Goal: Task Accomplishment & Management: Complete application form

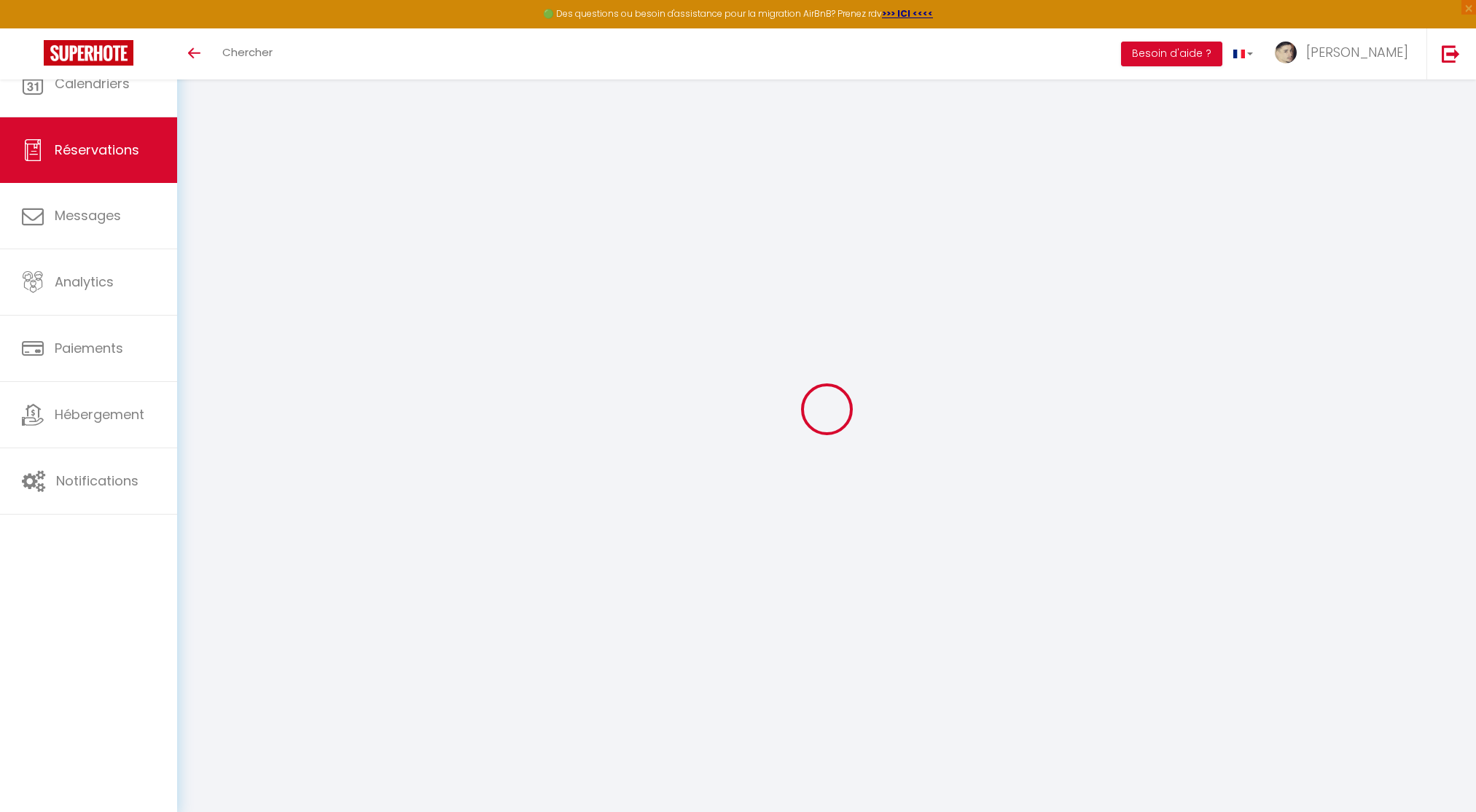
select select
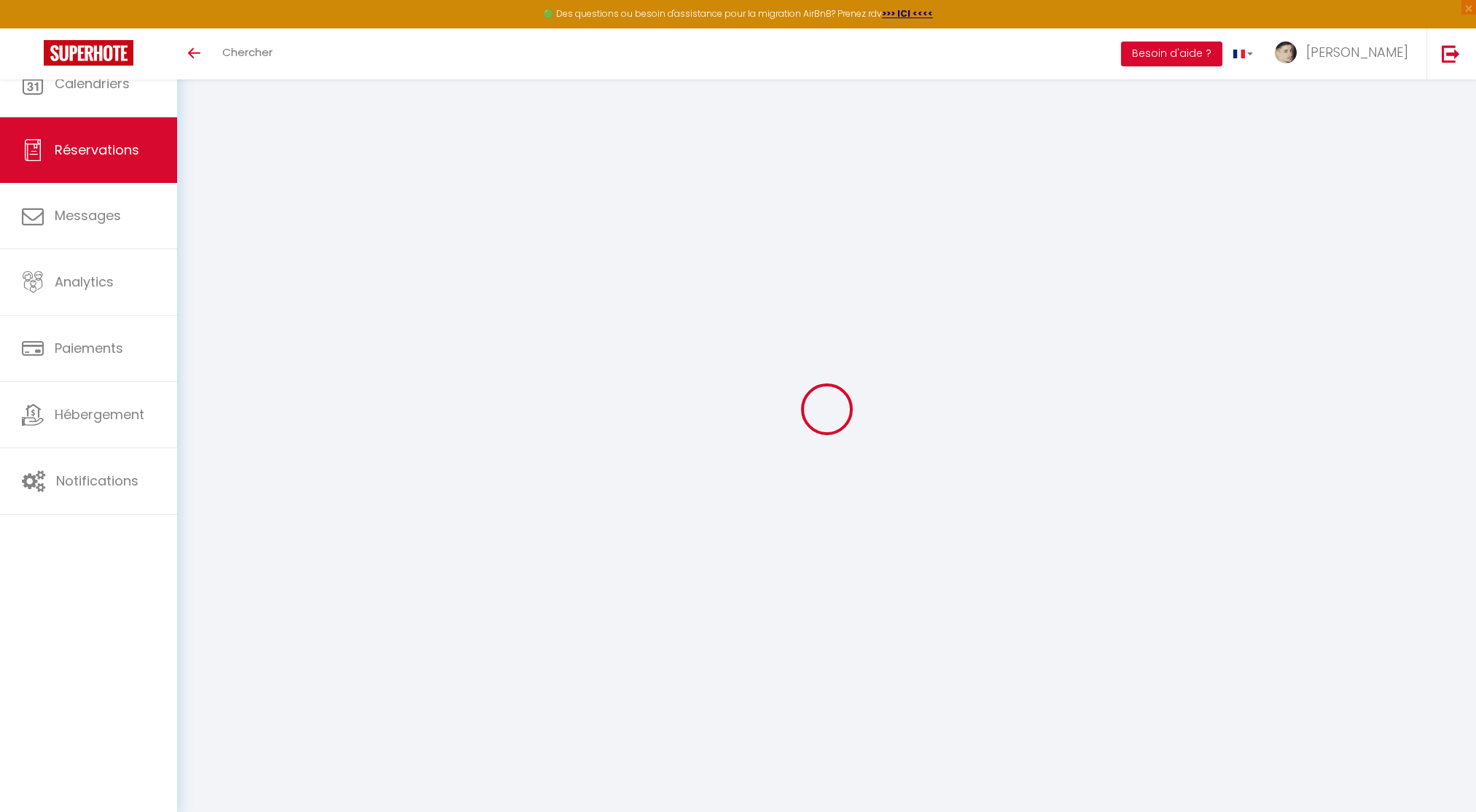
select select
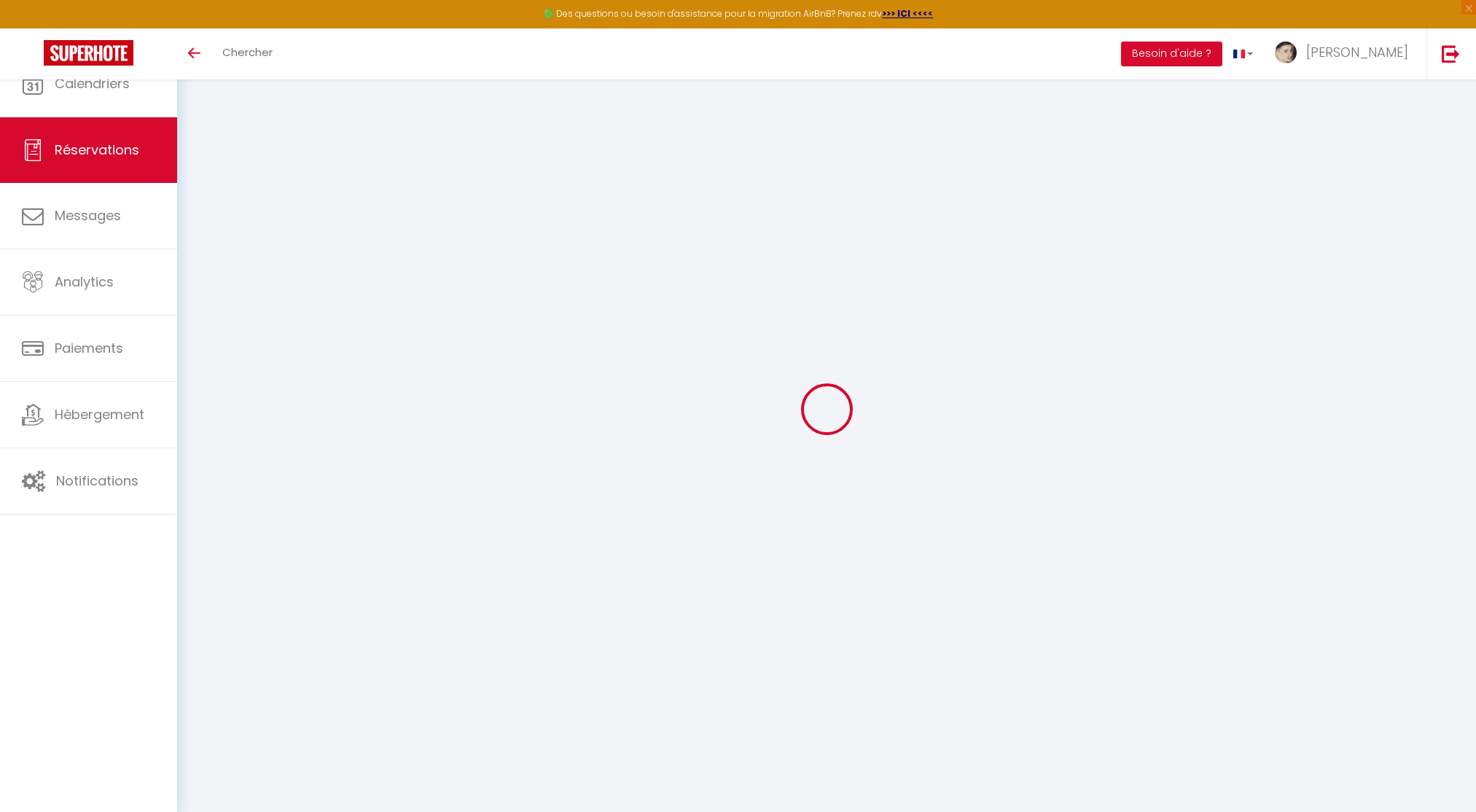
checkbox input "false"
select select
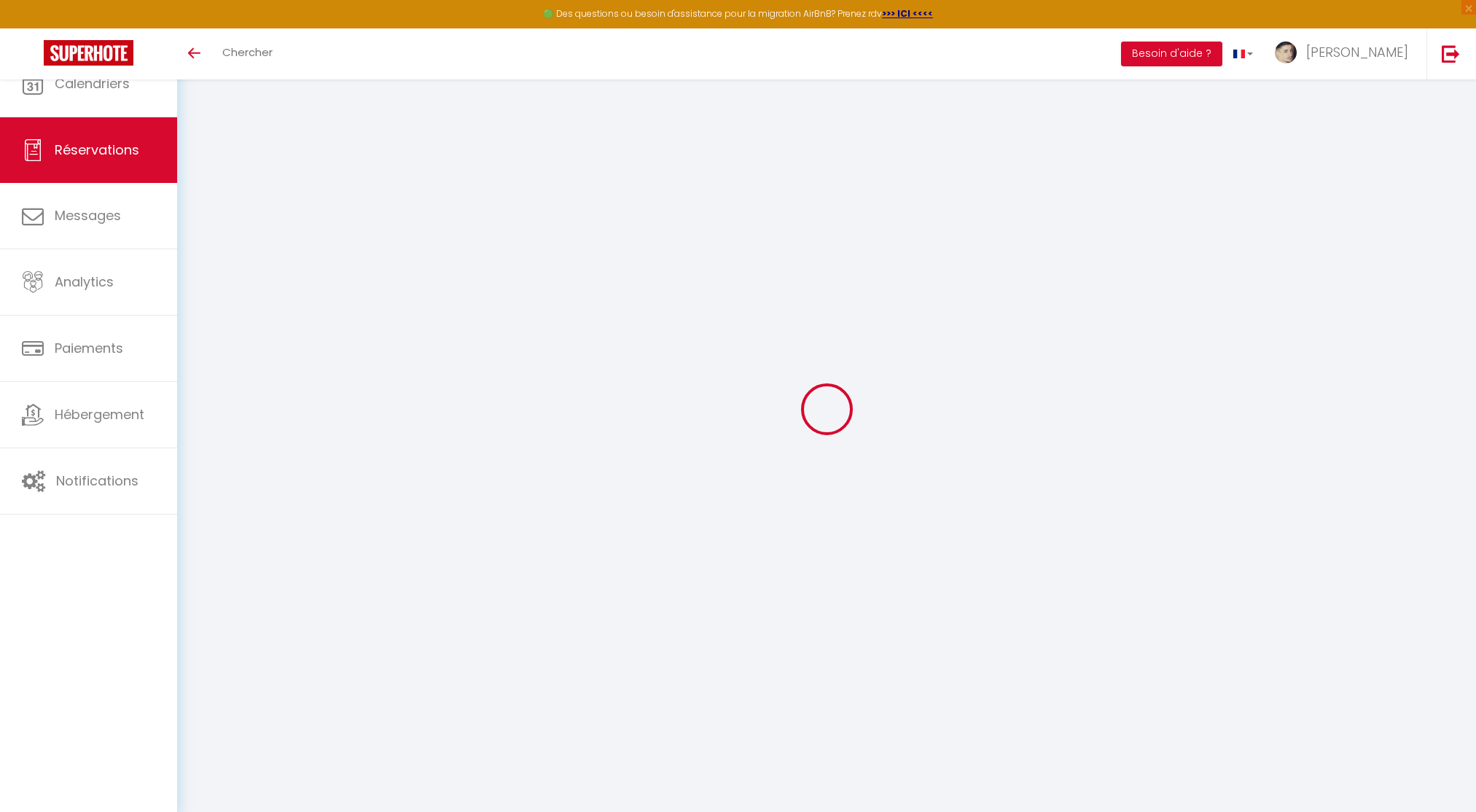
select select
checkbox input "false"
select select
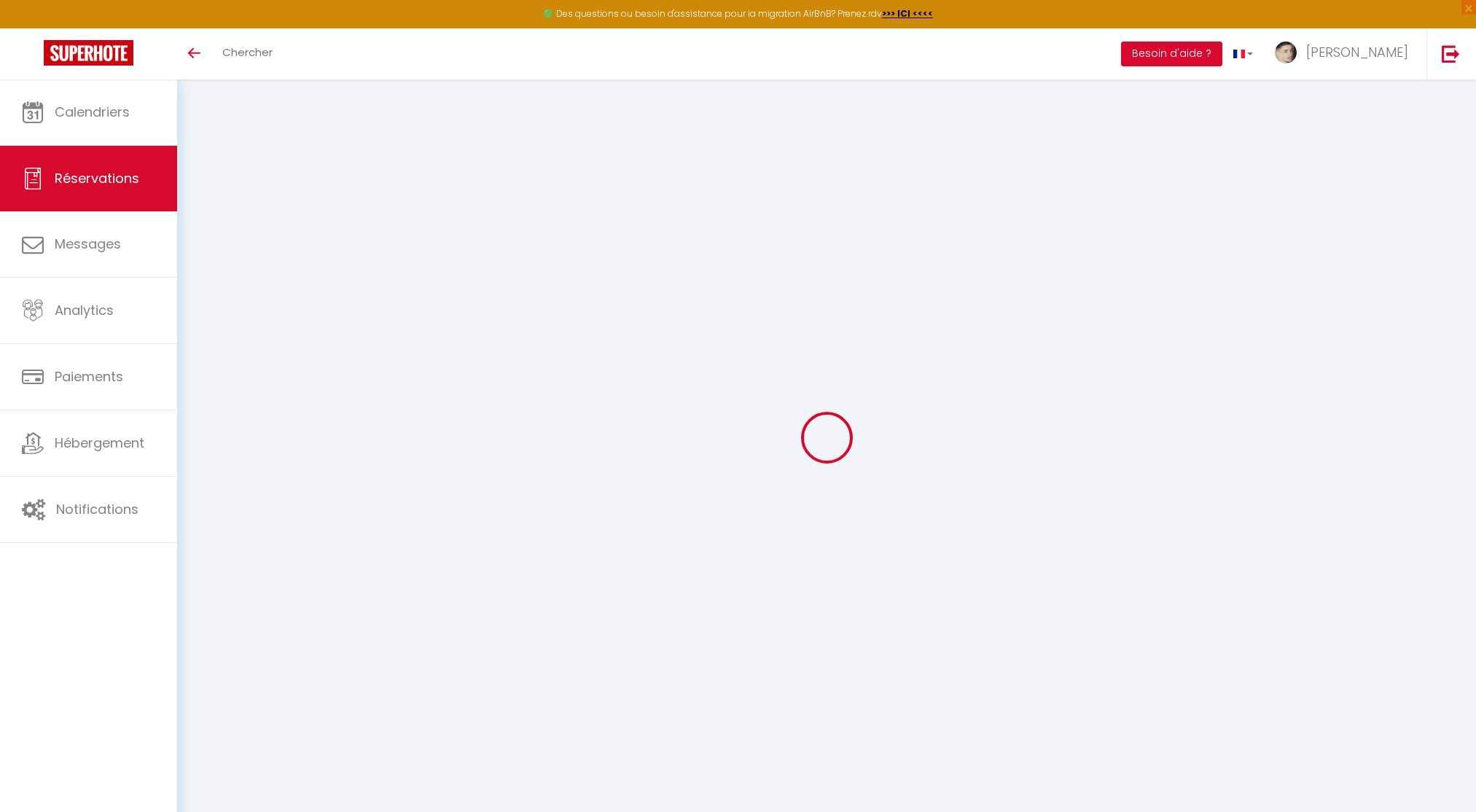
type input "Matys"
type input "[PERSON_NAME]"
type input "[EMAIL_ADDRESS][PERSON_NAME][DOMAIN_NAME]"
type input "0769961087"
type input "33450"
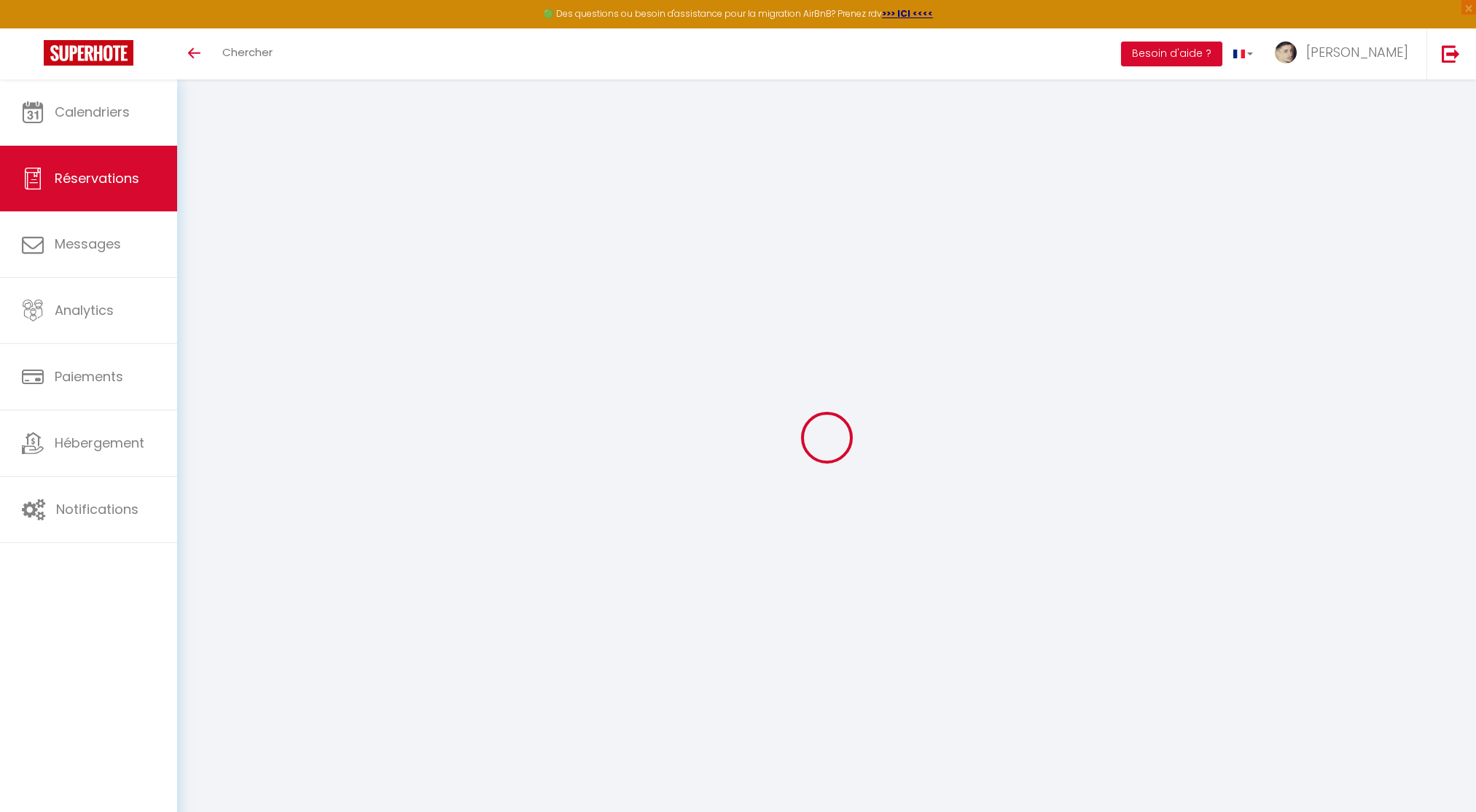
type input "10 Lotissement le moine blanc"
type input "IZON"
select select "FR"
select select "3625"
select select "1"
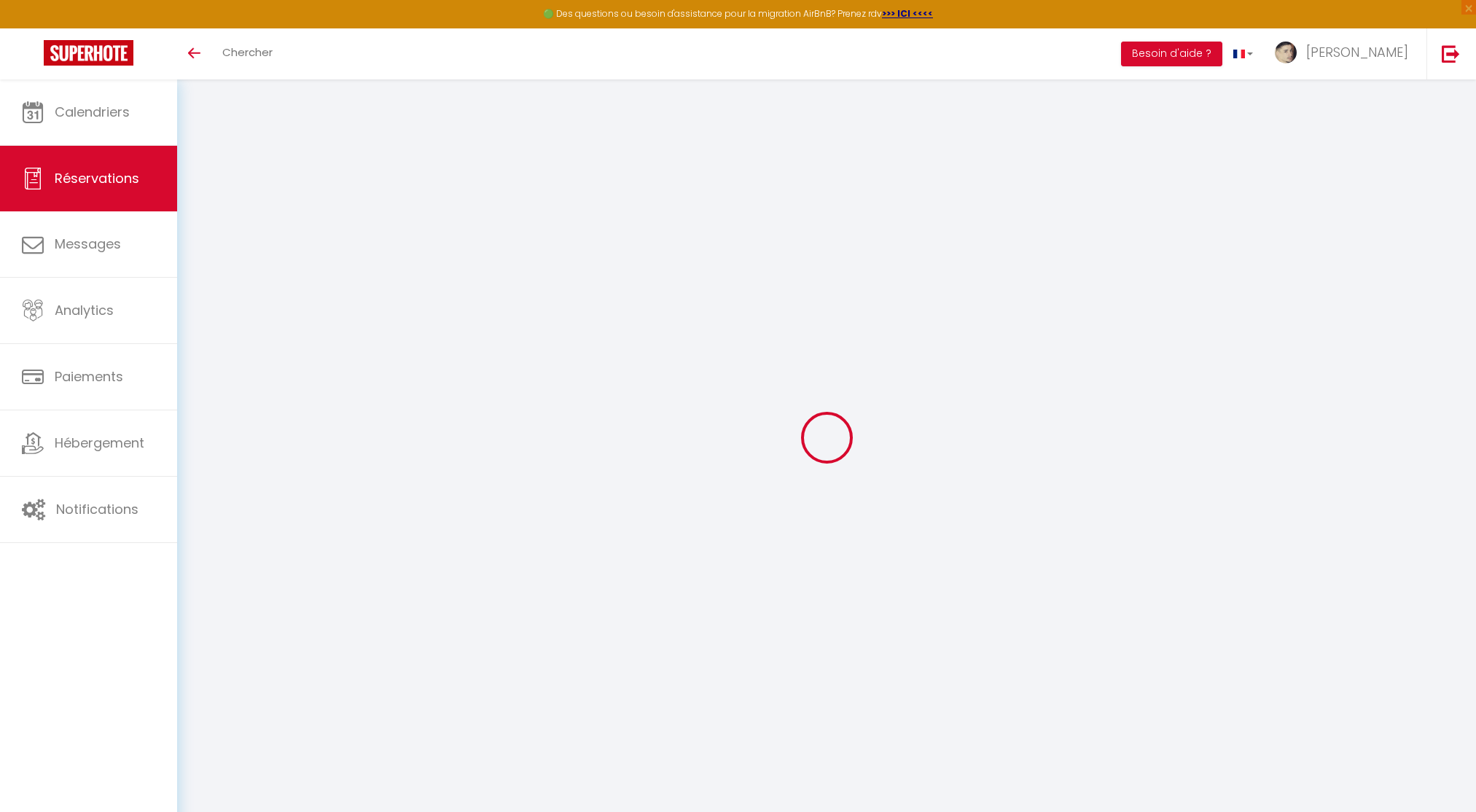
type input "Lun 13 Octobre 2025"
select select
type input "Ven 17 Octobre 2025"
select select
type input "1"
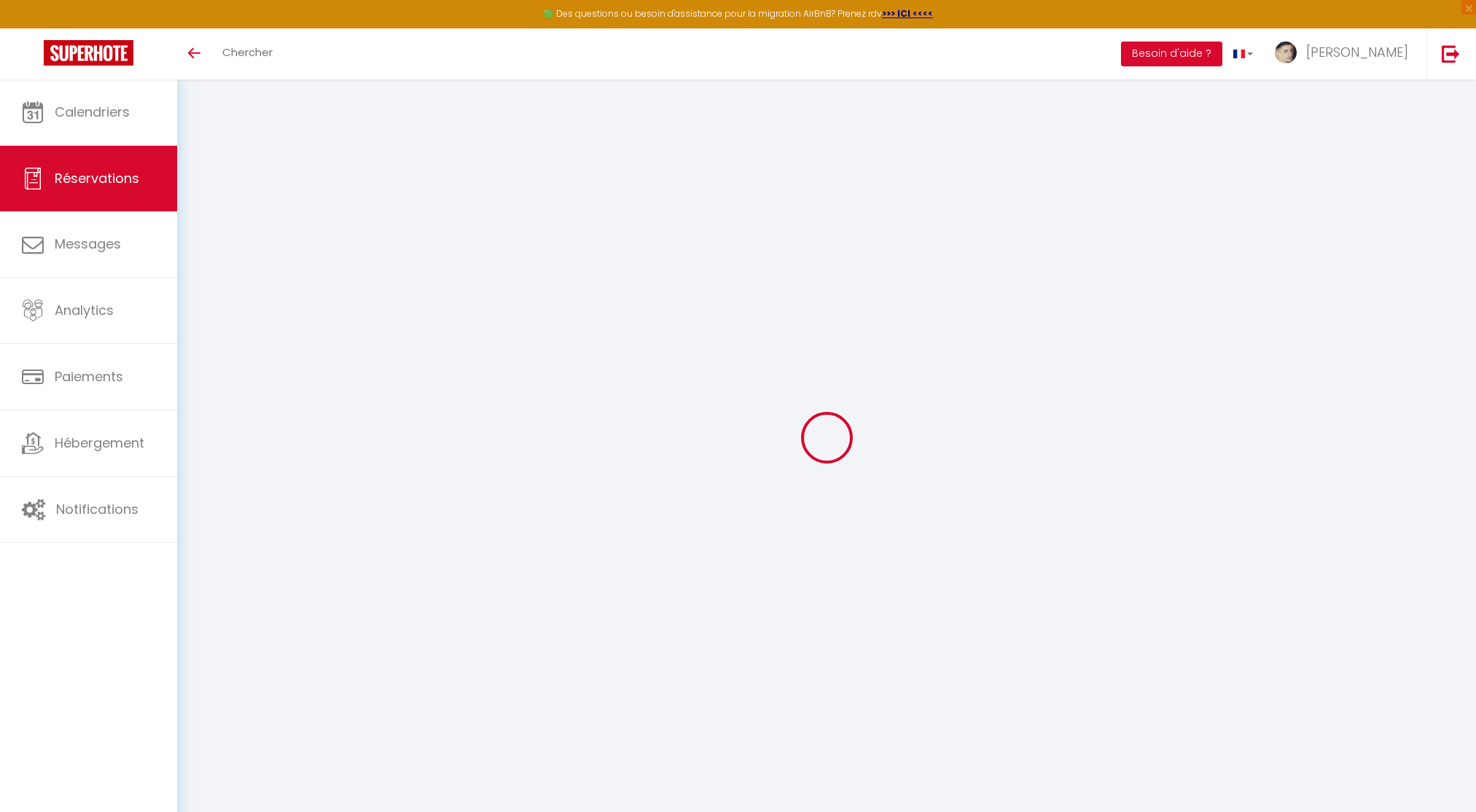
select select "12"
select select
type input "168"
checkbox input "false"
type input "0"
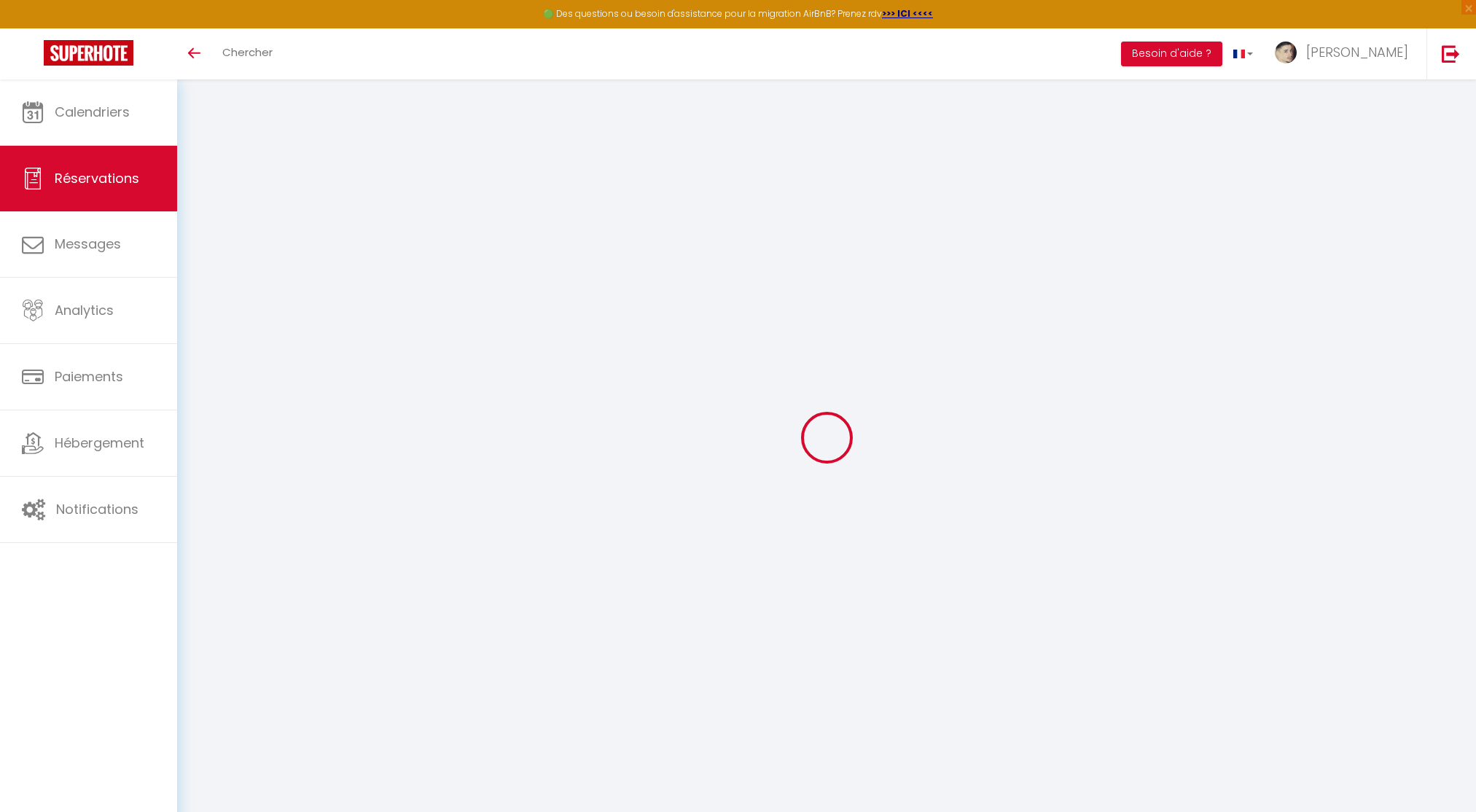
type input "0"
select select
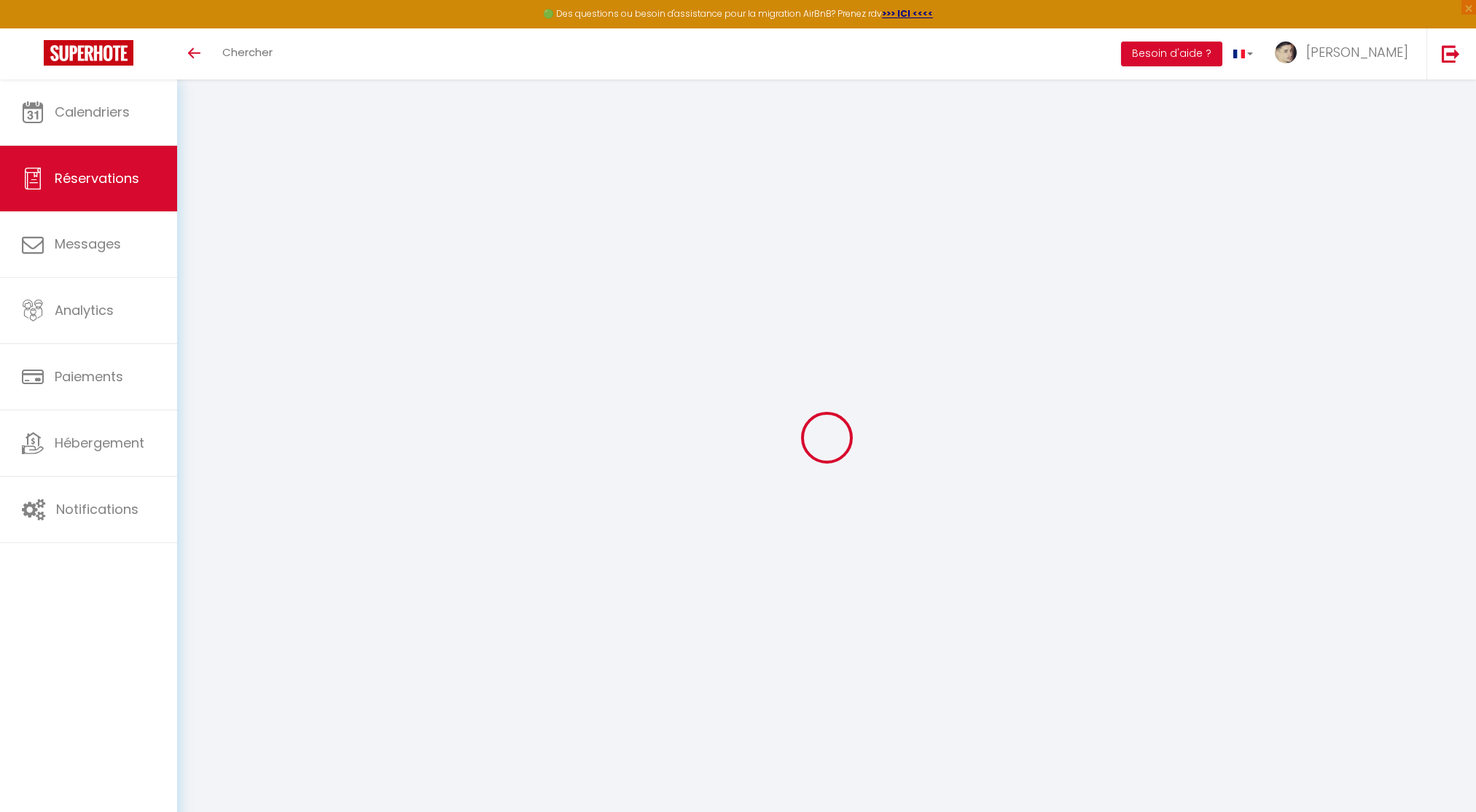
select select "14"
checkbox input "false"
select select
checkbox input "false"
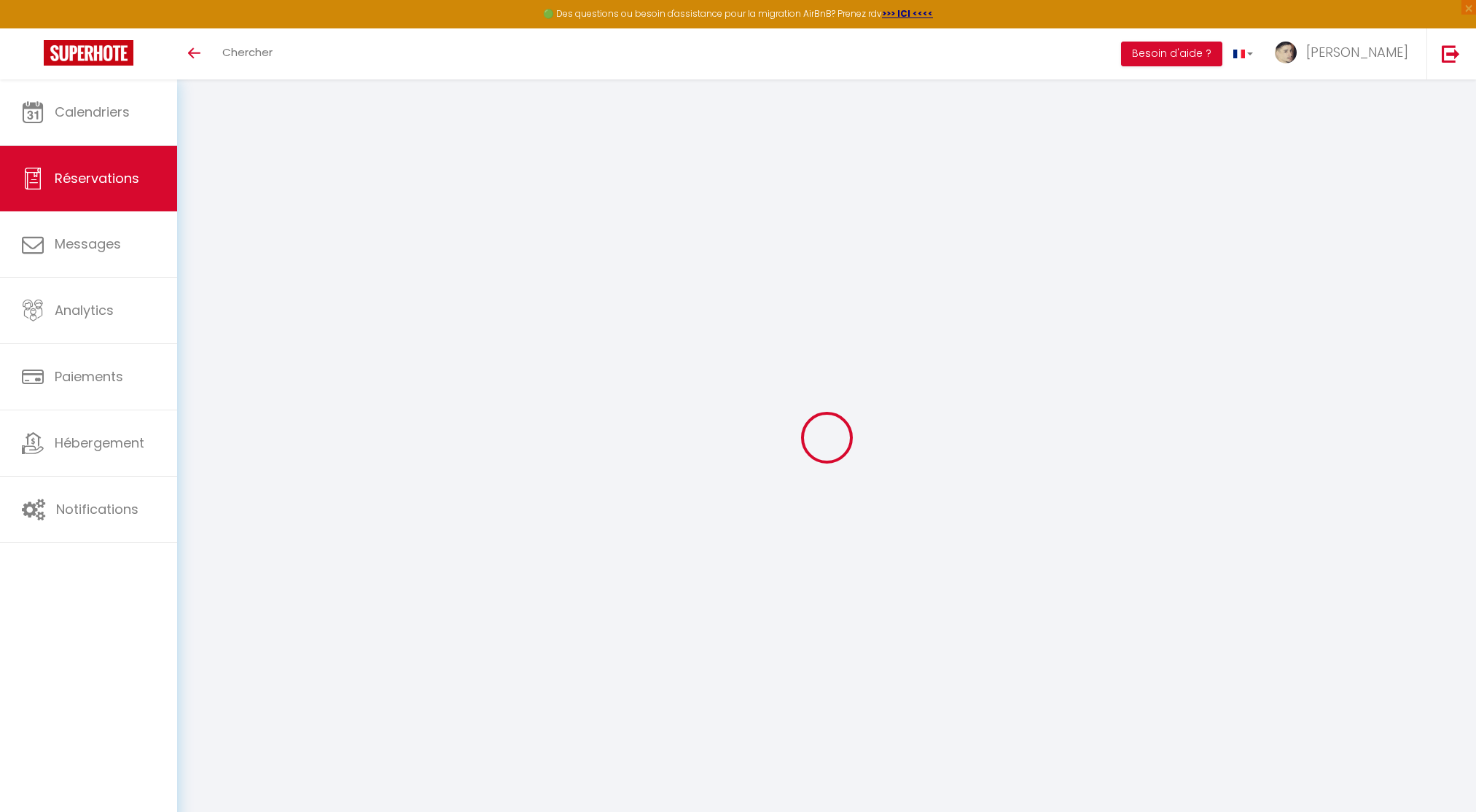
select select
checkbox input "false"
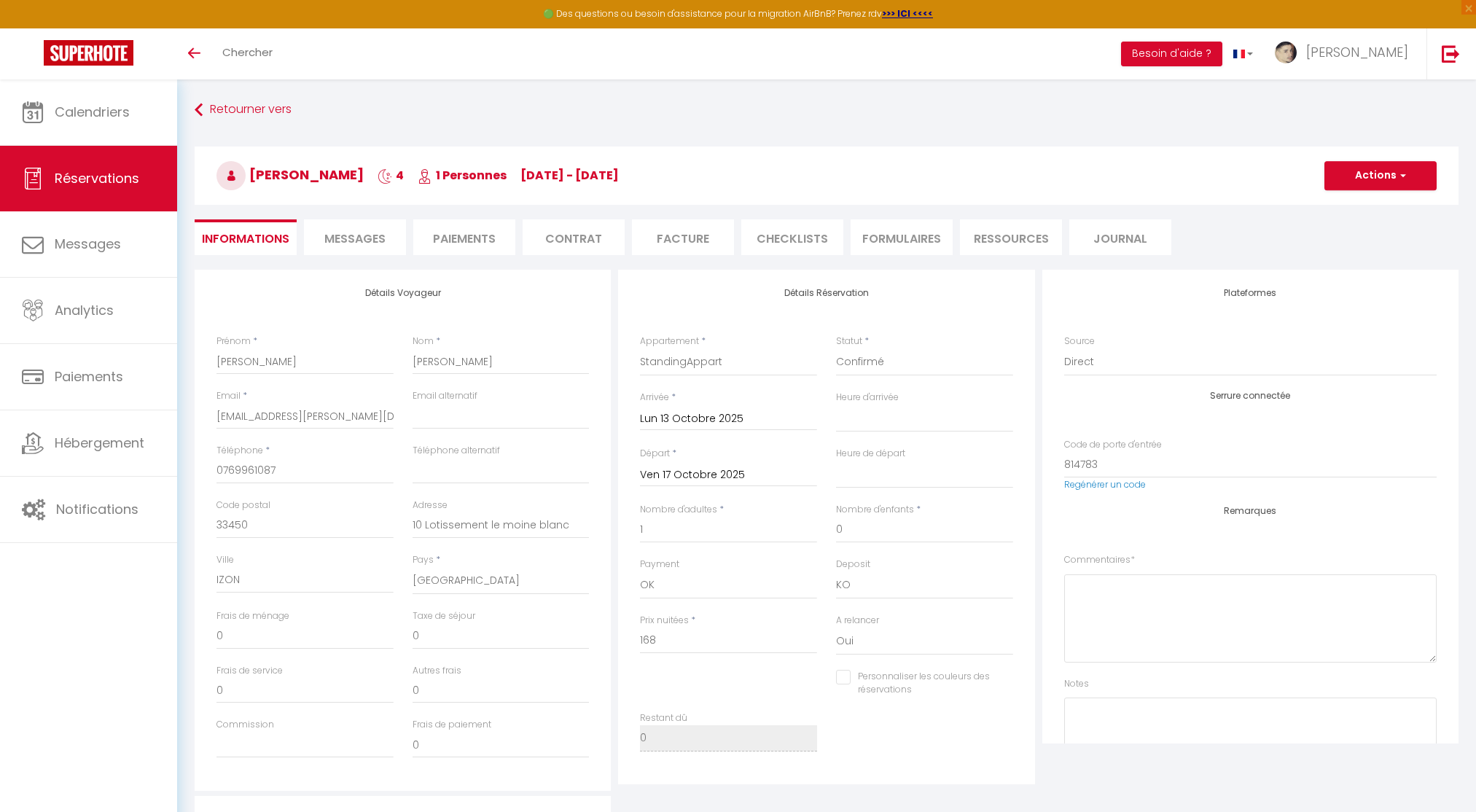
type input "32"
select select
checkbox input "false"
select select "16:00"
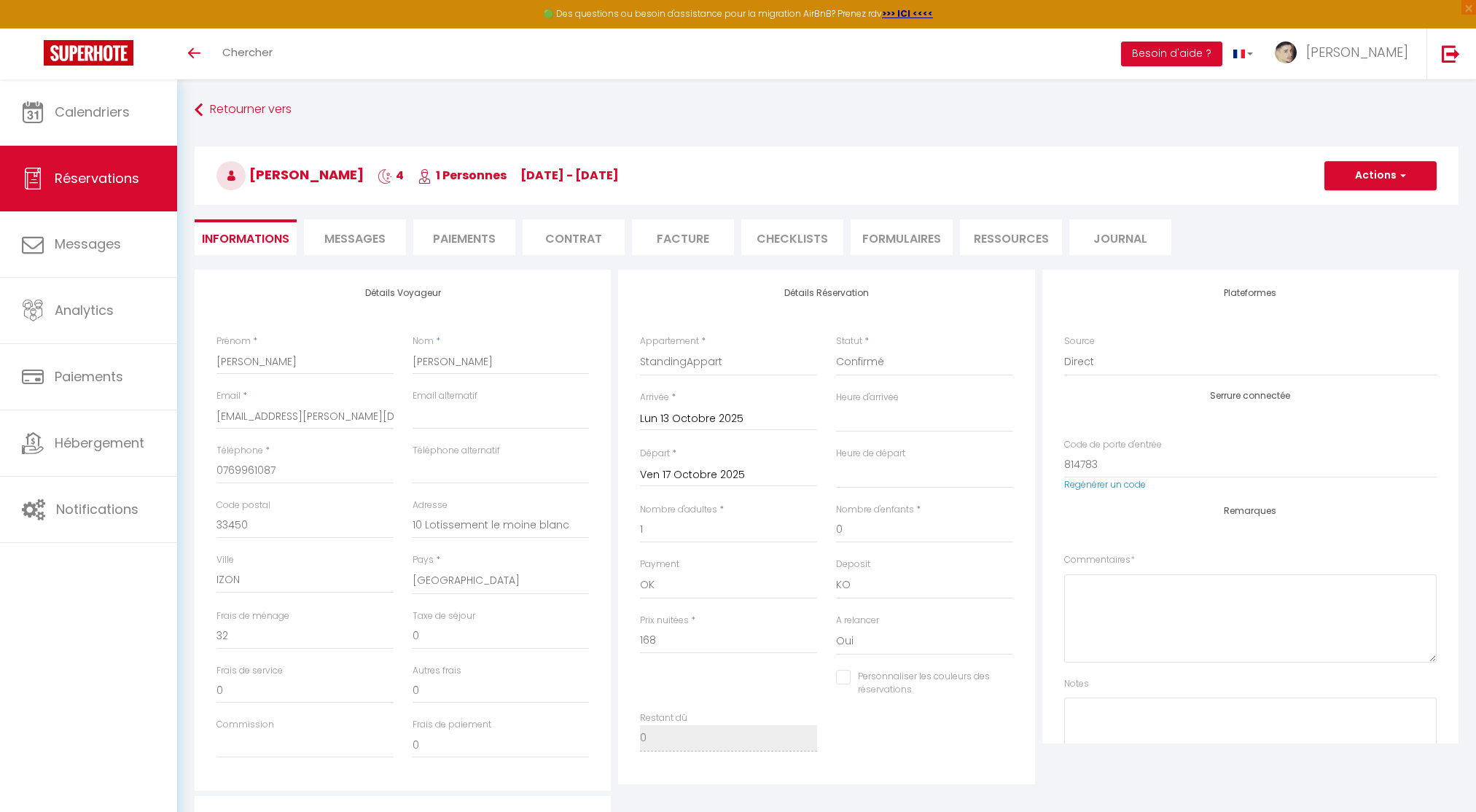
select select "11:00"
click at [54, 55] on img at bounding box center [89, 53] width 90 height 26
click at [53, 55] on img at bounding box center [89, 53] width 90 height 26
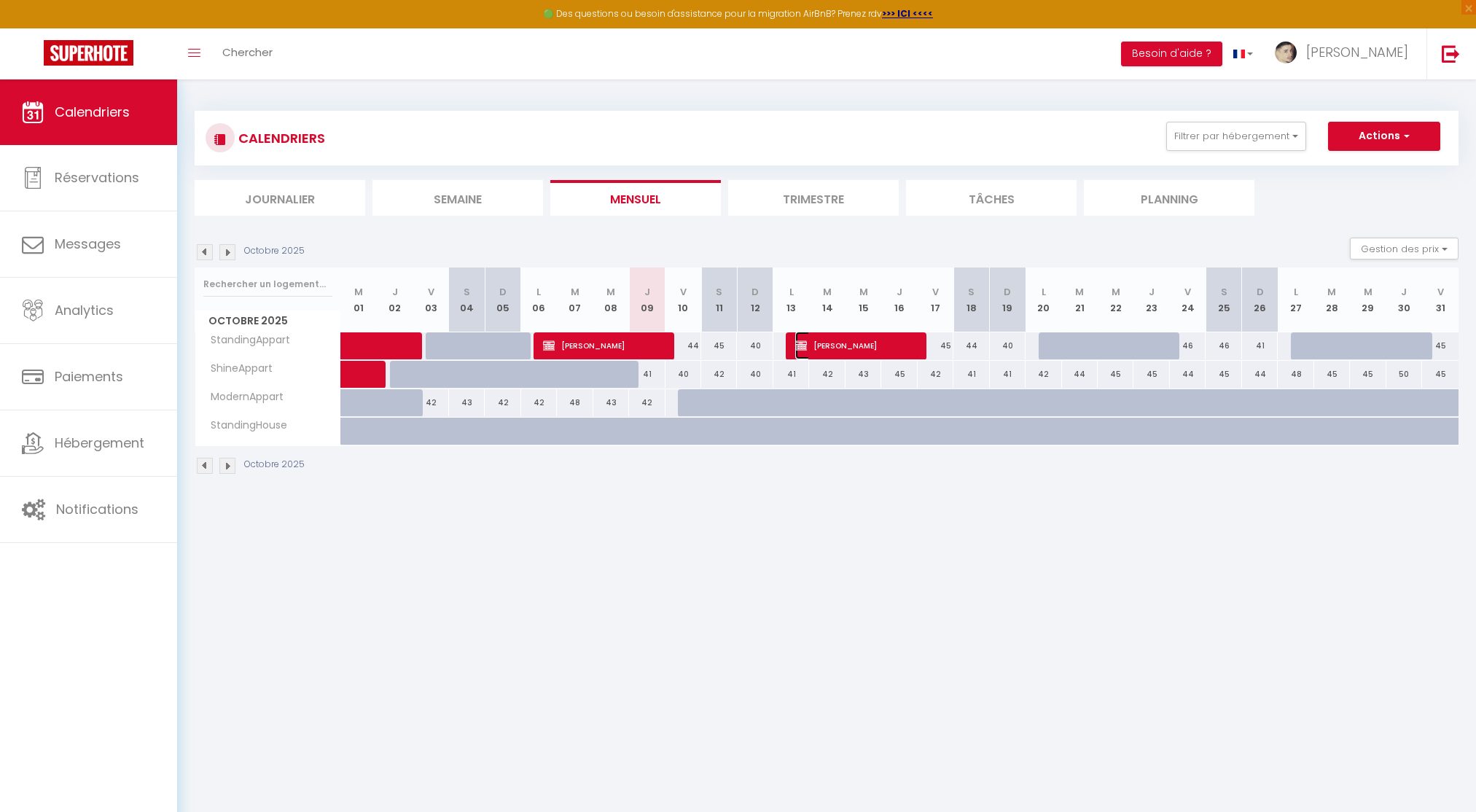
click at [824, 339] on span "[PERSON_NAME]" at bounding box center [854, 345] width 118 height 28
select select "OK"
select select "KO"
select select "0"
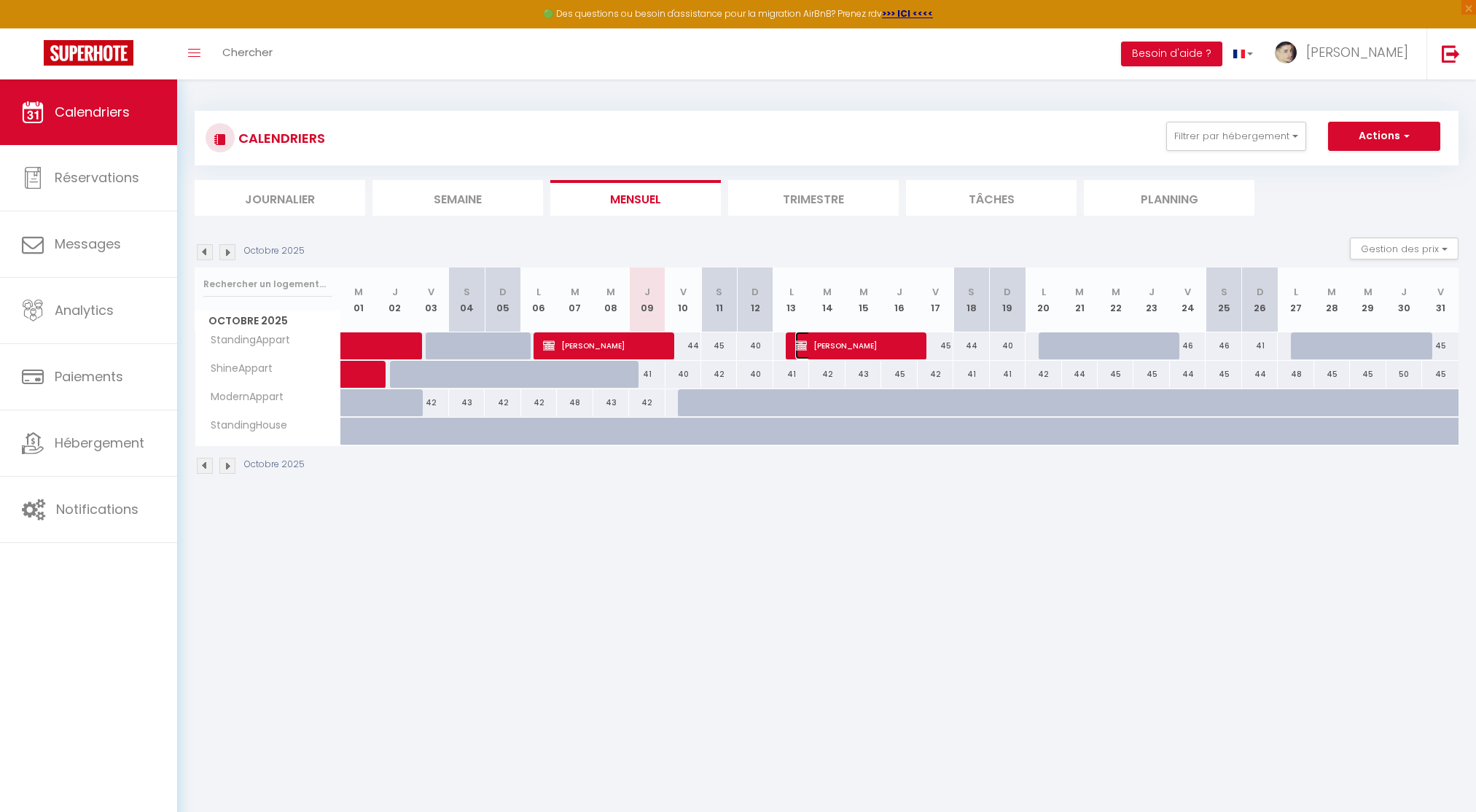
select select "1"
select select
select select "10867"
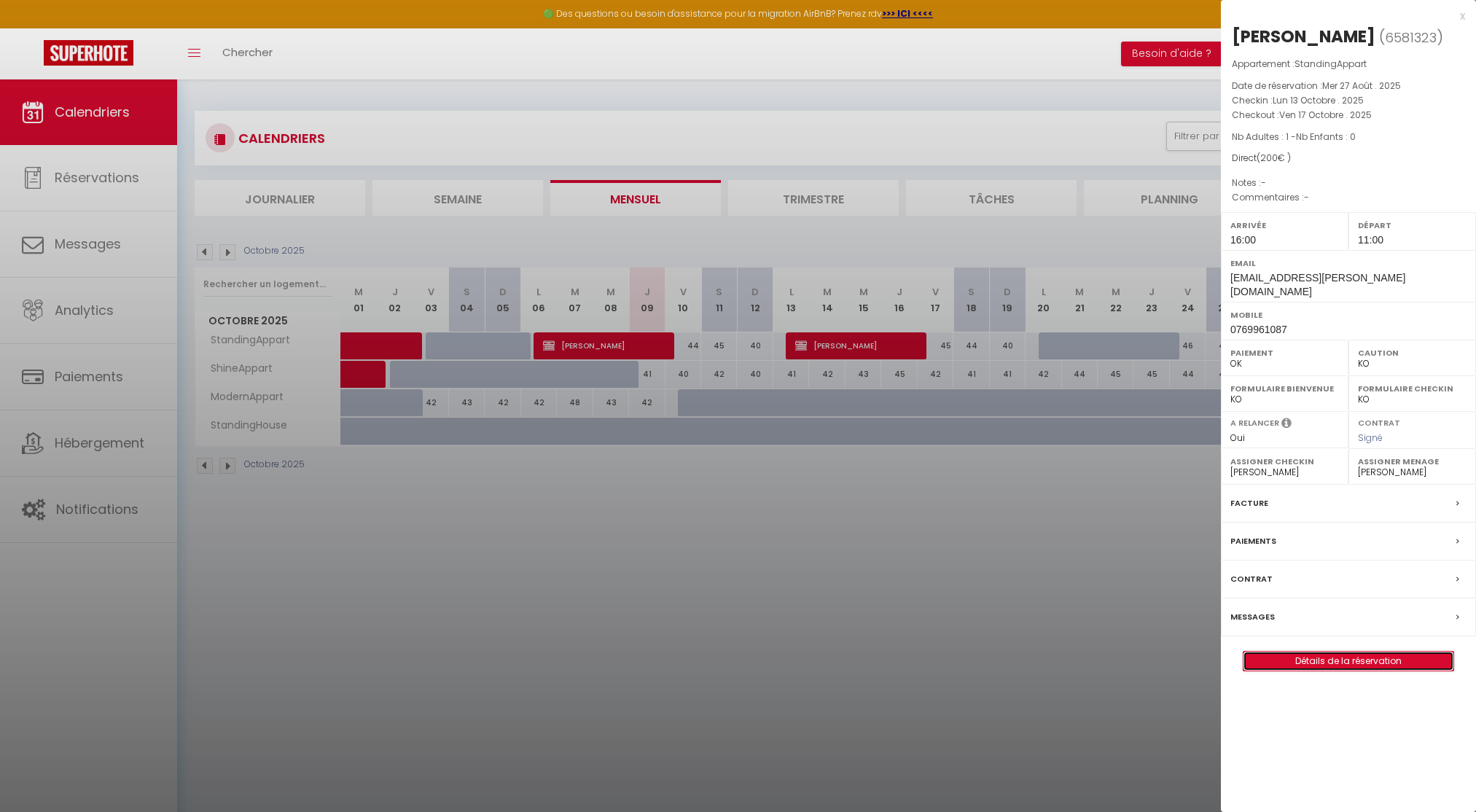
click at [1333, 652] on link "Détails de la réservation" at bounding box center [1348, 661] width 210 height 19
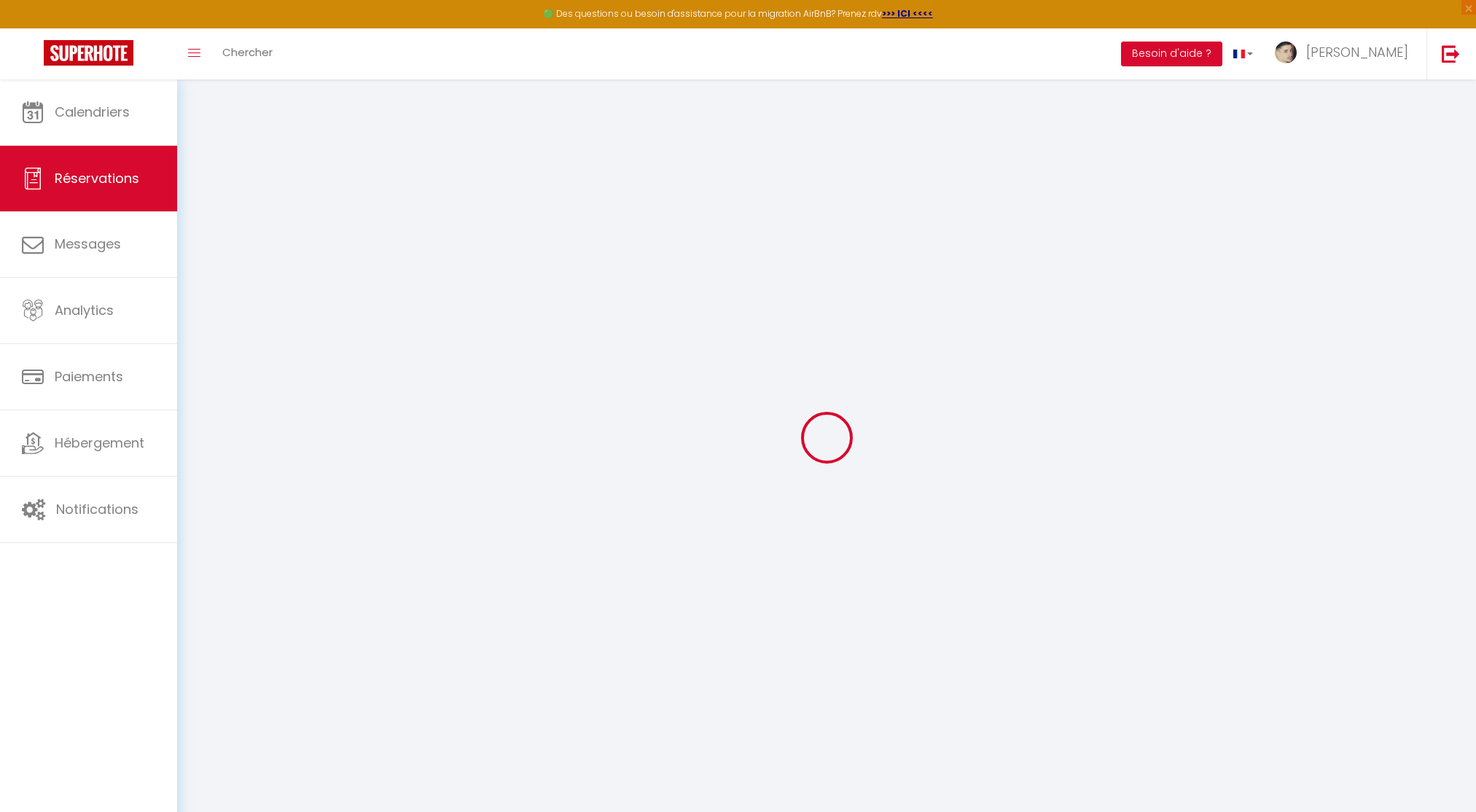
select select
checkbox input "false"
select select
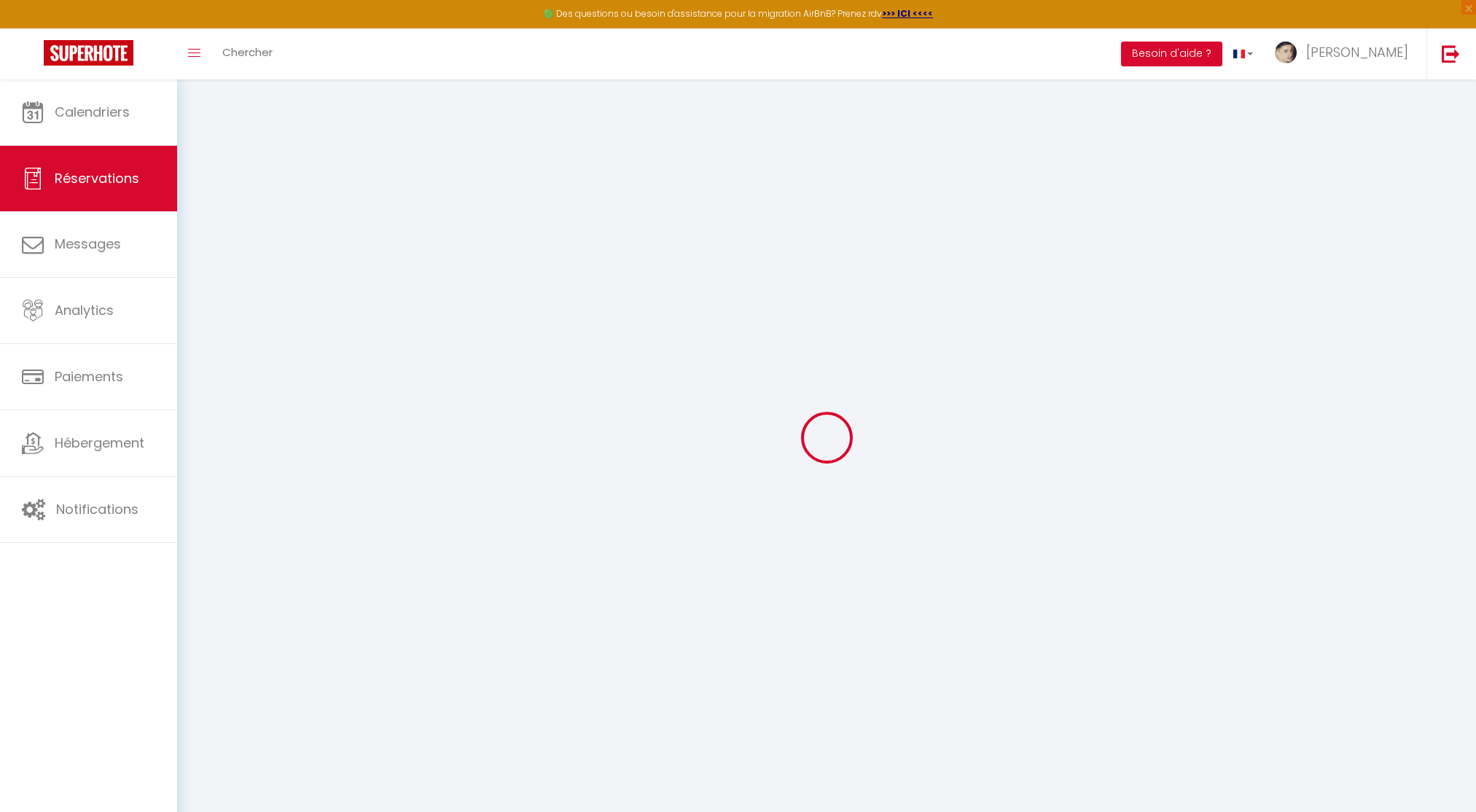
checkbox input "false"
select select
checkbox input "false"
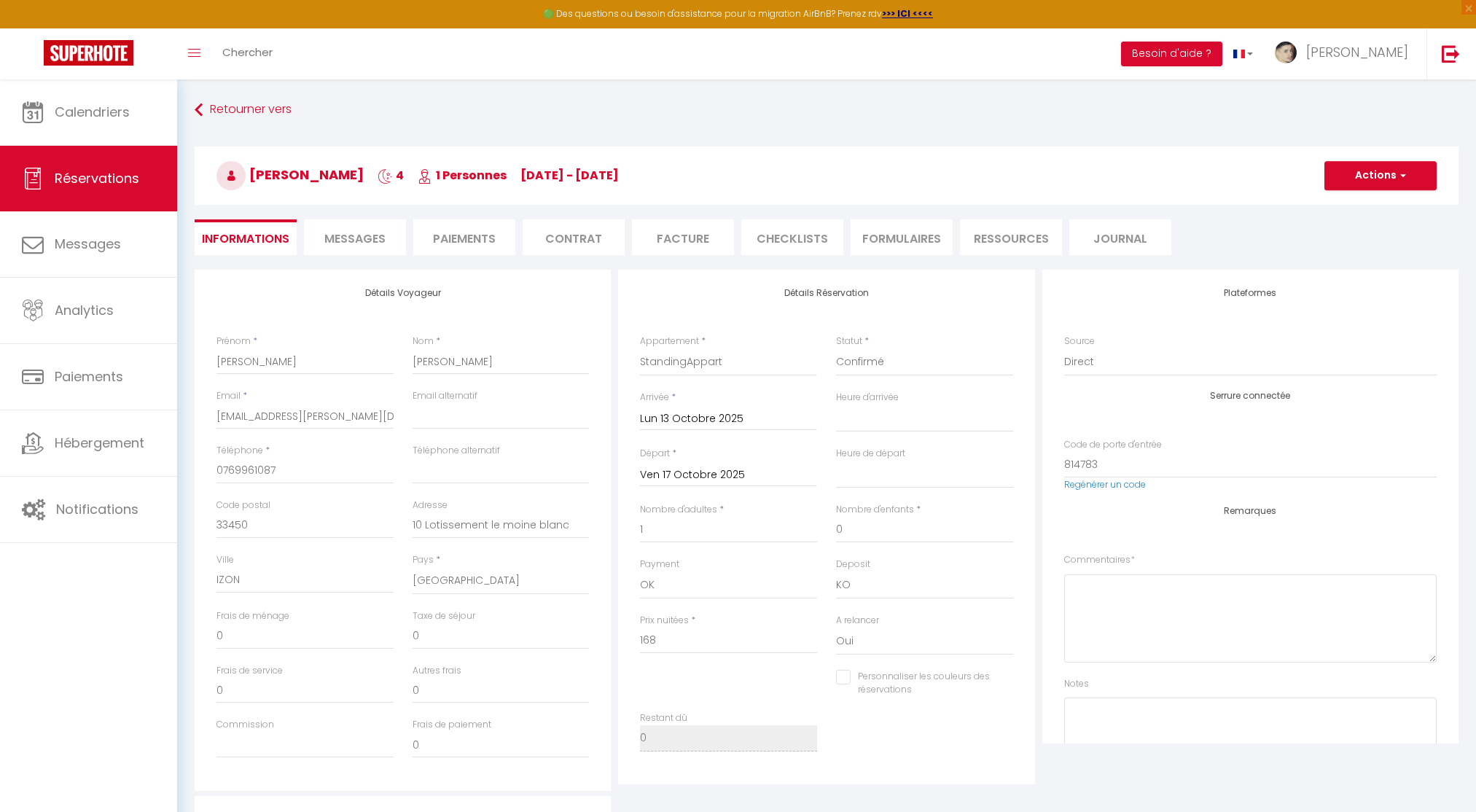
type input "32"
select select
checkbox input "false"
select select "16:00"
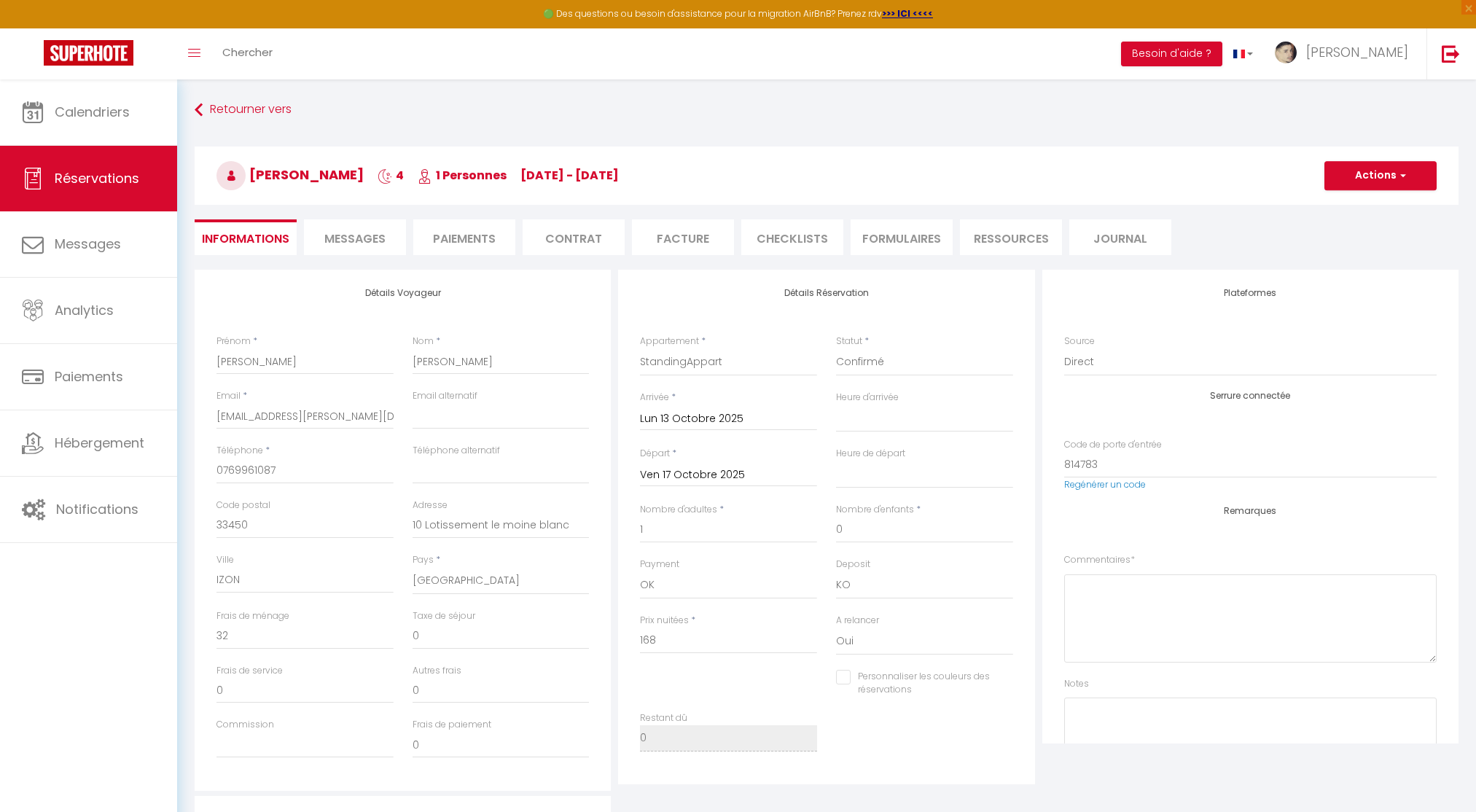
select select "11:00"
click at [264, 361] on input "Matys" at bounding box center [305, 361] width 177 height 26
click at [450, 355] on input "[PERSON_NAME]" at bounding box center [501, 361] width 177 height 26
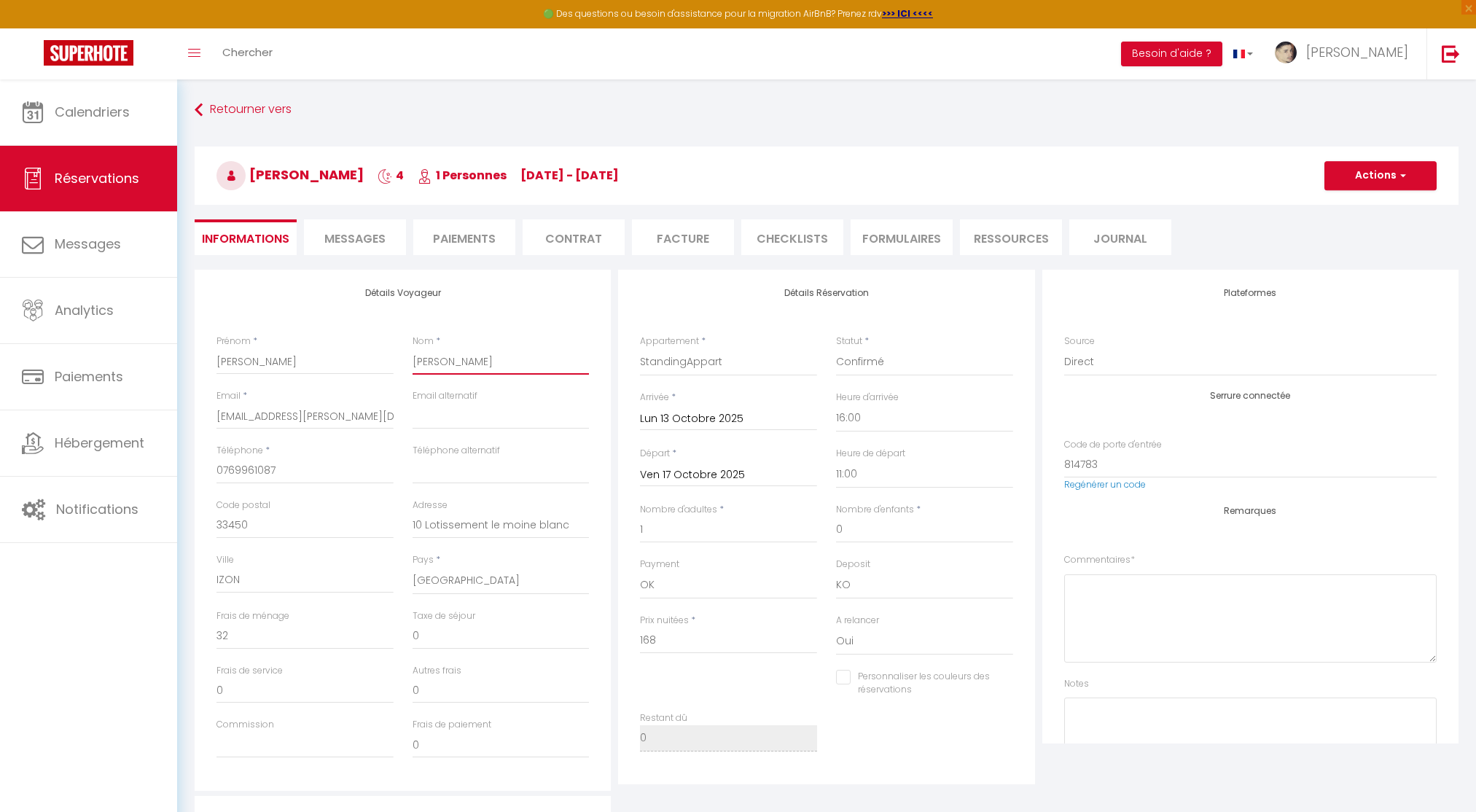
click at [450, 355] on input "[PERSON_NAME]" at bounding box center [501, 361] width 177 height 26
click at [444, 358] on input "[PERSON_NAME]" at bounding box center [501, 361] width 177 height 26
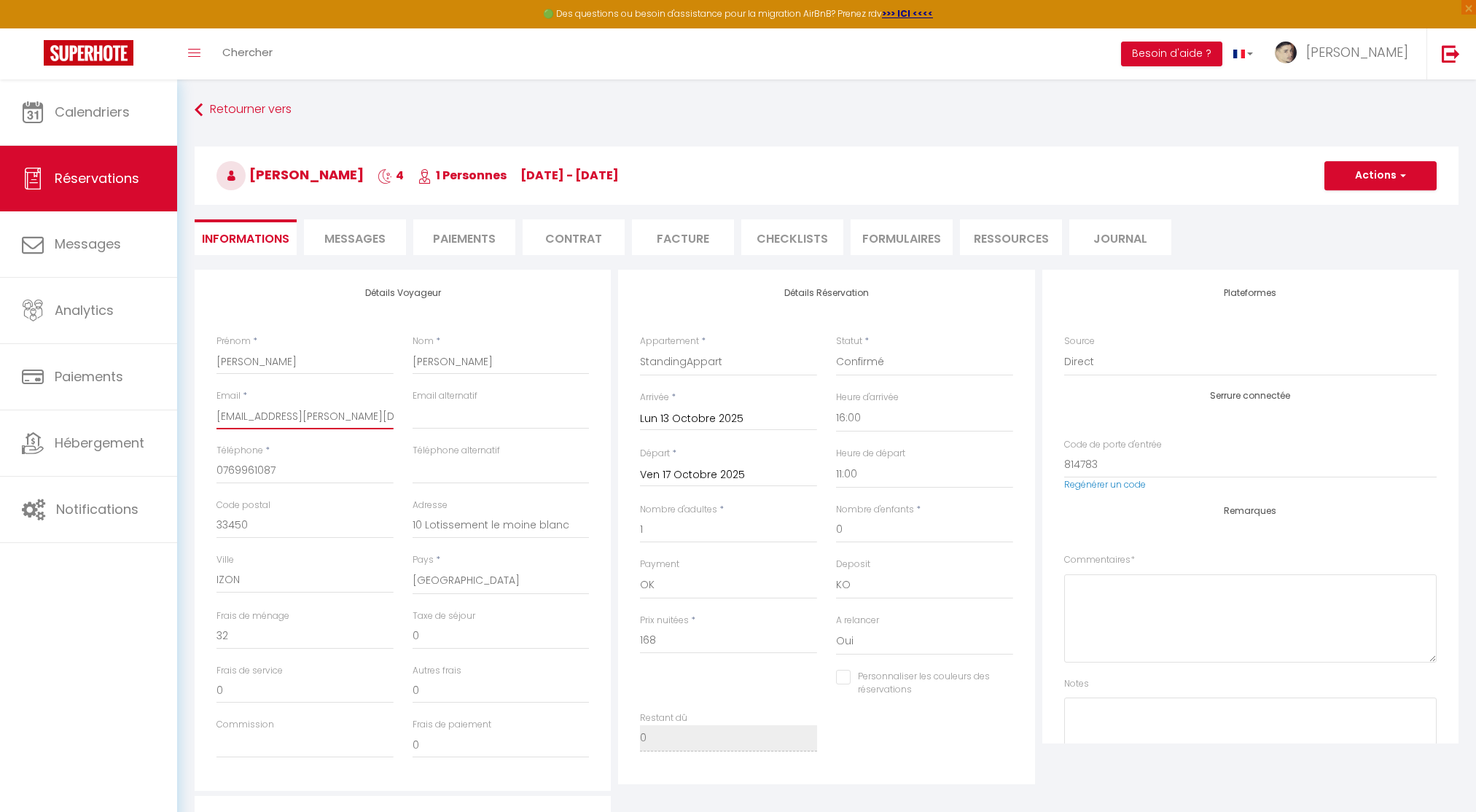
click at [296, 419] on input "[EMAIL_ADDRESS][PERSON_NAME][DOMAIN_NAME]" at bounding box center [305, 416] width 177 height 26
click at [287, 415] on input "[EMAIL_ADDRESS][PERSON_NAME][DOMAIN_NAME]" at bounding box center [305, 416] width 177 height 26
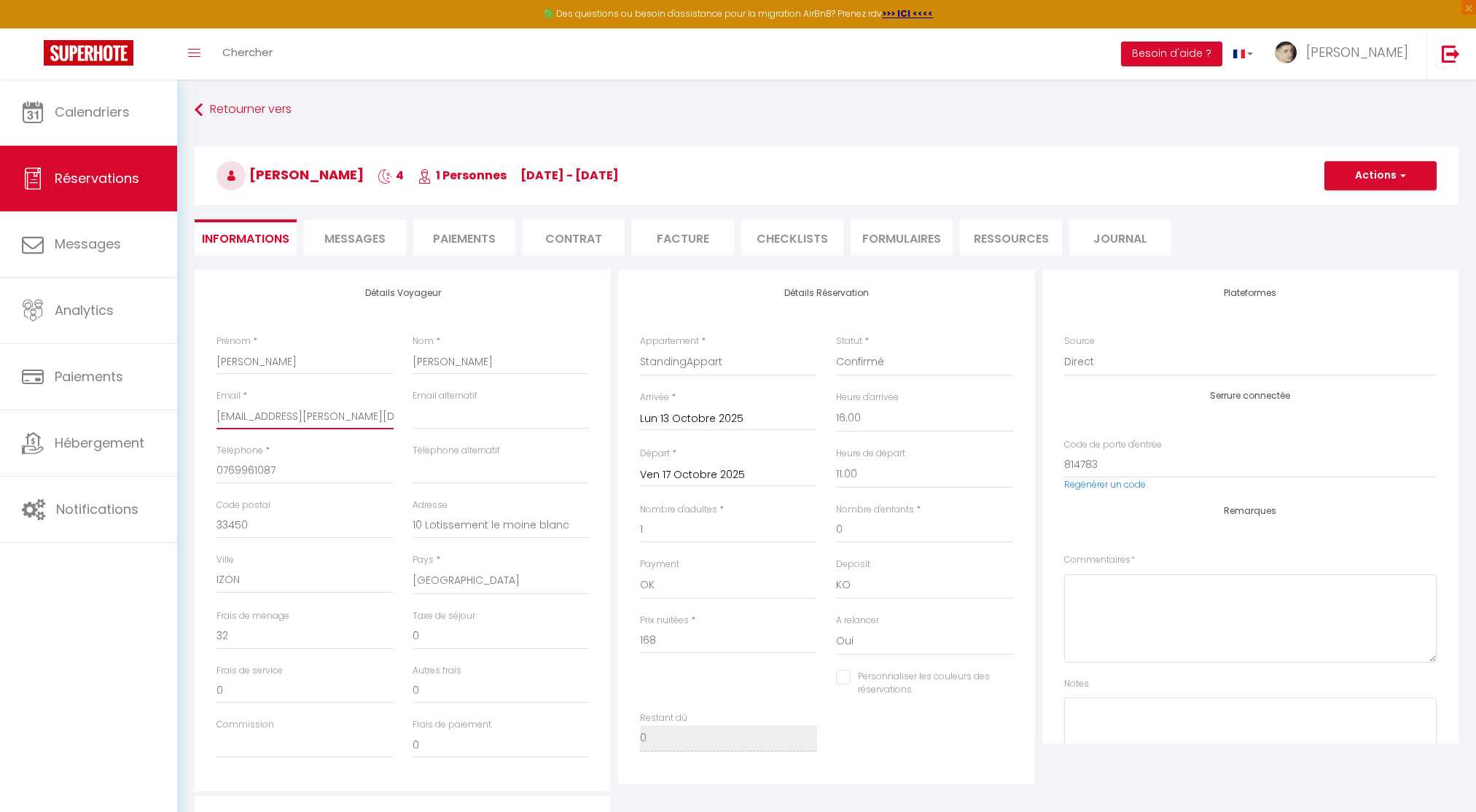
click at [287, 415] on input "[EMAIL_ADDRESS][PERSON_NAME][DOMAIN_NAME]" at bounding box center [305, 416] width 177 height 26
click at [238, 476] on input "0769961087" at bounding box center [305, 470] width 177 height 26
click at [241, 524] on input "33450" at bounding box center [305, 524] width 177 height 26
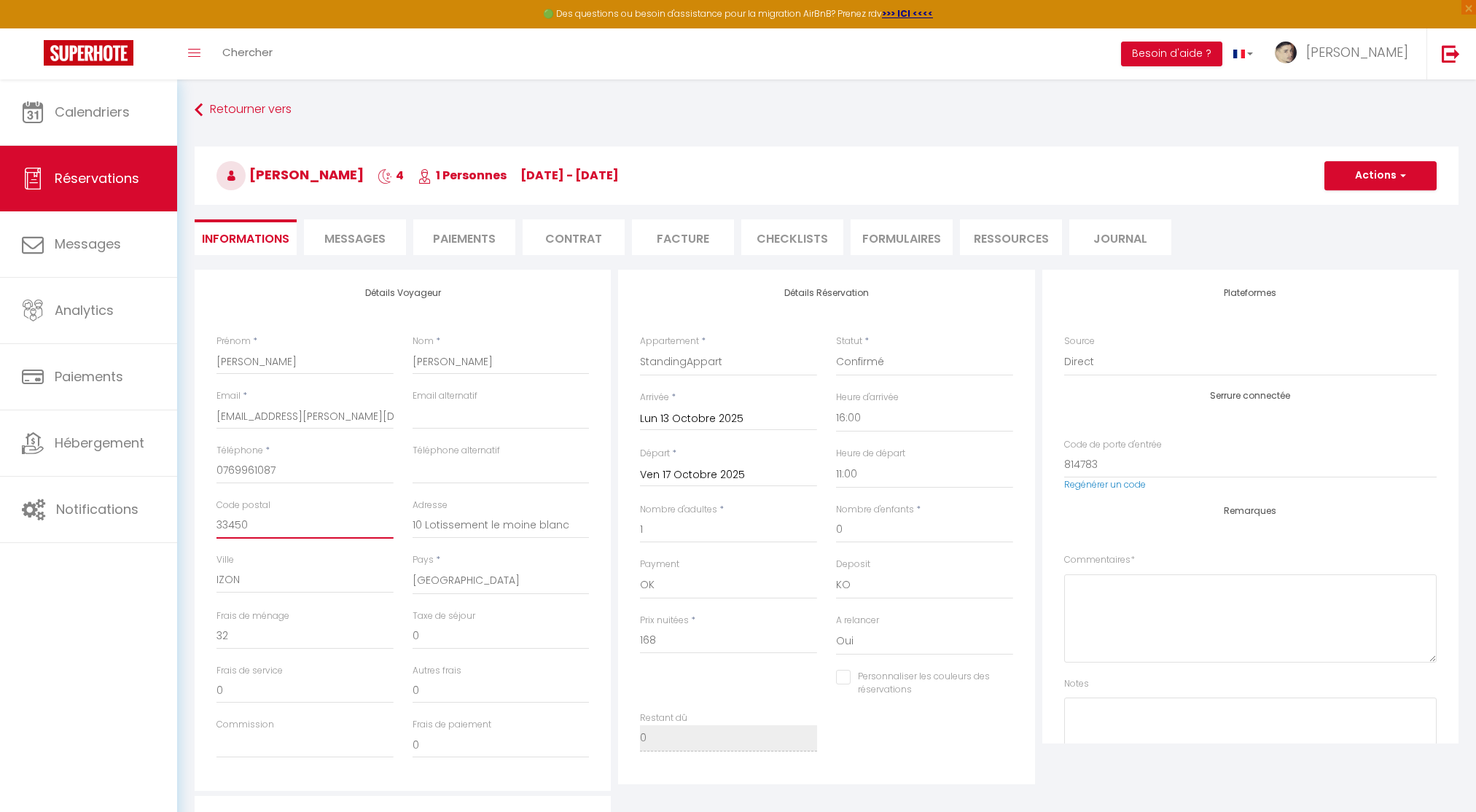
click at [241, 524] on input "33450" at bounding box center [305, 524] width 177 height 26
click at [267, 578] on input "IZON" at bounding box center [305, 579] width 177 height 26
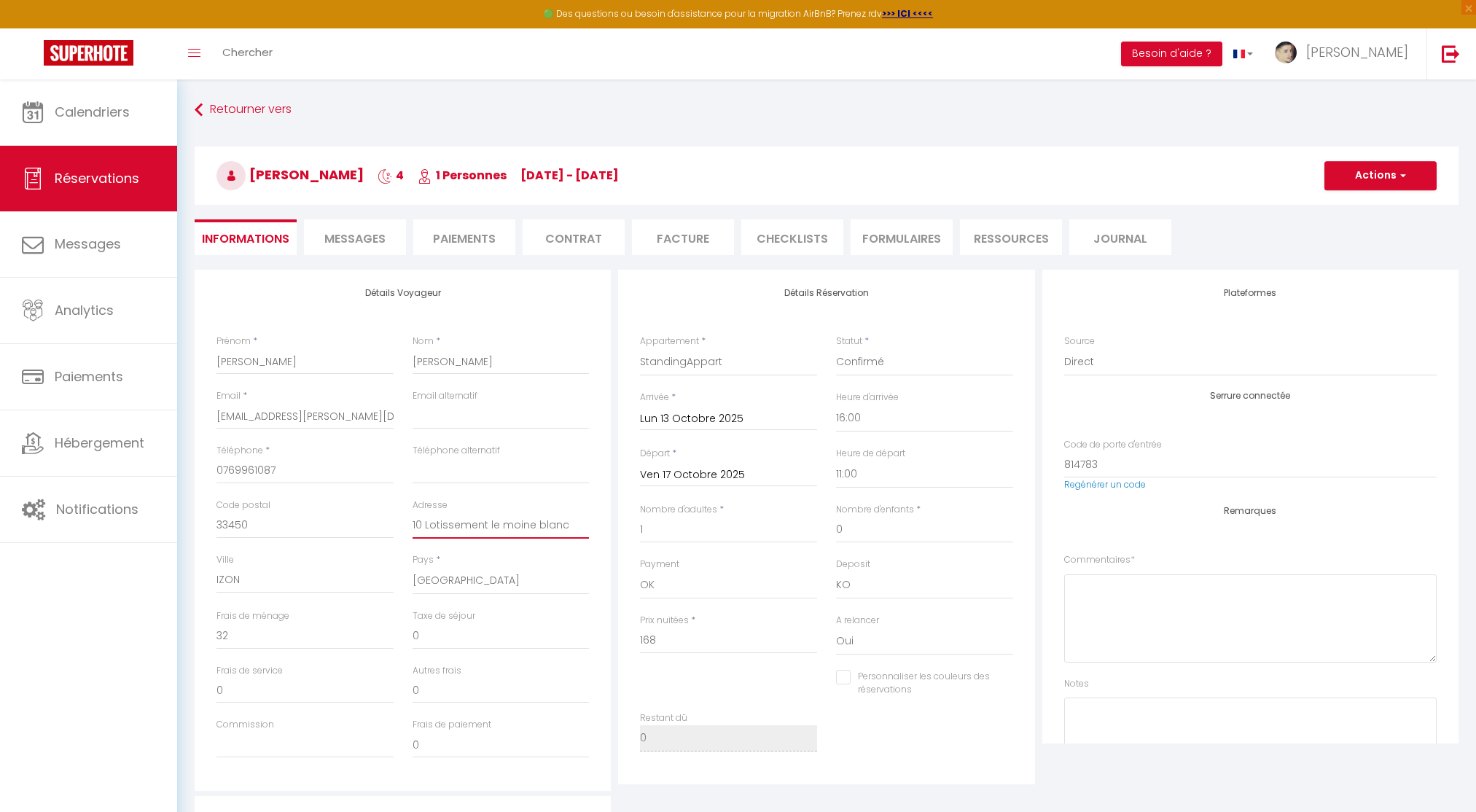
click at [460, 524] on input "10 Lotissement le moine blanc" at bounding box center [501, 524] width 177 height 26
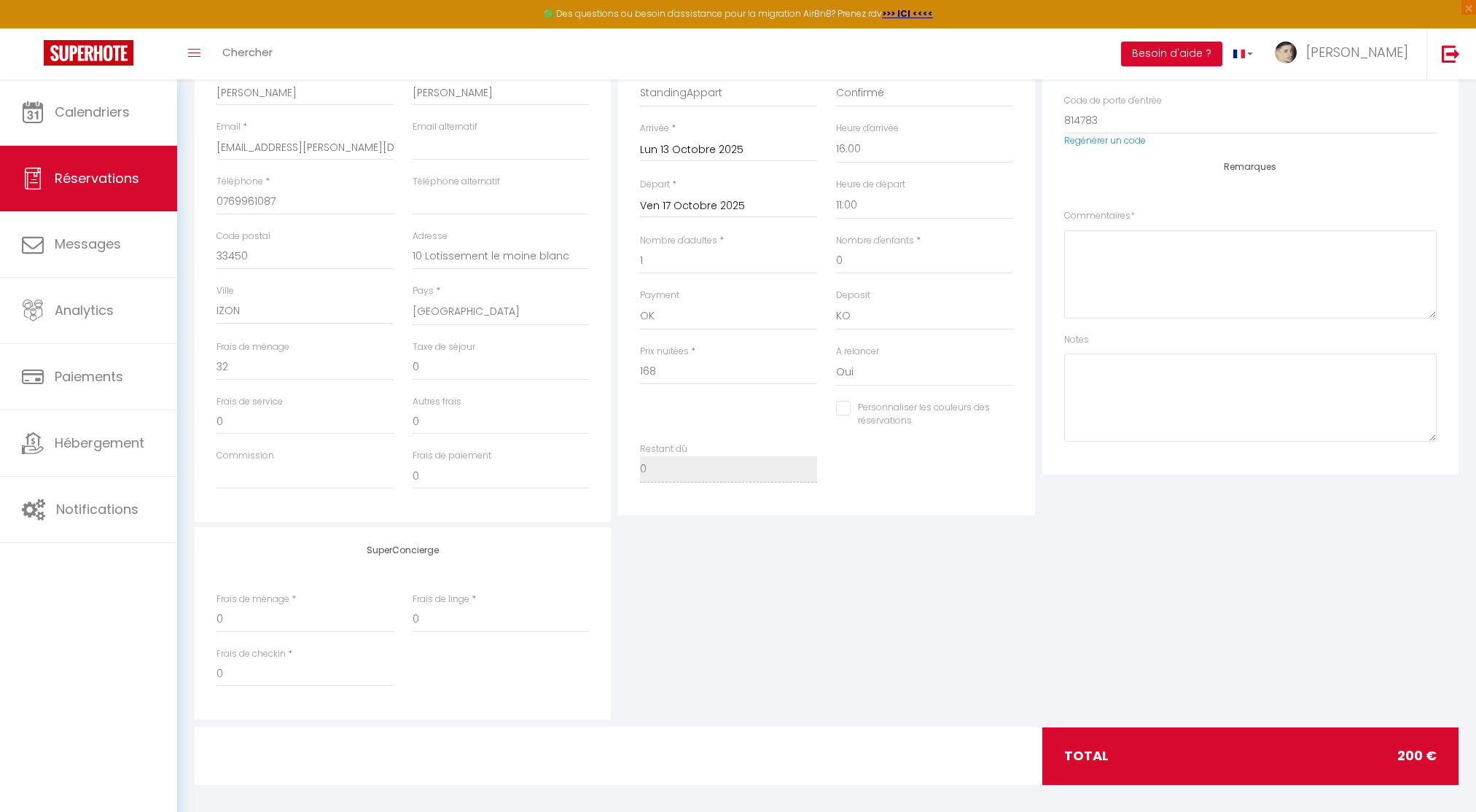
scroll to position [278, 0]
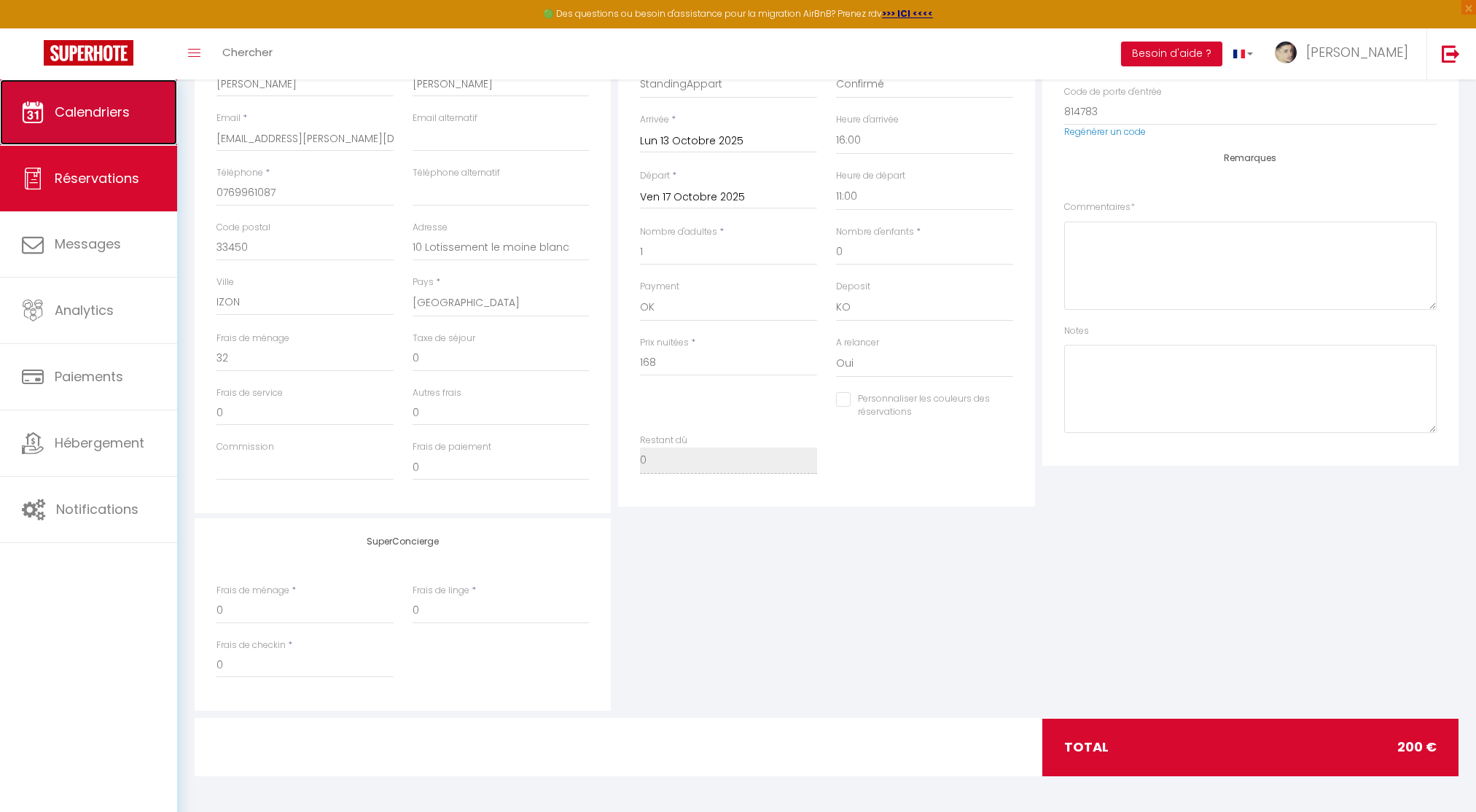
click at [137, 126] on link "Calendriers" at bounding box center [88, 112] width 177 height 66
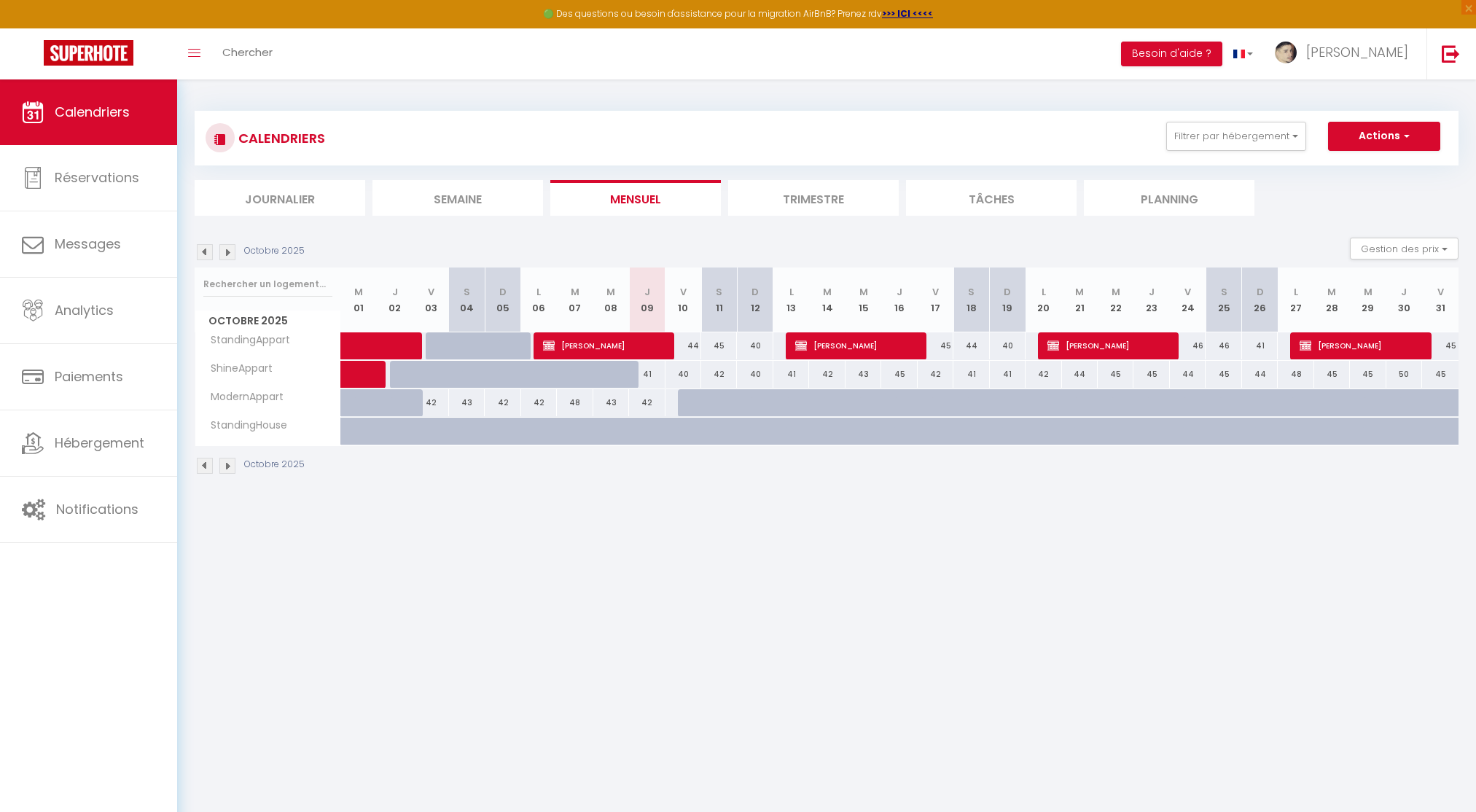
click at [207, 468] on img at bounding box center [204, 465] width 16 height 16
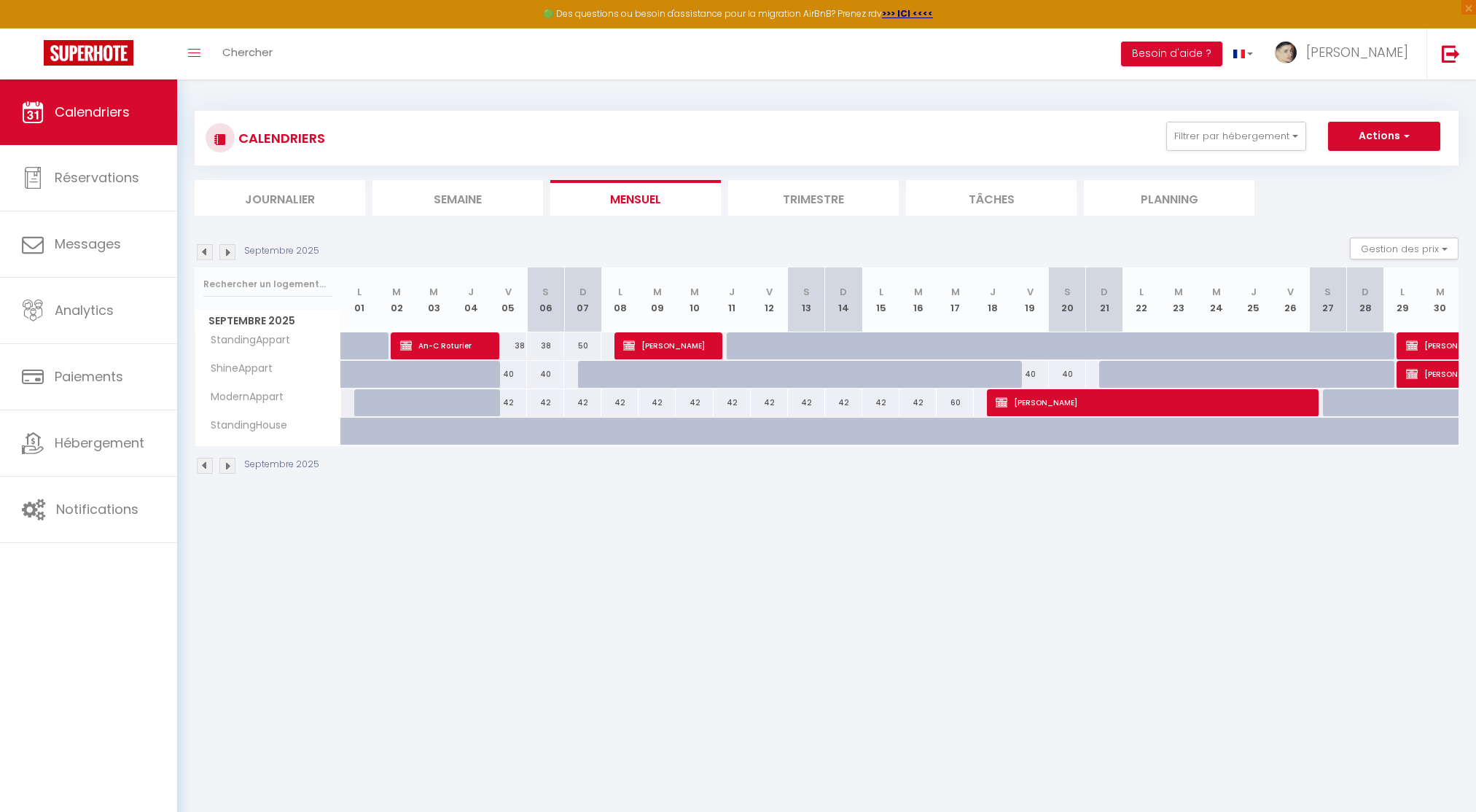
click at [234, 470] on img at bounding box center [227, 465] width 16 height 16
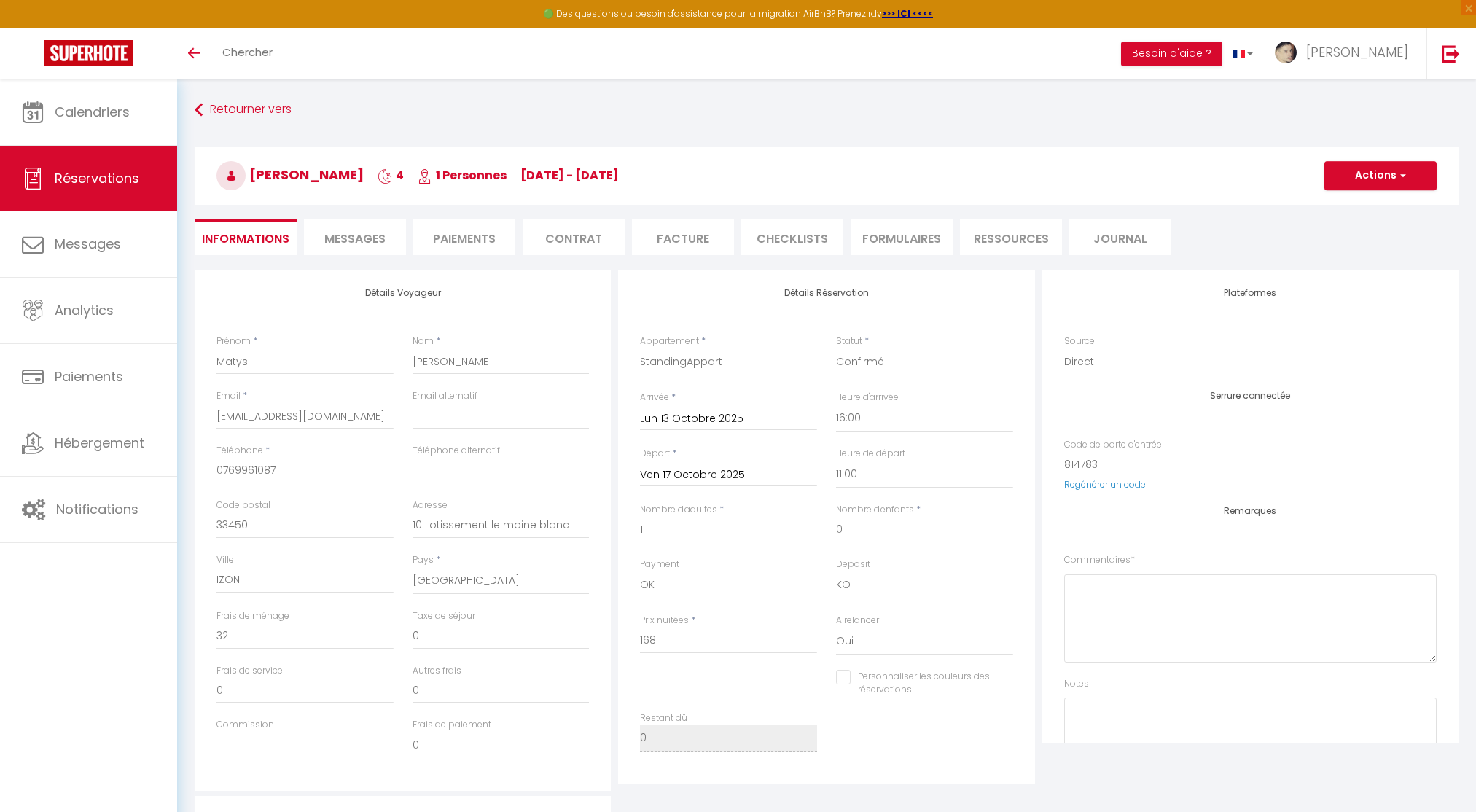
select select "16:00"
select select "11:00"
select select "14"
click at [54, 110] on span "Calendriers" at bounding box center [92, 112] width 75 height 18
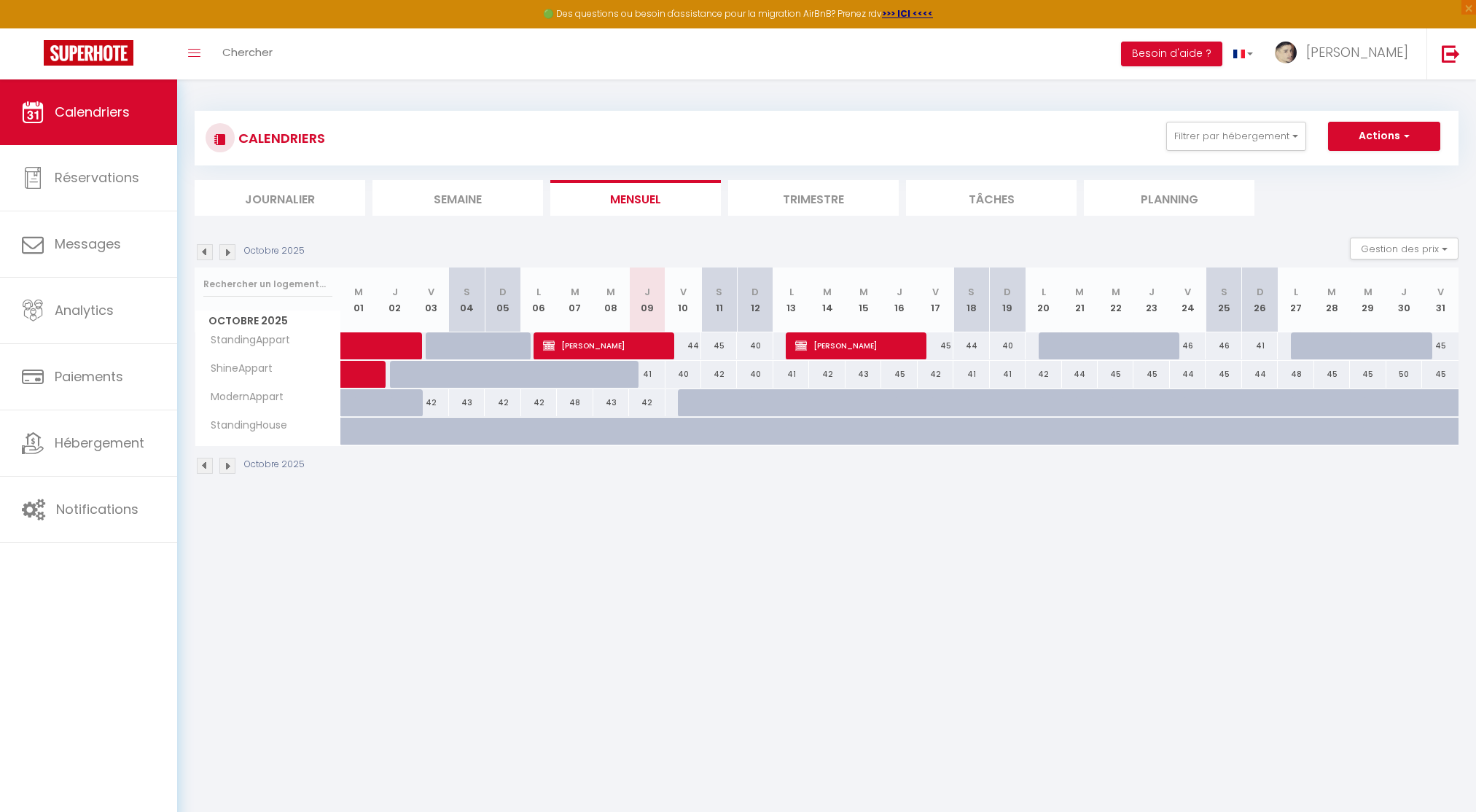
click at [1043, 347] on div at bounding box center [1056, 346] width 35 height 28
type input "45"
type input "Lun 20 Octobre 2025"
type input "Mar 21 Octobre 2025"
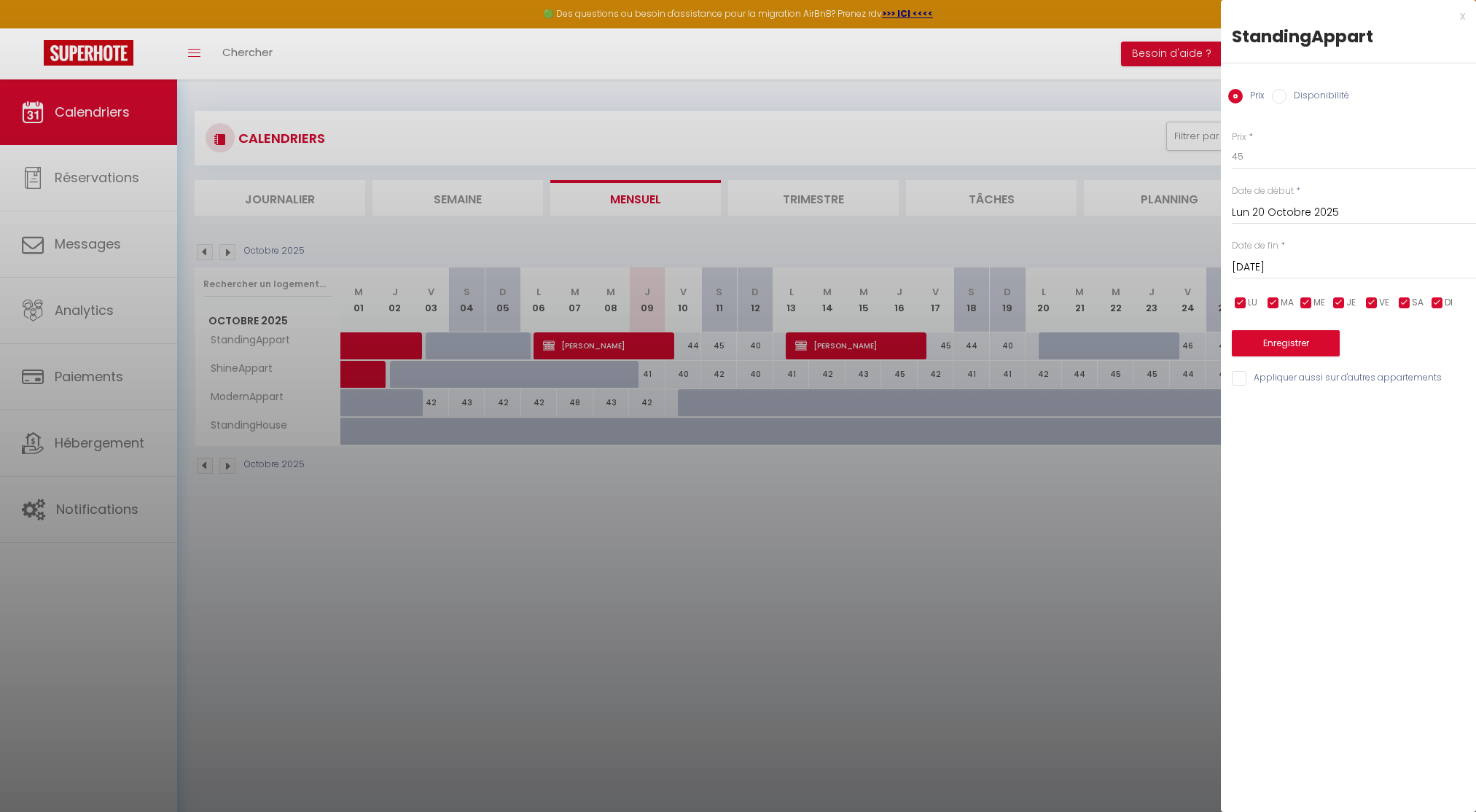
click at [1331, 103] on label "Disponibilité" at bounding box center [1317, 96] width 63 height 16
click at [1286, 103] on input "Disponibilité" at bounding box center [1278, 96] width 14 height 14
radio input "true"
radio input "false"
click at [1285, 272] on input "[DATE] Octobre 2025" at bounding box center [1354, 269] width 245 height 19
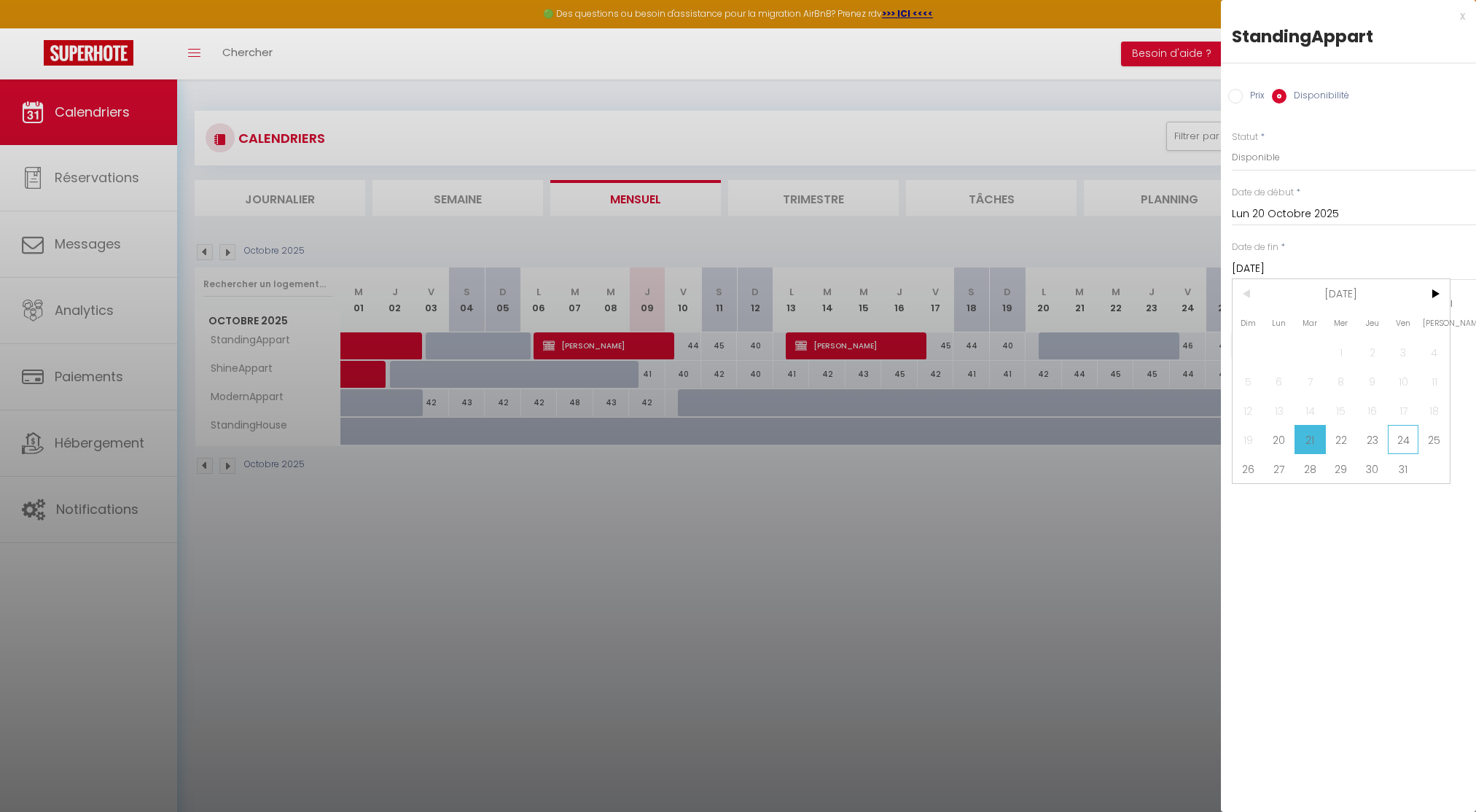
click at [1397, 444] on span "24" at bounding box center [1402, 439] width 32 height 30
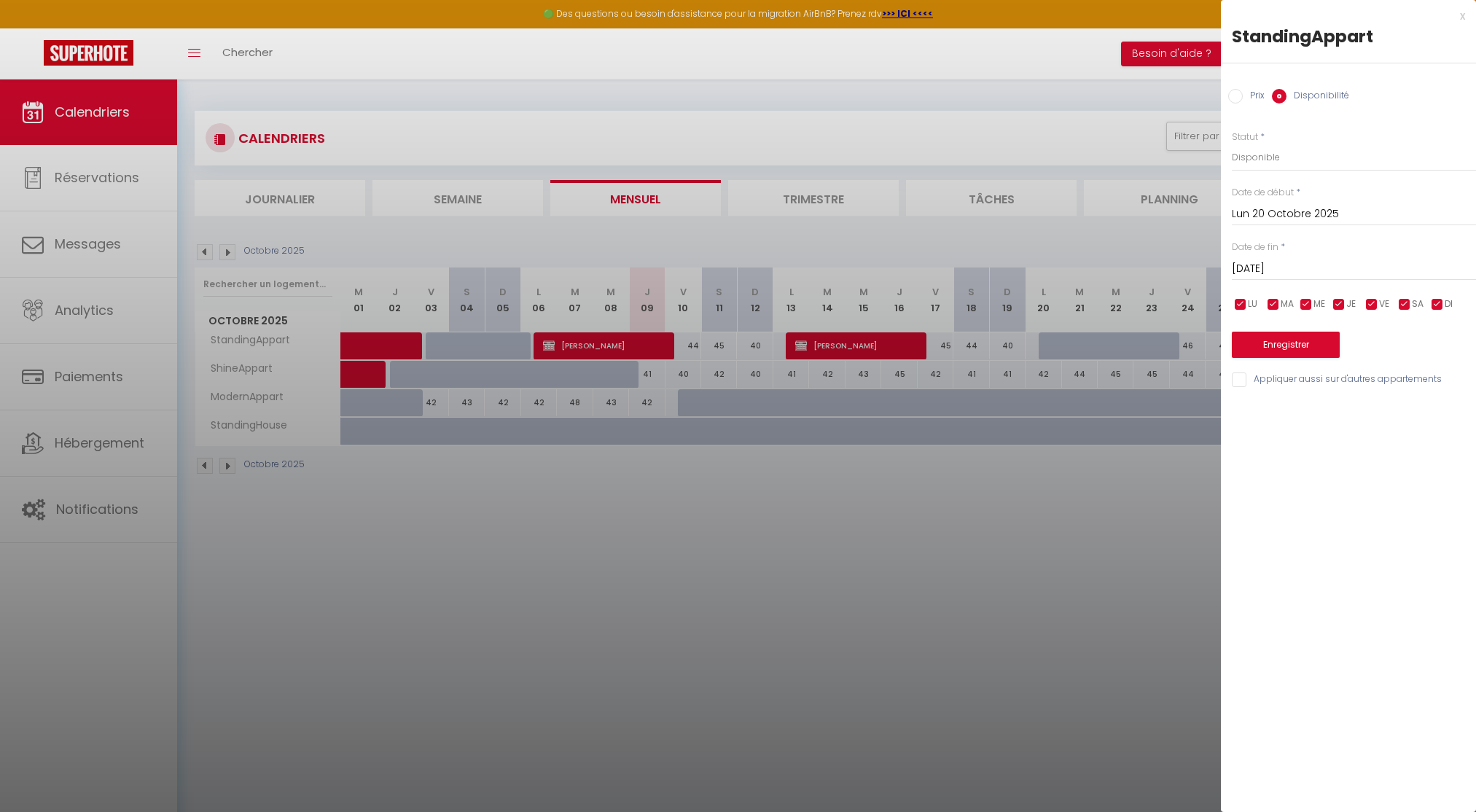
type input "Ven 24 Octobre 2025"
click at [1282, 349] on button "Enregistrer" at bounding box center [1285, 344] width 108 height 26
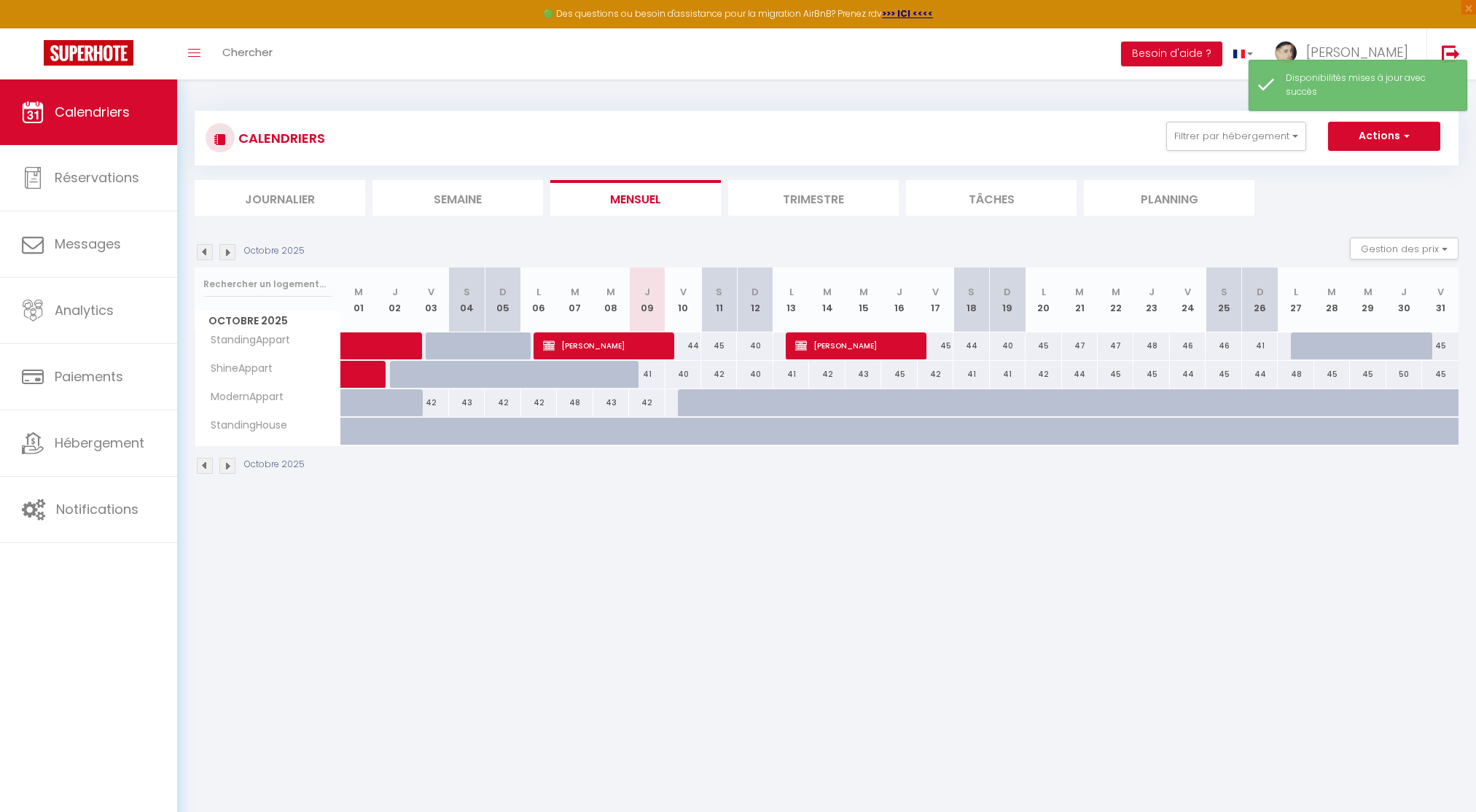
click at [1046, 349] on div "45" at bounding box center [1042, 346] width 35 height 27
select select "1"
type input "Lun 20 Octobre 2025"
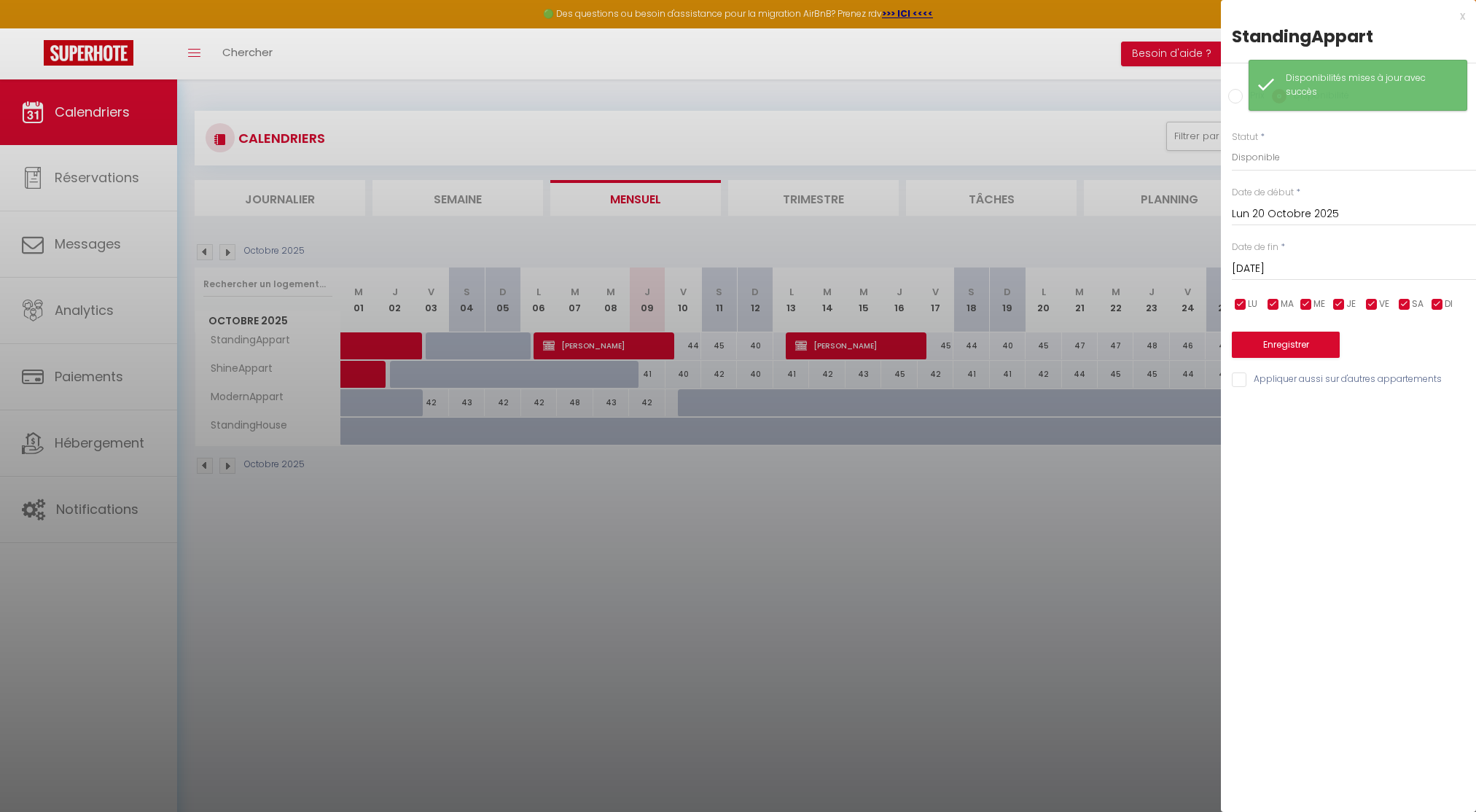
click at [1294, 255] on div "Mar 21 Octobre 2025 < Oct 2025 > Dim Lun Mar Mer Jeu Ven Sam 1 2 3 4 5 6 7 8 9 …" at bounding box center [1354, 267] width 245 height 26
click at [1295, 264] on input "[DATE] Octobre 2025" at bounding box center [1354, 269] width 245 height 19
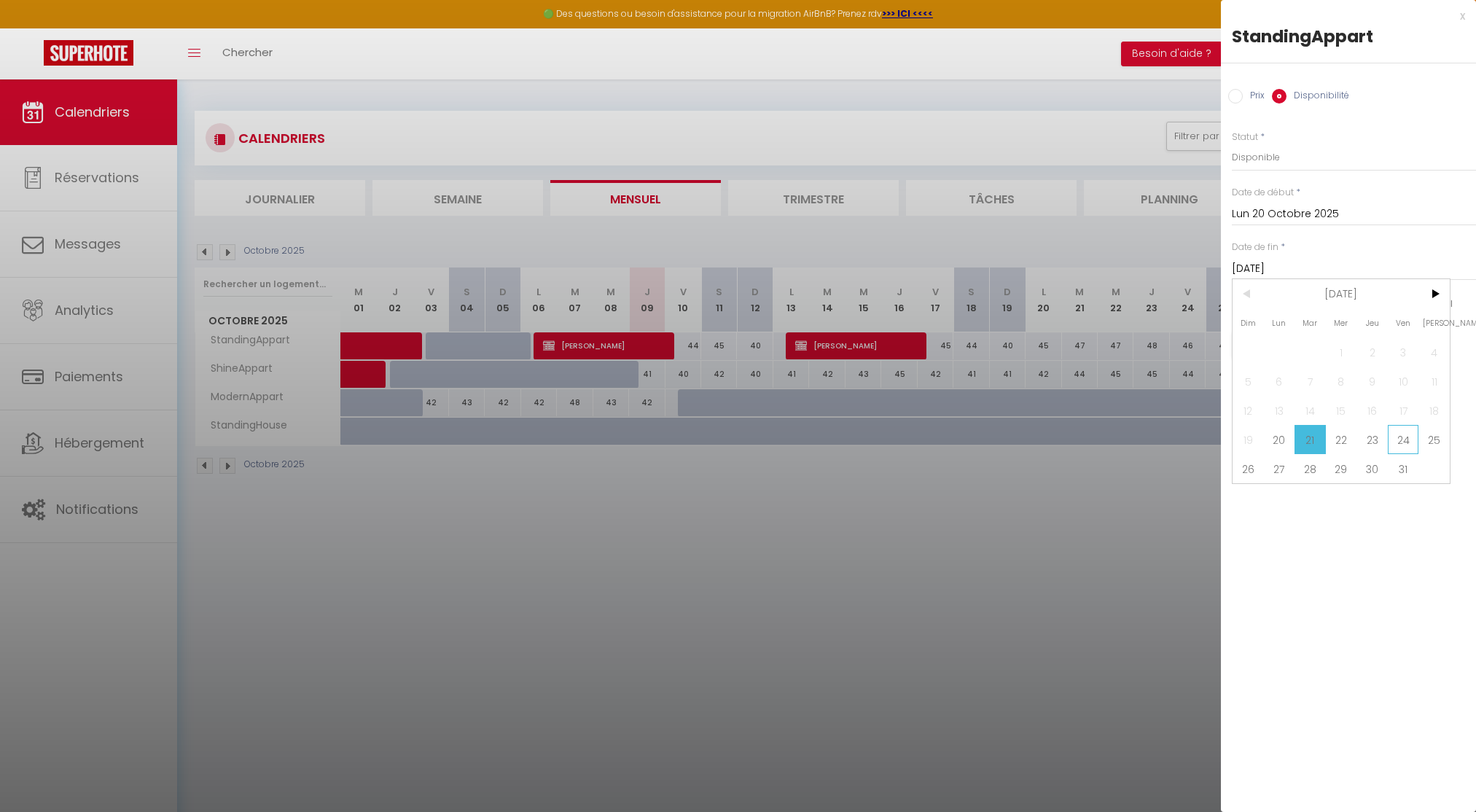
click at [1391, 438] on span "24" at bounding box center [1402, 439] width 32 height 30
type input "Ven 24 Octobre 2025"
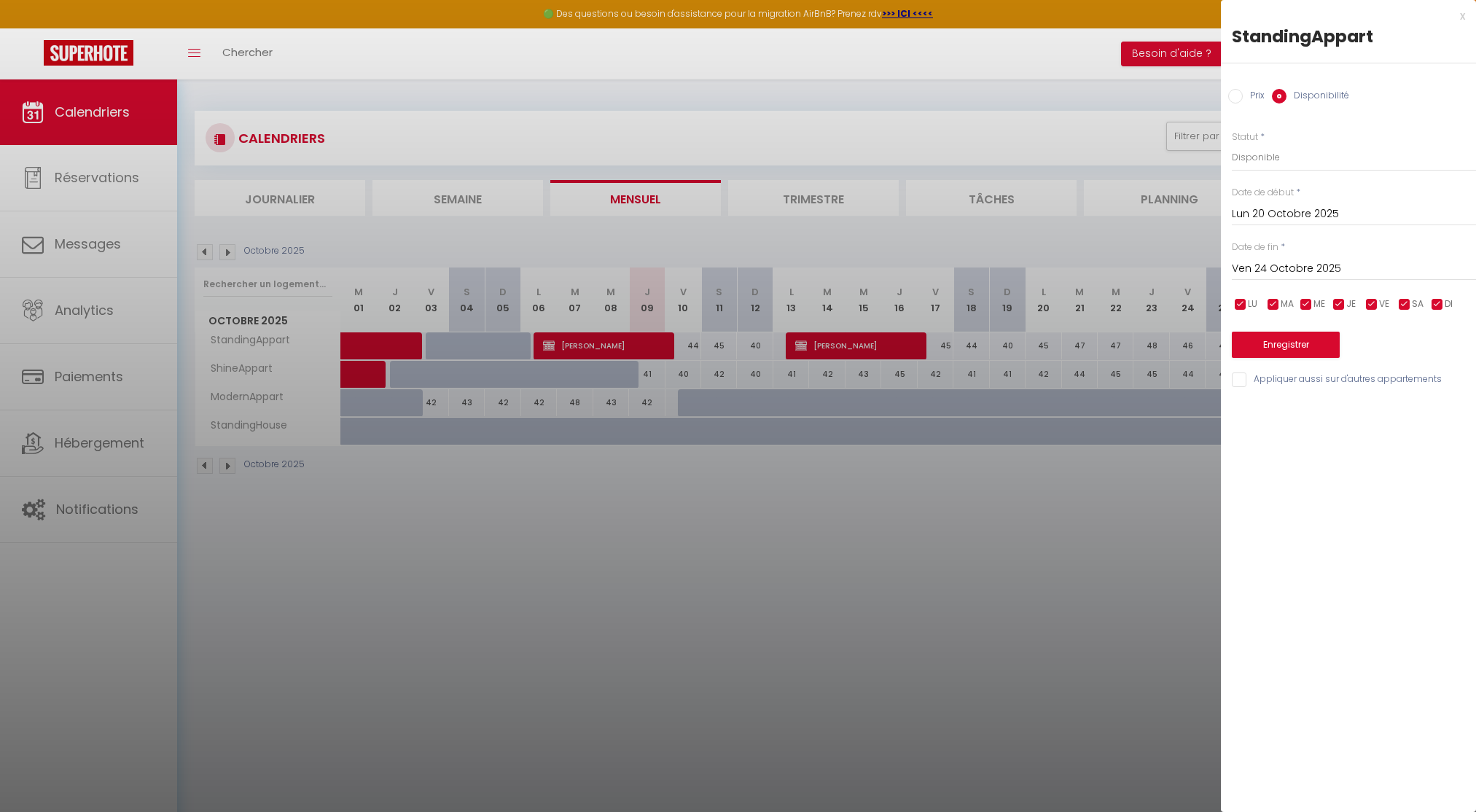
click at [994, 343] on div at bounding box center [738, 406] width 1476 height 812
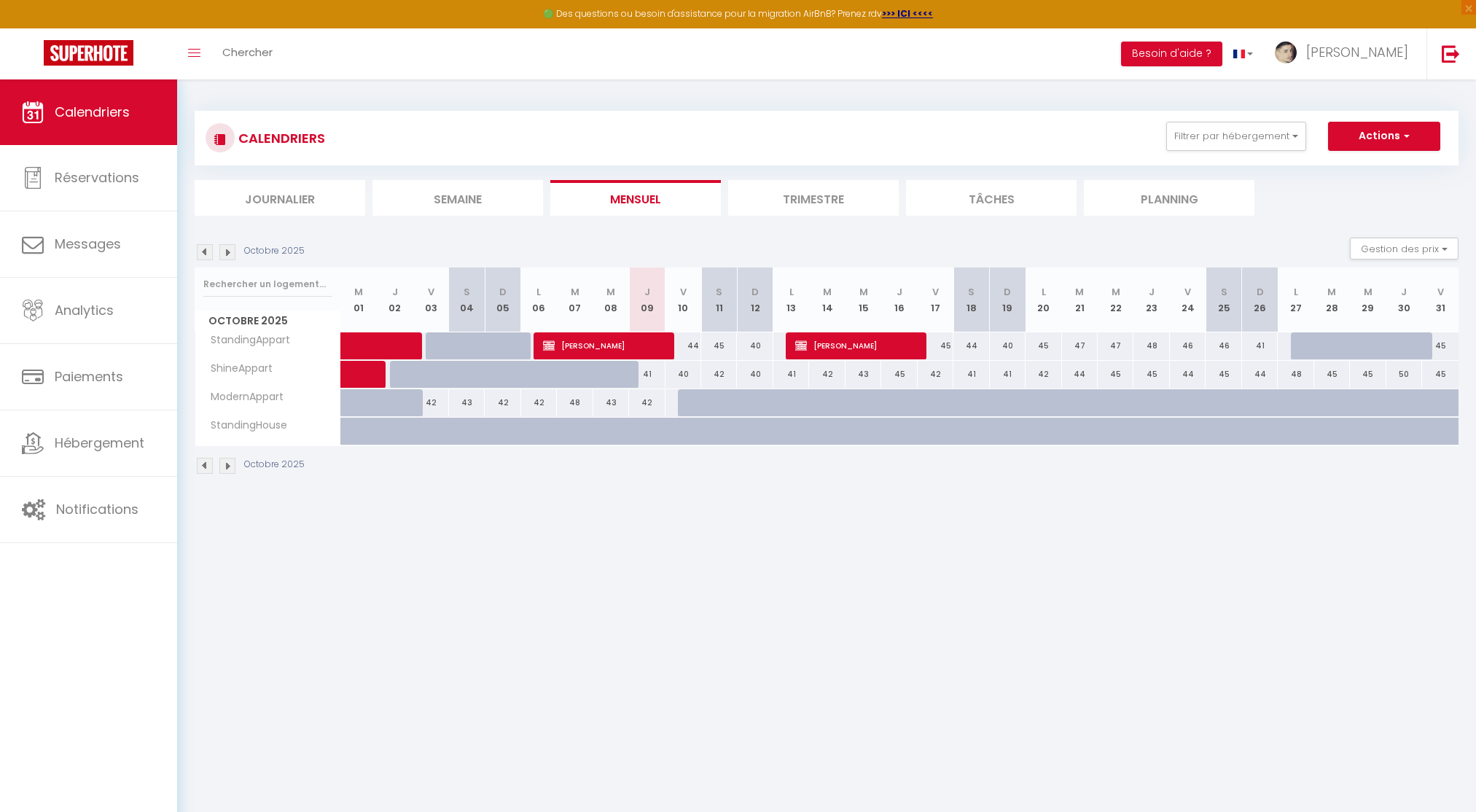
click at [1341, 154] on div "CALENDRIERS Filtrer par hébergement Tous StandingAppart ShineAppart ModernAppar…" at bounding box center [826, 138] width 1242 height 32
click at [1356, 141] on button "Actions" at bounding box center [1383, 136] width 112 height 30
click at [1337, 168] on link "Nouvelle réservation" at bounding box center [1368, 169] width 127 height 22
select select
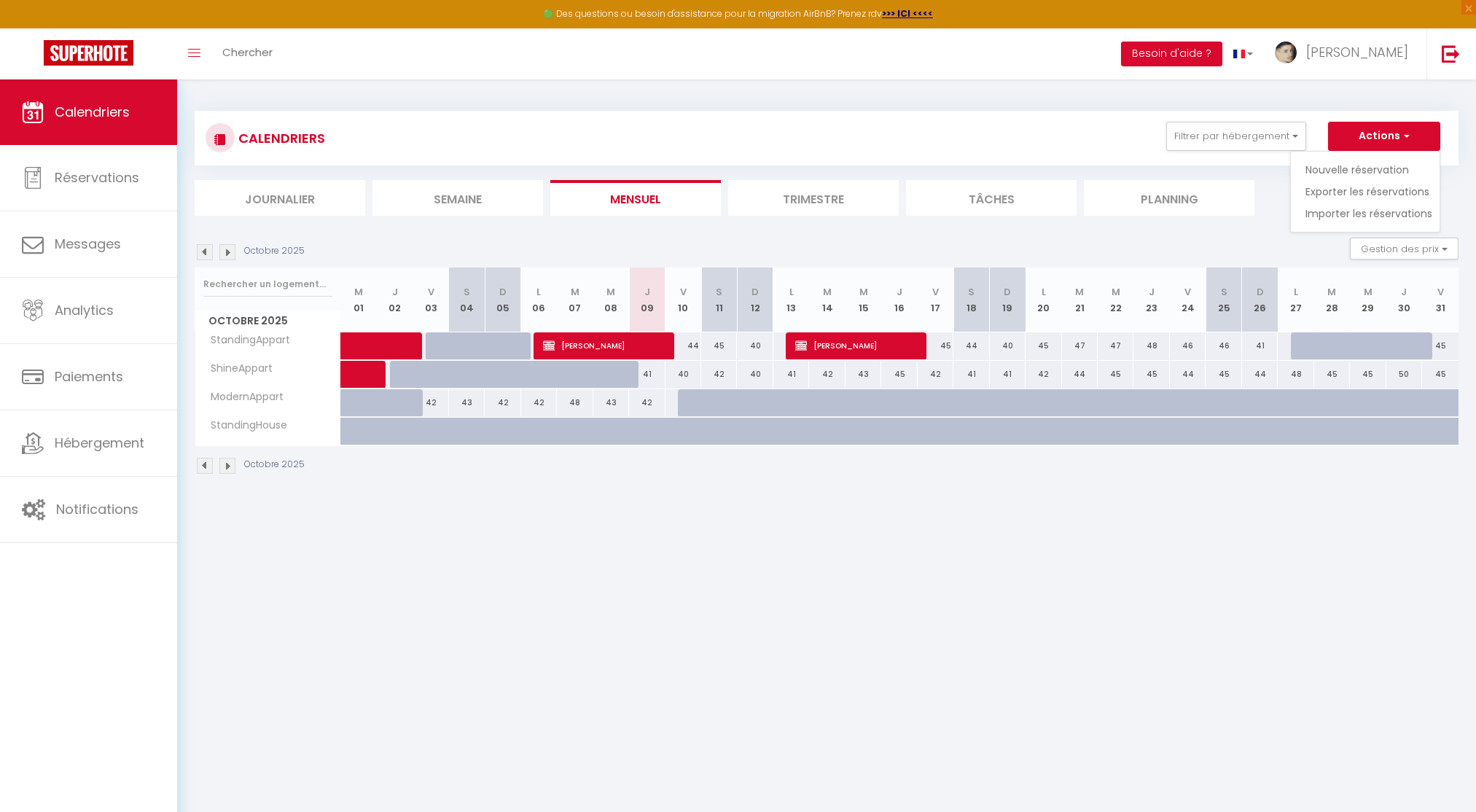
select select
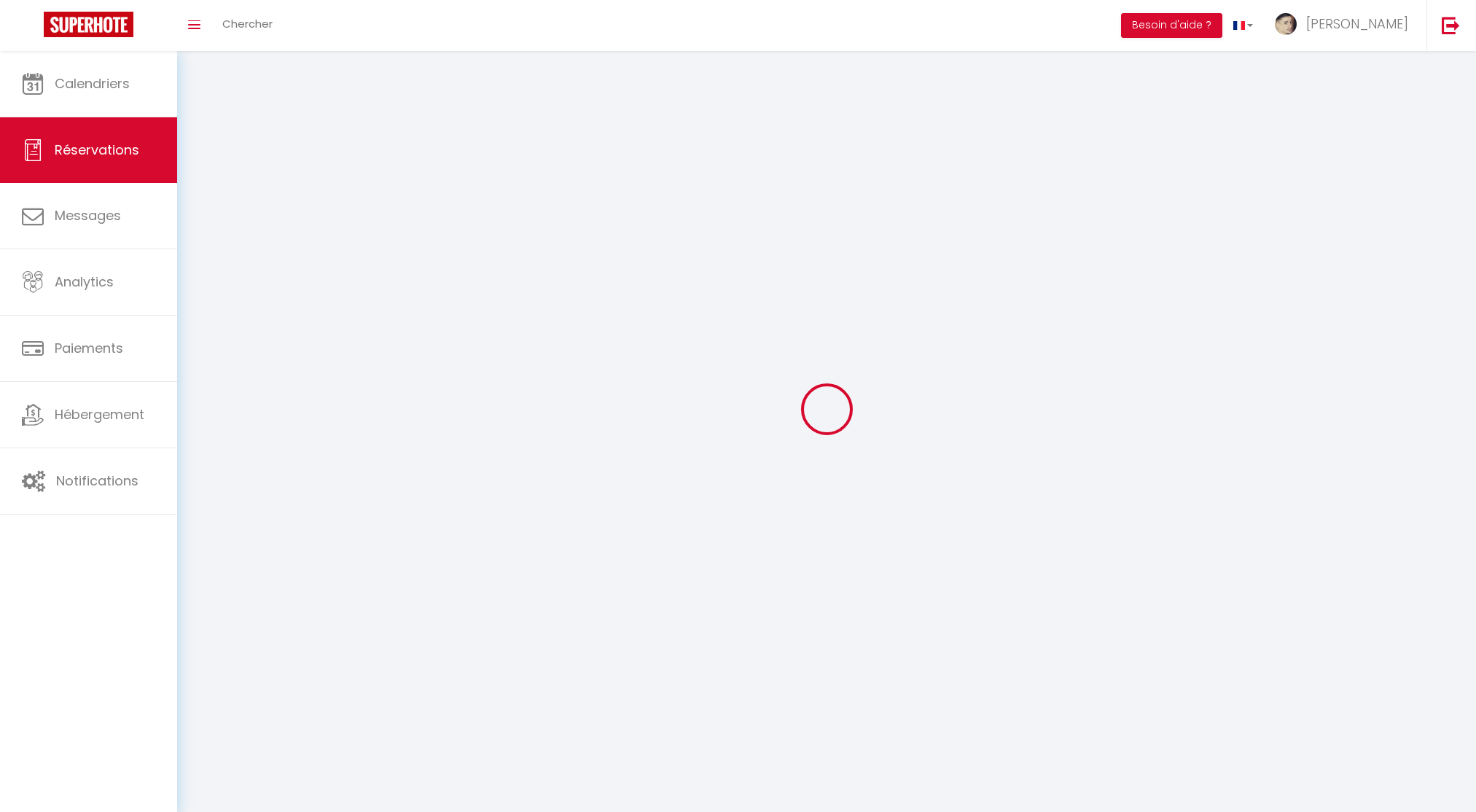
select select
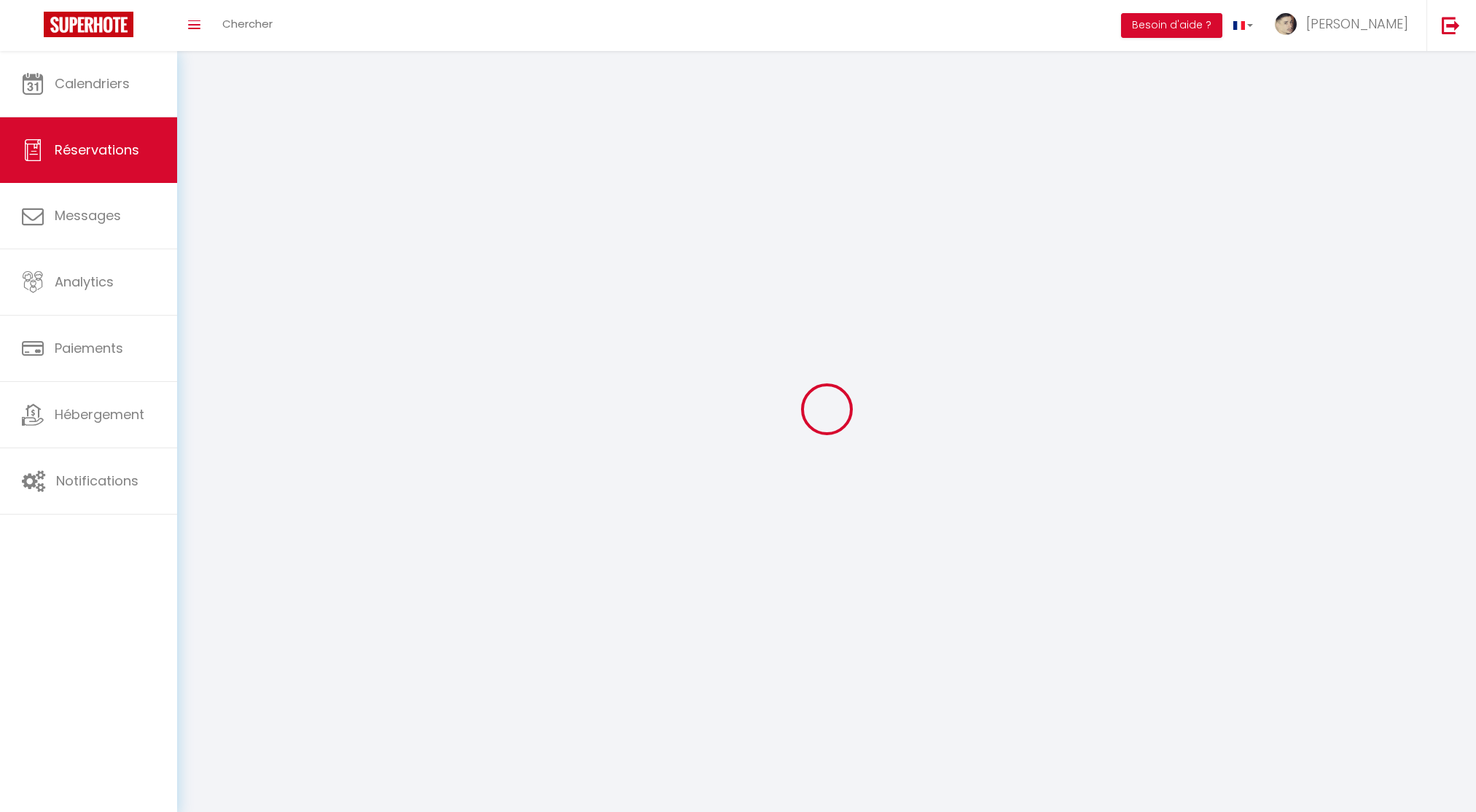
select select
checkbox input "false"
select select
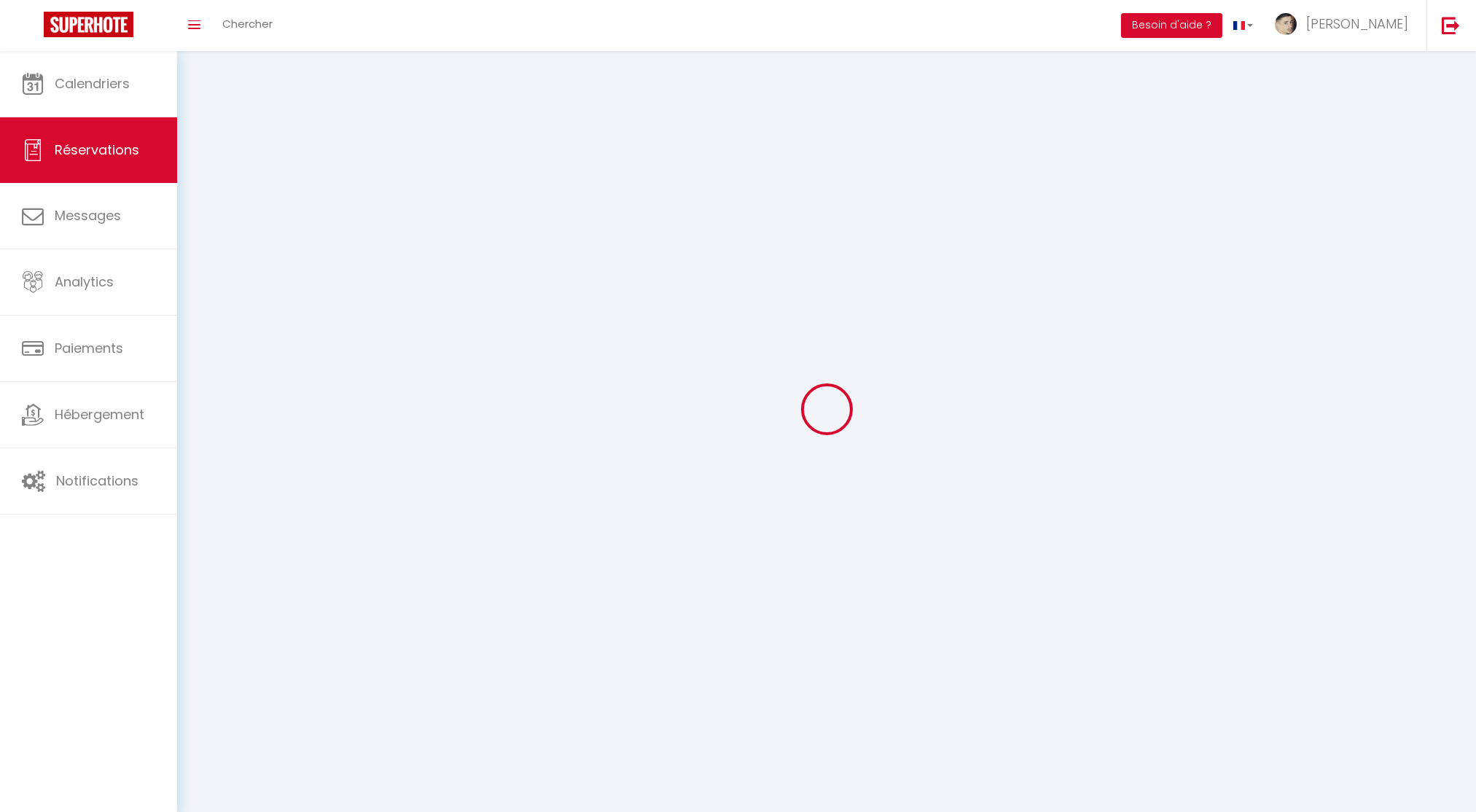
select select
checkbox input "false"
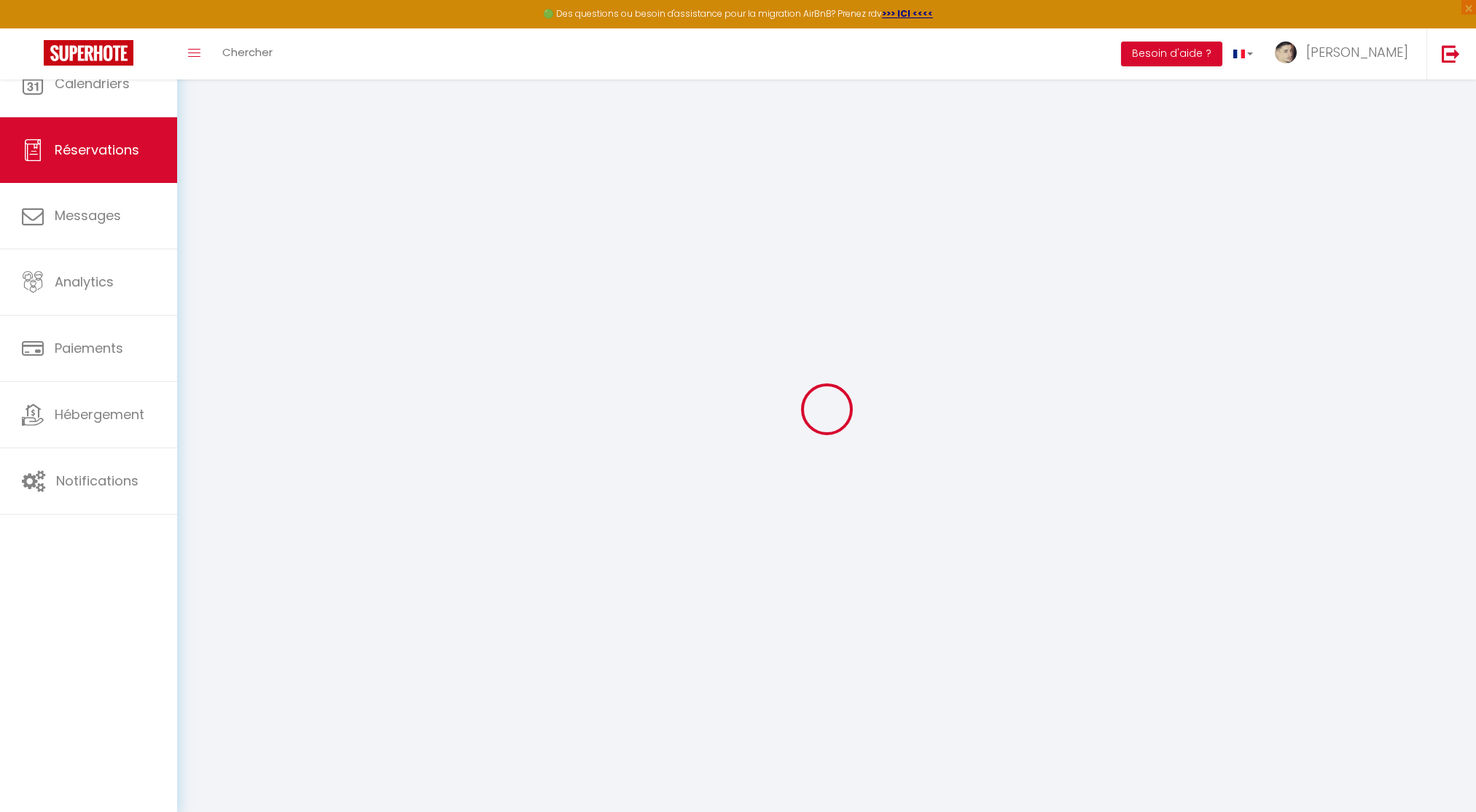
select select
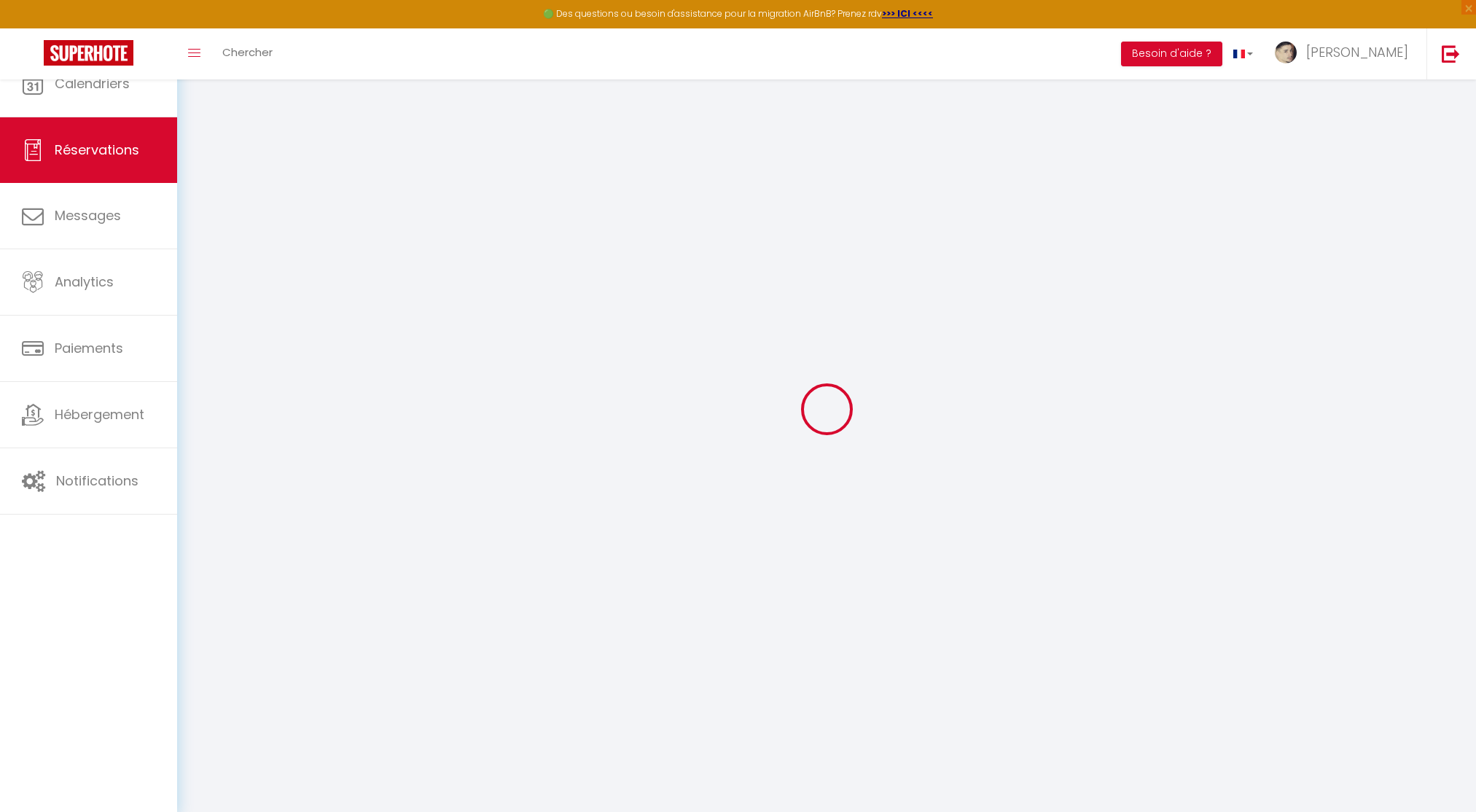
select select
checkbox input "false"
select select
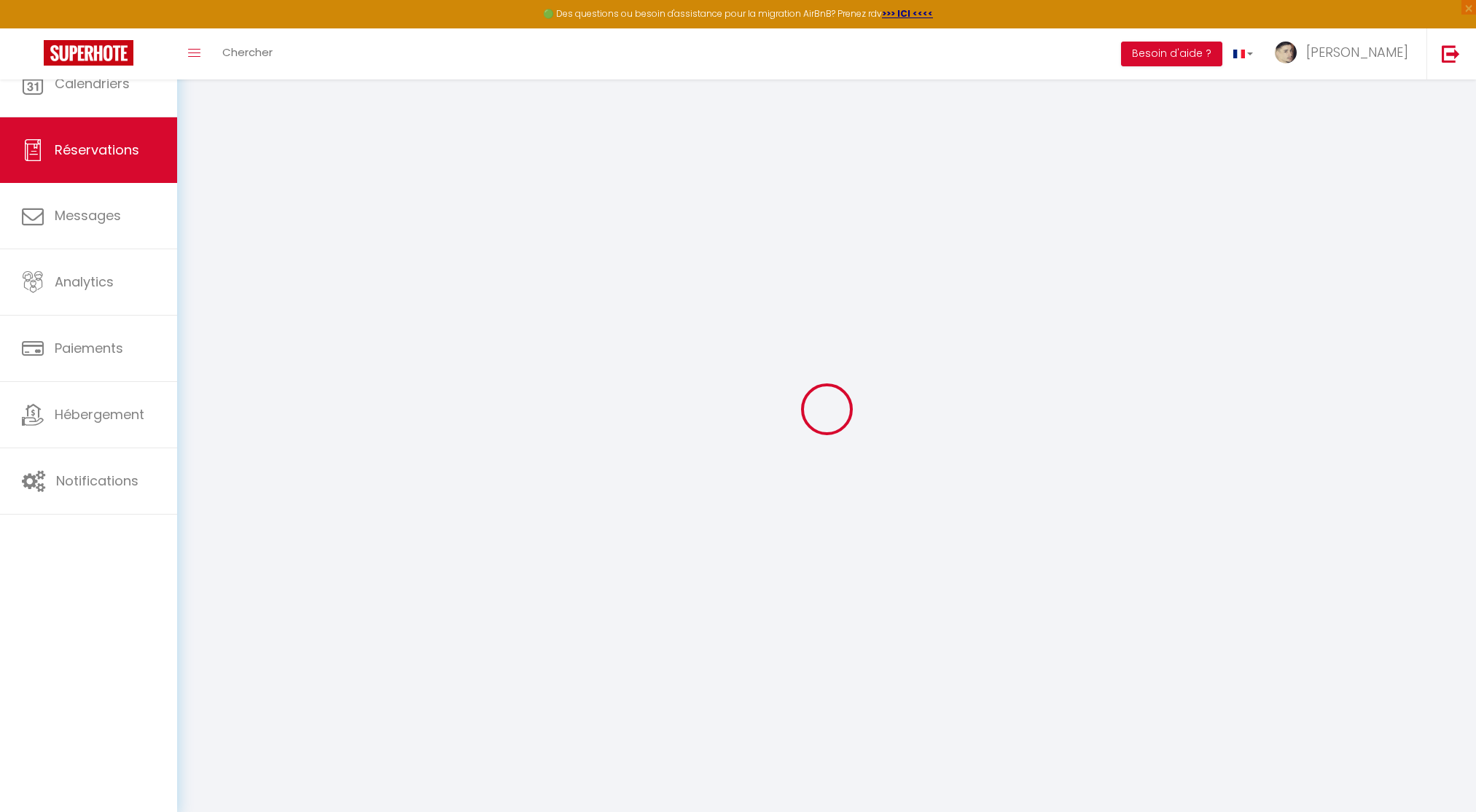
select select
checkbox input "false"
select select
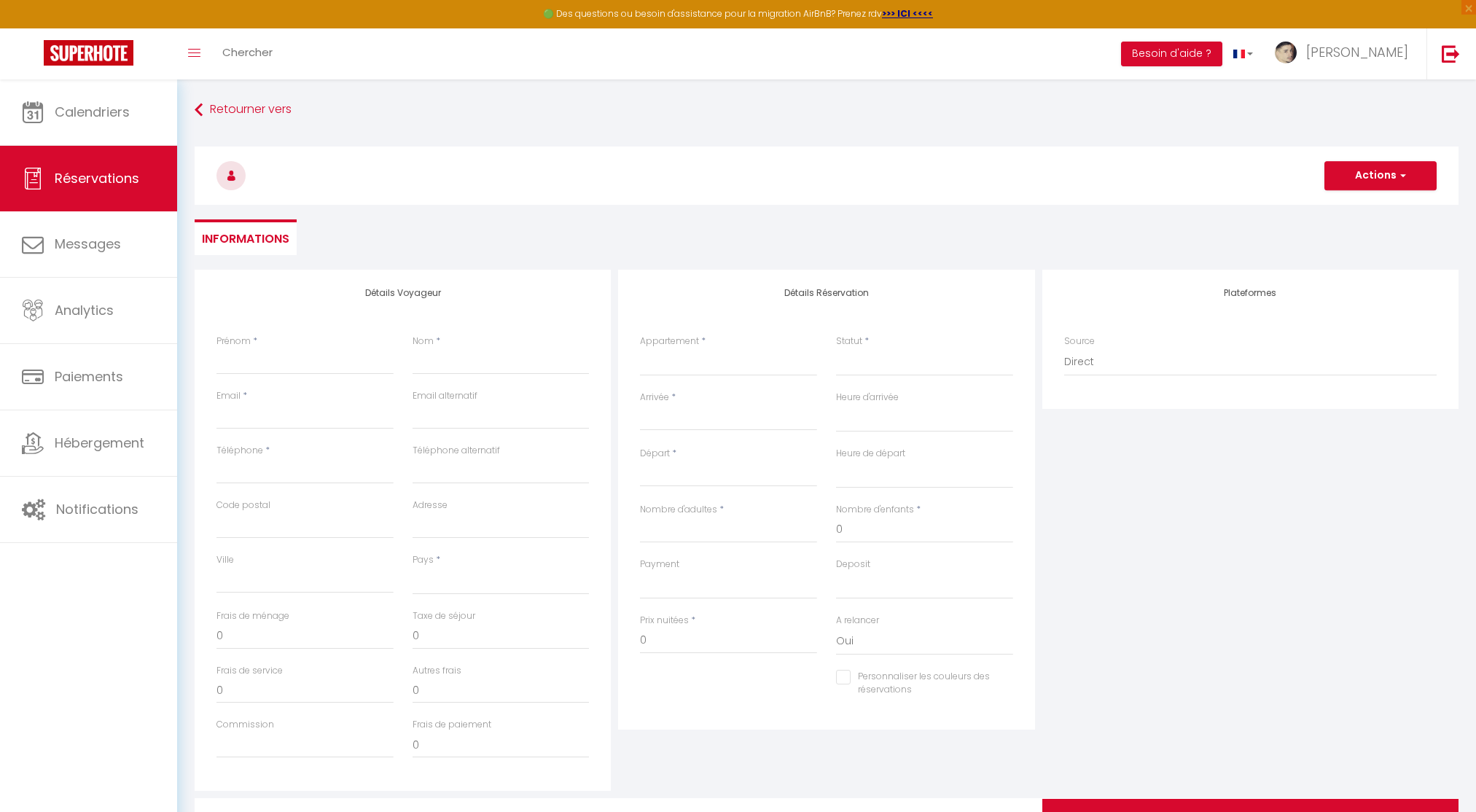
click at [698, 436] on div "Arrivée * < Oct 2025 > Dim Lun Mar Mer Jeu Ven Sam 1 2 3 4 5 6 7 8 9 10 11 12 1…" at bounding box center [728, 418] width 196 height 56
click at [685, 422] on input "Arrivée" at bounding box center [728, 419] width 177 height 19
click at [689, 421] on input "Arrivée" at bounding box center [728, 419] width 177 height 19
click at [698, 592] on span "20" at bounding box center [687, 589] width 32 height 30
select select
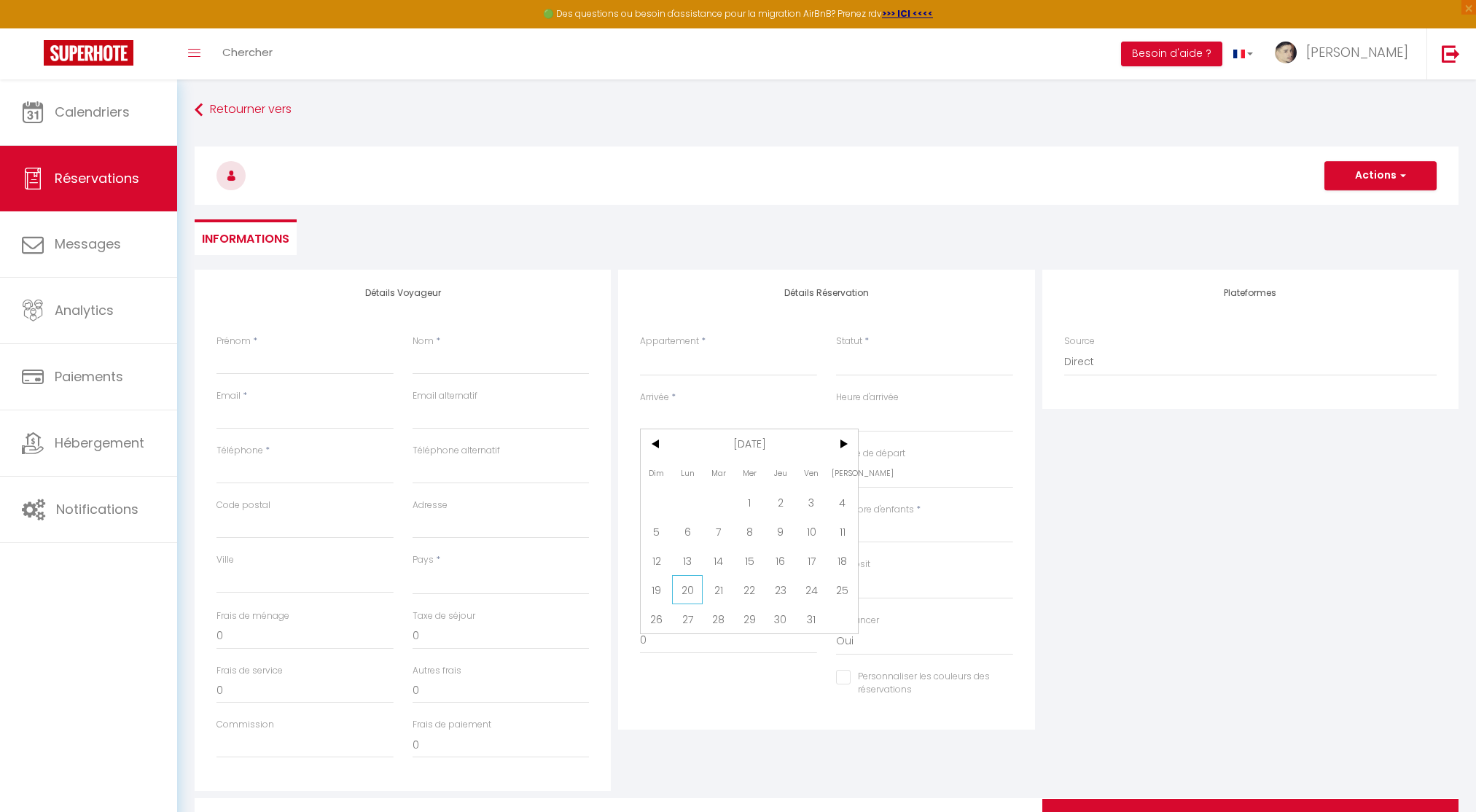
select select
type input "Lun 20 Octobre 2025"
select select
type input "[DATE] Octobre 2025"
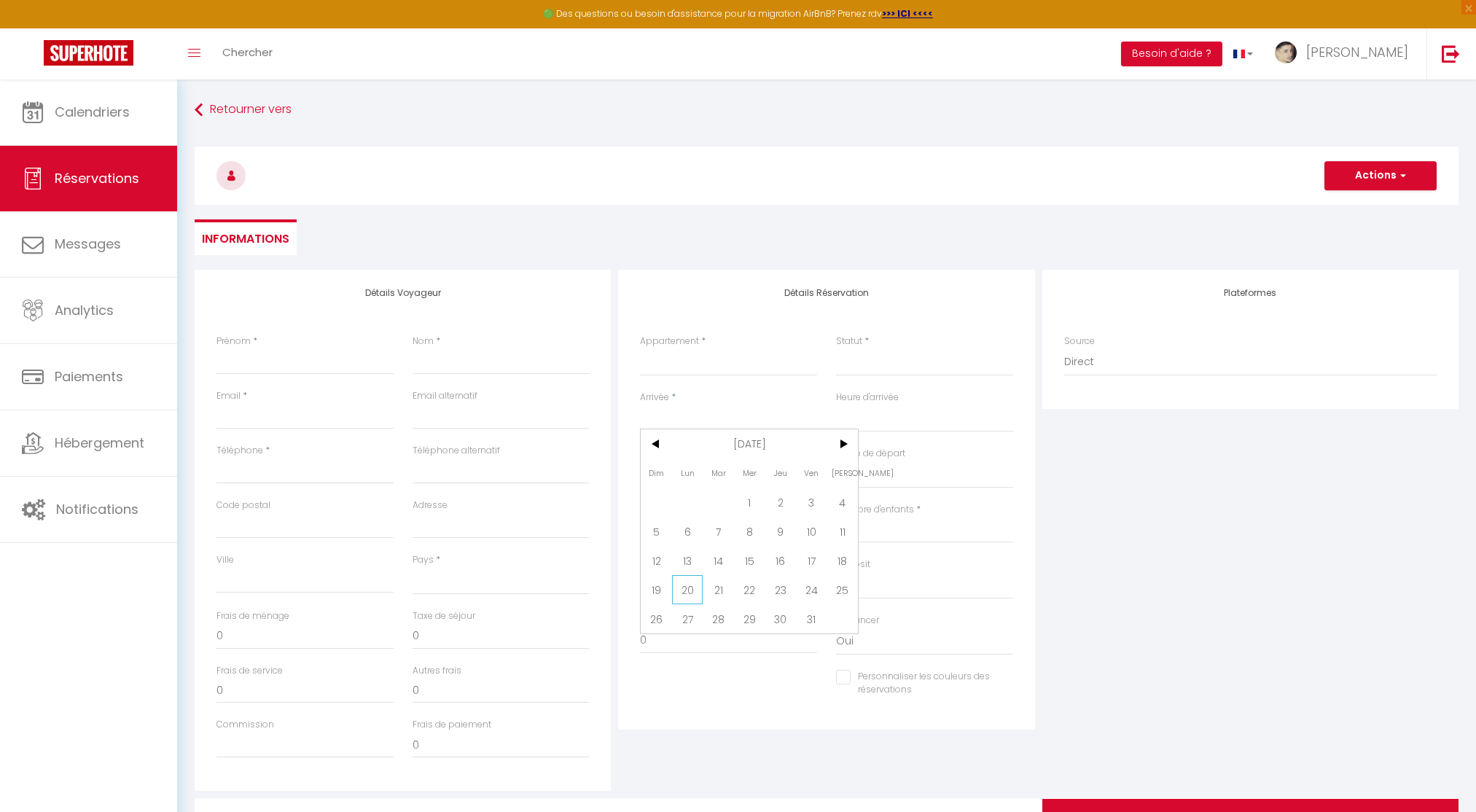
select select
checkbox input "false"
click at [714, 495] on div "Départ * Mar 21 Octobre 2025 < Oct 2025 > Dim Lun Mar Mer Jeu Ven Sam 1 2 3 4 5…" at bounding box center [728, 475] width 196 height 56
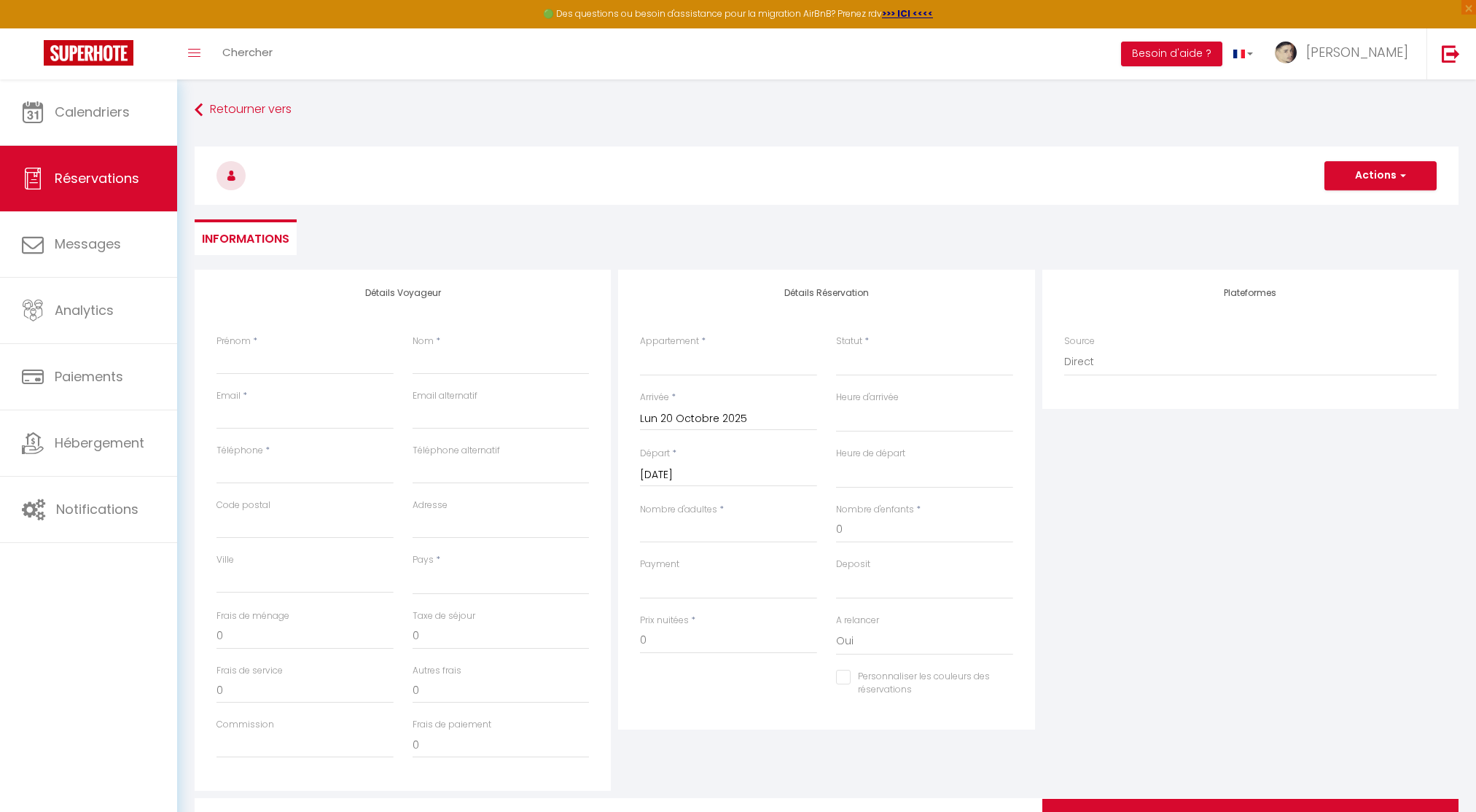
click at [721, 480] on input "[DATE] Octobre 2025" at bounding box center [728, 475] width 177 height 19
click at [792, 643] on span "23" at bounding box center [781, 645] width 32 height 30
select select
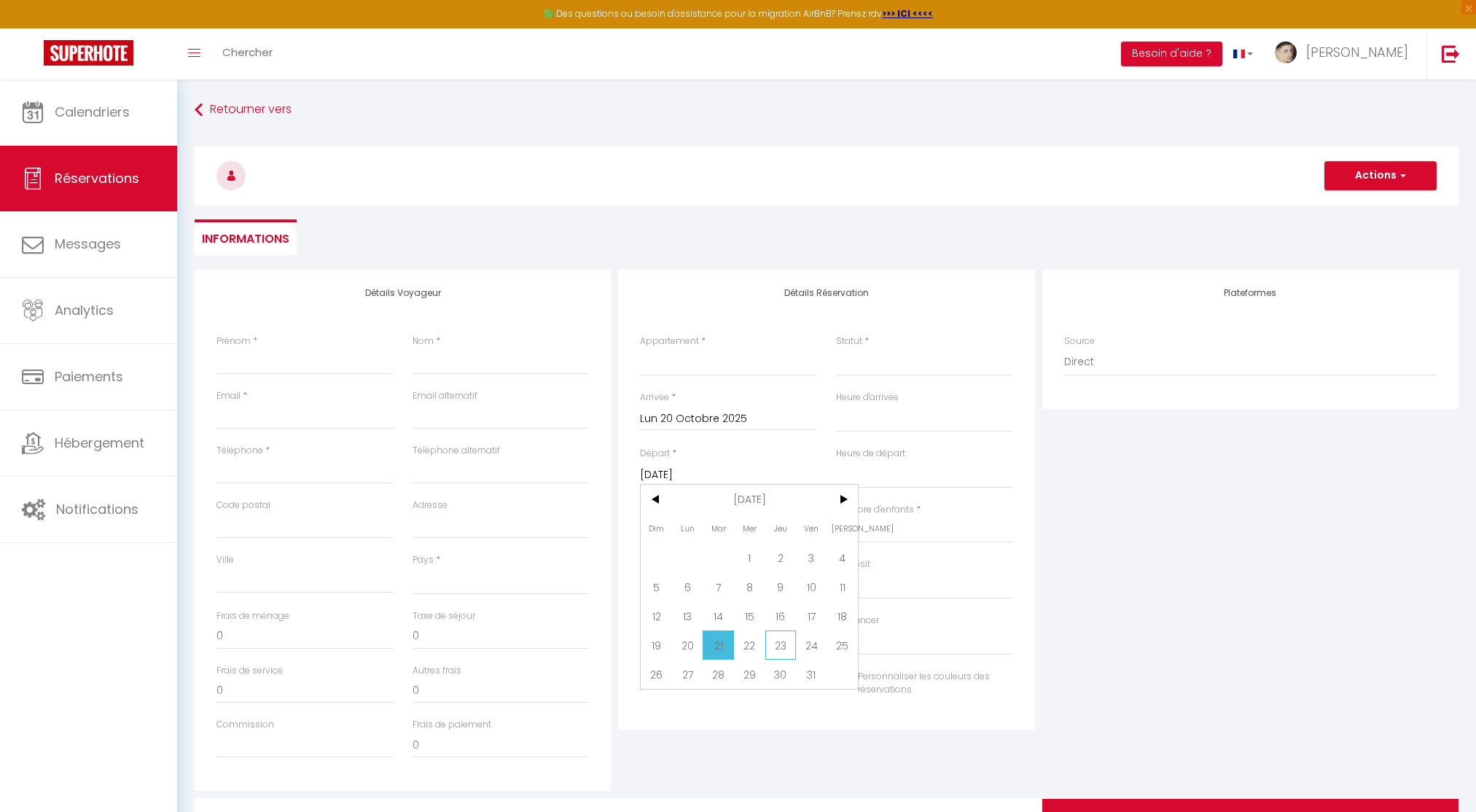
select select
type input "Jeu 23 Octobre 2025"
select select
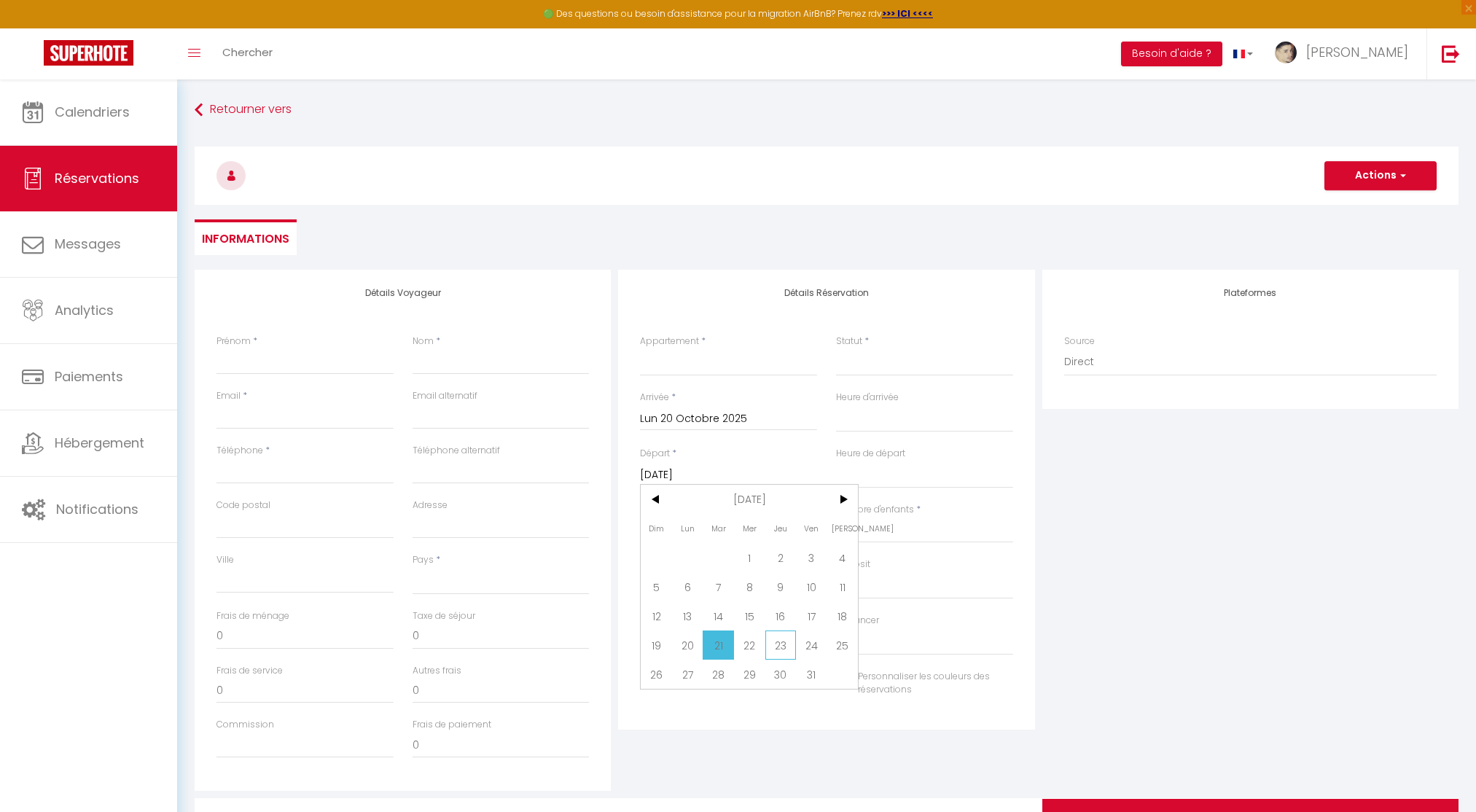
checkbox input "false"
click at [764, 486] on div "Jeu 23 Octobre 2025 < Oct 2025 > Dim Lun Mar Mer Jeu Ven Sam 1 2 3 4 5 6 7 8 9 …" at bounding box center [728, 473] width 177 height 26
click at [763, 478] on input "Jeu 23 Octobre 2025" at bounding box center [728, 475] width 177 height 19
click at [800, 635] on span "24" at bounding box center [811, 645] width 32 height 30
select select
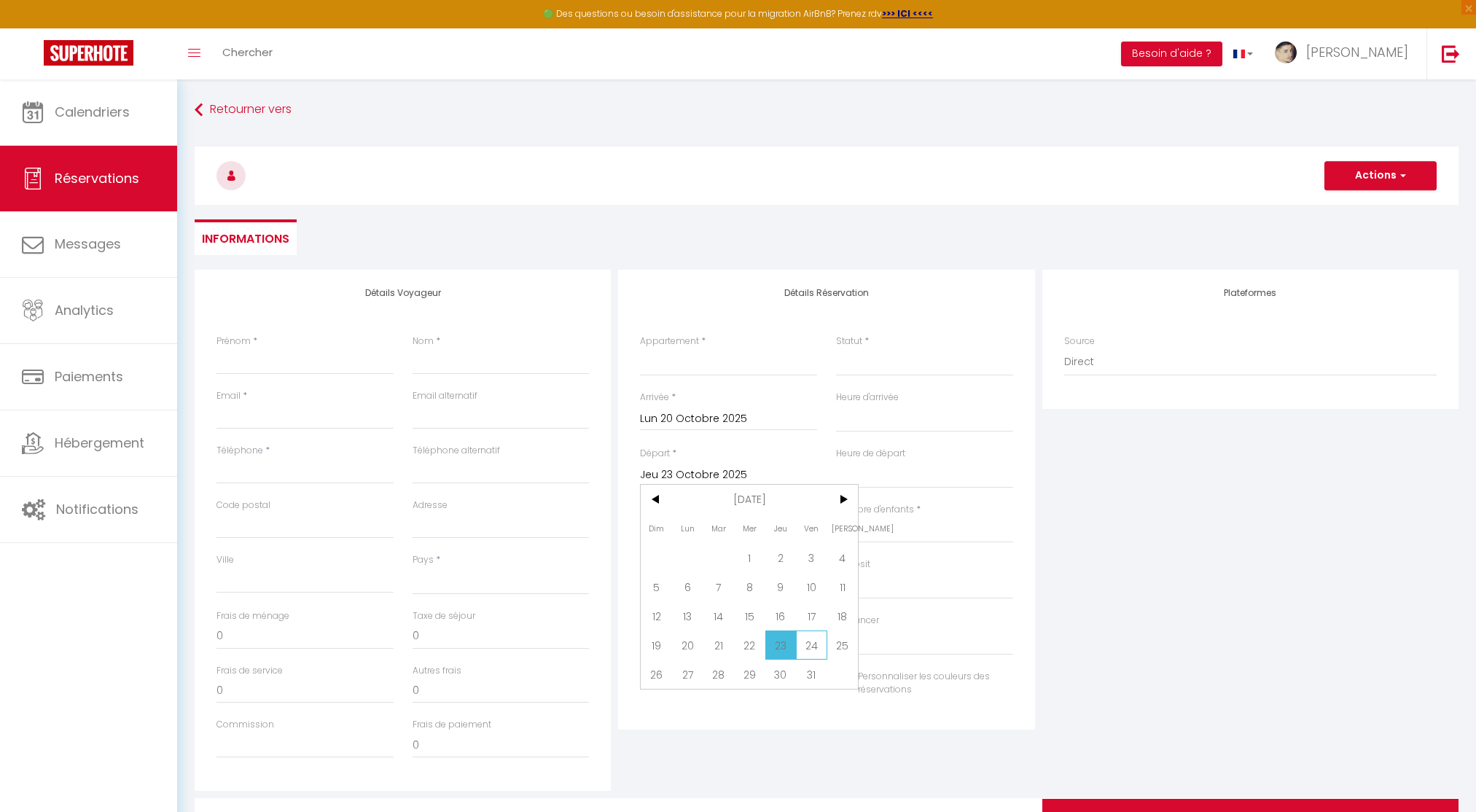
select select
type input "Ven 24 Octobre 2025"
select select
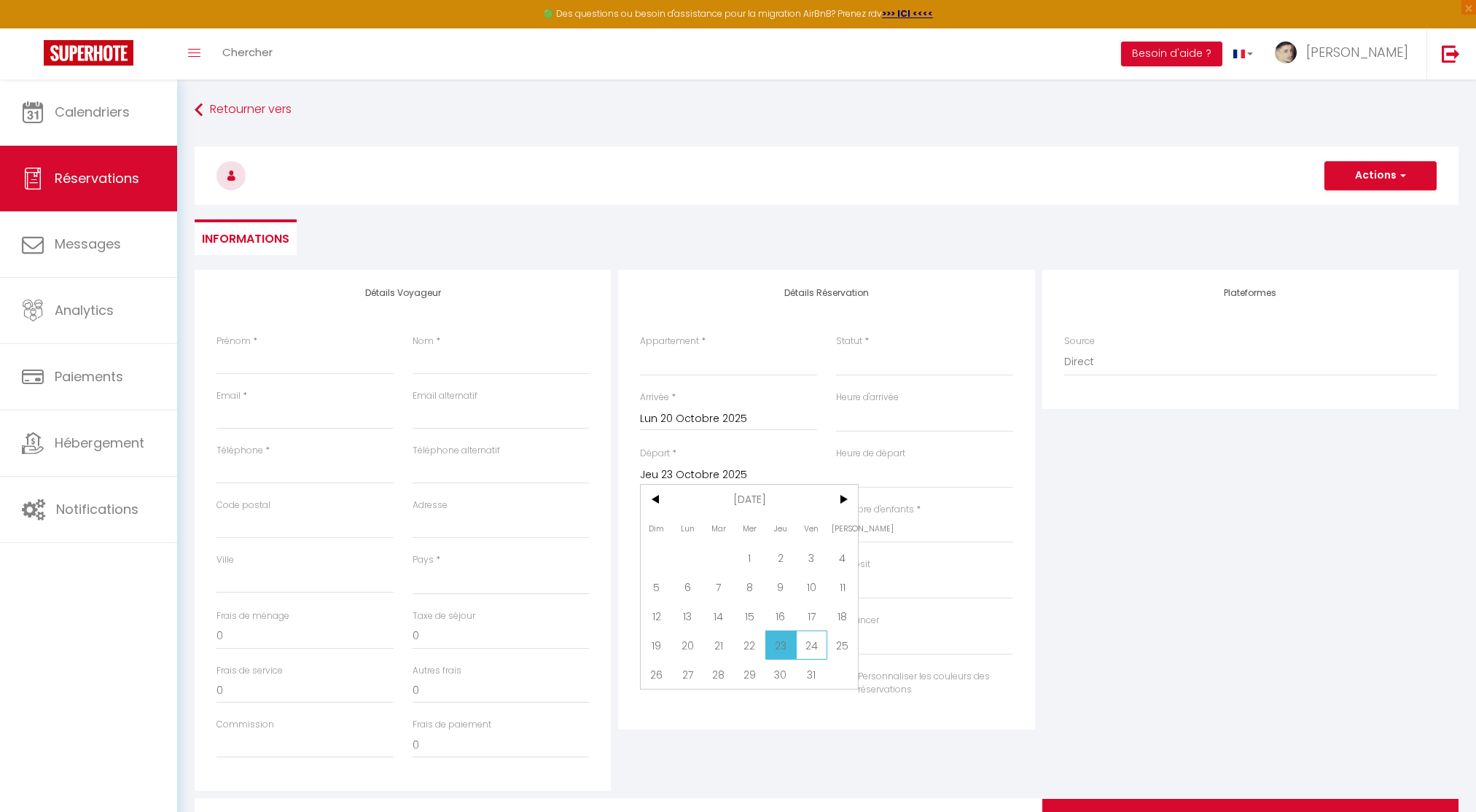
select select
checkbox input "false"
click at [745, 351] on select "StandingAppart ShineAppart ModernAppart StandingHouse" at bounding box center [728, 362] width 177 height 28
select select "3625"
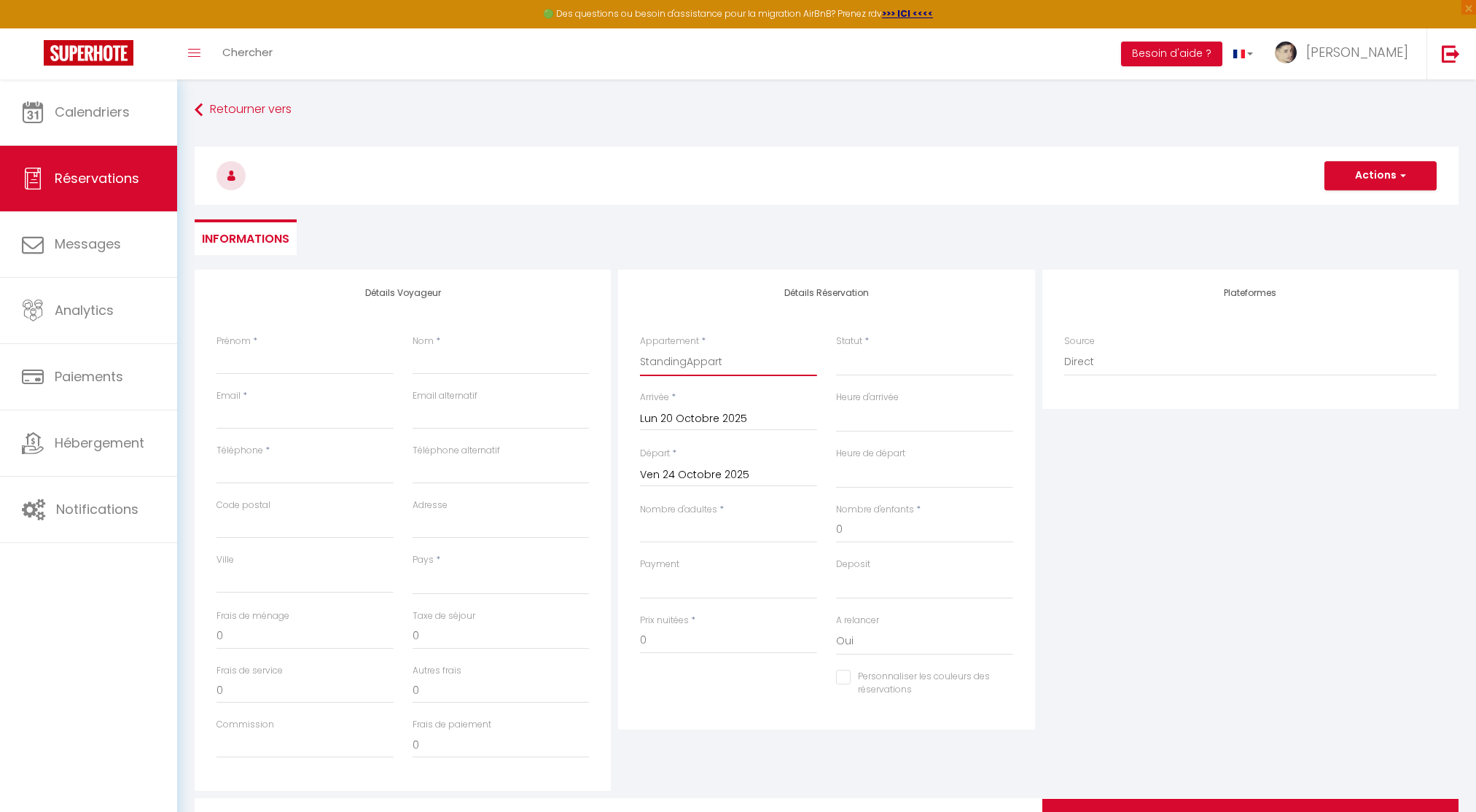
click at [640, 349] on select "StandingAppart ShineAppart ModernAppart StandingHouse" at bounding box center [728, 362] width 177 height 28
select select
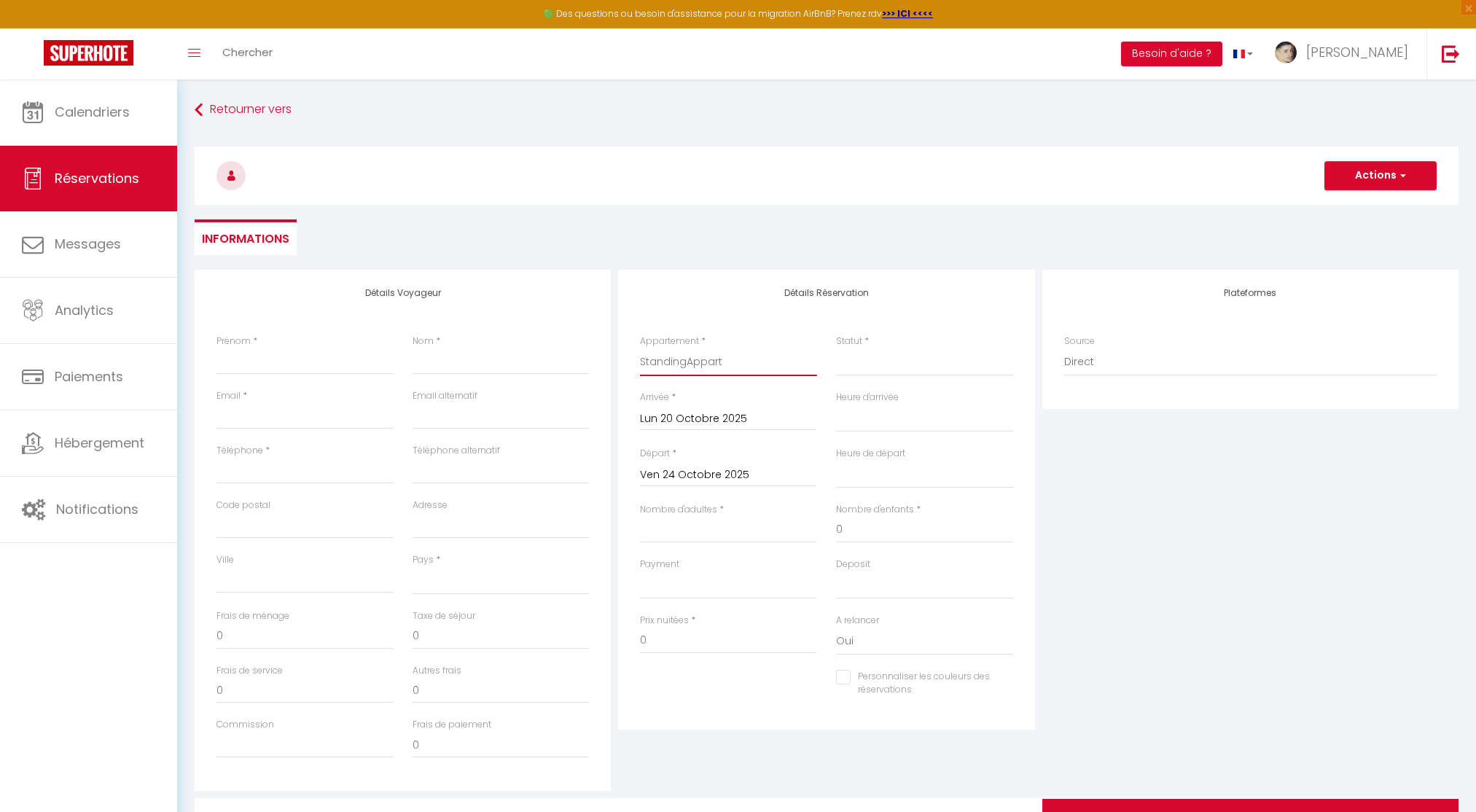
select select
checkbox input "false"
click at [840, 346] on label "Statut" at bounding box center [848, 341] width 26 height 13
click at [840, 349] on select "Confirmé Non Confirmé [PERSON_NAME] par le voyageur No Show Request" at bounding box center [924, 362] width 177 height 28
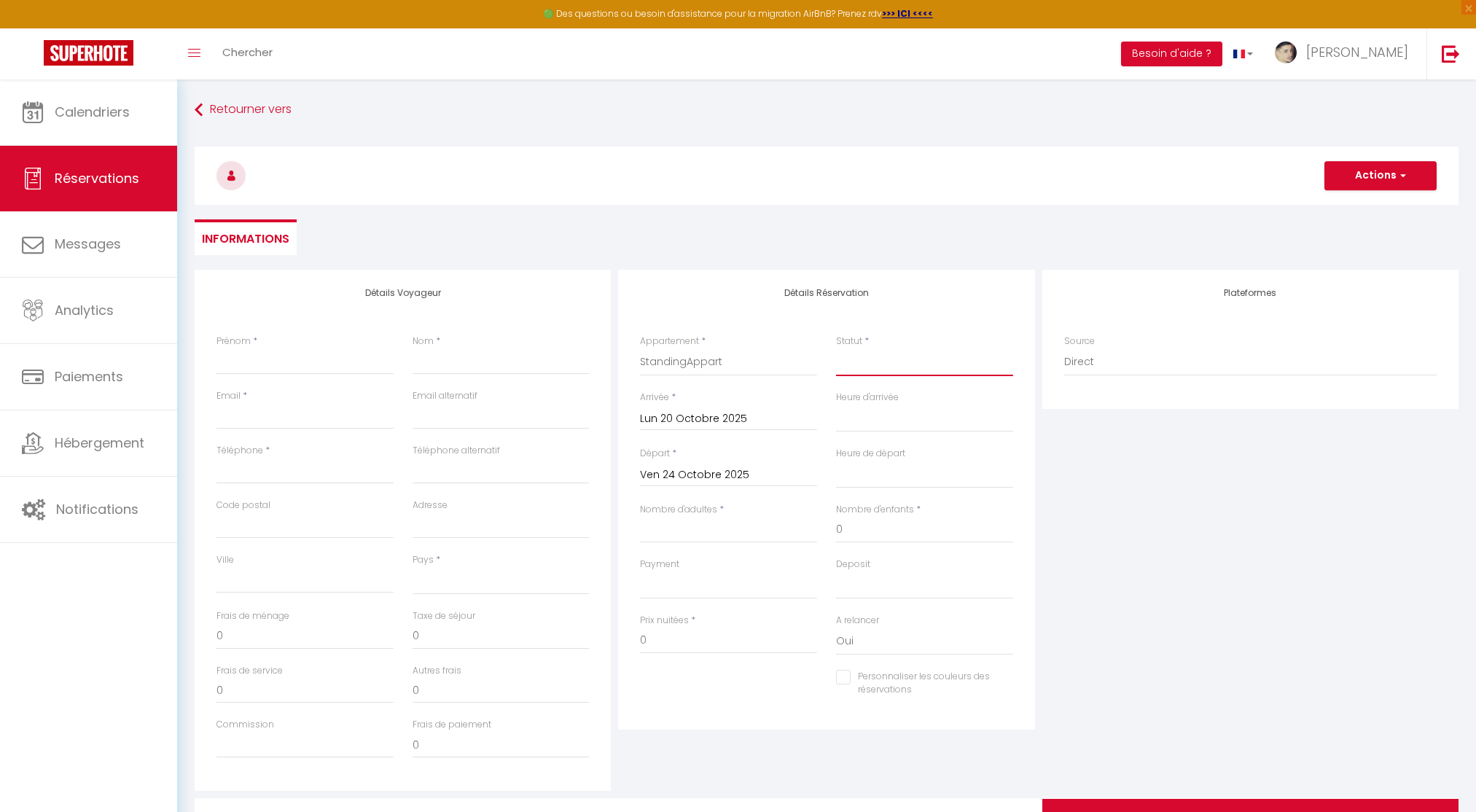
click at [873, 354] on select "Confirmé Non Confirmé [PERSON_NAME] par le voyageur No Show Request" at bounding box center [924, 362] width 177 height 28
click at [877, 361] on select "Confirmé Non Confirmé [PERSON_NAME] par le voyageur No Show Request" at bounding box center [924, 362] width 177 height 28
select select
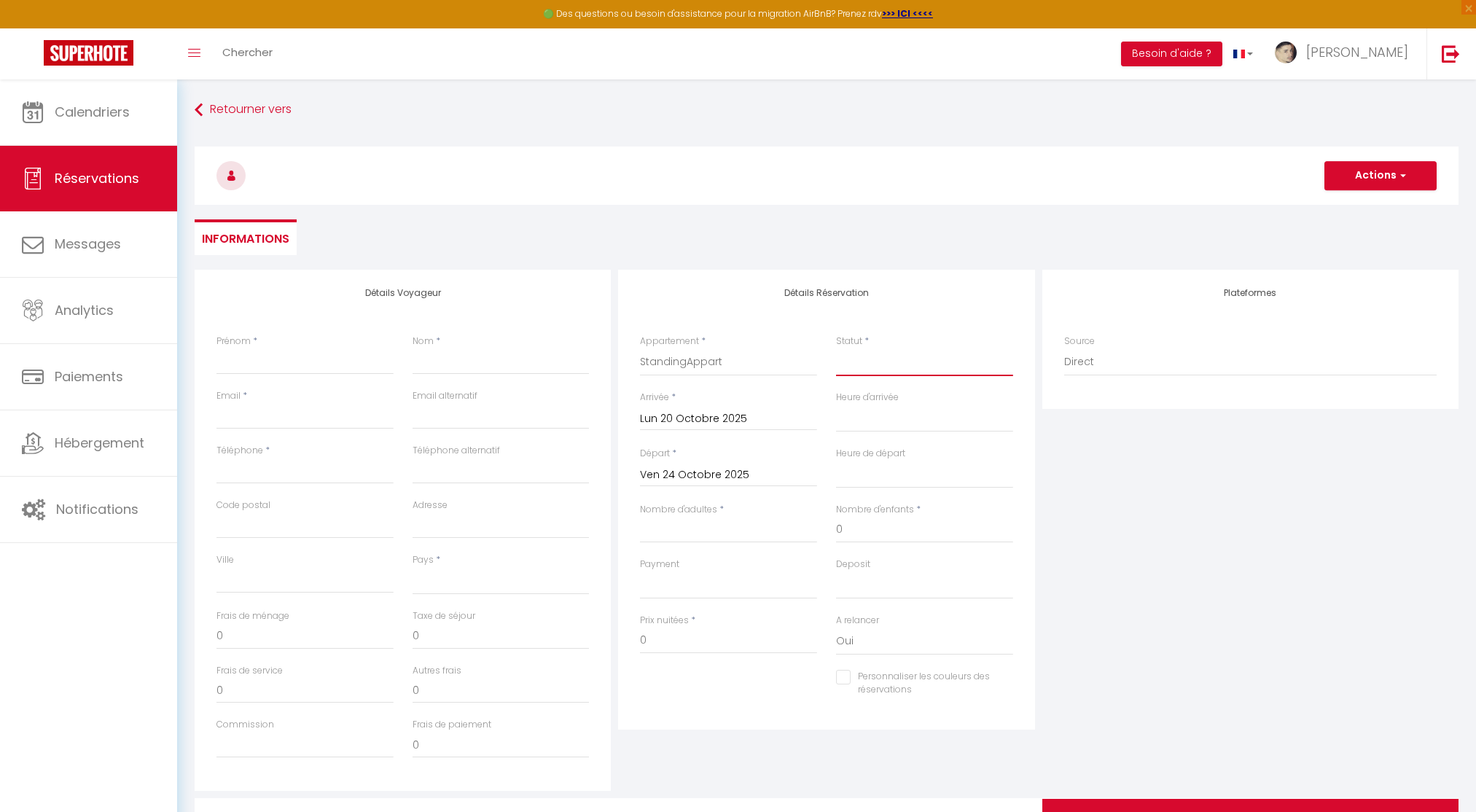
select select
checkbox input "false"
click at [865, 365] on select "Confirmé Non Confirmé [PERSON_NAME] par le voyageur No Show Request" at bounding box center [924, 362] width 177 height 28
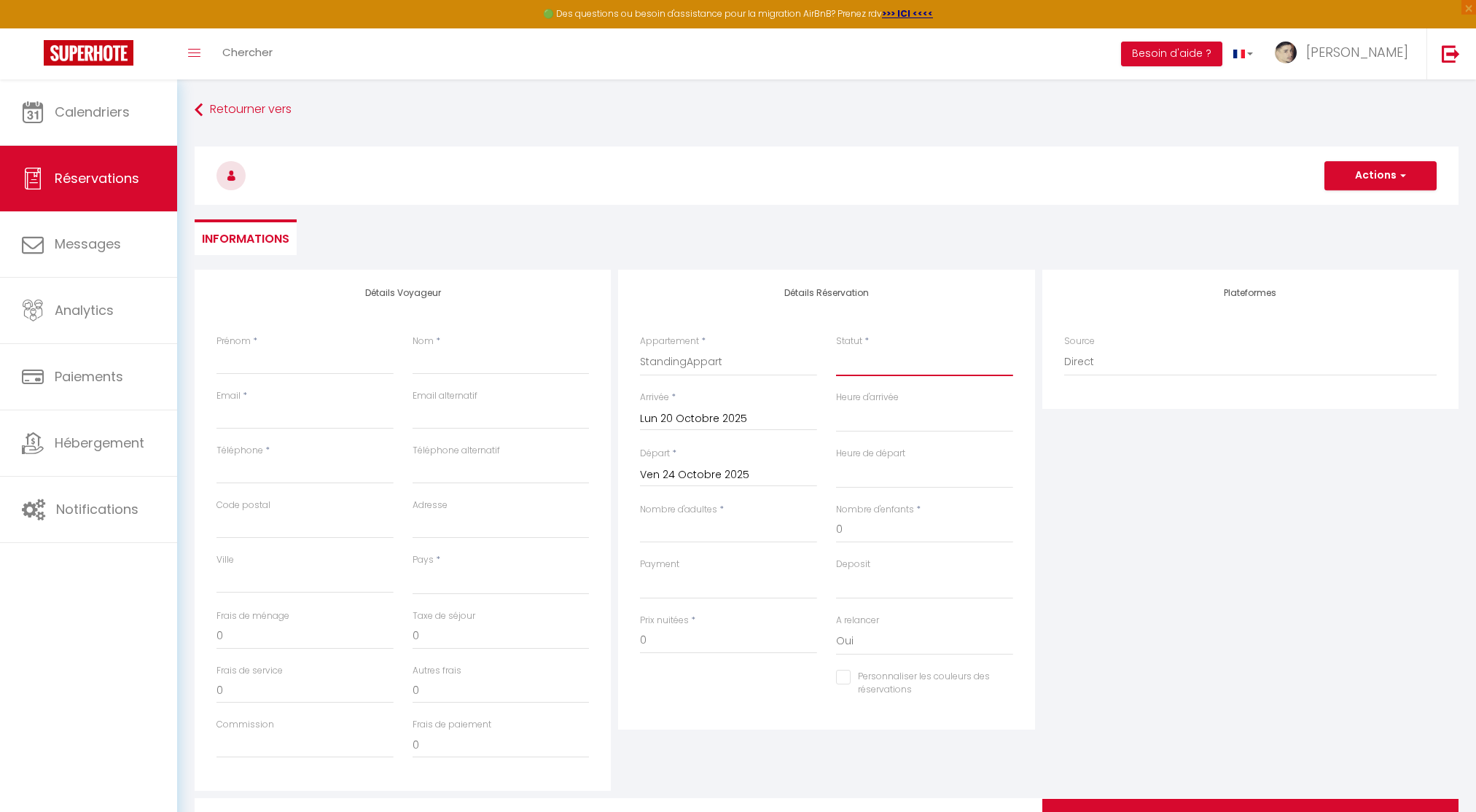
select select "1"
click at [836, 349] on select "Confirmé Non Confirmé [PERSON_NAME] par le voyageur No Show Request" at bounding box center [924, 362] width 177 height 28
select select
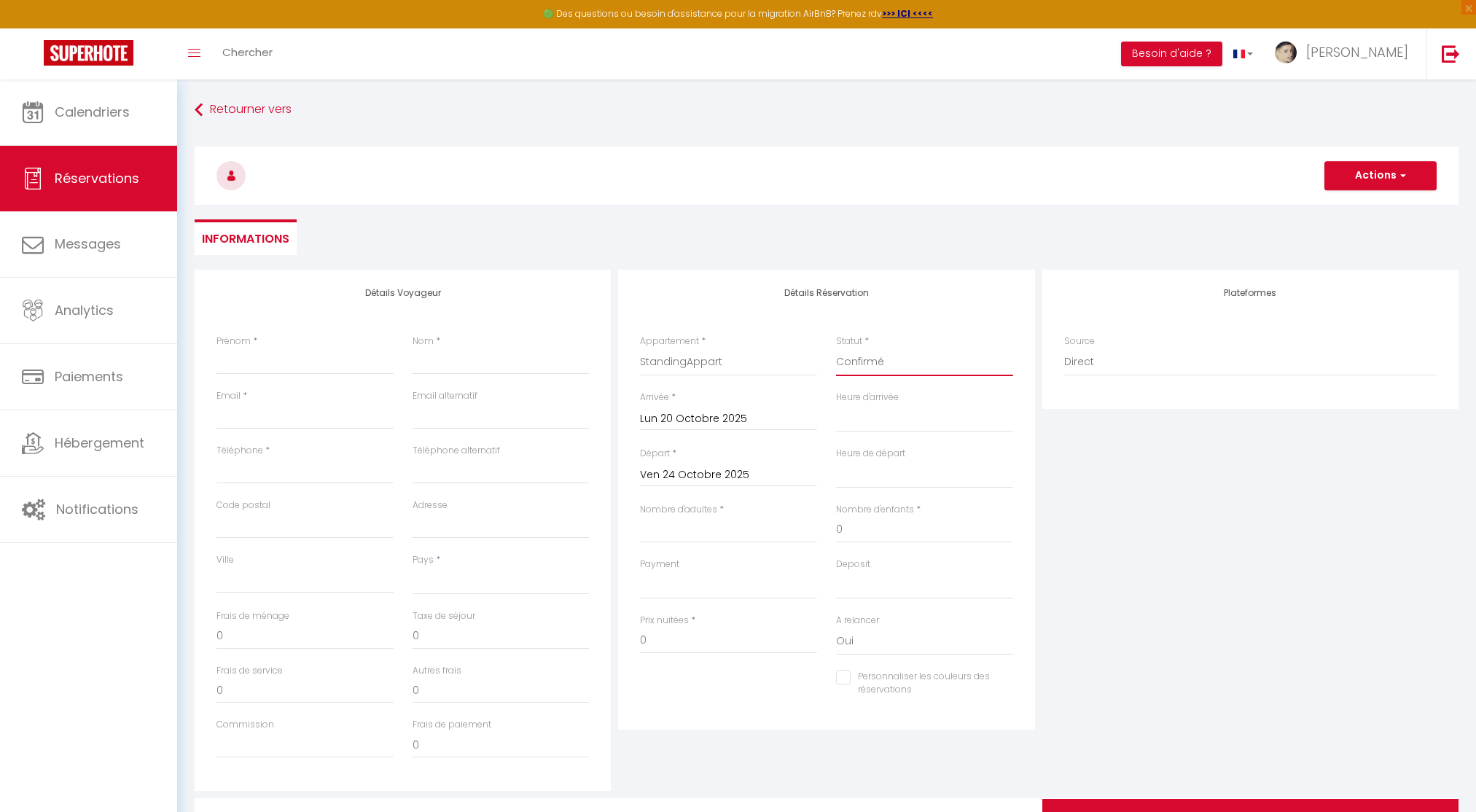
select select
checkbox input "false"
click at [894, 419] on select "00:00 00:30 01:00 01:30 02:00 02:30 03:00 03:30 04:00 04:30 05:00 05:30 06:00 0…" at bounding box center [924, 417] width 177 height 28
select select "15:30"
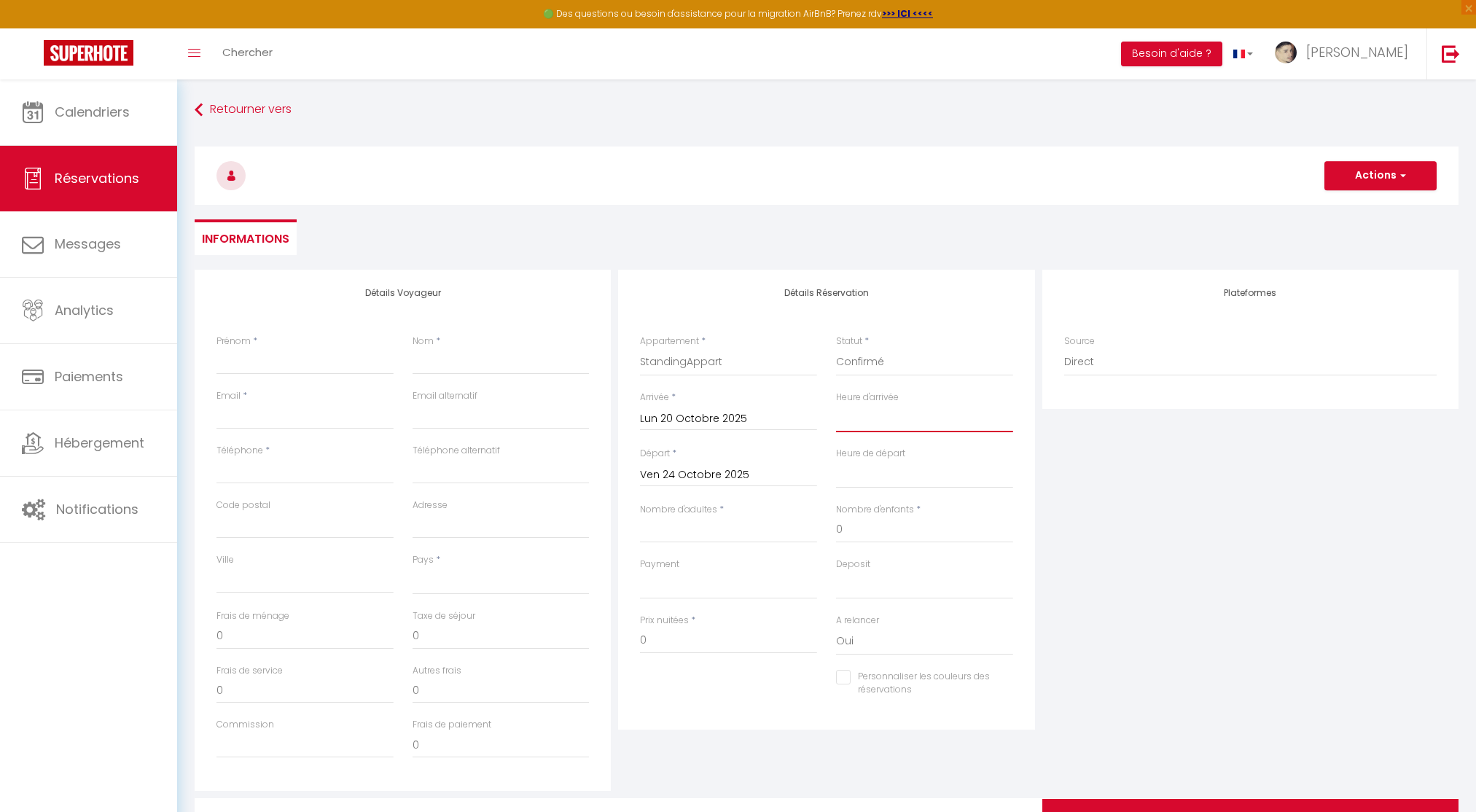
click at [836, 404] on select "00:00 00:30 01:00 01:30 02:00 02:30 03:00 03:30 04:00 04:30 05:00 05:30 06:00 0…" at bounding box center [924, 417] width 177 height 28
select select
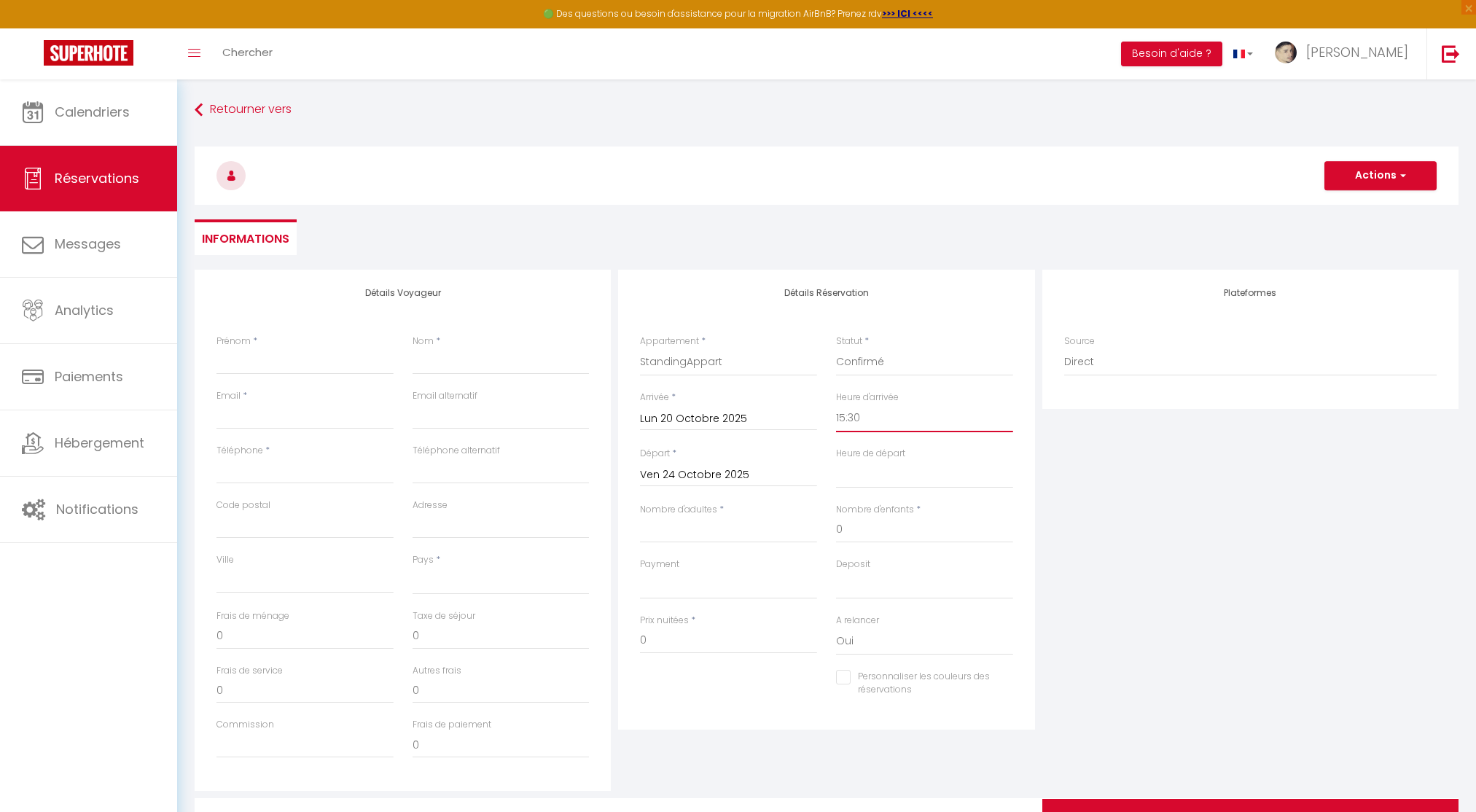
checkbox input "false"
click at [901, 427] on select "00:00 00:30 01:00 01:30 02:00 02:30 03:00 03:30 04:00 04:30 05:00 05:30 06:00 0…" at bounding box center [924, 417] width 177 height 28
select select "16:00"
click at [836, 404] on select "00:00 00:30 01:00 01:30 02:00 02:30 03:00 03:30 04:00 04:30 05:00 05:30 06:00 0…" at bounding box center [924, 417] width 177 height 28
select select
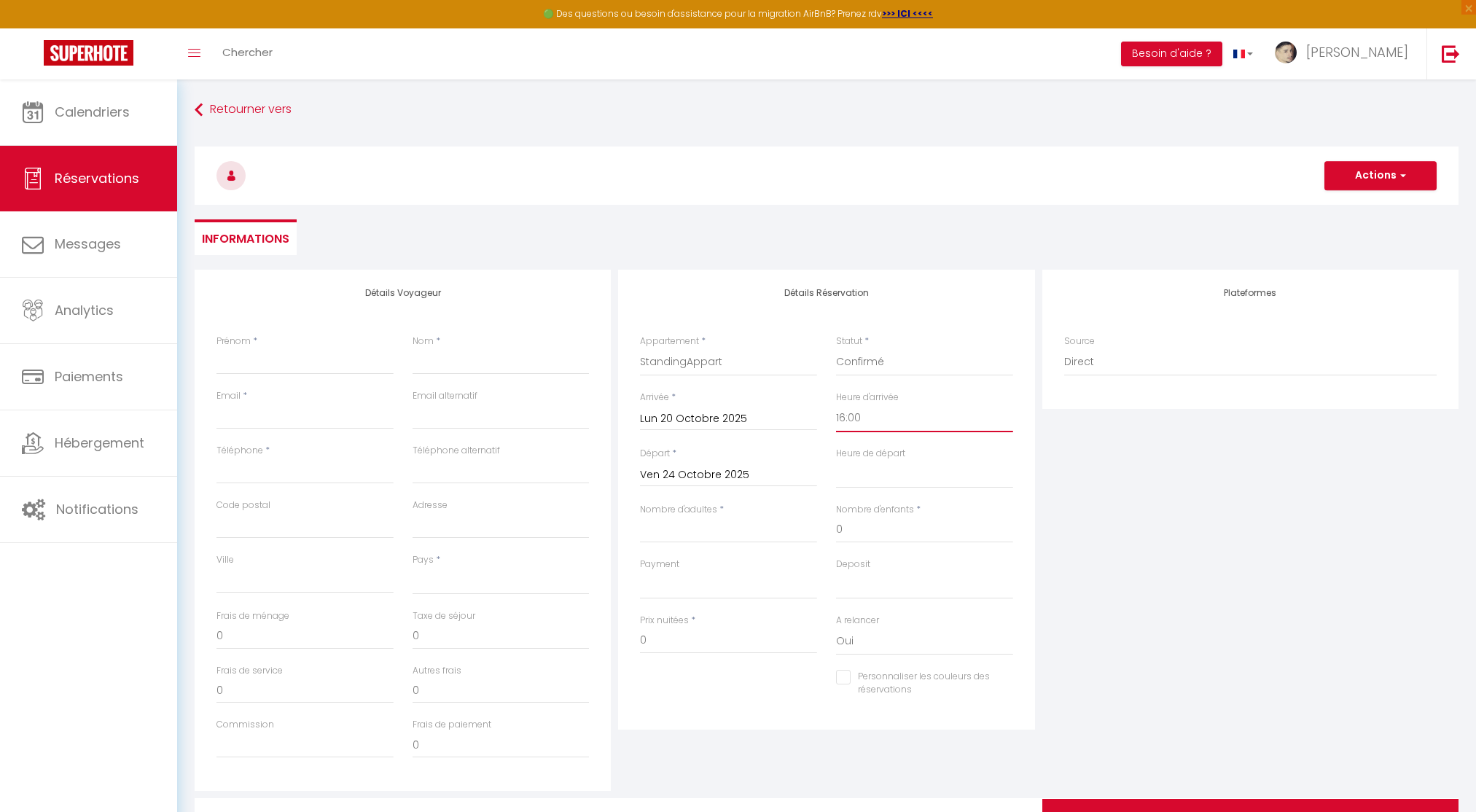
select select
checkbox input "false"
click at [865, 466] on select "00:00 00:30 01:00 01:30 02:00 02:30 03:00 03:30 04:00 04:30 05:00 05:30 06:00 0…" at bounding box center [924, 474] width 177 height 28
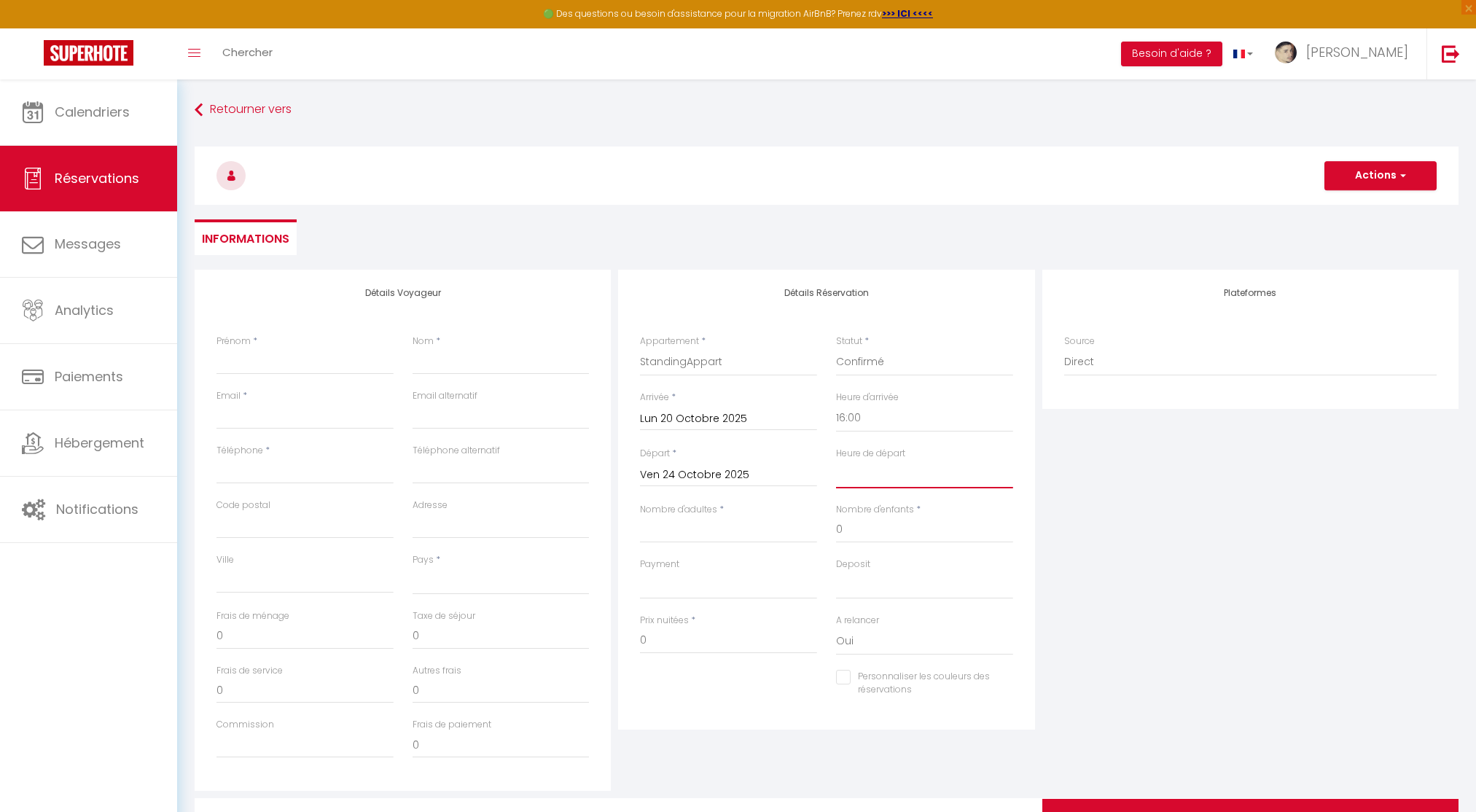
select select "11:00"
click at [836, 460] on select "00:00 00:30 01:00 01:30 02:00 02:30 03:00 03:30 04:00 04:30 05:00 05:30 06:00 0…" at bounding box center [924, 474] width 177 height 28
select select
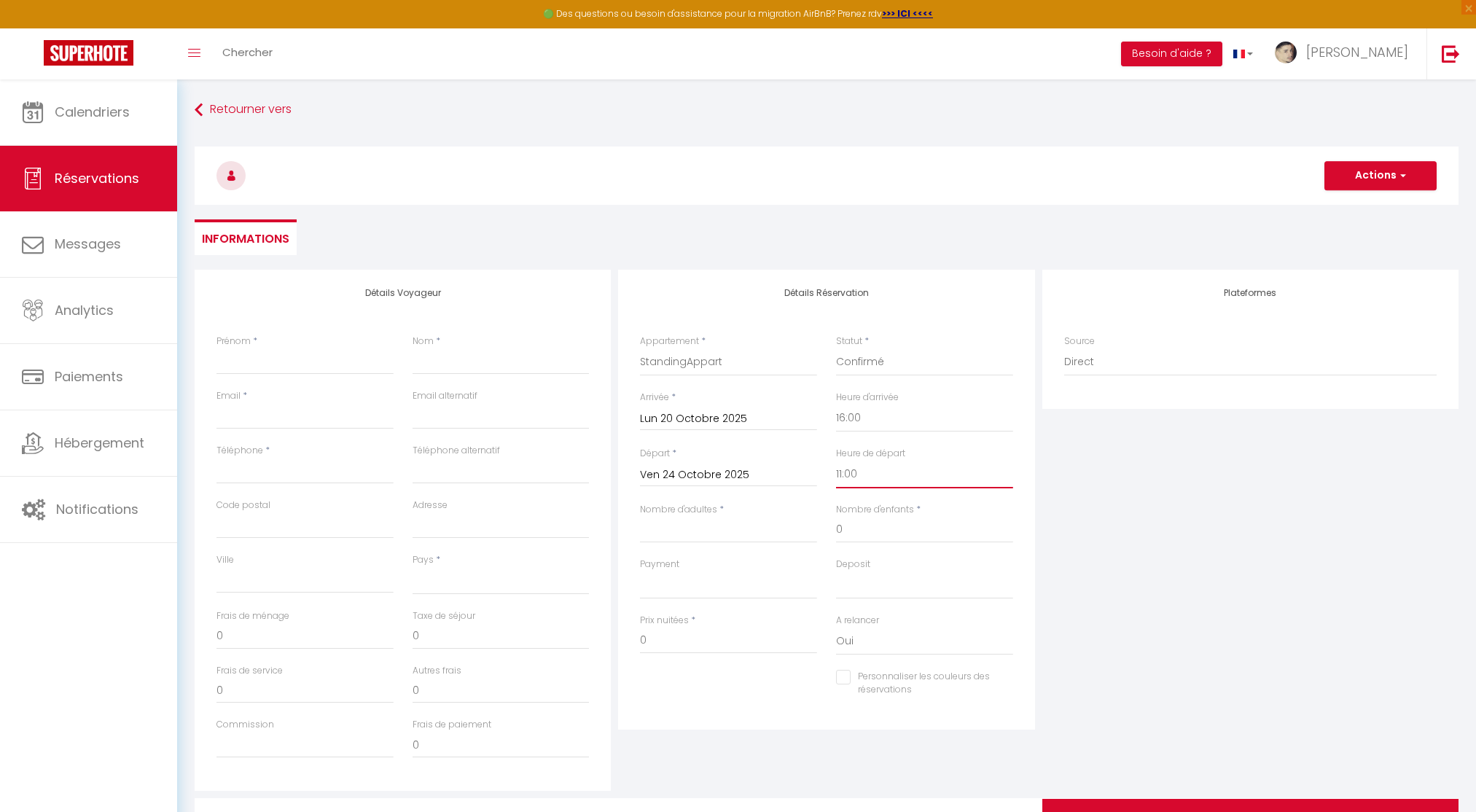
checkbox input "false"
click at [697, 526] on input "Nombre d'adultes" at bounding box center [728, 529] width 177 height 26
type input "1"
select select
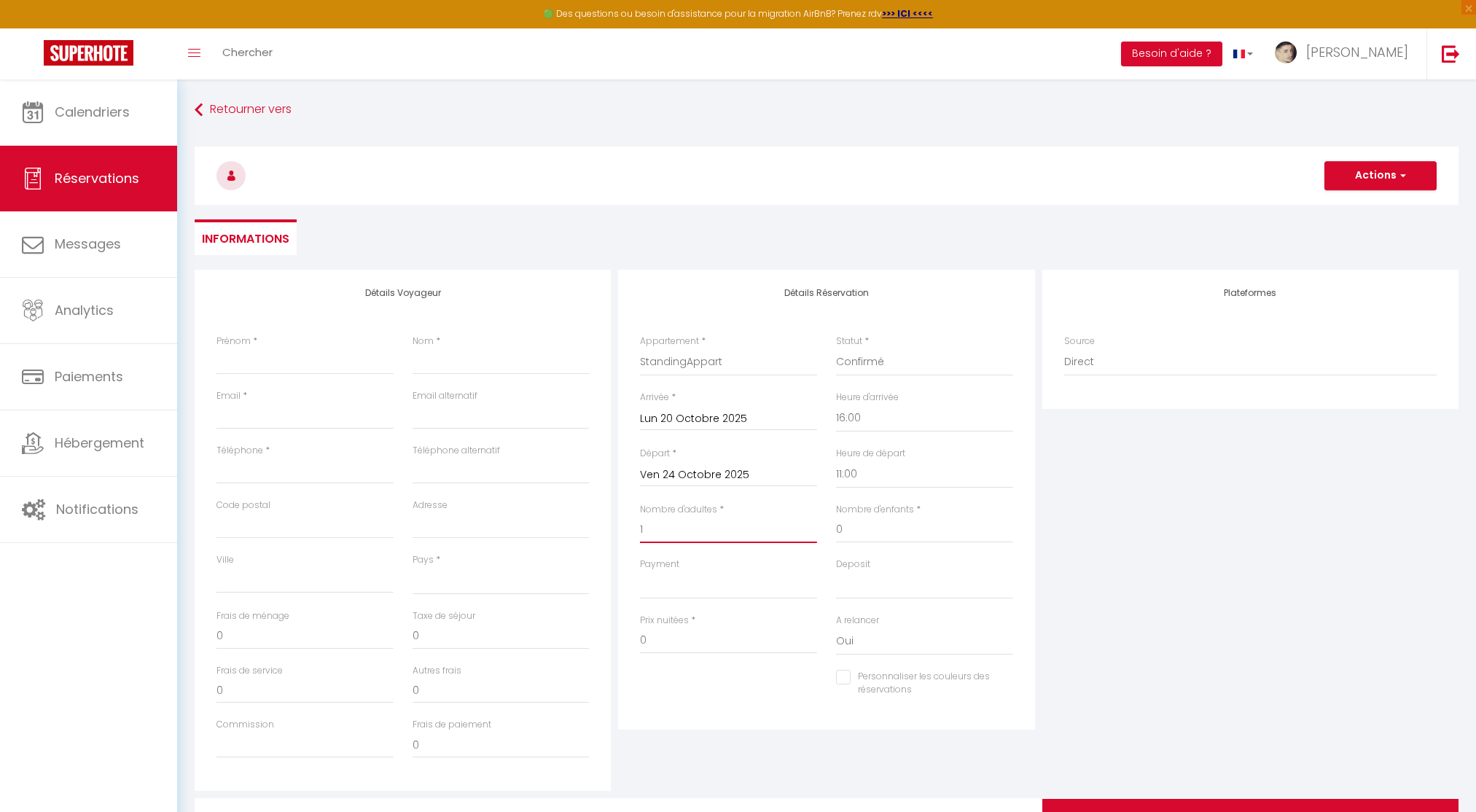
select select
checkbox input "false"
select select
type input "40"
type input "4.84"
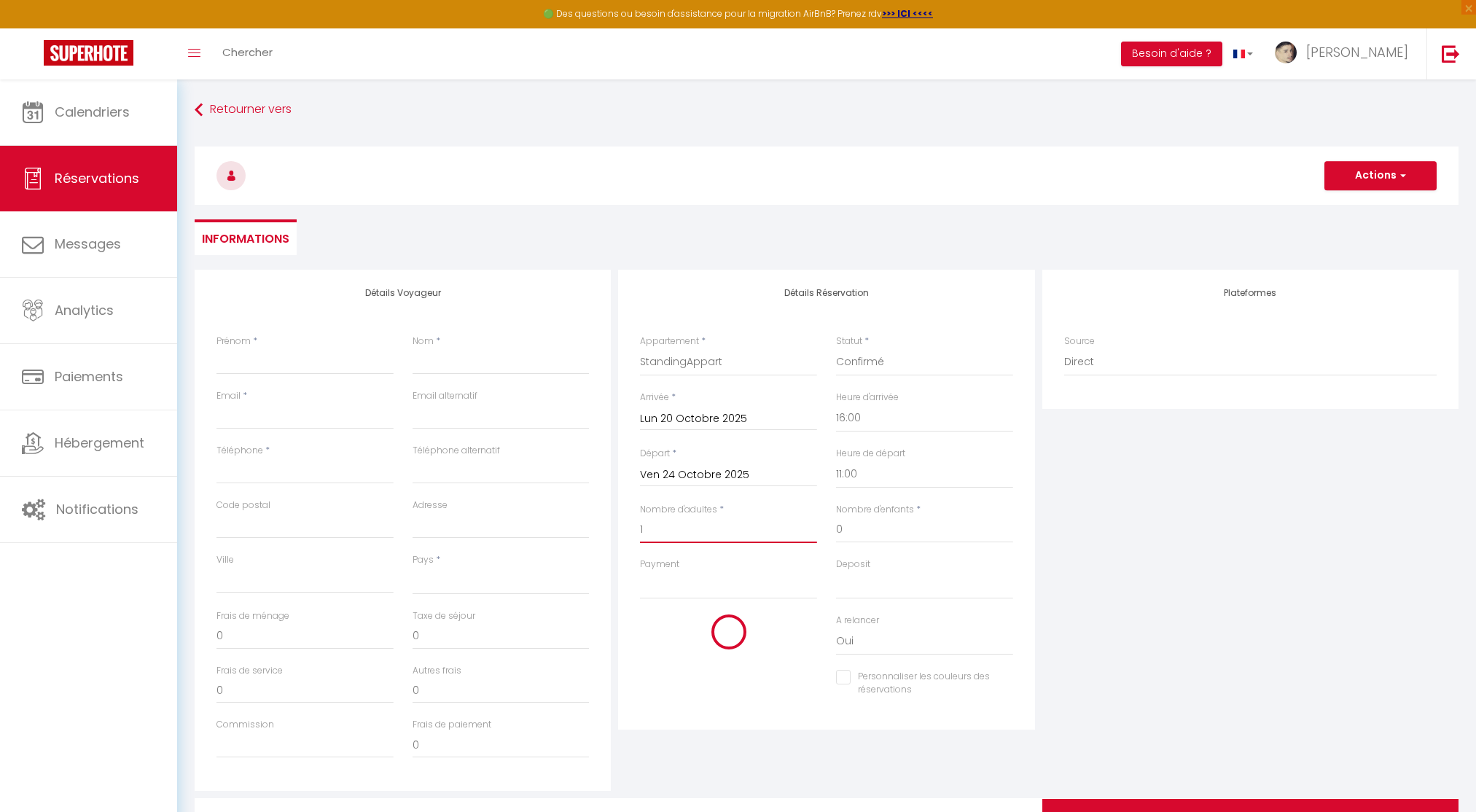
select select
type input "187"
checkbox input "false"
type input "1"
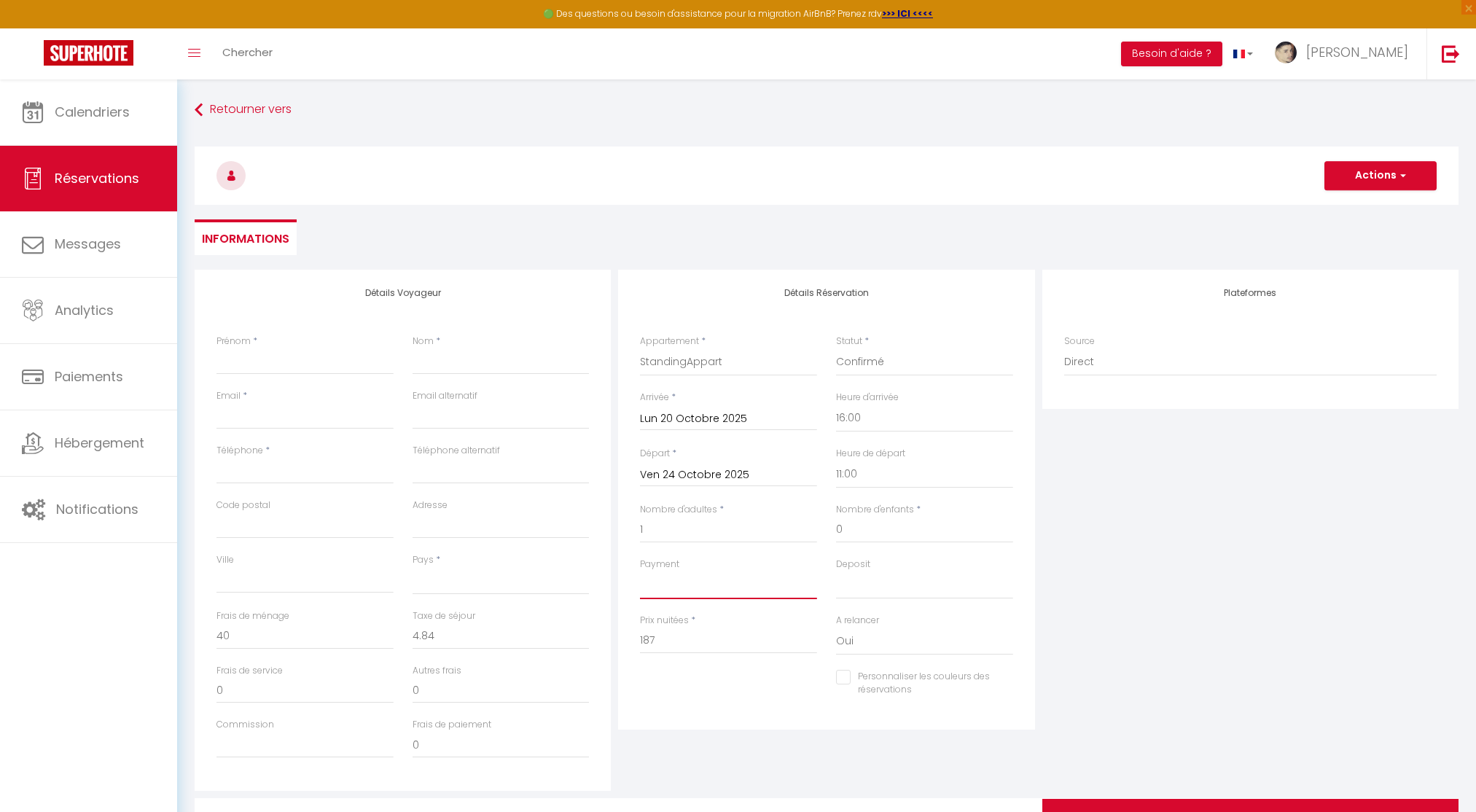
click at [741, 583] on select "OK KO" at bounding box center [728, 585] width 177 height 28
select select "12"
click at [640, 571] on select "OK KO" at bounding box center [728, 585] width 177 height 28
select select
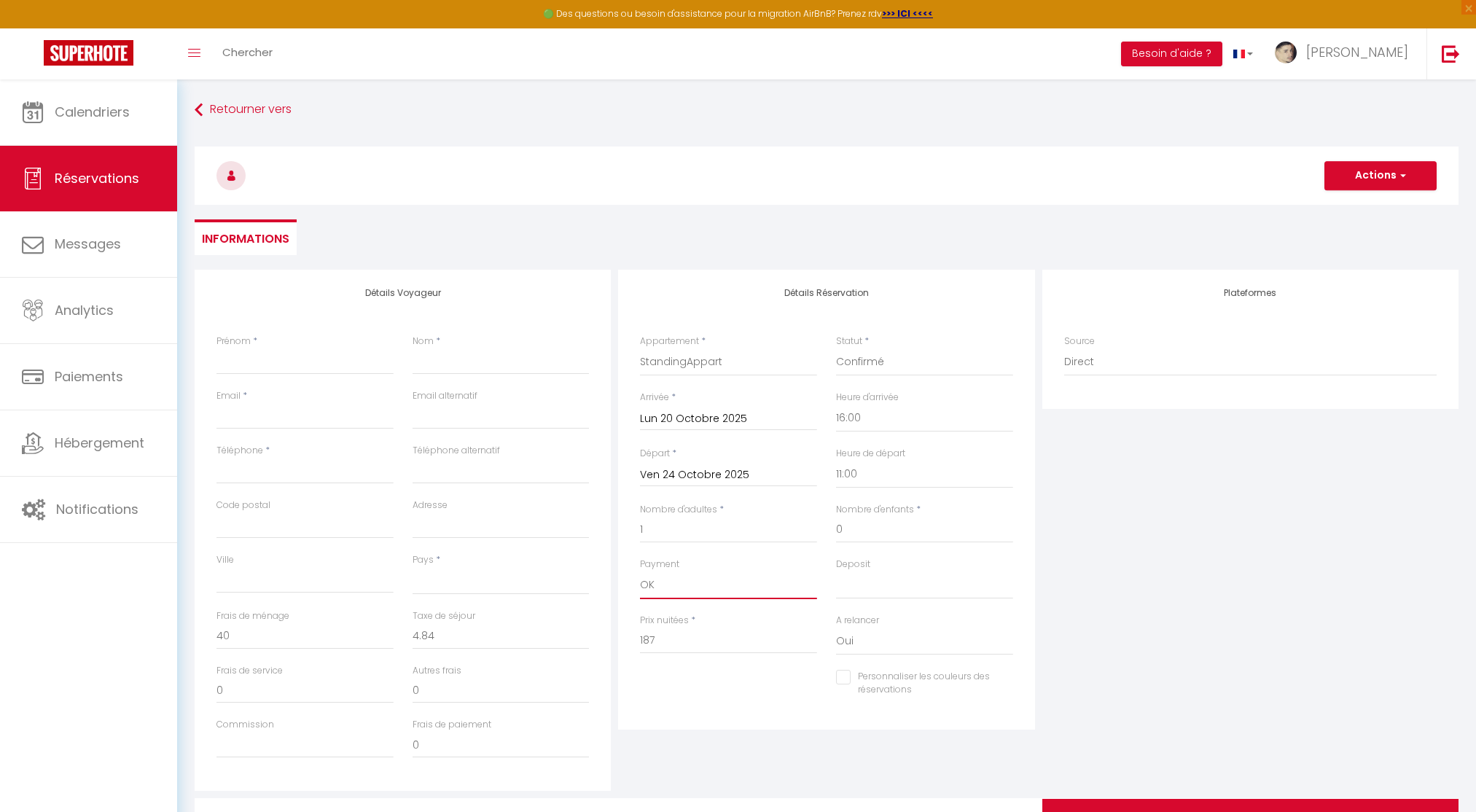
checkbox input "false"
click at [288, 356] on input "Prénom" at bounding box center [305, 361] width 177 height 26
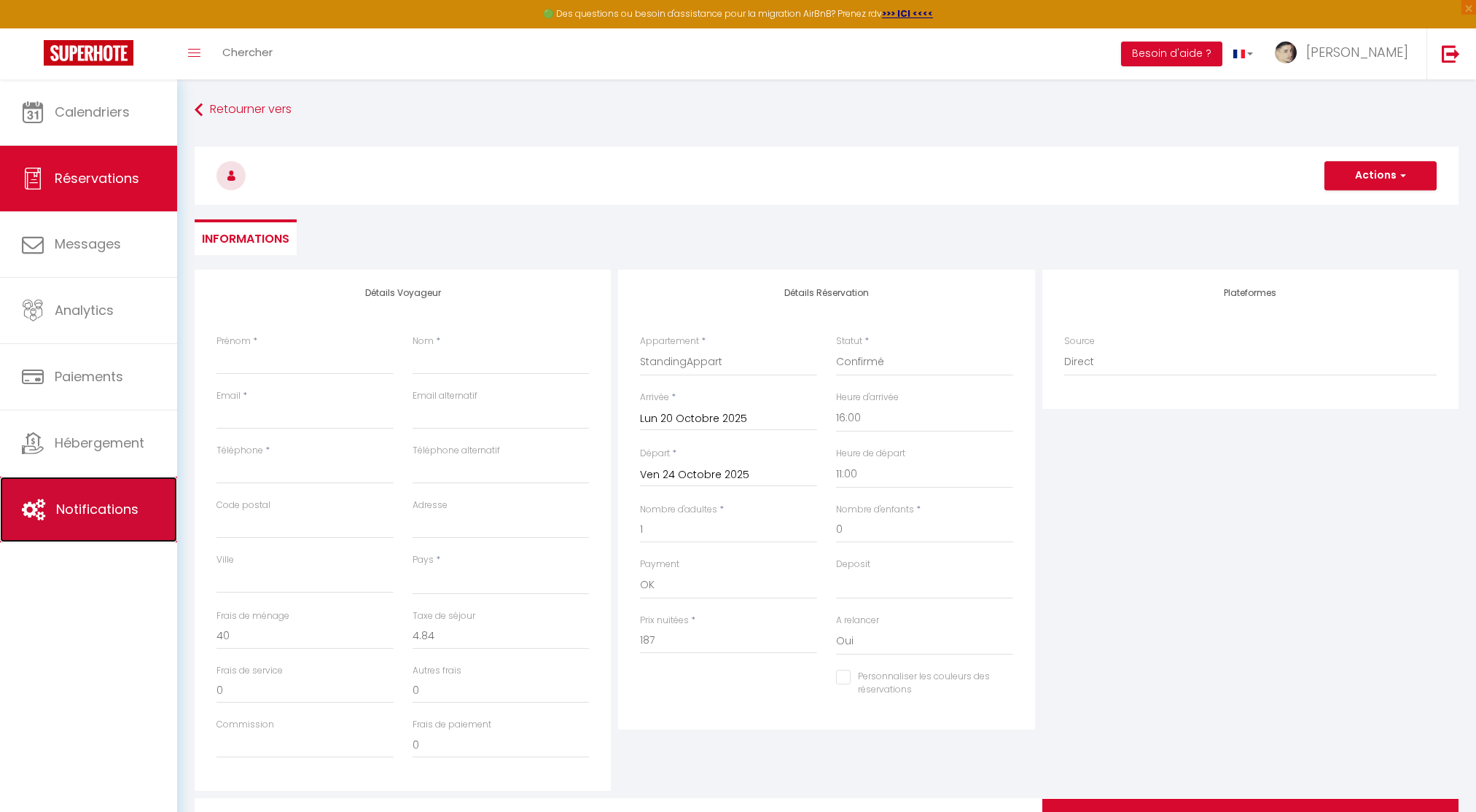
click at [97, 520] on link "Notifications" at bounding box center [88, 509] width 177 height 66
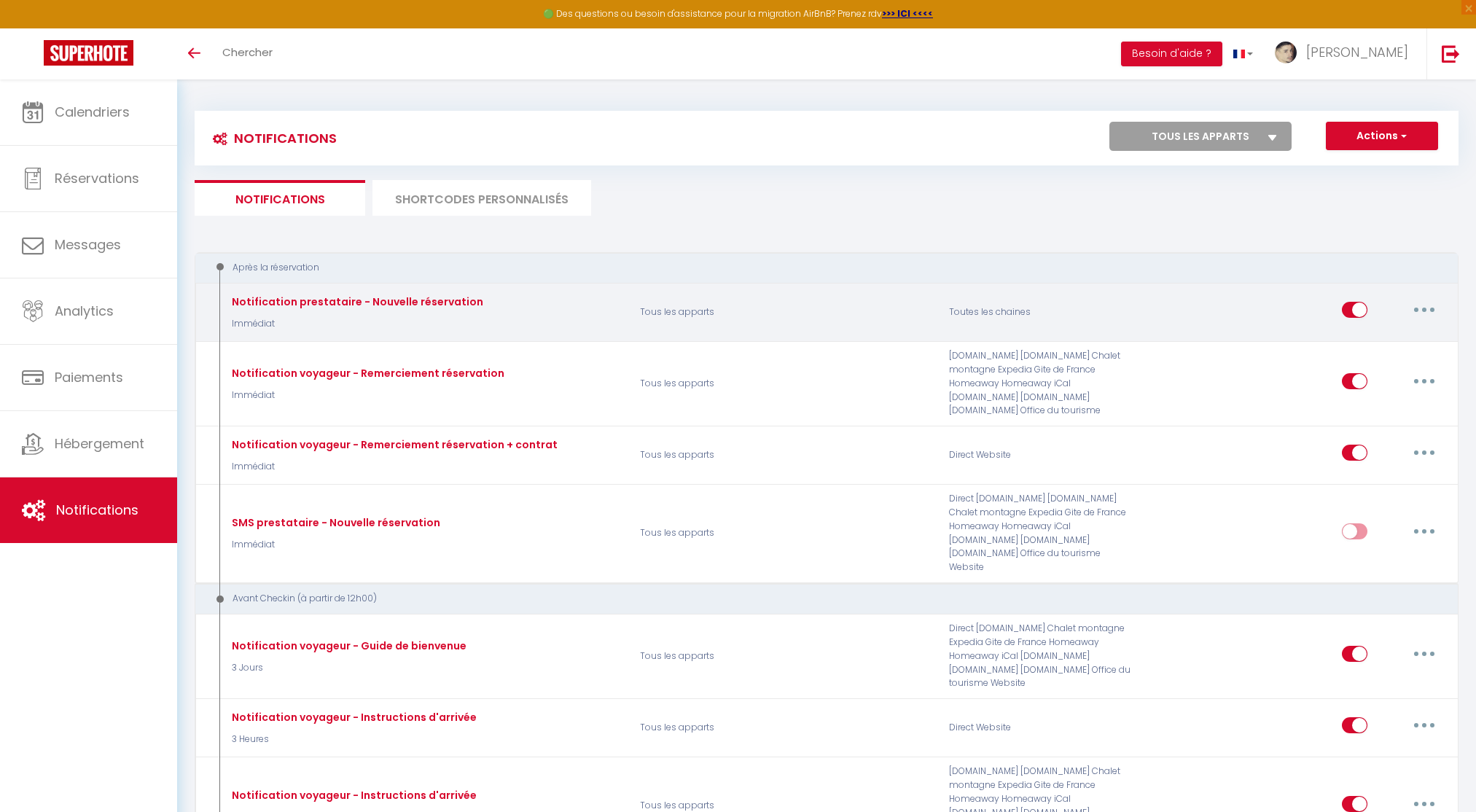
click at [1356, 311] on input "checkbox" at bounding box center [1354, 312] width 26 height 22
checkbox input "false"
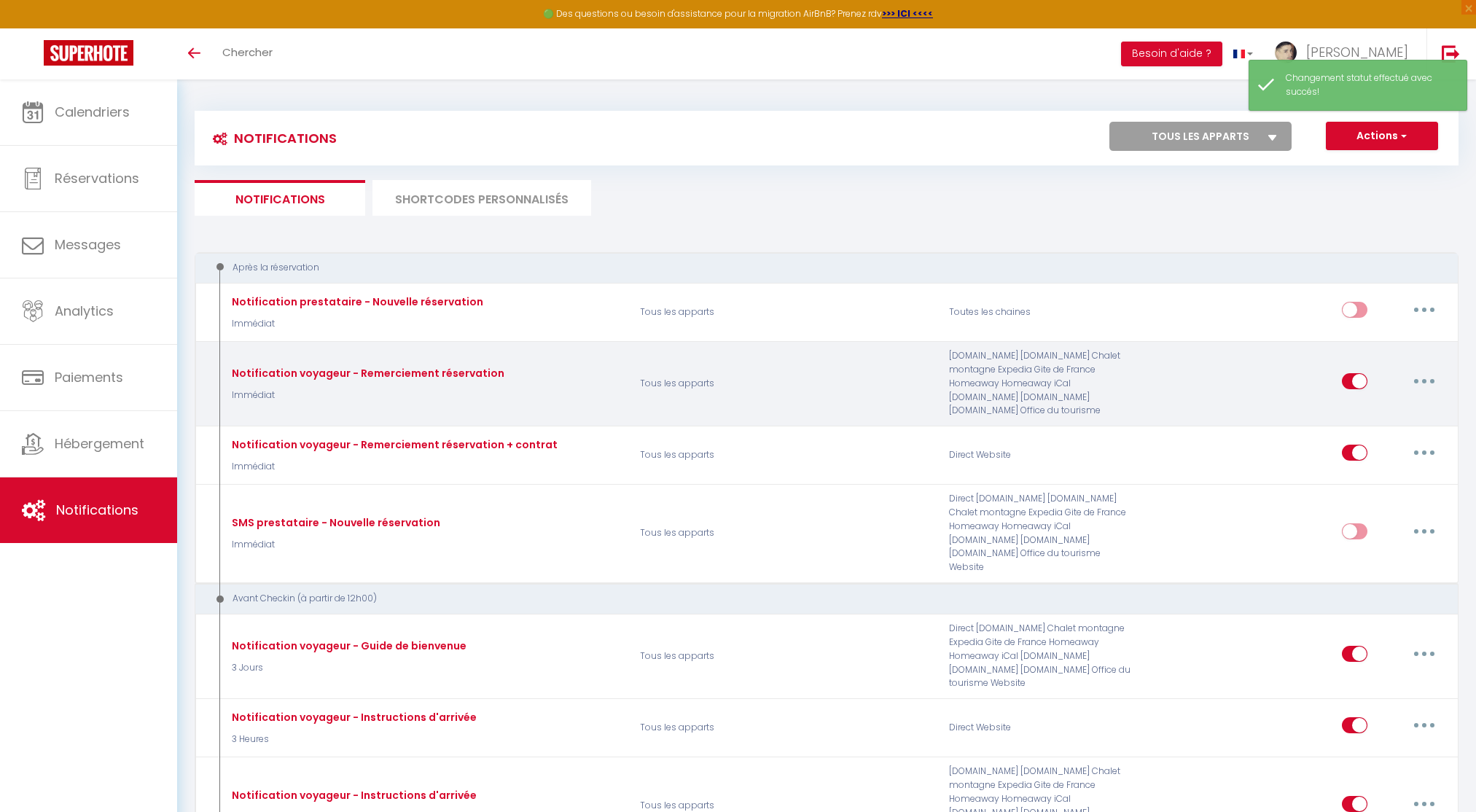
click at [1353, 379] on input "checkbox" at bounding box center [1354, 384] width 26 height 22
checkbox input "false"
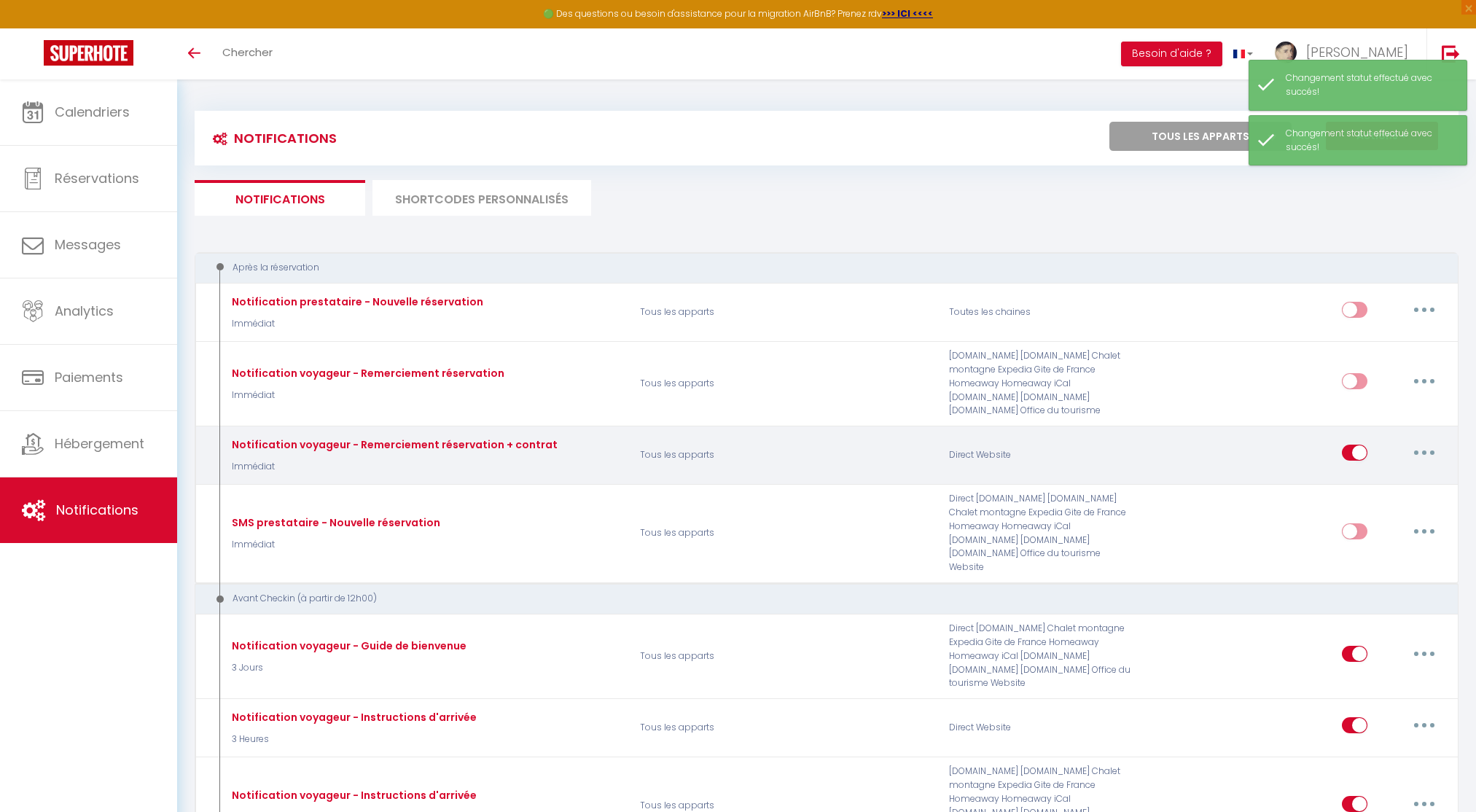
click at [1351, 453] on input "checkbox" at bounding box center [1354, 455] width 26 height 22
checkbox input "false"
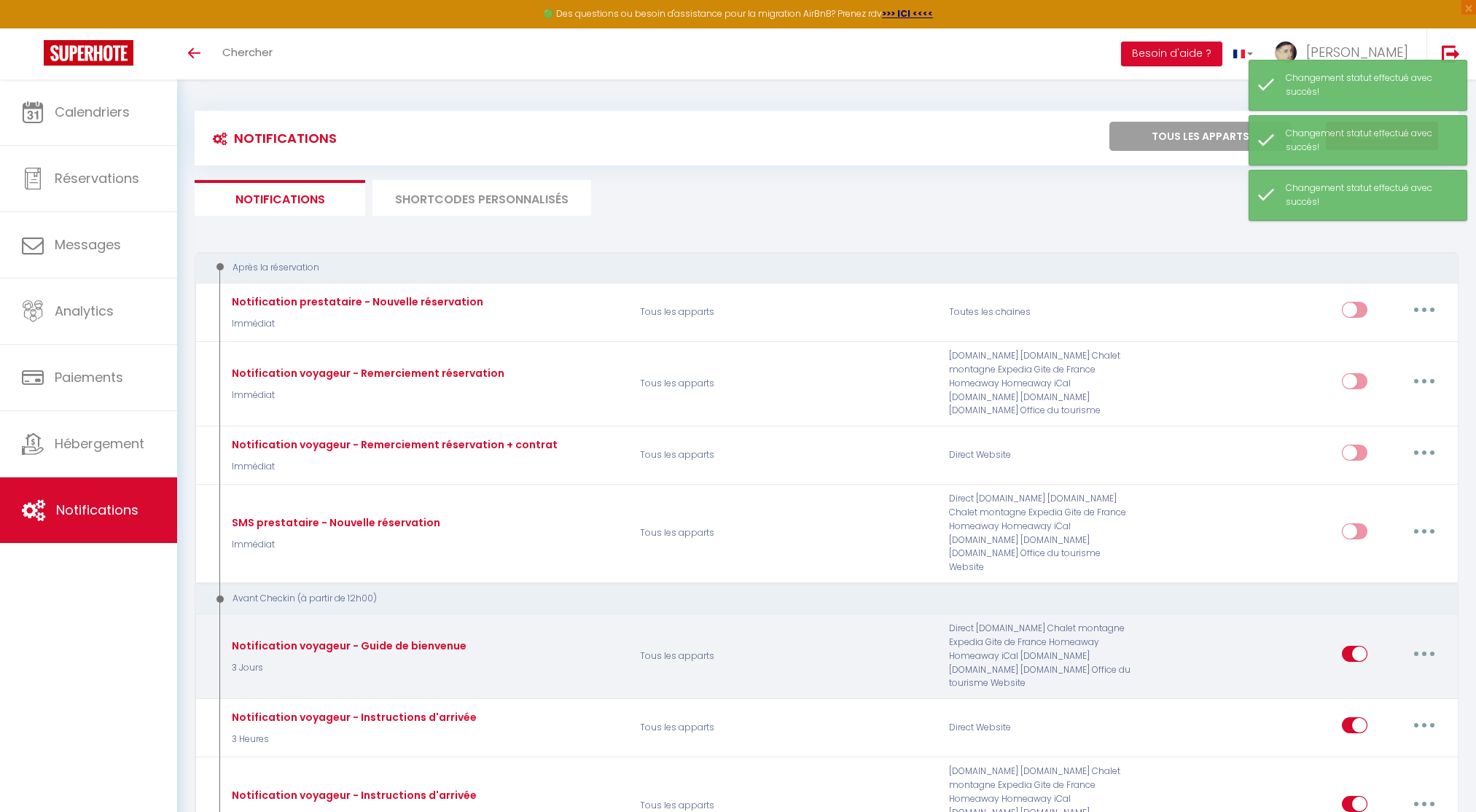
click at [1352, 646] on input "checkbox" at bounding box center [1354, 656] width 26 height 22
checkbox input "false"
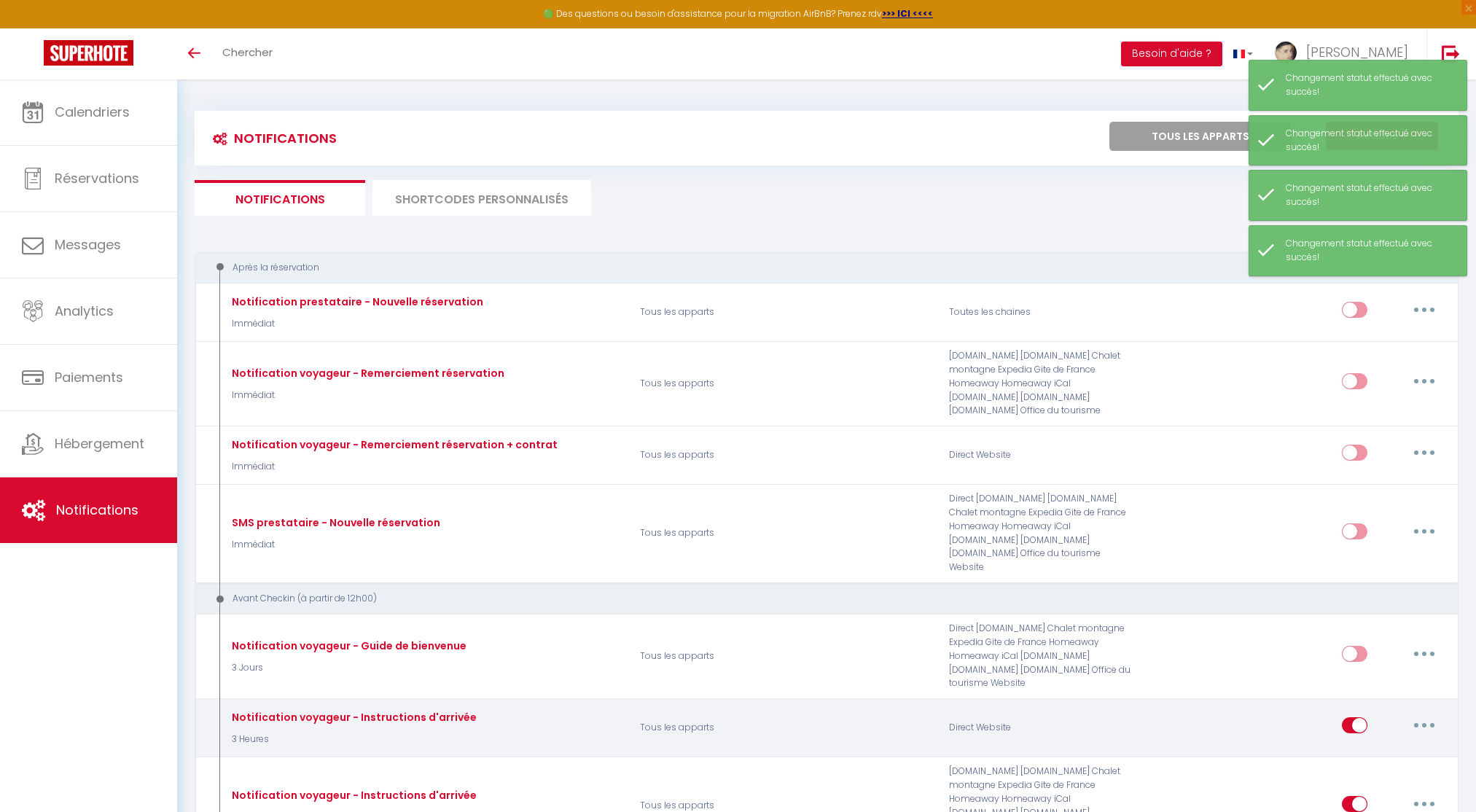
click at [1358, 717] on input "checkbox" at bounding box center [1354, 728] width 26 height 22
checkbox input "false"
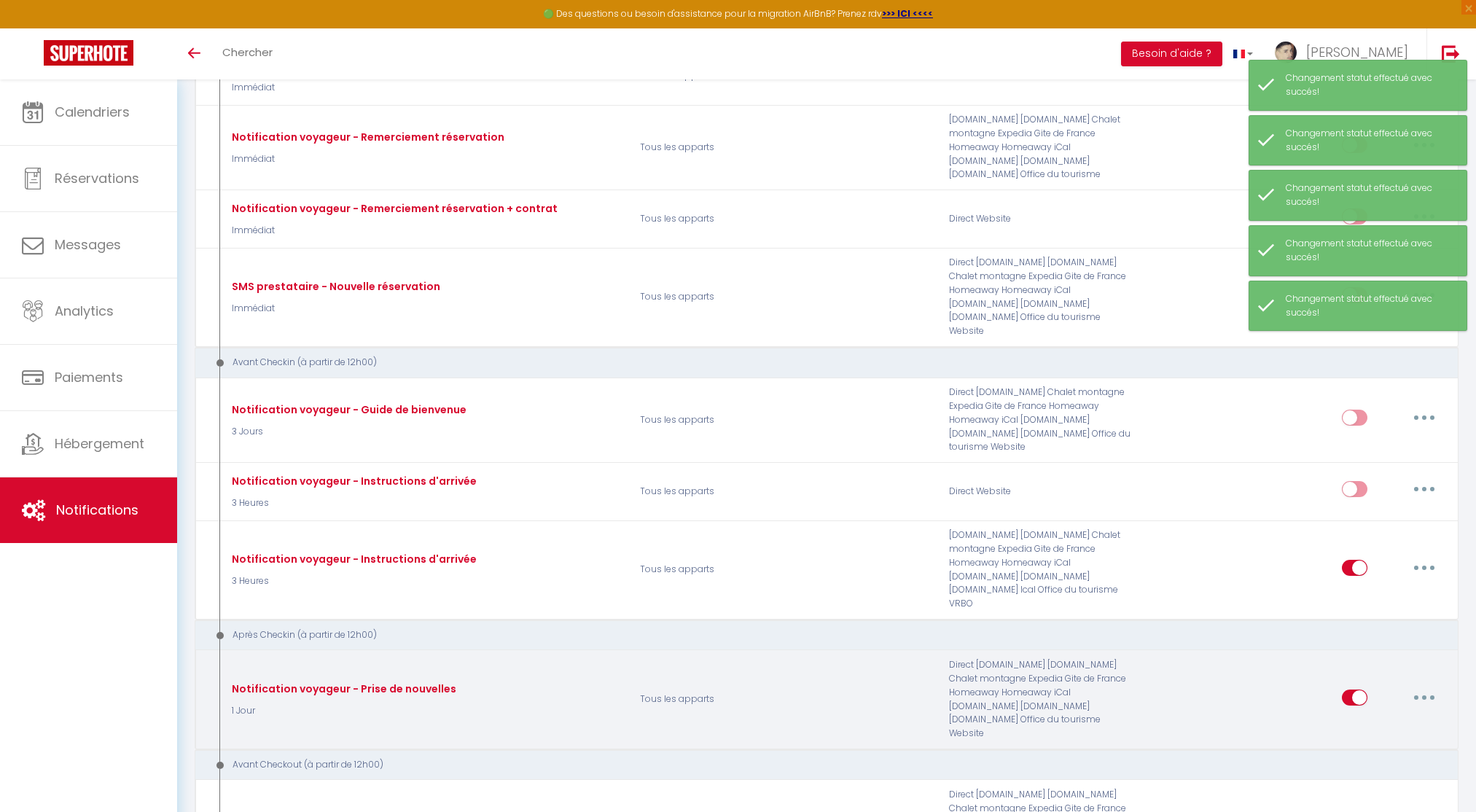
scroll to position [349, 0]
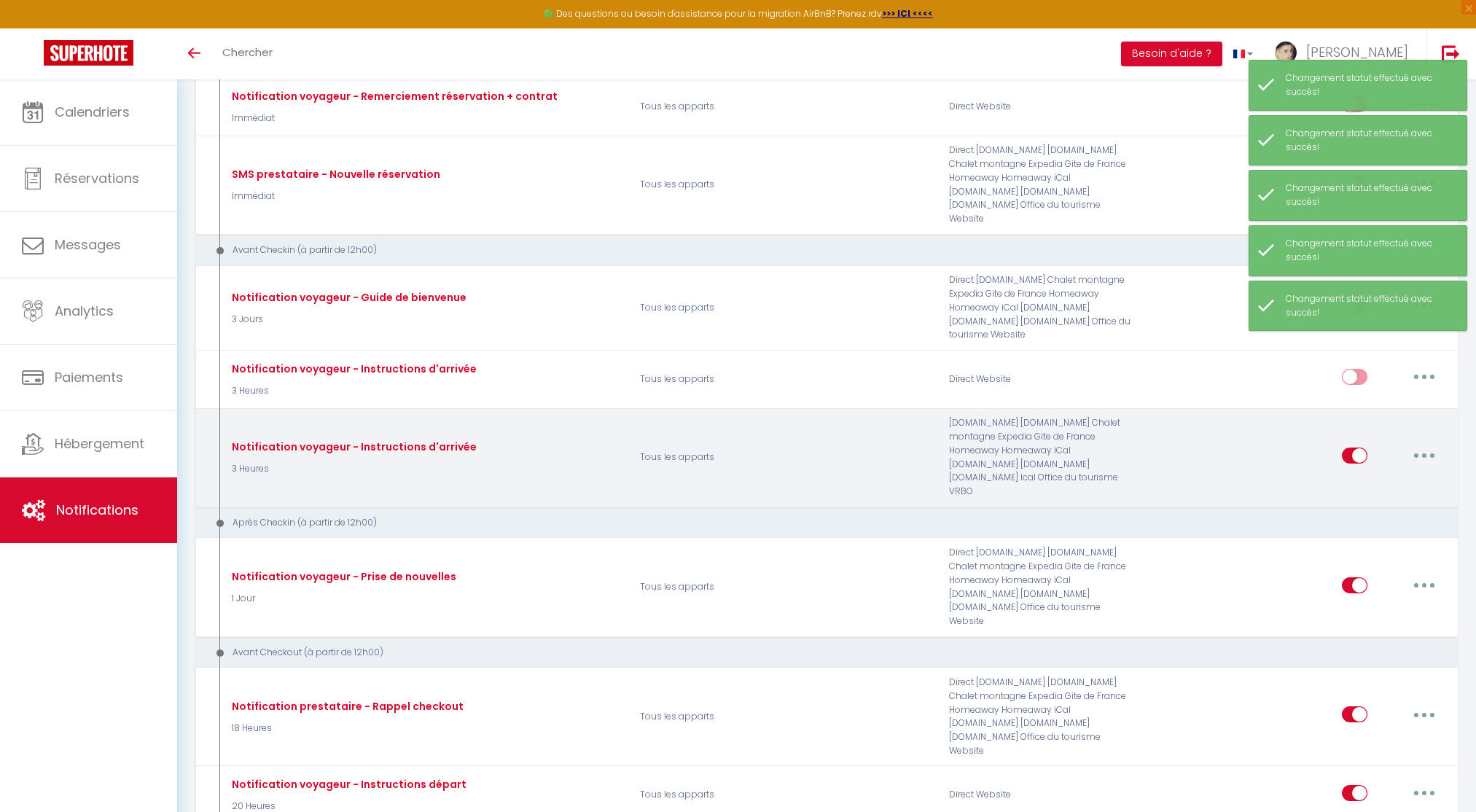
click at [1353, 447] on input "checkbox" at bounding box center [1354, 458] width 26 height 22
checkbox input "false"
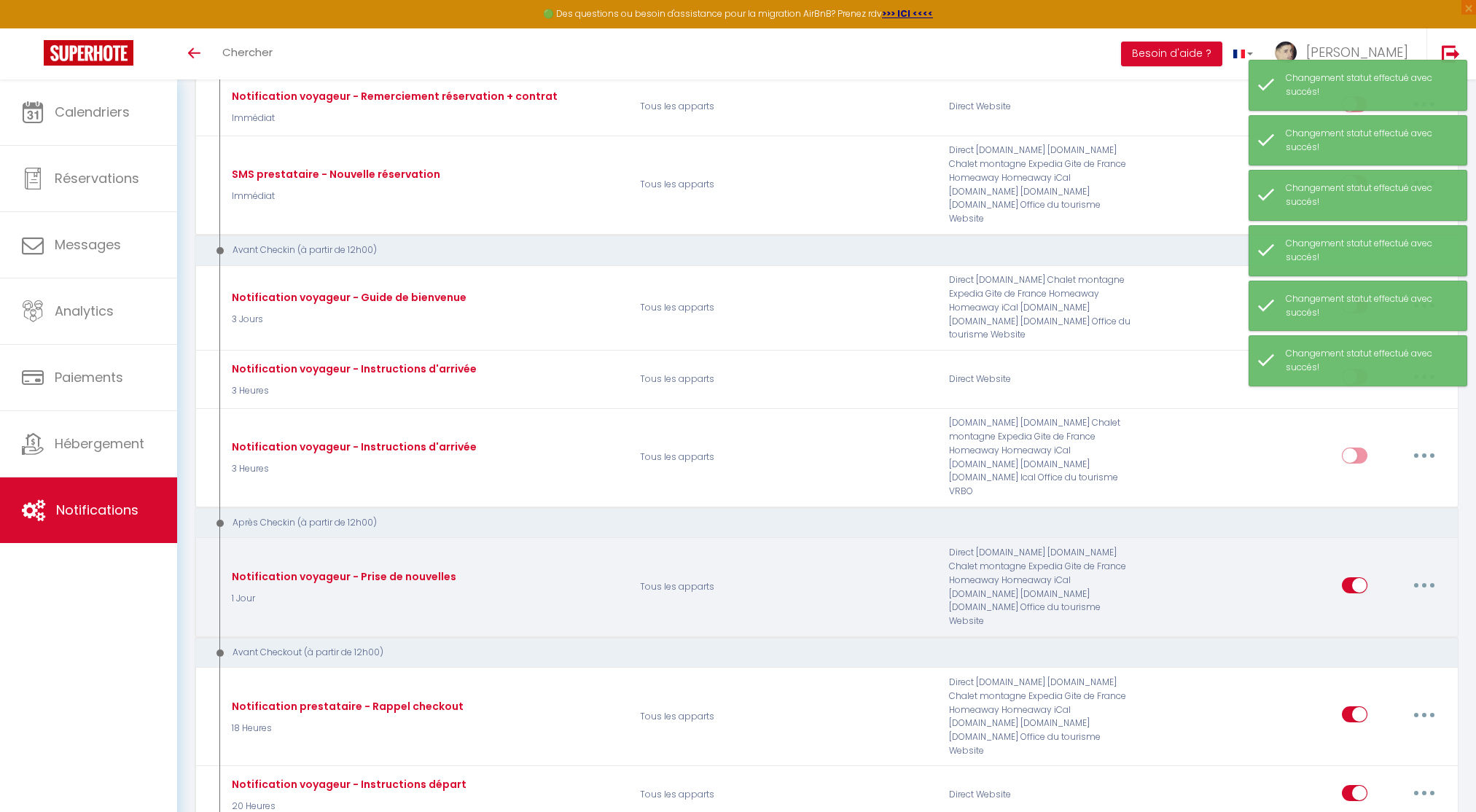
click at [1349, 577] on input "checkbox" at bounding box center [1354, 588] width 26 height 22
checkbox input "false"
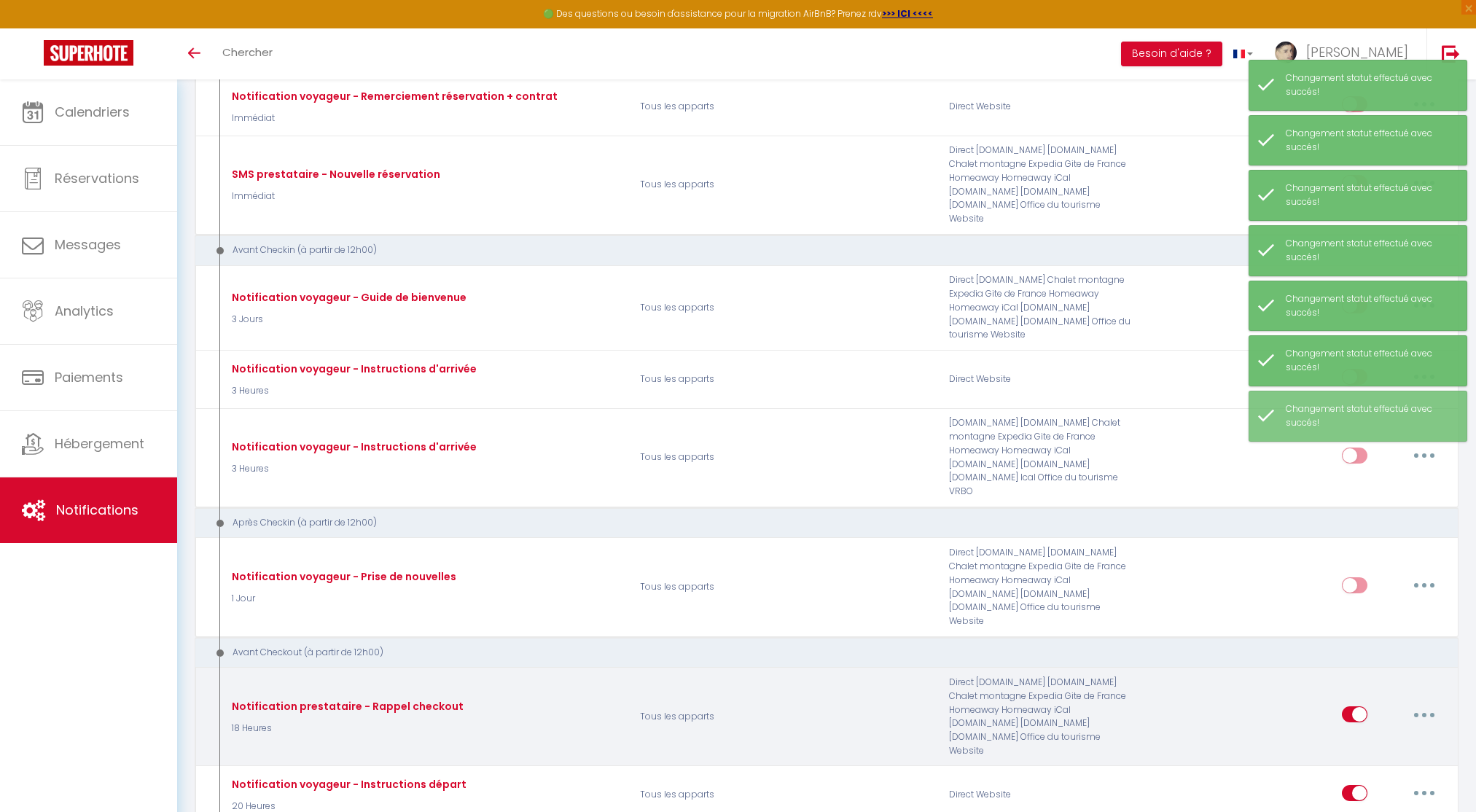
click at [1353, 706] on input "checkbox" at bounding box center [1354, 716] width 26 height 22
checkbox input "false"
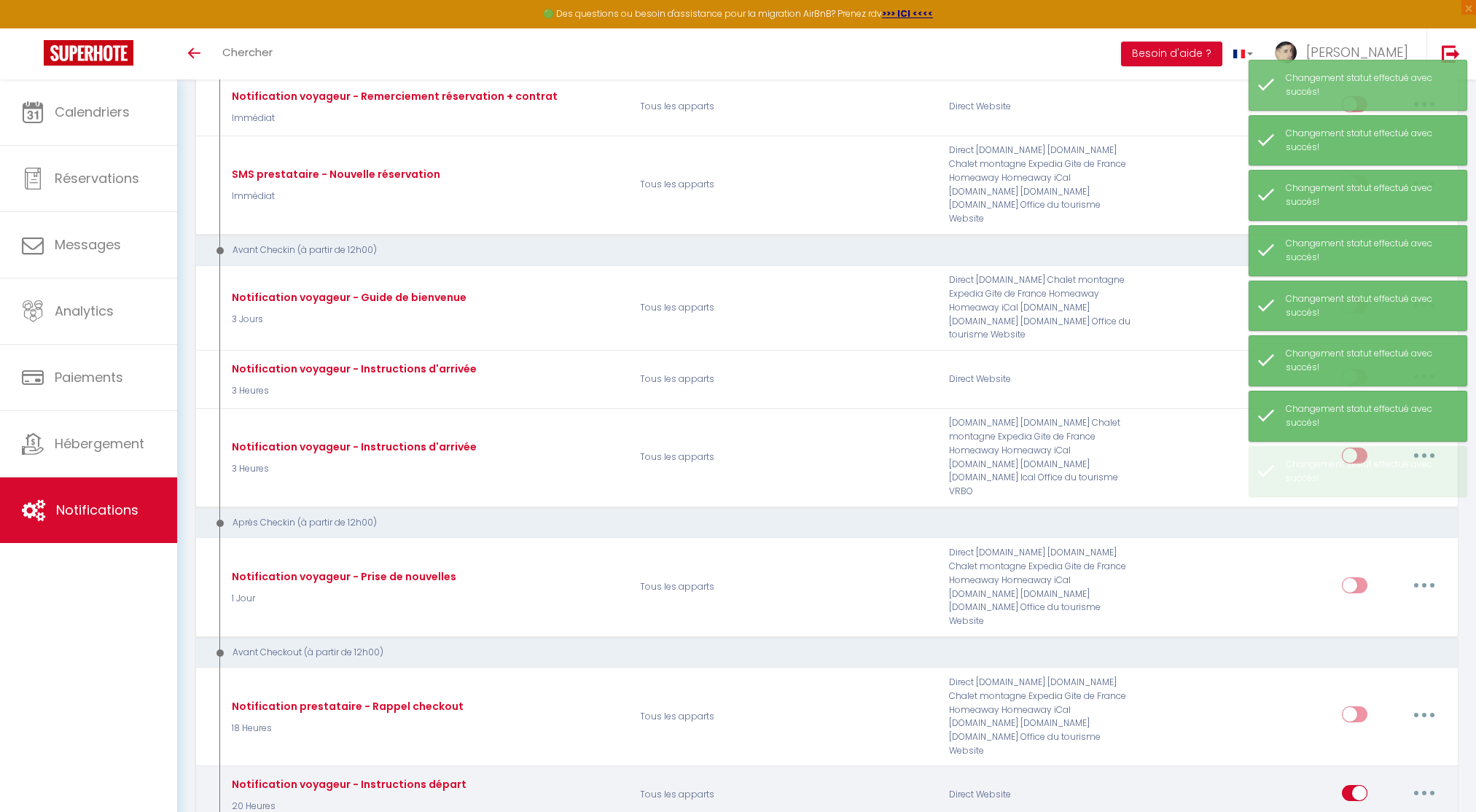
click at [1353, 784] on input "checkbox" at bounding box center [1354, 795] width 26 height 22
checkbox input "false"
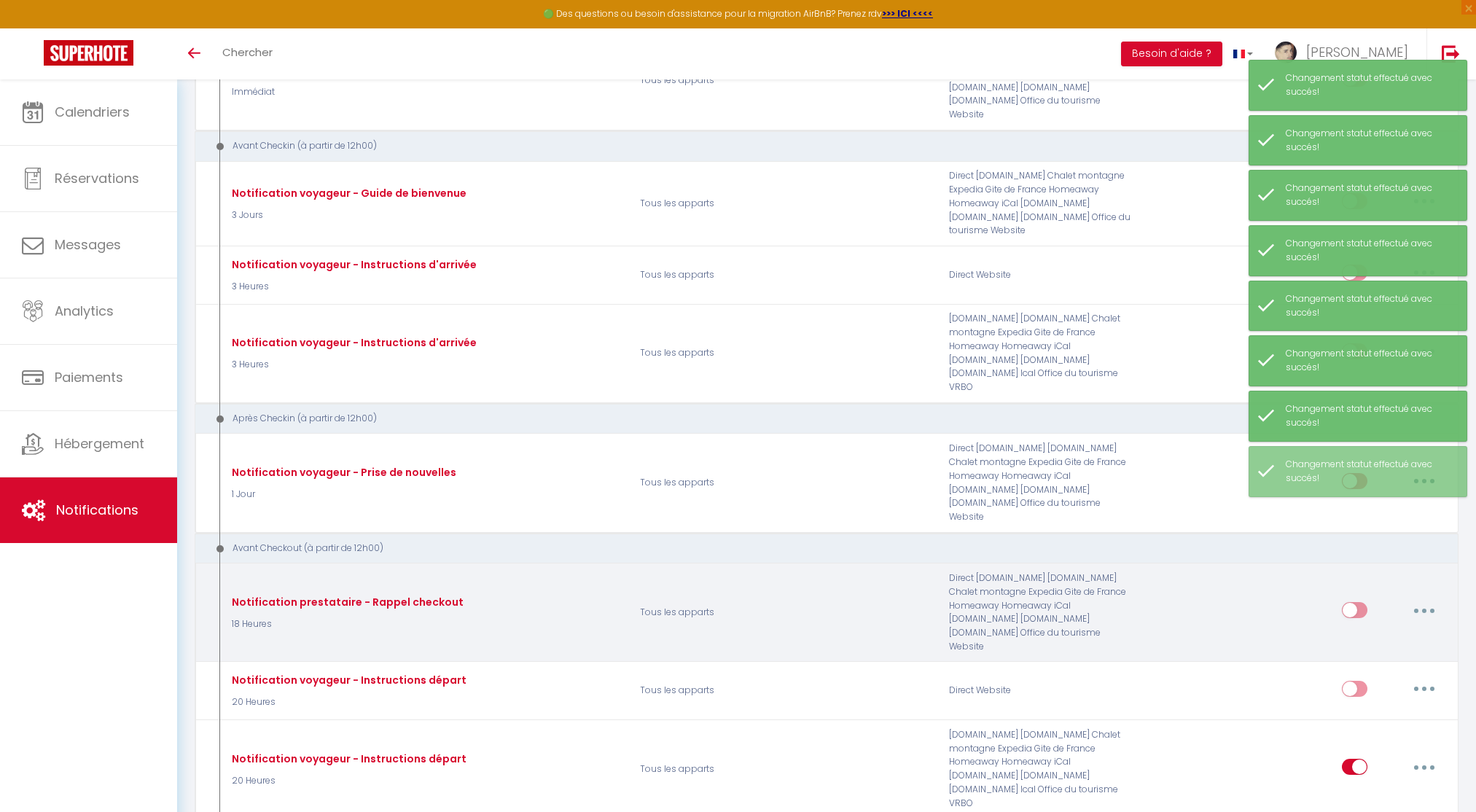
scroll to position [545, 0]
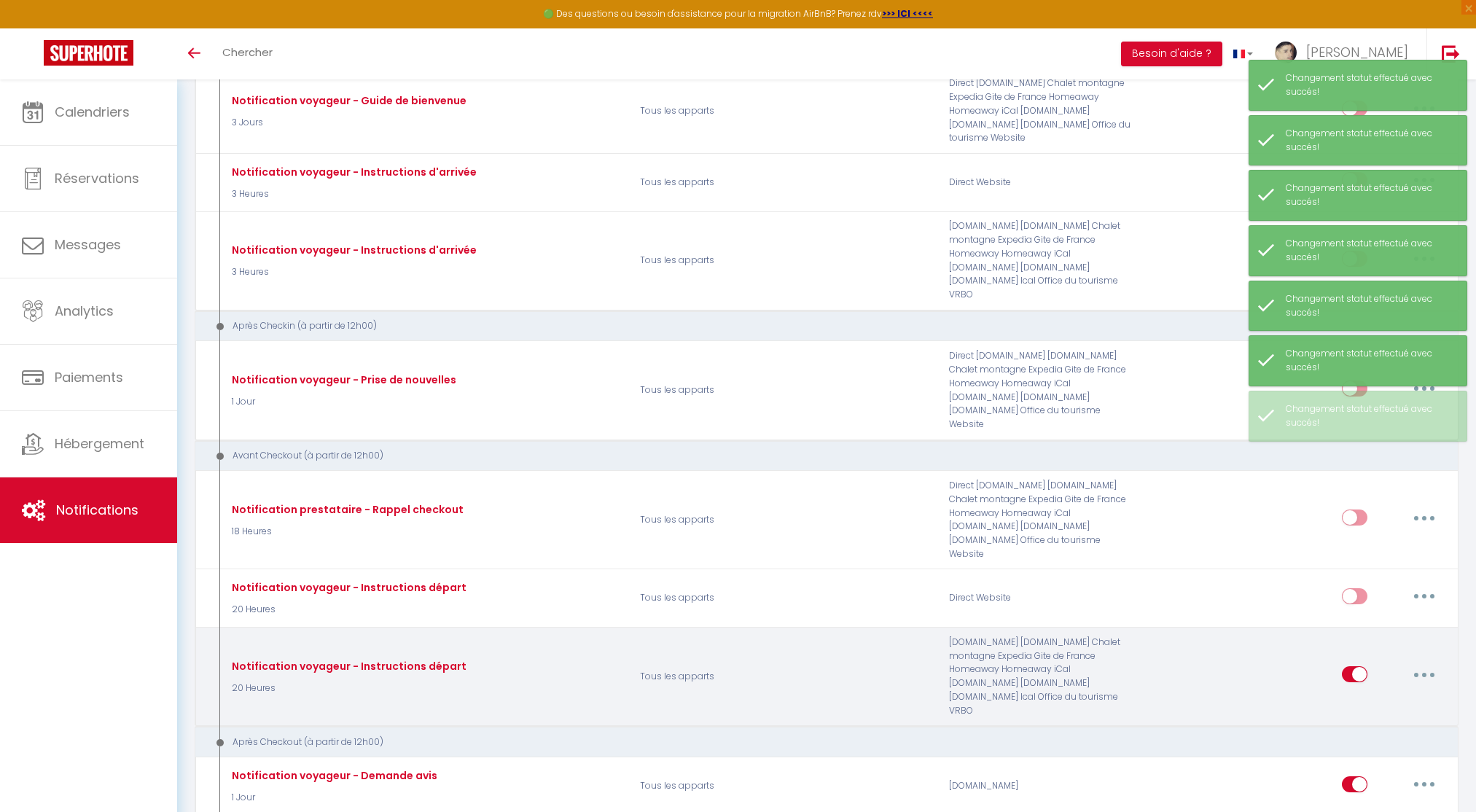
click at [1347, 666] on input "checkbox" at bounding box center [1354, 676] width 26 height 22
checkbox input "false"
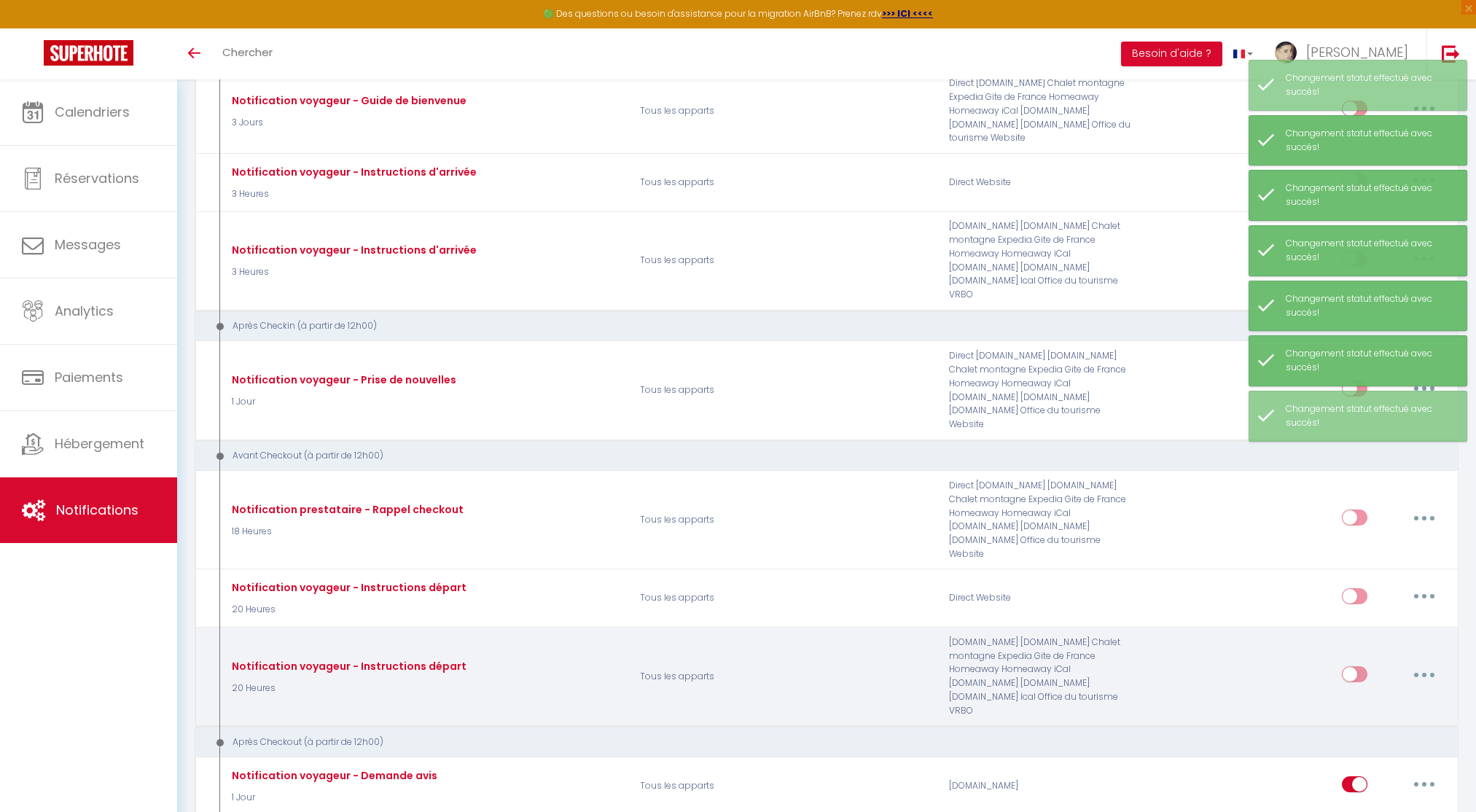
scroll to position [610, 0]
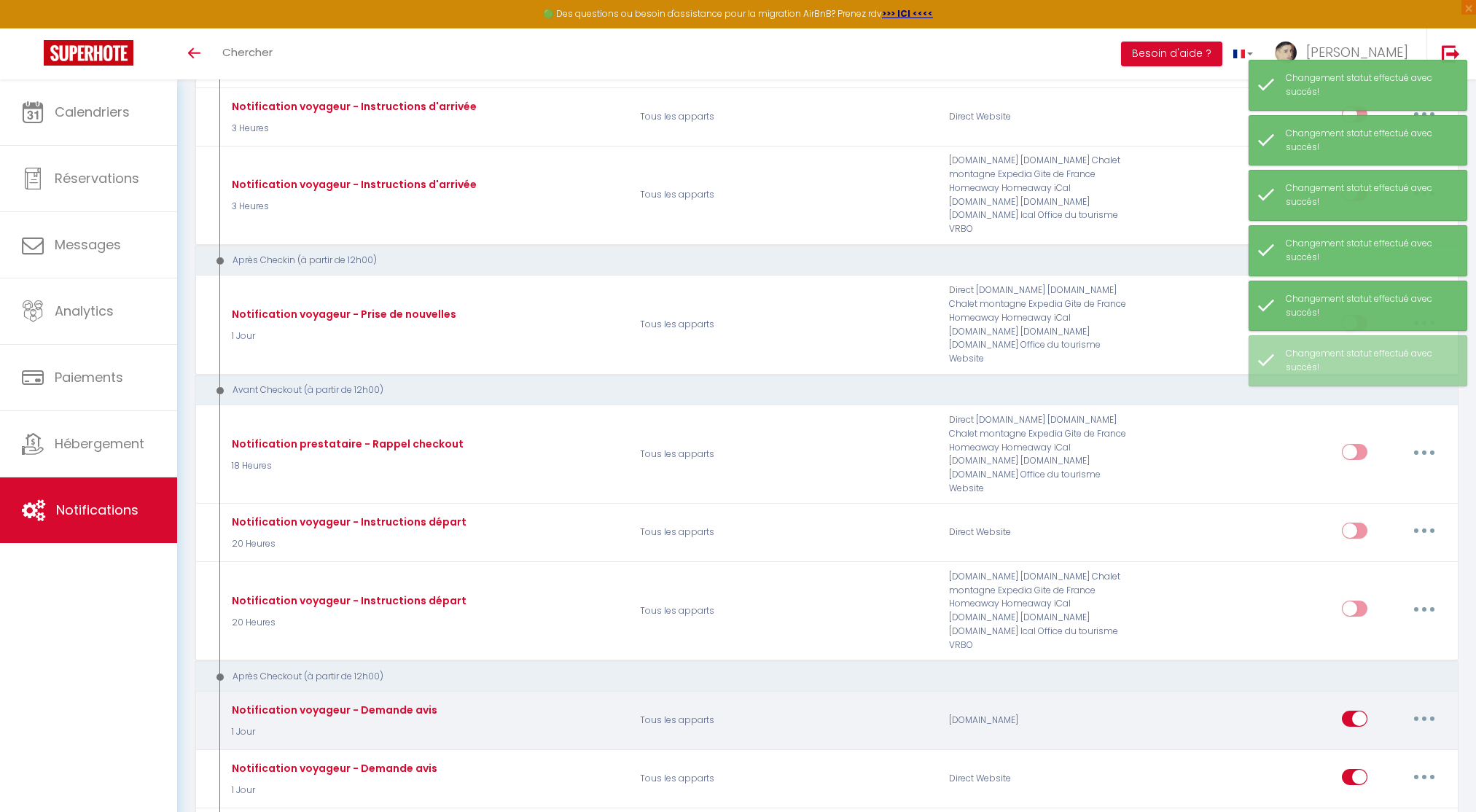
click at [1350, 711] on input "checkbox" at bounding box center [1354, 721] width 26 height 22
checkbox input "false"
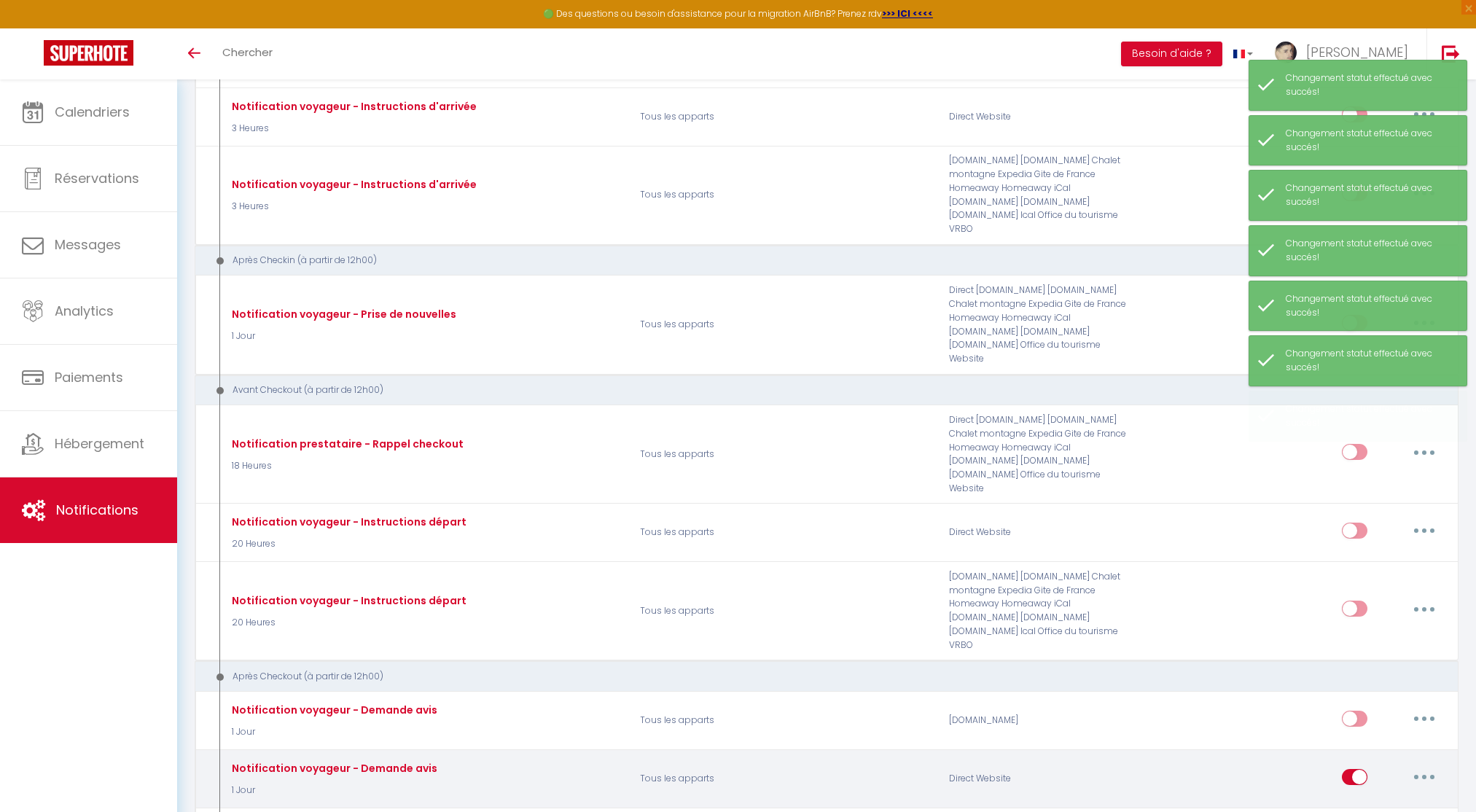
click at [1353, 769] on input "checkbox" at bounding box center [1354, 780] width 26 height 22
checkbox input "false"
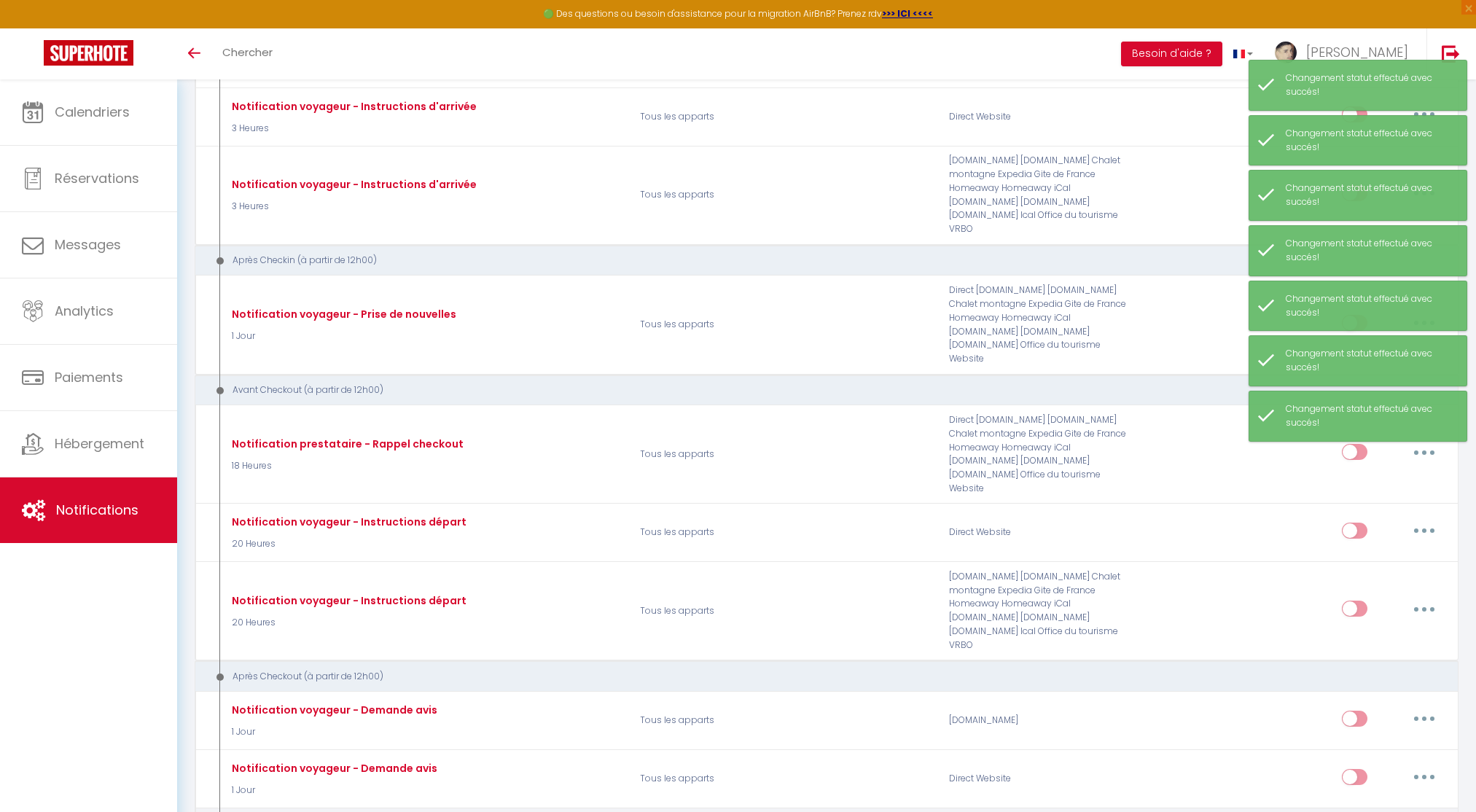
checkbox input "false"
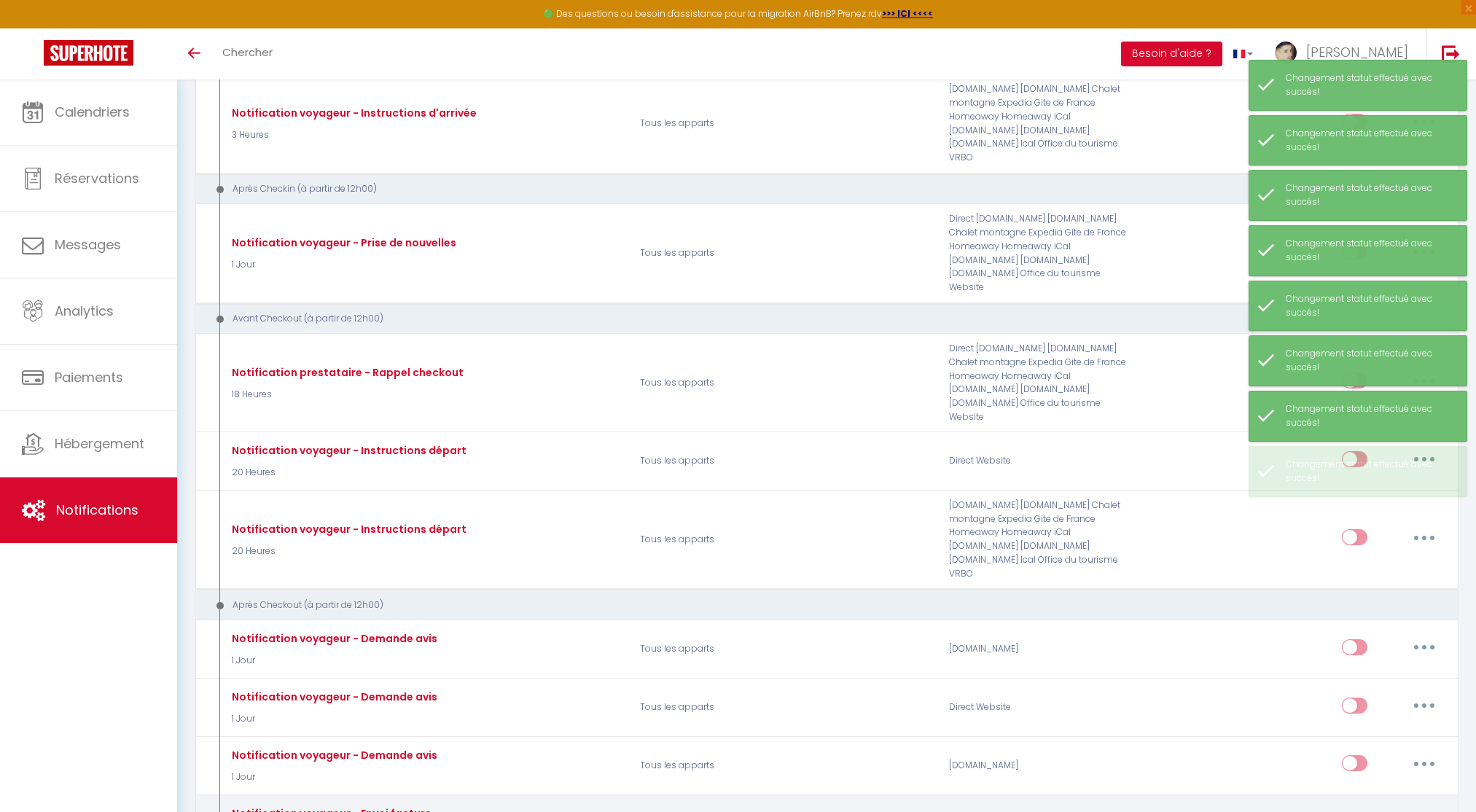
scroll to position [695, 0]
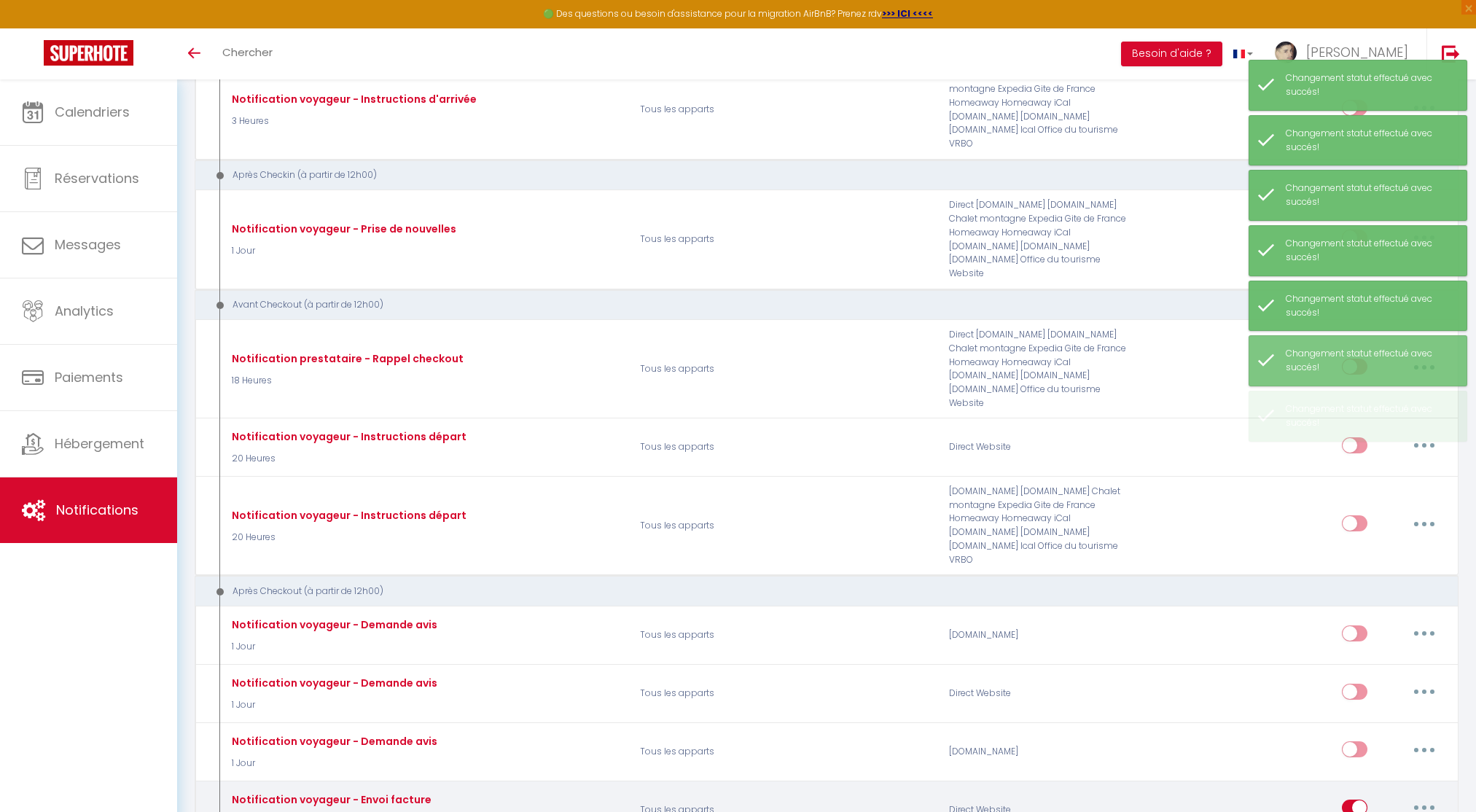
click at [1351, 800] on input "checkbox" at bounding box center [1354, 810] width 26 height 22
checkbox input "false"
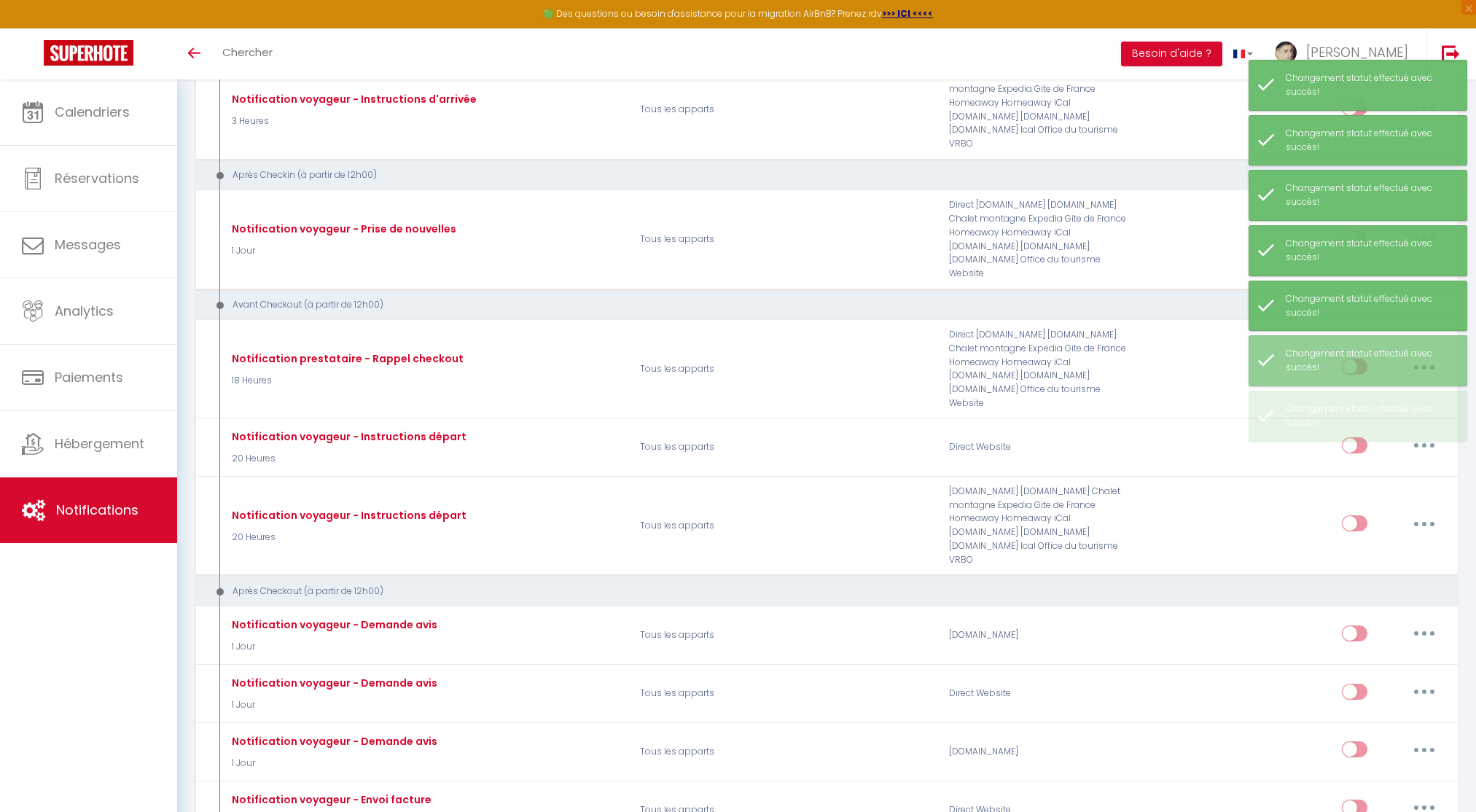
checkbox input "false"
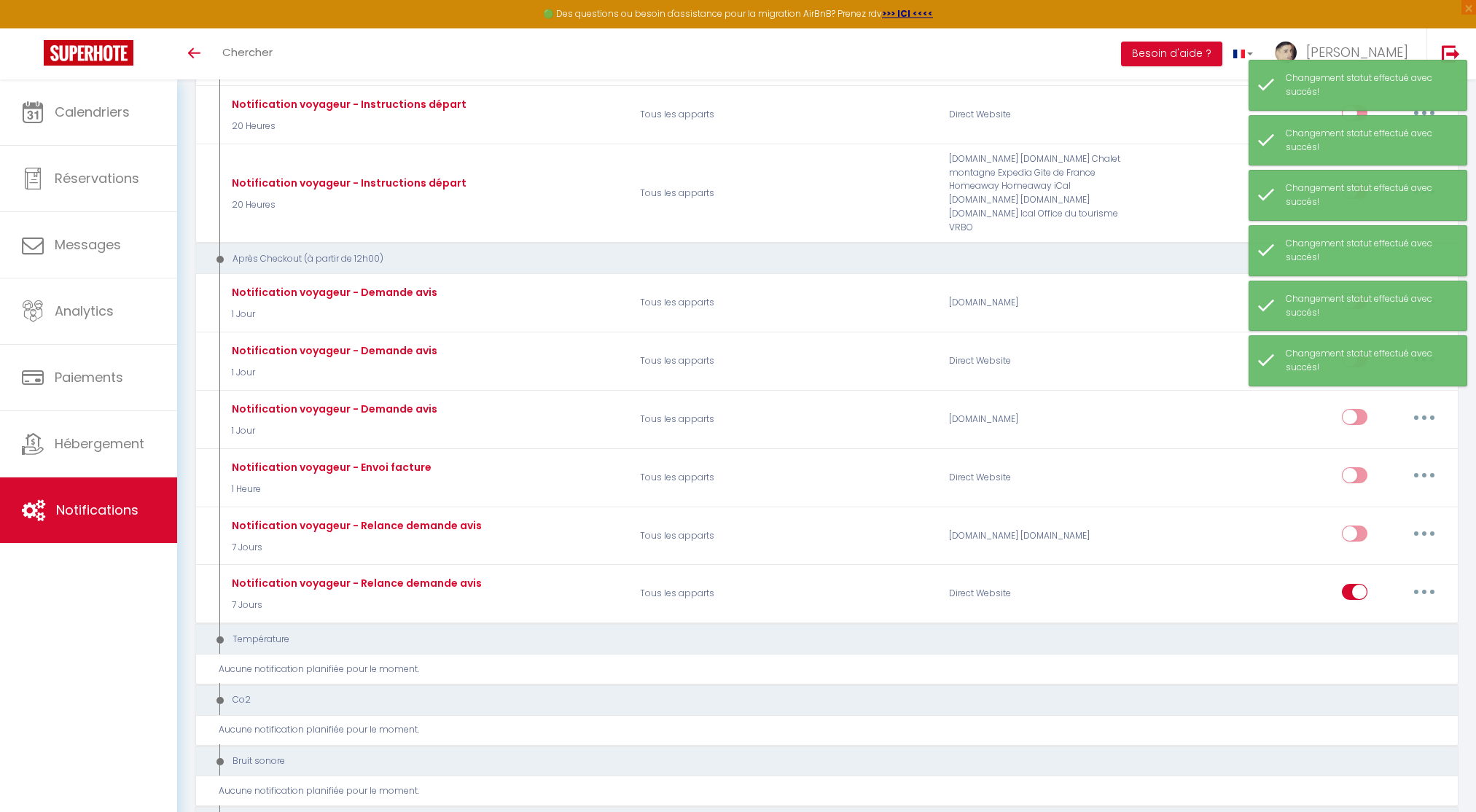
scroll to position [1042, 0]
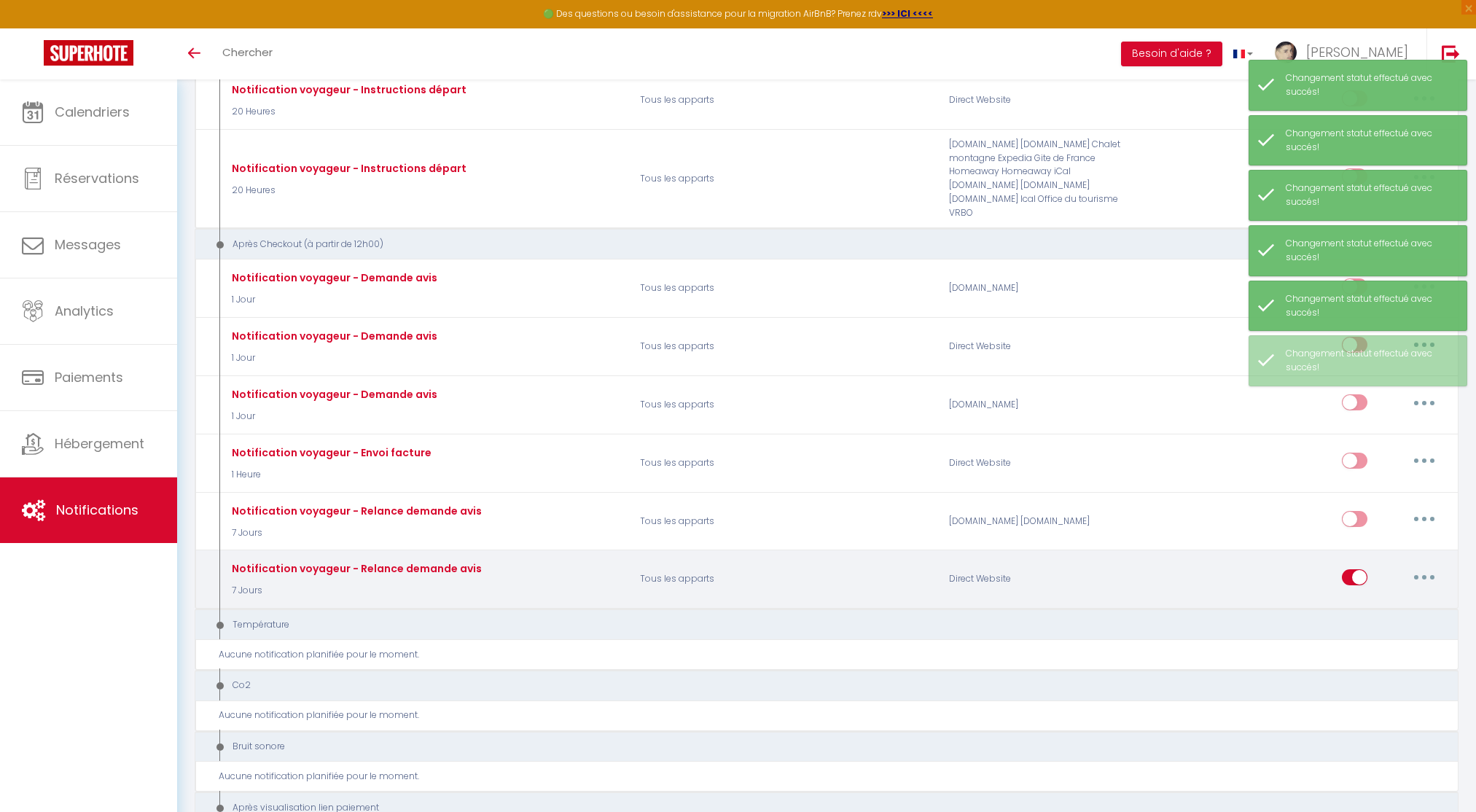
click at [1350, 569] on input "checkbox" at bounding box center [1354, 580] width 26 height 22
checkbox input "false"
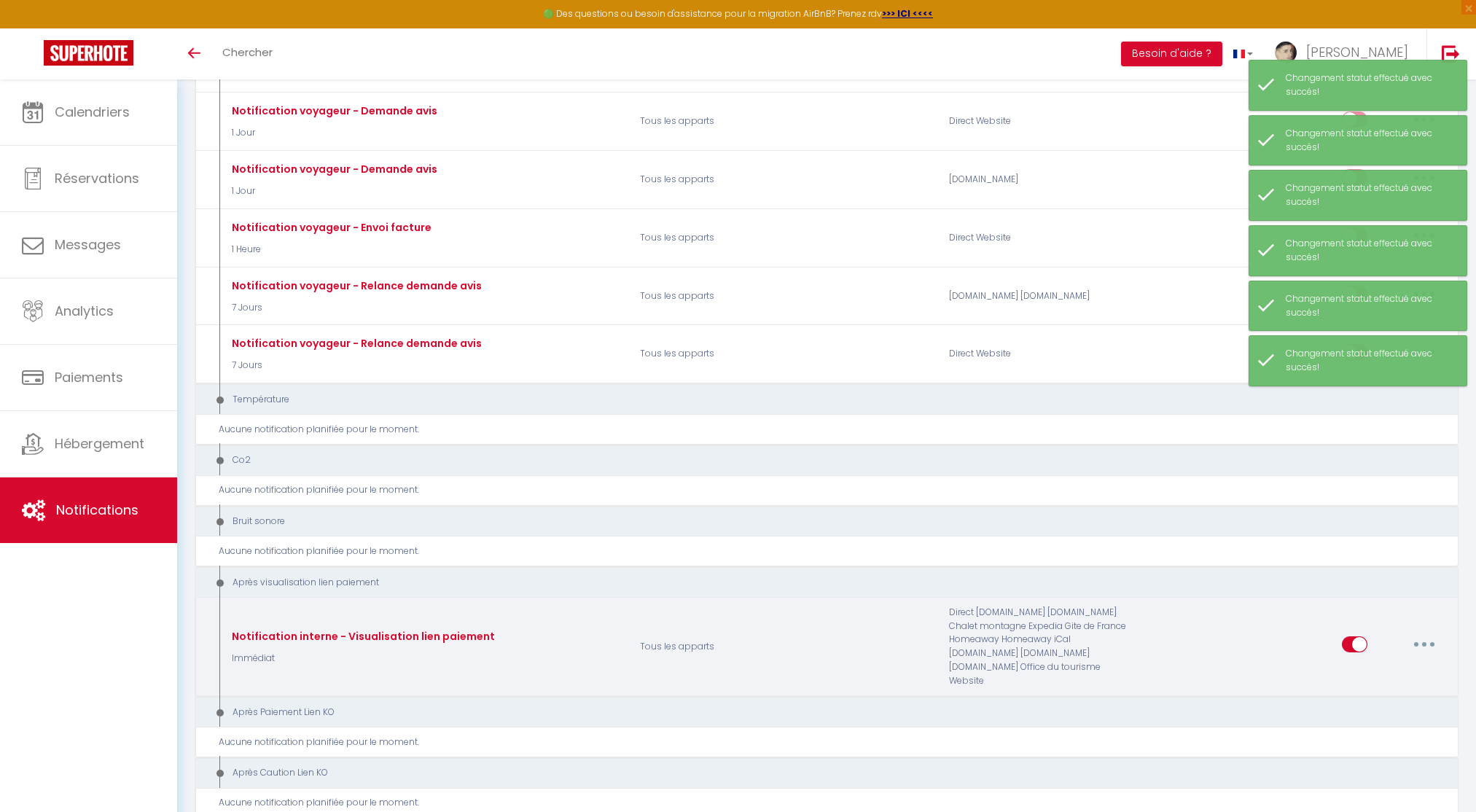
scroll to position [1282, 0]
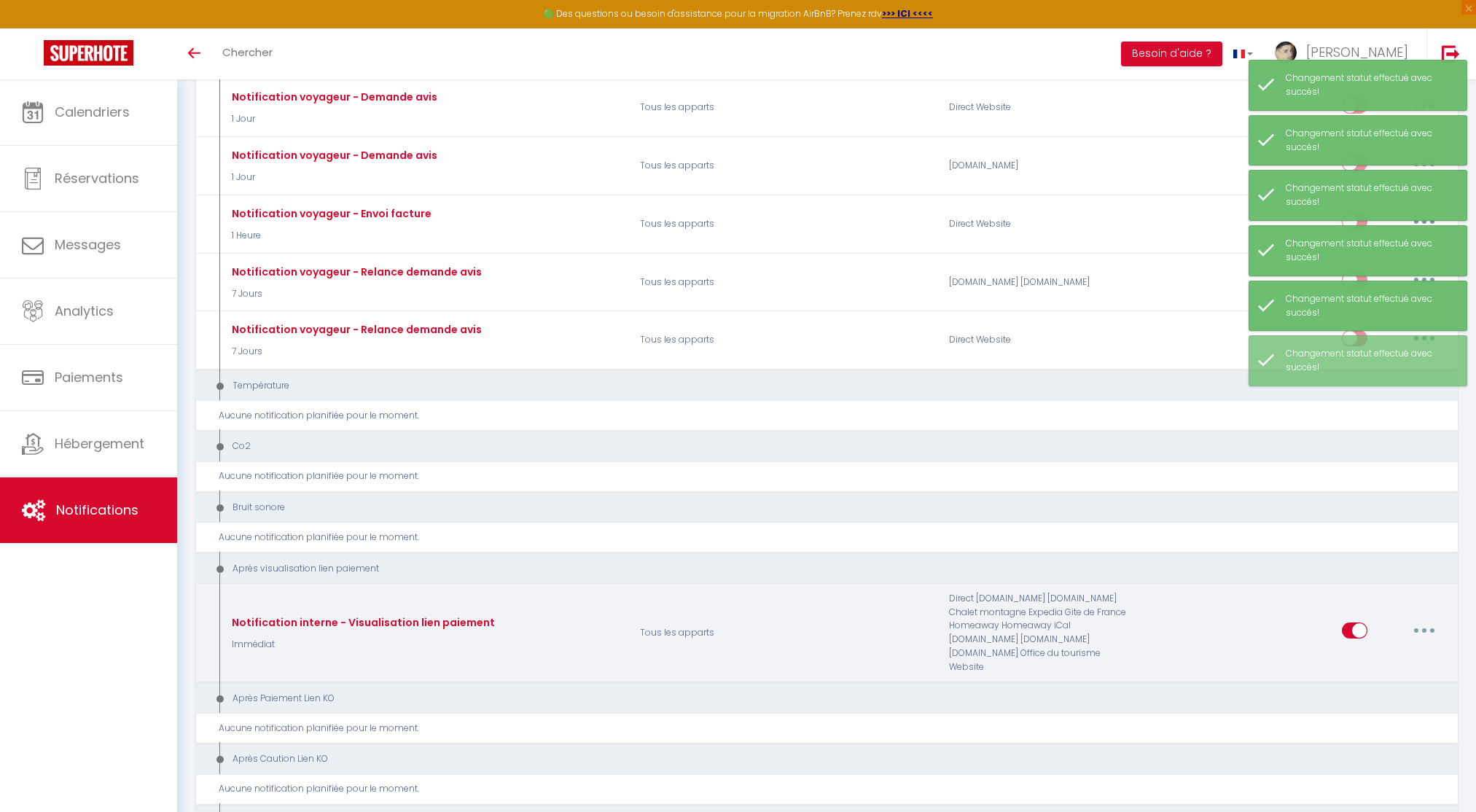
click at [1348, 611] on div "Editer Dupliquer Tester Supprimer" at bounding box center [1393, 632] width 103 height 42
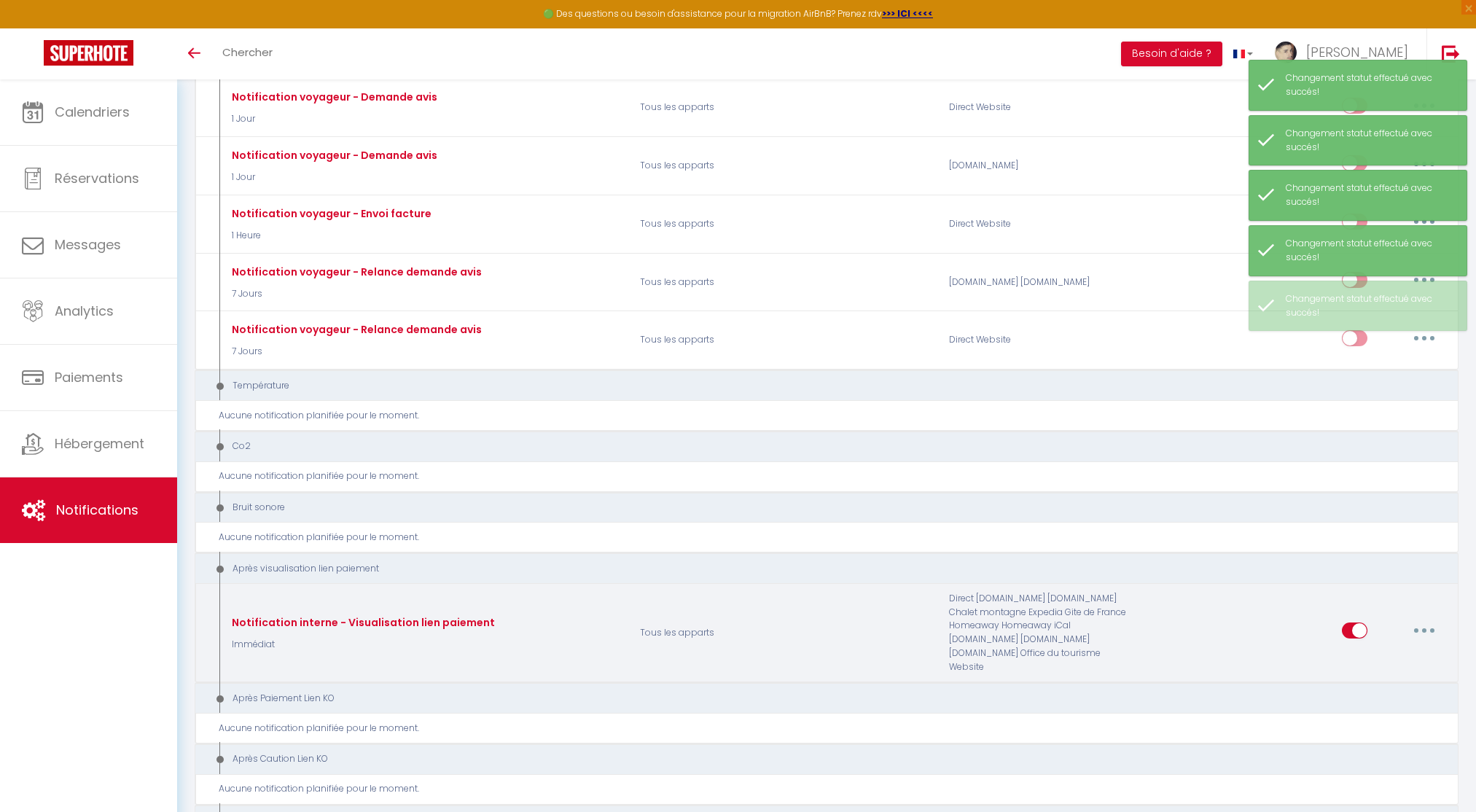
click at [1352, 622] on input "checkbox" at bounding box center [1354, 632] width 26 height 22
checkbox input "false"
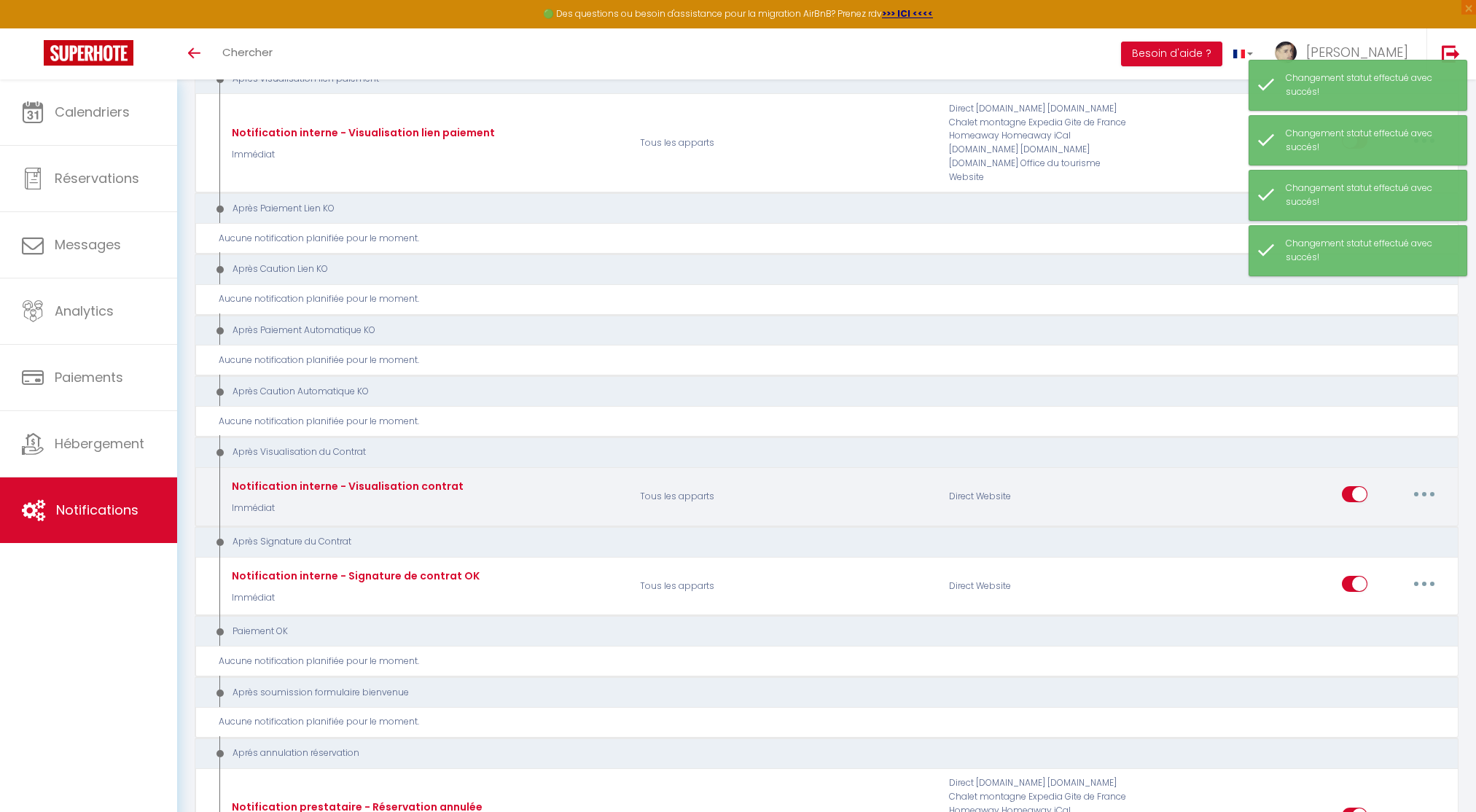
click at [1357, 486] on input "checkbox" at bounding box center [1354, 497] width 26 height 22
checkbox input "false"
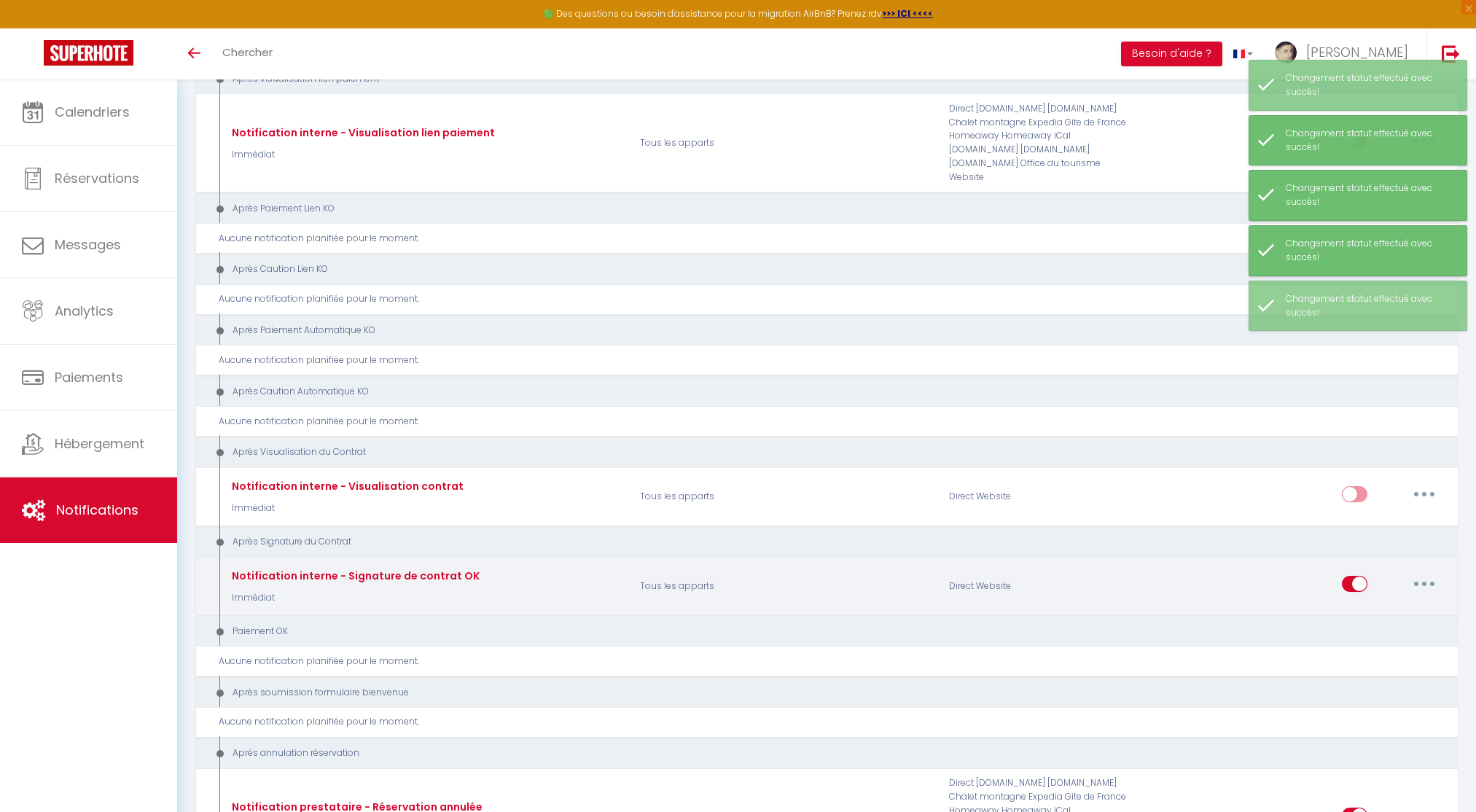
click at [1353, 576] on input "checkbox" at bounding box center [1354, 587] width 26 height 22
checkbox input "false"
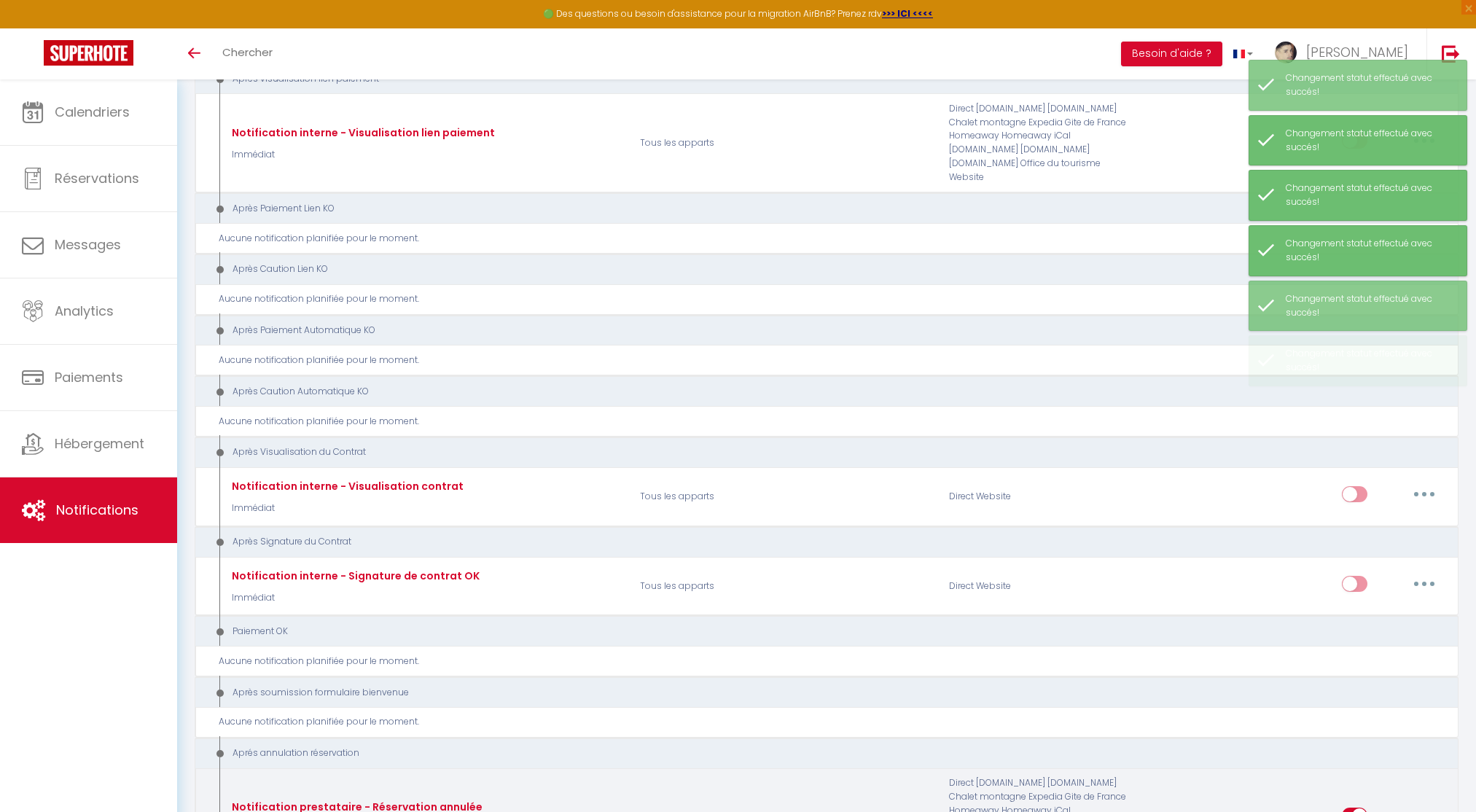
click at [1353, 807] on input "checkbox" at bounding box center [1354, 818] width 26 height 22
checkbox input "false"
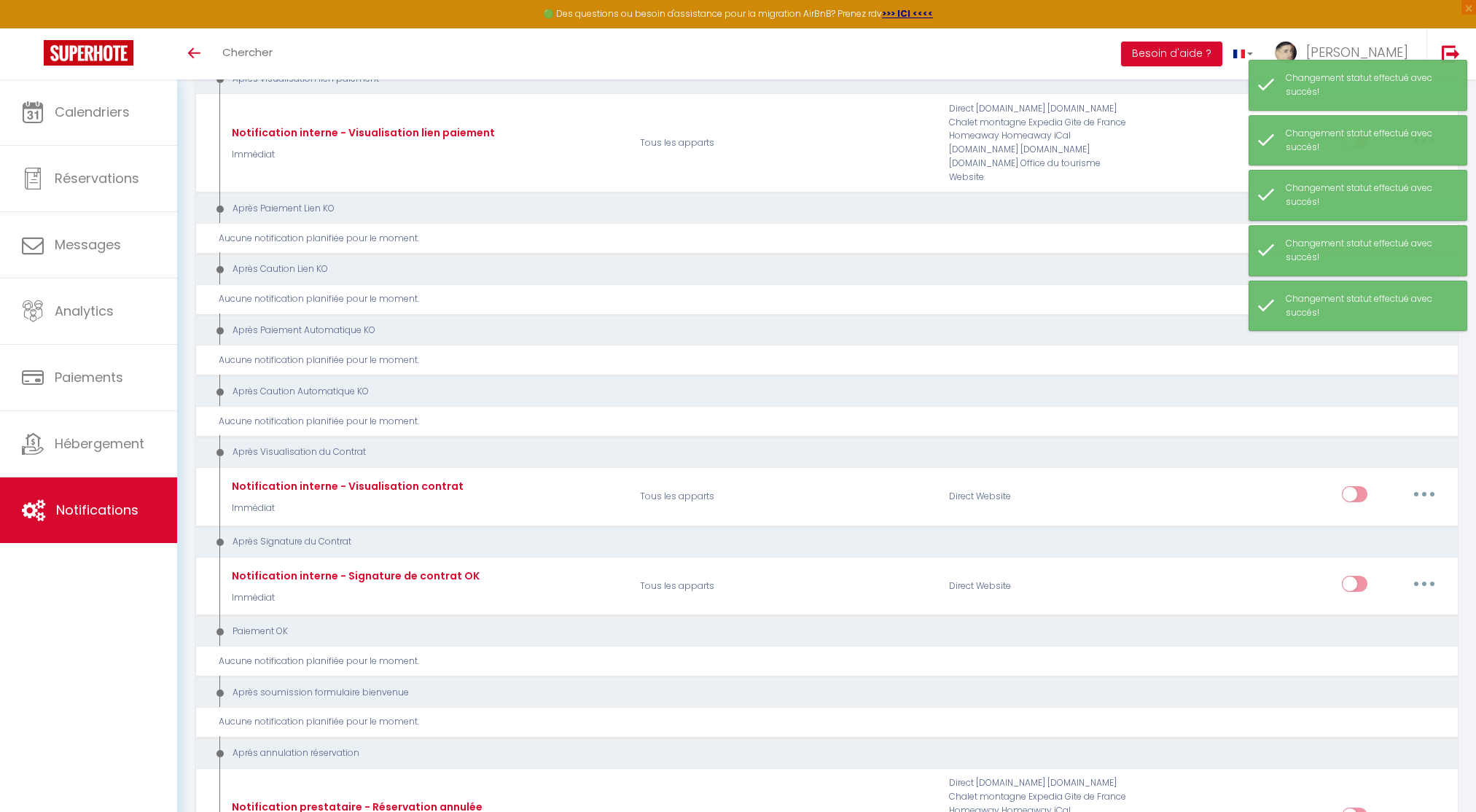
checkbox input "false"
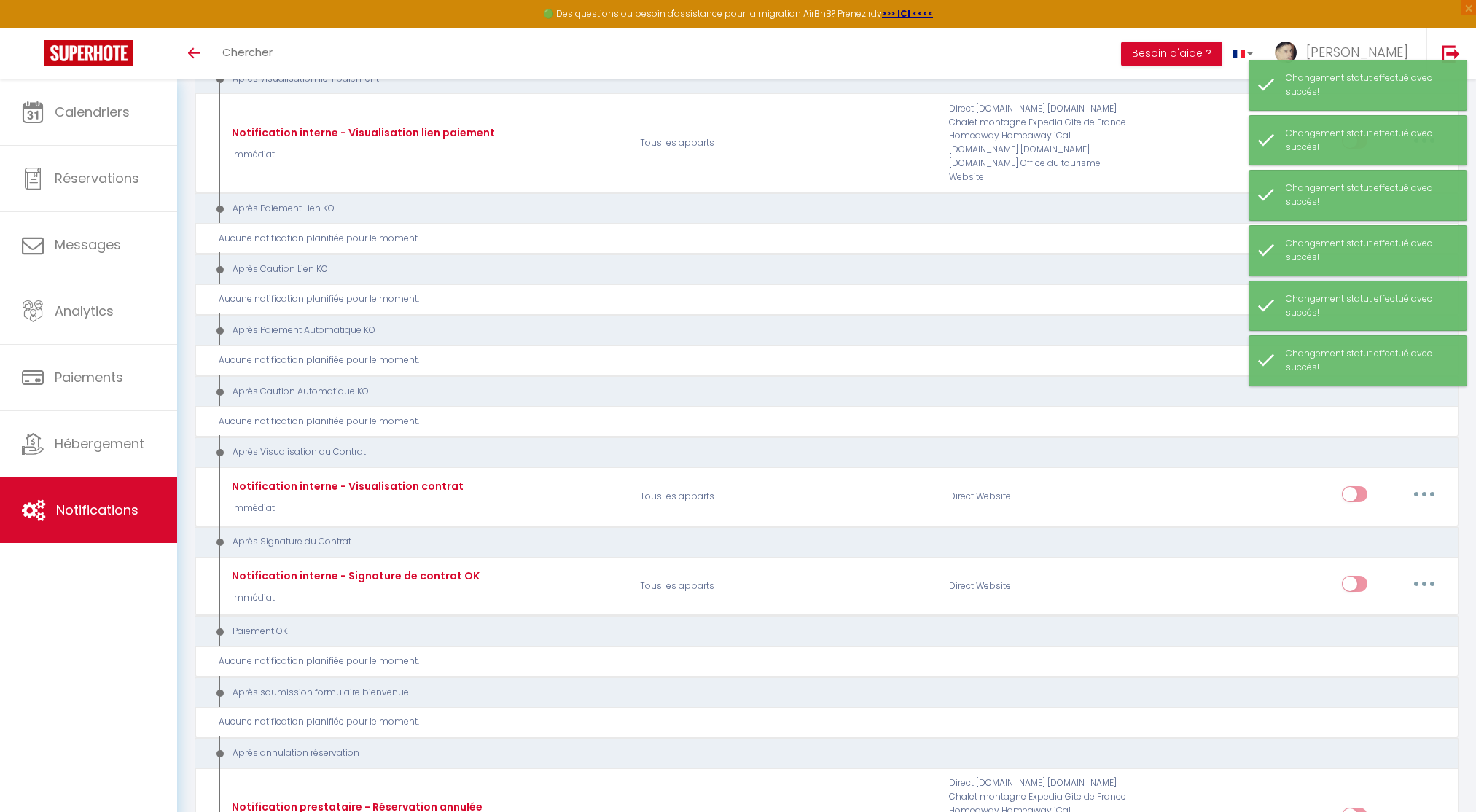
scroll to position [2256, 0]
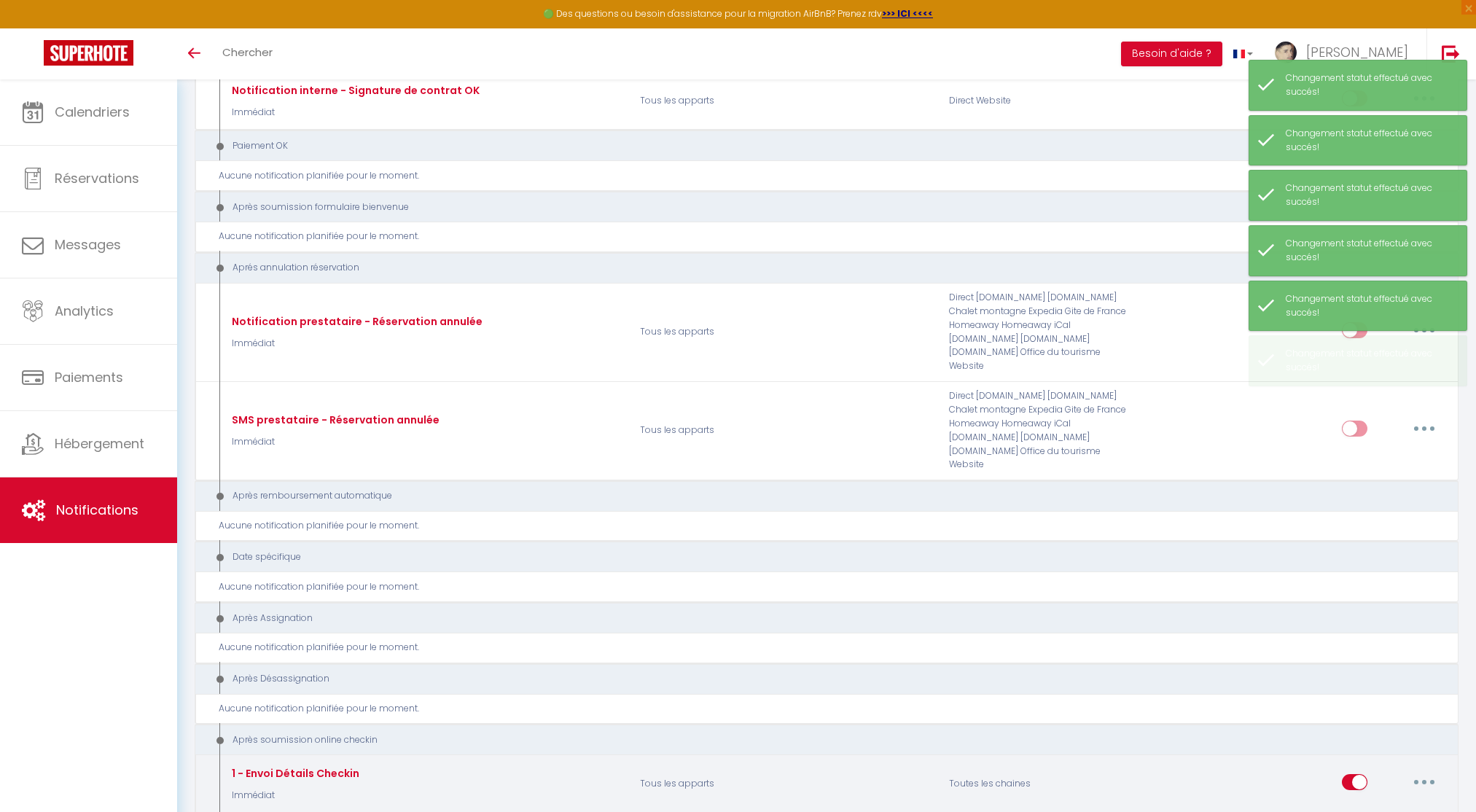
click at [1354, 774] on input "checkbox" at bounding box center [1354, 784] width 26 height 22
checkbox input "false"
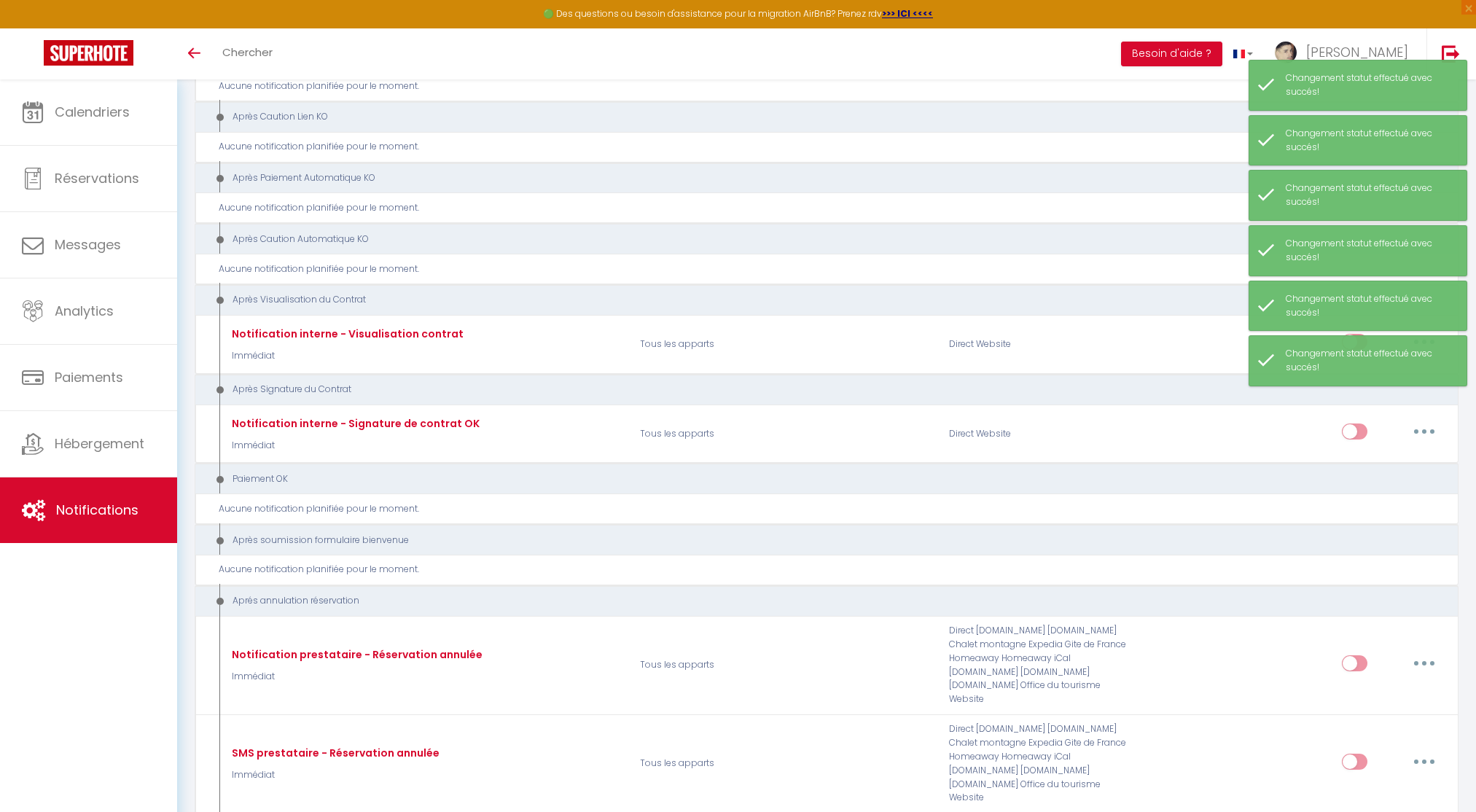
scroll to position [0, 0]
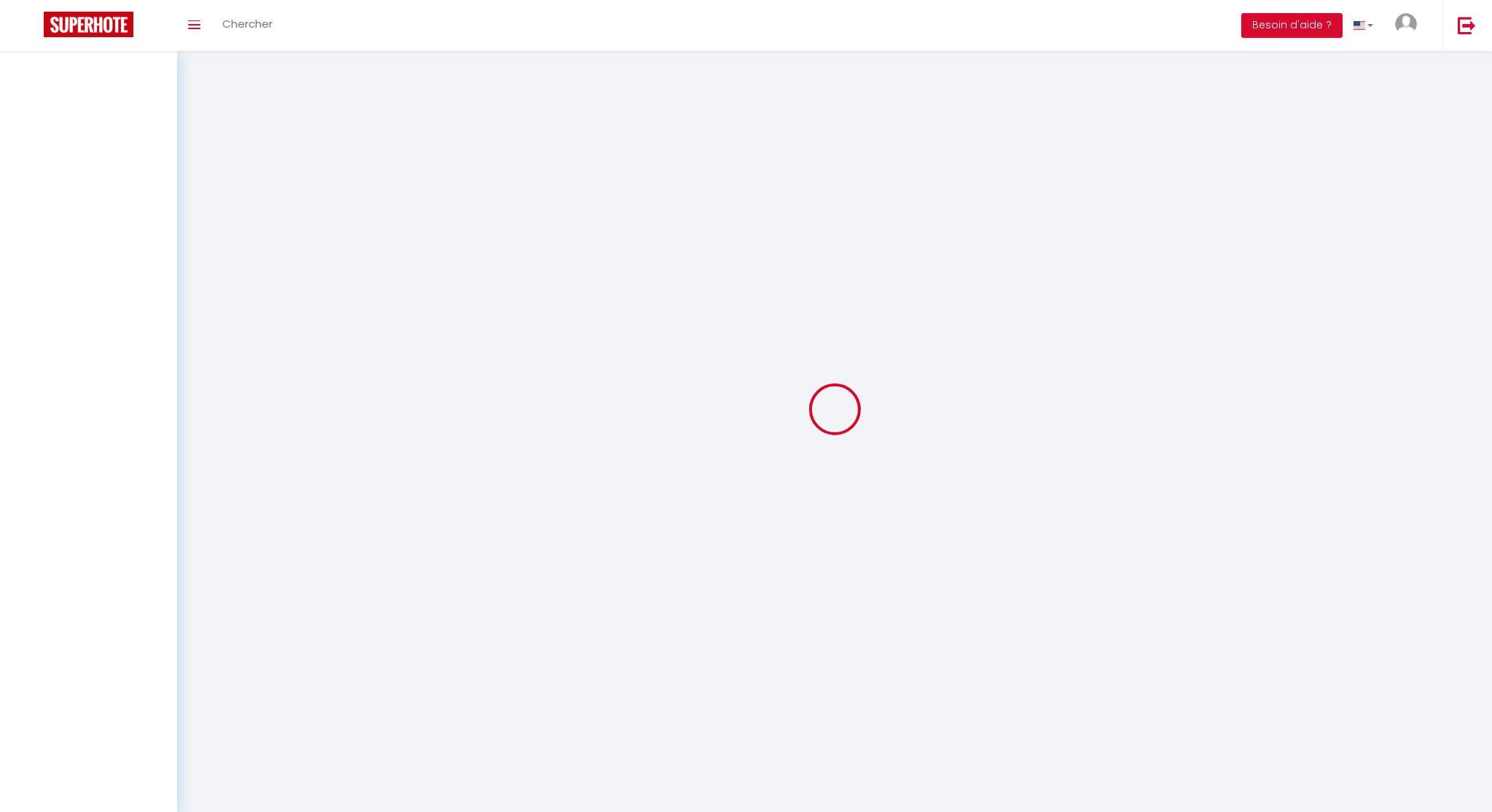
select select
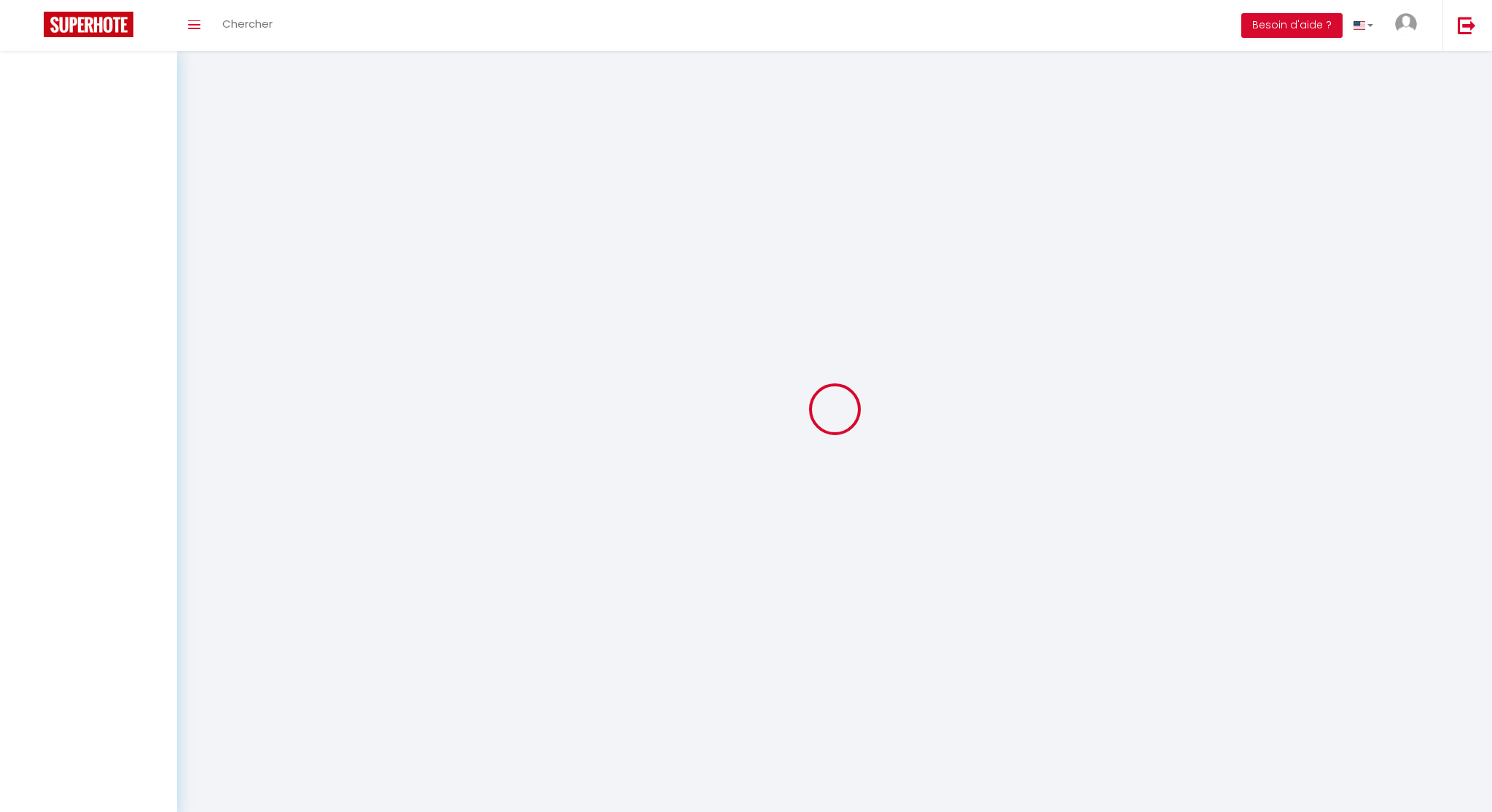
select select
checkbox input "false"
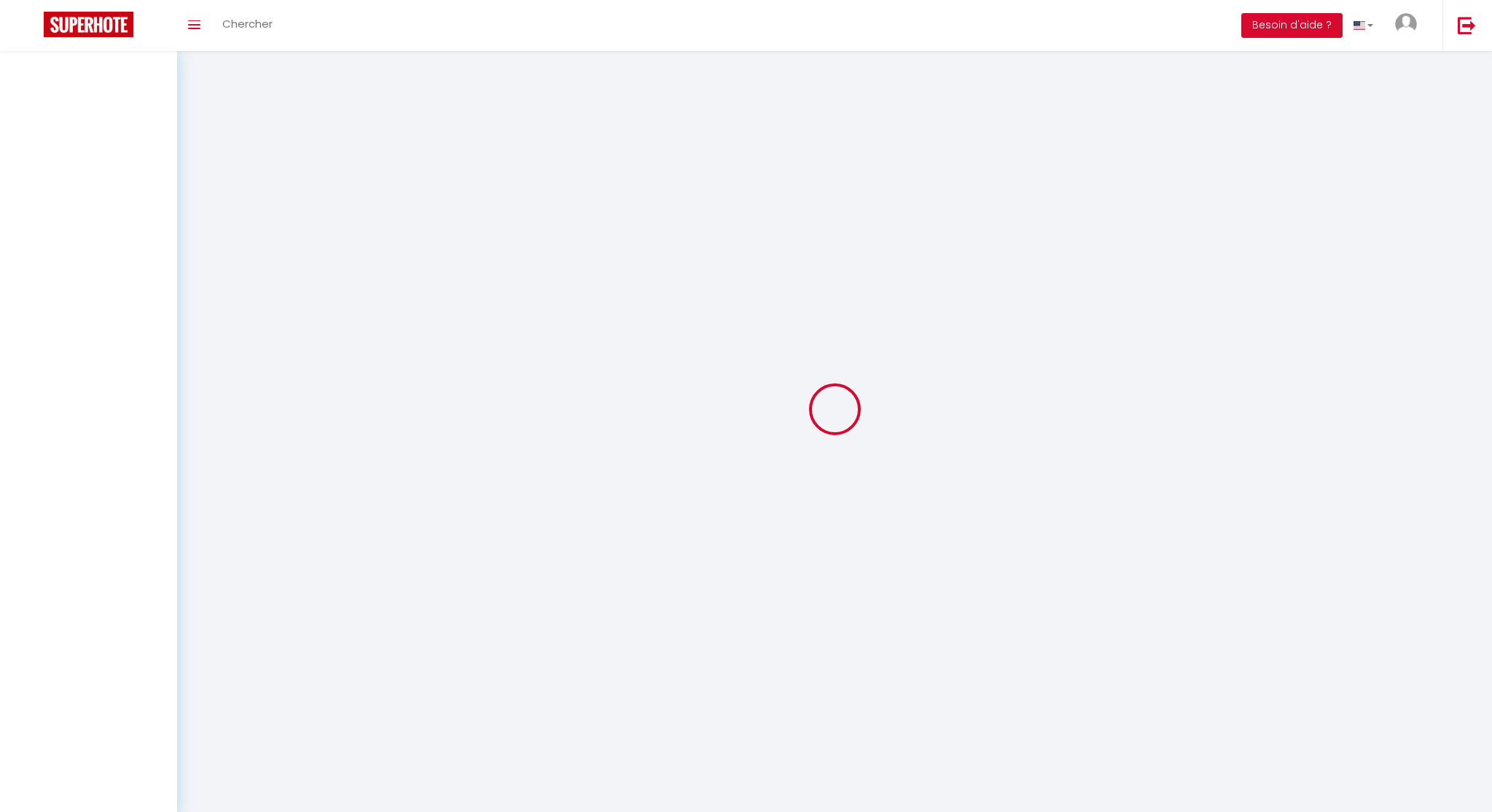
select select
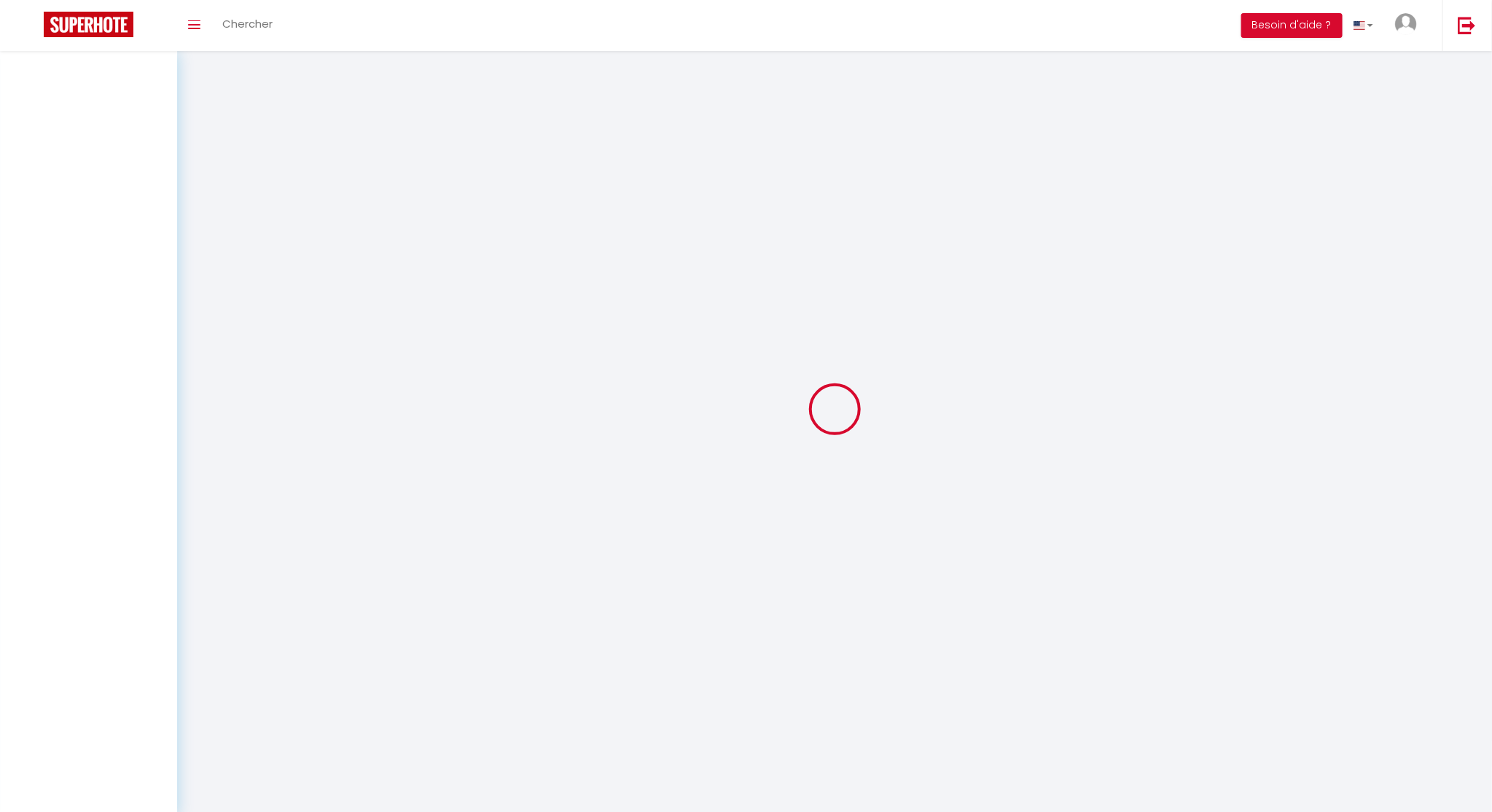
select select
checkbox input "false"
select select
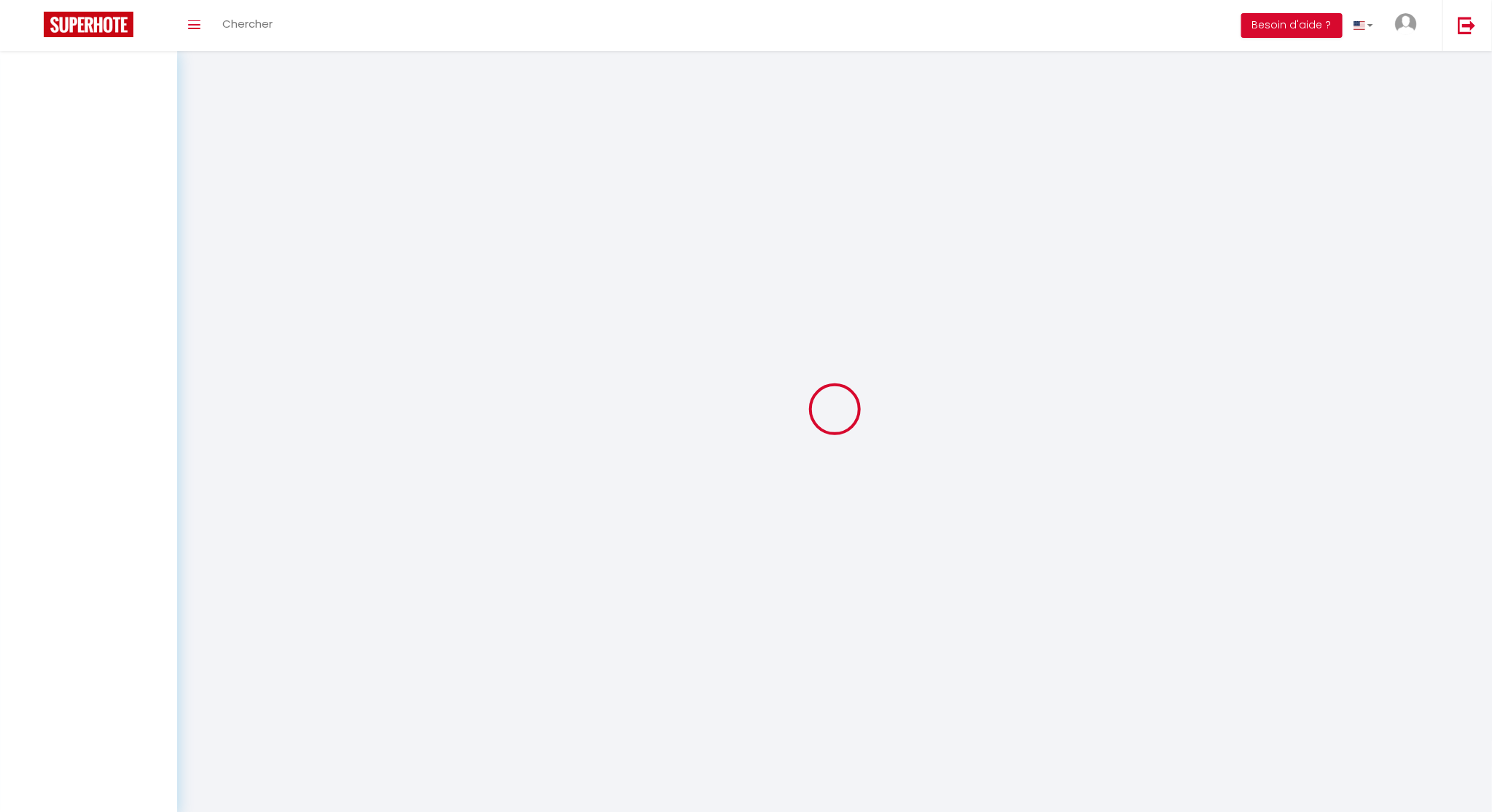
select select
checkbox input "false"
select select
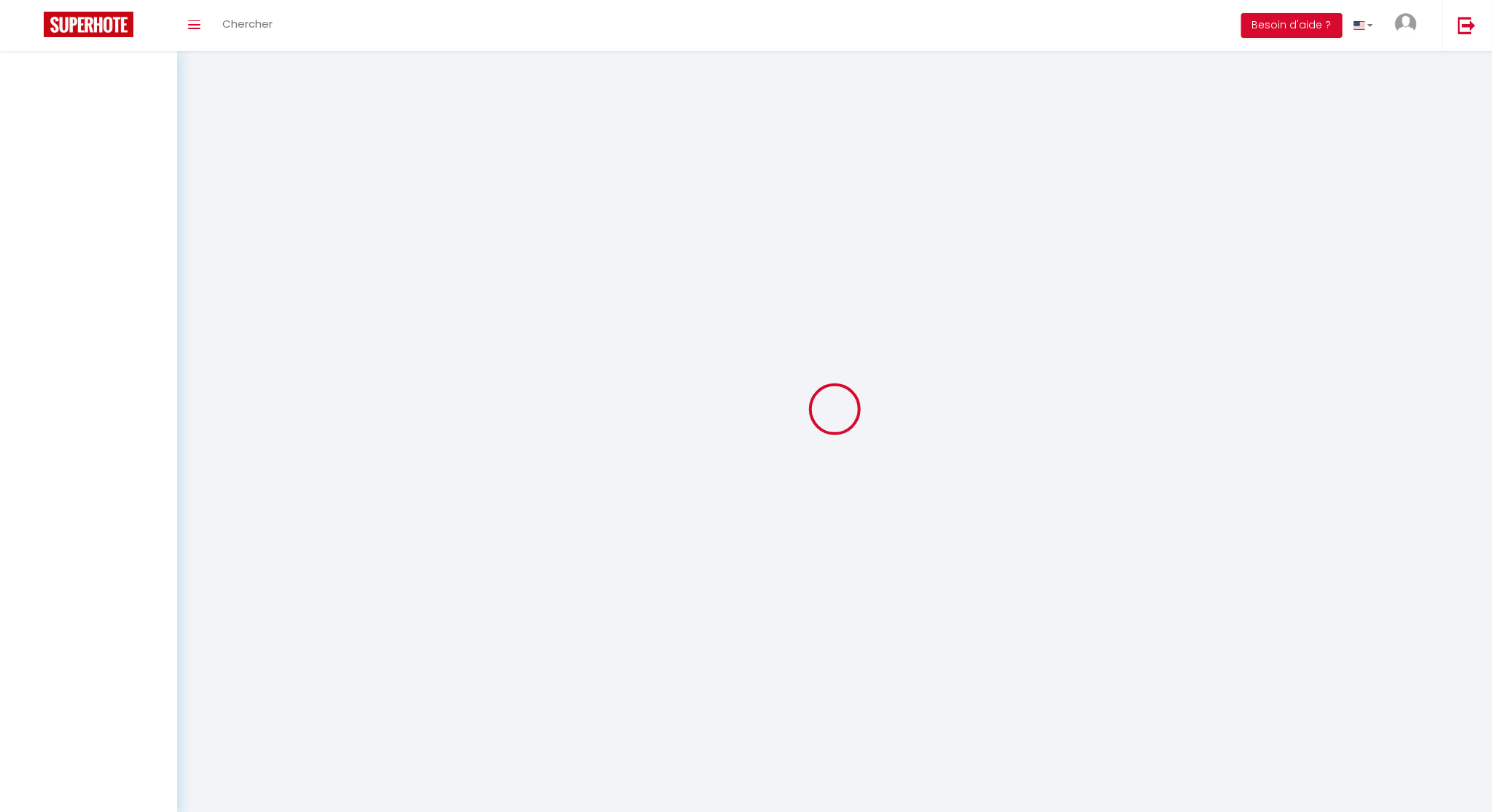
select select
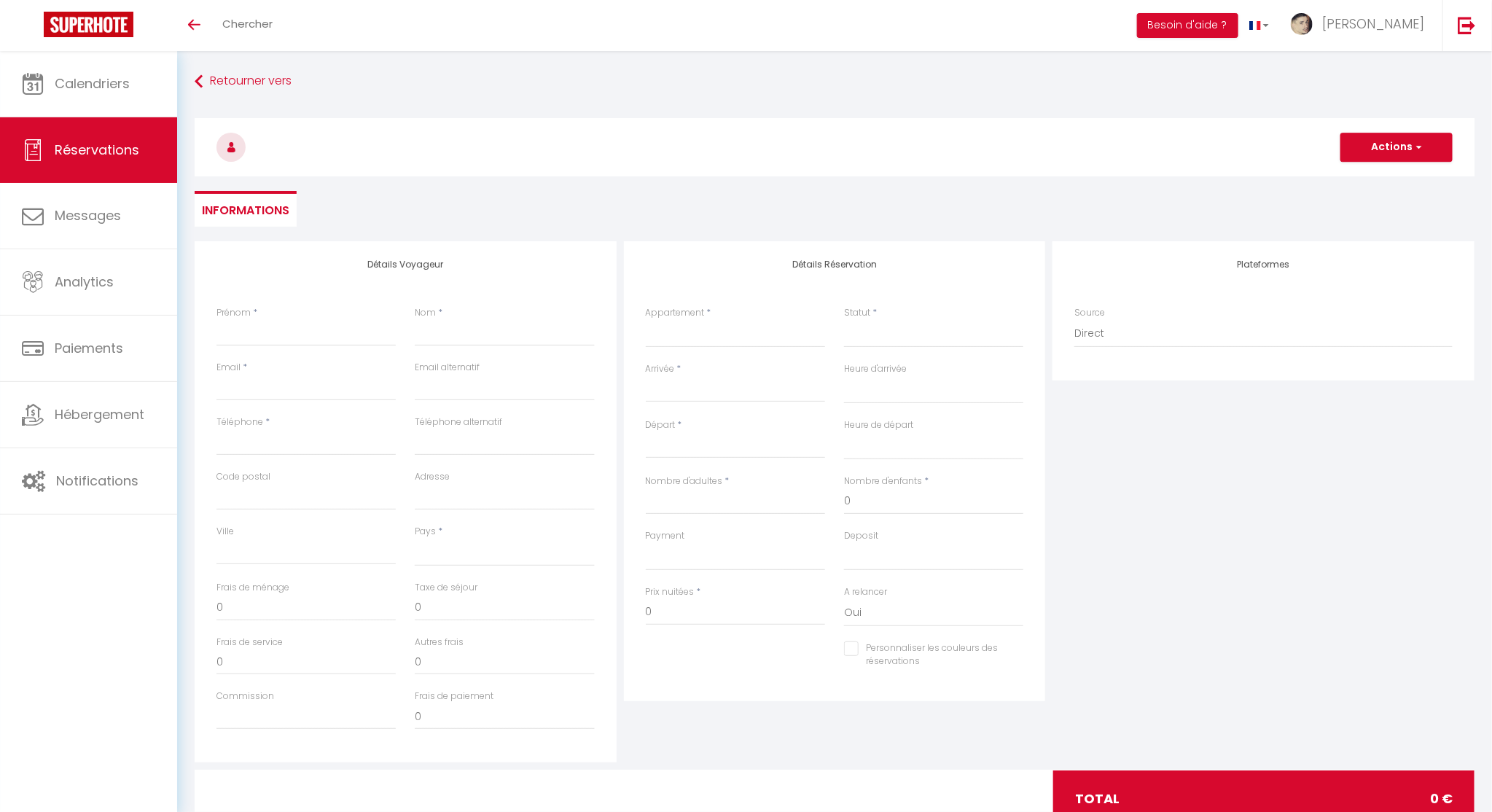
select select
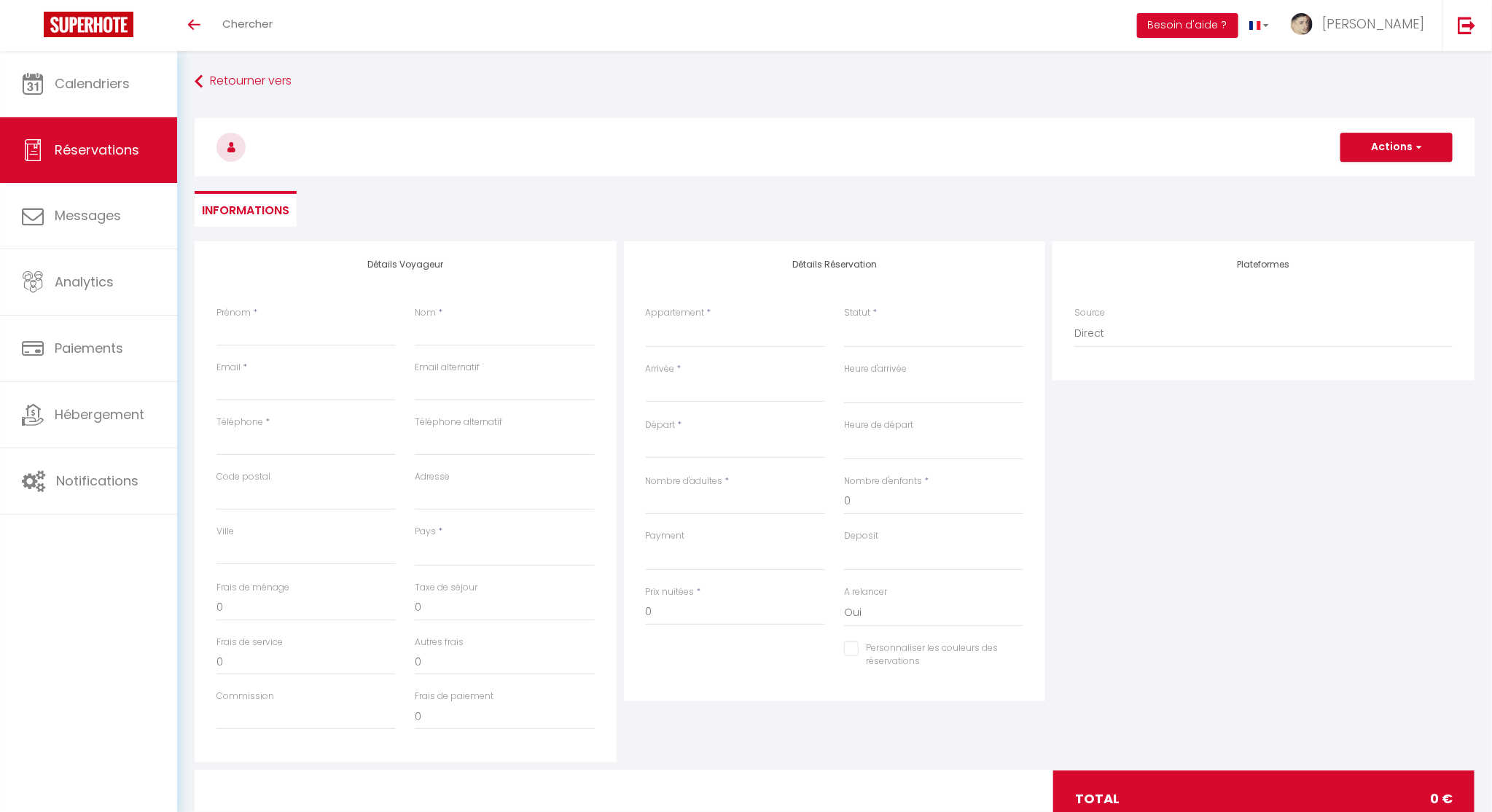
checkbox input "false"
select select
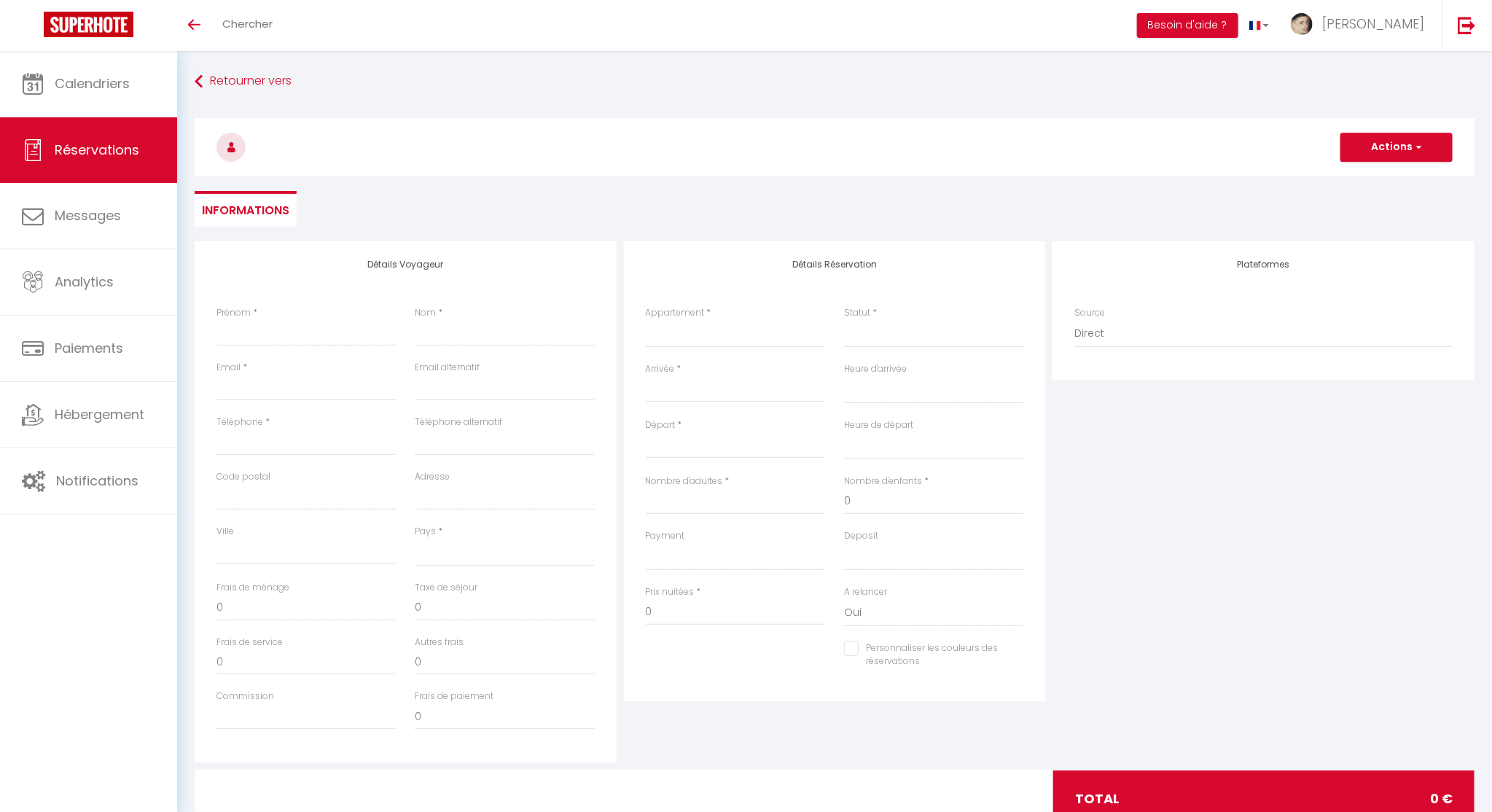
select select
checkbox input "false"
select select
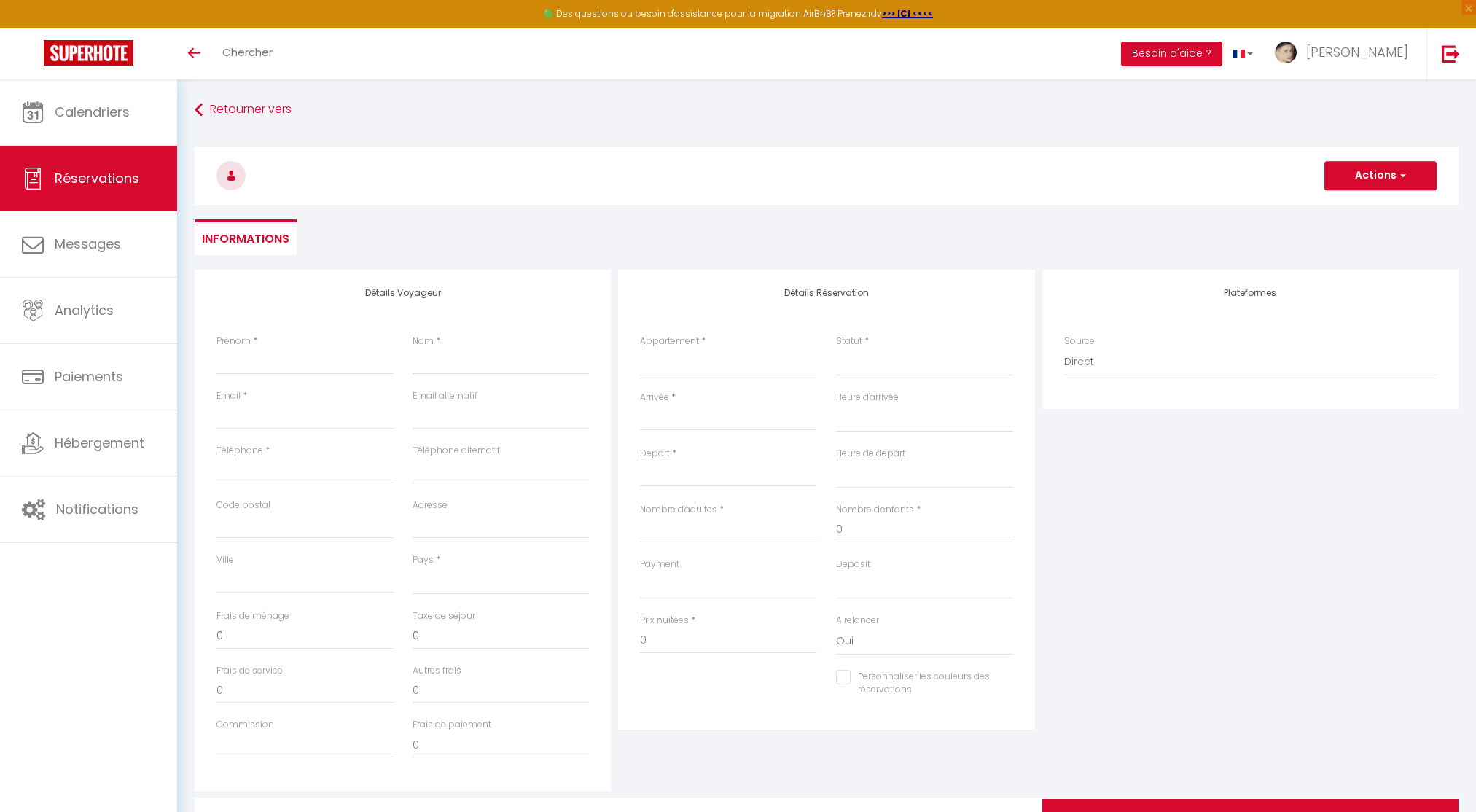
click at [674, 413] on input "Arrivée" at bounding box center [728, 419] width 177 height 19
click at [686, 591] on span "20" at bounding box center [687, 589] width 32 height 30
select select
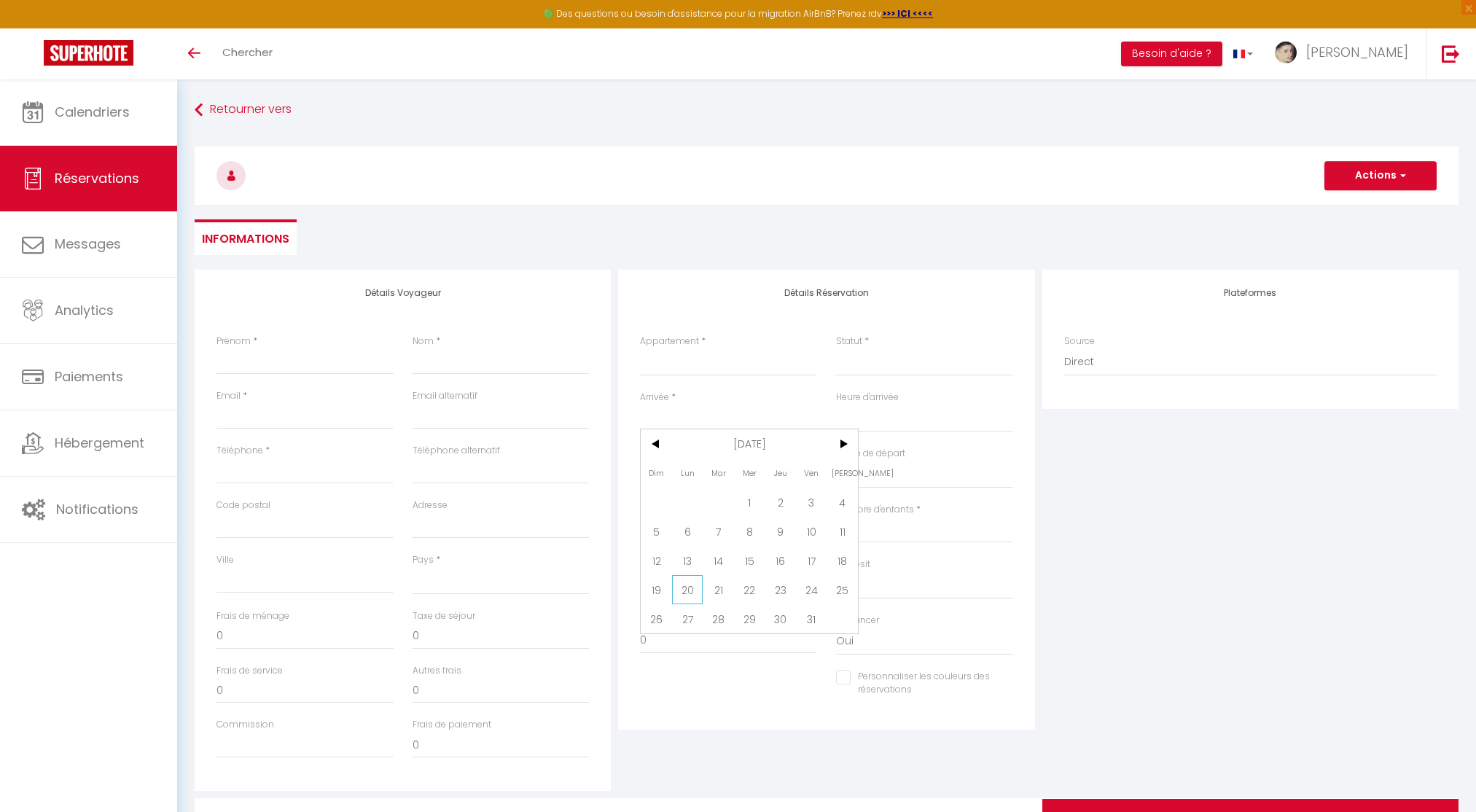
type input "Lun 20 Octobre 2025"
select select
type input "[DATE] Octobre 2025"
select select
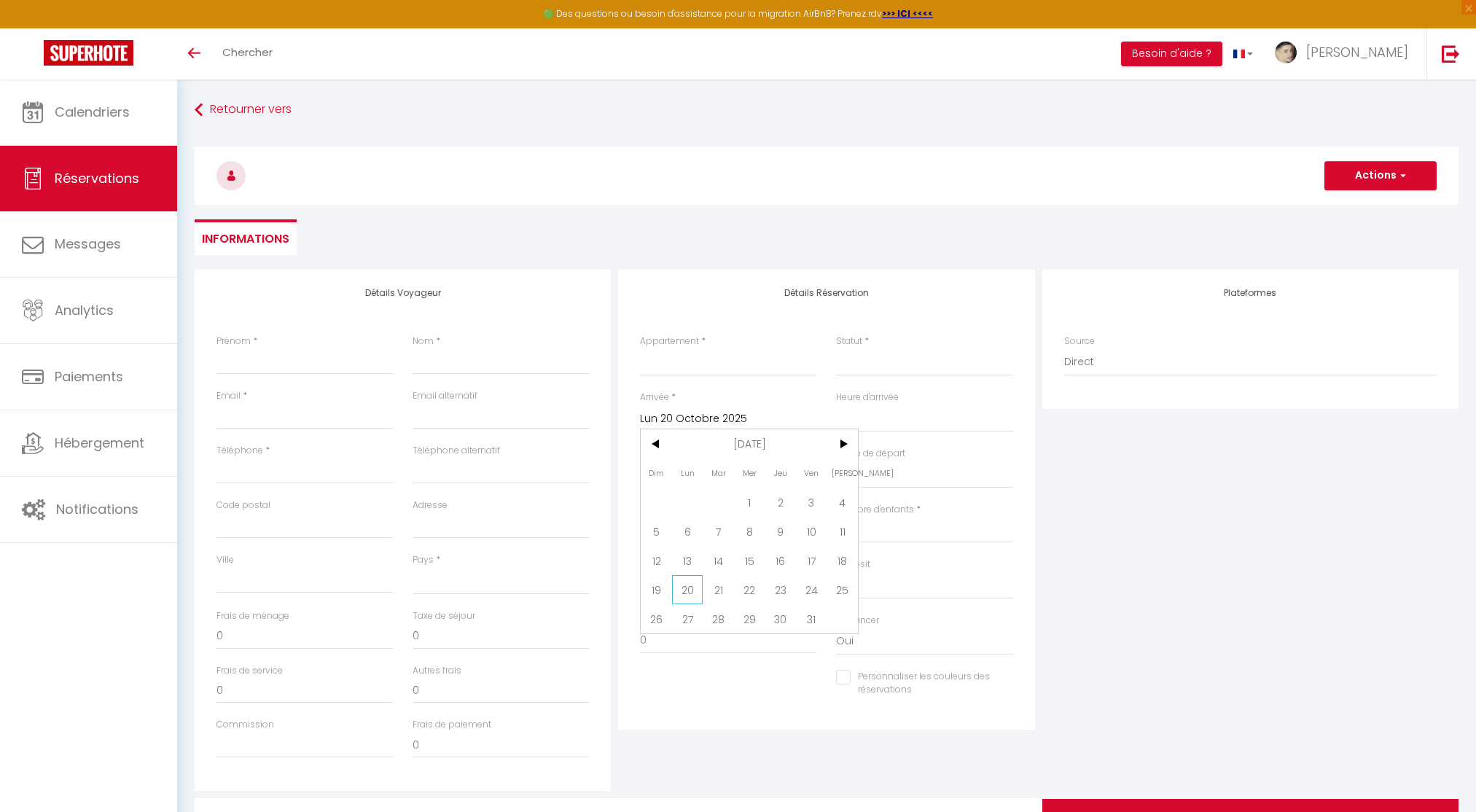
select select
checkbox input "false"
click at [668, 478] on input "[DATE] Octobre 2025" at bounding box center [728, 475] width 177 height 19
click at [801, 642] on span "24" at bounding box center [811, 645] width 32 height 30
select select
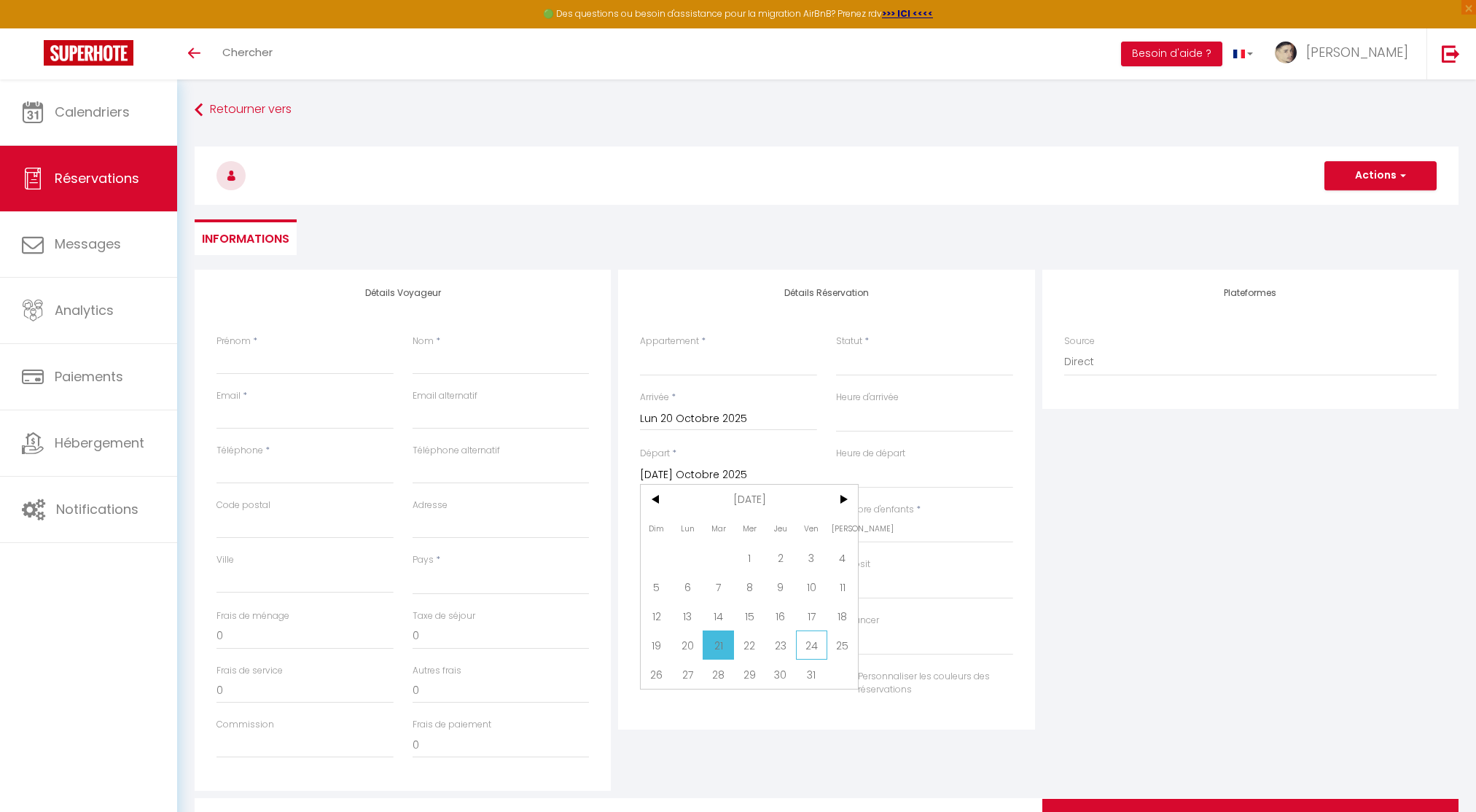
select select
type input "Ven 24 Octobre 2025"
select select
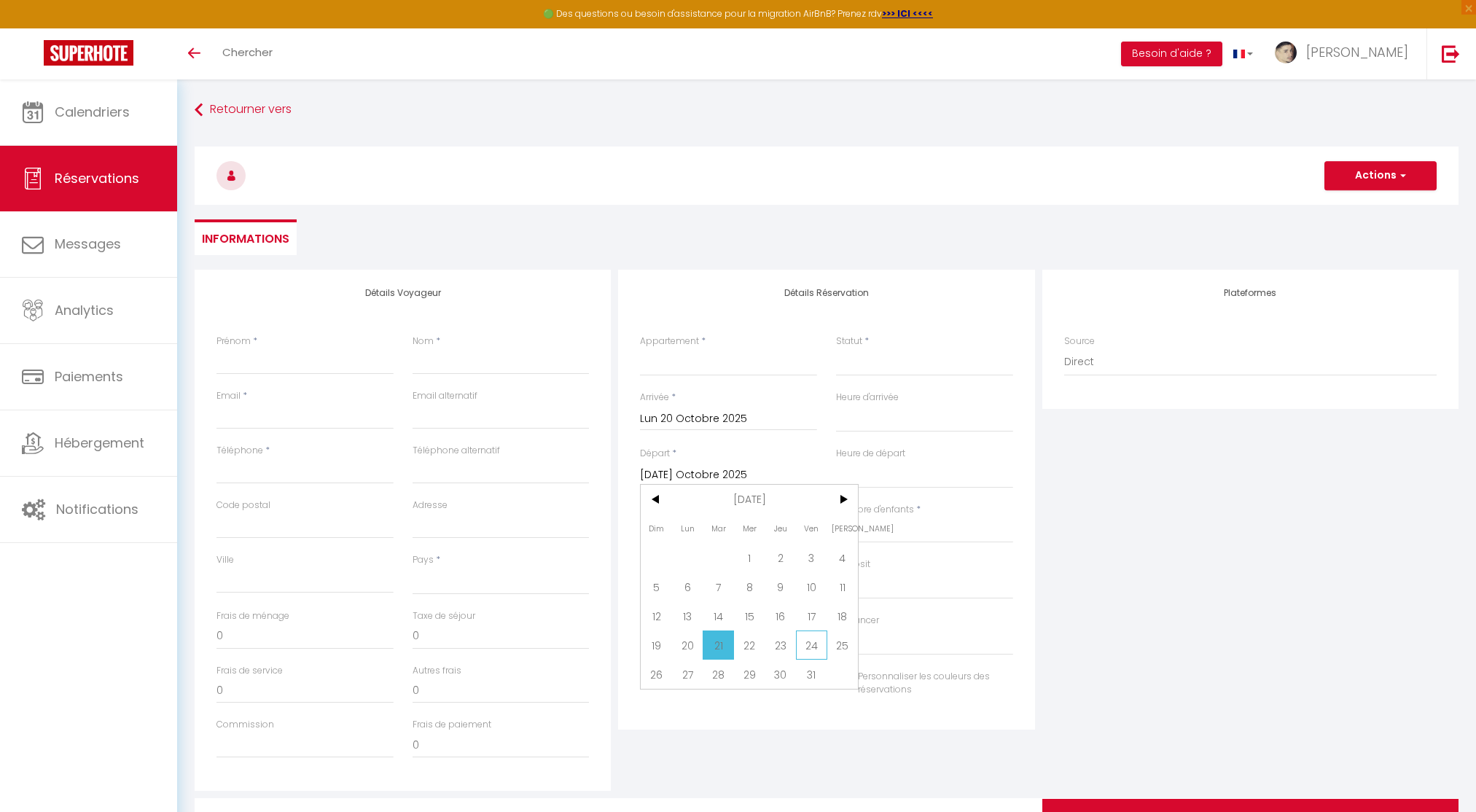
select select
checkbox input "false"
click at [668, 350] on select "StandingAppart ShineAppart ModernAppart StandingHouse" at bounding box center [728, 362] width 177 height 28
select select "3625"
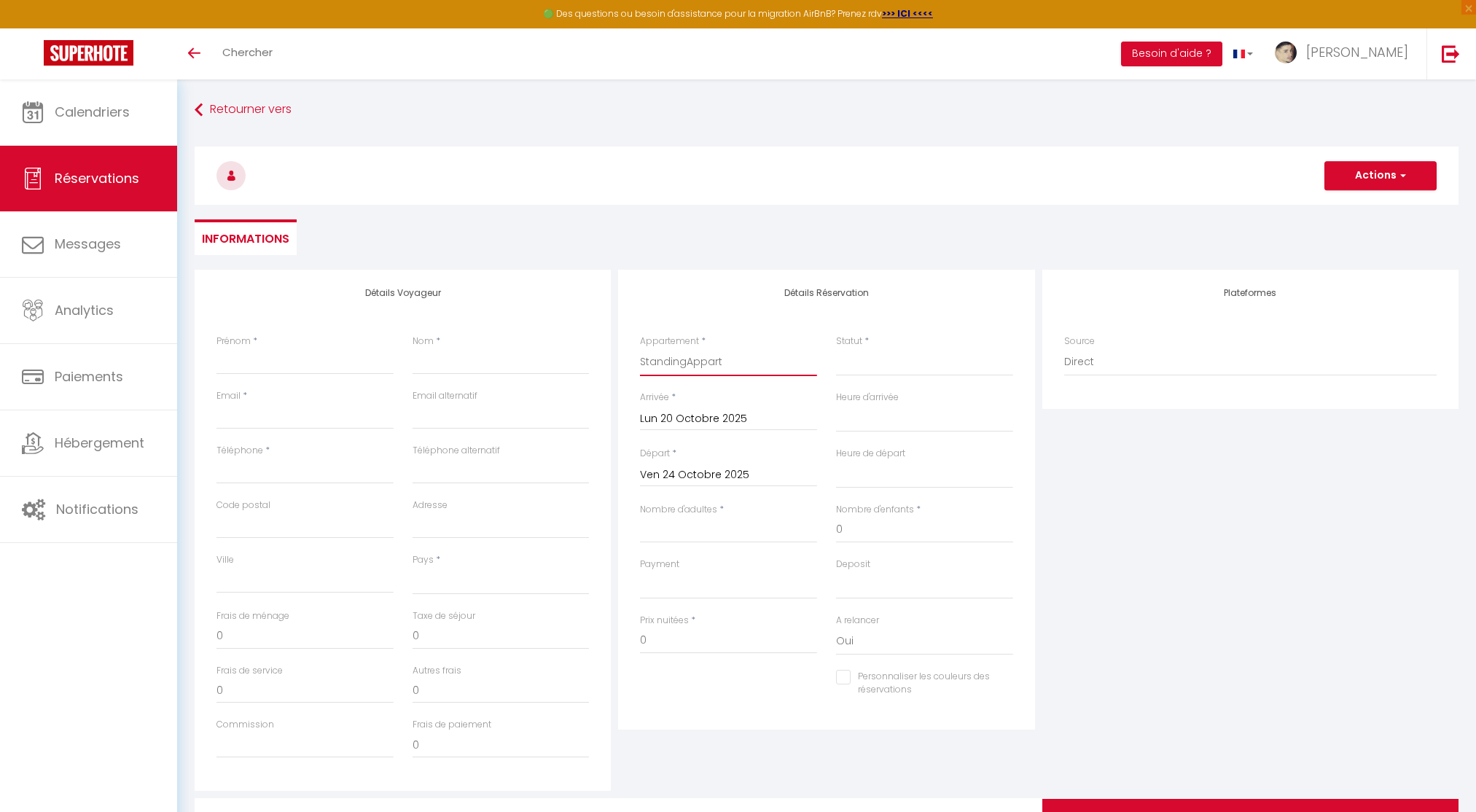
click at [640, 349] on select "StandingAppart ShineAppart ModernAppart StandingHouse" at bounding box center [728, 362] width 177 height 28
select select
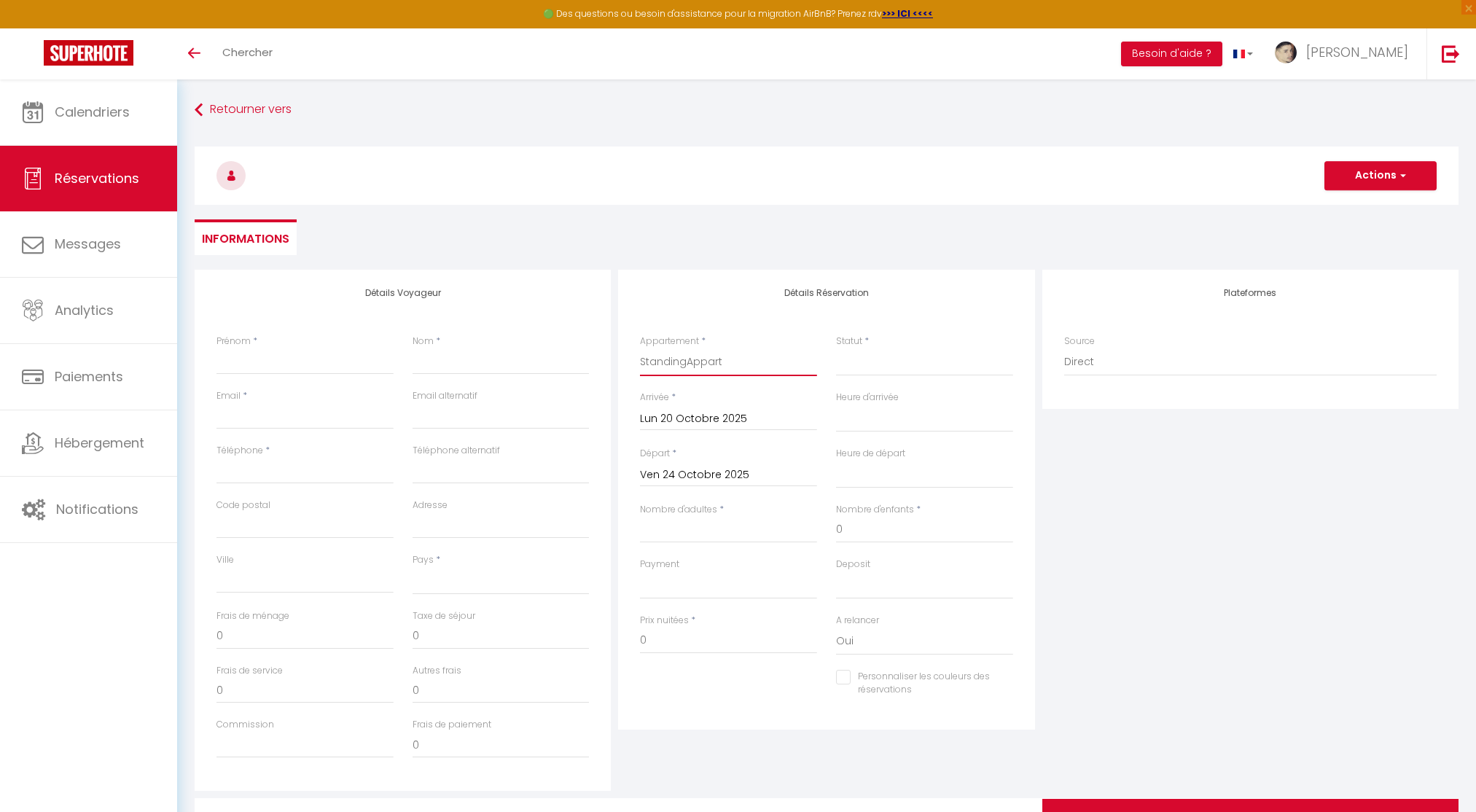
select select
checkbox input "false"
click at [913, 365] on select "Confirmé Non Confirmé [PERSON_NAME] par le voyageur No Show Request" at bounding box center [924, 362] width 177 height 28
click at [899, 364] on select "Confirmé Non Confirmé [PERSON_NAME] par le voyageur No Show Request" at bounding box center [924, 362] width 177 height 28
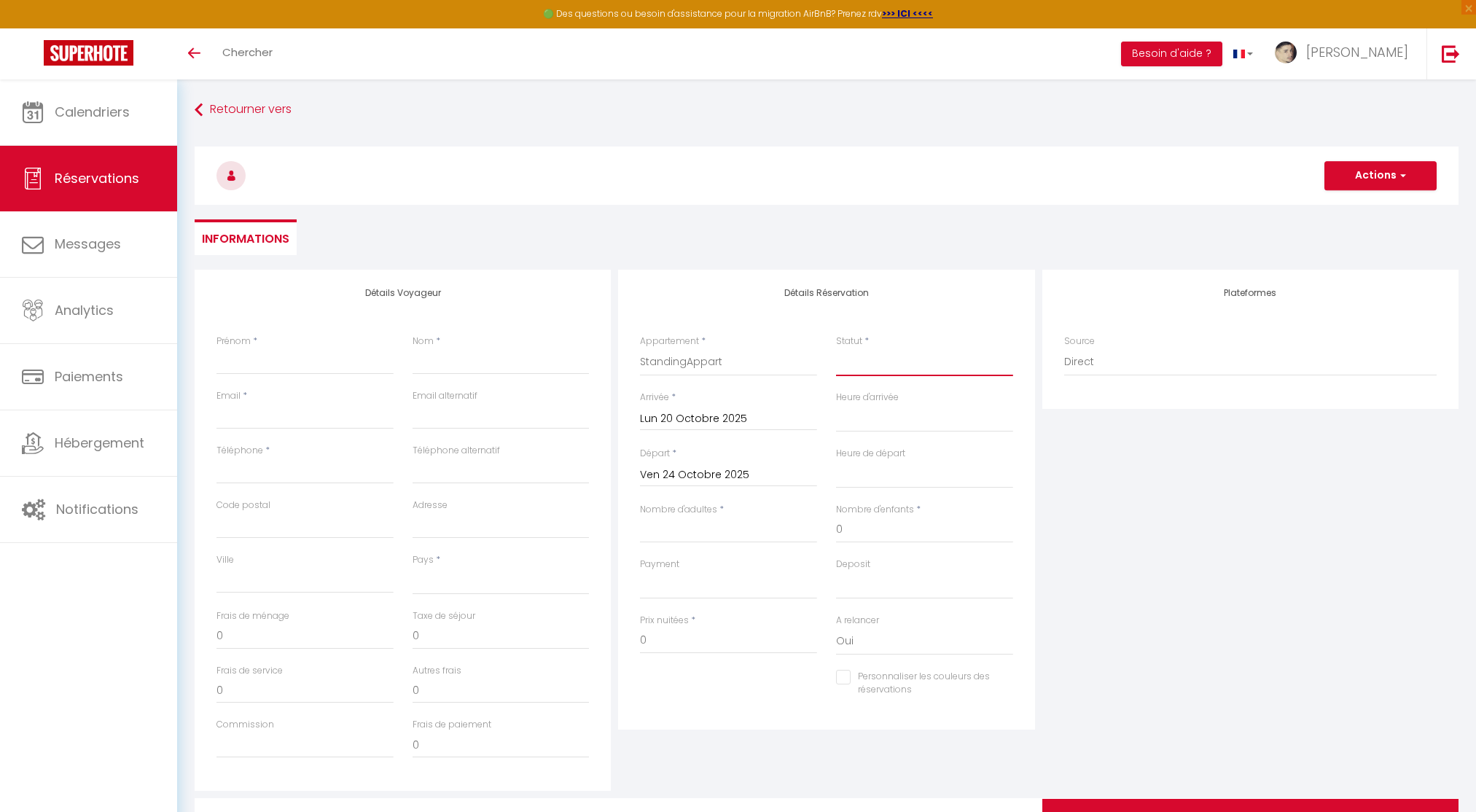
click at [864, 365] on select "Confirmé Non Confirmé [PERSON_NAME] par le voyageur No Show Request" at bounding box center [924, 362] width 177 height 28
select select
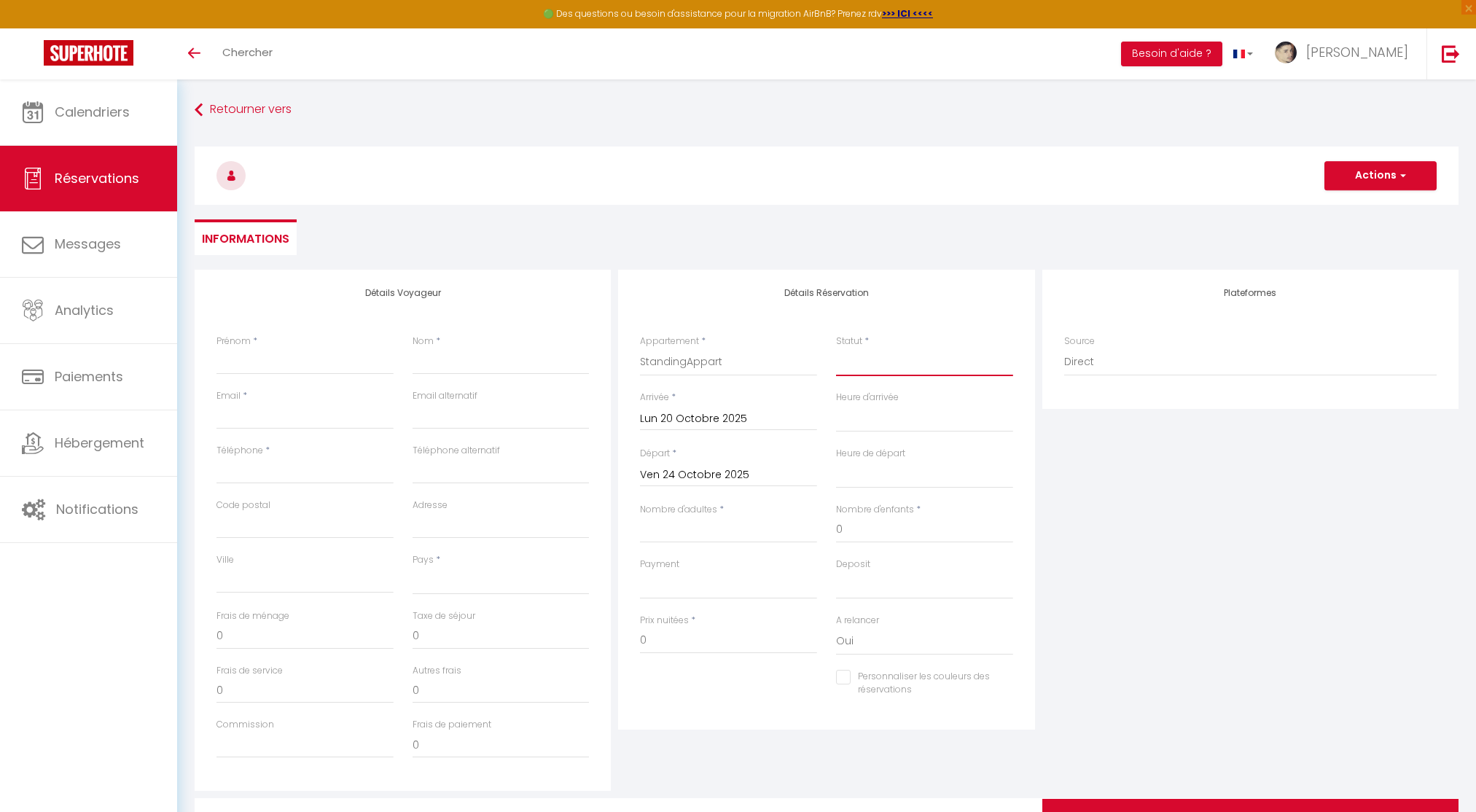
select select
checkbox input "false"
select select "1"
click at [836, 349] on select "Confirmé Non Confirmé [PERSON_NAME] par le voyageur No Show Request" at bounding box center [924, 362] width 177 height 28
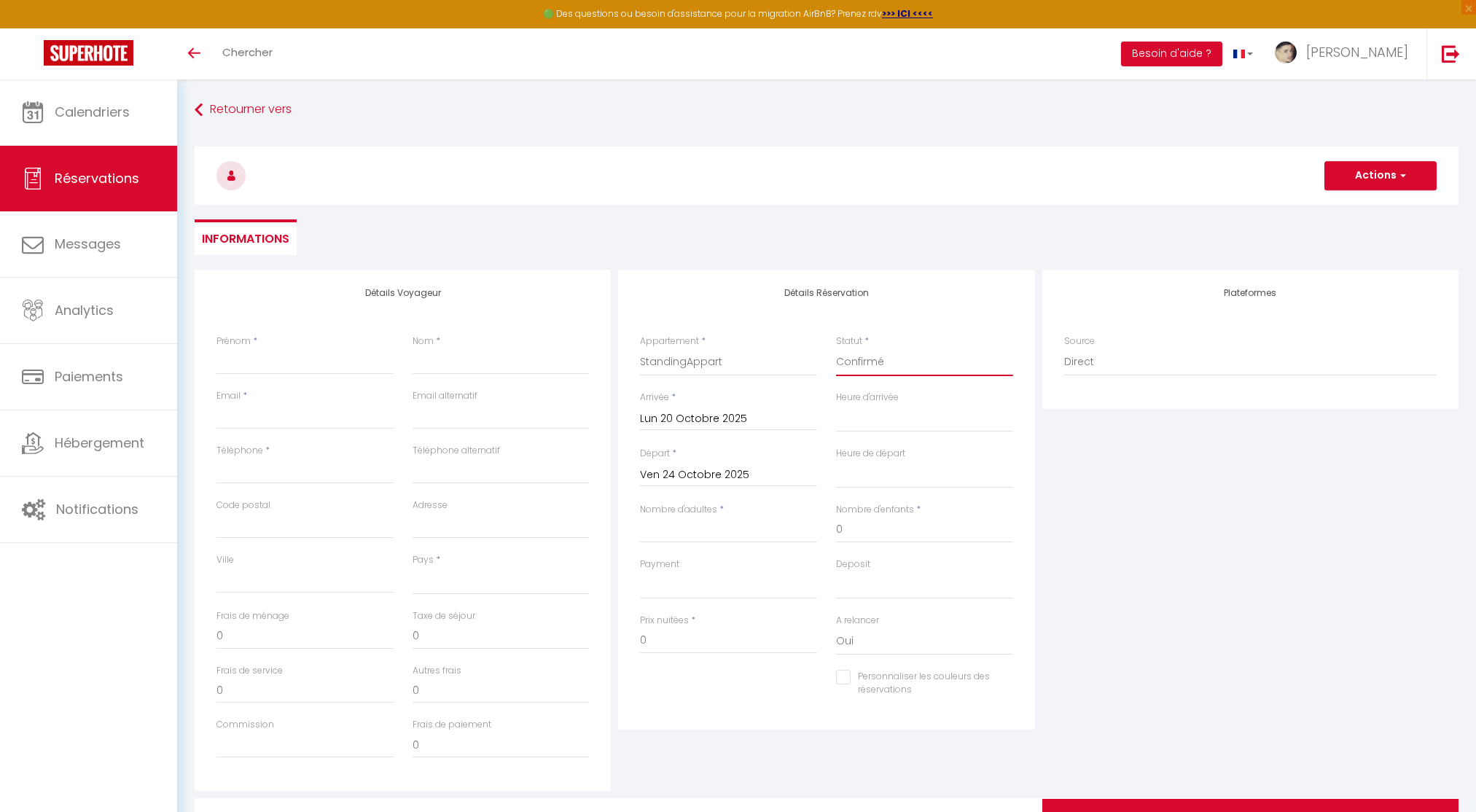
select select
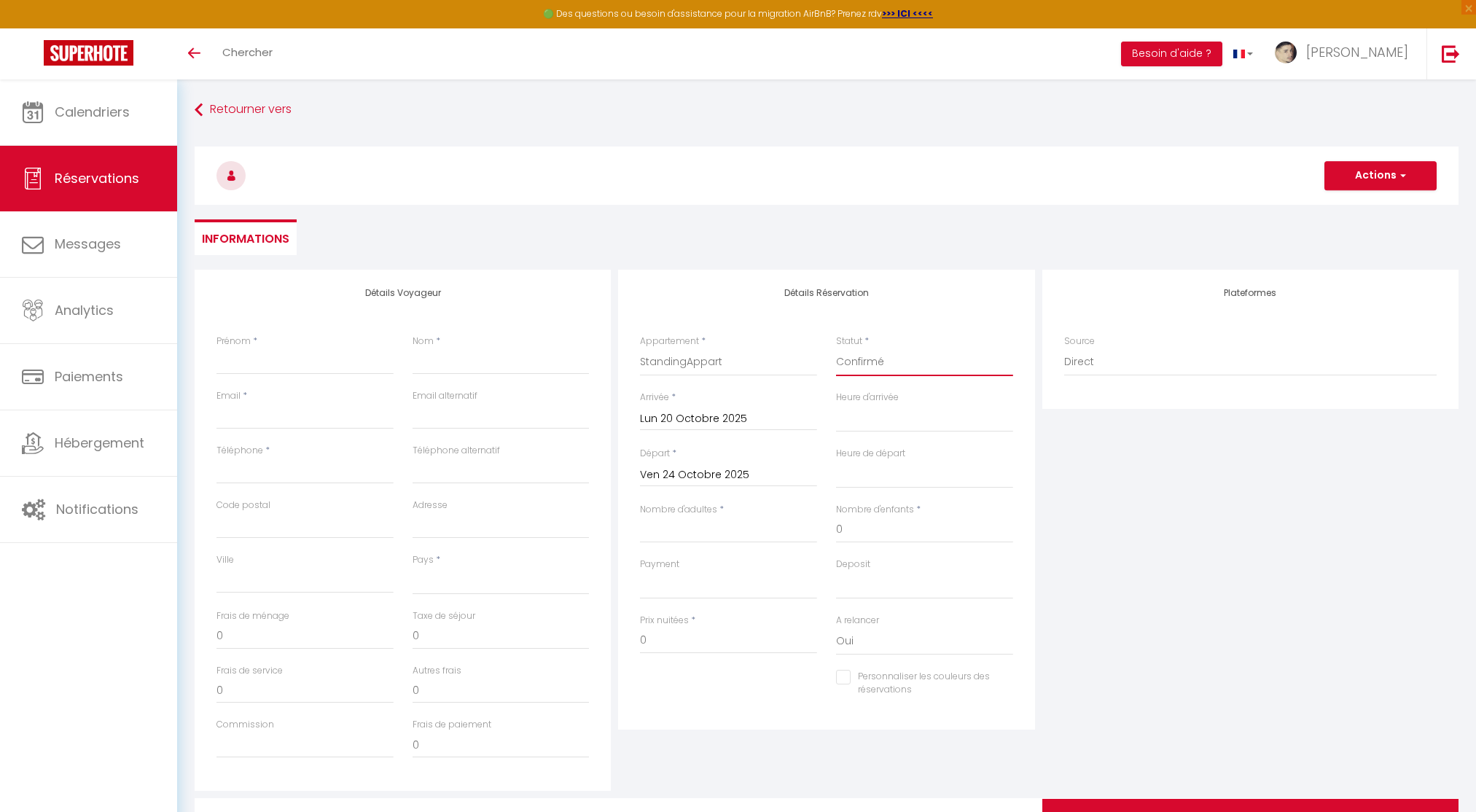
checkbox input "false"
click at [874, 413] on select "00:00 00:30 01:00 01:30 02:00 02:30 03:00 03:30 04:00 04:30 05:00 05:30 06:00 0…" at bounding box center [924, 417] width 177 height 28
select select "16:00"
click at [836, 404] on select "00:00 00:30 01:00 01:30 02:00 02:30 03:00 03:30 04:00 04:30 05:00 05:30 06:00 0…" at bounding box center [924, 417] width 177 height 28
select select
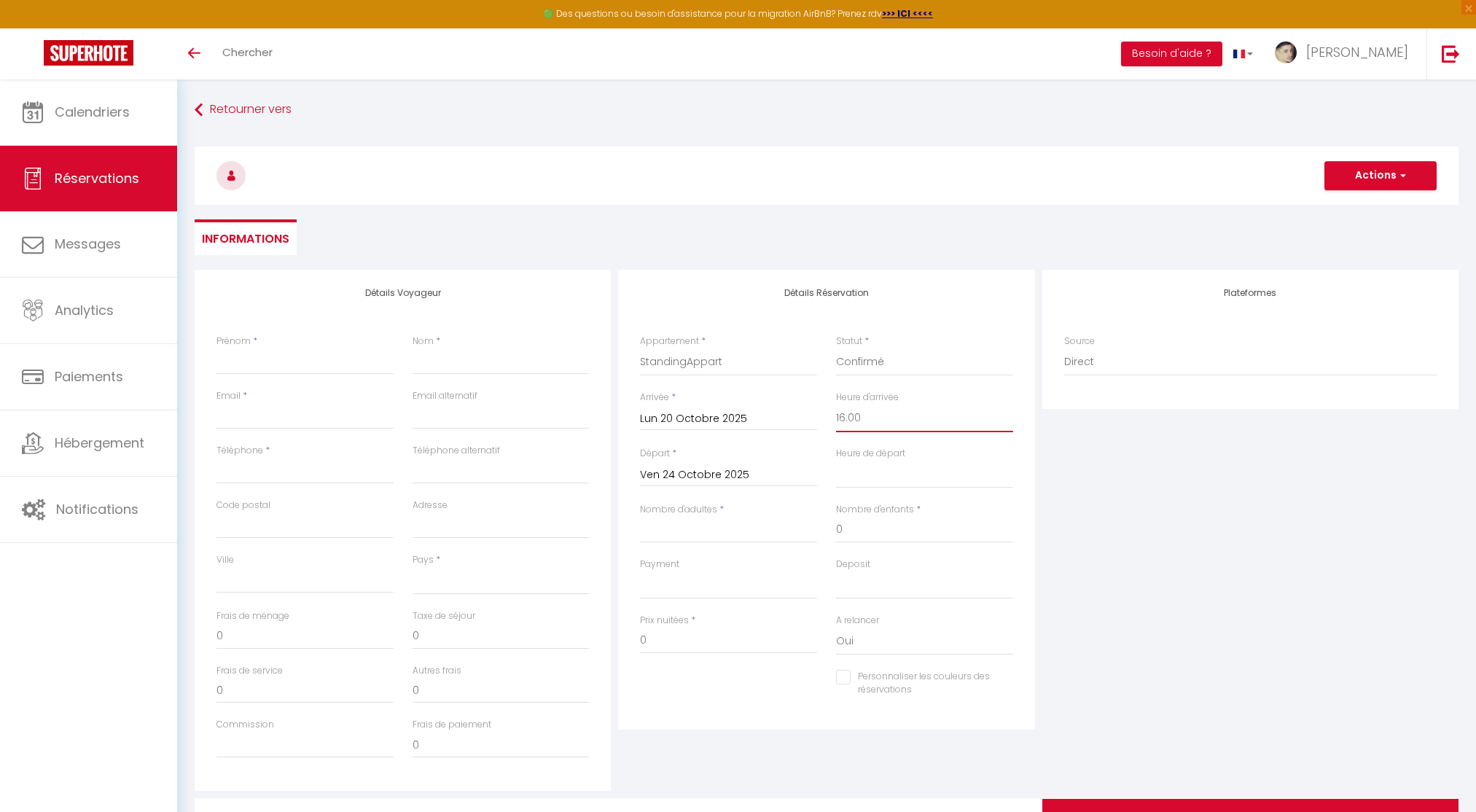
select select
checkbox input "false"
click at [884, 478] on select "00:00 00:30 01:00 01:30 02:00 02:30 03:00 03:30 04:00 04:30 05:00 05:30 06:00 0…" at bounding box center [924, 474] width 177 height 28
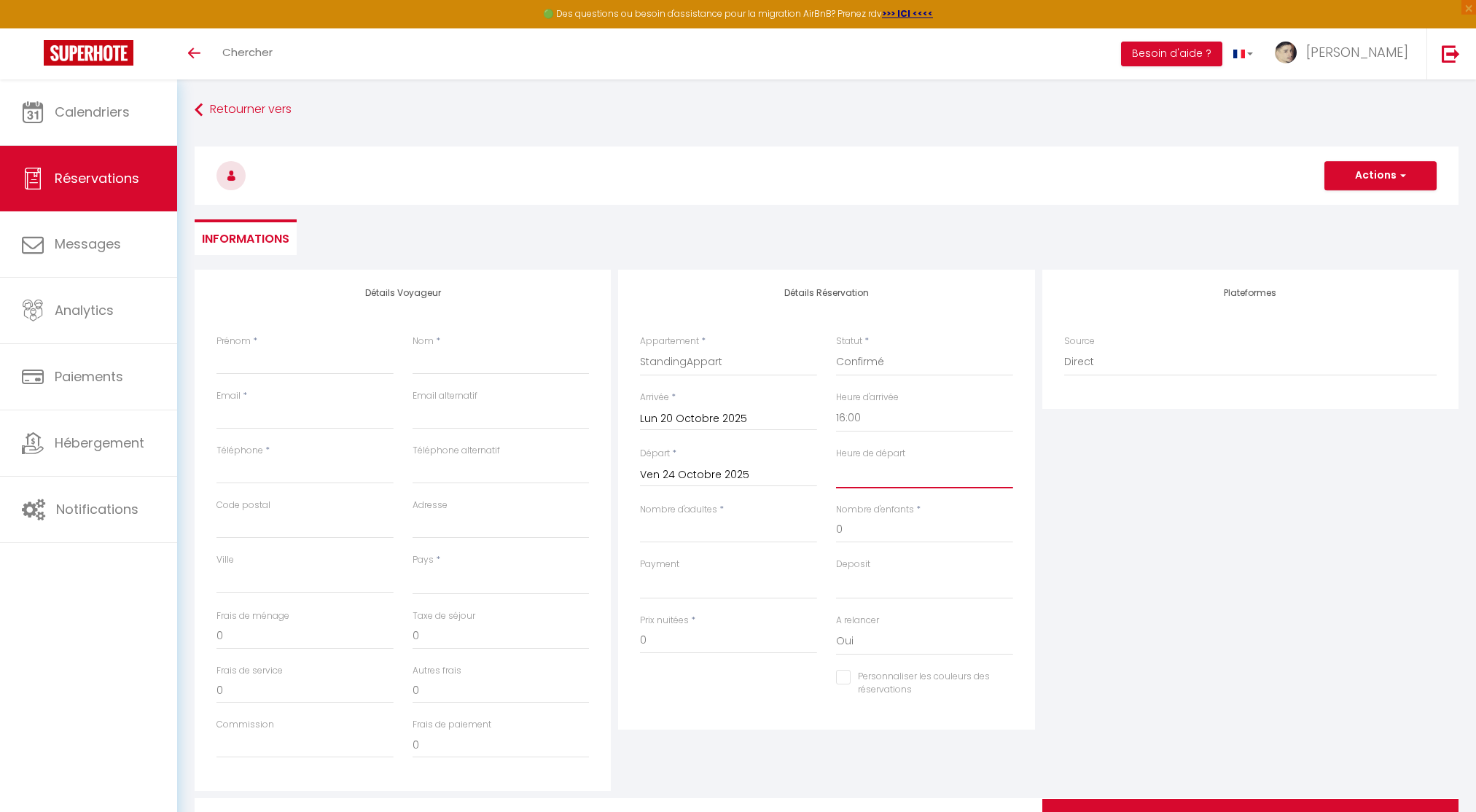
select select "11:00"
click at [836, 460] on select "00:00 00:30 01:00 01:30 02:00 02:30 03:00 03:30 04:00 04:30 05:00 05:30 06:00 0…" at bounding box center [924, 474] width 177 height 28
select select
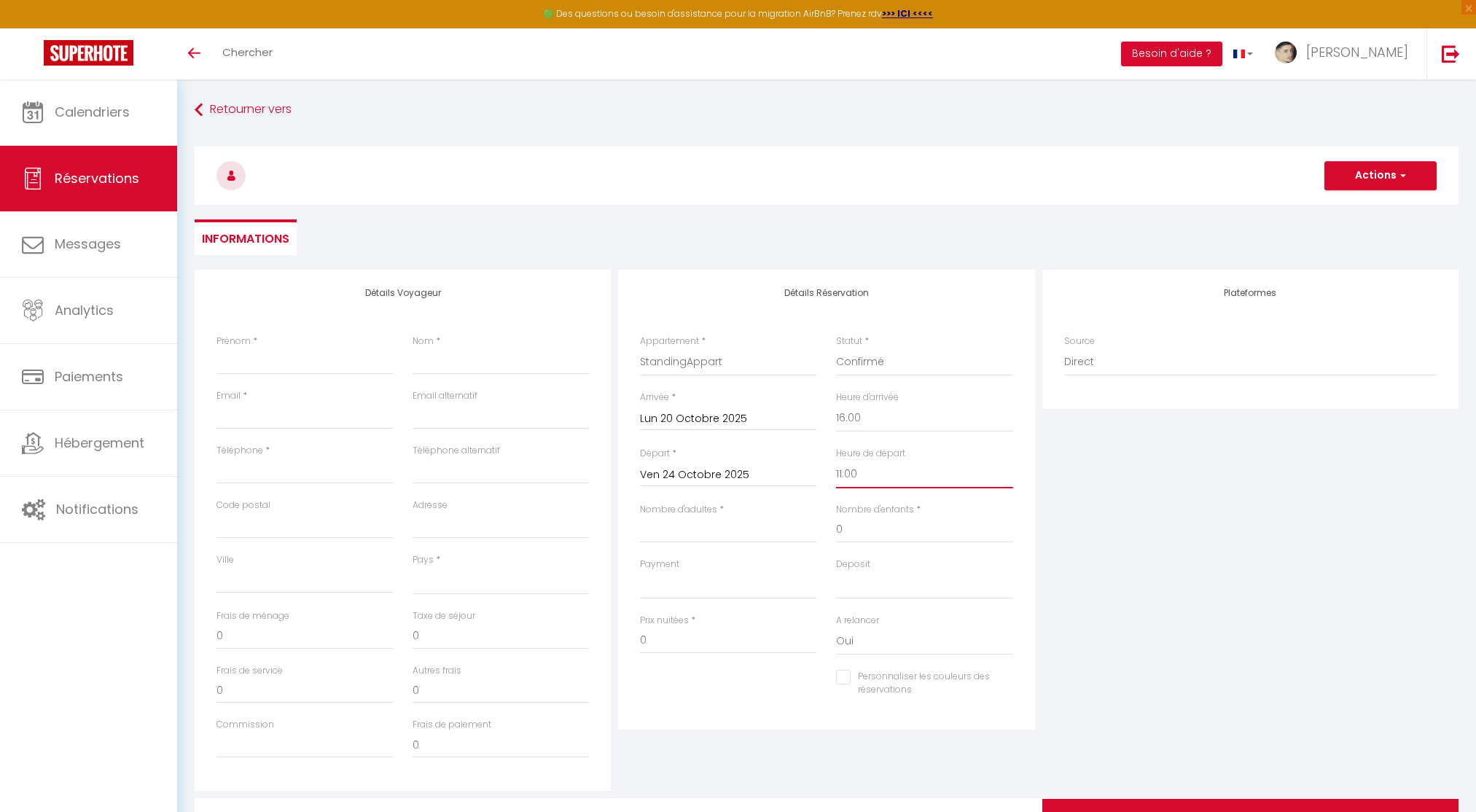
checkbox input "false"
click at [680, 523] on input "Nombre d'adultes" at bounding box center [728, 529] width 177 height 26
type input "1"
select select
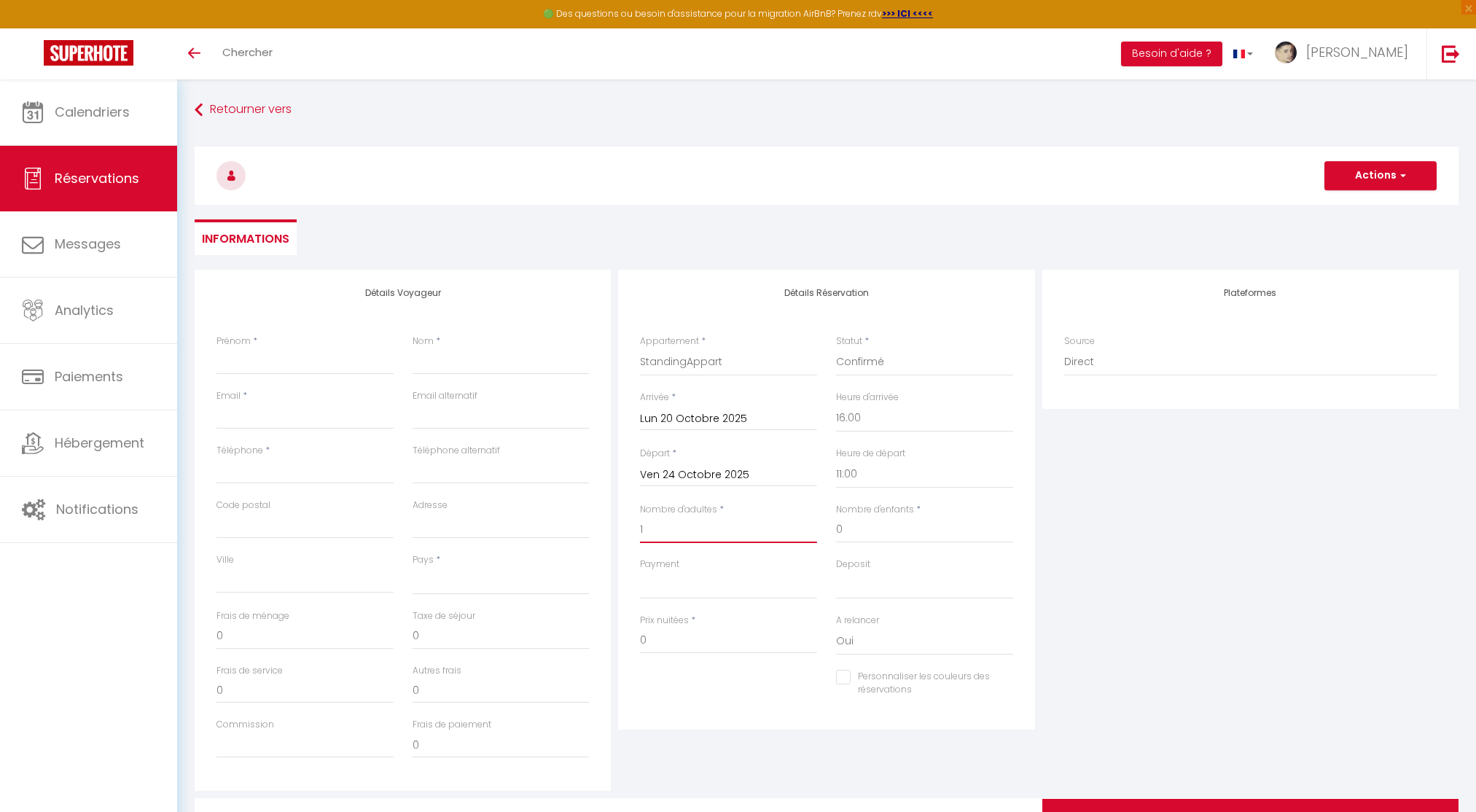
select select
checkbox input "false"
select select
type input "40"
type input "4.84"
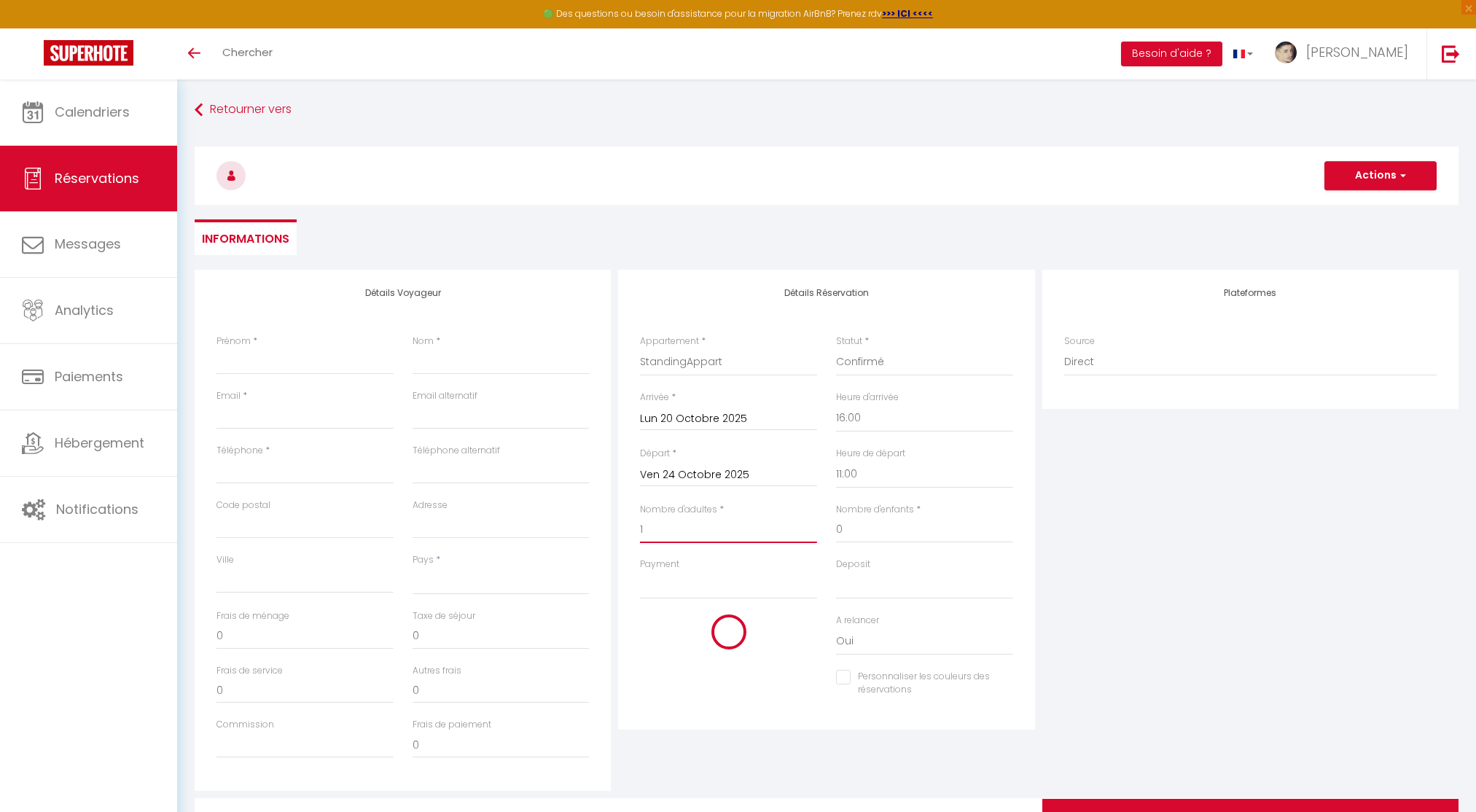
select select
type input "187"
checkbox input "false"
type input "1"
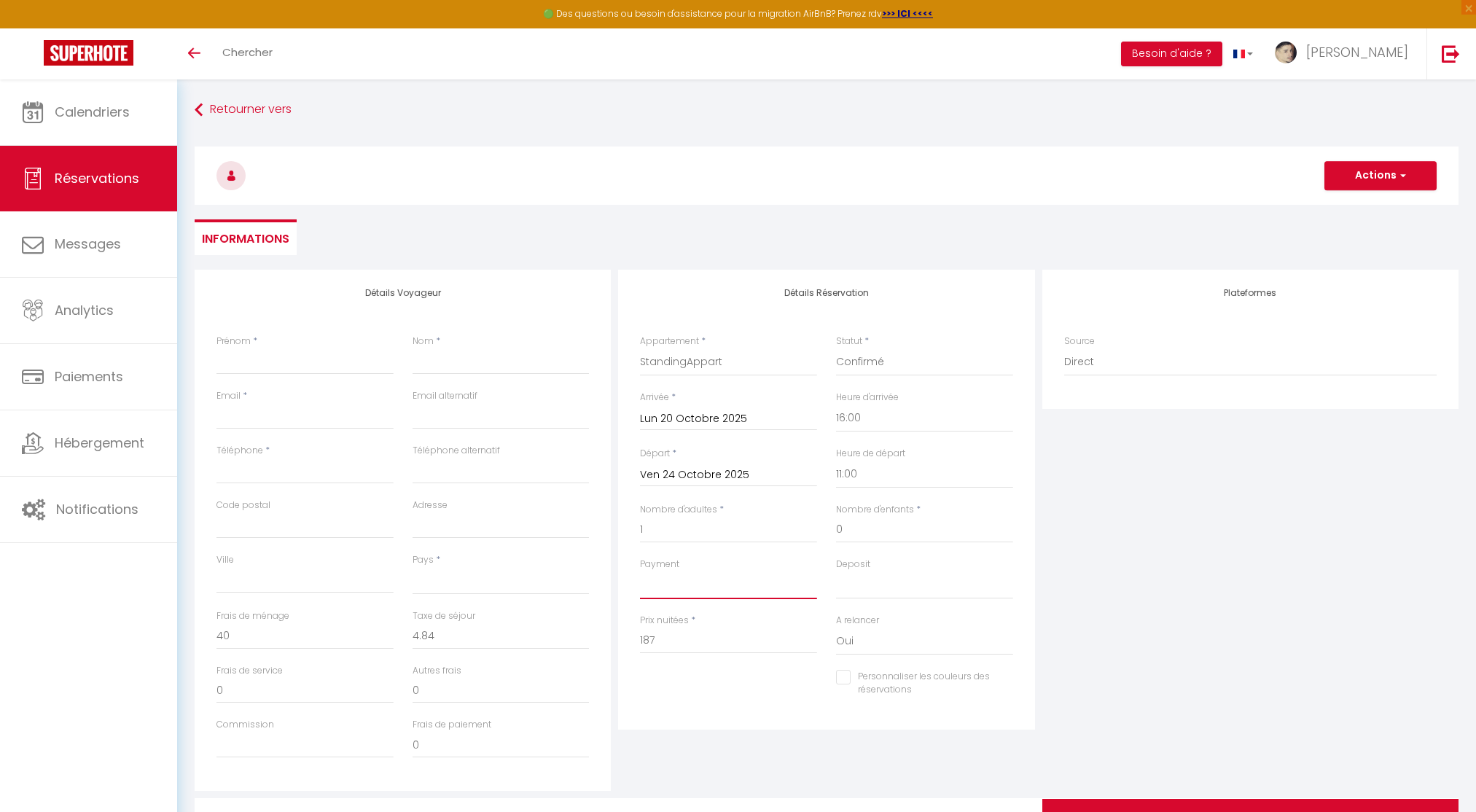
click at [715, 588] on select "OK KO" at bounding box center [728, 585] width 177 height 28
select select "12"
click at [640, 571] on select "OK KO" at bounding box center [728, 585] width 177 height 28
select select
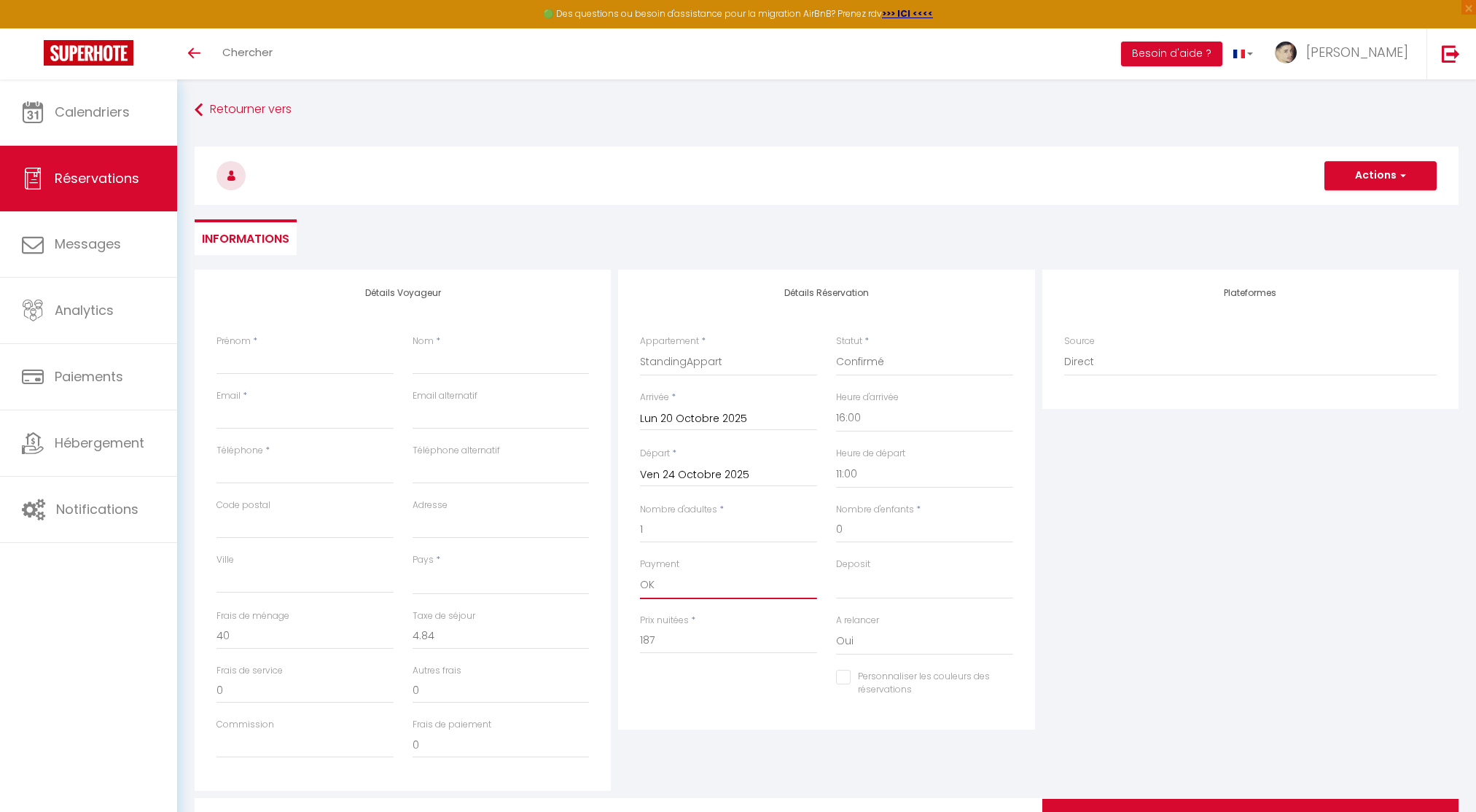
checkbox input "false"
click at [689, 648] on input "187" at bounding box center [728, 640] width 177 height 26
click at [689, 647] on input "187" at bounding box center [728, 640] width 177 height 26
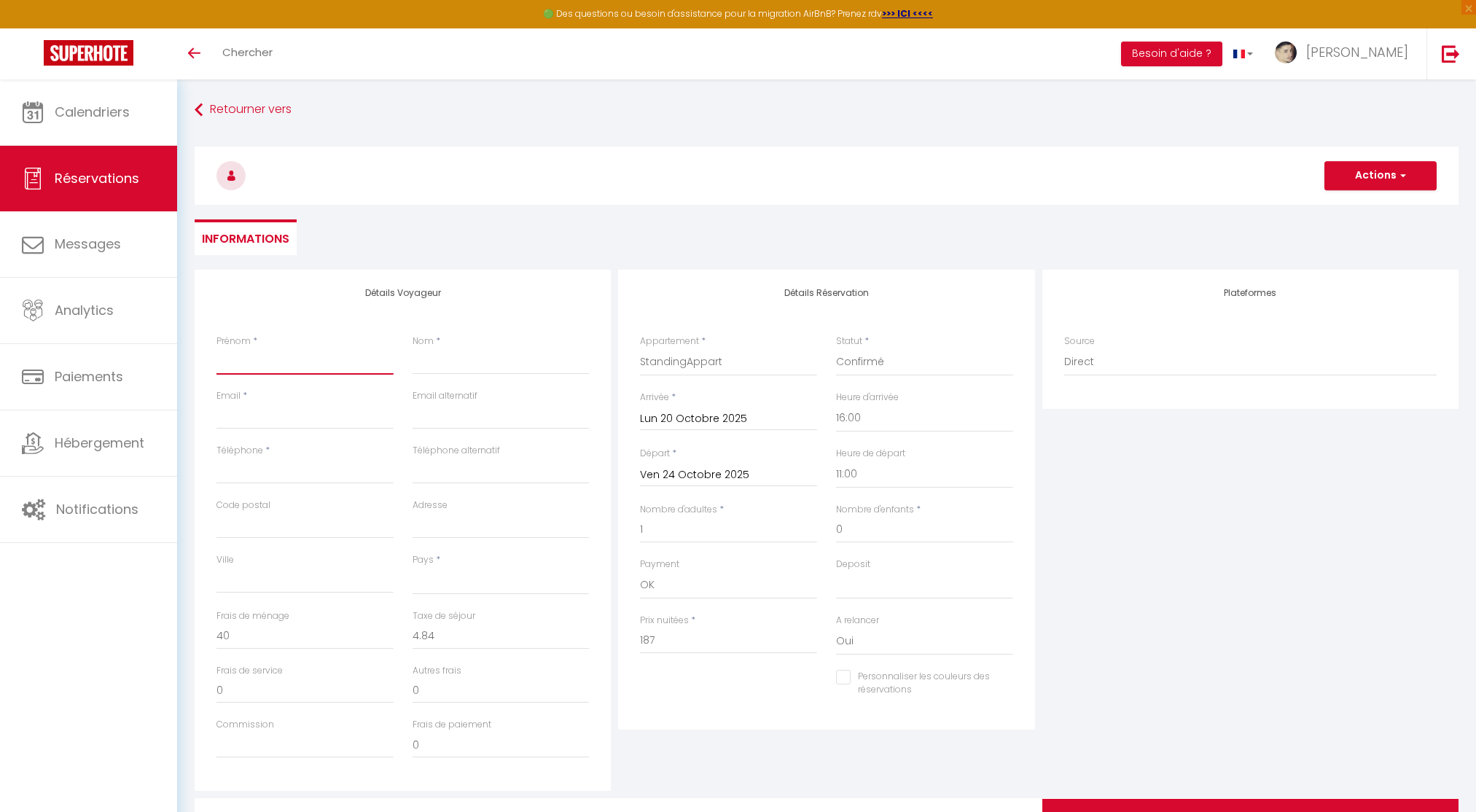
click at [308, 373] on input "Prénom" at bounding box center [305, 361] width 177 height 26
click at [447, 365] on input "Nom" at bounding box center [501, 361] width 177 height 26
paste input "[PERSON_NAME]"
type input "[PERSON_NAME]"
select select
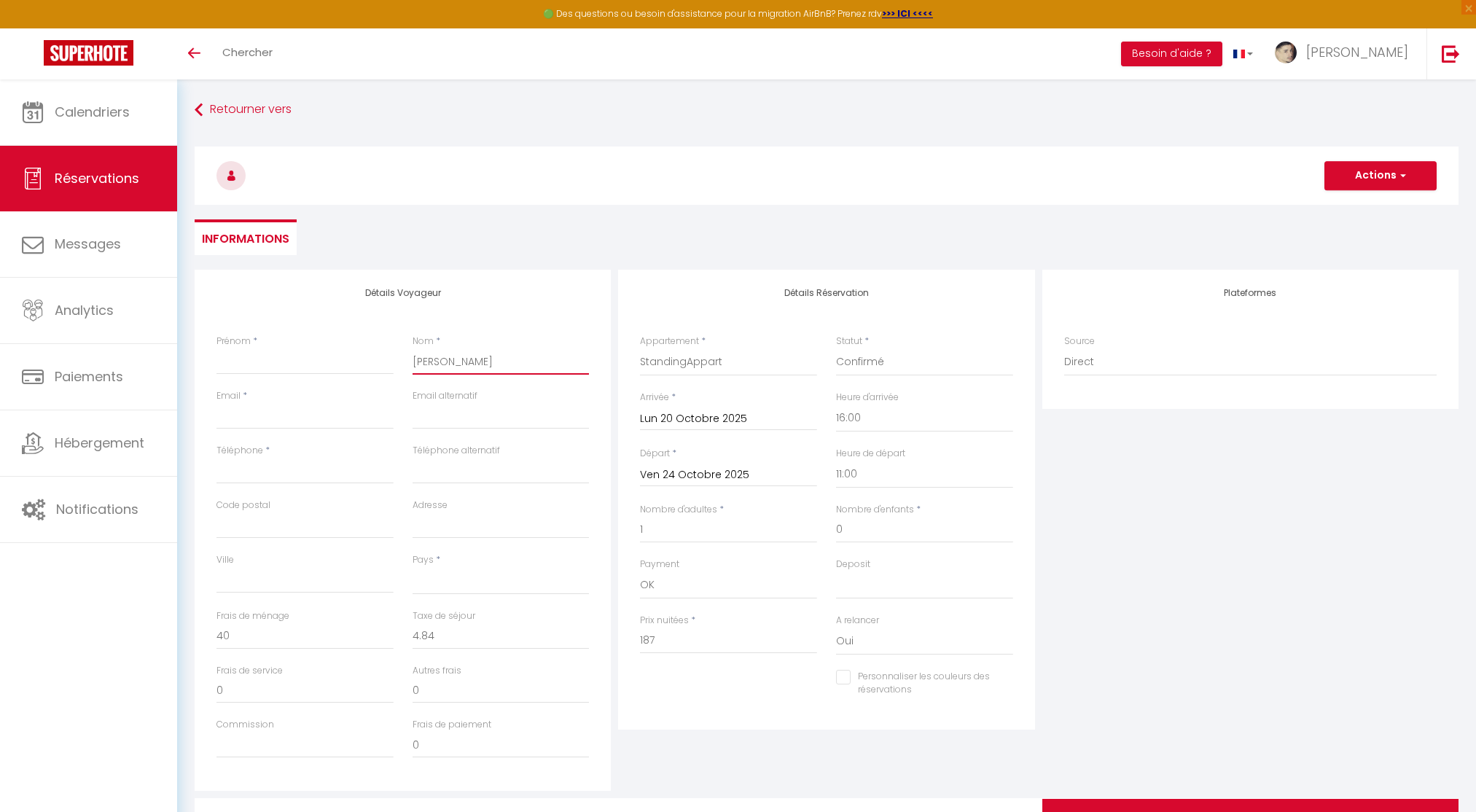
select select
checkbox input "false"
type input "[PERSON_NAME]"
click at [300, 353] on input "Prénom" at bounding box center [305, 361] width 177 height 26
paste input "Matys"
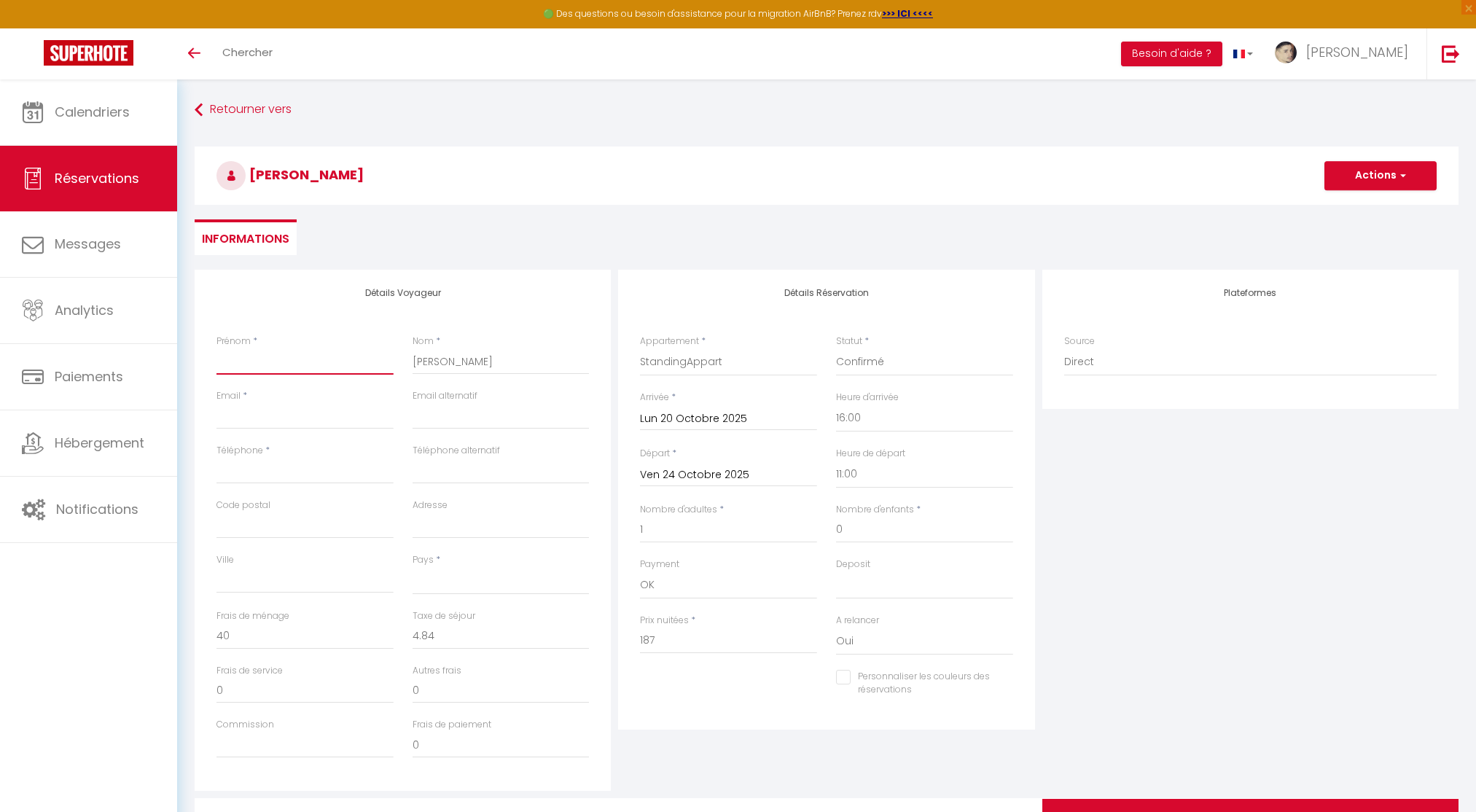
type input "Matys"
select select
checkbox input "false"
type input "Matys"
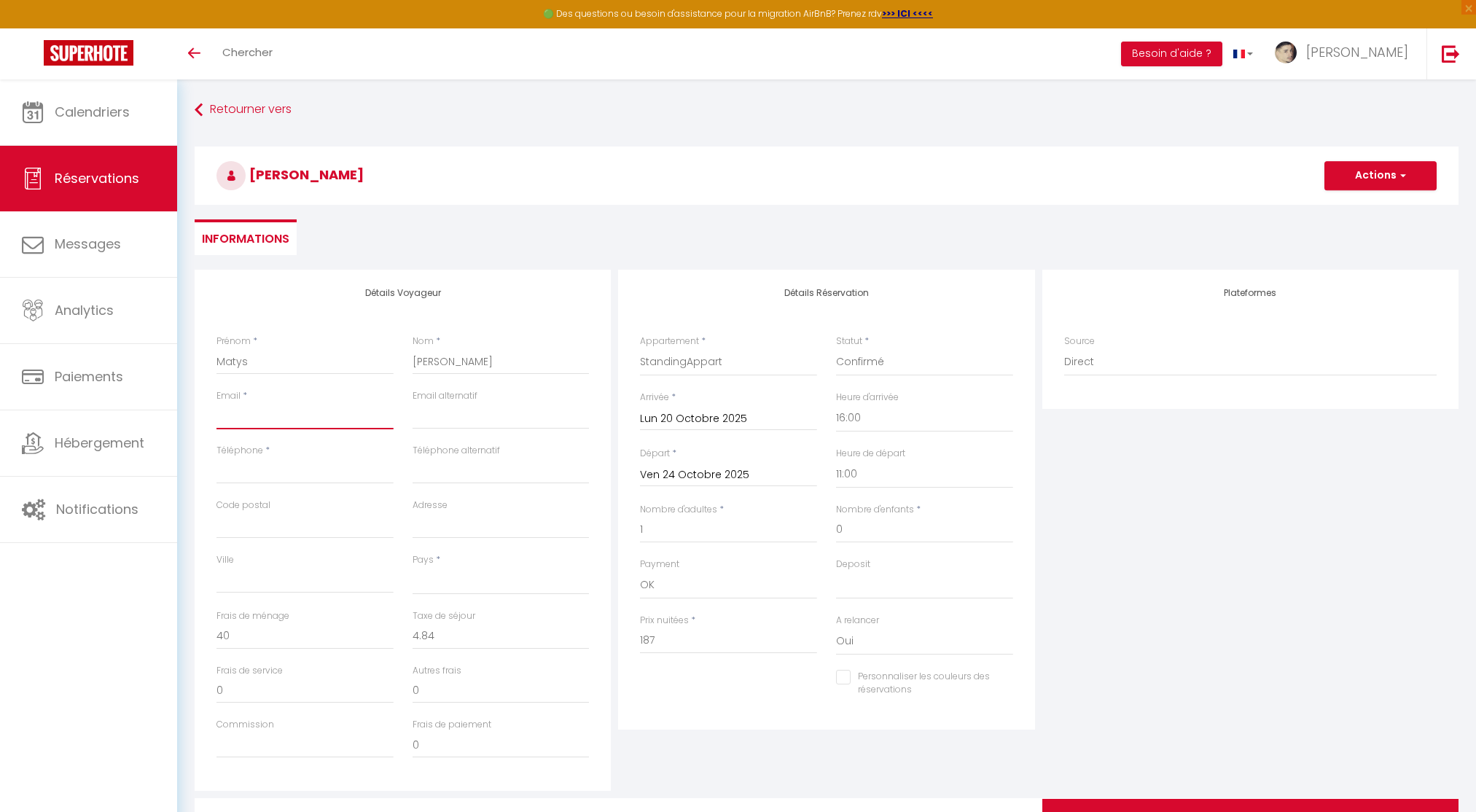
click at [254, 424] on input "Email client" at bounding box center [305, 416] width 177 height 26
paste input "[EMAIL_ADDRESS][PERSON_NAME][DOMAIN_NAME]"
type input "[EMAIL_ADDRESS][PERSON_NAME][DOMAIN_NAME]"
select select
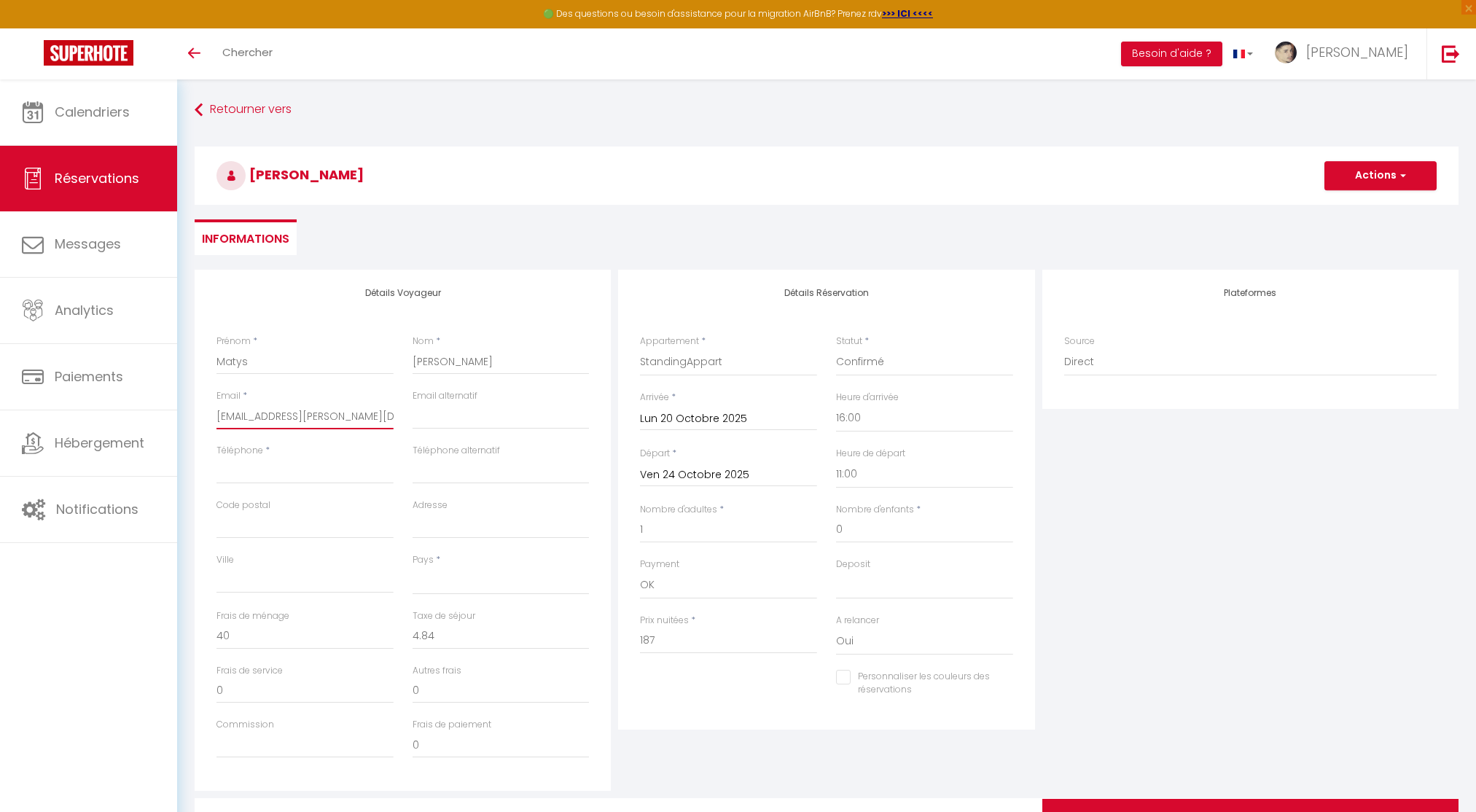
checkbox input "false"
type input "[EMAIL_ADDRESS][PERSON_NAME][DOMAIN_NAME]"
click at [270, 483] on div "Téléphone *" at bounding box center [305, 471] width 196 height 54
click at [272, 478] on input "Téléphone" at bounding box center [305, 470] width 177 height 26
paste input "0769961087"
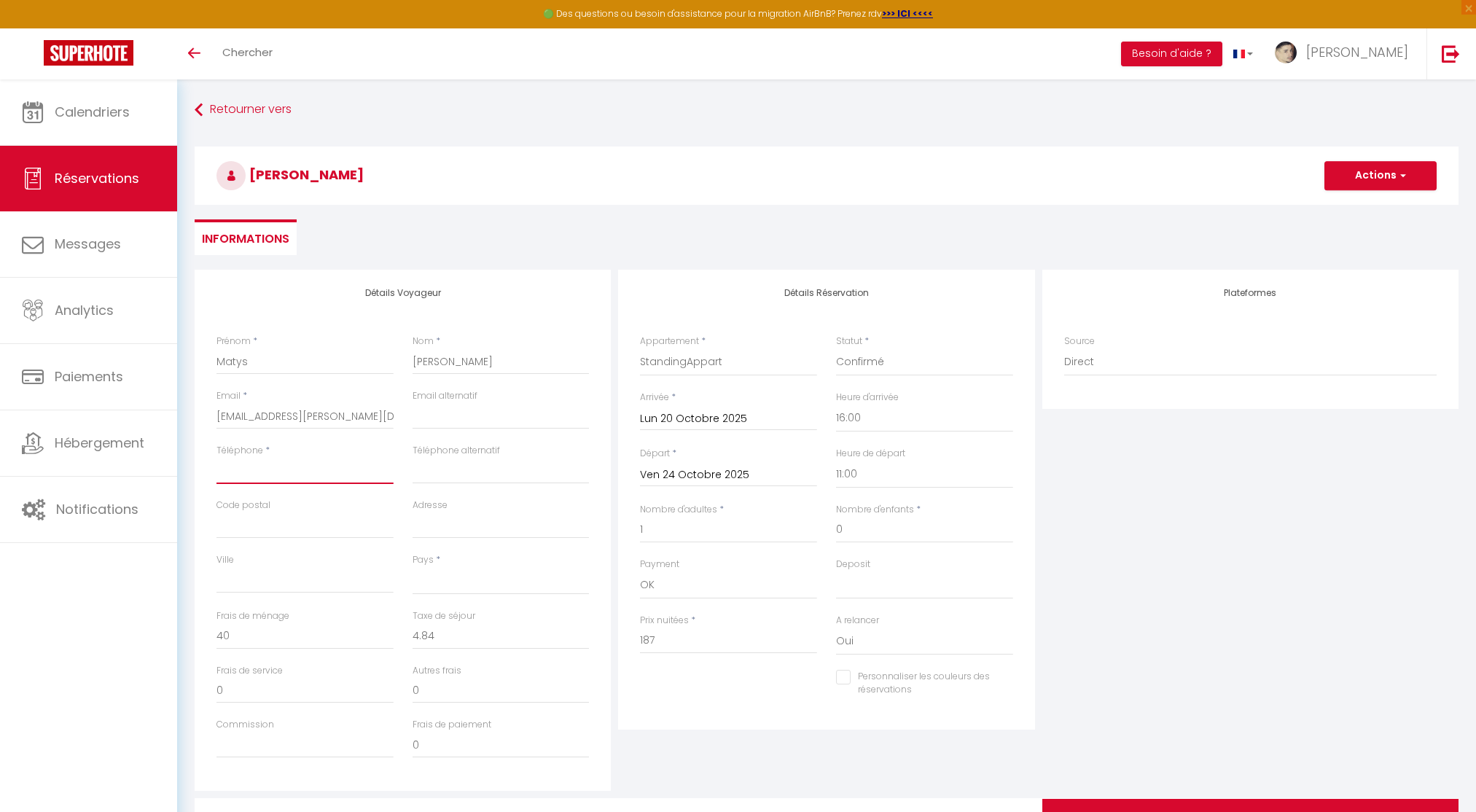
type input "0769961087"
select select
checkbox input "false"
type input "0769961087"
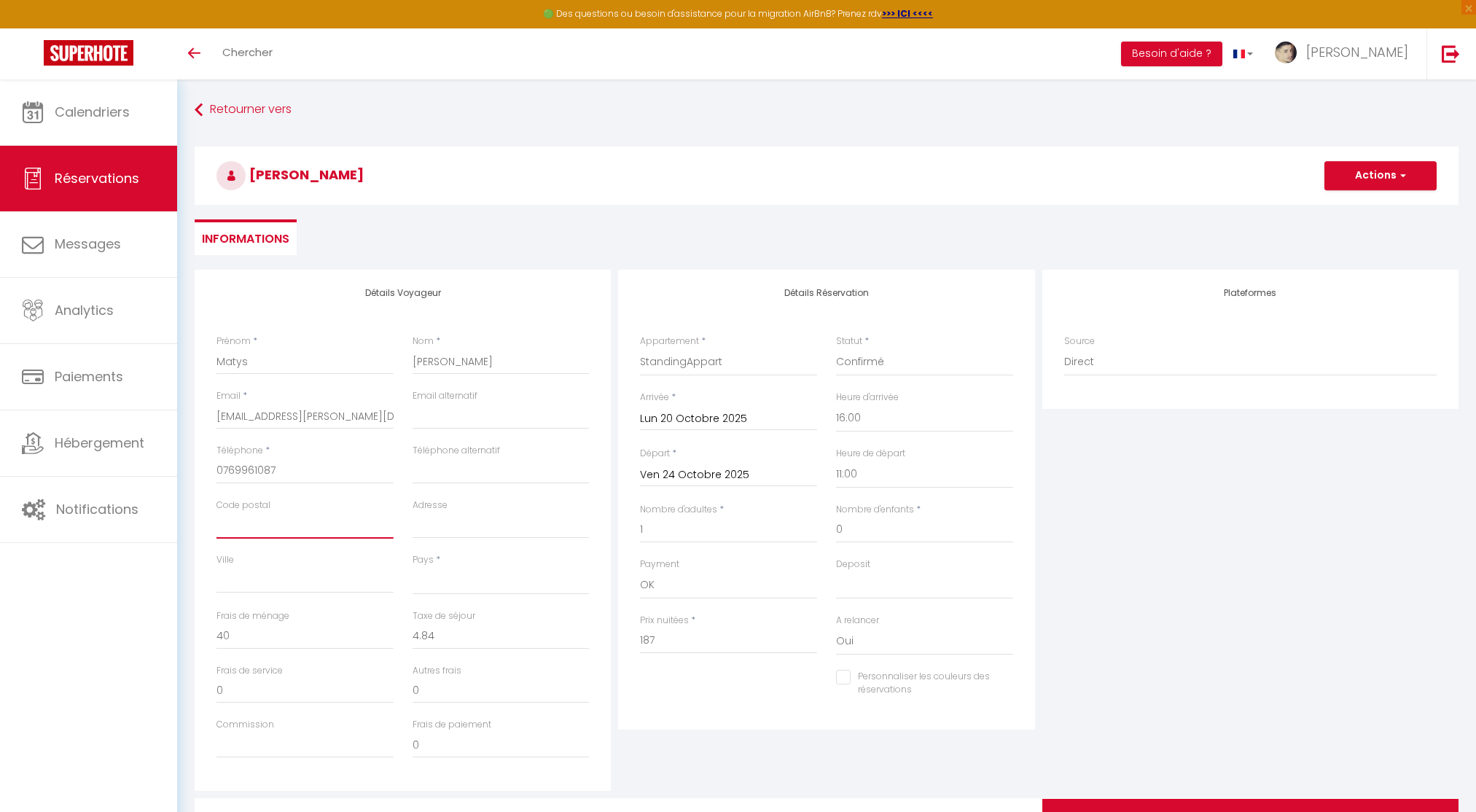
click at [245, 529] on input "Code postal" at bounding box center [305, 524] width 177 height 26
paste input "33450"
type input "33450"
select select
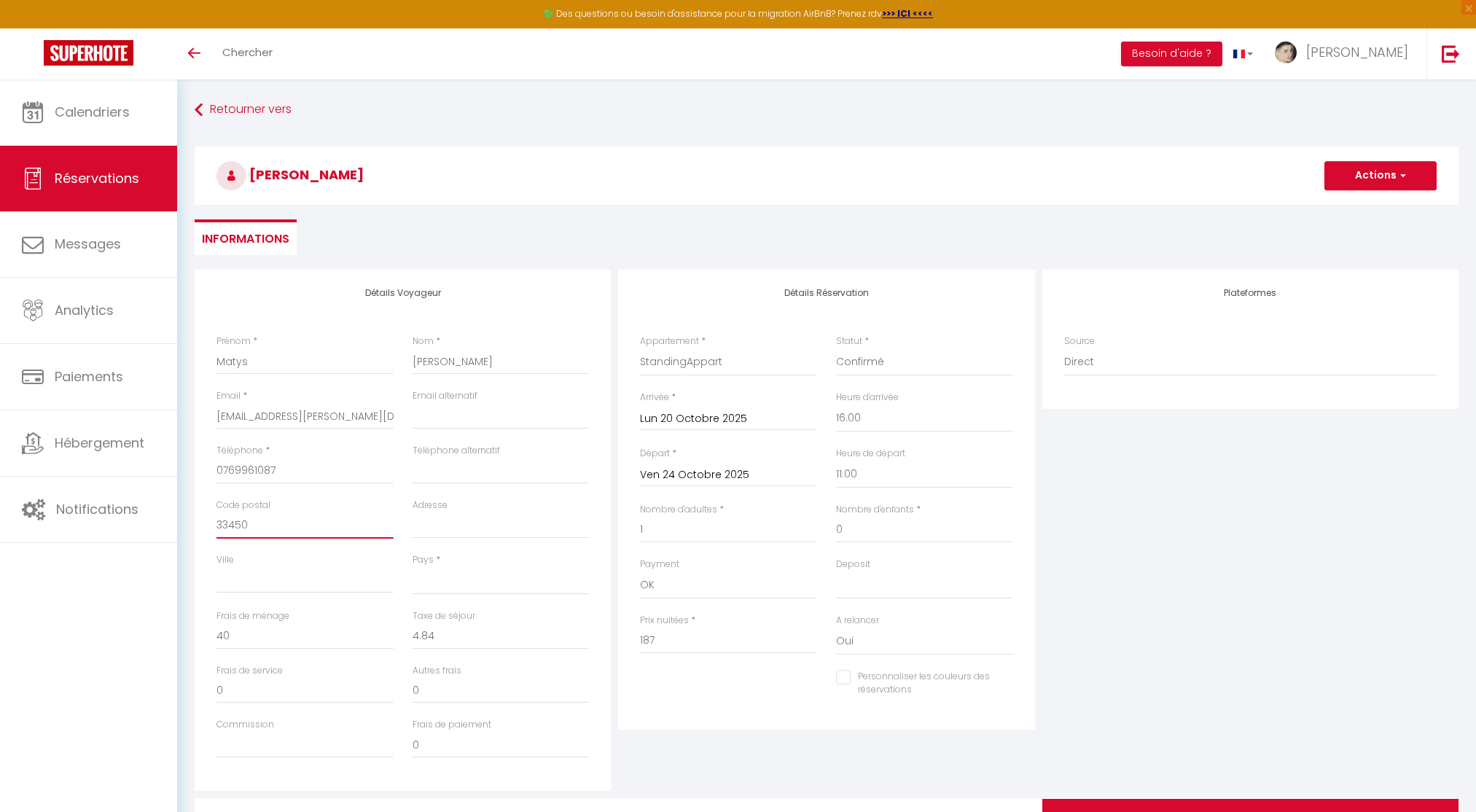
checkbox input "false"
type input "33450"
click at [264, 586] on input "Ville" at bounding box center [305, 579] width 177 height 26
paste input "IZON"
type input "IZON"
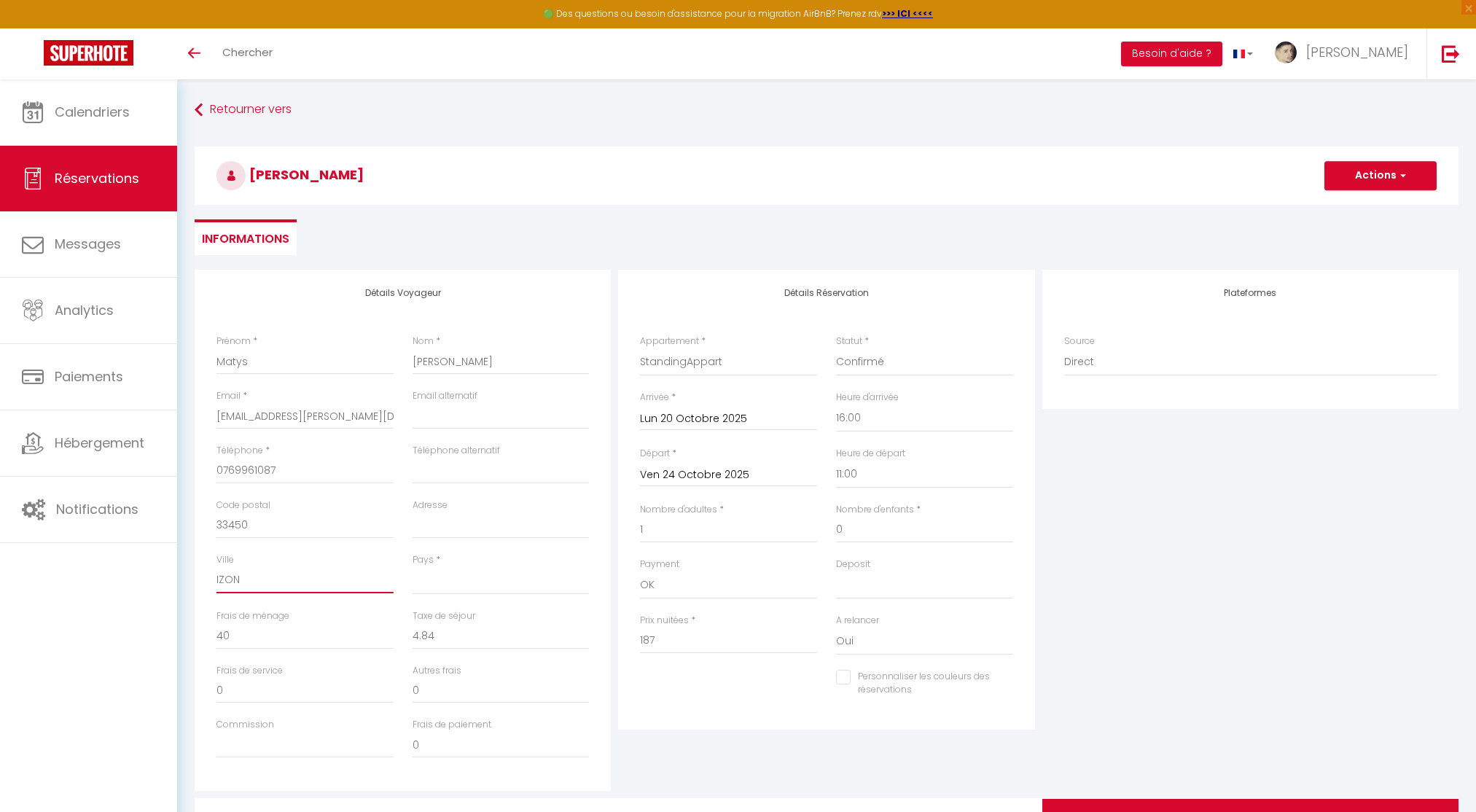
select select
checkbox input "false"
type input "IZON"
click at [468, 570] on select "France Portugal Afghanistan Albania Algeria American Samoa Andorra Angola Angui…" at bounding box center [501, 580] width 177 height 28
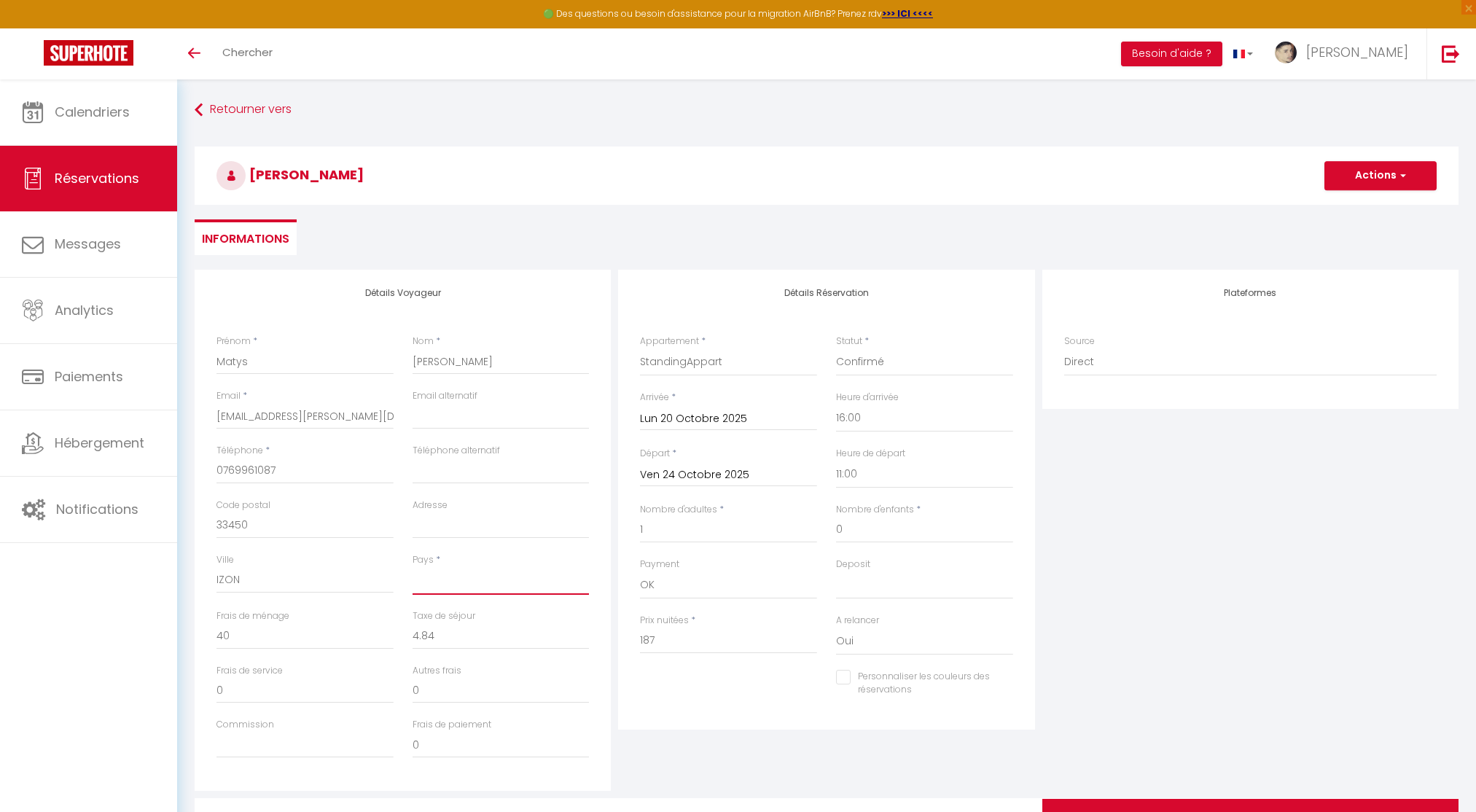
select select "FR"
click at [413, 566] on select "France Portugal Afghanistan Albania Algeria American Samoa Andorra Angola Angui…" at bounding box center [501, 580] width 177 height 28
select select
checkbox input "false"
click at [454, 531] on input "Adresse" at bounding box center [501, 524] width 177 height 26
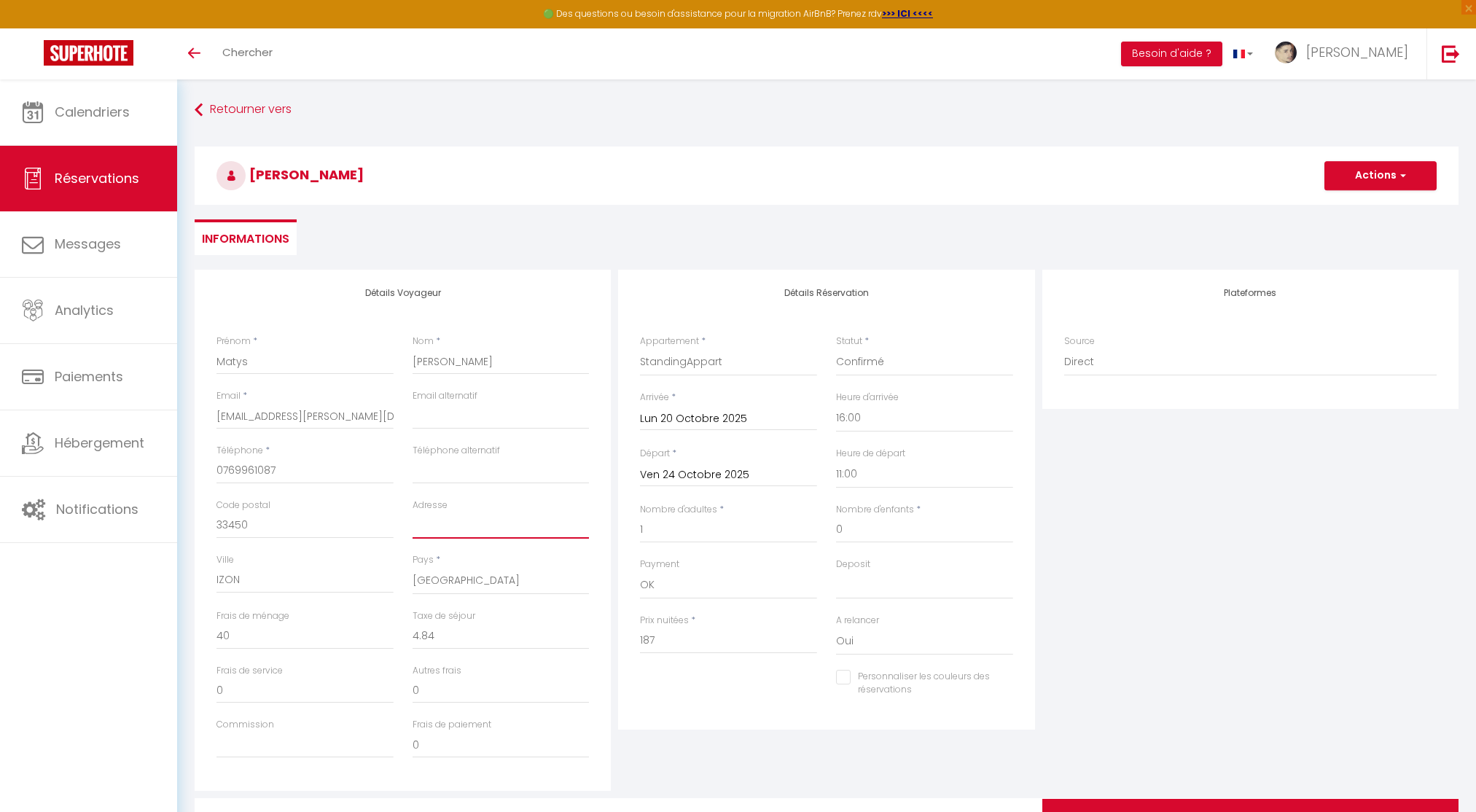
click at [461, 530] on input "Adresse" at bounding box center [501, 524] width 177 height 26
paste input "10 Lotissement le moine blanc"
type input "10 Lotissement le moine blanc"
select select
checkbox input "false"
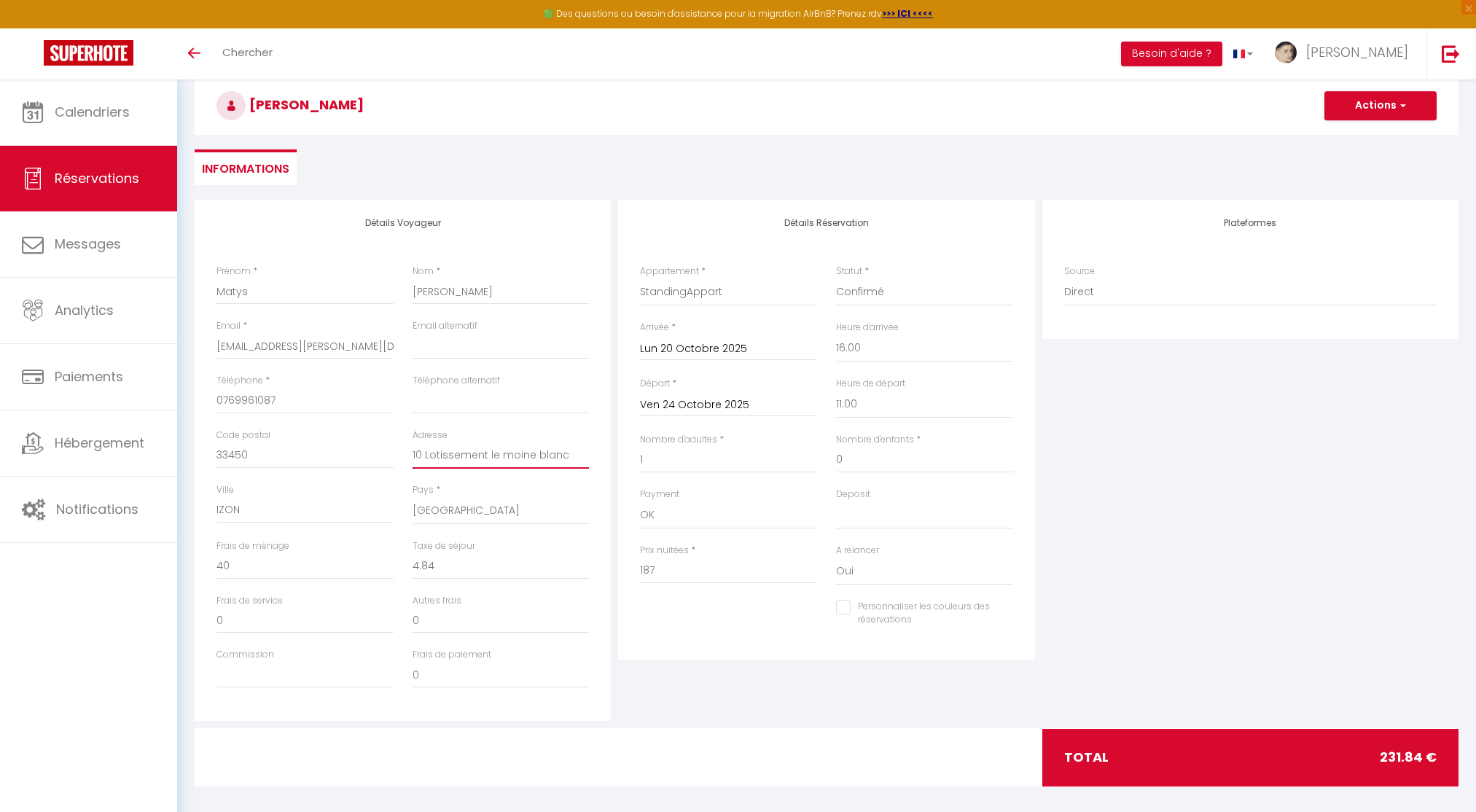
scroll to position [79, 0]
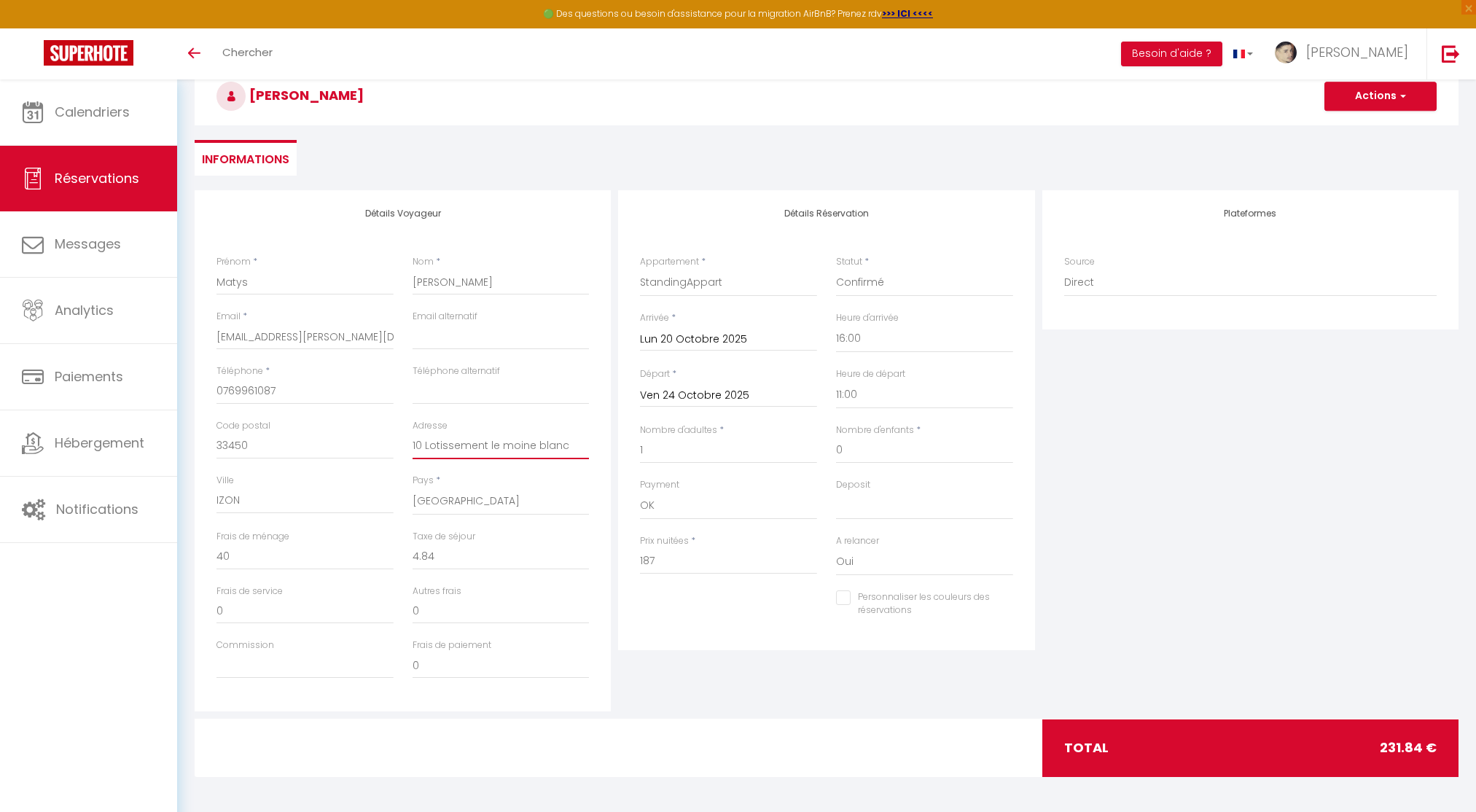
type input "10 Lotissement le moine blanc"
click at [645, 561] on input "187" at bounding box center [728, 561] width 177 height 26
type input "1"
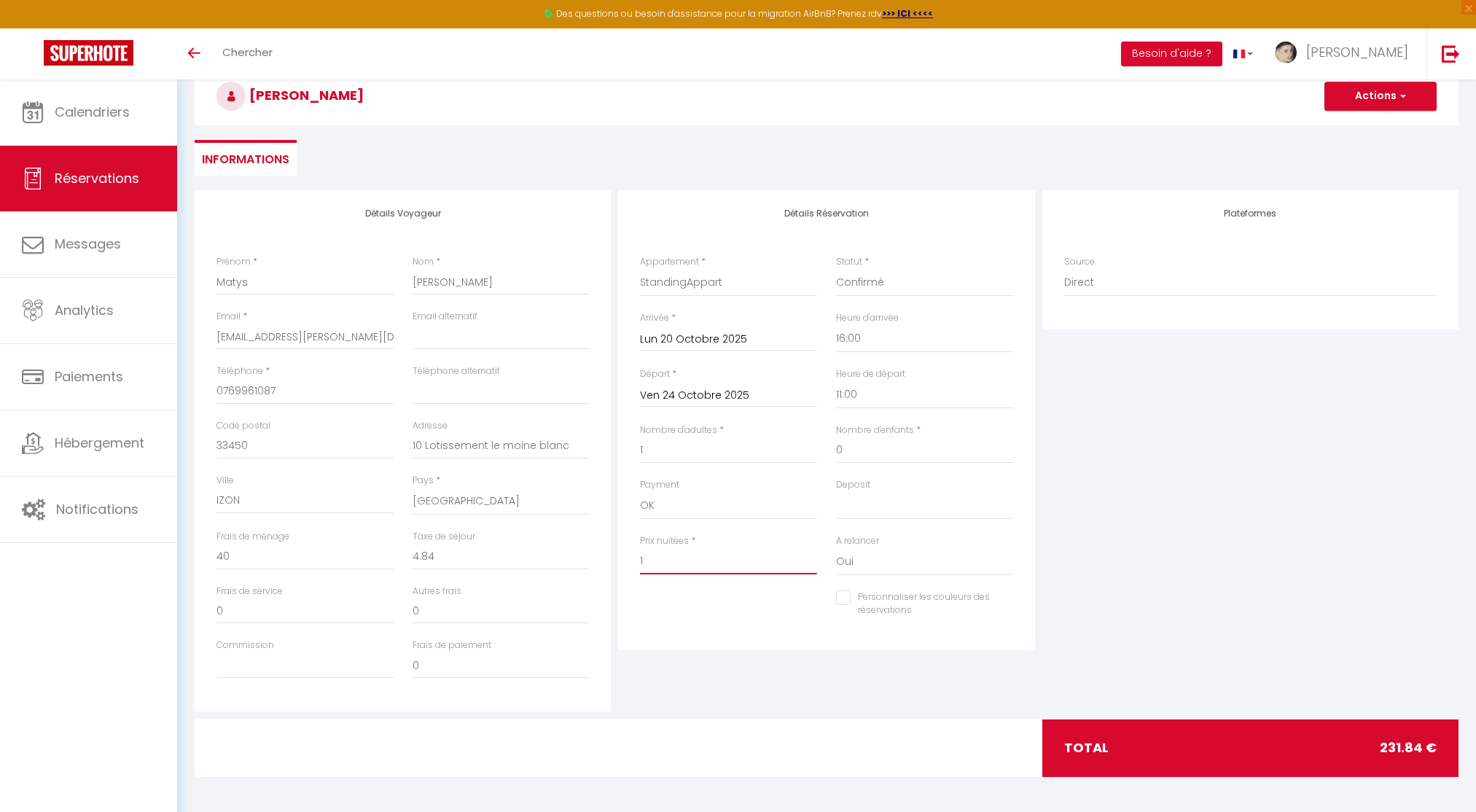
select select
checkbox input "false"
type input "16"
select select
checkbox input "false"
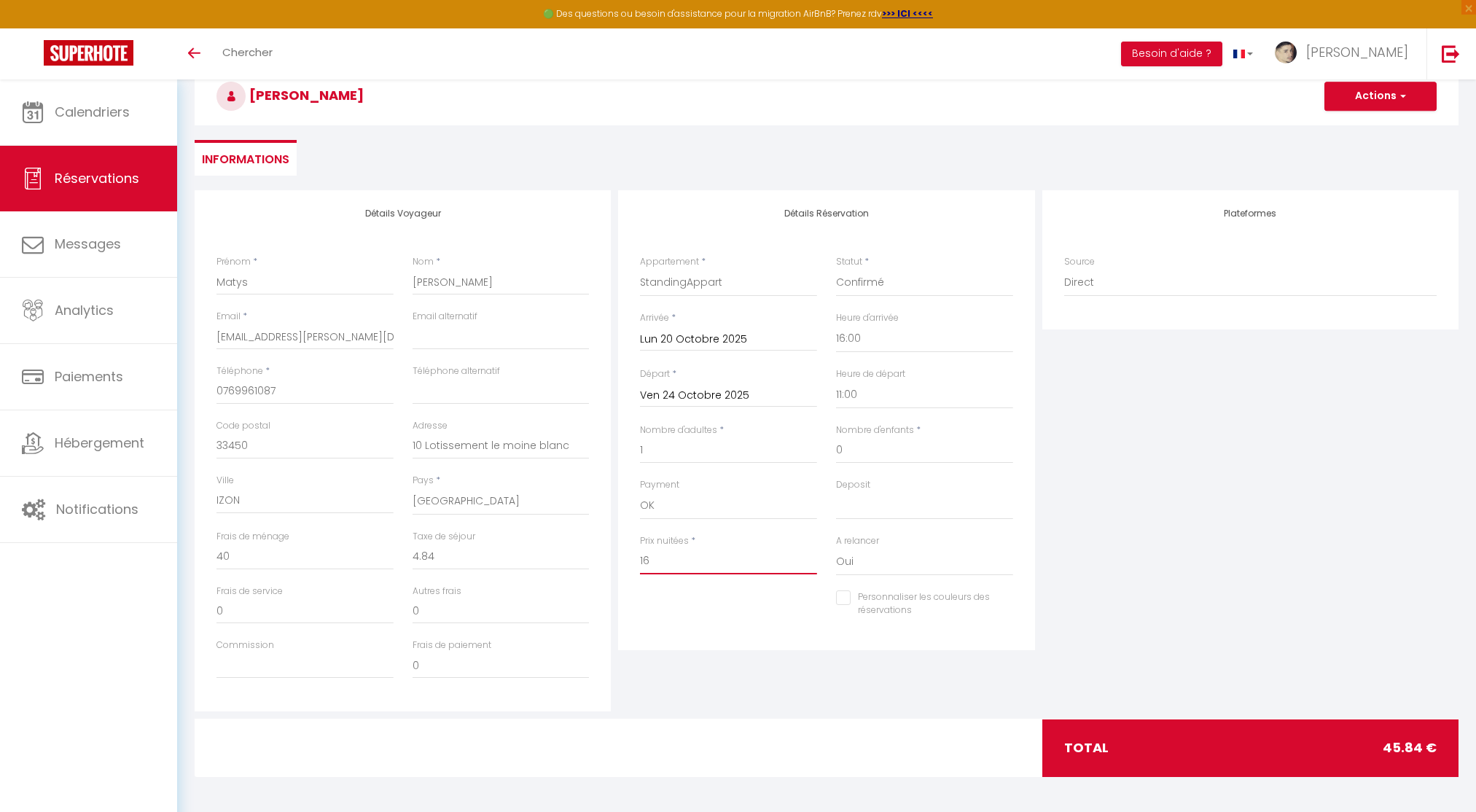
type input "169"
select select
checkbox input "false"
type input "16"
select select
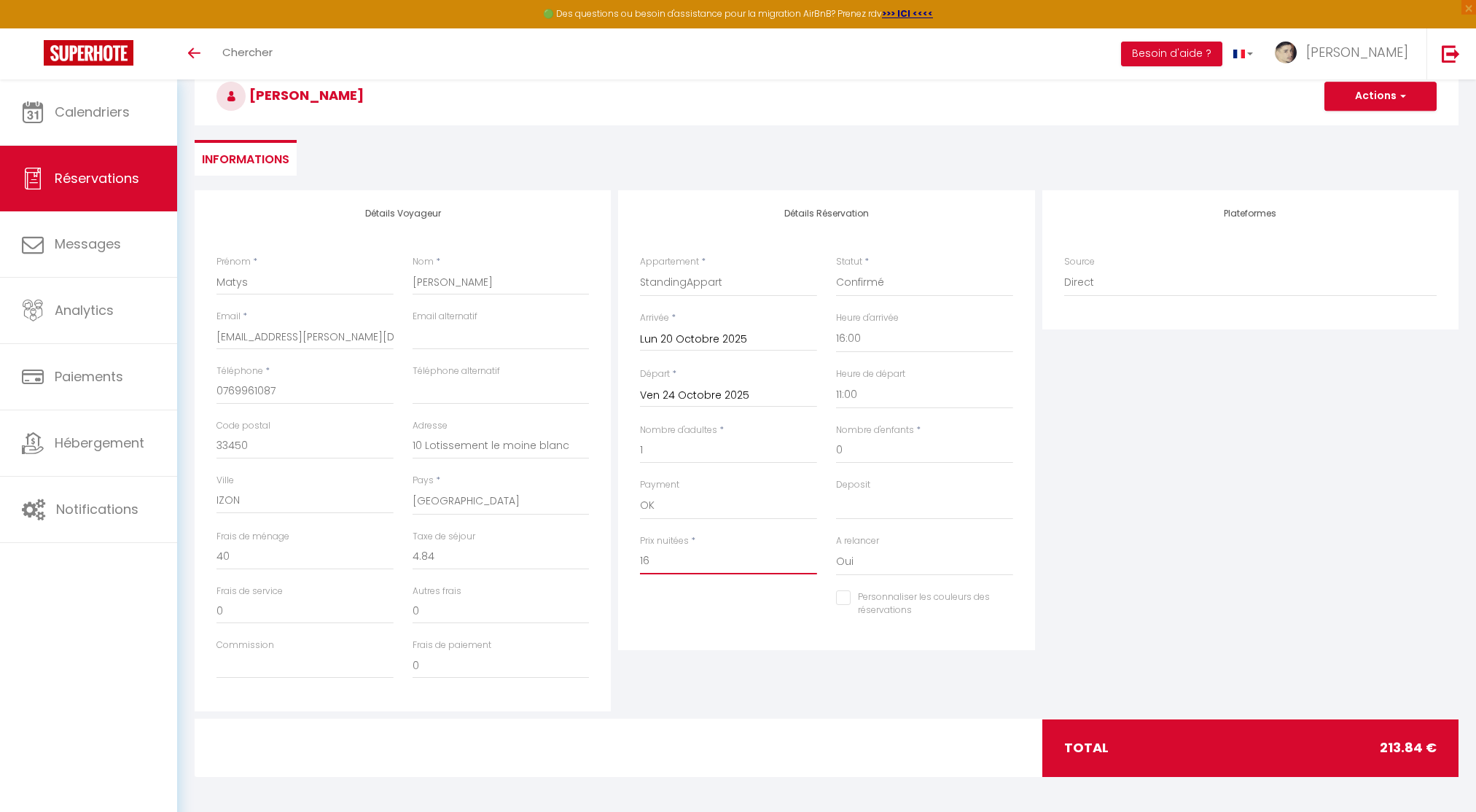
checkbox input "false"
type input "168"
select select
checkbox input "false"
type input "168"
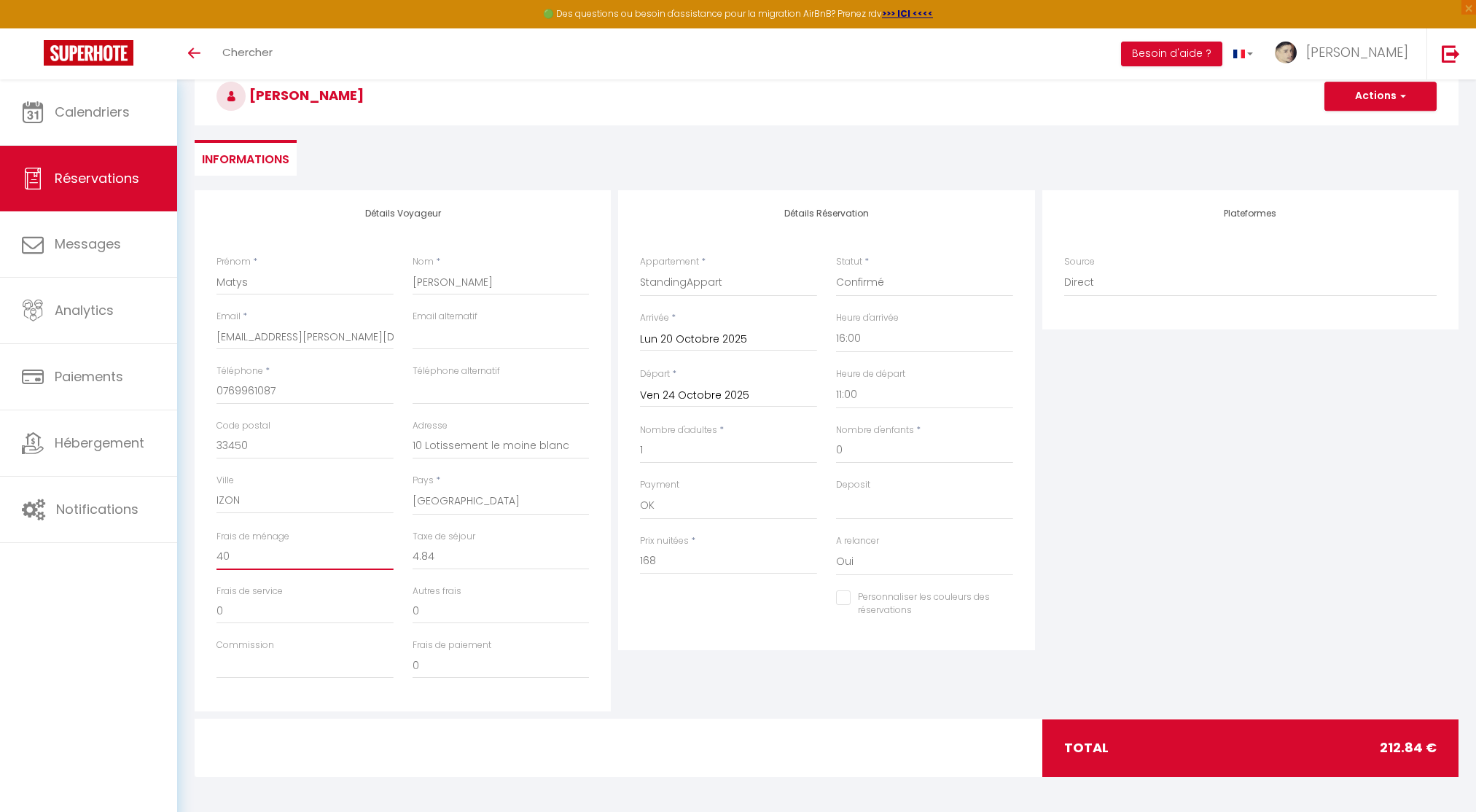
type input "0"
select select
checkbox input "false"
click at [263, 555] on input "0" at bounding box center [305, 556] width 177 height 26
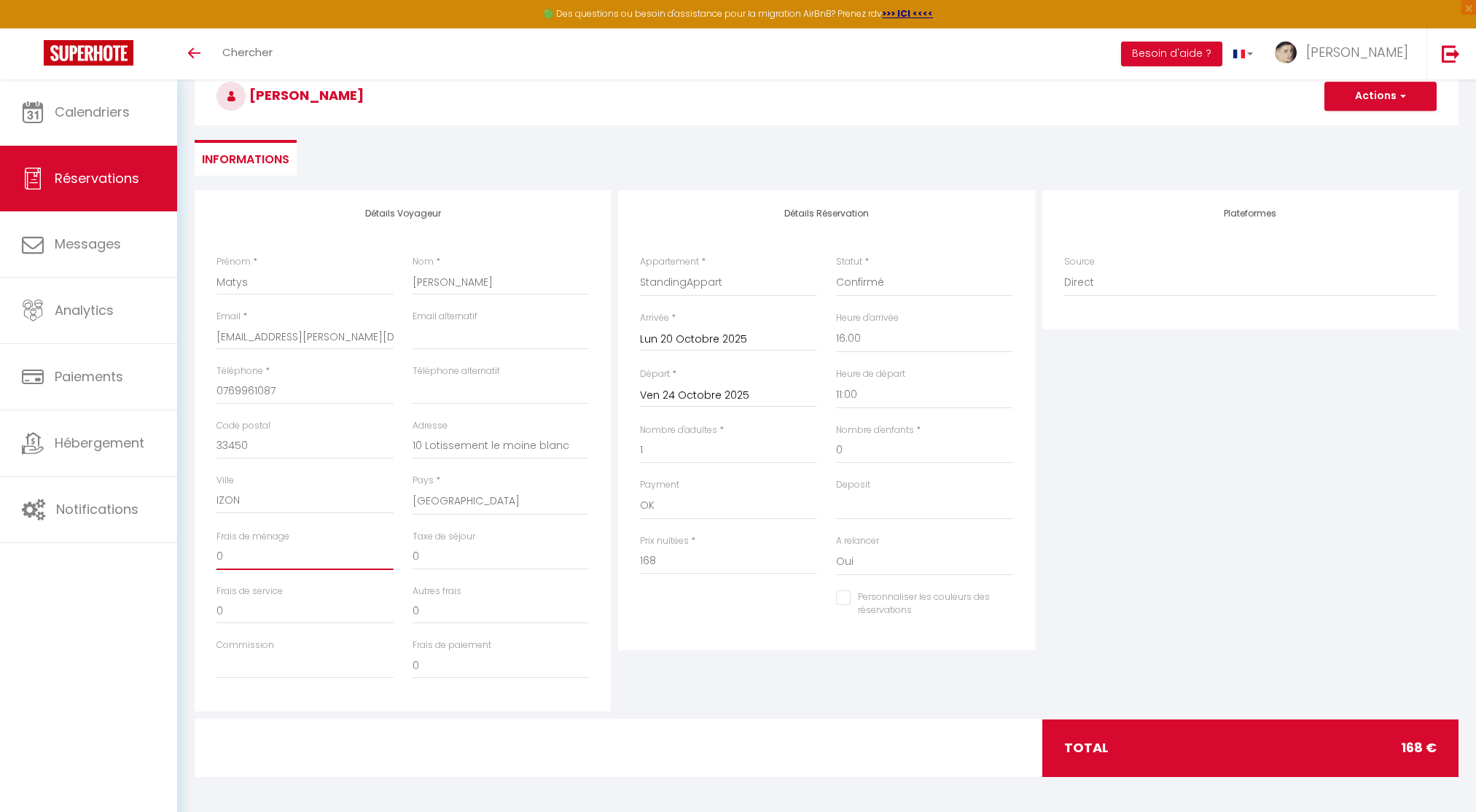
click at [263, 555] on input "0" at bounding box center [305, 556] width 177 height 26
type input "3"
select select
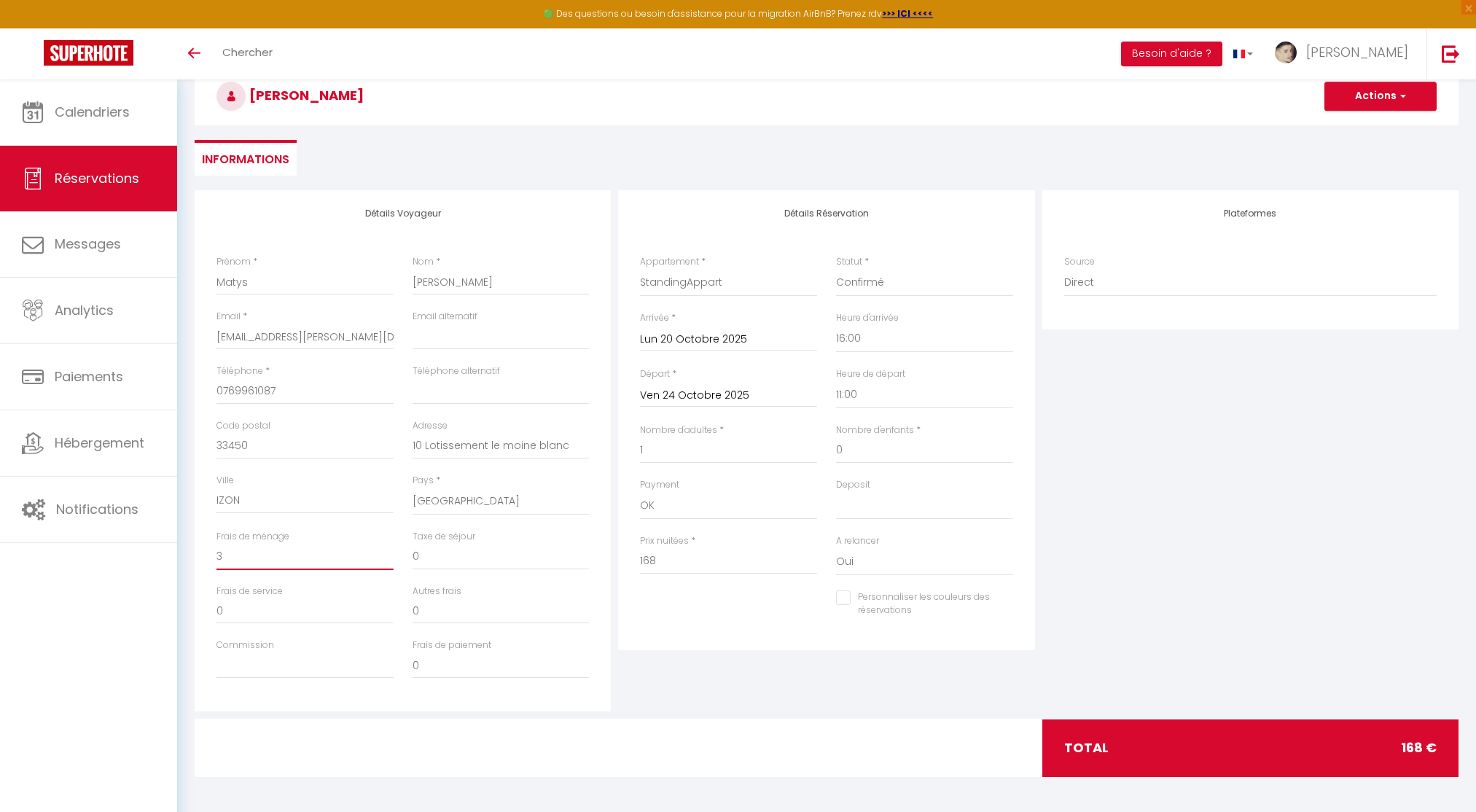
checkbox input "false"
type input "32"
select select
checkbox input "false"
type input "32"
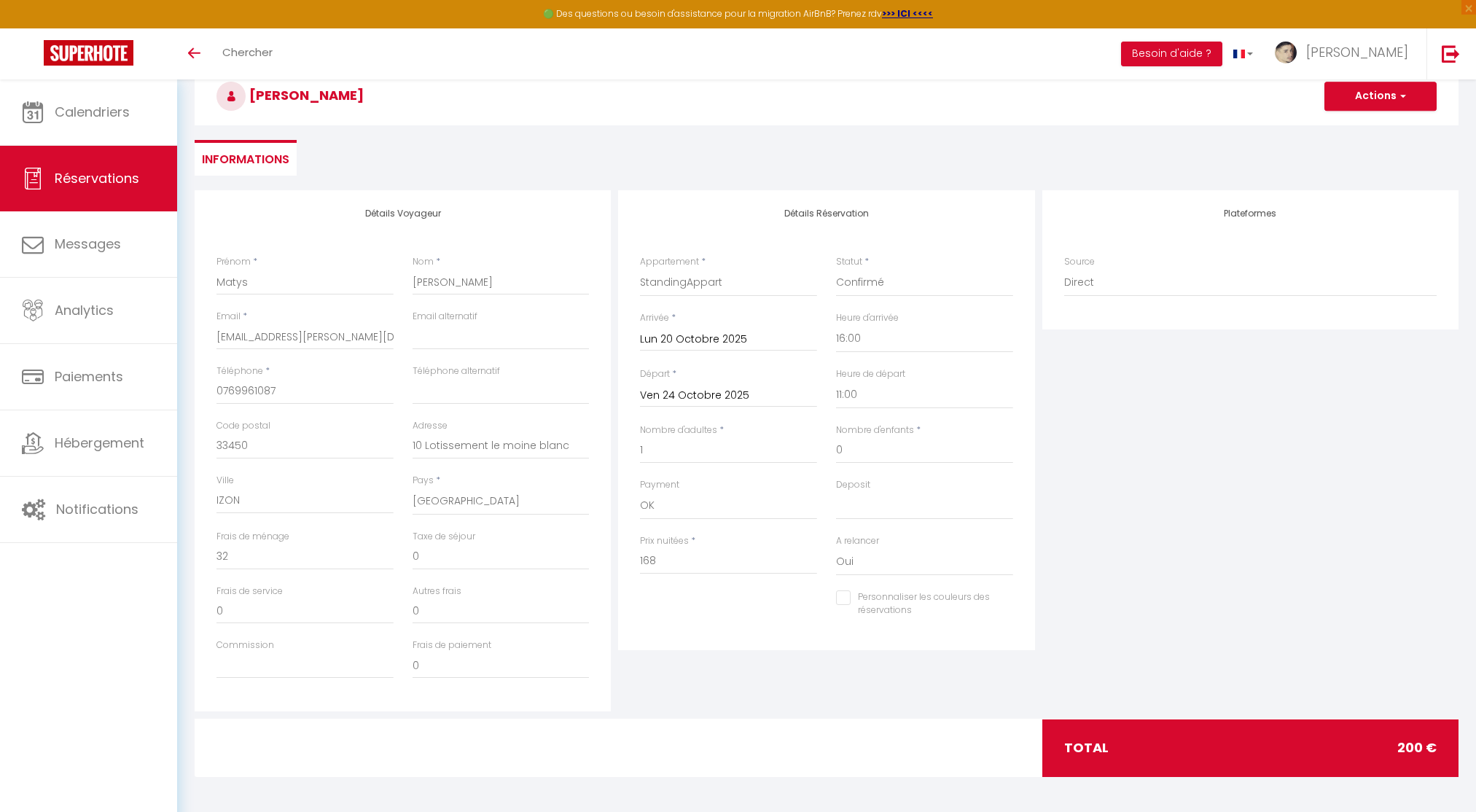
click at [1199, 540] on div "Plateformes Source Direct Airbnb.com Booking.com Chalet montagne Expedia Gite d…" at bounding box center [1250, 450] width 423 height 521
click at [872, 495] on select "OK KO" at bounding box center [924, 505] width 177 height 28
select select "15"
click at [836, 492] on select "OK KO" at bounding box center [924, 505] width 177 height 28
checkbox input "false"
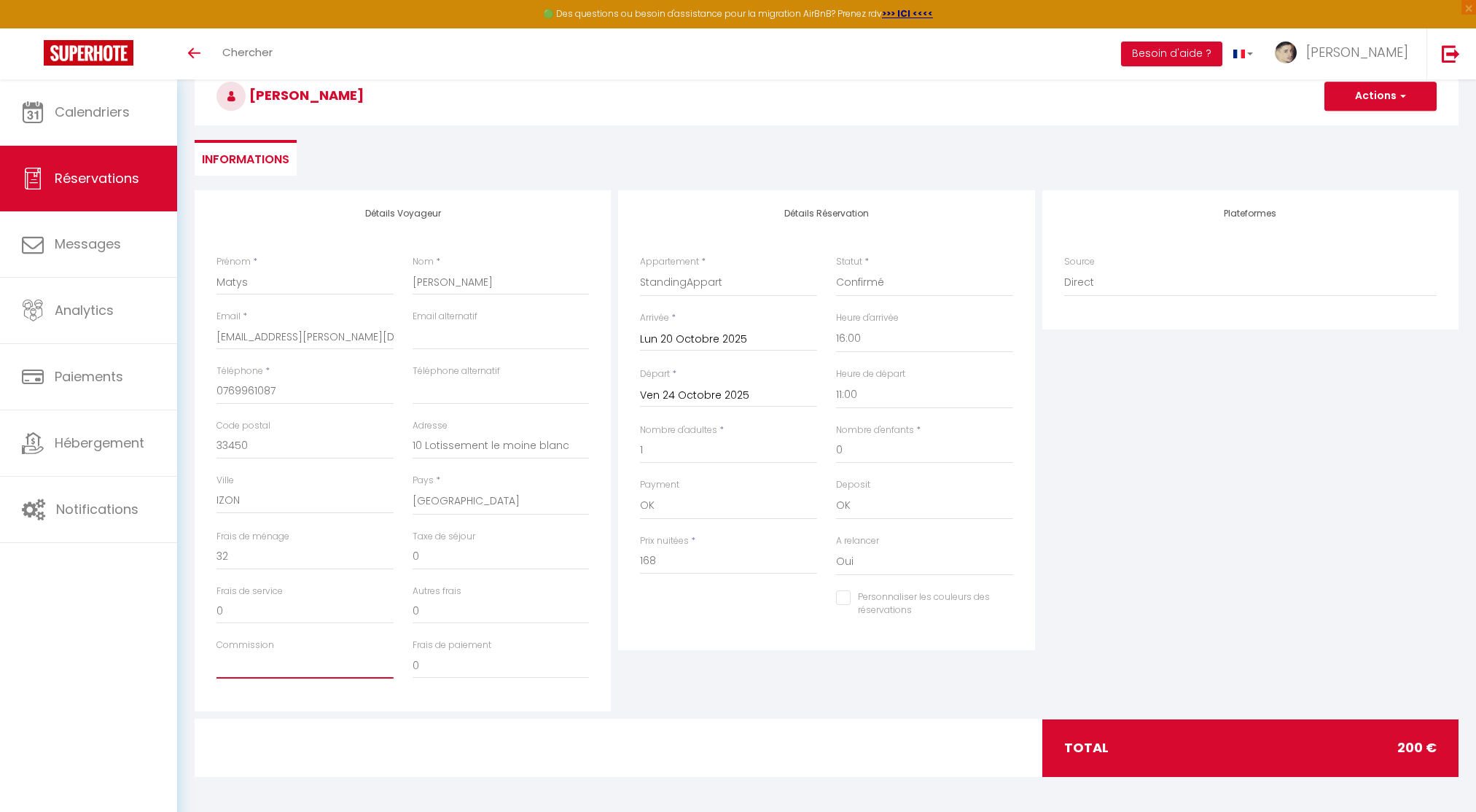
click at [288, 668] on input "Commission" at bounding box center [305, 665] width 177 height 26
click at [931, 512] on select "OK KO" at bounding box center [924, 505] width 177 height 28
click at [983, 502] on select "OK KO" at bounding box center [924, 505] width 177 height 28
click at [941, 504] on select "OK KO" at bounding box center [924, 505] width 177 height 28
select select "14"
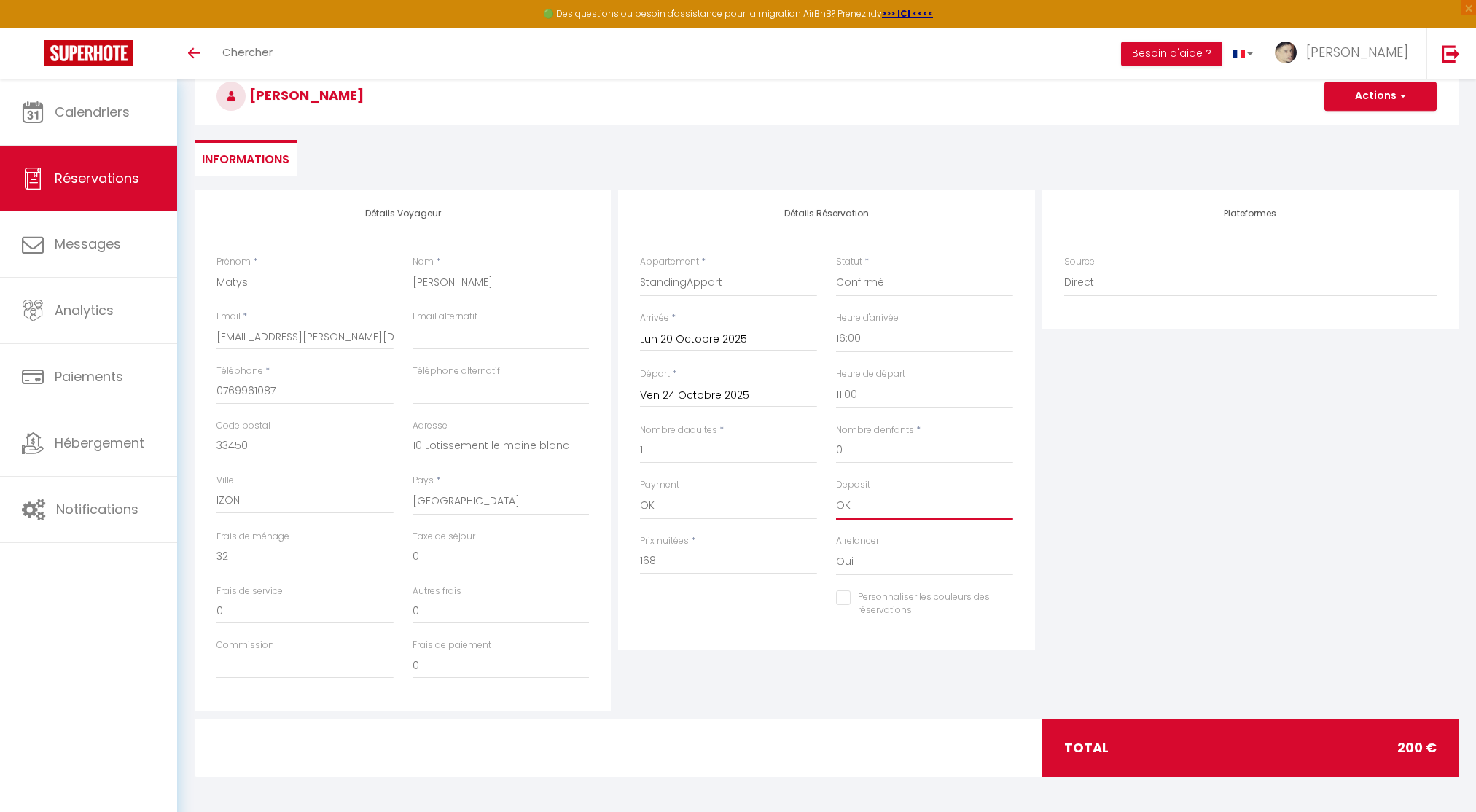
click at [836, 492] on select "OK KO" at bounding box center [924, 505] width 177 height 28
checkbox input "false"
click at [1092, 493] on div "Plateformes Source Direct Airbnb.com Booking.com Chalet montagne Expedia Gite d…" at bounding box center [1250, 450] width 423 height 521
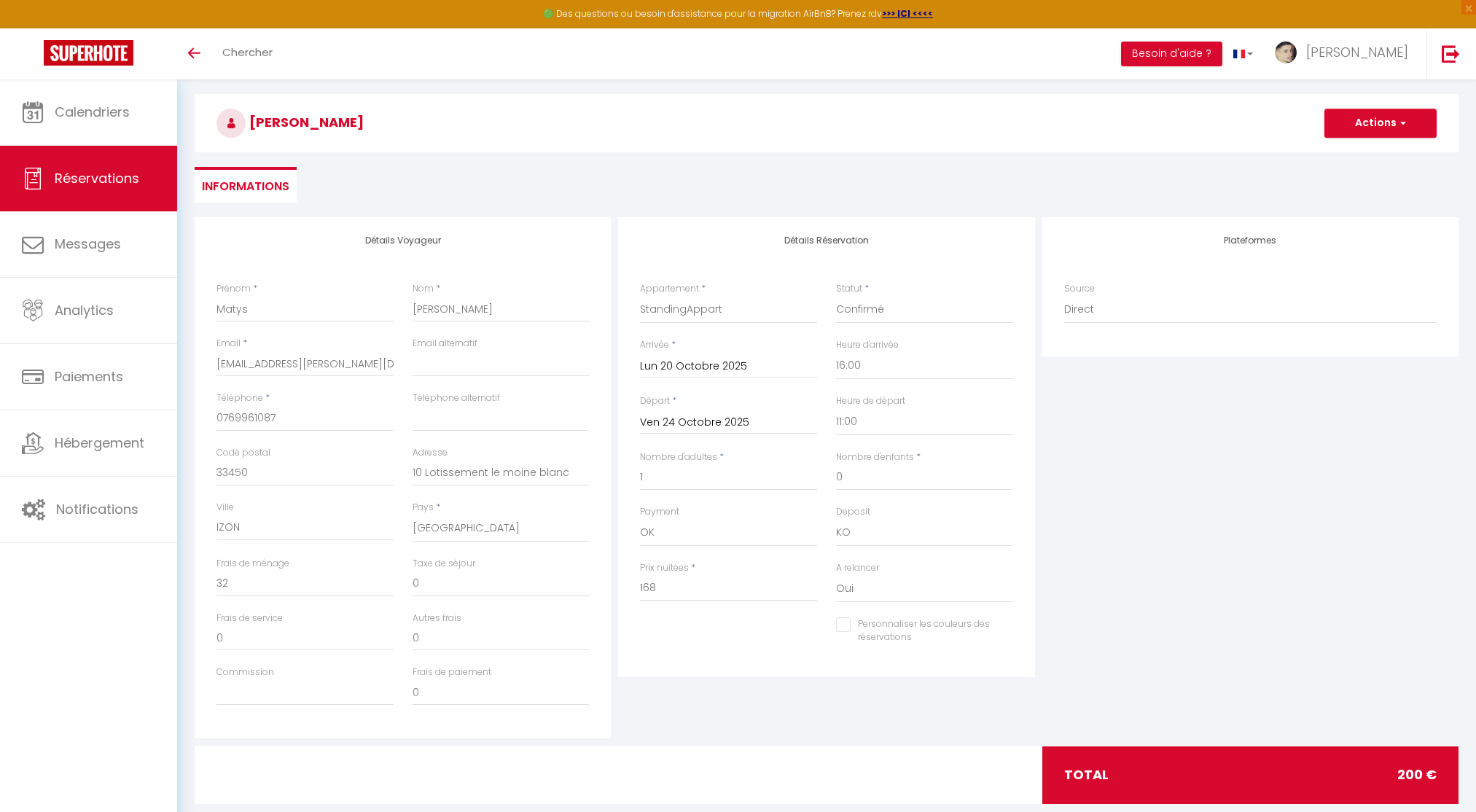
click at [1379, 108] on h3 "Matys LAMBERT" at bounding box center [826, 122] width 1264 height 58
click at [1375, 116] on button "Actions" at bounding box center [1380, 123] width 112 height 30
click at [1350, 153] on link "Enregistrer" at bounding box center [1365, 156] width 116 height 19
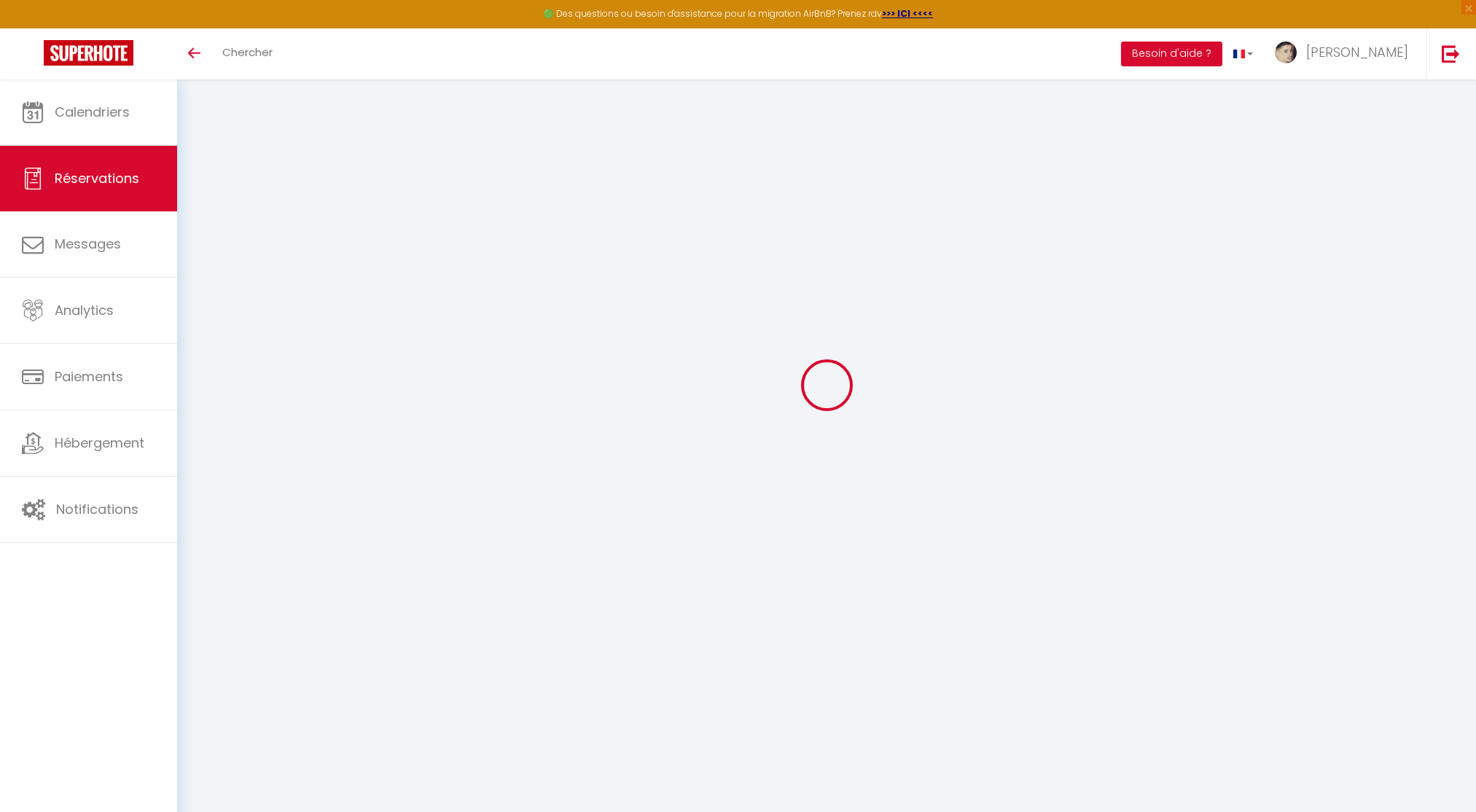
select select "not_cancelled"
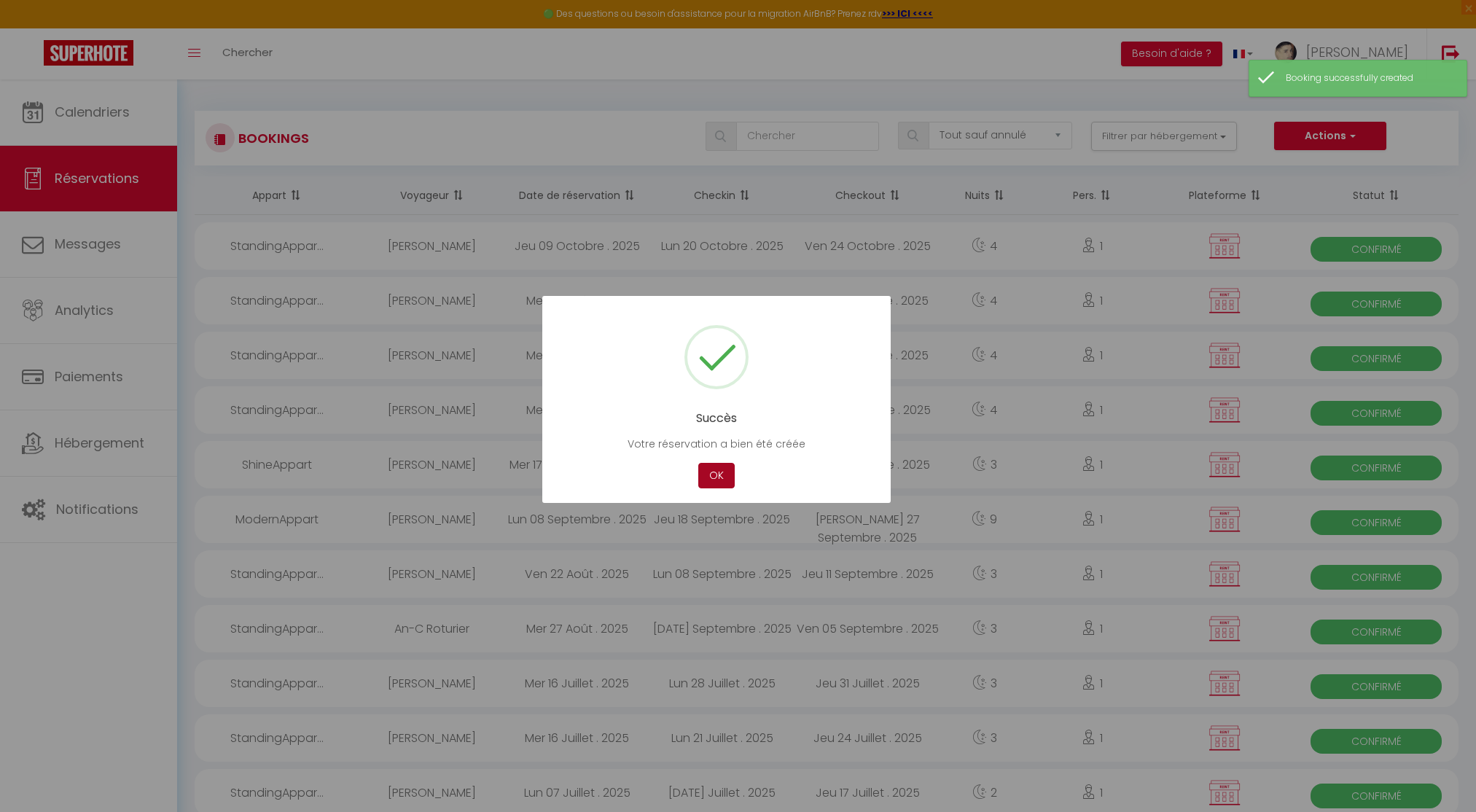
click at [717, 467] on button "OK" at bounding box center [717, 475] width 36 height 26
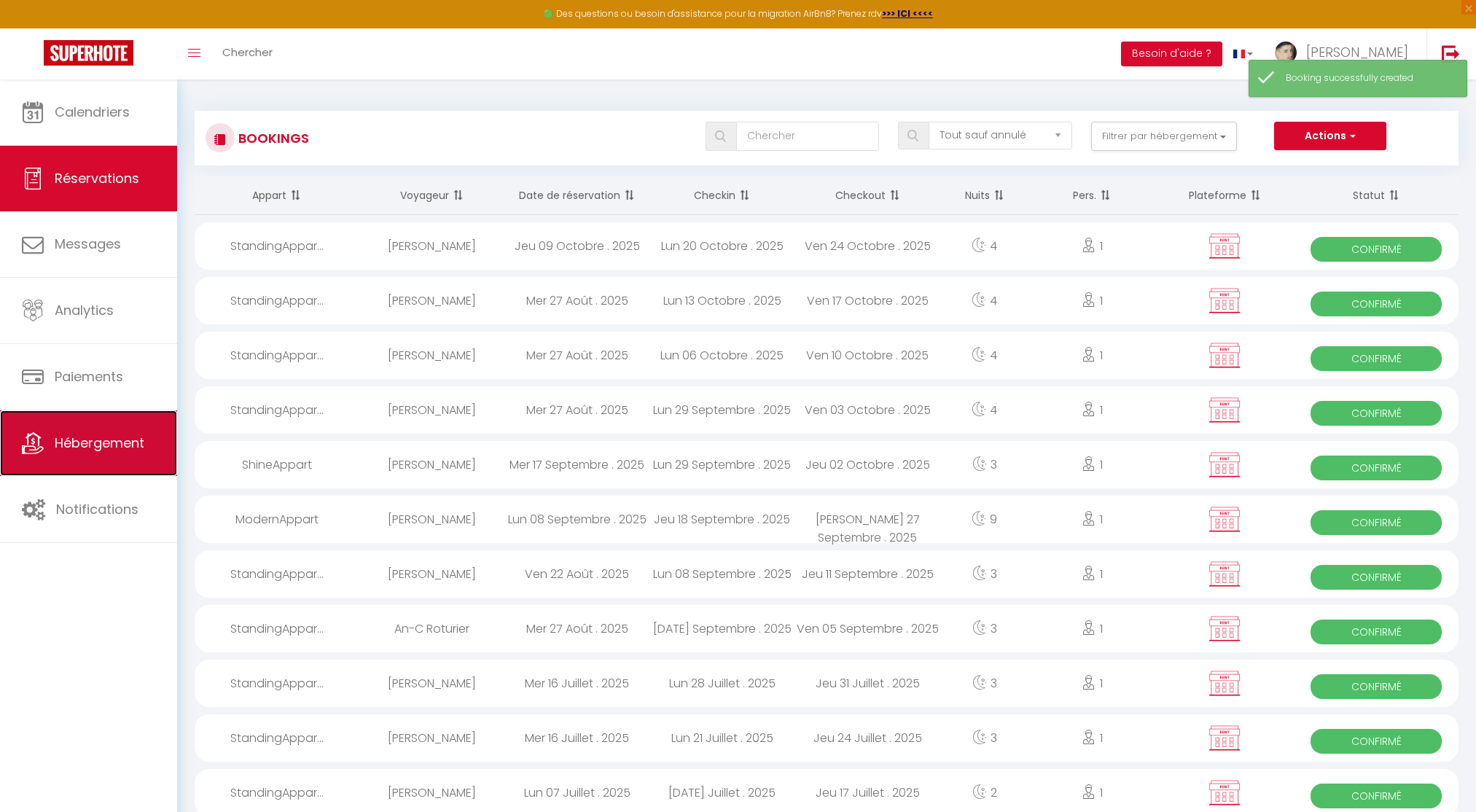
click at [39, 425] on link "Hébergement" at bounding box center [88, 442] width 177 height 66
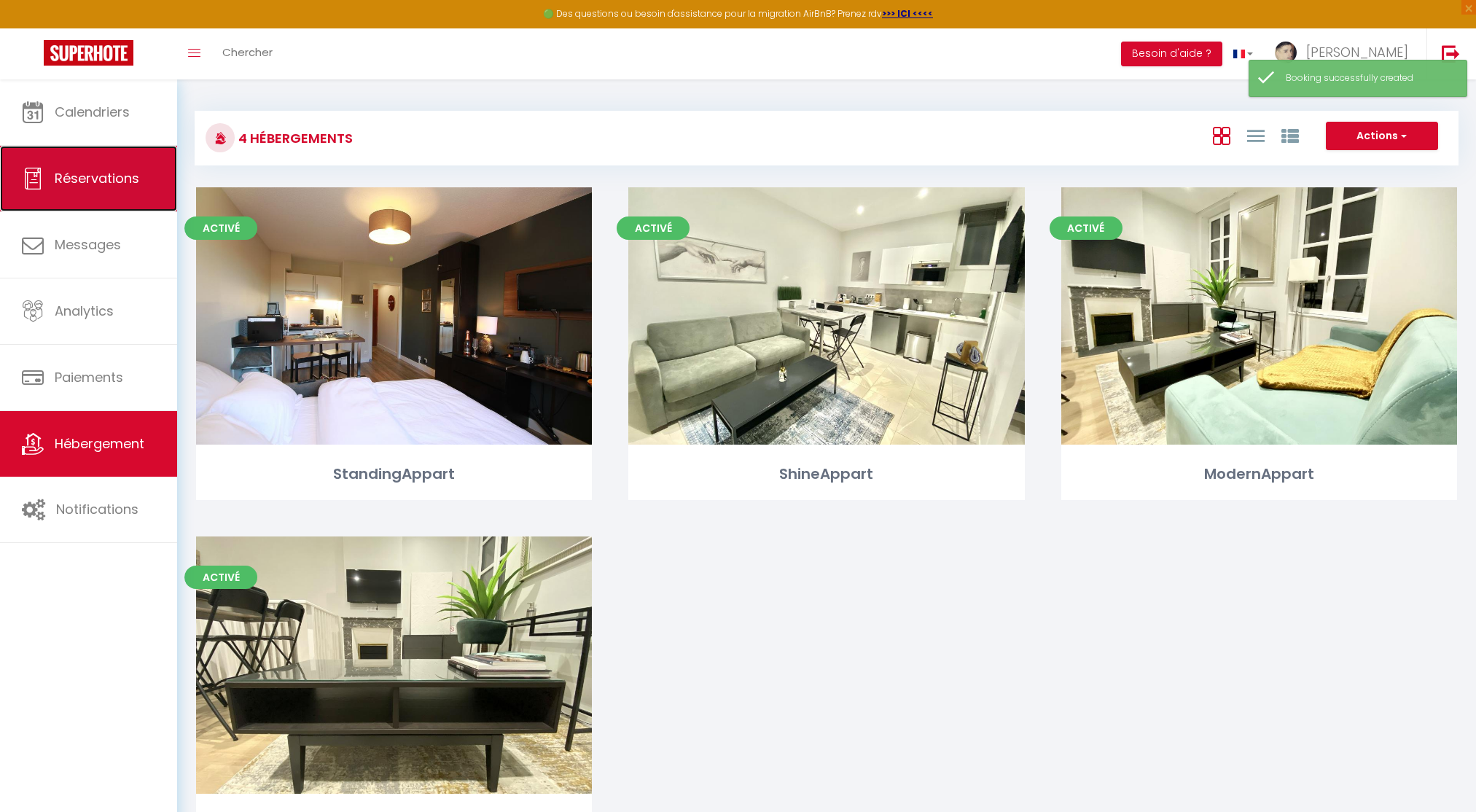
click at [84, 155] on link "Réservations" at bounding box center [88, 179] width 177 height 66
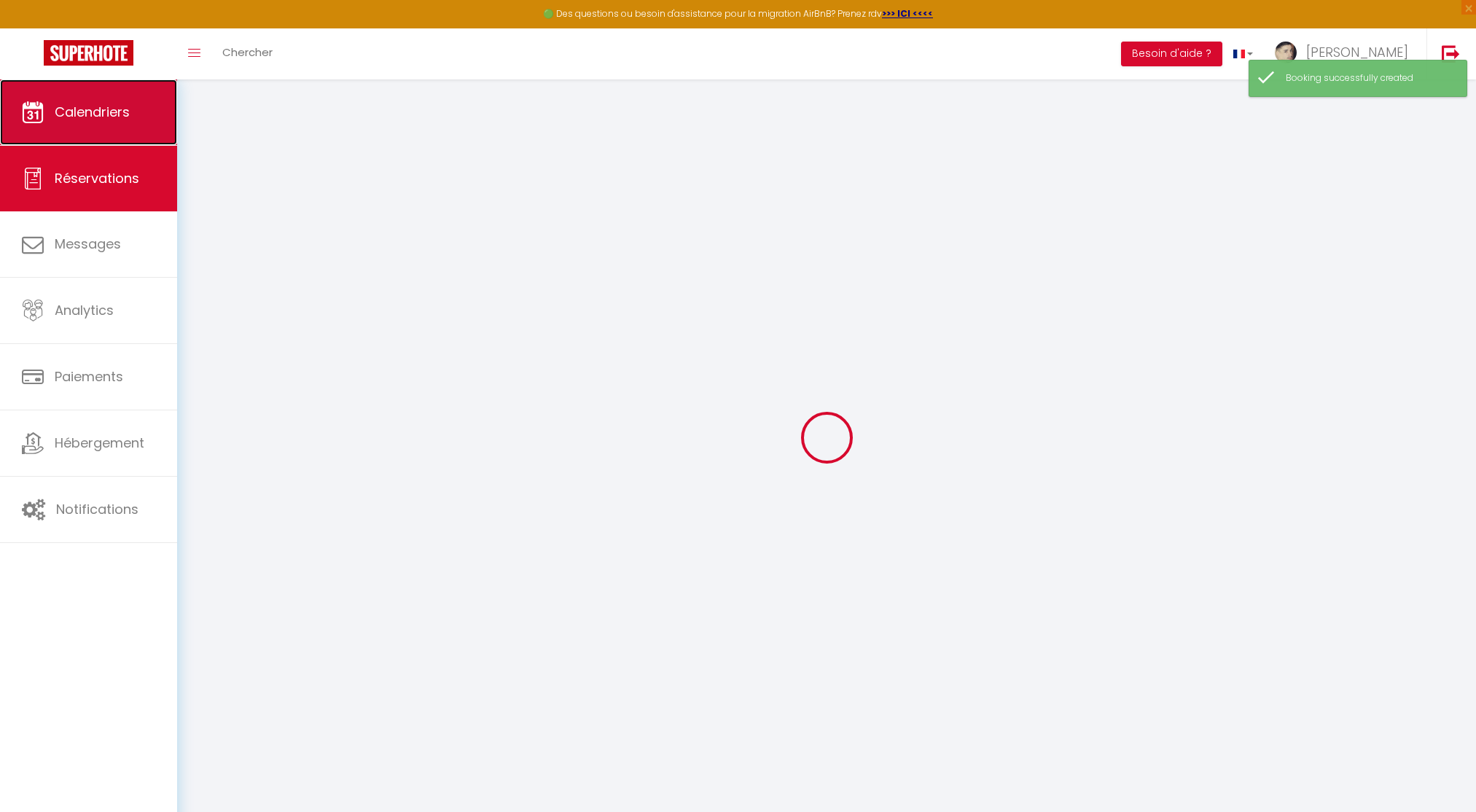
click at [111, 124] on link "Calendriers" at bounding box center [88, 112] width 177 height 66
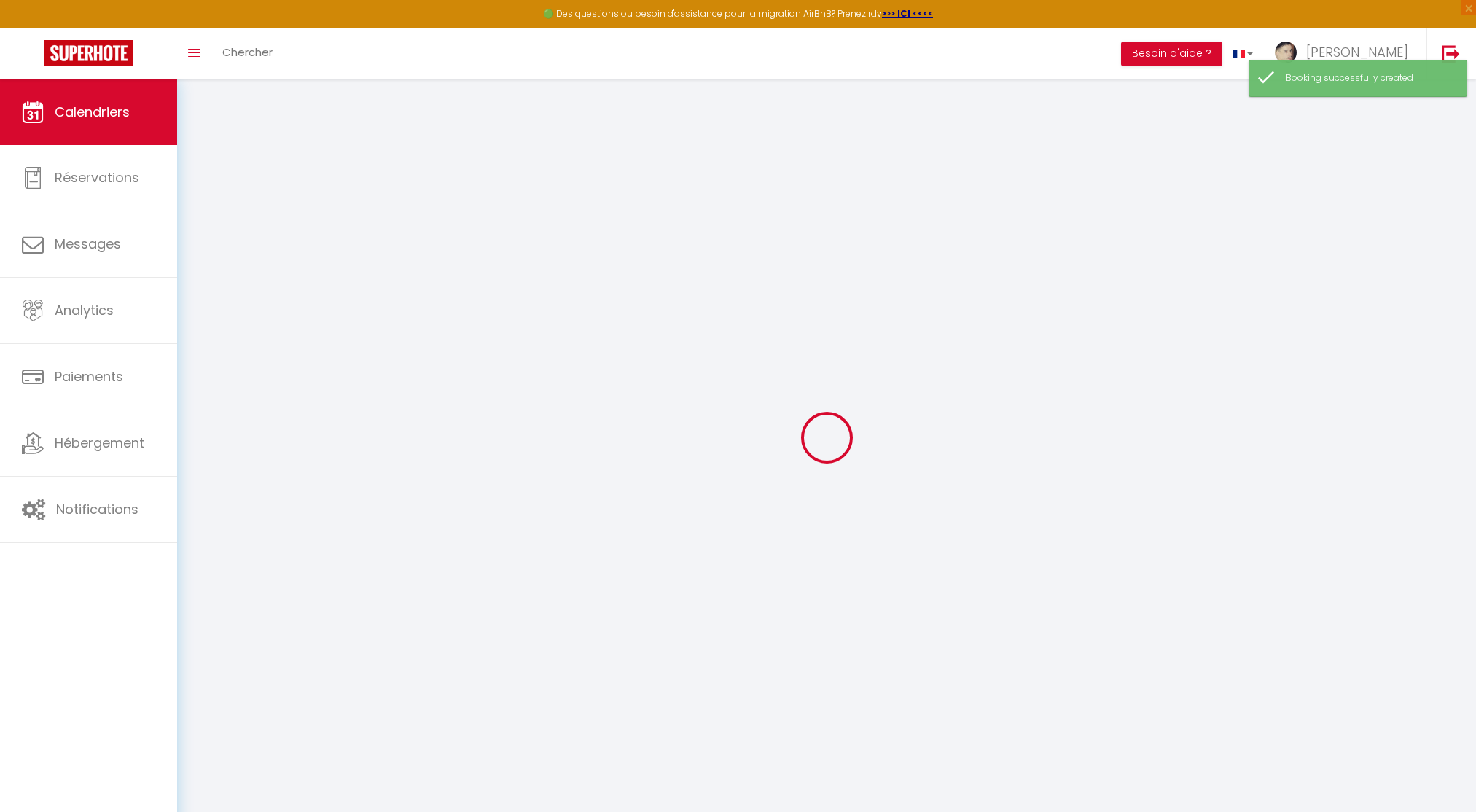
select select
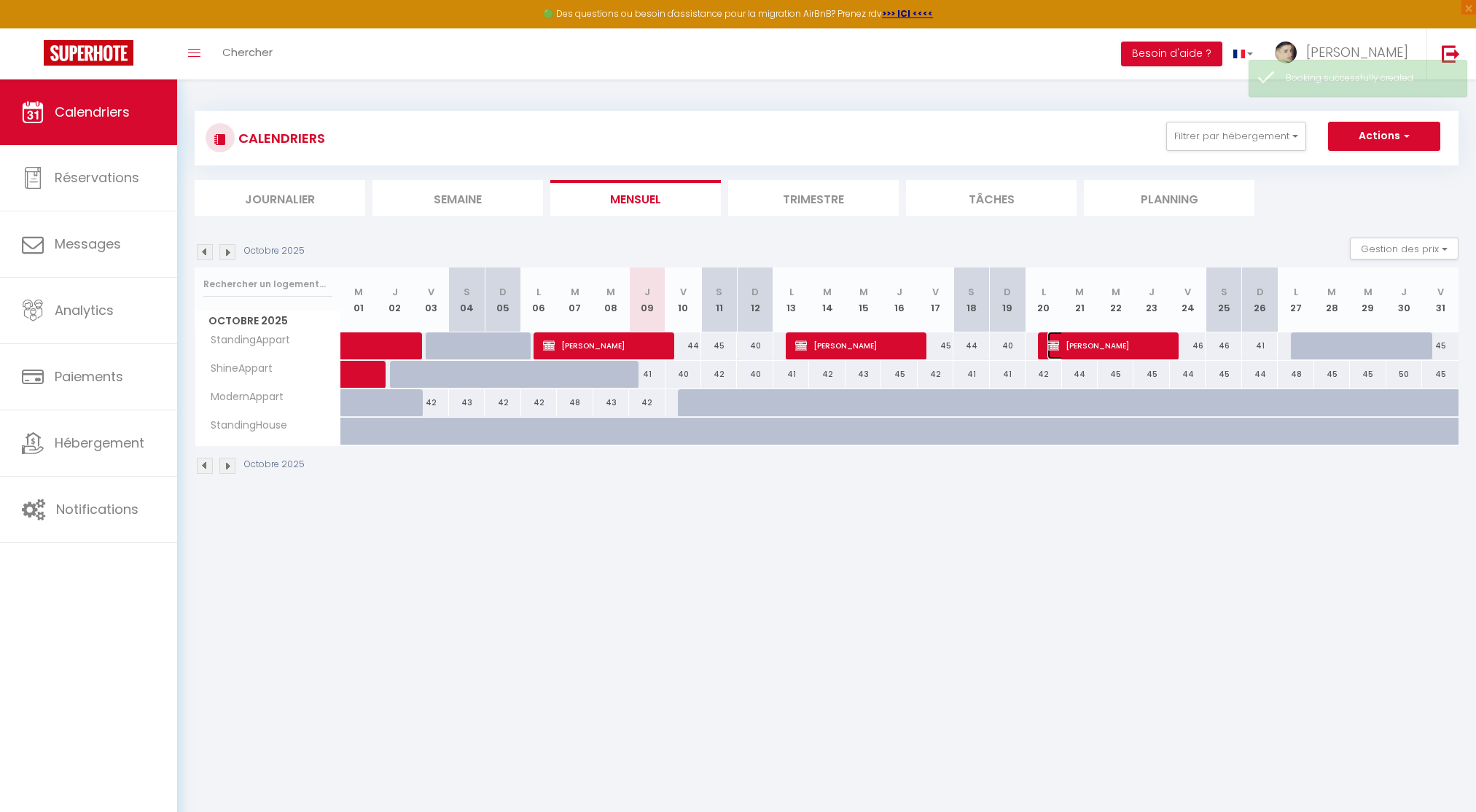
click at [1092, 346] on span "Matys LAMBERT" at bounding box center [1106, 345] width 118 height 28
select select "OK"
select select "KO"
select select "0"
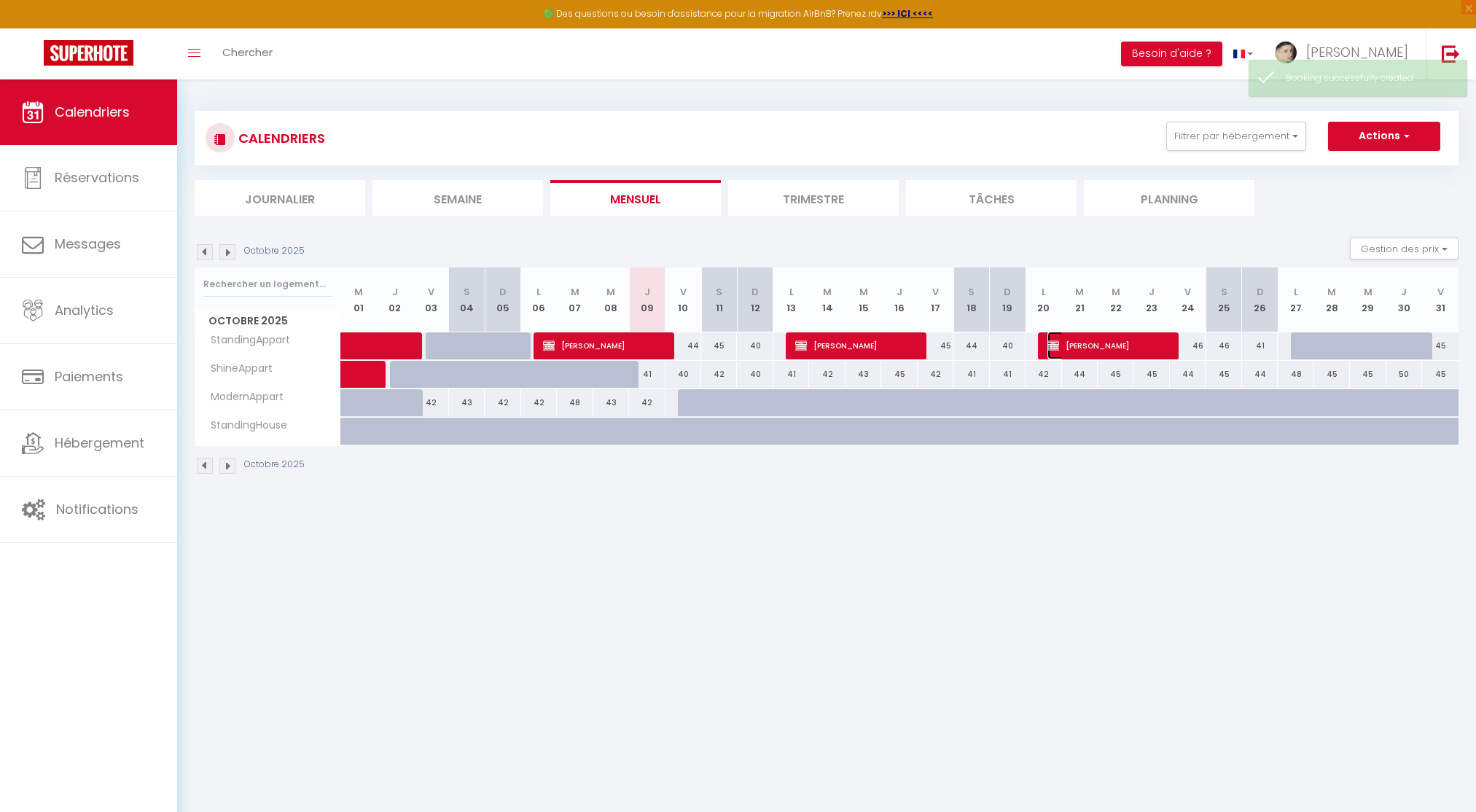
select select "1"
select select
select select "10867"
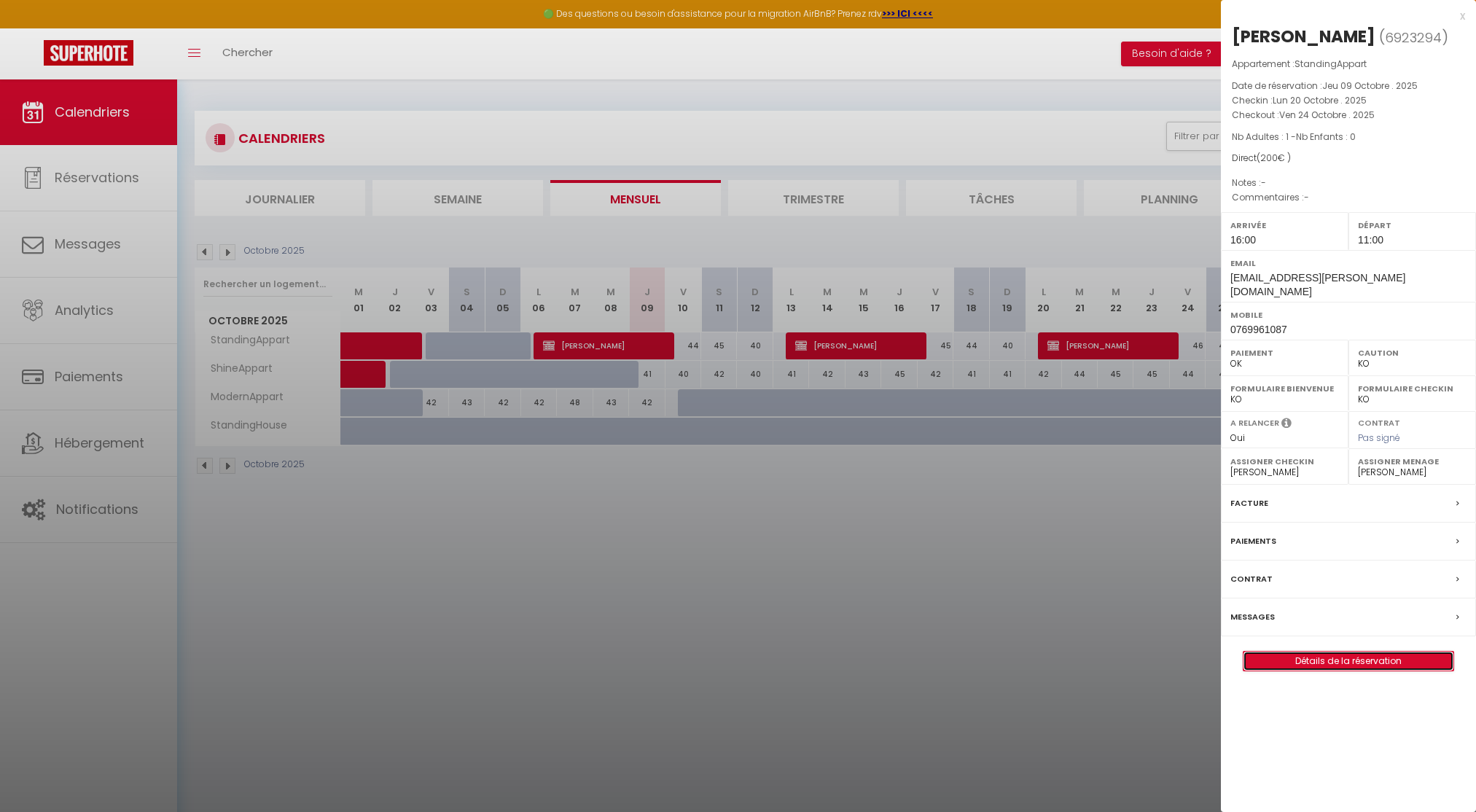
click at [1289, 652] on link "Détails de la réservation" at bounding box center [1348, 661] width 210 height 19
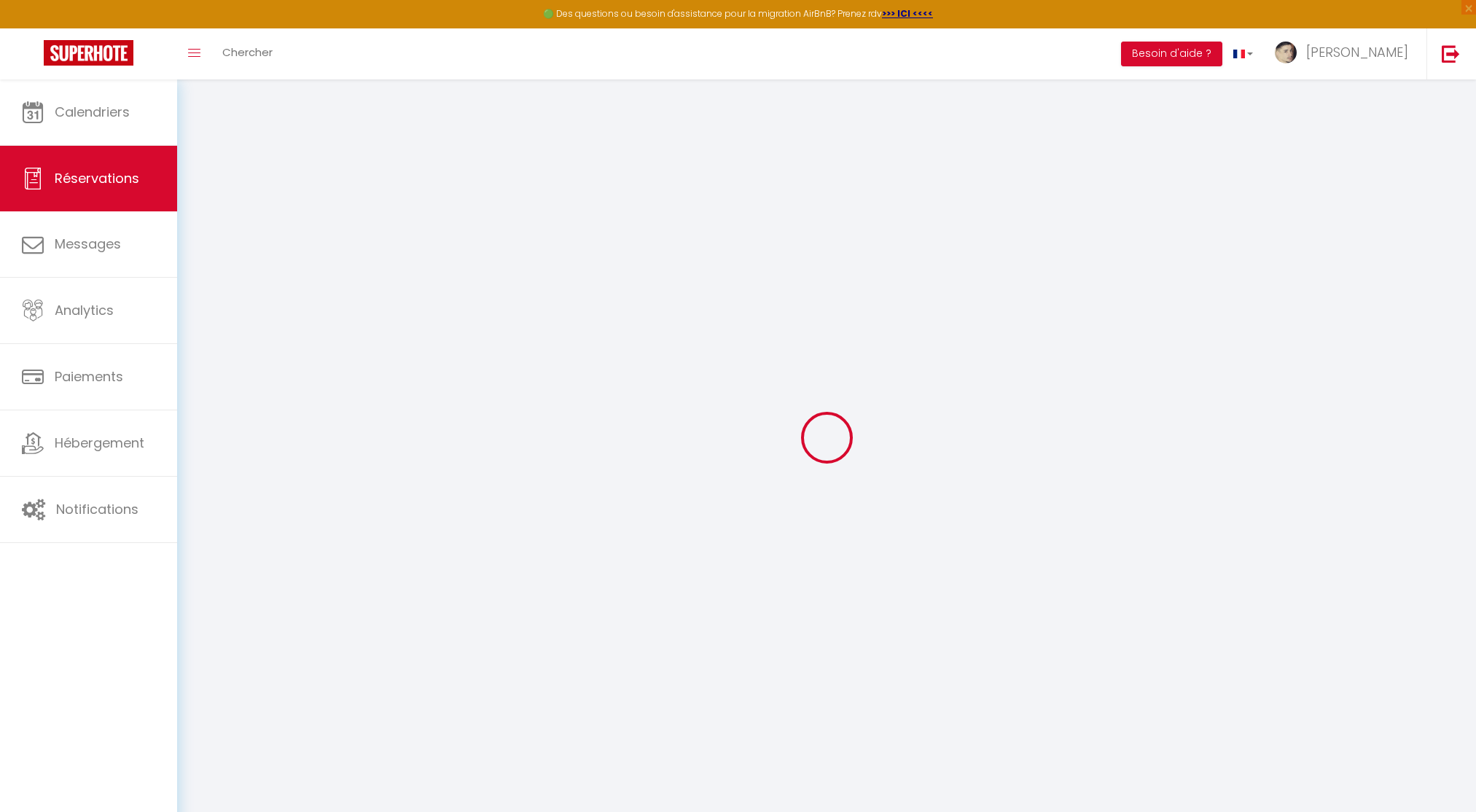
select select
checkbox input "false"
select select
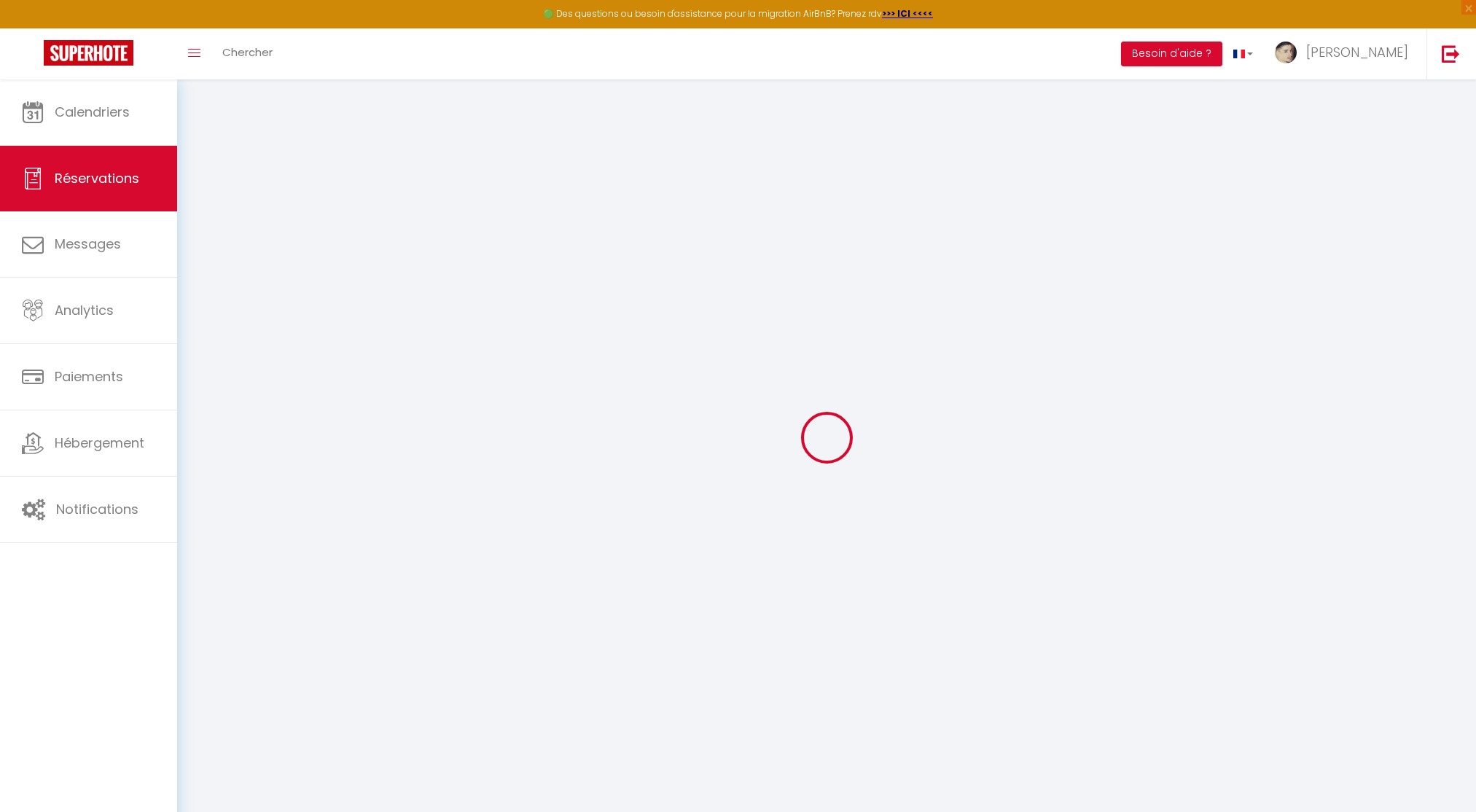
checkbox input "false"
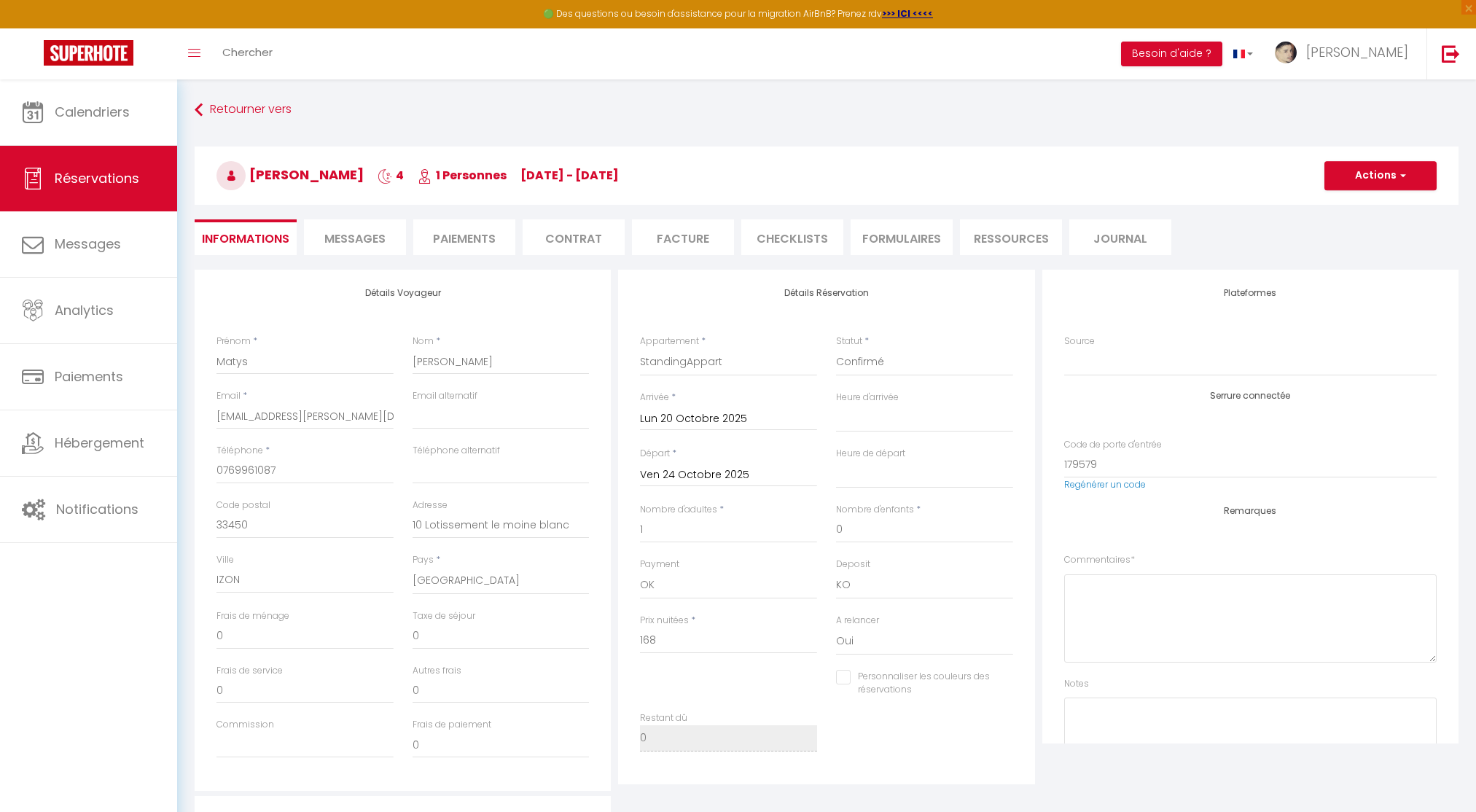
type input "32"
select select
click at [355, 216] on div "Retourner vers Matys LAMBERT 4 1 Personnes Mo 20 Oct - Fr 24 Oct Actions Enregi…" at bounding box center [826, 182] width 1282 height 173
click at [353, 245] on span "Messages" at bounding box center [354, 239] width 61 height 17
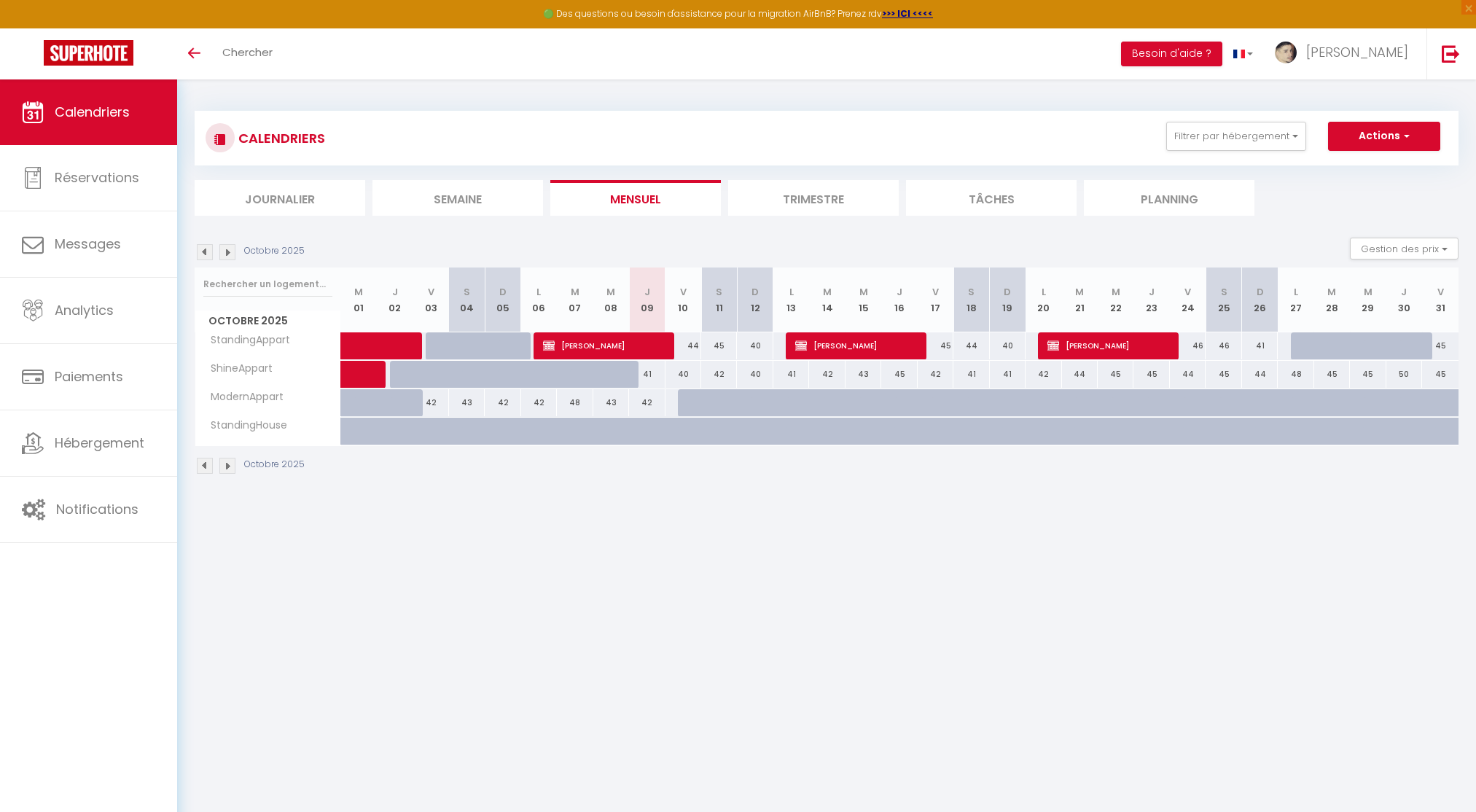
click at [1294, 347] on div at bounding box center [1308, 346] width 35 height 28
type input "50"
type input "Lun 27 Octobre 2025"
type input "[DATE] Octobre 2025"
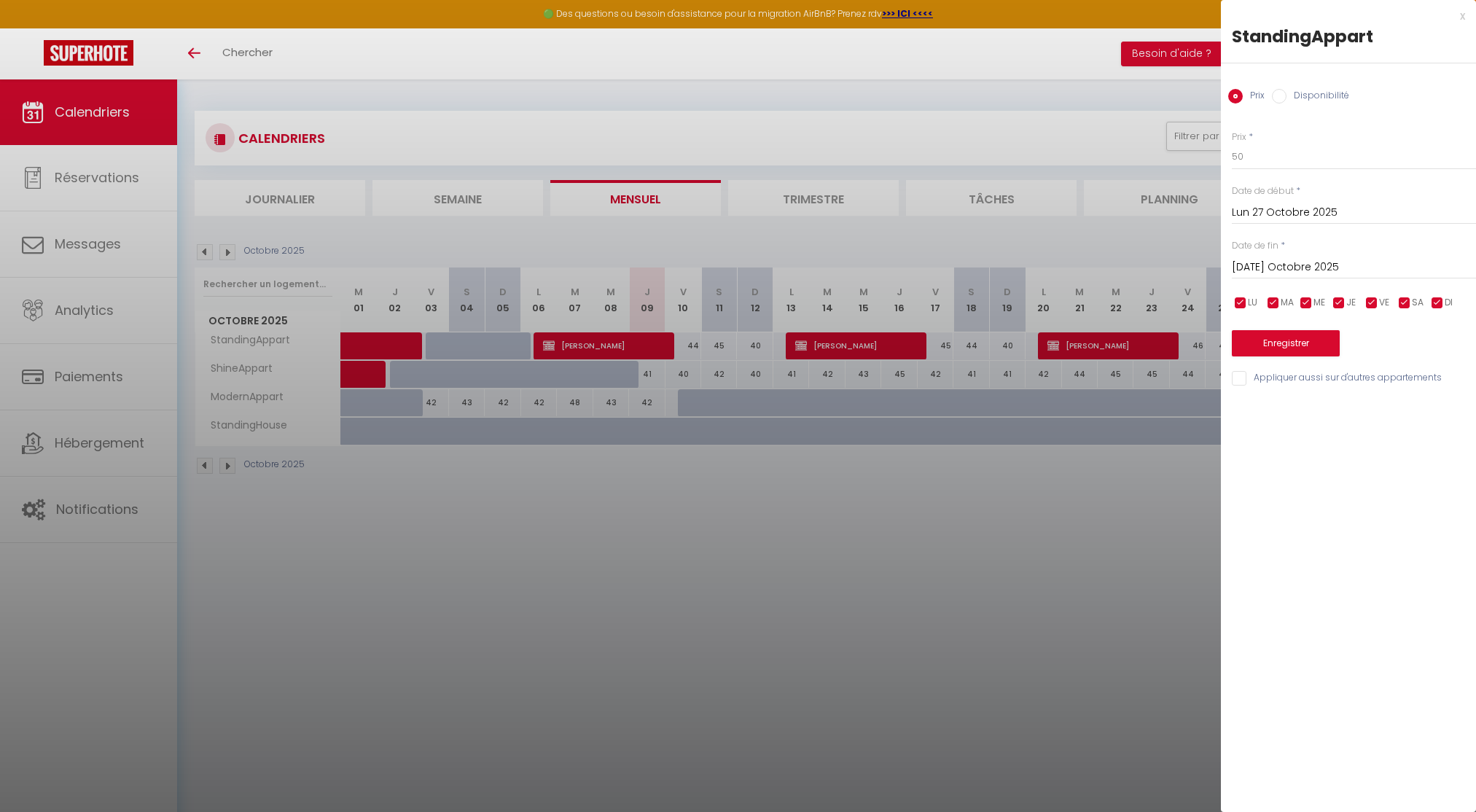
click at [1292, 101] on label "Disponibilité" at bounding box center [1317, 96] width 63 height 16
click at [1286, 101] on input "Disponibilité" at bounding box center [1278, 96] width 14 height 14
radio input "true"
radio input "false"
click at [1300, 267] on input "[DATE] Octobre 2025" at bounding box center [1354, 269] width 245 height 19
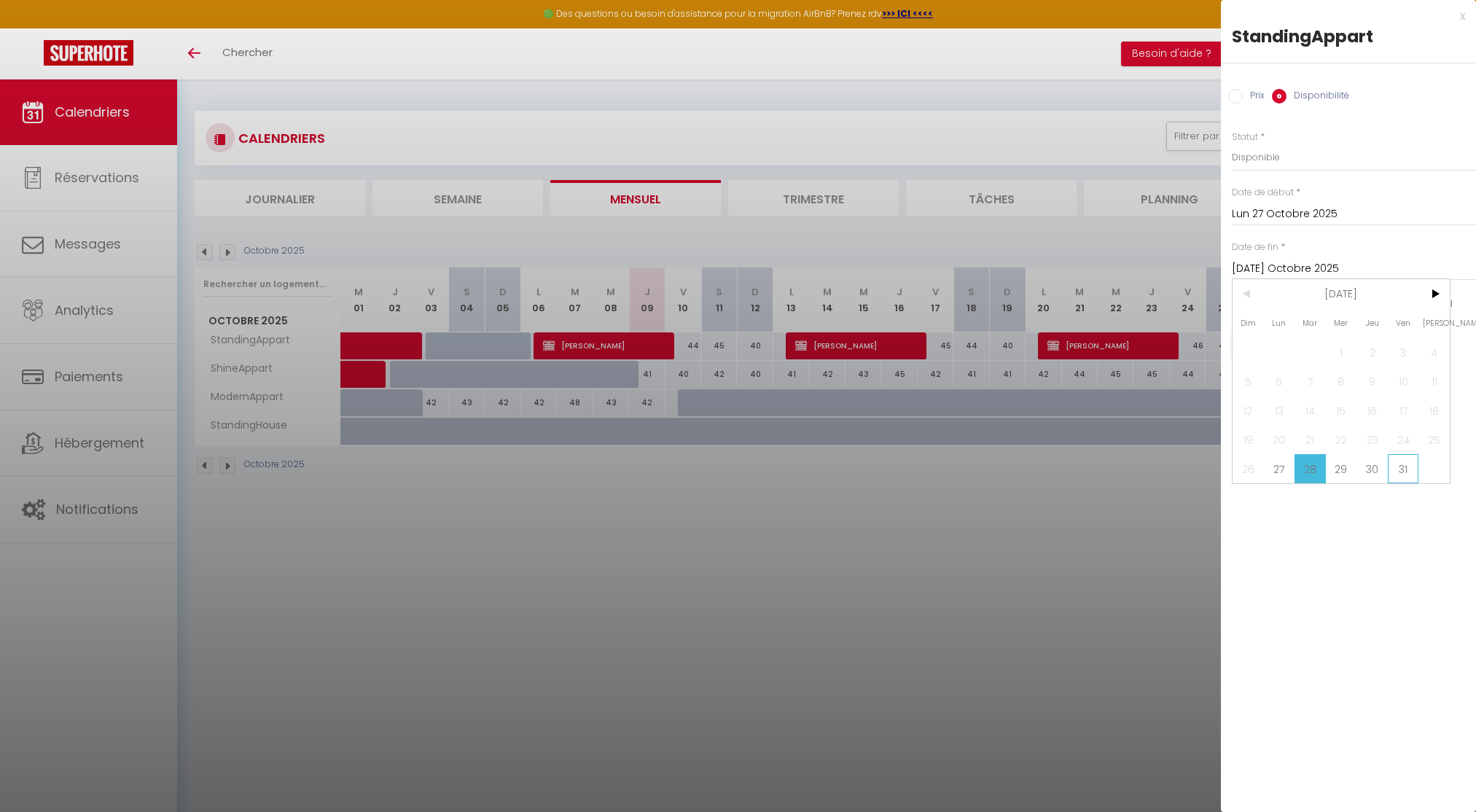
click at [1396, 469] on span "31" at bounding box center [1402, 468] width 32 height 30
type input "Ven 31 Octobre 2025"
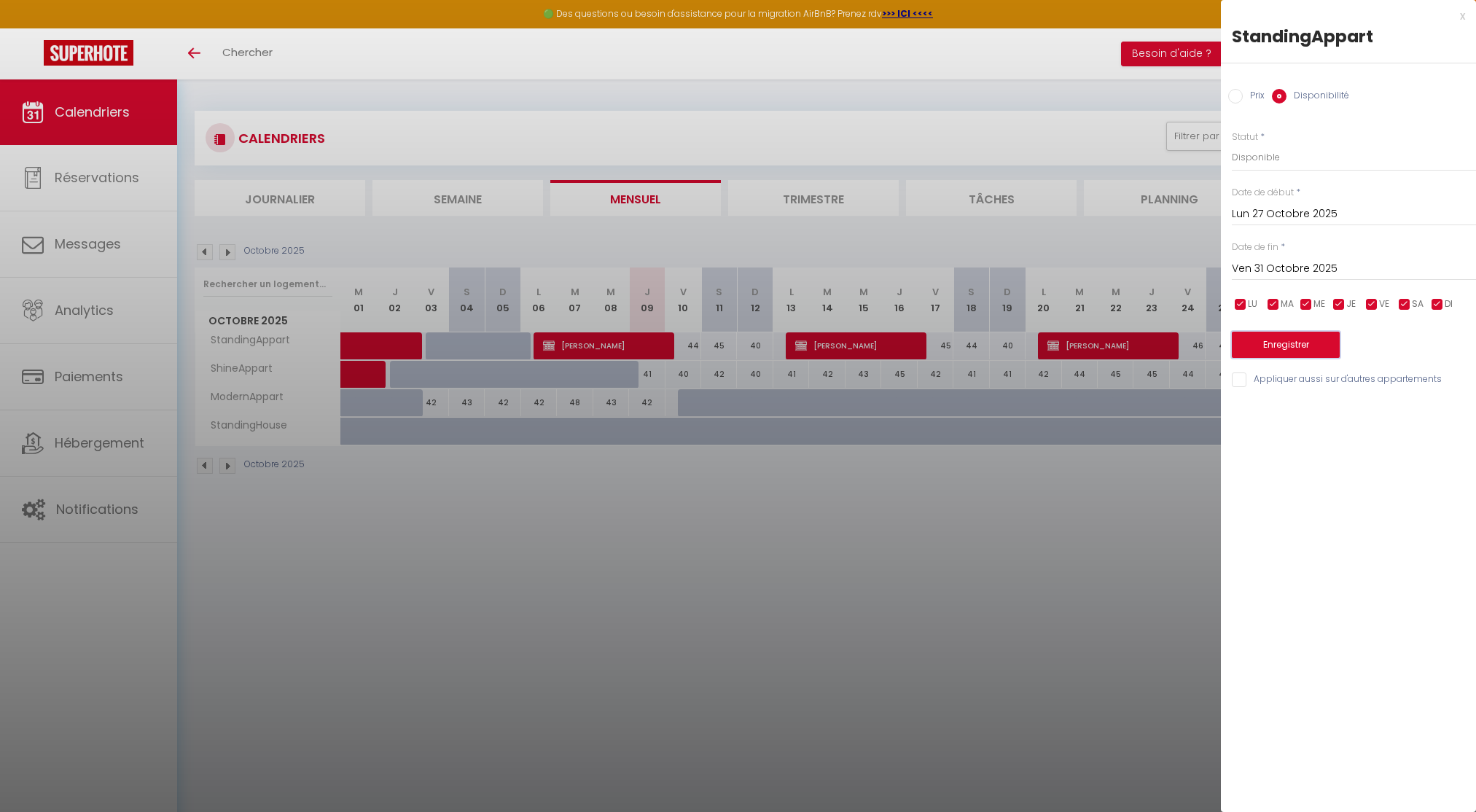
click at [1315, 346] on button "Enregistrer" at bounding box center [1285, 344] width 108 height 26
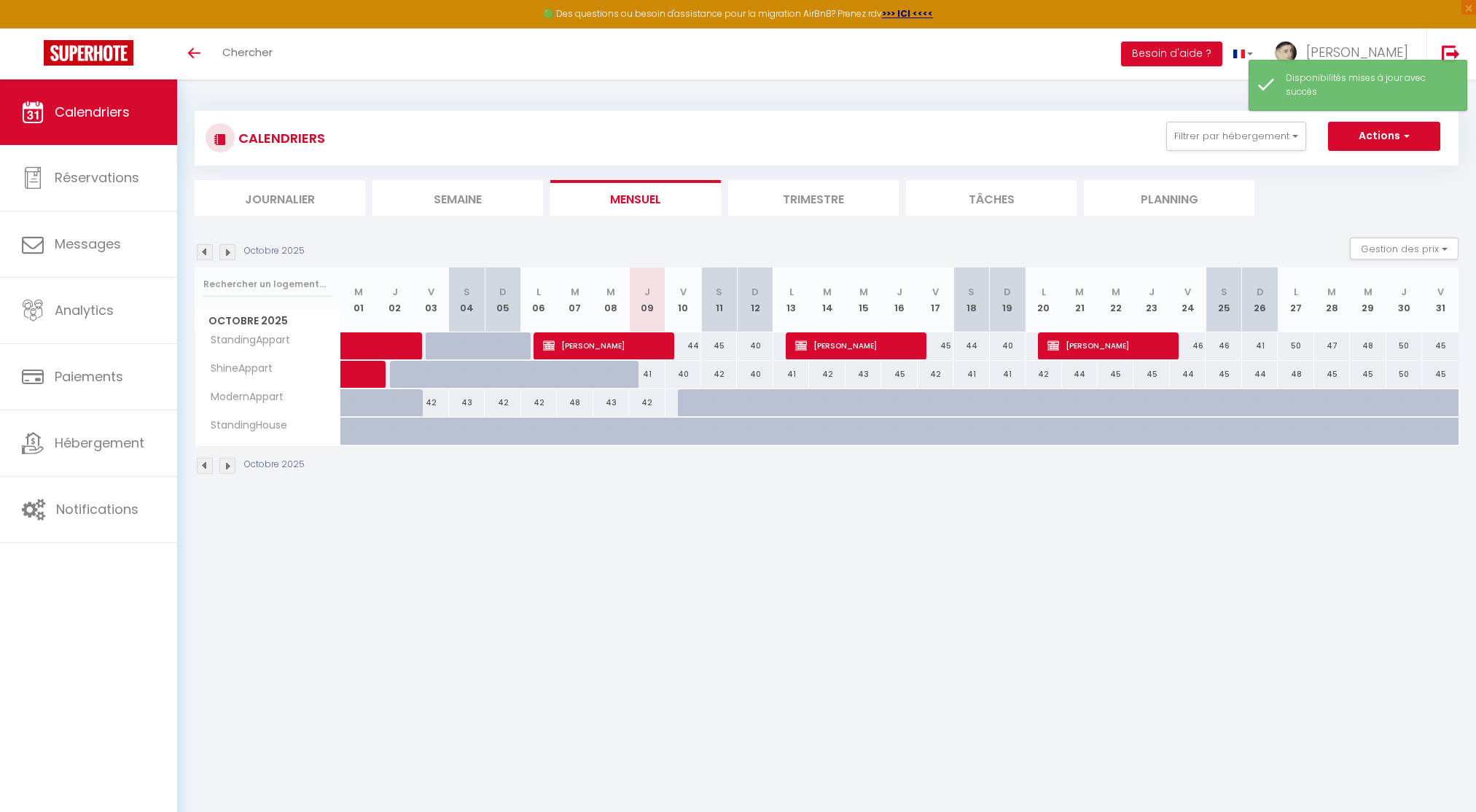
click at [1300, 350] on div "50" at bounding box center [1294, 346] width 35 height 27
select select "1"
type input "Lun 27 Octobre 2025"
type input "[DATE] Octobre 2025"
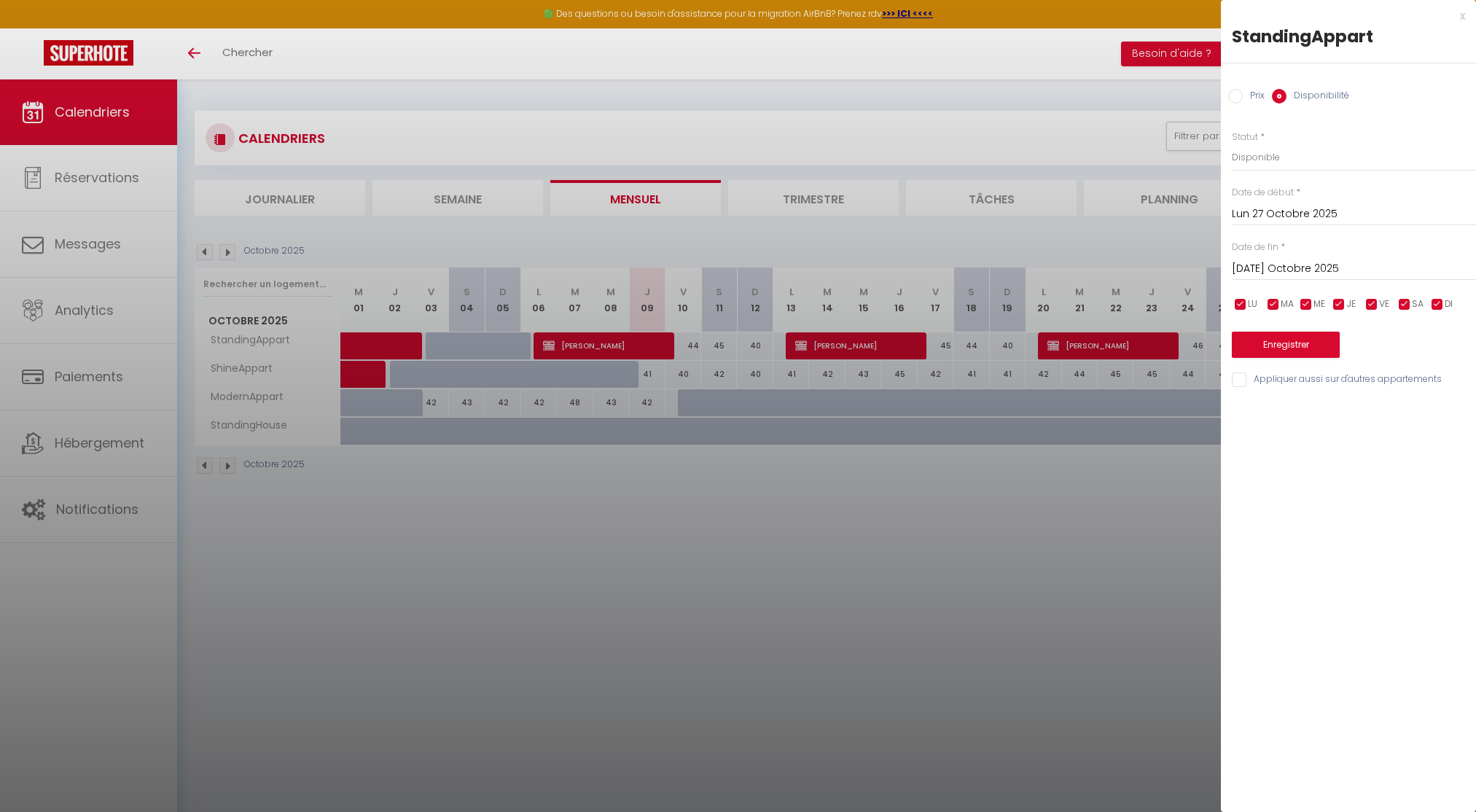
click at [460, 508] on div at bounding box center [738, 406] width 1476 height 812
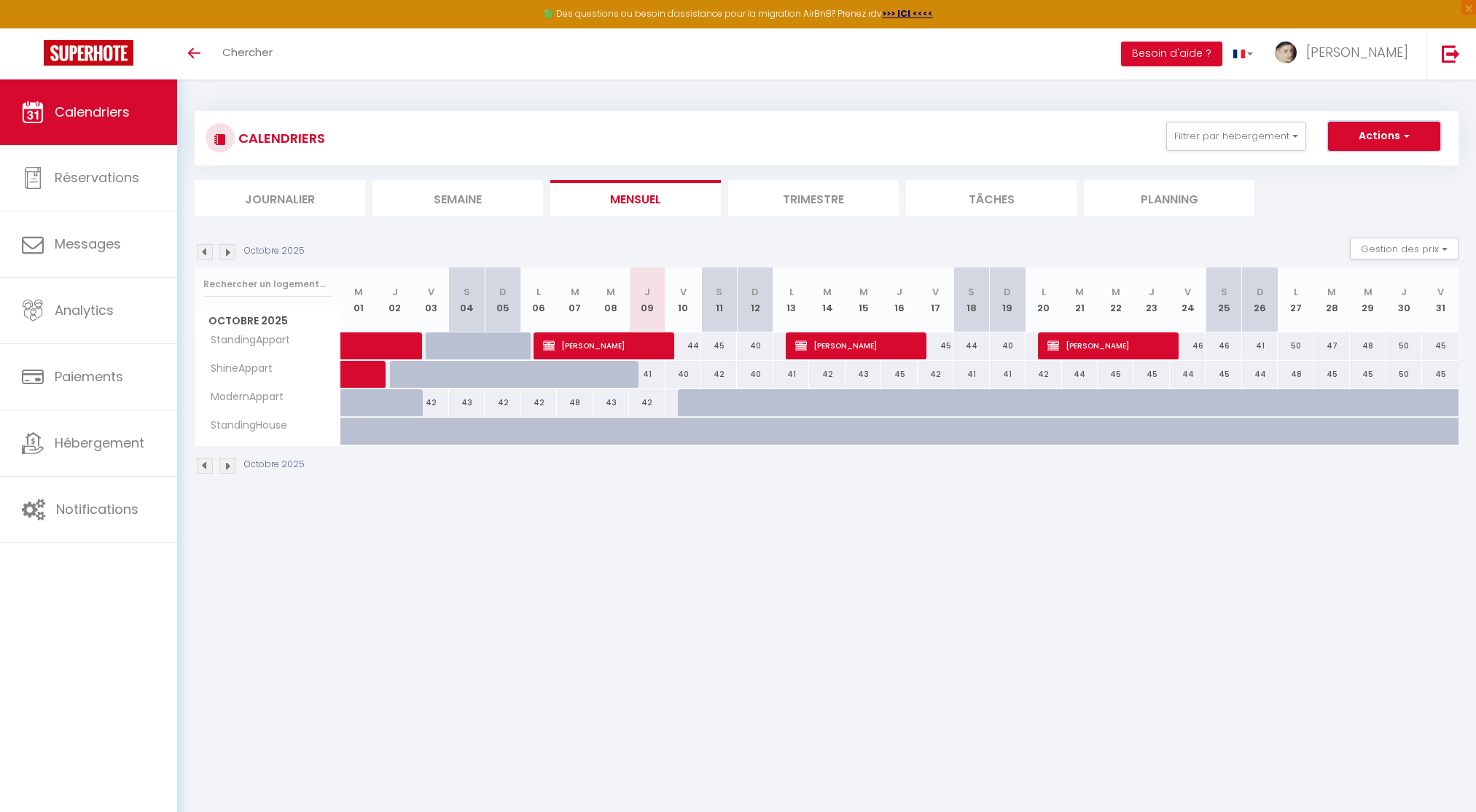
click at [1363, 129] on button "Actions" at bounding box center [1383, 136] width 112 height 30
click at [1349, 161] on link "Nouvelle réservation" at bounding box center [1368, 169] width 127 height 22
select select
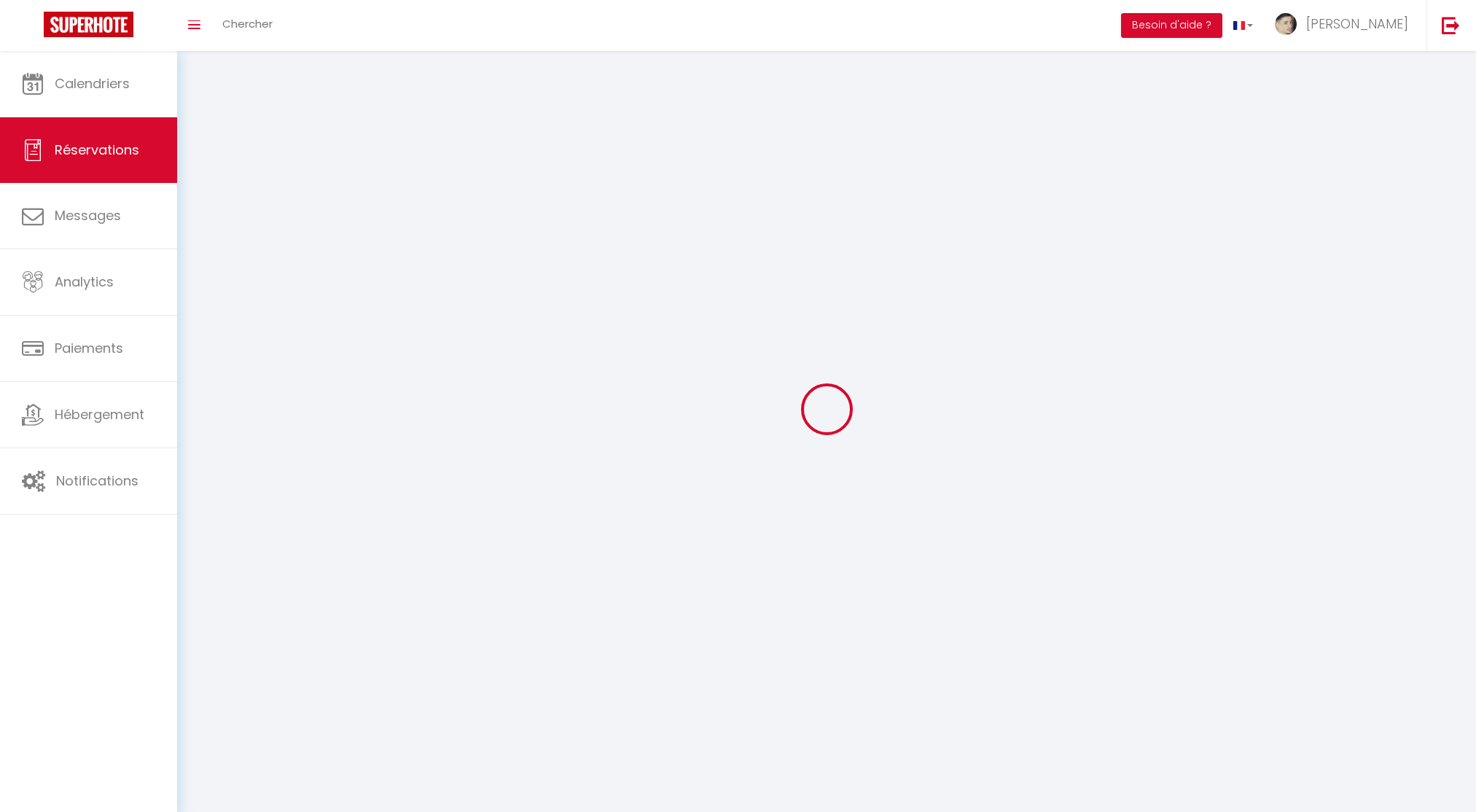
select select
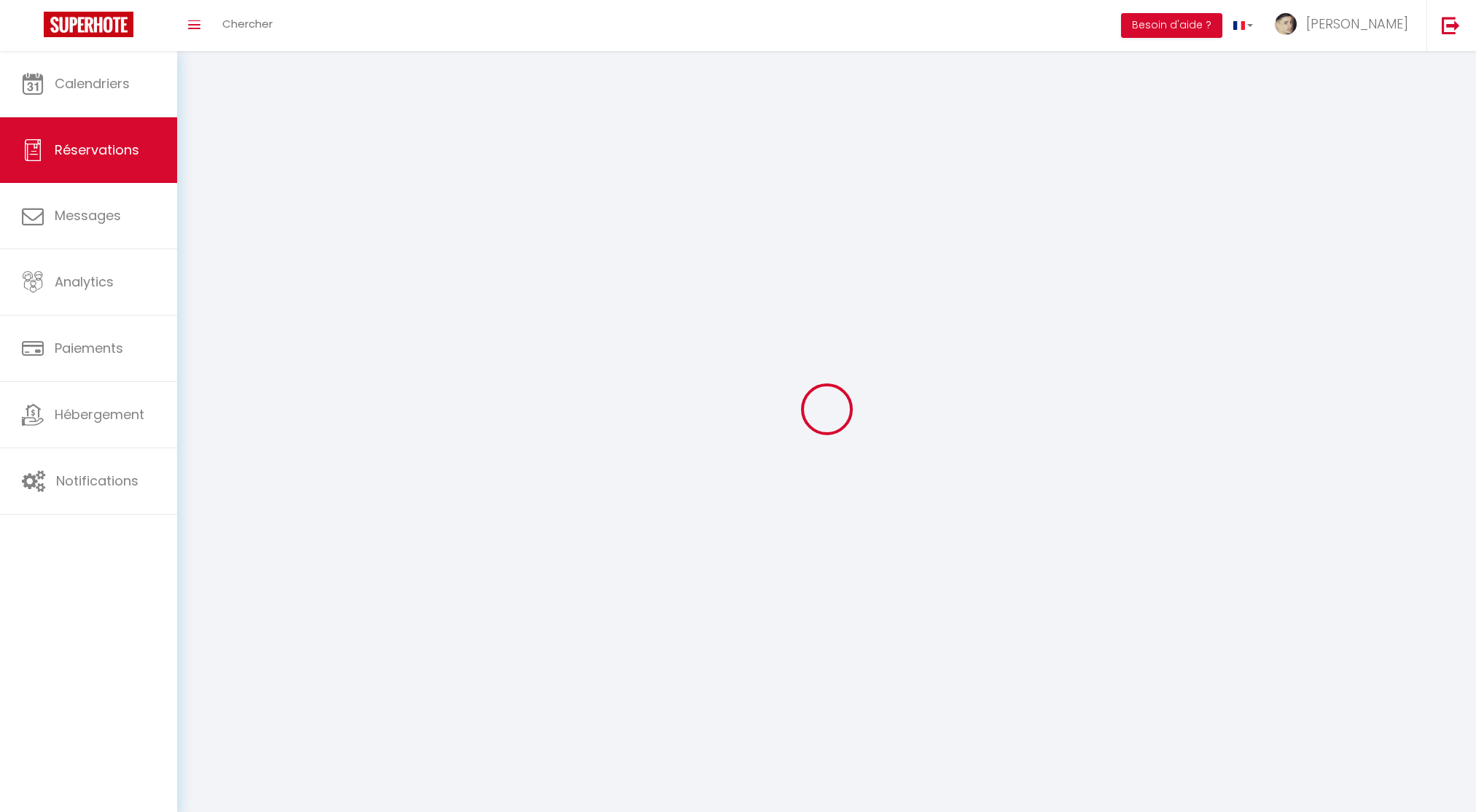
select select
checkbox input "false"
select select
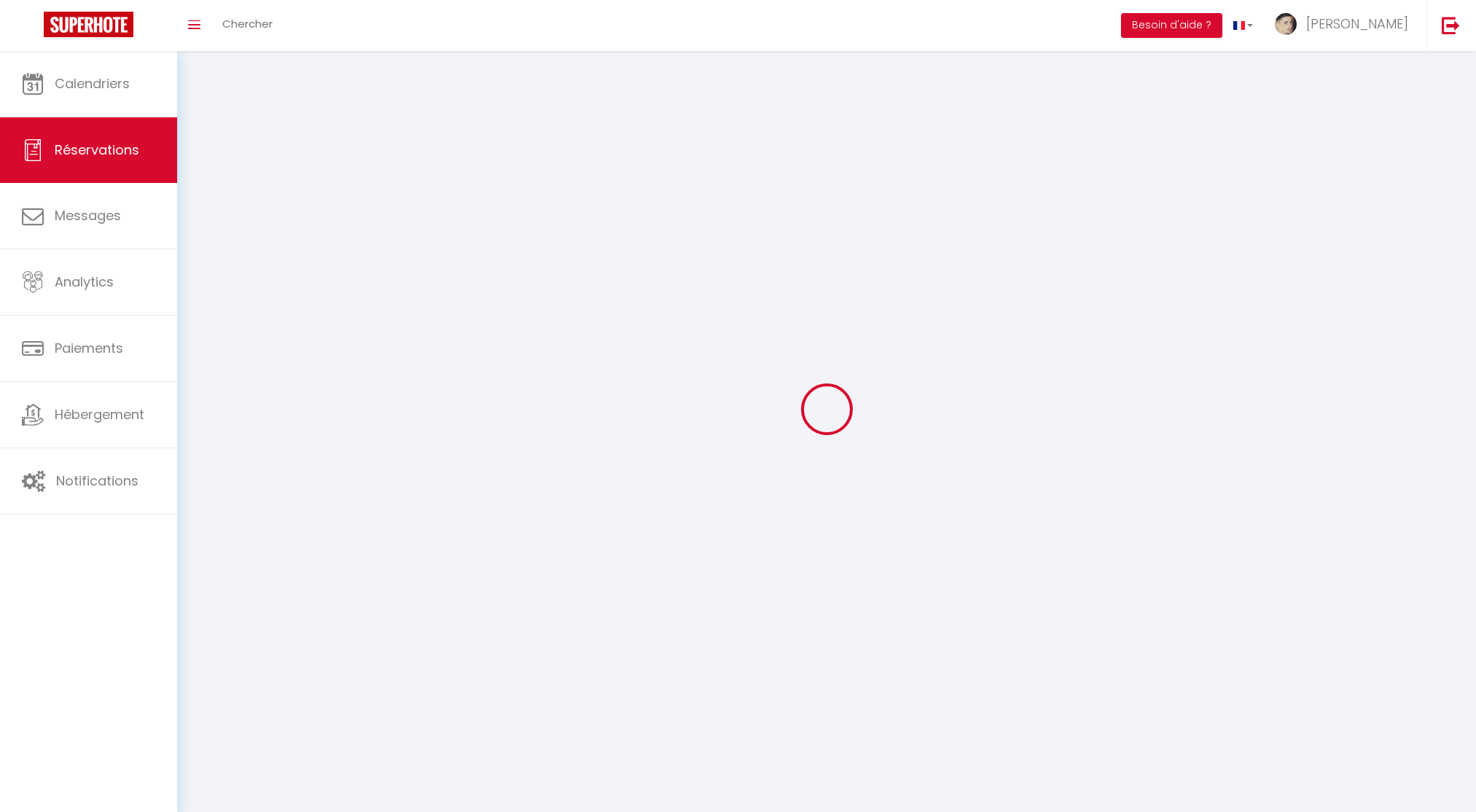
select select
checkbox input "false"
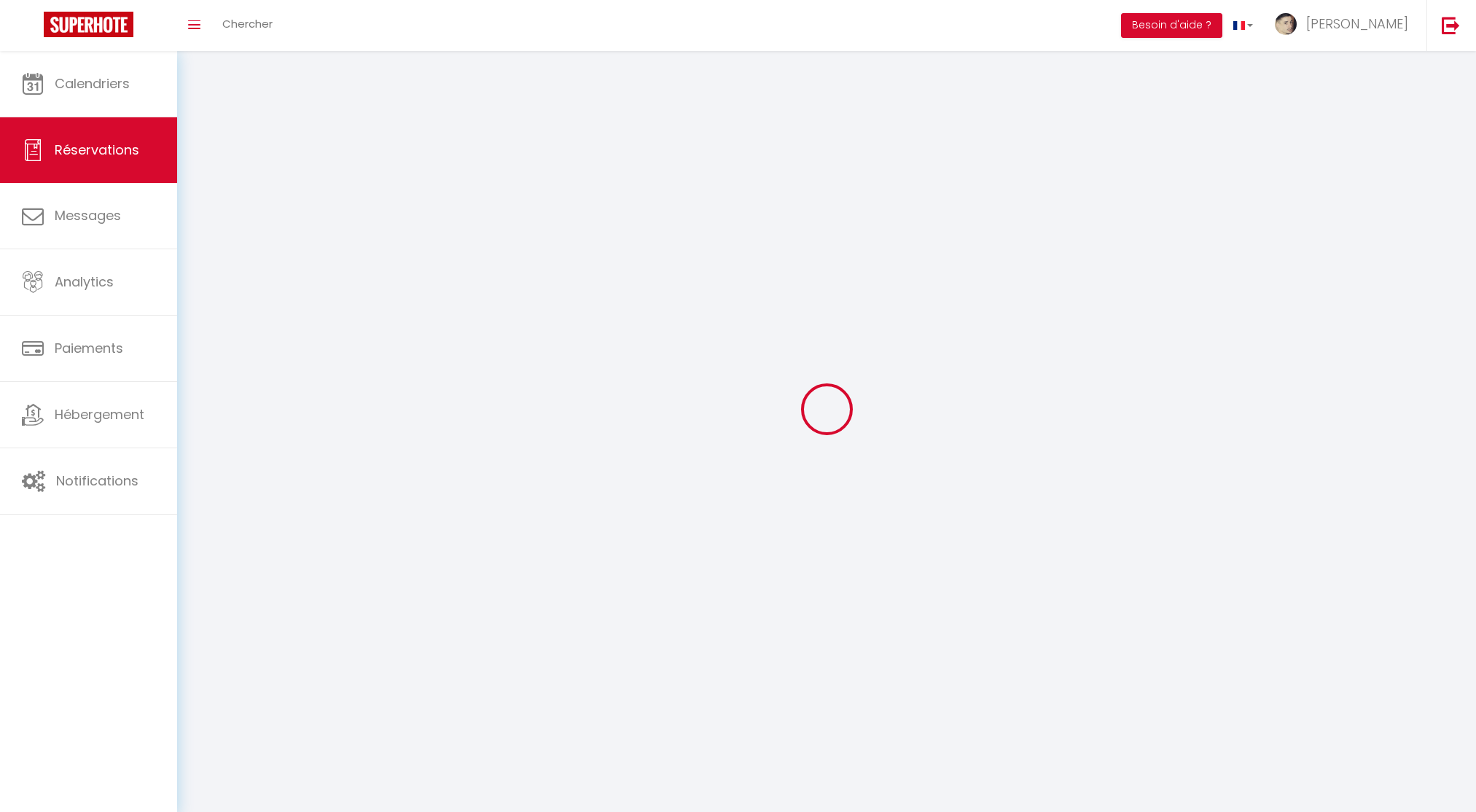
select select
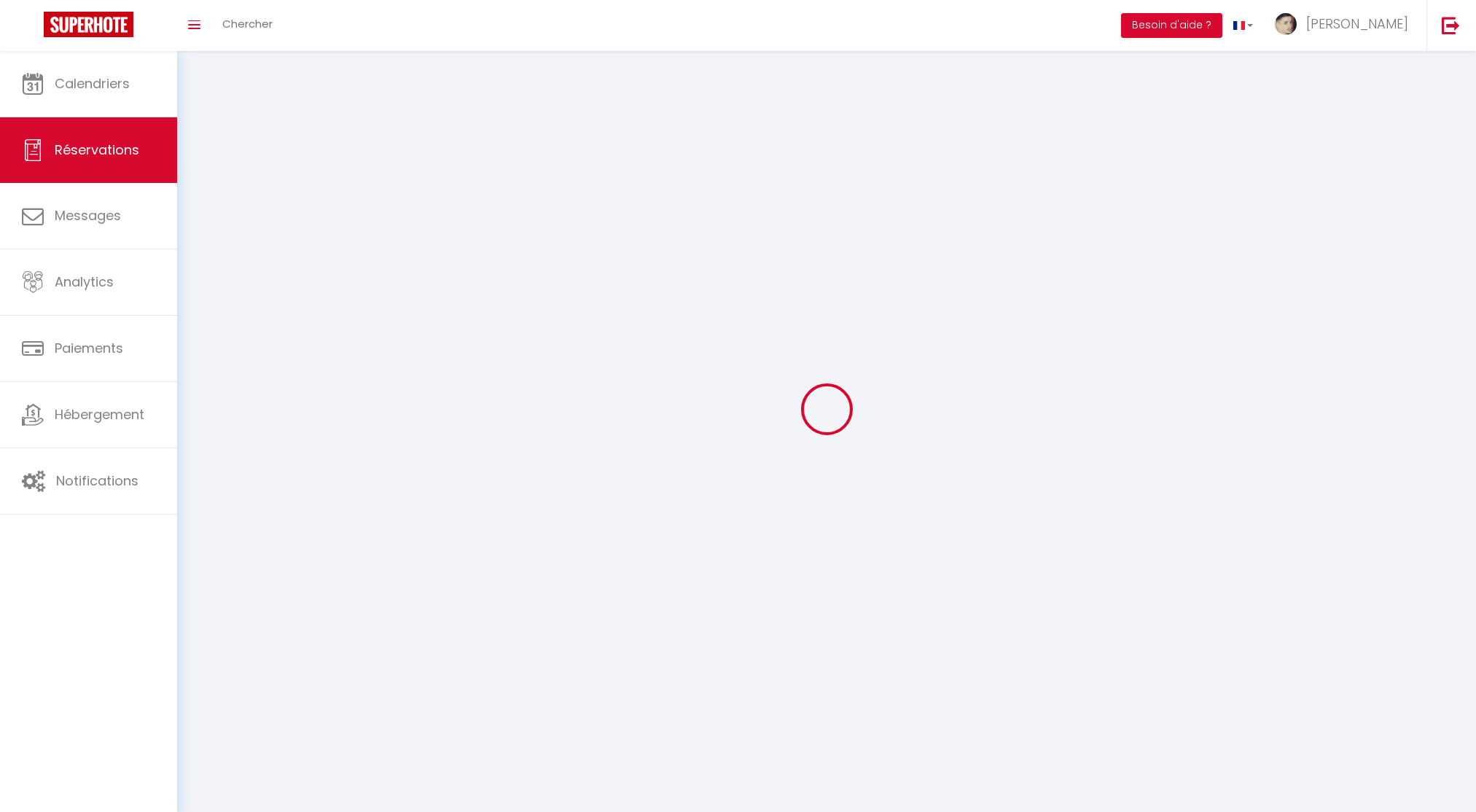
checkbox input "false"
select select
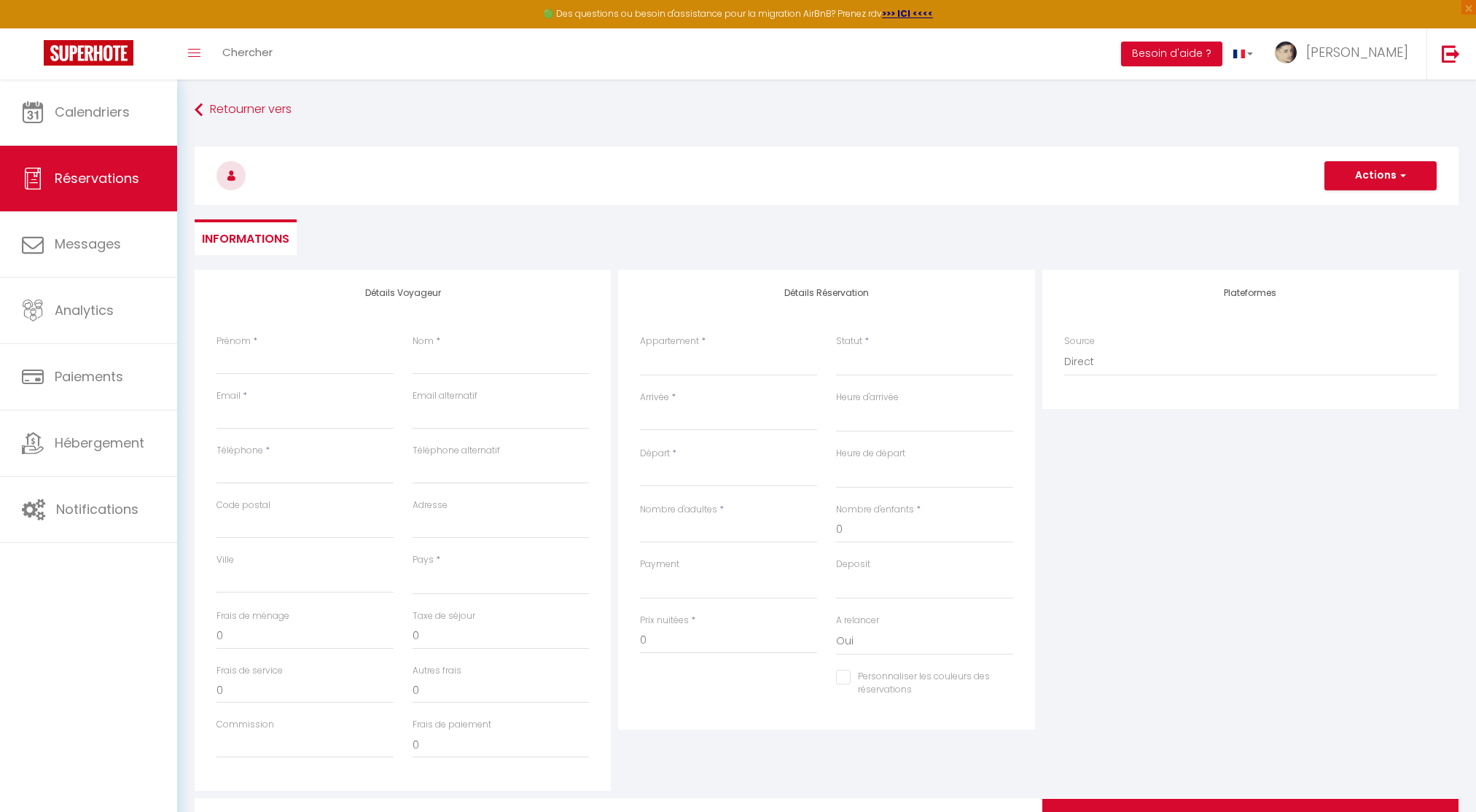
select select
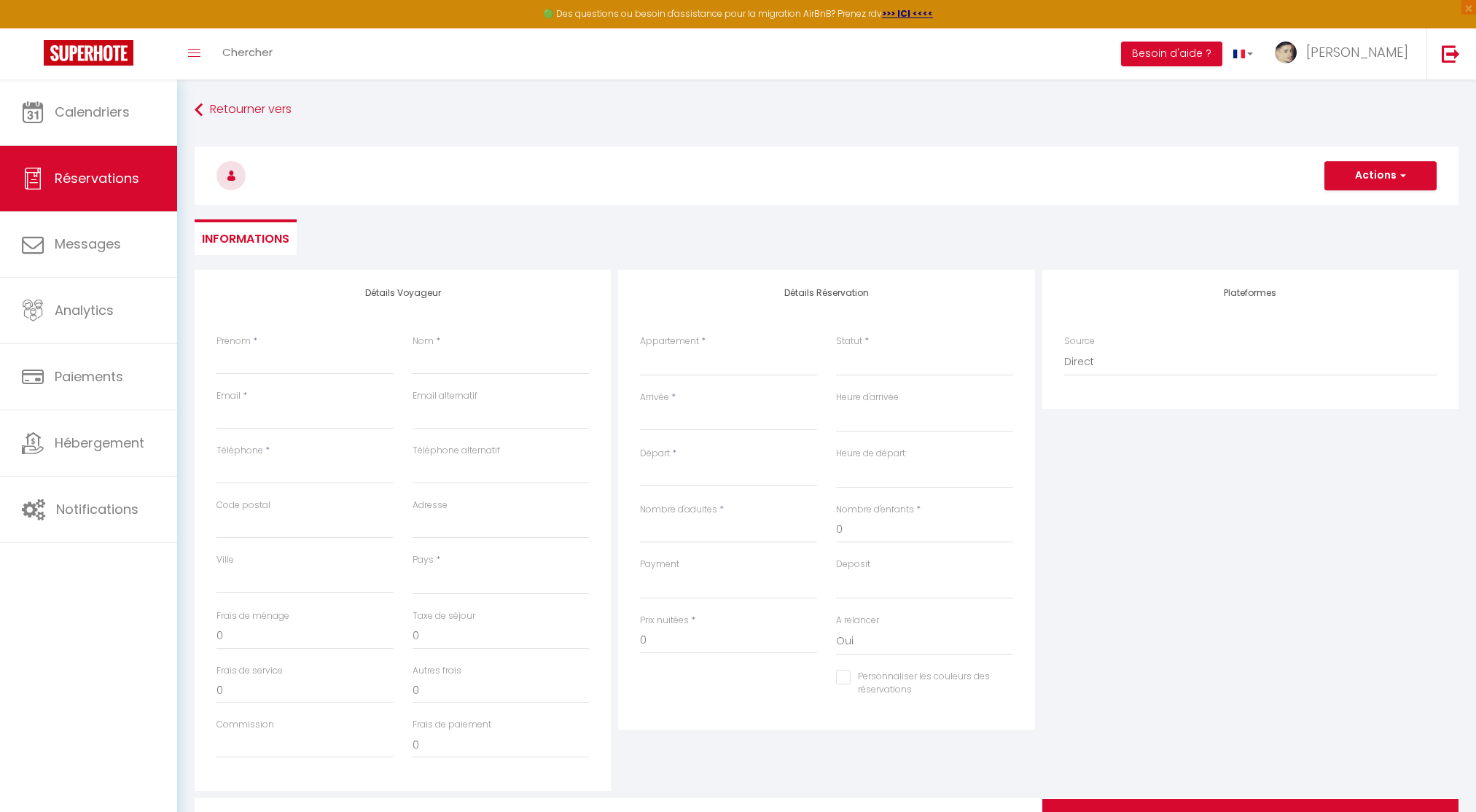
checkbox input "false"
select select
click at [691, 417] on input "Arrivée" at bounding box center [728, 419] width 177 height 19
click at [677, 619] on span "27" at bounding box center [687, 618] width 32 height 30
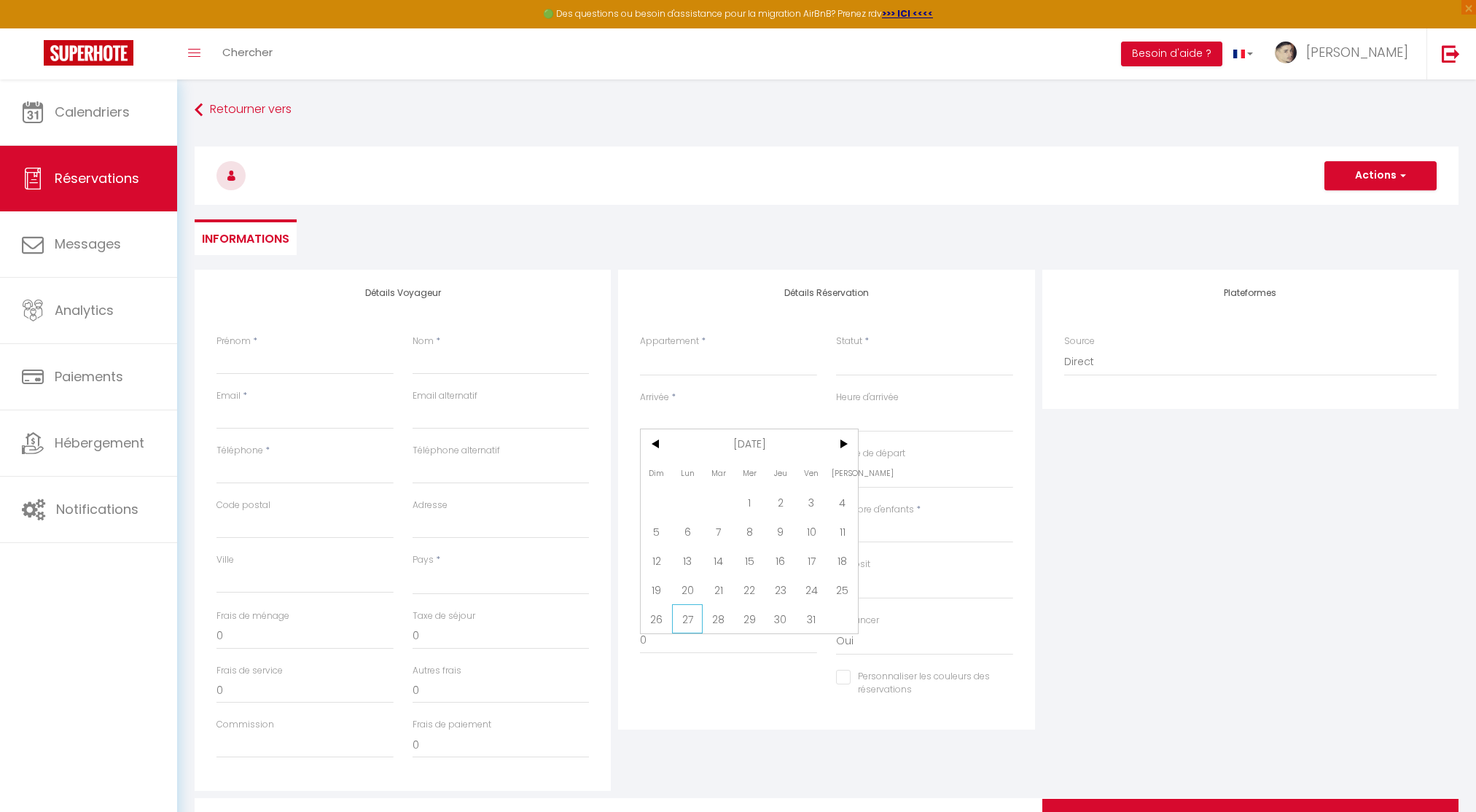
select select
type input "Lun 27 Octobre 2025"
select select
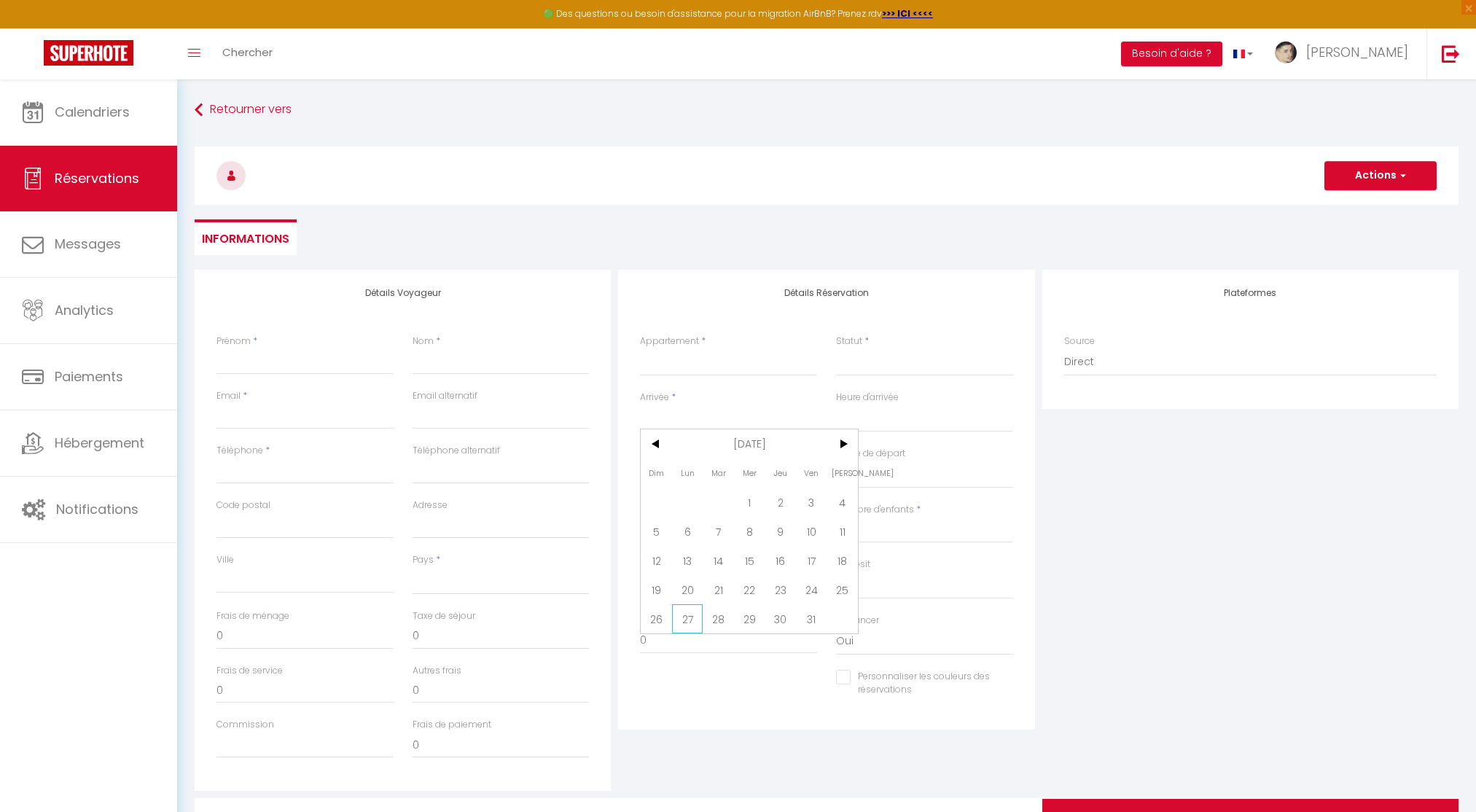
type input "Mar 28 Octobre 2025"
select select
checkbox input "false"
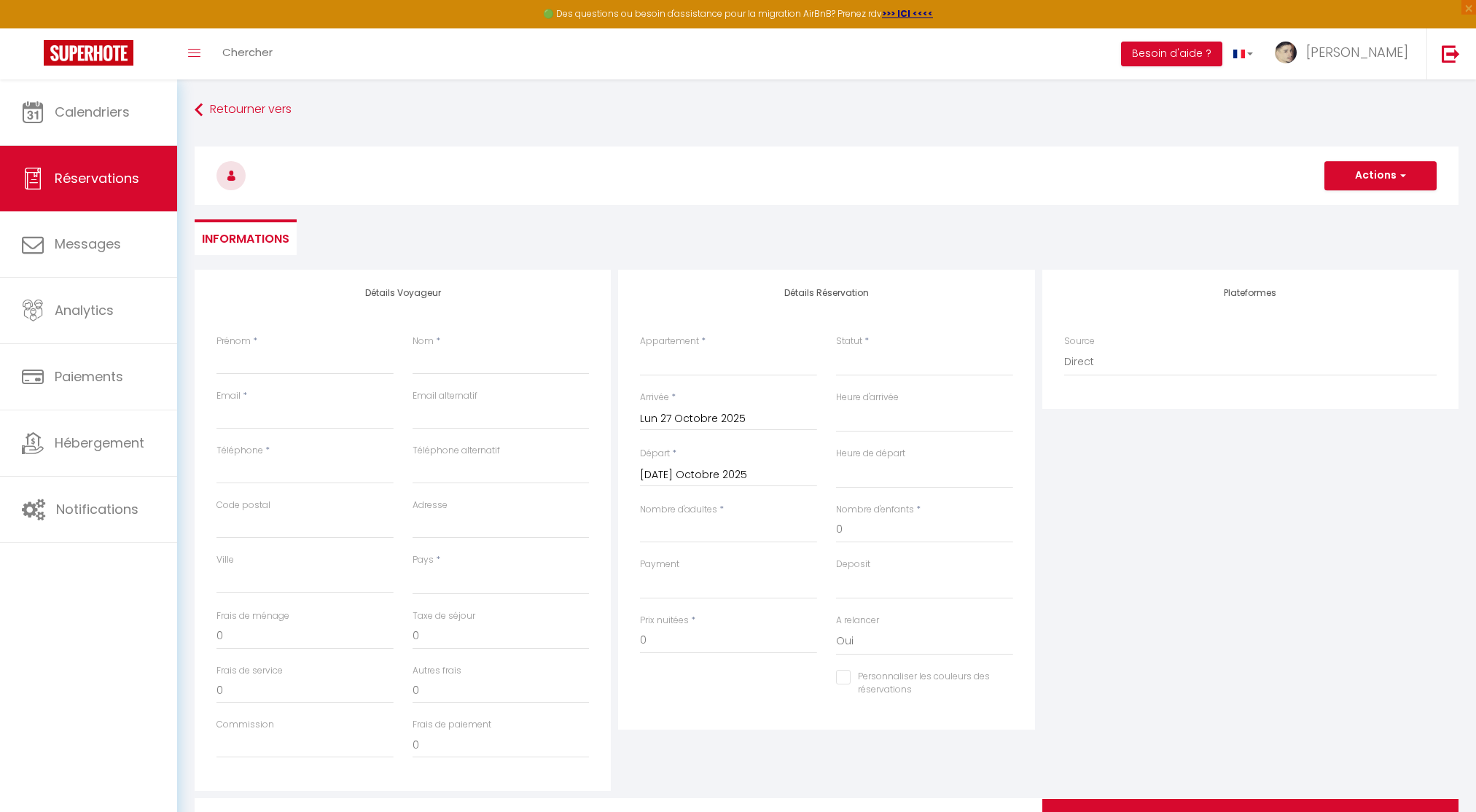
click at [724, 477] on input "Mar 28 Octobre 2025" at bounding box center [728, 475] width 177 height 19
click at [791, 675] on span "30" at bounding box center [781, 673] width 32 height 30
select select
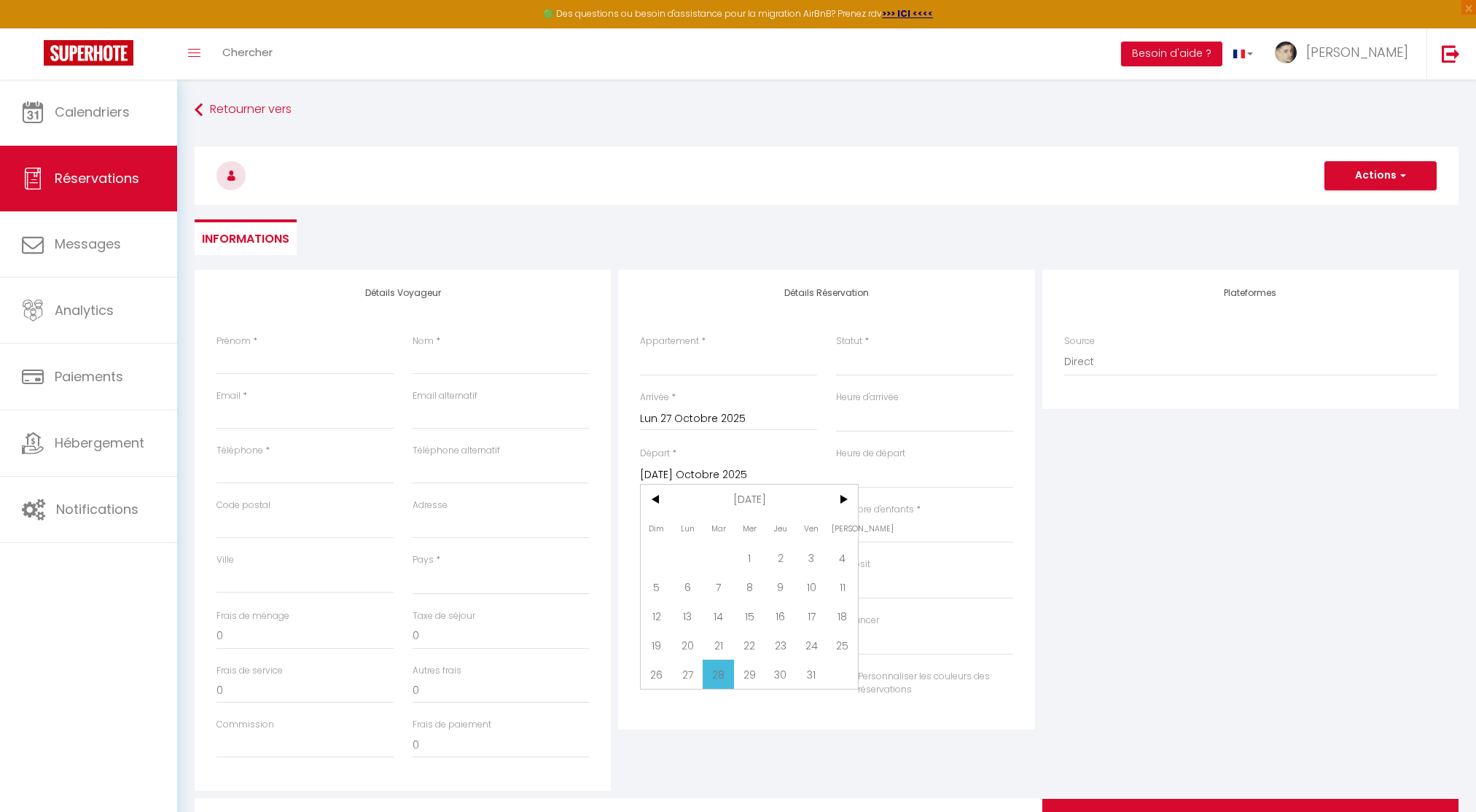
select select
type input "Jeu 30 Octobre 2025"
select select
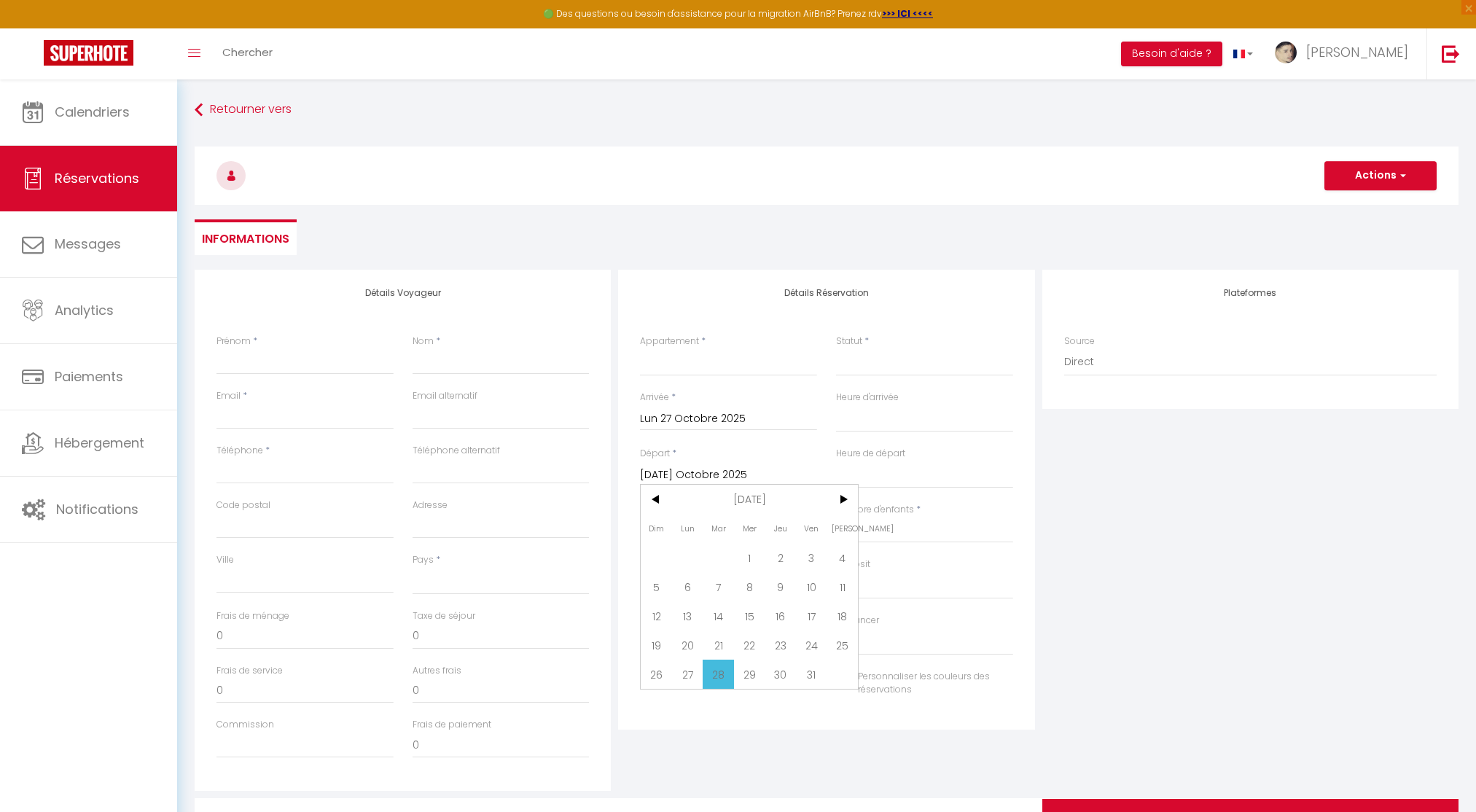
checkbox input "false"
click at [728, 477] on input "Jeu 30 Octobre 2025" at bounding box center [728, 475] width 177 height 19
click at [811, 679] on span "31" at bounding box center [811, 673] width 32 height 30
select select
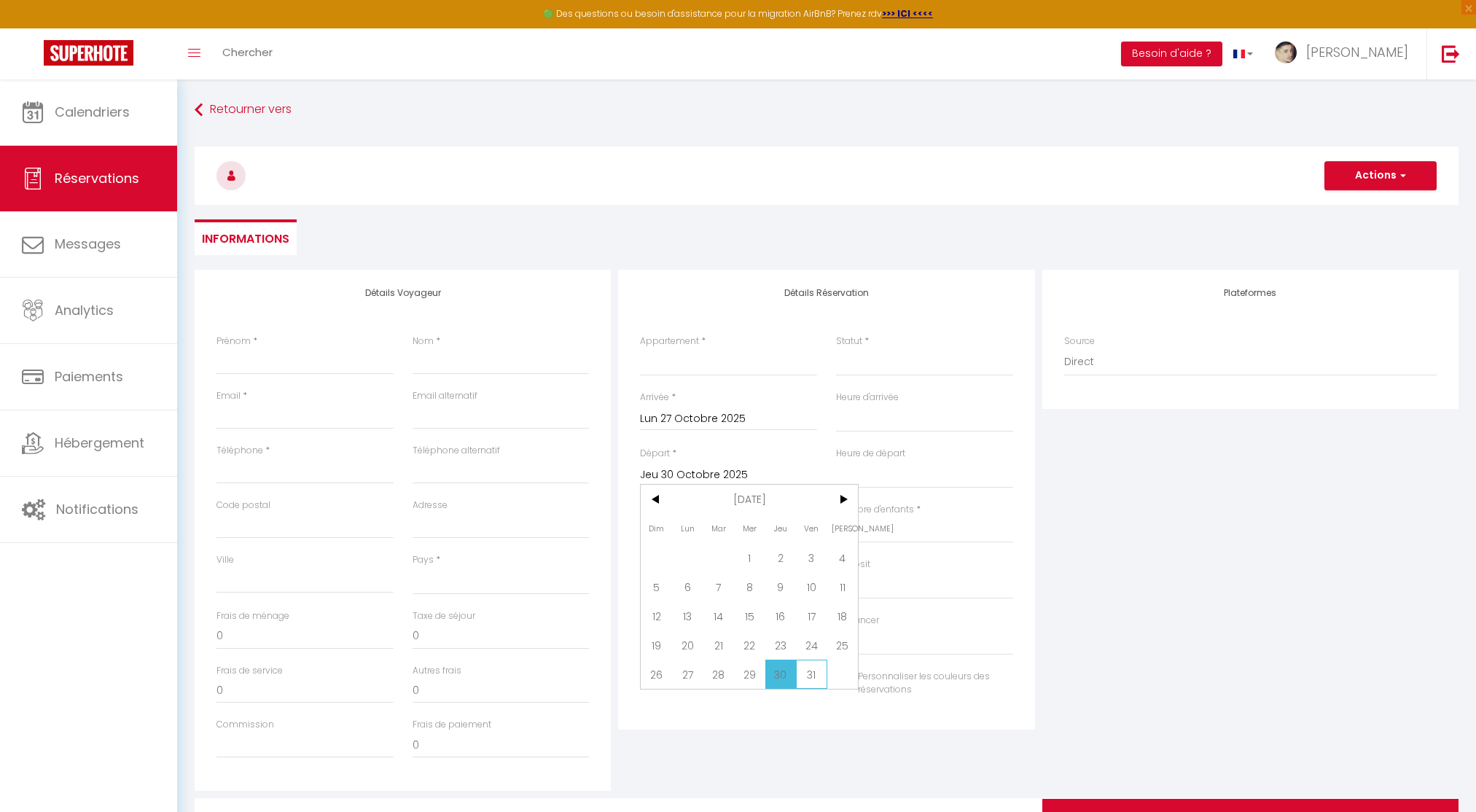
select select
type input "Ven 31 Octobre 2025"
select select
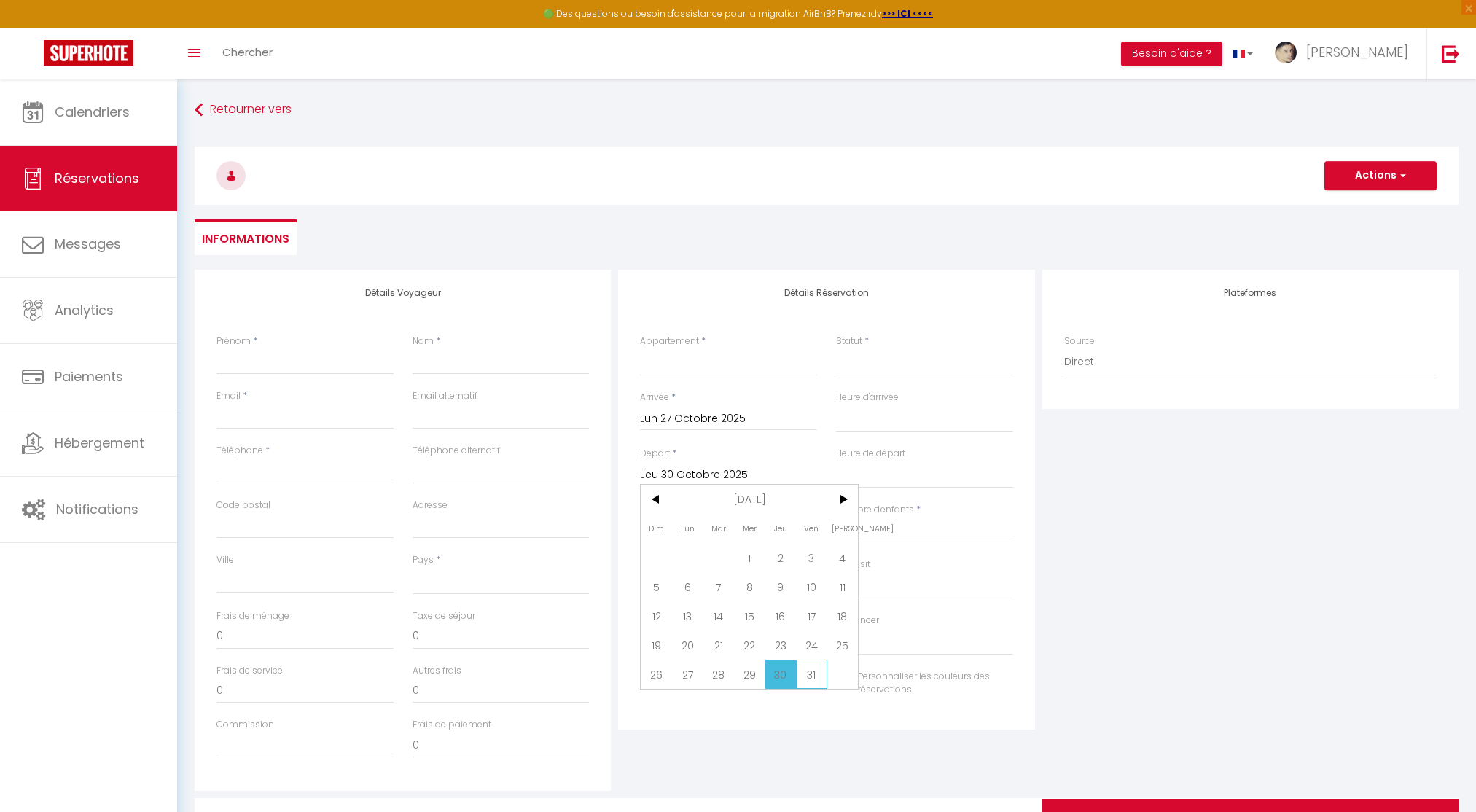
select select
checkbox input "false"
click at [451, 355] on input "Nom" at bounding box center [501, 361] width 177 height 26
paste input "[PERSON_NAME]"
type input "[PERSON_NAME]"
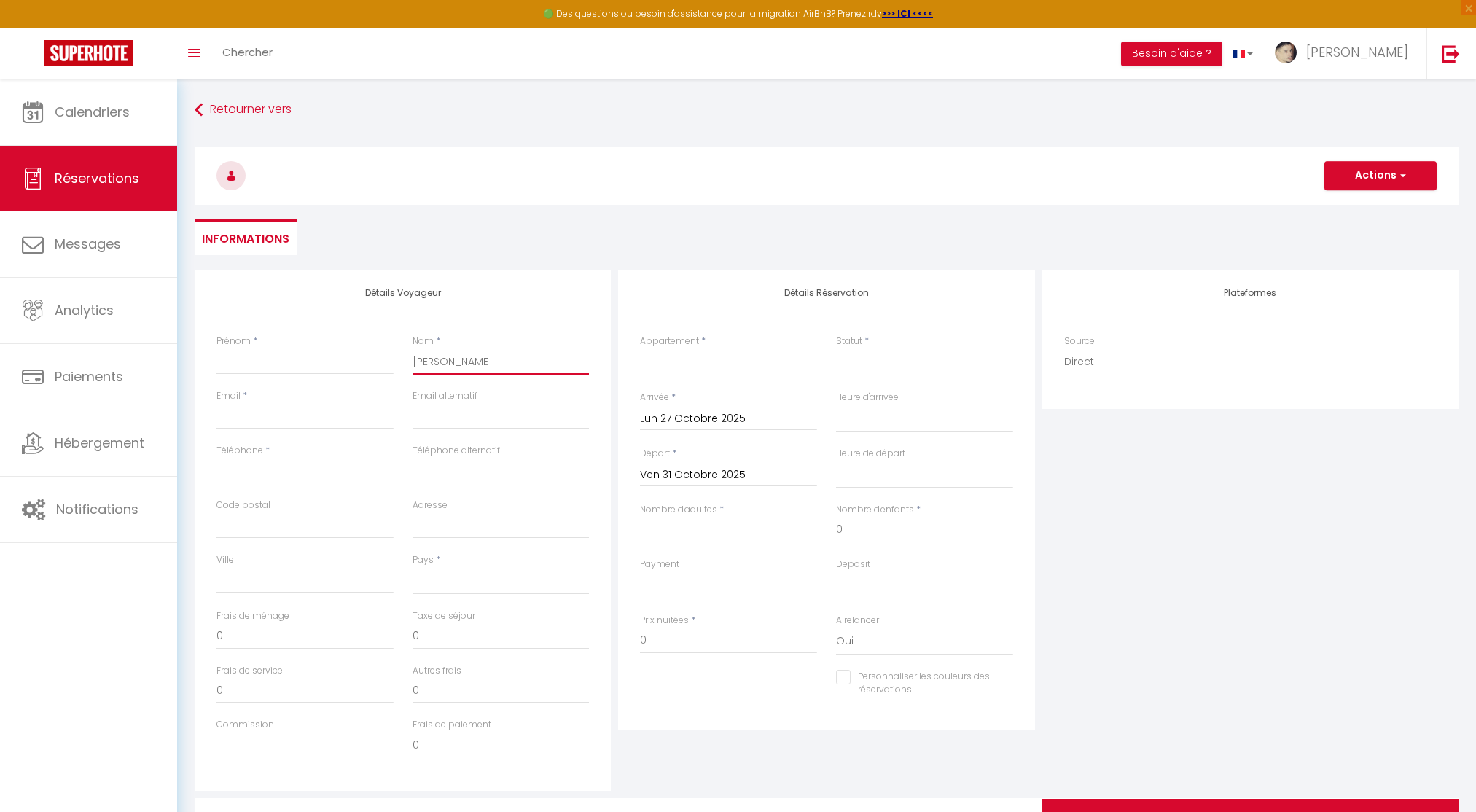
select select
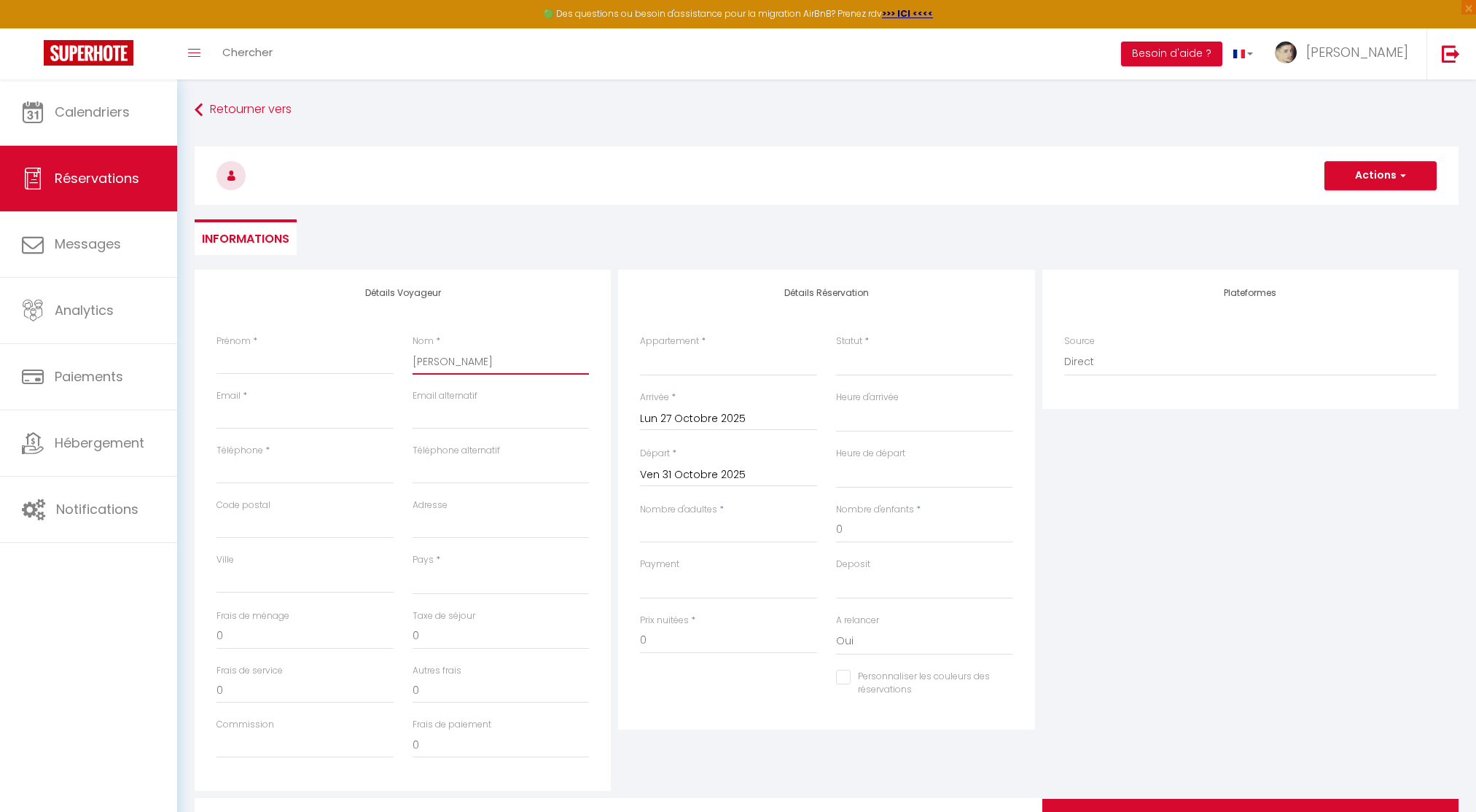
select select
checkbox input "false"
type input "[PERSON_NAME]"
click at [270, 359] on input "Prénom" at bounding box center [305, 361] width 177 height 26
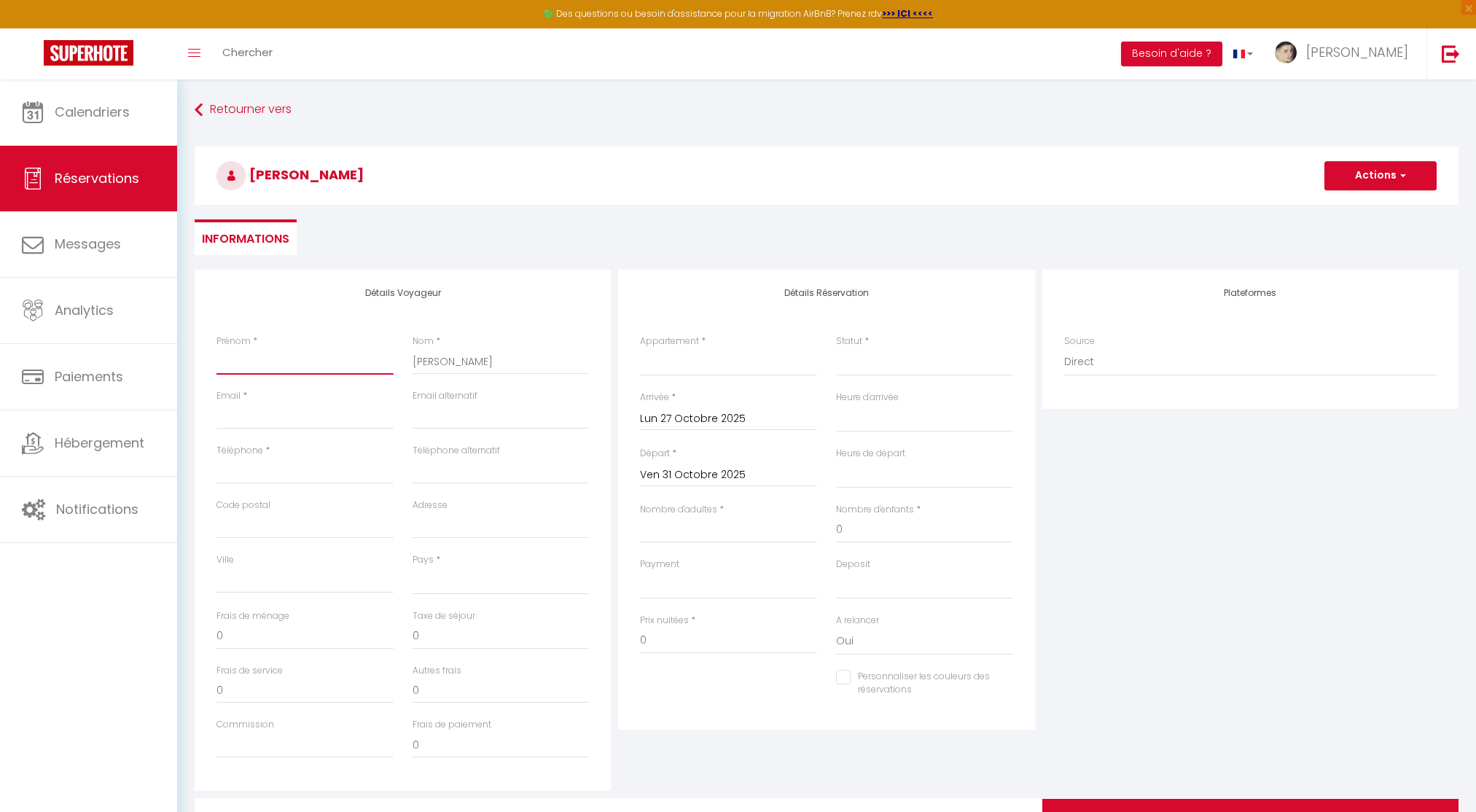
paste input "Matys"
type input "Matys"
select select
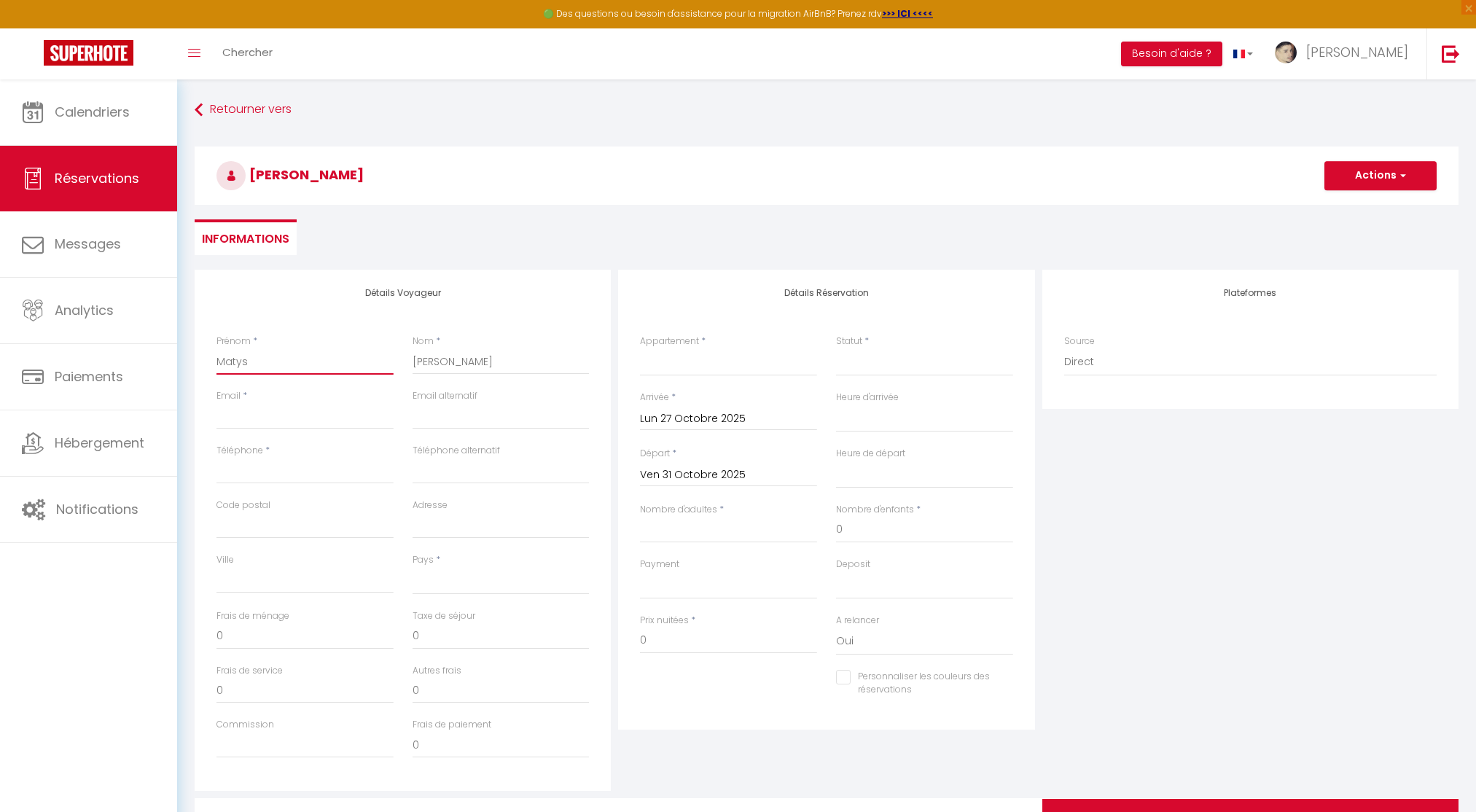
select select
checkbox input "false"
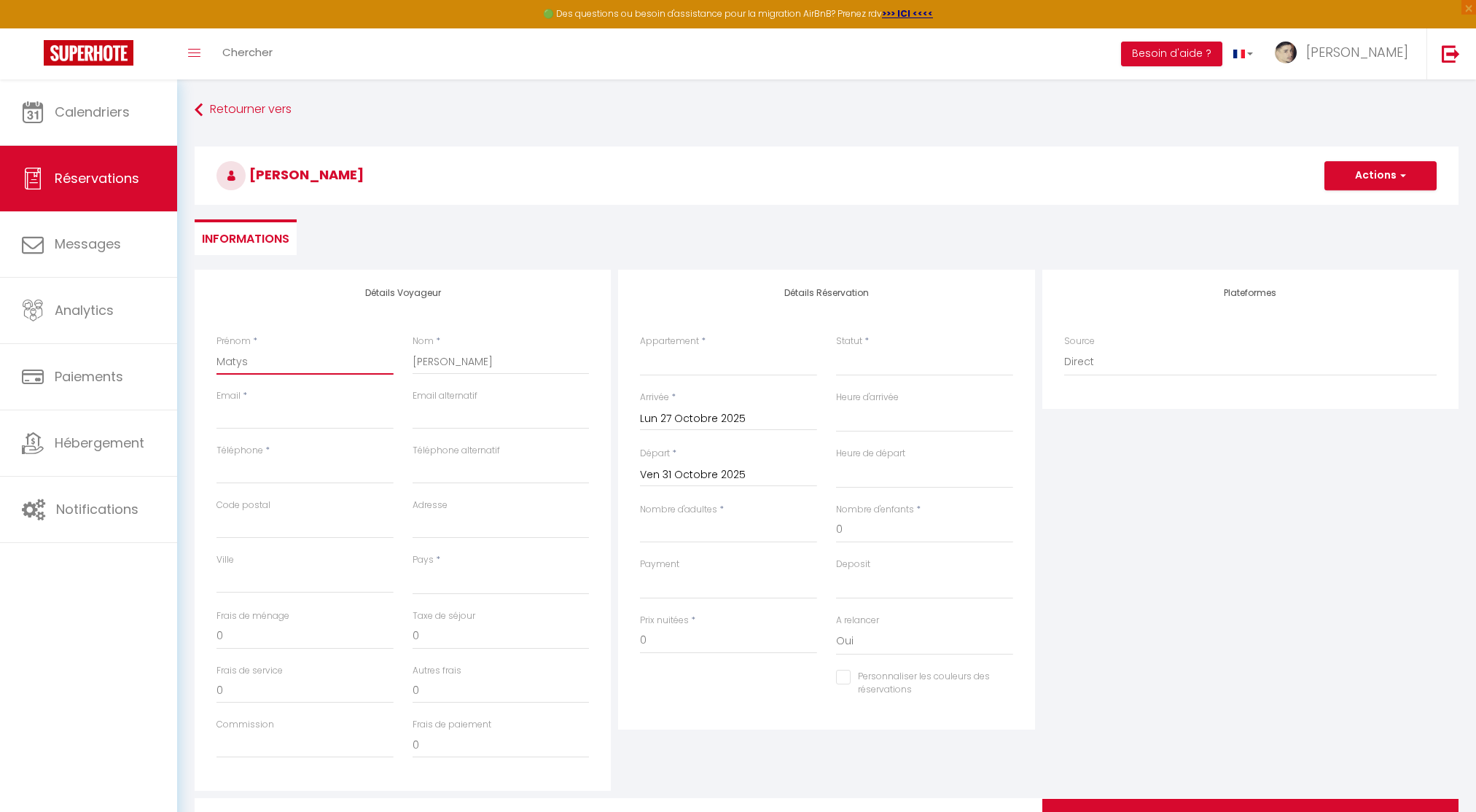
type input "Matys"
click at [537, 413] on input "email" at bounding box center [501, 416] width 177 height 26
click at [212, 415] on div "Email *" at bounding box center [305, 416] width 196 height 54
click at [276, 421] on input "Email client" at bounding box center [305, 416] width 177 height 26
paste input "[EMAIL_ADDRESS][PERSON_NAME][DOMAIN_NAME]"
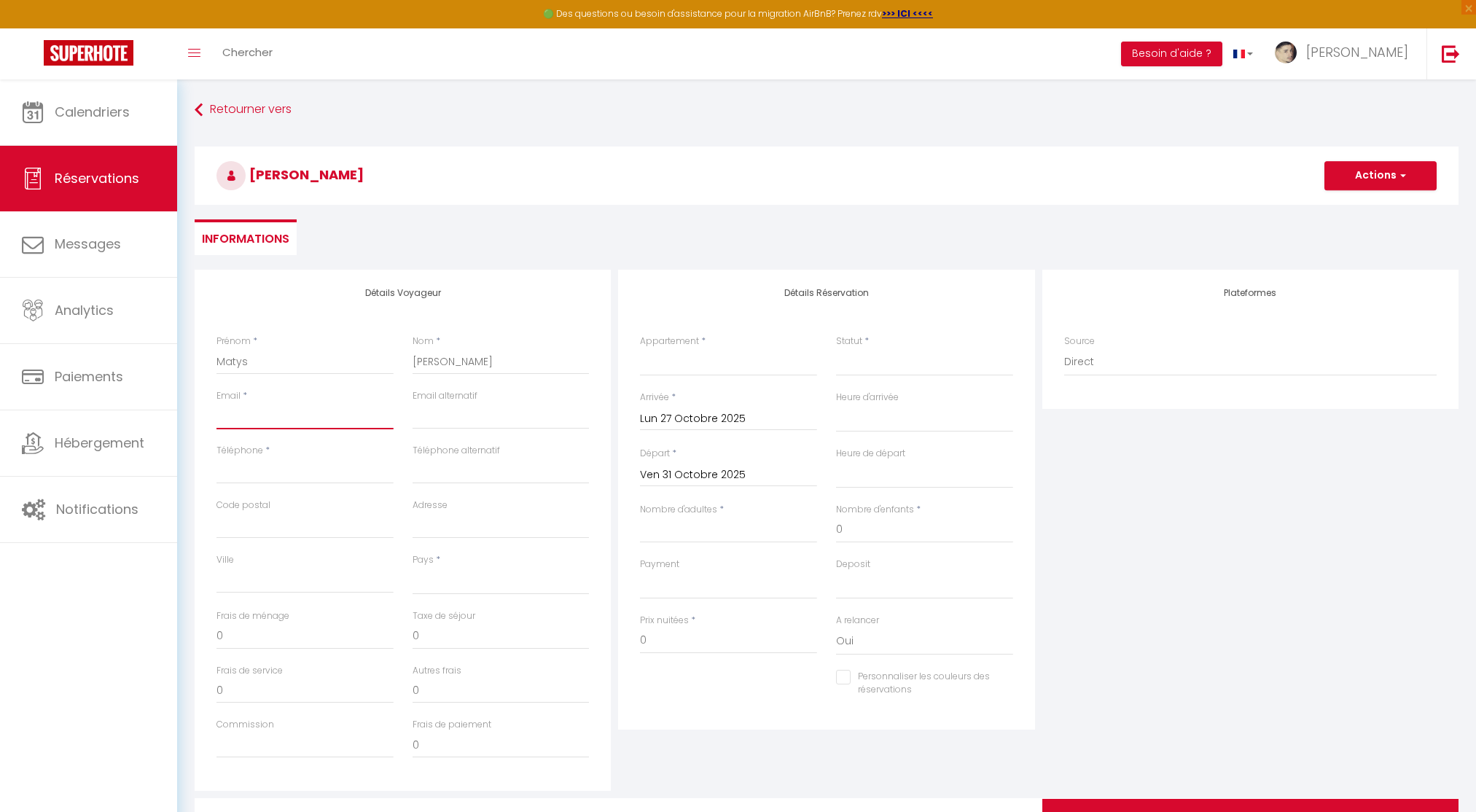
type input "[EMAIL_ADDRESS][PERSON_NAME][DOMAIN_NAME]"
select select
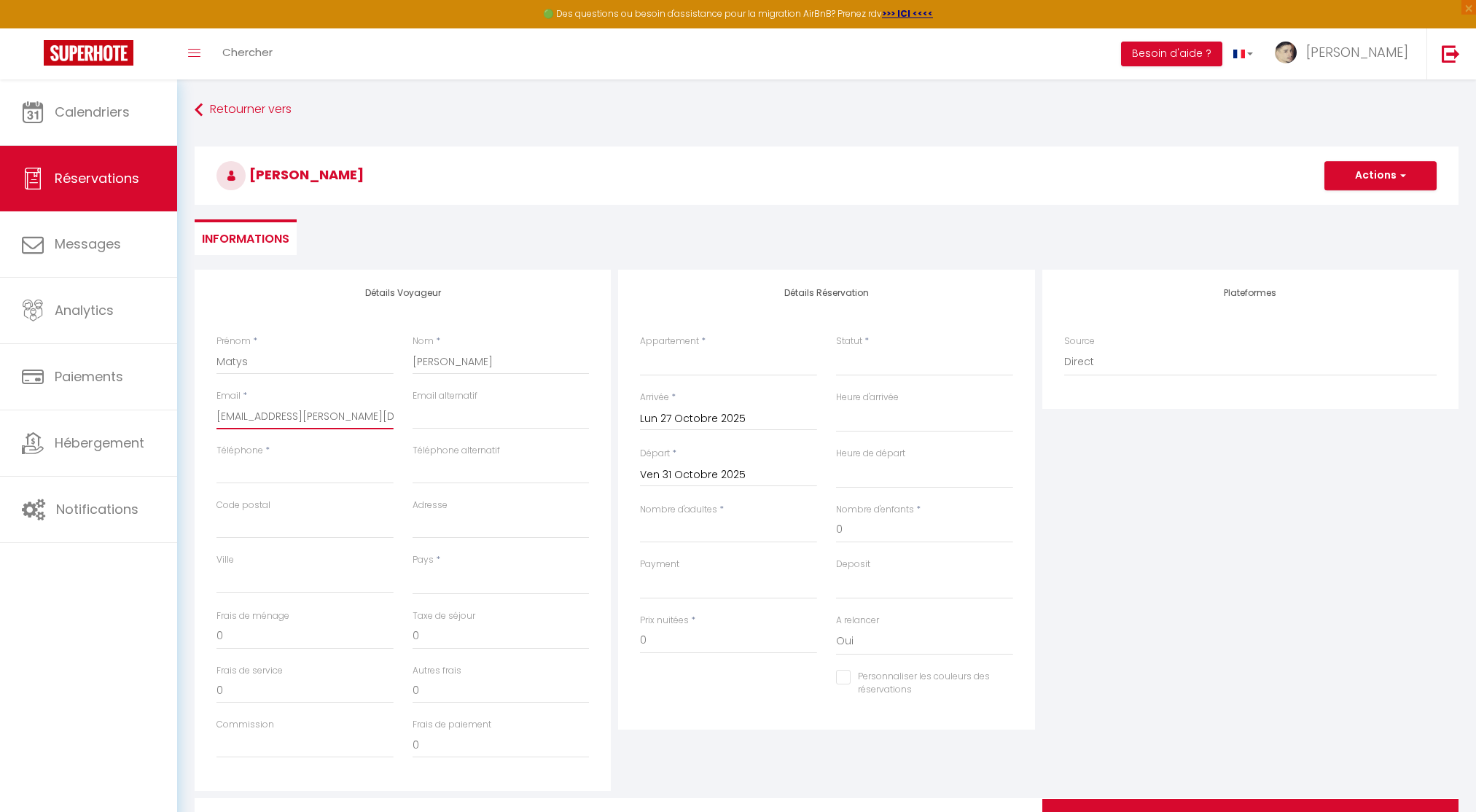
select select
checkbox input "false"
type input "[EMAIL_ADDRESS][PERSON_NAME][DOMAIN_NAME]"
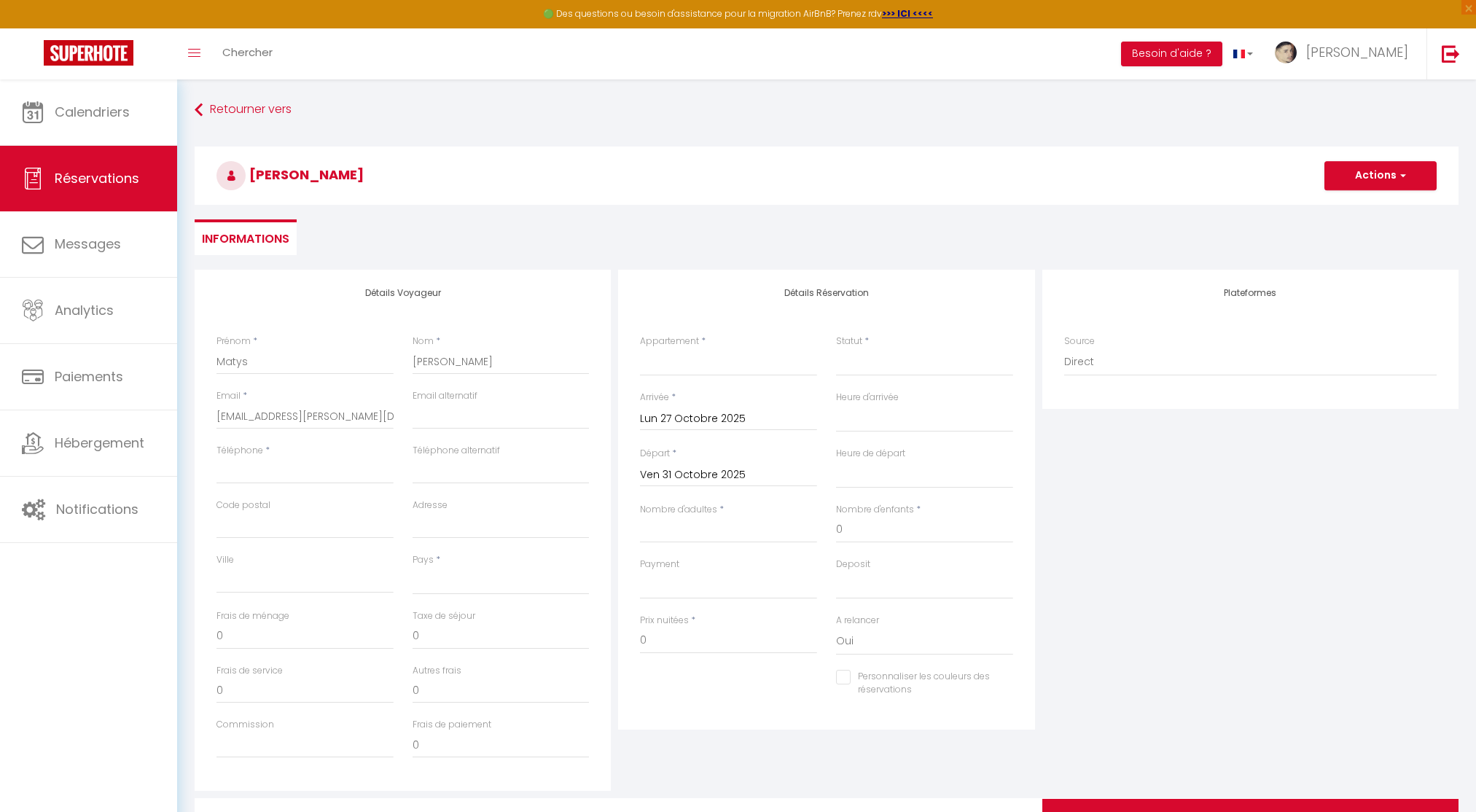
click at [512, 336] on div "Nom * LAMBERT" at bounding box center [501, 354] width 177 height 40
click at [256, 476] on input "Téléphone" at bounding box center [305, 470] width 177 height 26
paste input "0769961087"
type input "0769961087"
select select
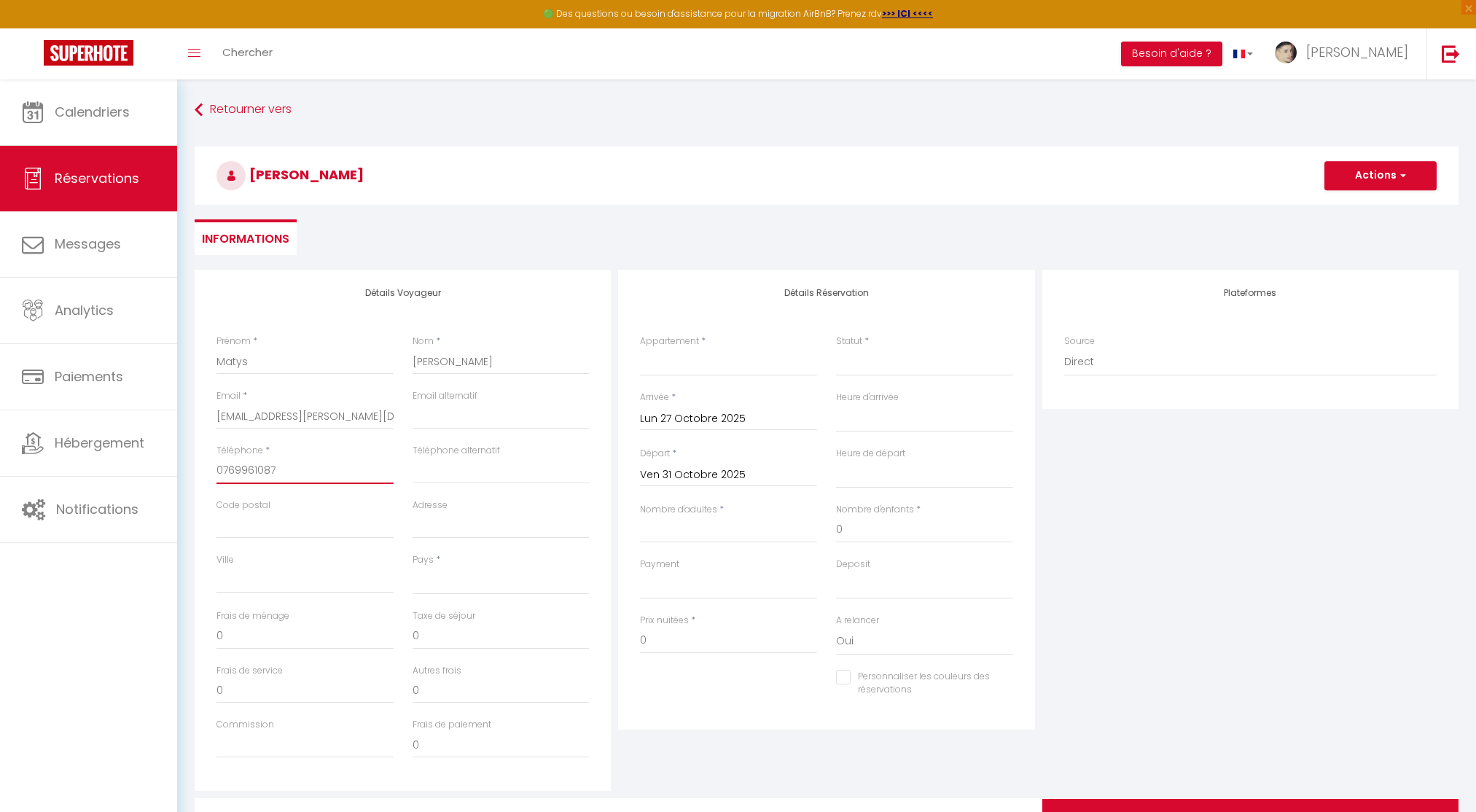
select select
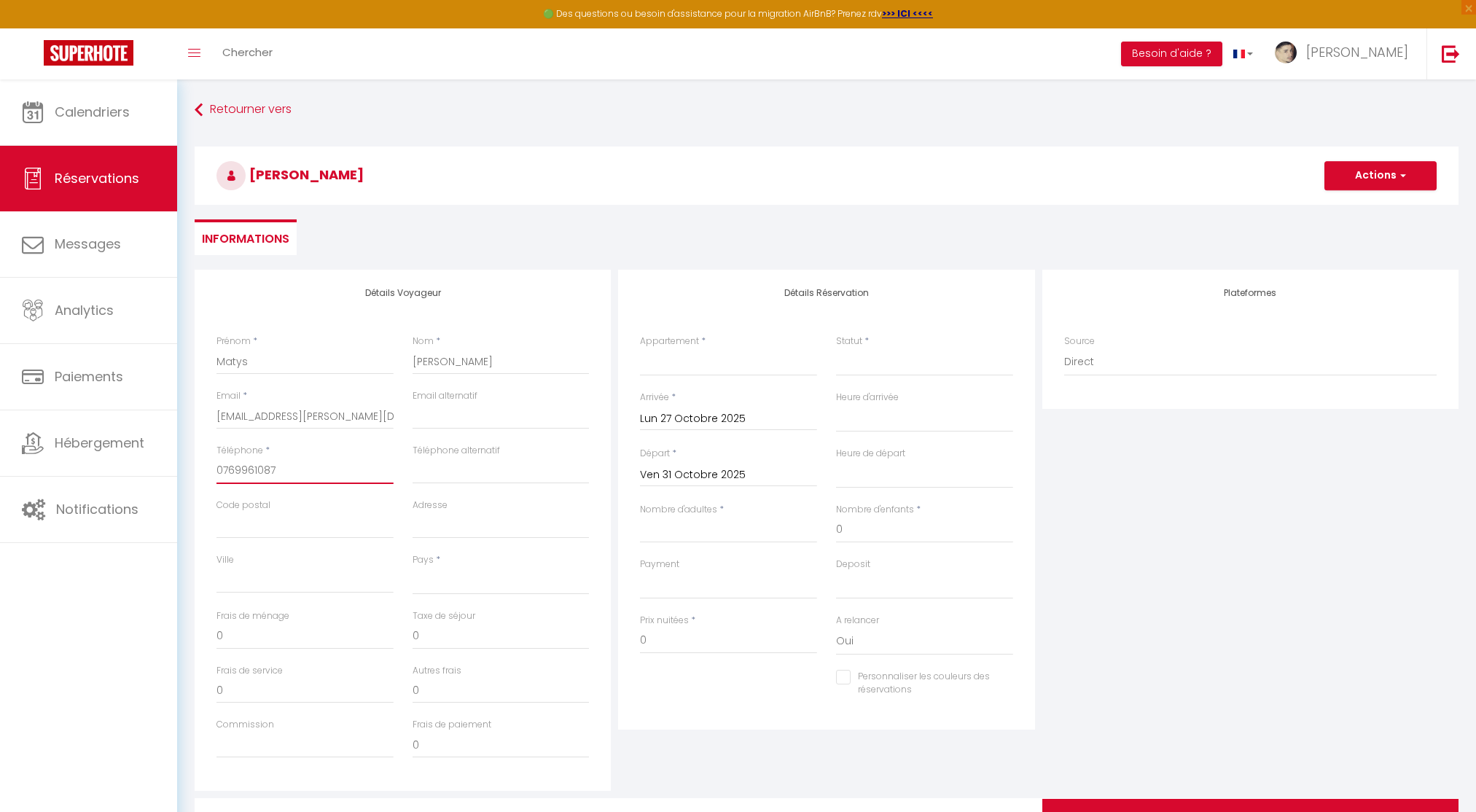
select select
checkbox input "false"
type input "0769961087"
click at [265, 531] on input "Code postal" at bounding box center [305, 524] width 177 height 26
click at [453, 519] on input "Adresse" at bounding box center [501, 524] width 177 height 26
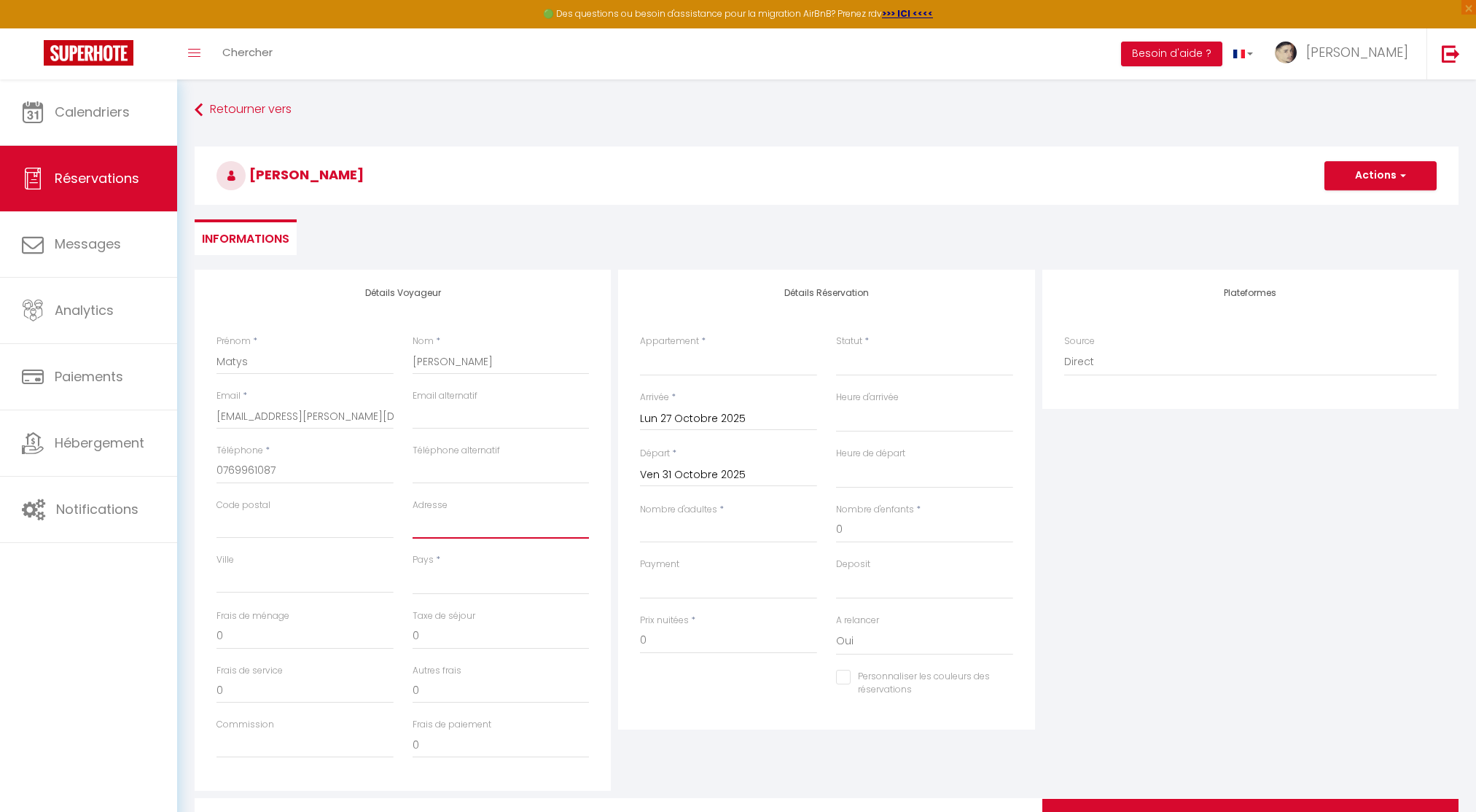
paste input "10 Lotissement le moine blanc"
type input "10 Lotissement le moine blanc"
select select
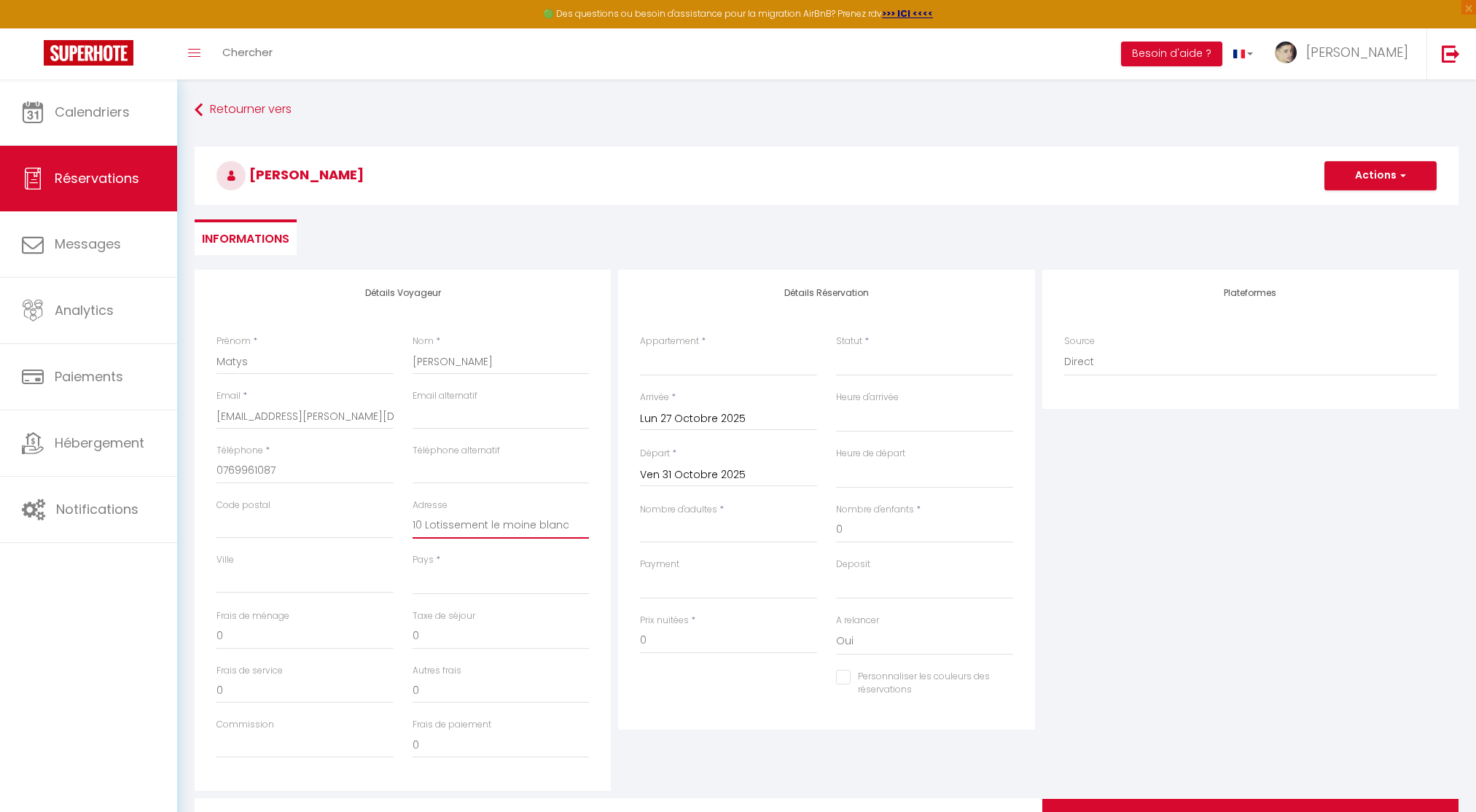
select select
checkbox input "false"
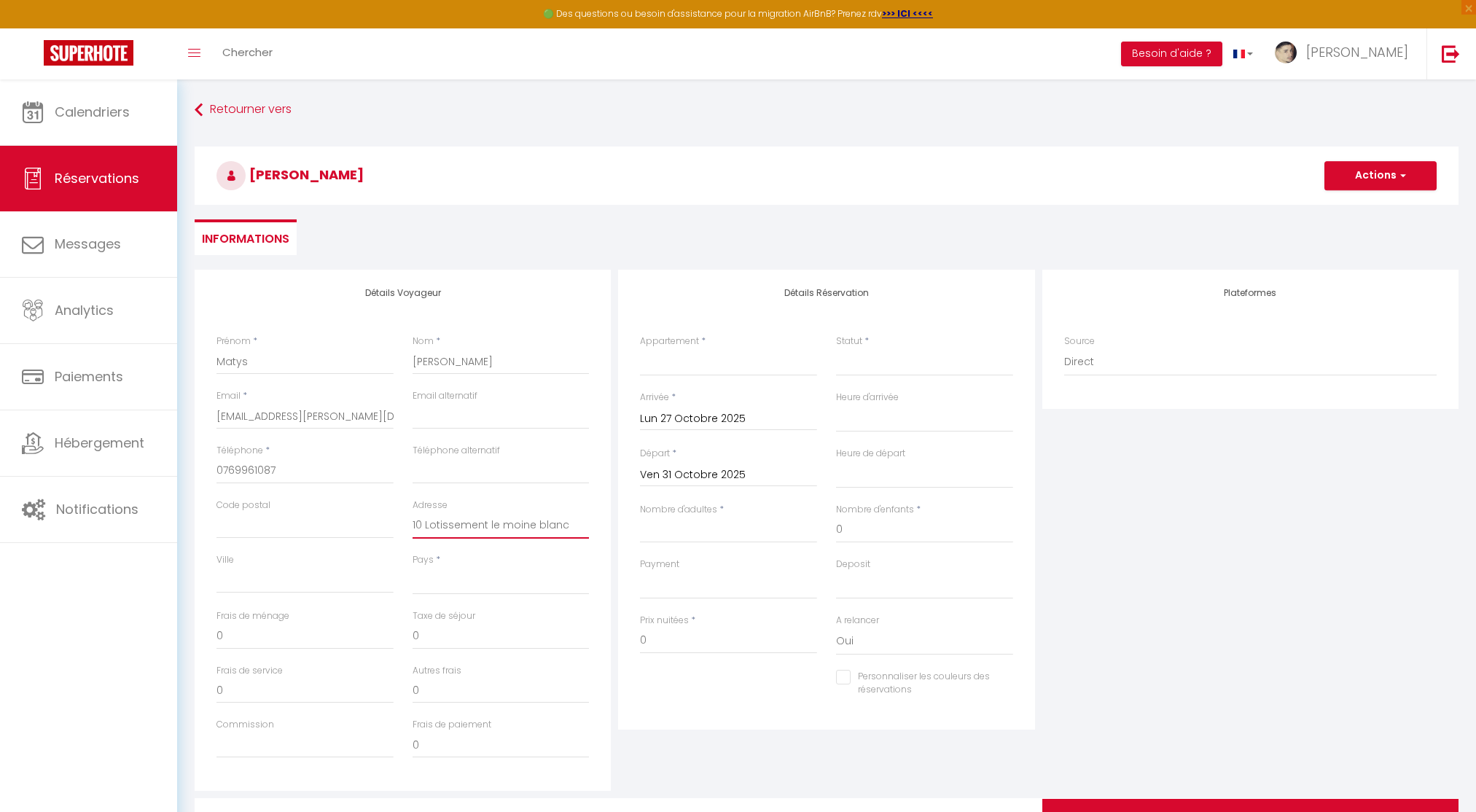
type input "10 Lotissement le moine blanc"
click at [335, 533] on input "Code postal" at bounding box center [305, 524] width 177 height 26
paste input "33450"
type input "33450"
select select
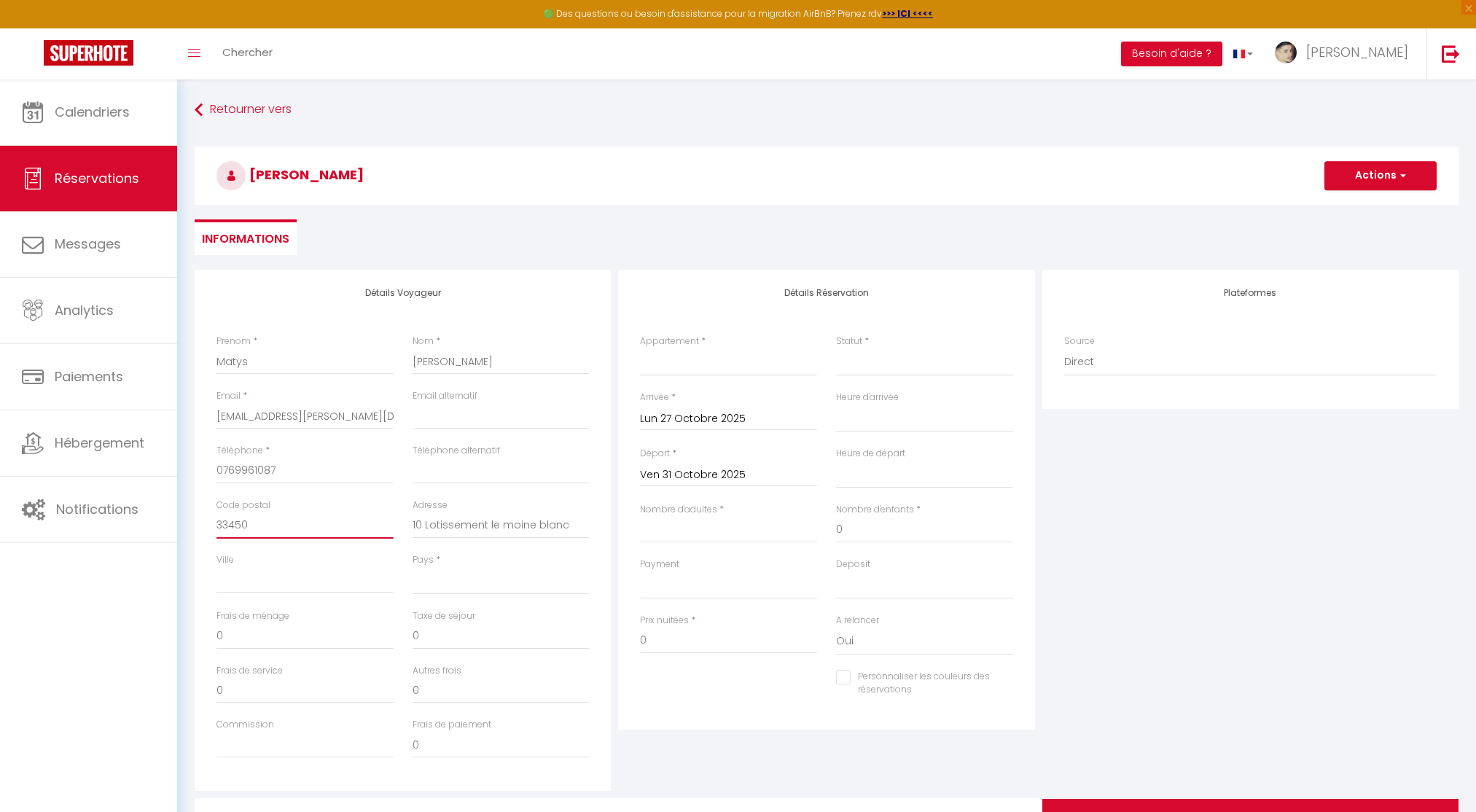
select select
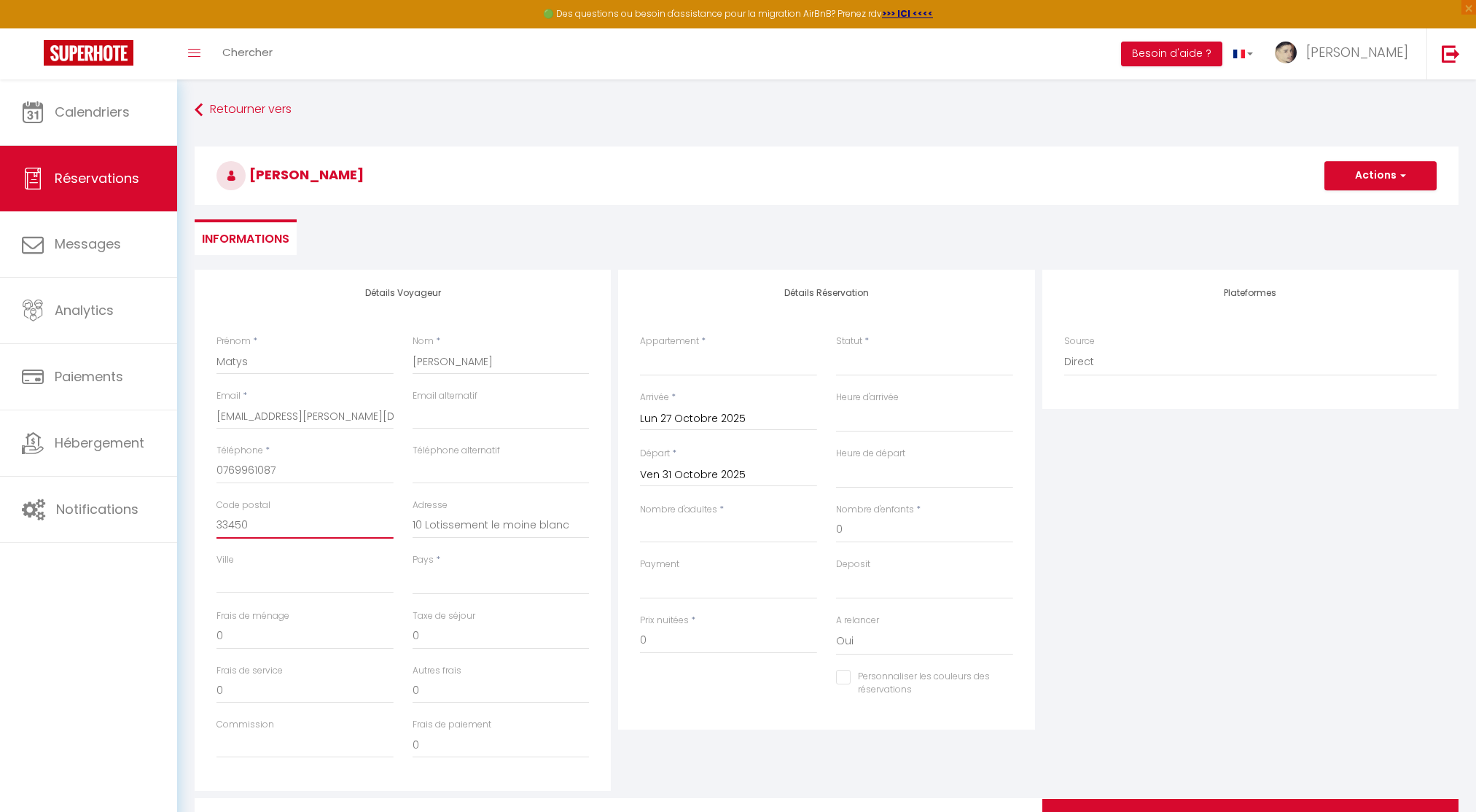
select select
checkbox input "false"
type input "33450"
click at [439, 576] on select "France Portugal Afghanistan Albania Algeria American Samoa Andorra Angola Angui…" at bounding box center [501, 580] width 177 height 28
select select "FR"
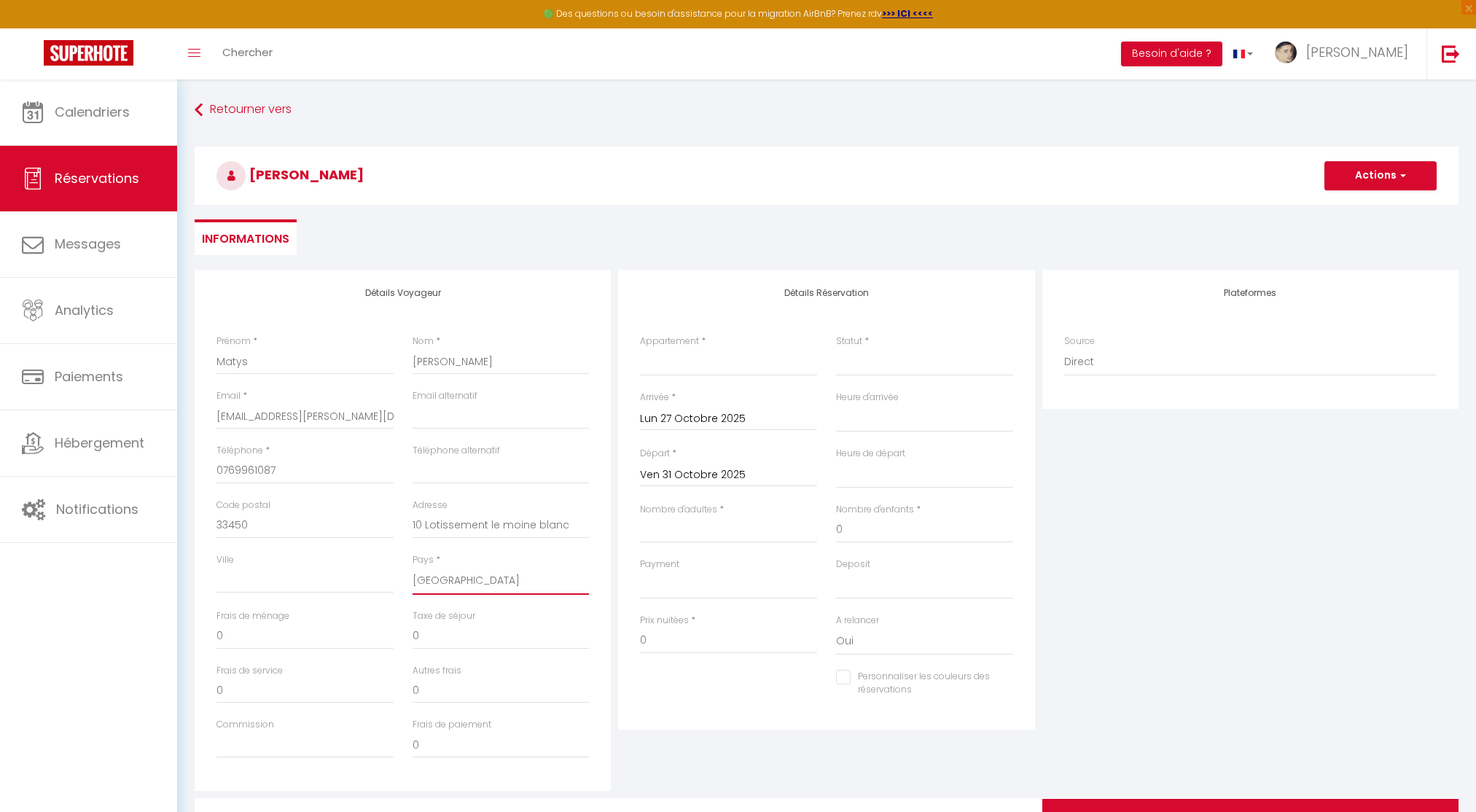
click at [413, 566] on select "France Portugal Afghanistan Albania Algeria American Samoa Andorra Angola Angui…" at bounding box center [501, 580] width 177 height 28
select select
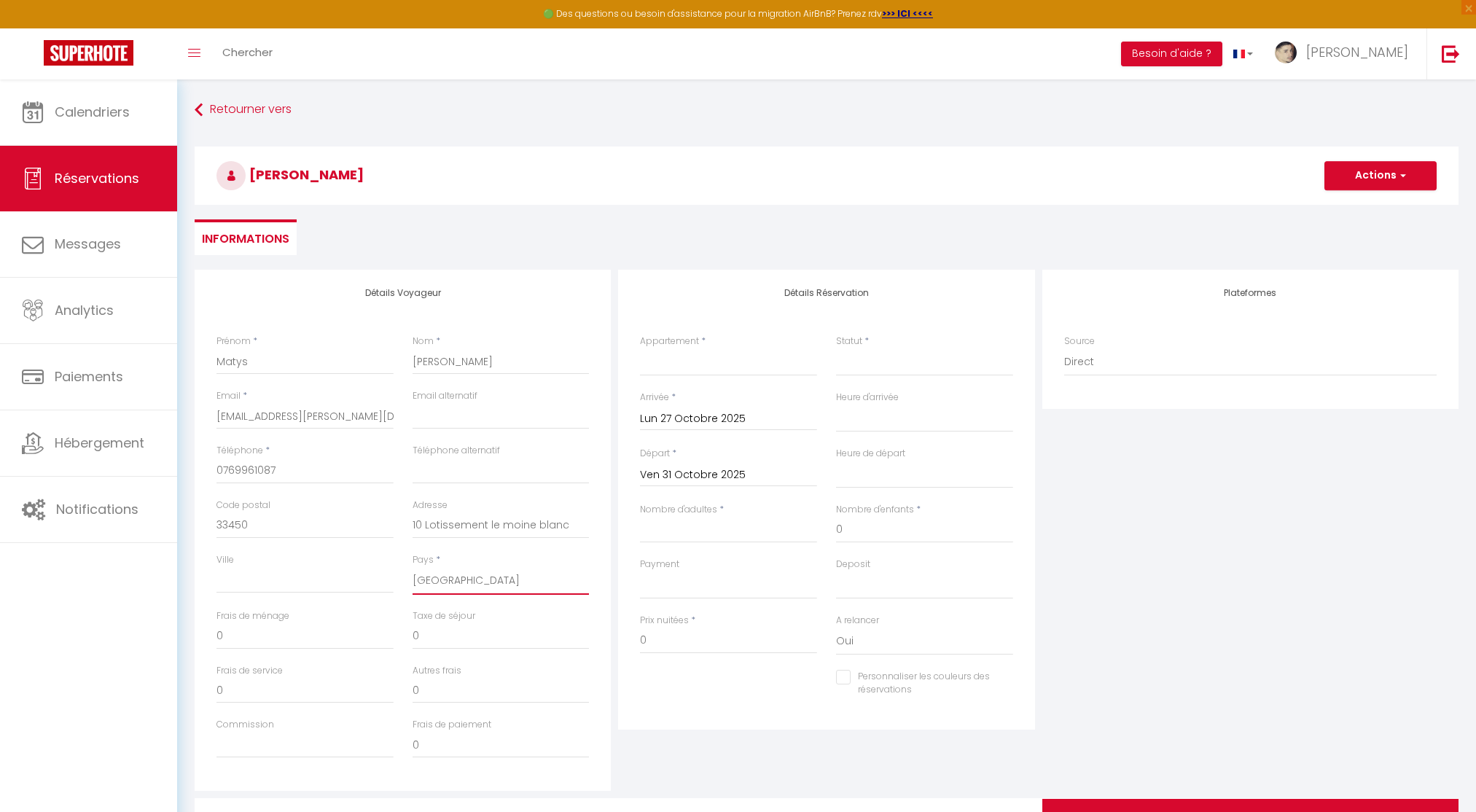
select select
checkbox input "false"
click at [293, 585] on input "Ville" at bounding box center [305, 579] width 177 height 26
paste input "IZON"
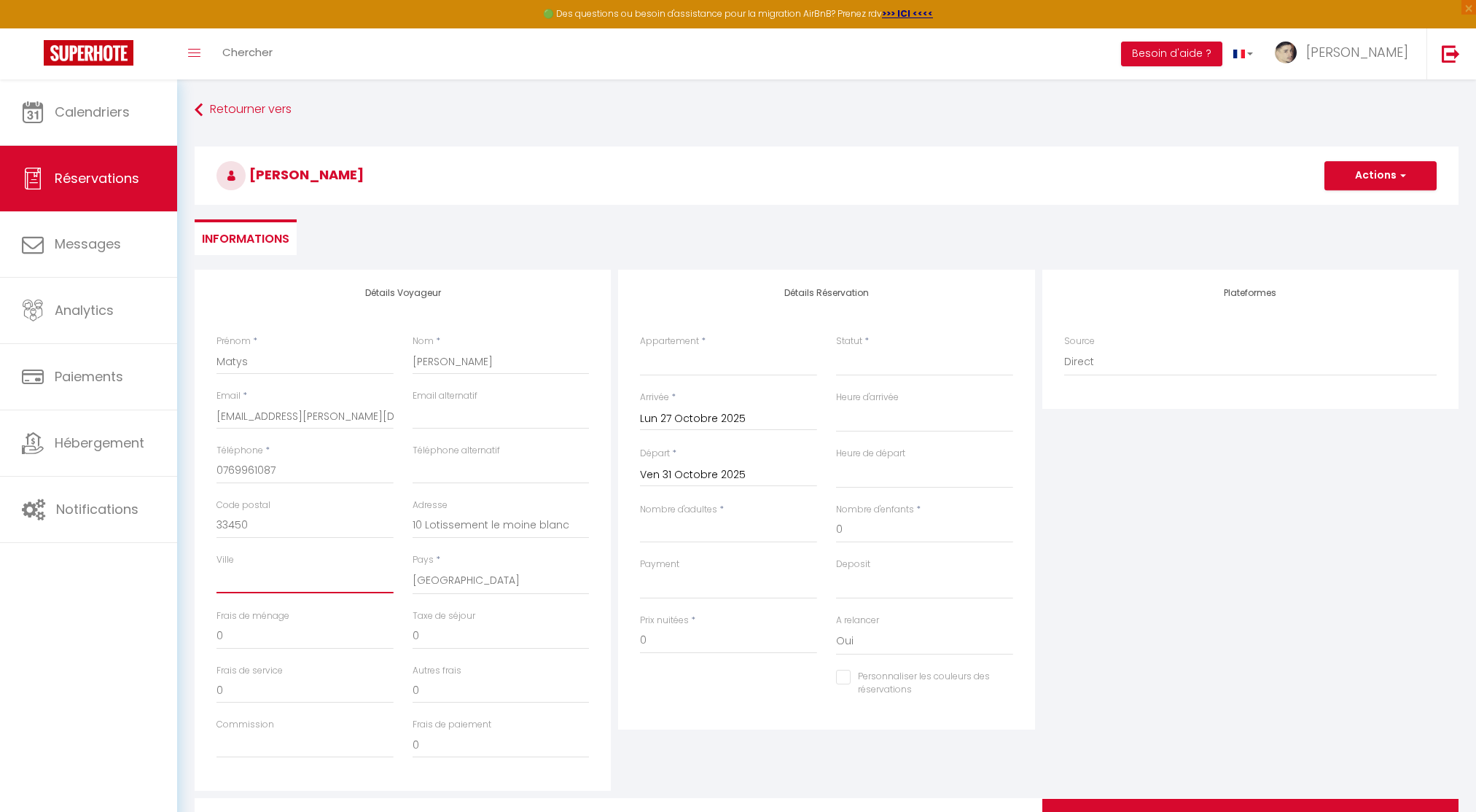
type input "IZON"
select select
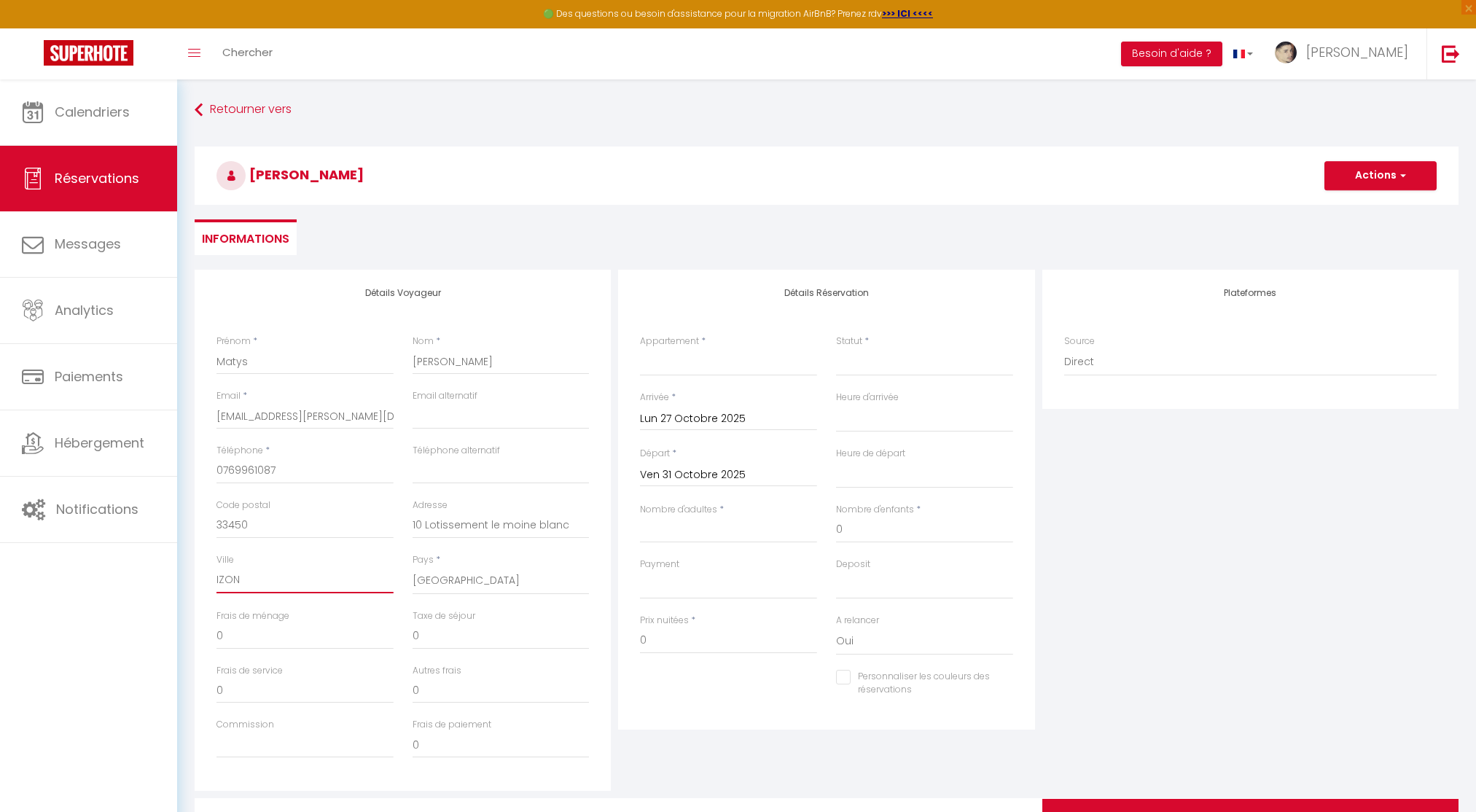
select select
checkbox input "false"
type input "IZON"
click at [456, 624] on input "0" at bounding box center [501, 635] width 177 height 26
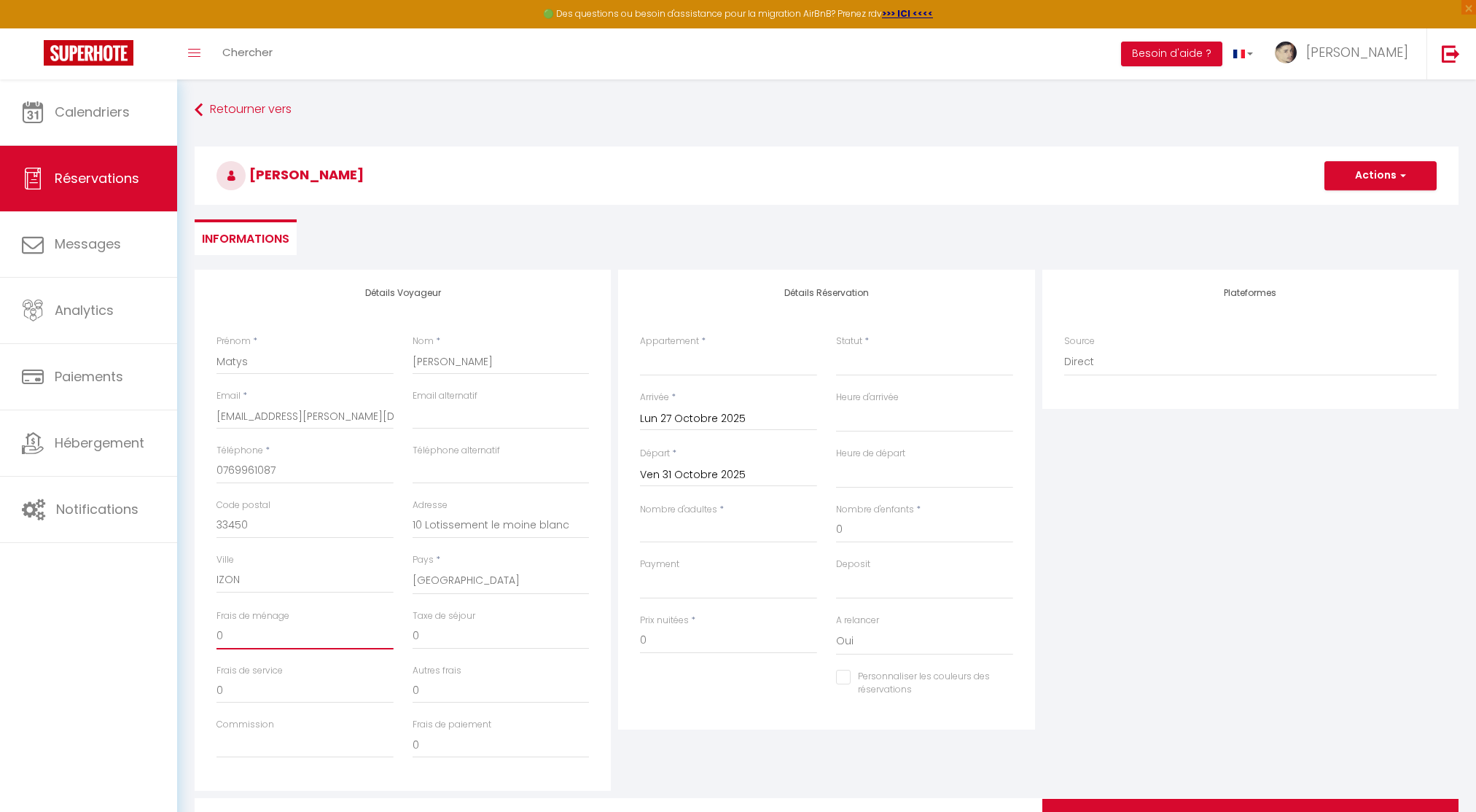
click at [270, 640] on input "0" at bounding box center [305, 635] width 177 height 26
click at [717, 539] on input "Nombre d'adultes" at bounding box center [728, 529] width 177 height 26
type input "1"
select select
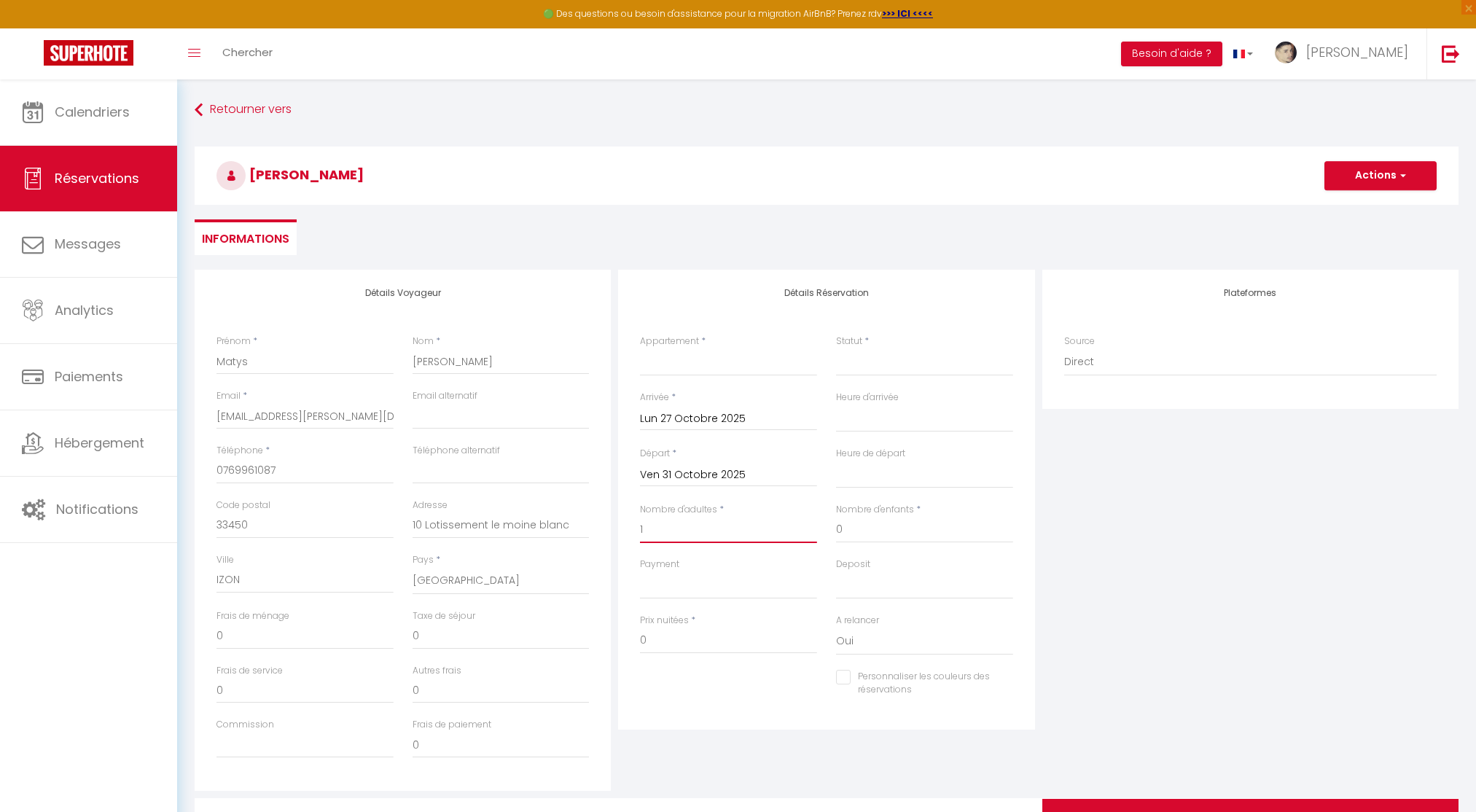
select select
checkbox input "false"
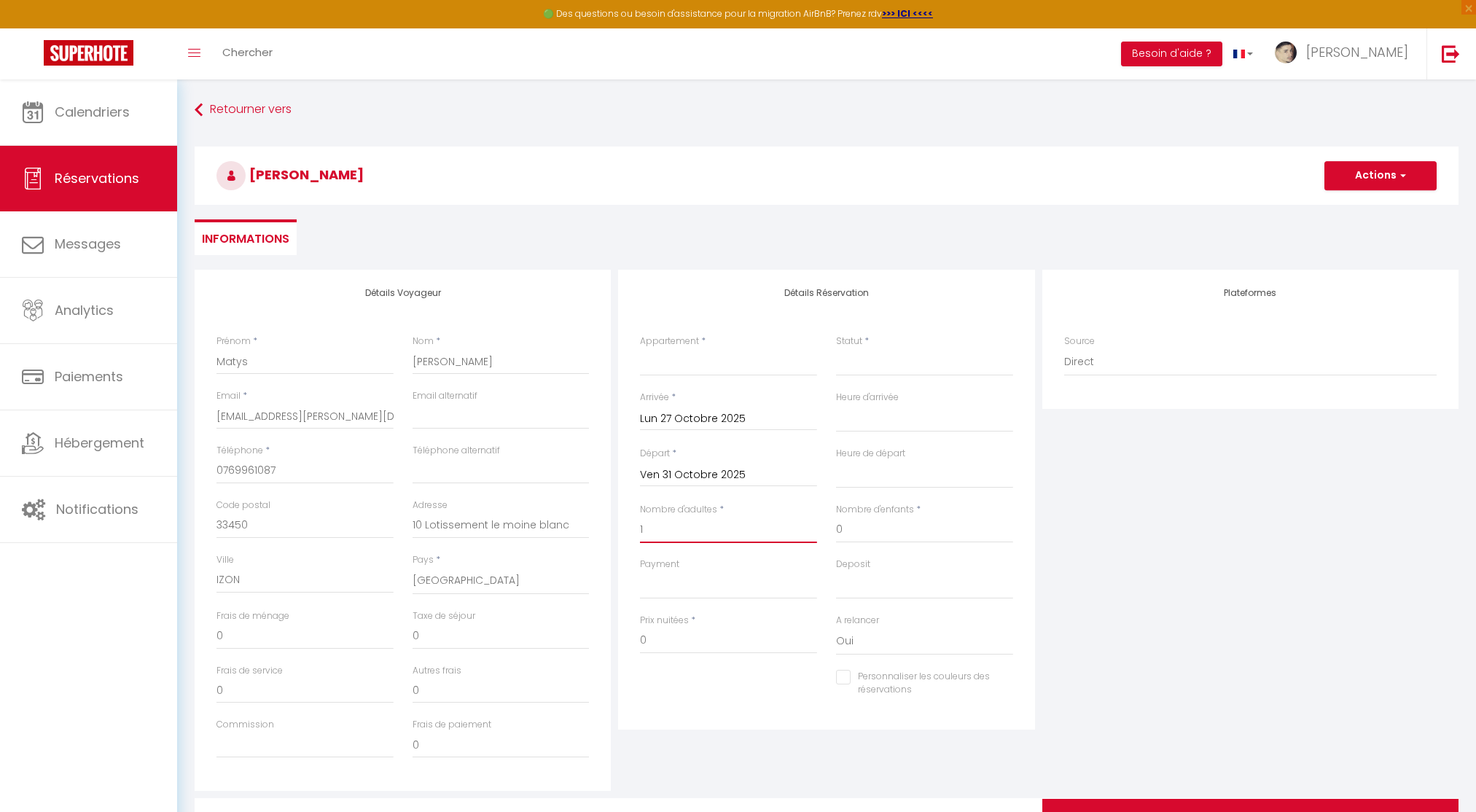
type input "1"
click at [774, 367] on select "StandingAppart ShineAppart ModernAppart StandingHouse" at bounding box center [728, 362] width 177 height 28
select select "3625"
click at [640, 349] on select "StandingAppart ShineAppart ModernAppart StandingHouse" at bounding box center [728, 362] width 177 height 28
select select
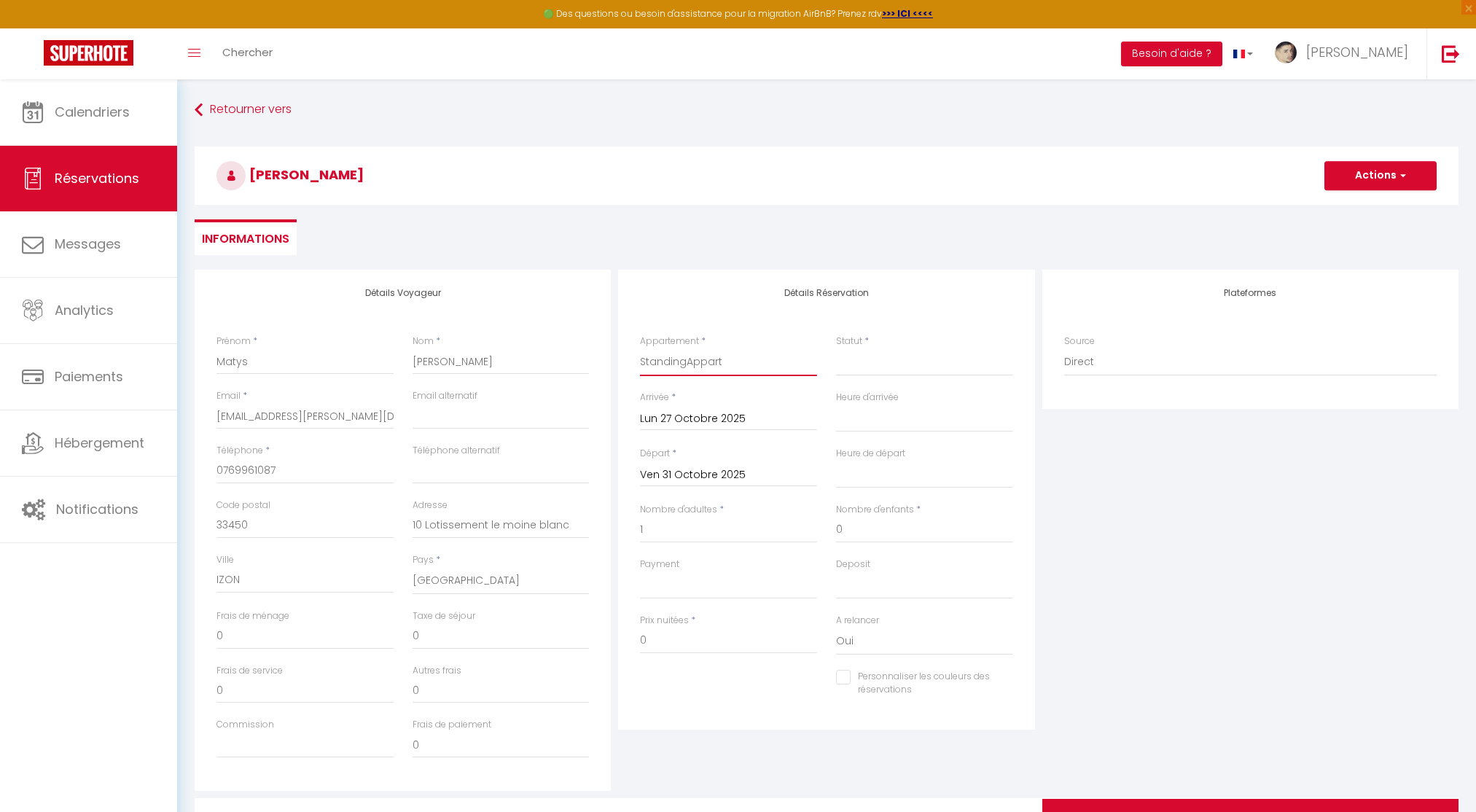
select select
checkbox input "false"
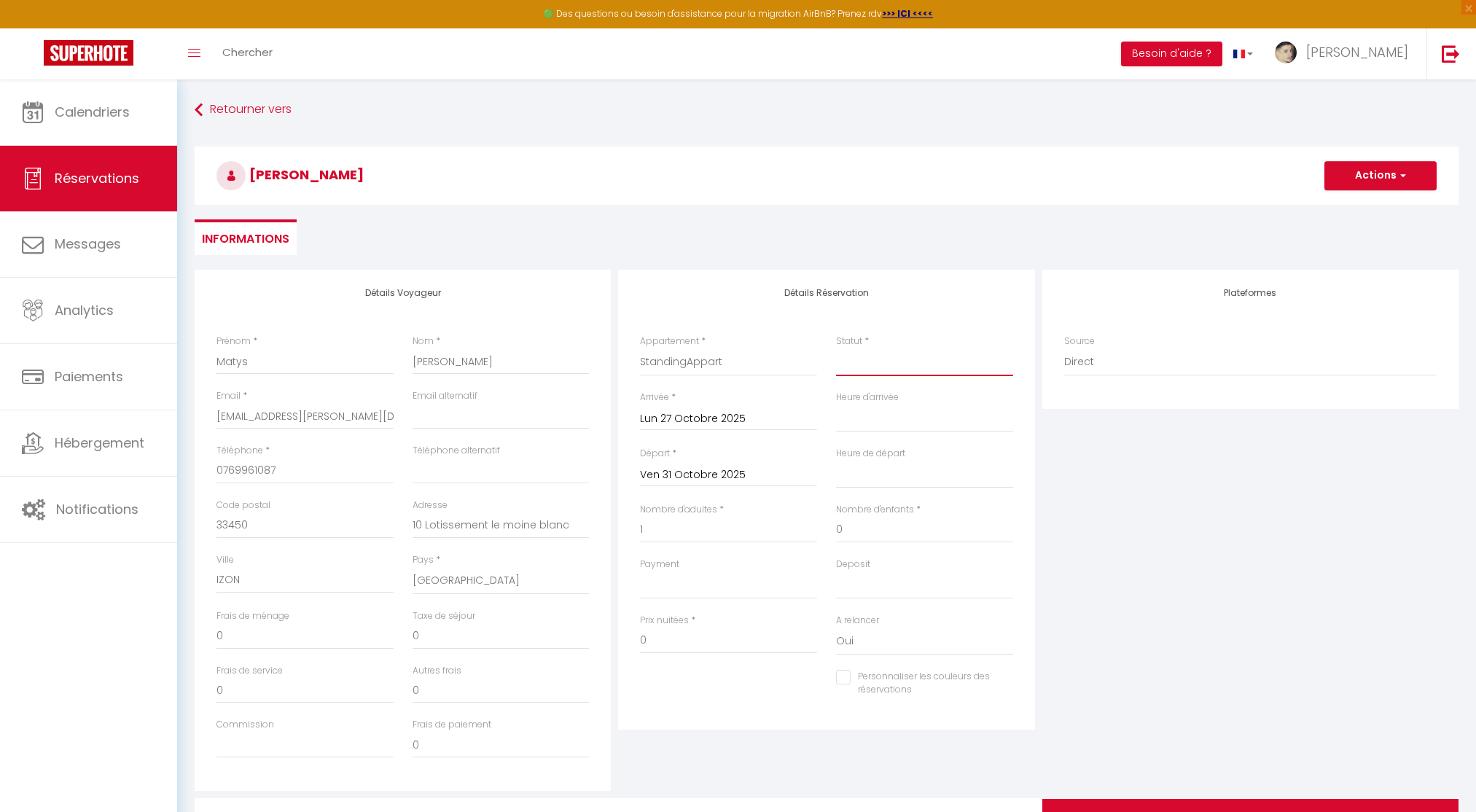
click at [879, 353] on select "Confirmé Non Confirmé Annulé Annulé par le voyageur No Show Request" at bounding box center [924, 362] width 177 height 28
click at [874, 369] on select "Confirmé Non Confirmé Annulé Annulé par le voyageur No Show Request" at bounding box center [924, 362] width 177 height 28
type input "40"
type input "4.84"
select select
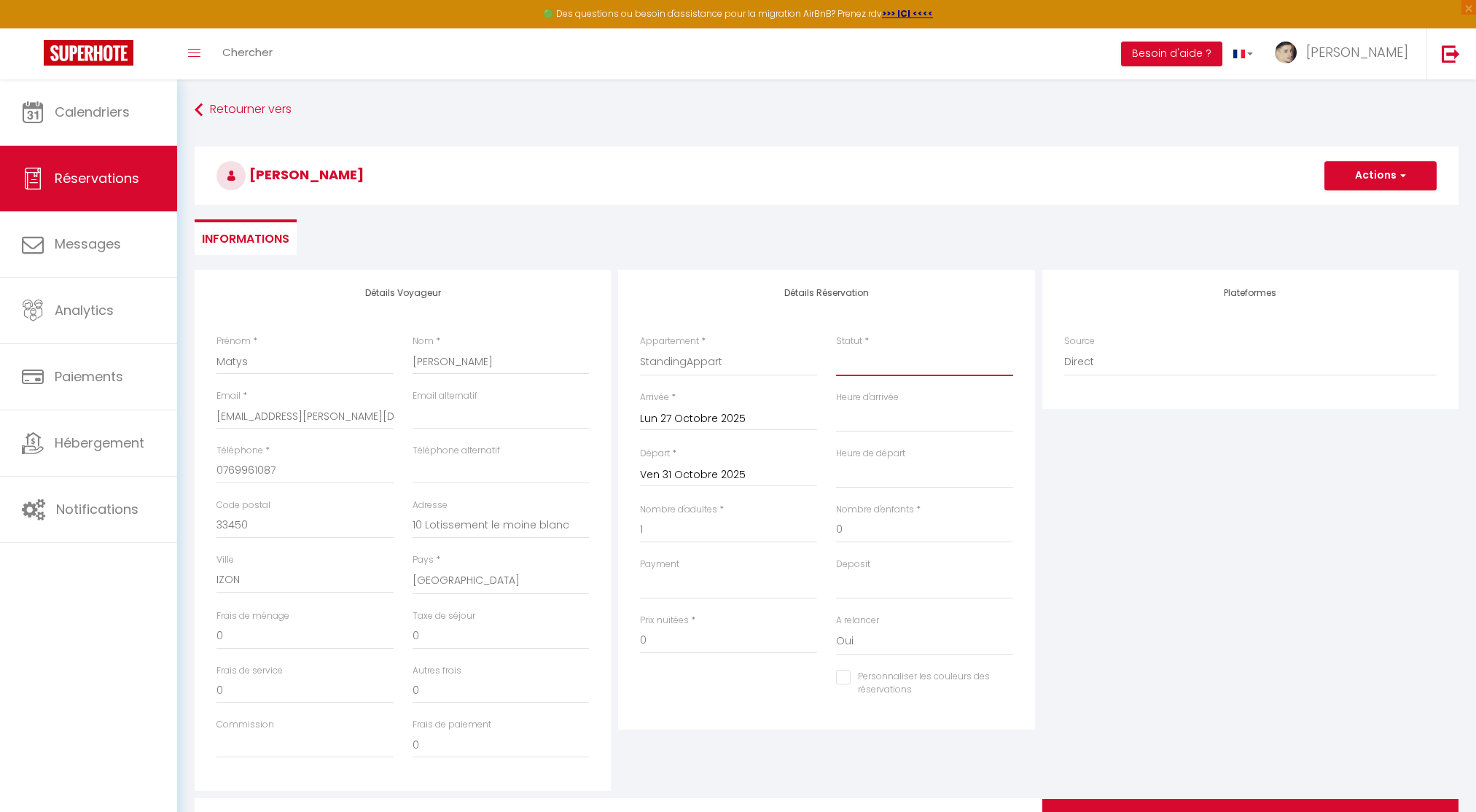
select select
type input "195"
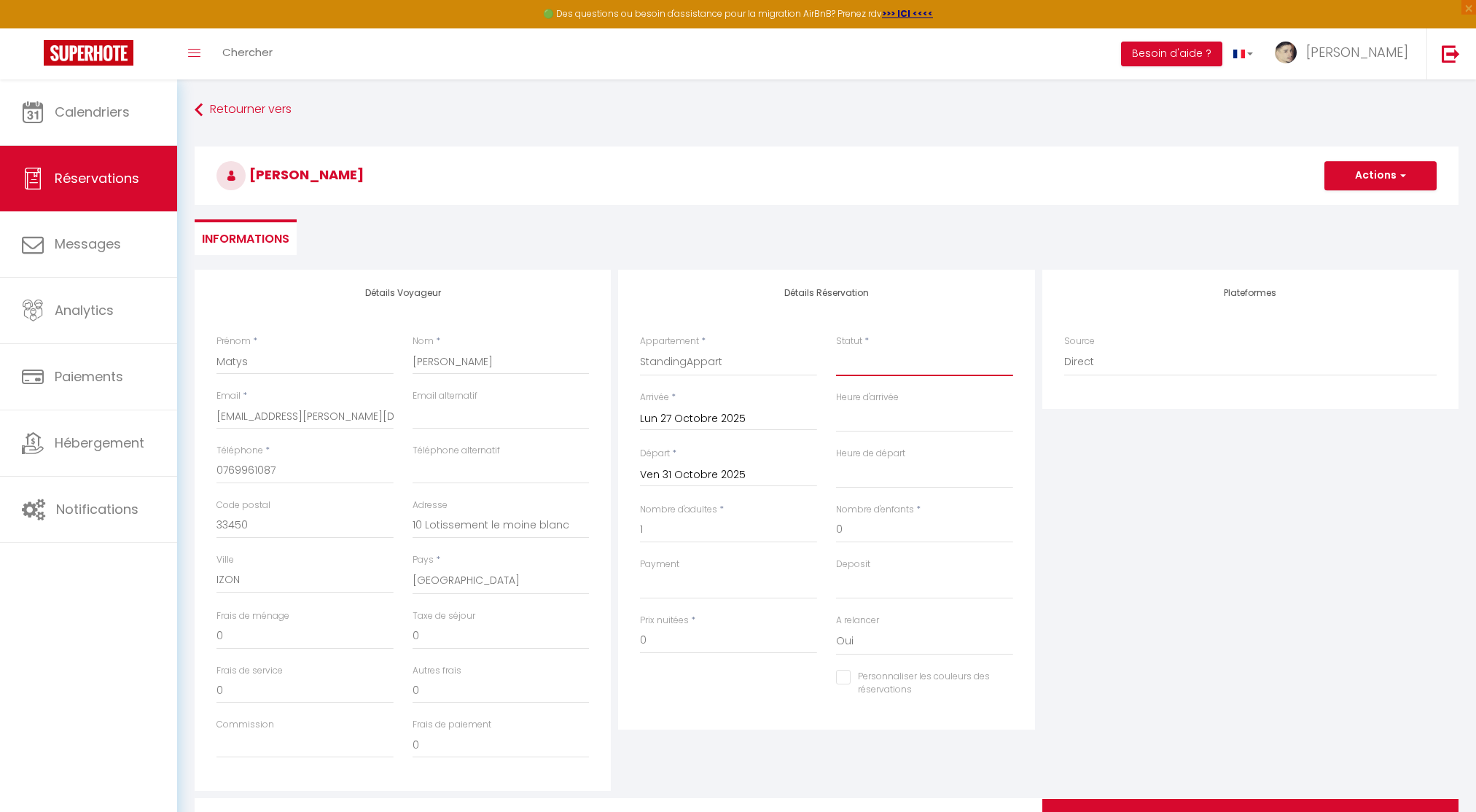
checkbox input "false"
click at [954, 366] on select "Confirmé Non Confirmé Annulé Annulé par le voyageur No Show Request" at bounding box center [924, 362] width 177 height 28
select select "1"
click at [836, 349] on select "Confirmé Non Confirmé Annulé Annulé par le voyageur No Show Request" at bounding box center [924, 362] width 177 height 28
select select
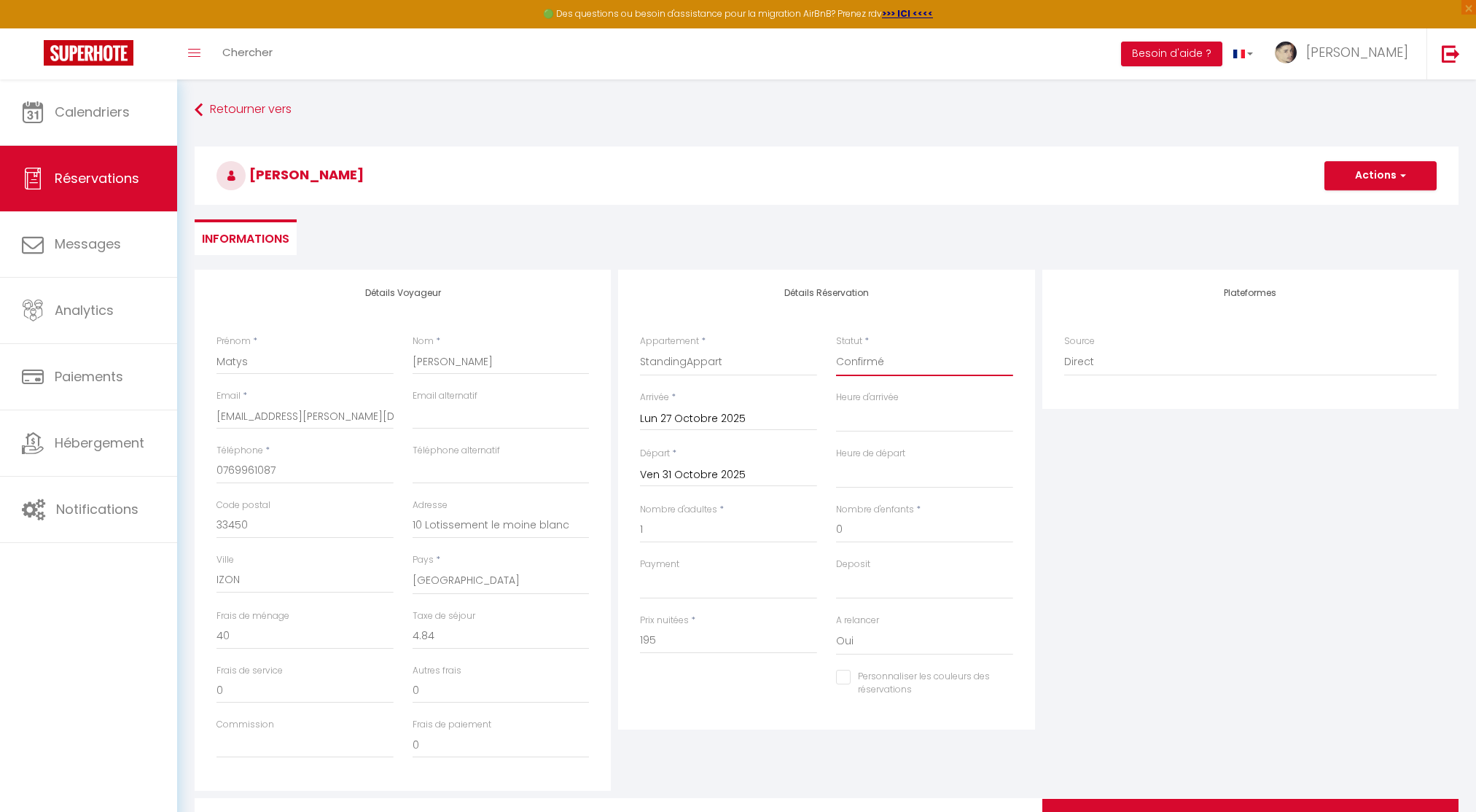
select select
checkbox input "false"
click at [909, 412] on select "00:00 00:30 01:00 01:30 02:00 02:30 03:00 03:30 04:00 04:30 05:00 05:30 06:00 0…" at bounding box center [924, 417] width 177 height 28
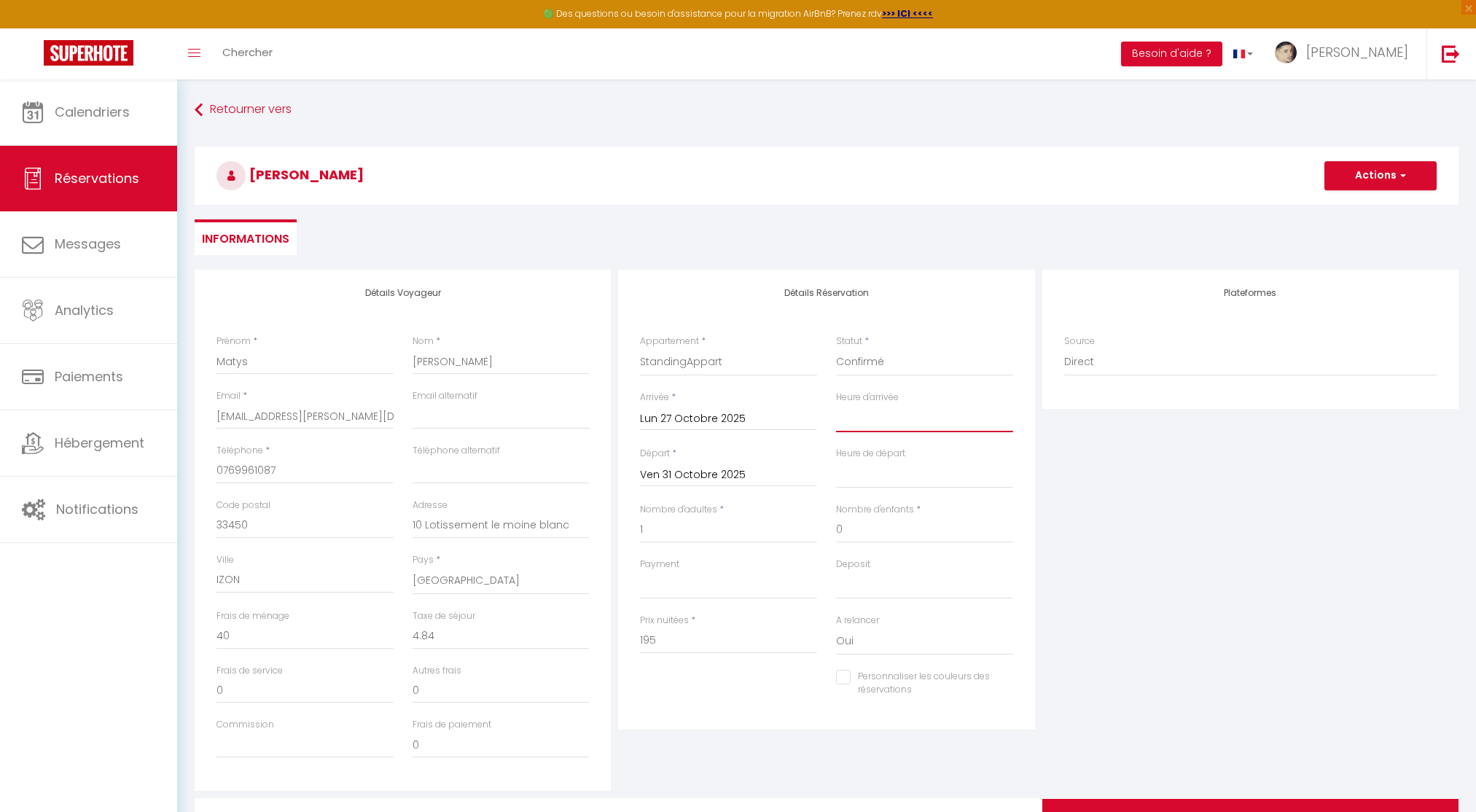
select select "16:00"
click at [836, 404] on select "00:00 00:30 01:00 01:30 02:00 02:30 03:00 03:30 04:00 04:30 05:00 05:30 06:00 0…" at bounding box center [924, 417] width 177 height 28
select select
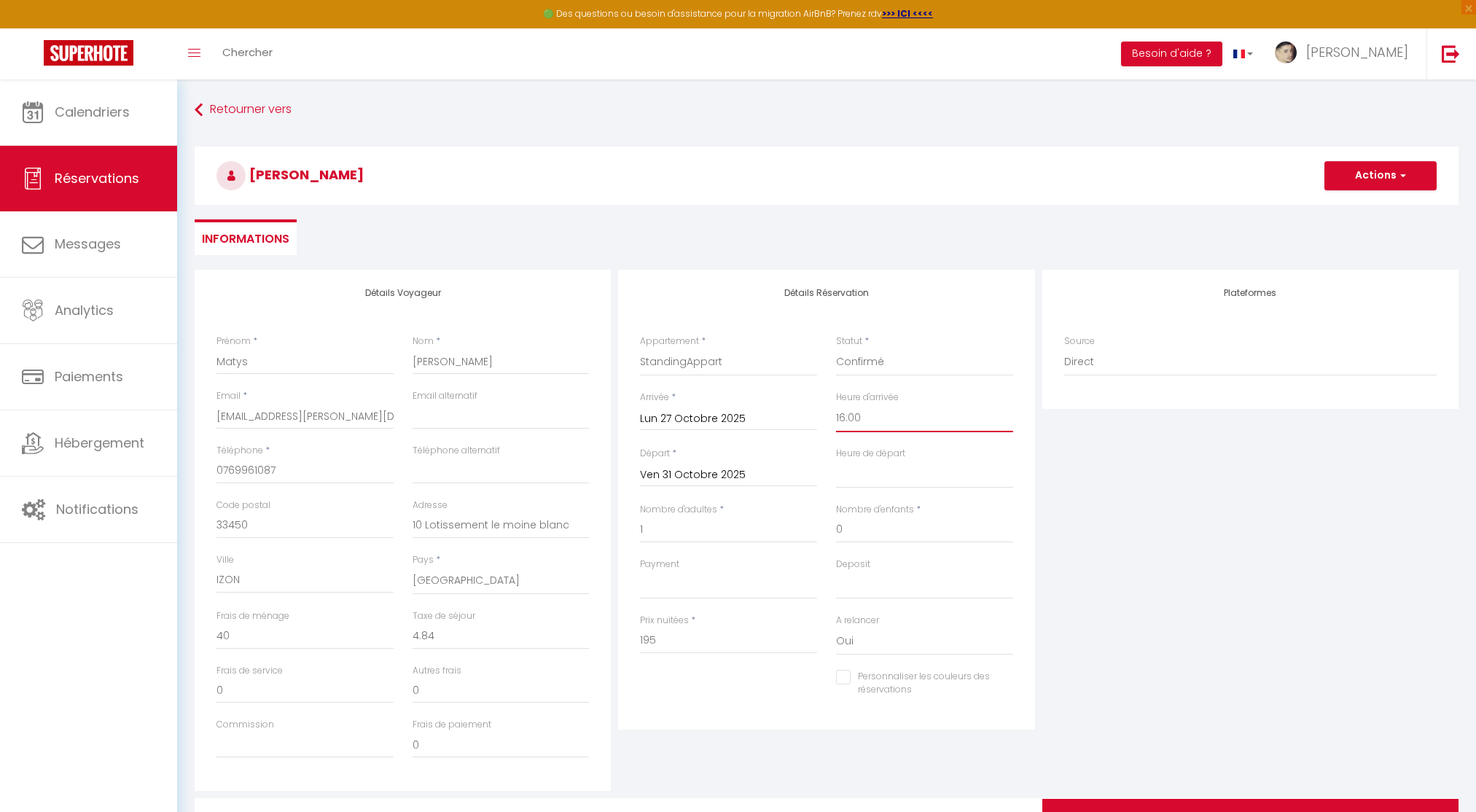
checkbox input "false"
click at [872, 489] on div "Heure de départ 00:00 00:30 01:00 01:30 02:00 02:30 03:00 03:30 04:00 04:30 05:…" at bounding box center [924, 475] width 196 height 56
click at [872, 481] on select "00:00 00:30 01:00 01:30 02:00 02:30 03:00 03:30 04:00 04:30 05:00 05:30 06:00 0…" at bounding box center [924, 474] width 177 height 28
select select "11:00"
click at [836, 460] on select "00:00 00:30 01:00 01:30 02:00 02:30 03:00 03:30 04:00 04:30 05:00 05:30 06:00 0…" at bounding box center [924, 474] width 177 height 28
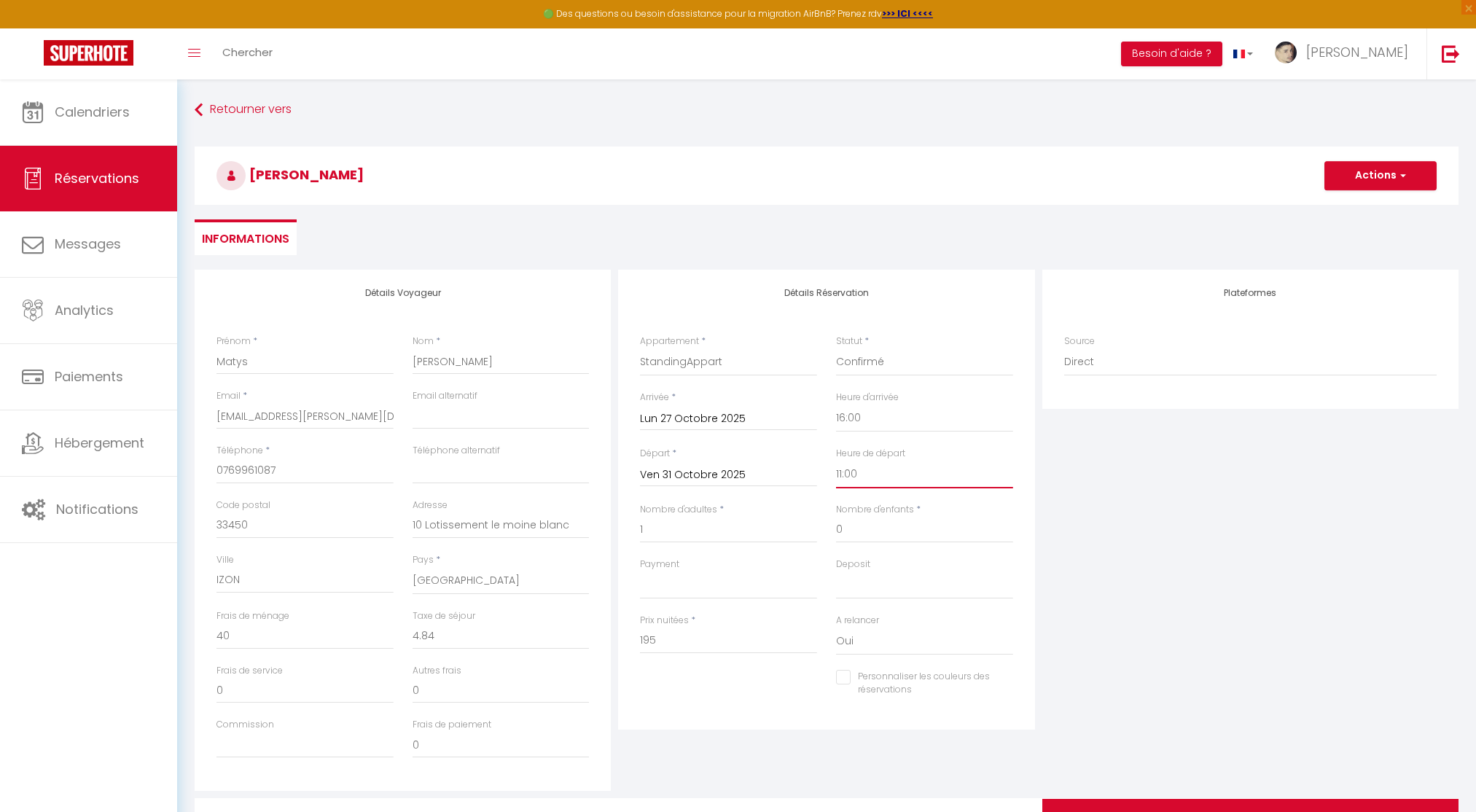
select select
checkbox input "false"
click at [745, 566] on div "Payment OK KO" at bounding box center [728, 577] width 177 height 41
click at [741, 578] on select "OK KO" at bounding box center [728, 585] width 177 height 28
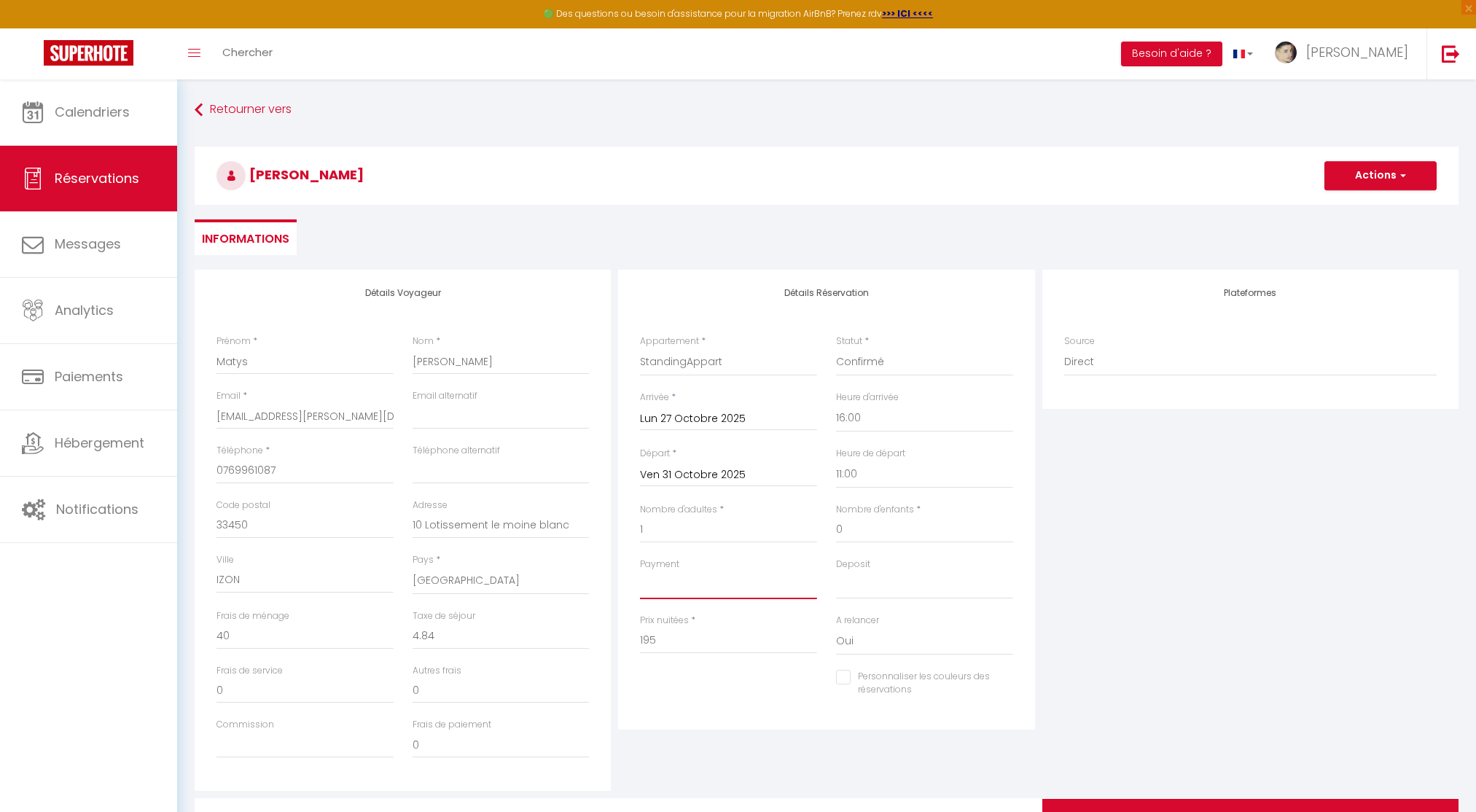
select select "12"
click at [640, 571] on select "OK KO" at bounding box center [728, 585] width 177 height 28
select select
checkbox input "false"
click at [1088, 579] on div "Plateformes Source Direct Airbnb.com Booking.com Chalet montagne Expedia Gite d…" at bounding box center [1250, 529] width 423 height 521
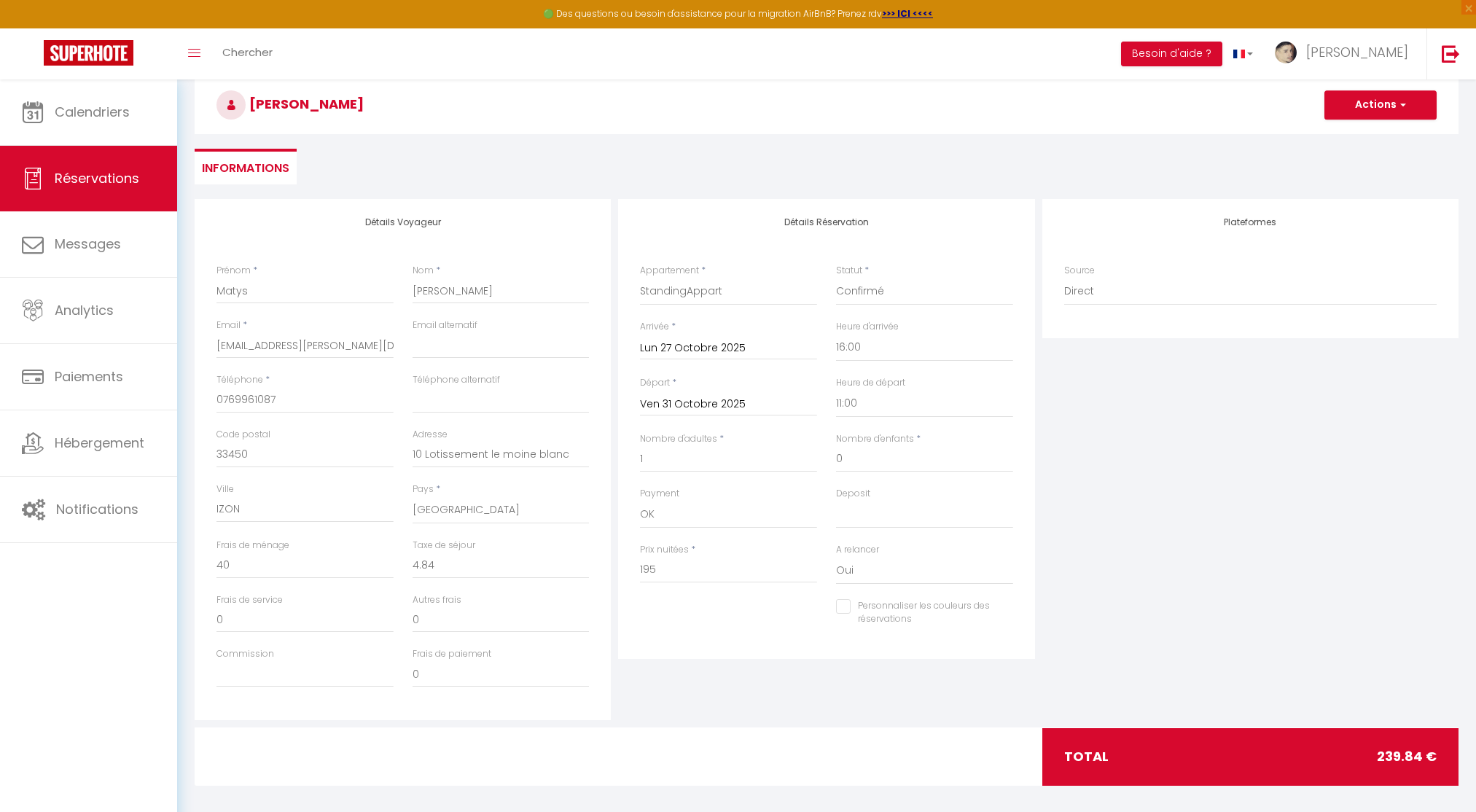
scroll to position [79, 0]
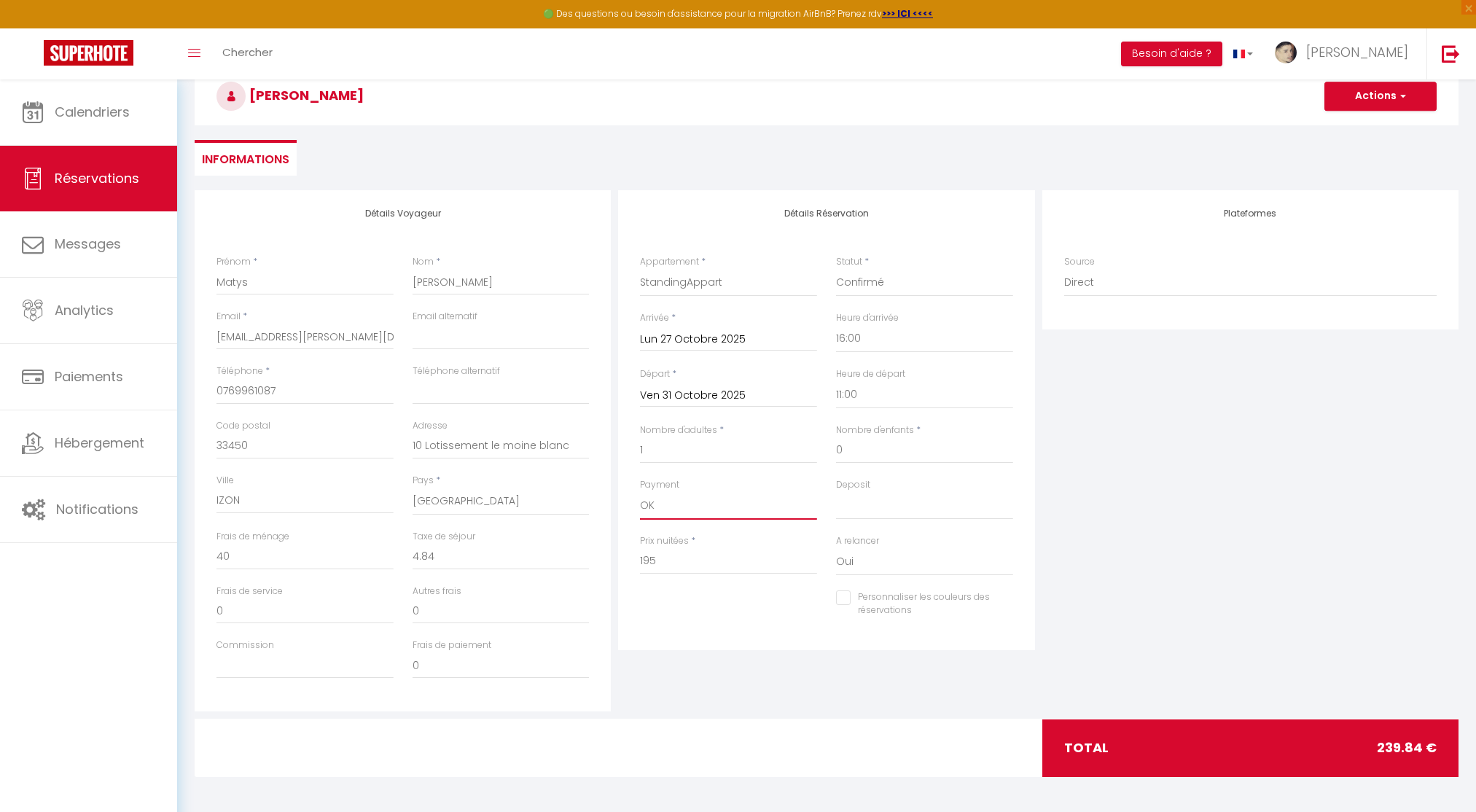
click at [662, 502] on select "OK KO" at bounding box center [728, 505] width 177 height 28
click at [698, 577] on div "Prix nuitées * 195" at bounding box center [728, 562] width 196 height 56
click at [696, 573] on div "Prix nuitées * 195" at bounding box center [728, 562] width 196 height 56
click at [693, 566] on input "195" at bounding box center [728, 561] width 177 height 26
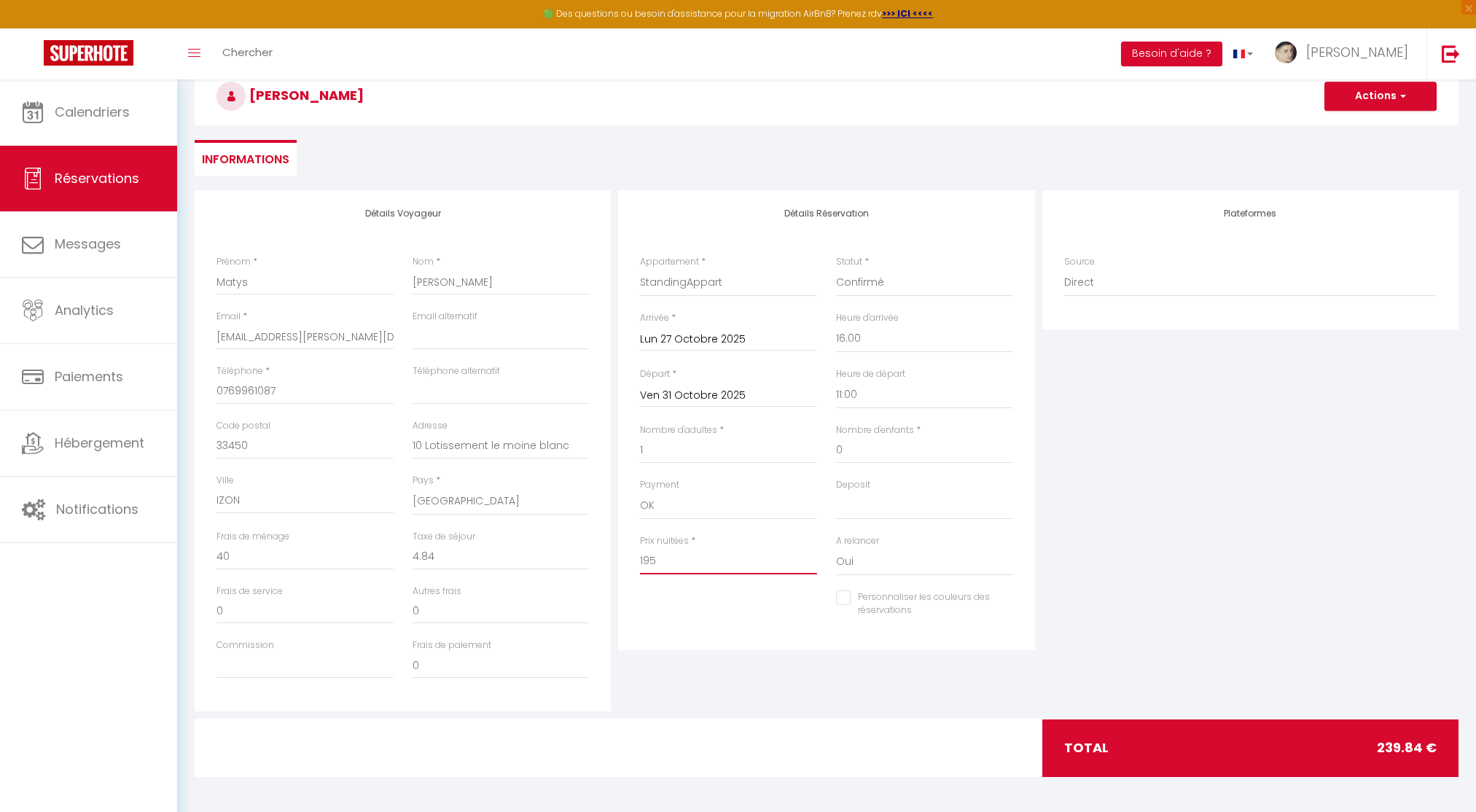
click at [693, 566] on input "195" at bounding box center [728, 561] width 177 height 26
click at [237, 563] on input "40" at bounding box center [305, 556] width 177 height 26
click at [690, 519] on div "Payment OK KO" at bounding box center [728, 505] width 196 height 56
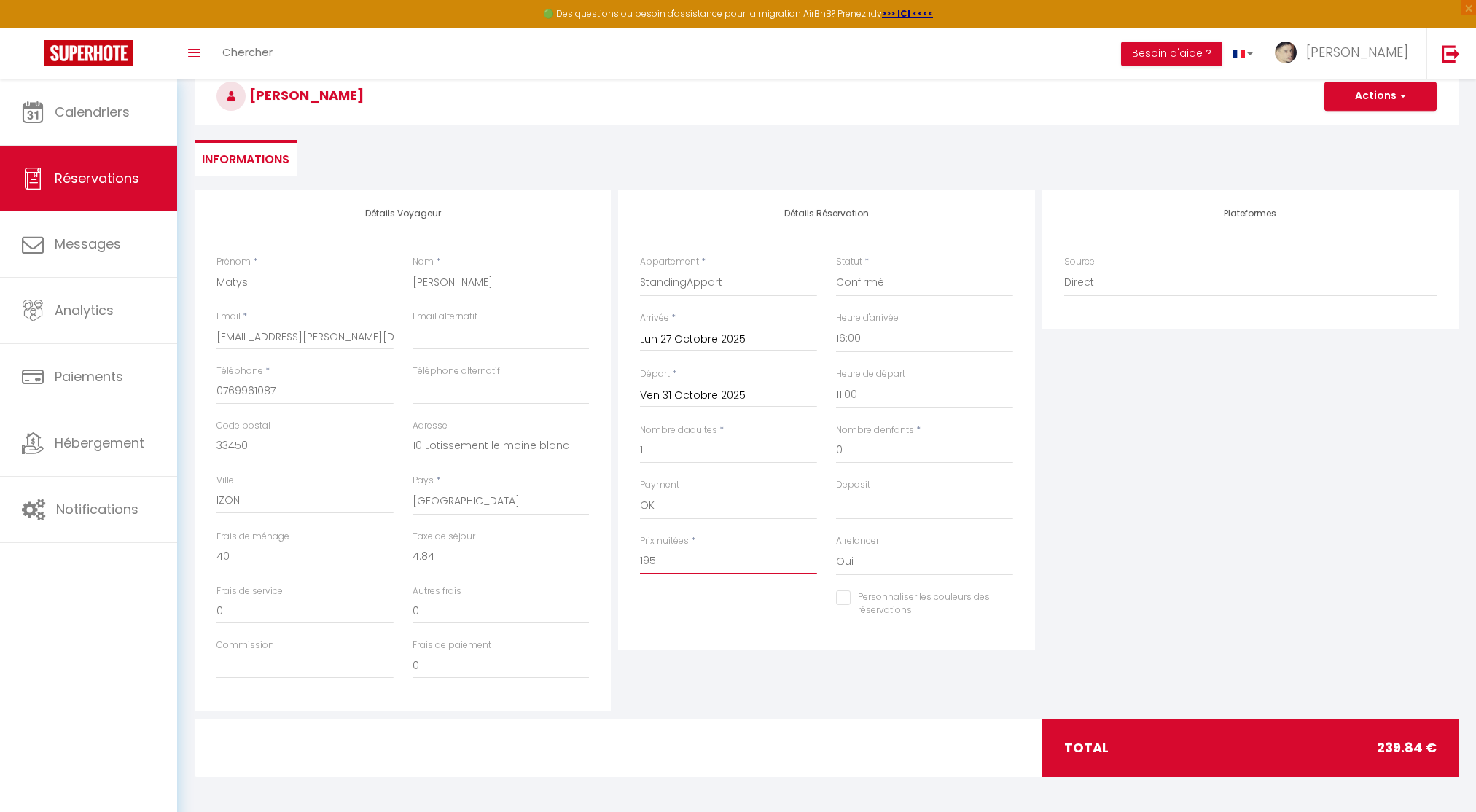
click at [672, 556] on input "195" at bounding box center [728, 561] width 177 height 26
type input "1"
select select
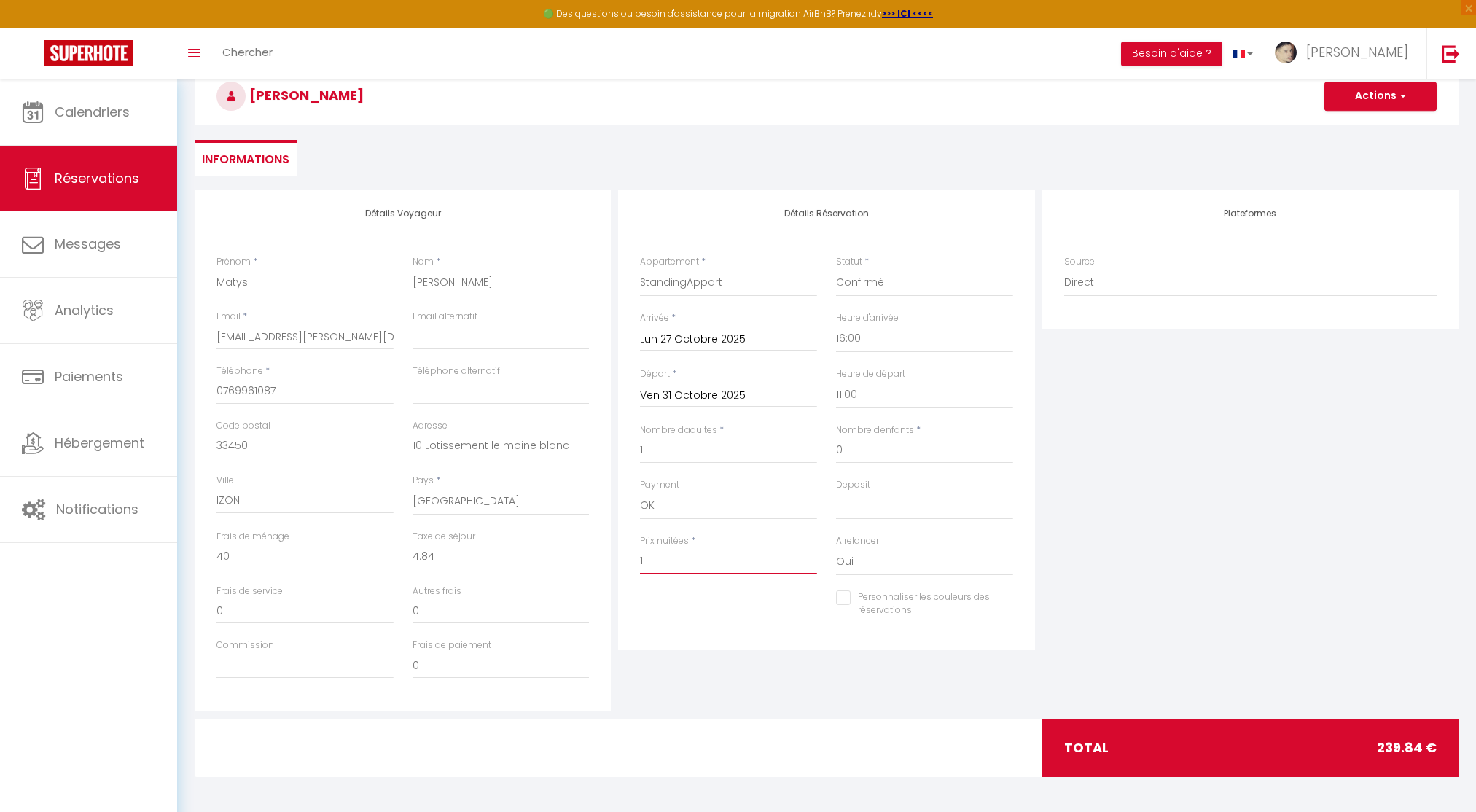
checkbox input "false"
type input "16"
select select
checkbox input "false"
type input "168"
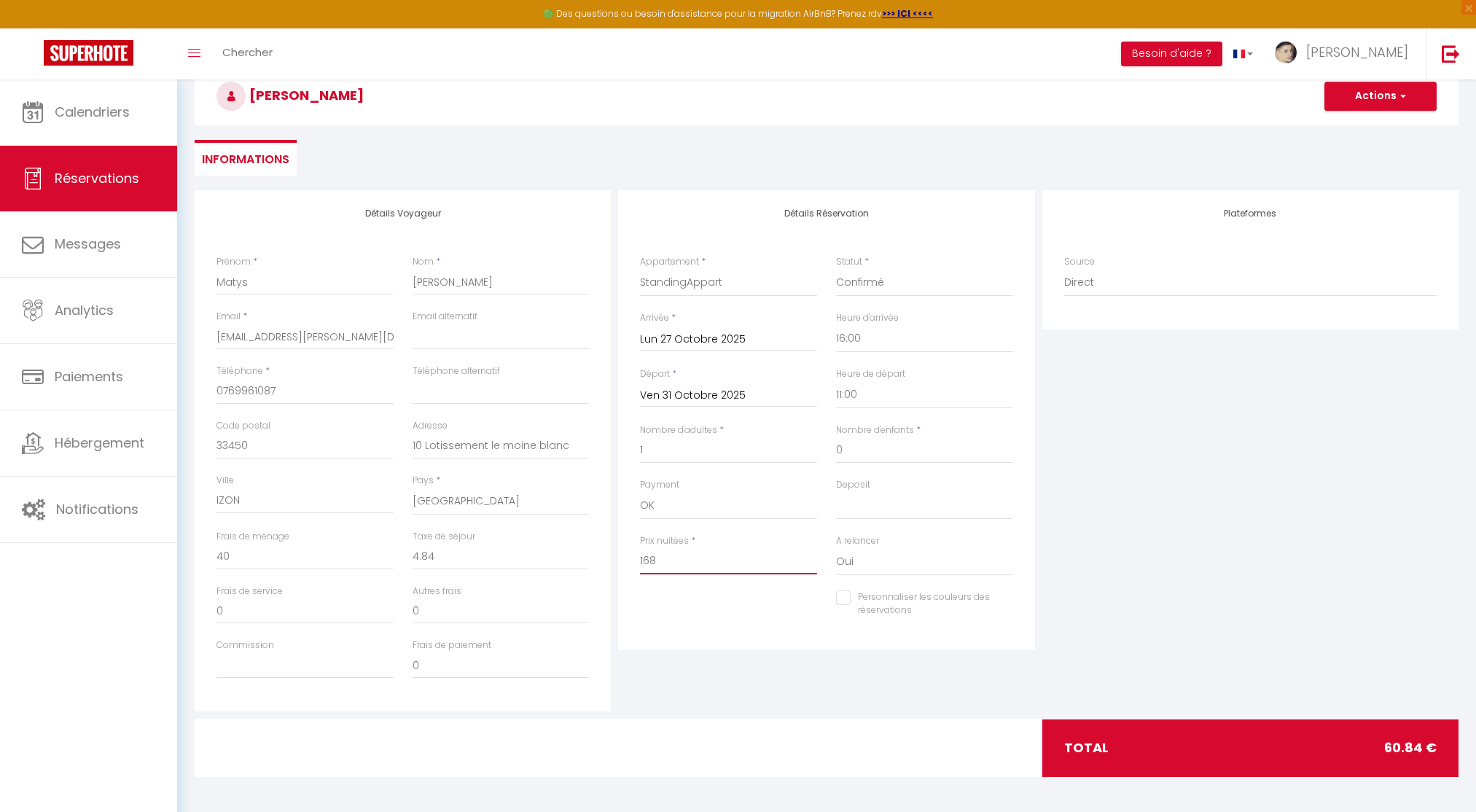
select select
checkbox input "false"
click at [249, 551] on input "0" at bounding box center [305, 556] width 177 height 26
click at [250, 557] on input "0" at bounding box center [305, 556] width 177 height 26
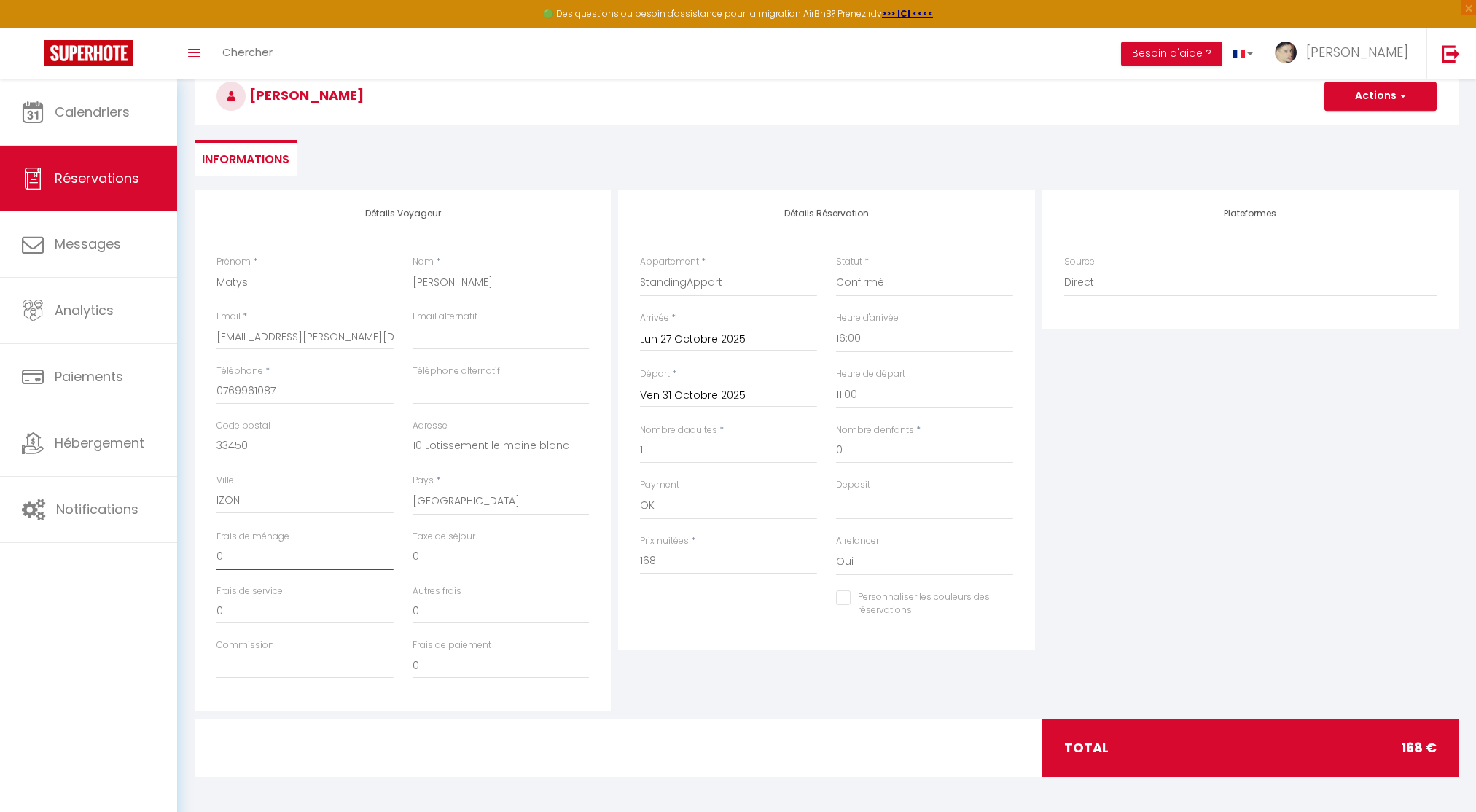
click at [250, 557] on input "0" at bounding box center [305, 556] width 177 height 26
click at [1100, 527] on div "Plateformes Source Direct Airbnb.com Booking.com Chalet montagne Expedia Gite d…" at bounding box center [1250, 450] width 423 height 521
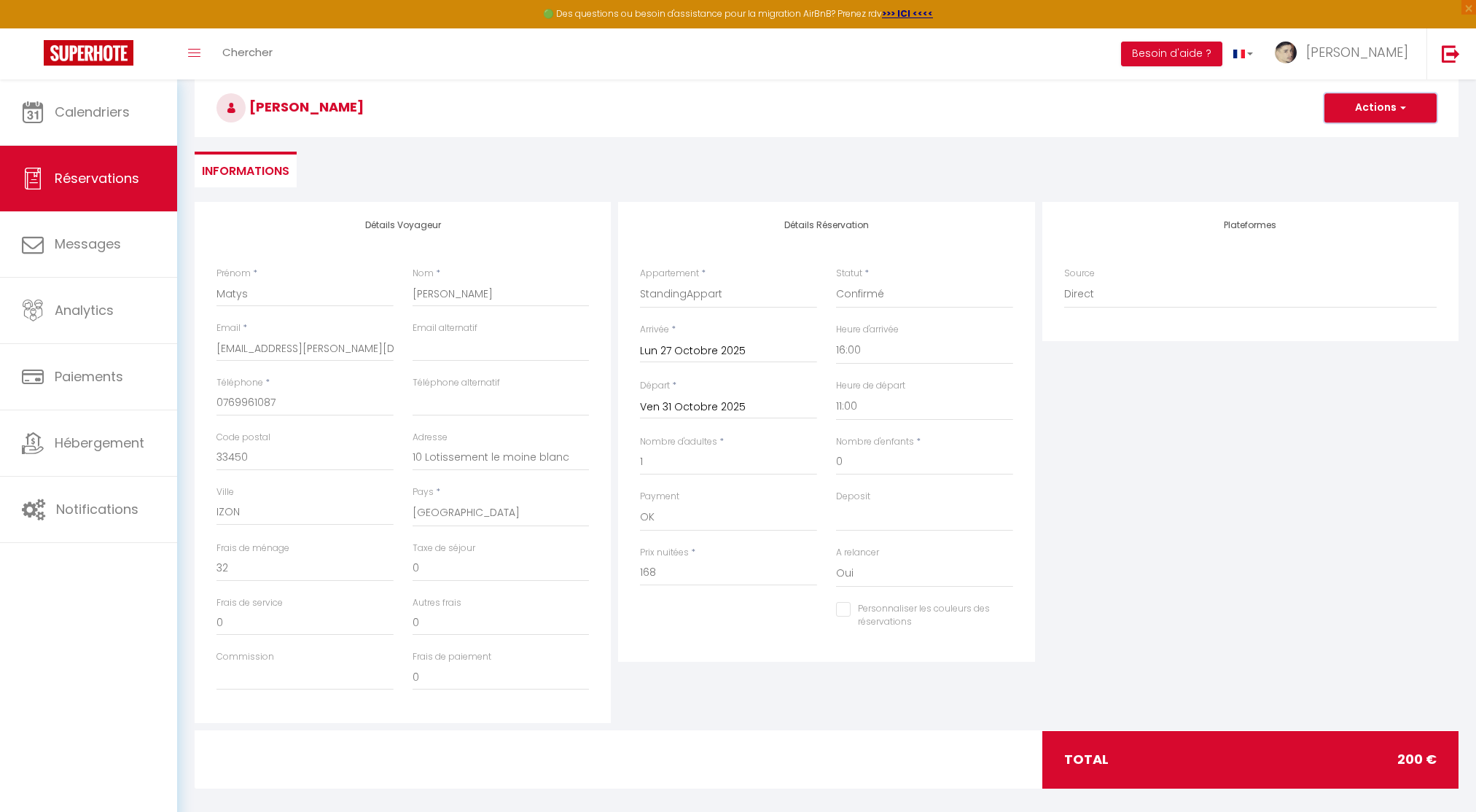
click at [1368, 105] on button "Actions" at bounding box center [1380, 108] width 112 height 30
click at [1357, 137] on link "Enregistrer" at bounding box center [1365, 140] width 116 height 19
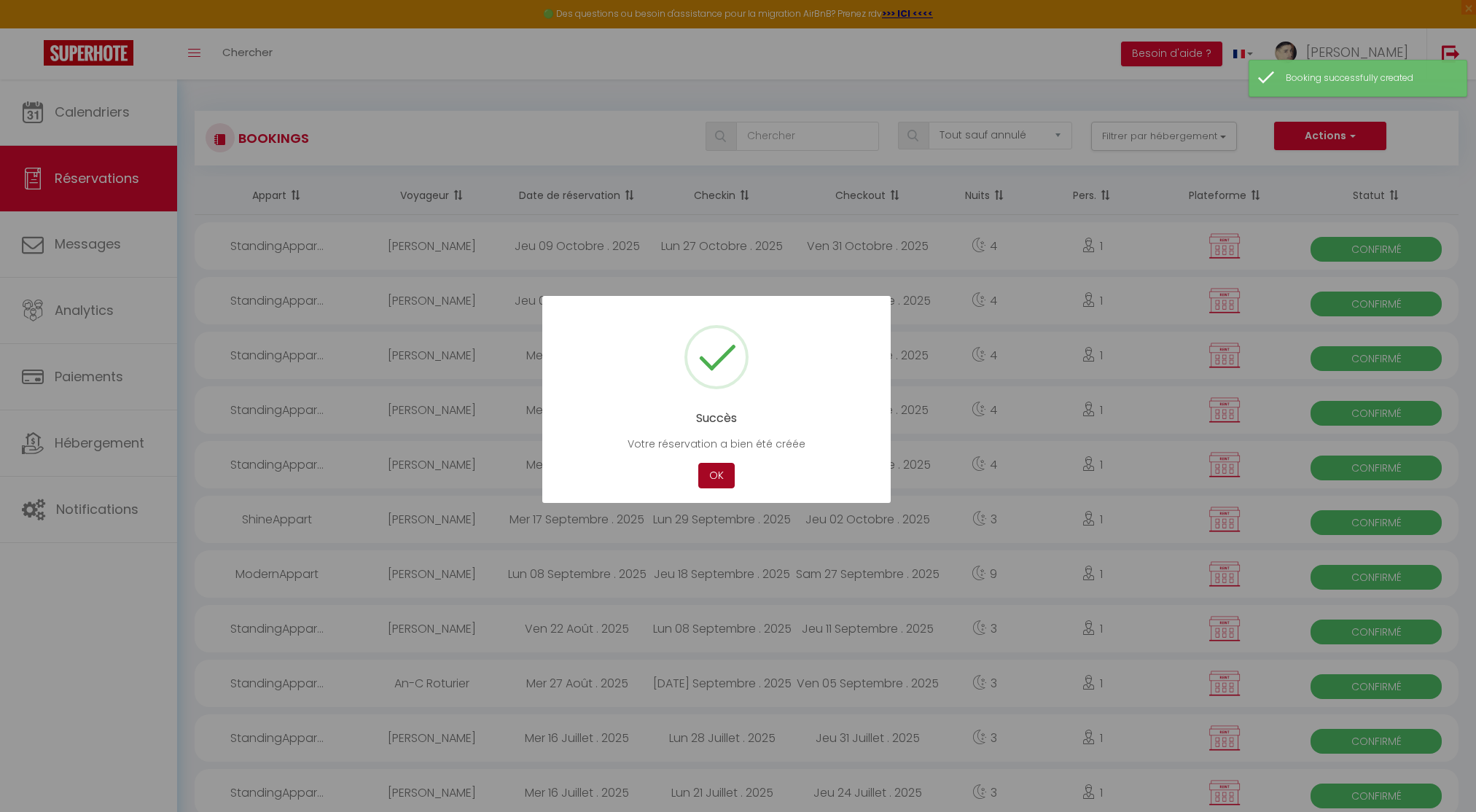
click at [709, 475] on button "OK" at bounding box center [717, 475] width 36 height 26
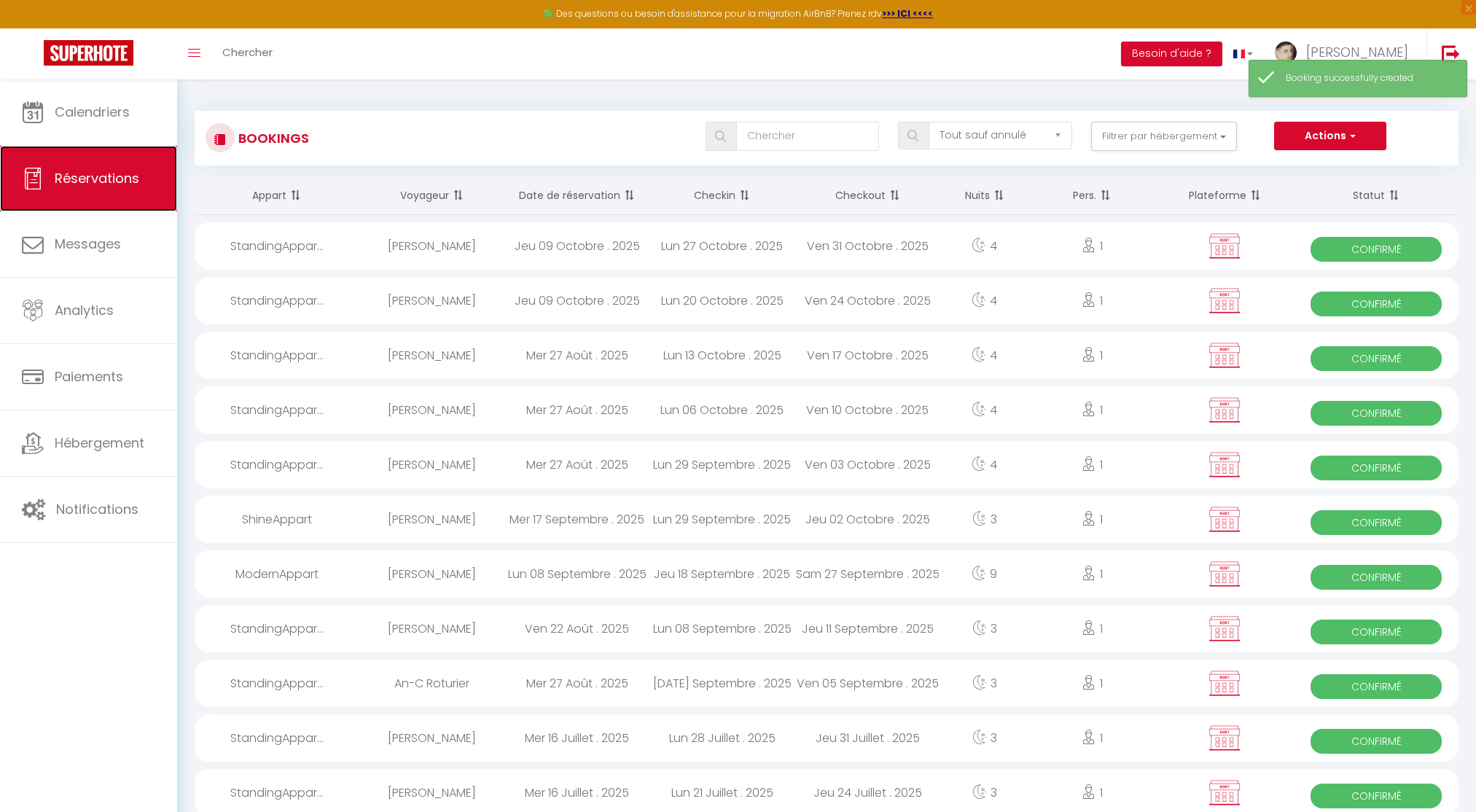
click at [154, 182] on link "Réservations" at bounding box center [88, 179] width 177 height 66
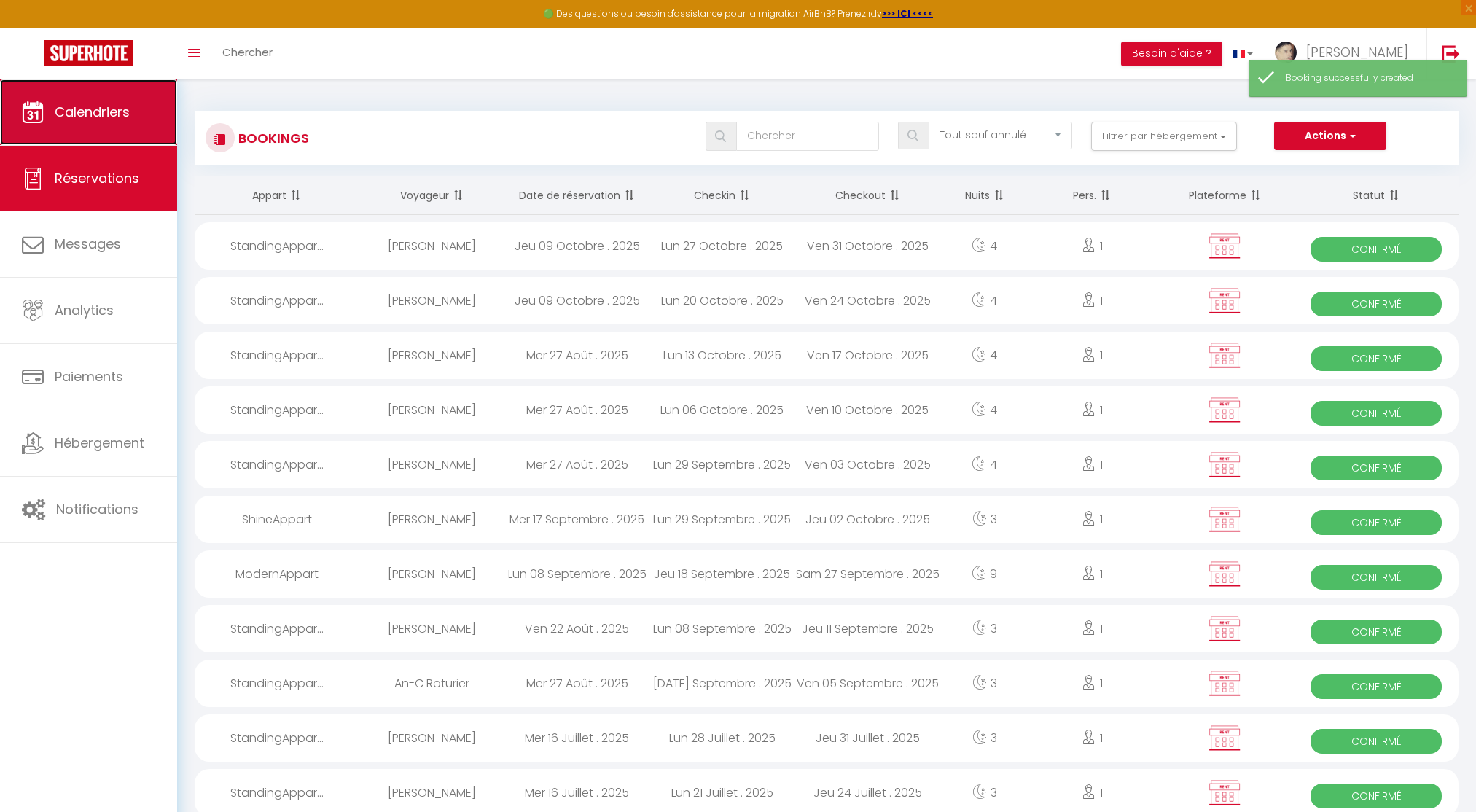
click at [78, 110] on span "Calendriers" at bounding box center [92, 112] width 75 height 18
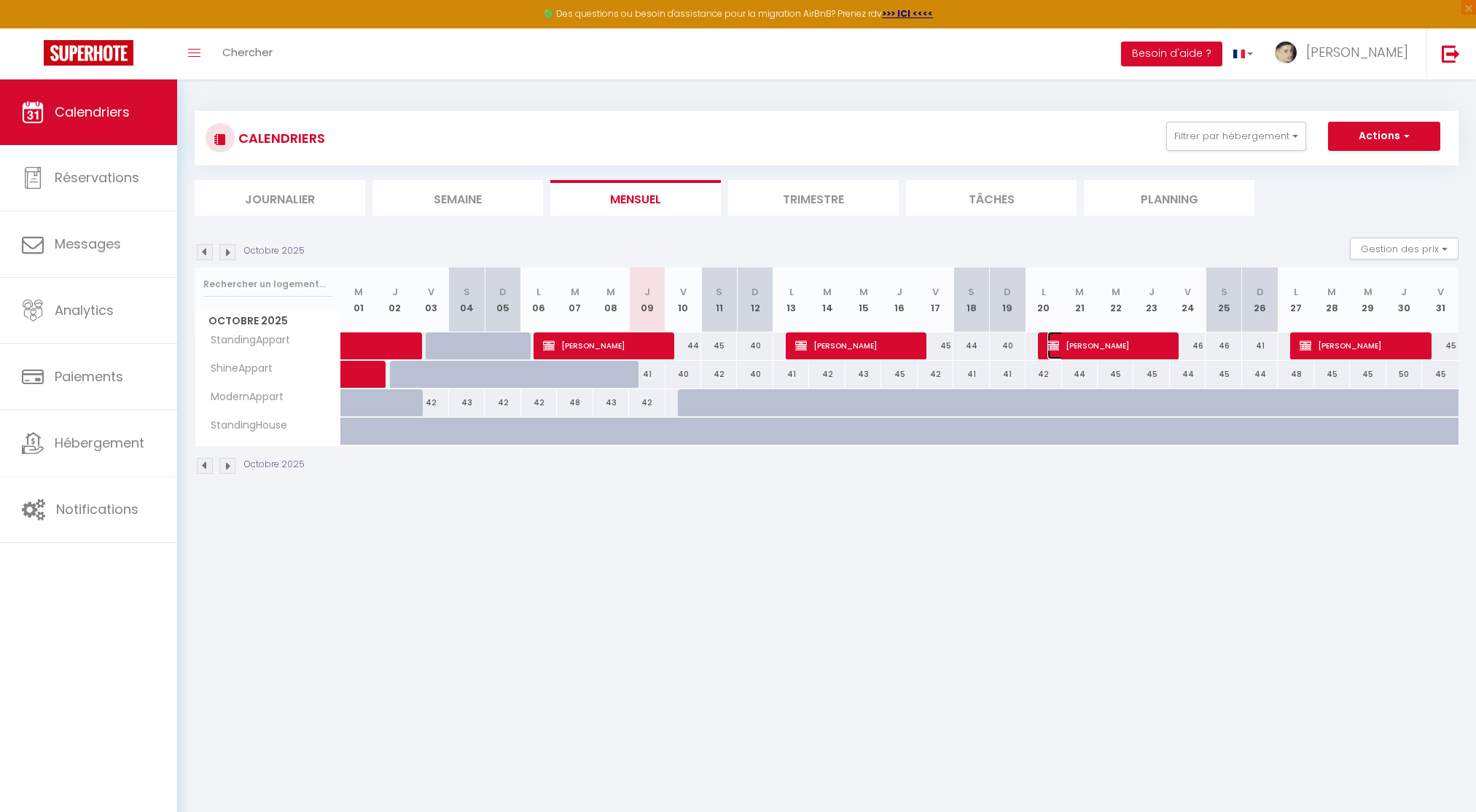
click at [1054, 349] on img at bounding box center [1053, 345] width 11 height 11
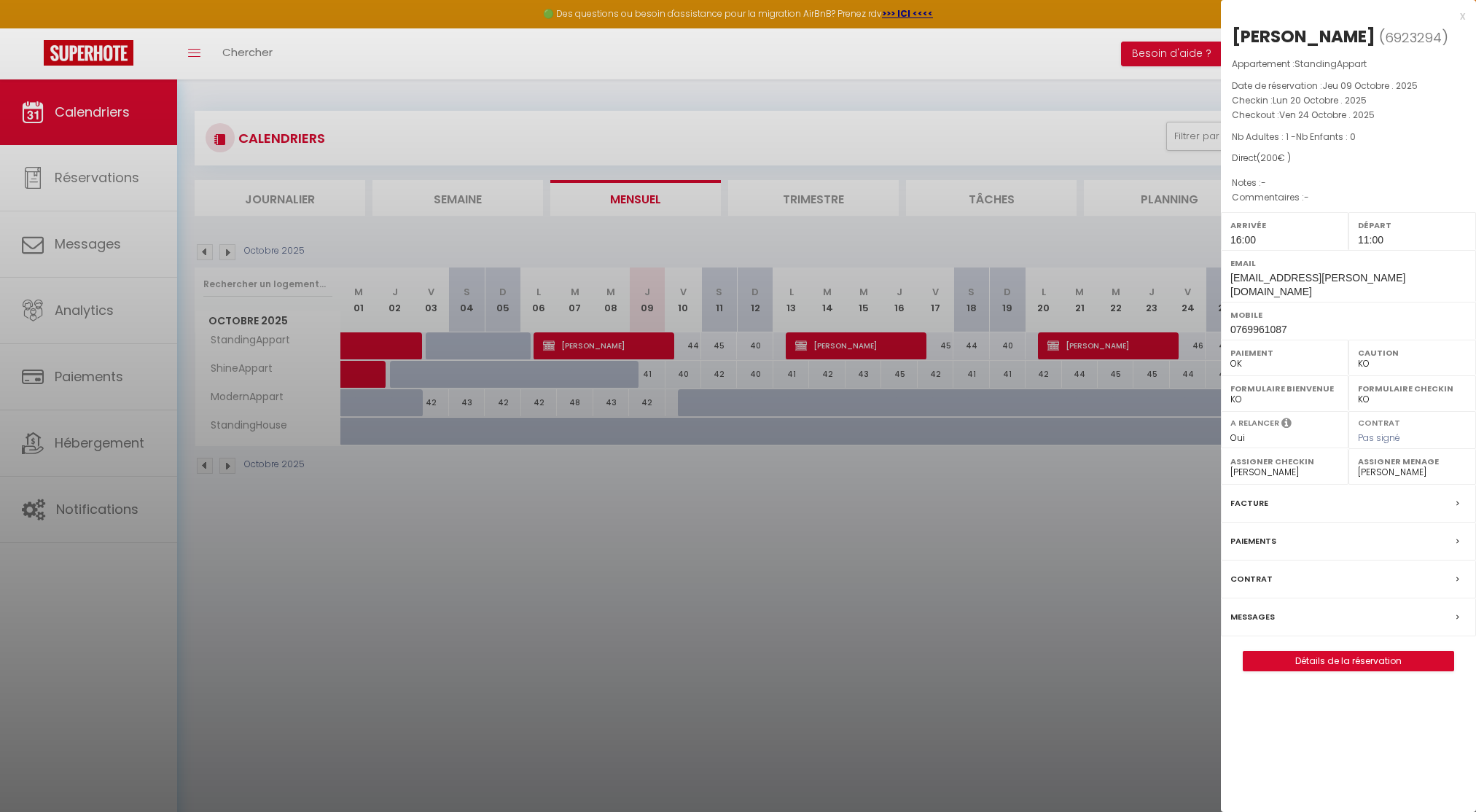
click at [1279, 564] on div "Contrat" at bounding box center [1348, 580] width 255 height 38
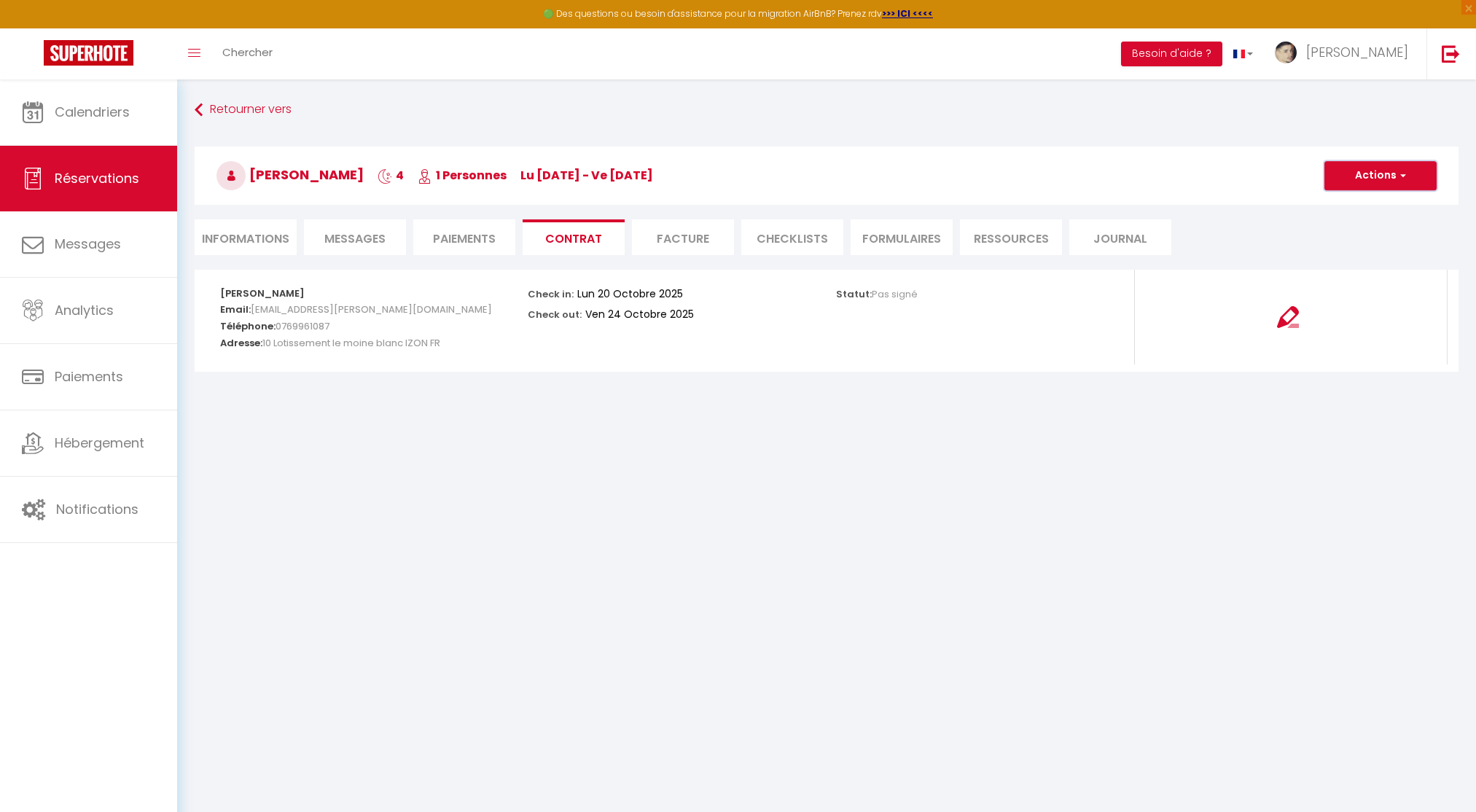
click at [1378, 177] on button "Actions" at bounding box center [1380, 176] width 112 height 30
click at [1365, 206] on link "Voir le contrat" at bounding box center [1369, 207] width 122 height 19
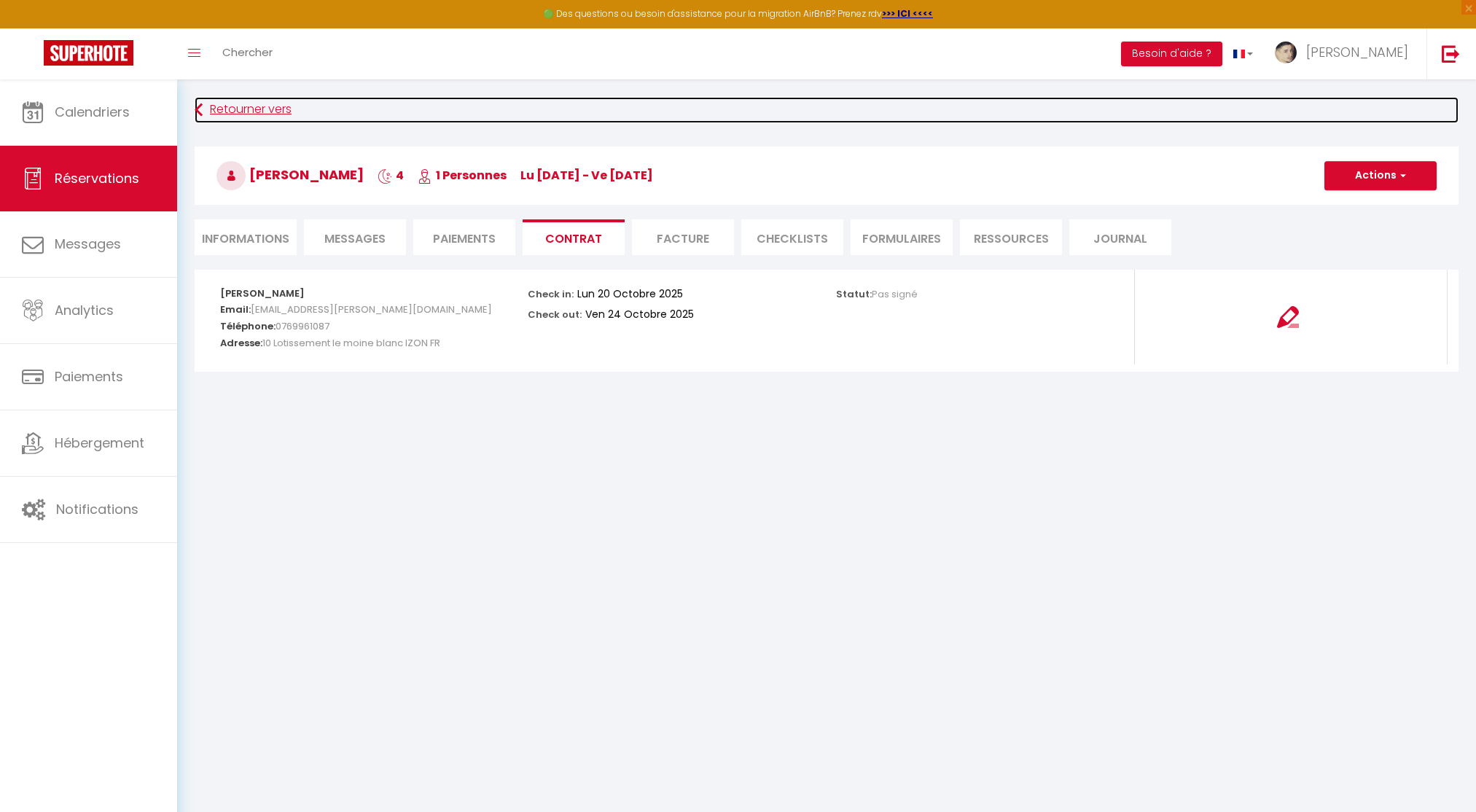
click at [244, 101] on link "Retourner vers" at bounding box center [826, 109] width 1264 height 26
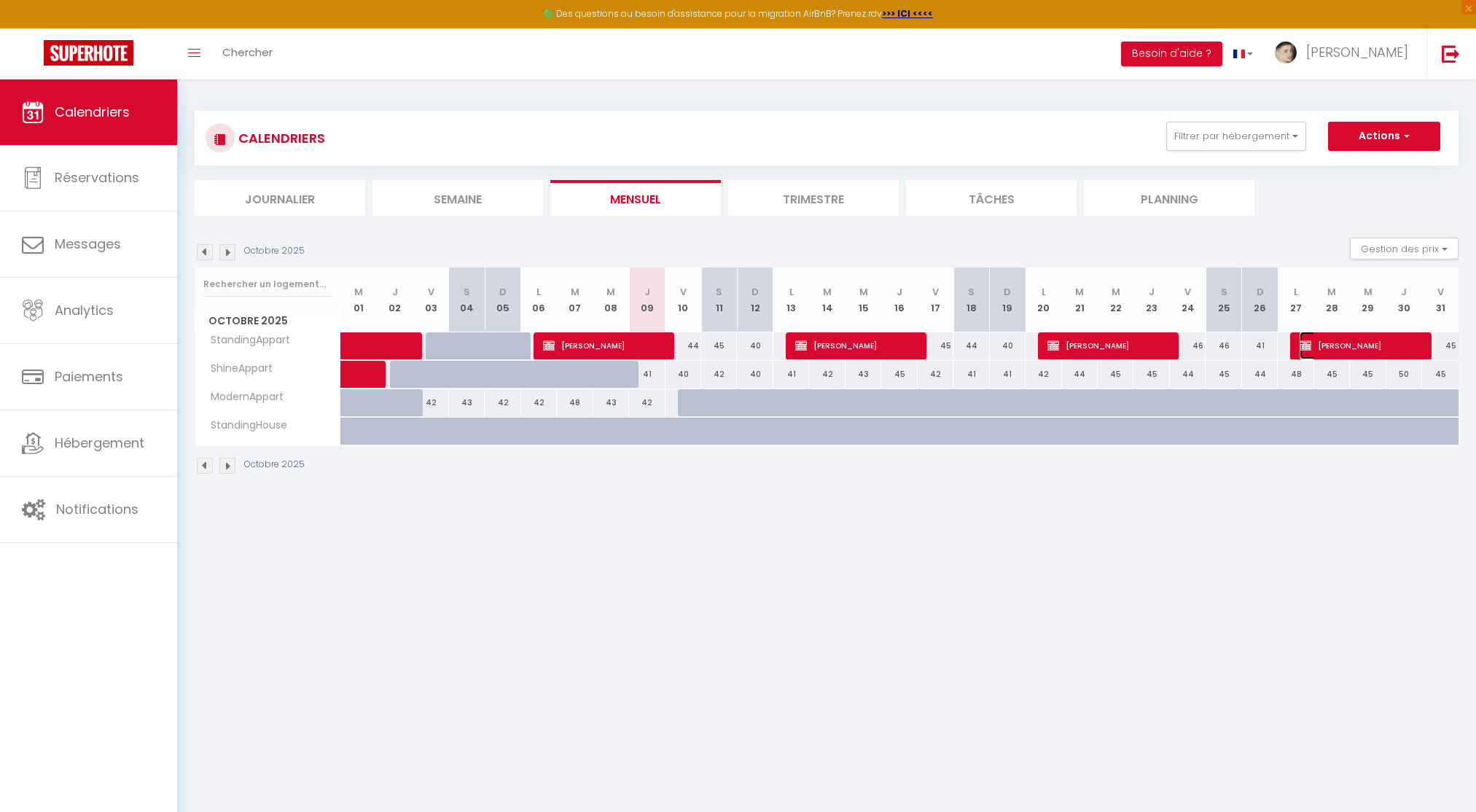
click at [1326, 347] on span "Matys LAMBERT" at bounding box center [1358, 345] width 118 height 28
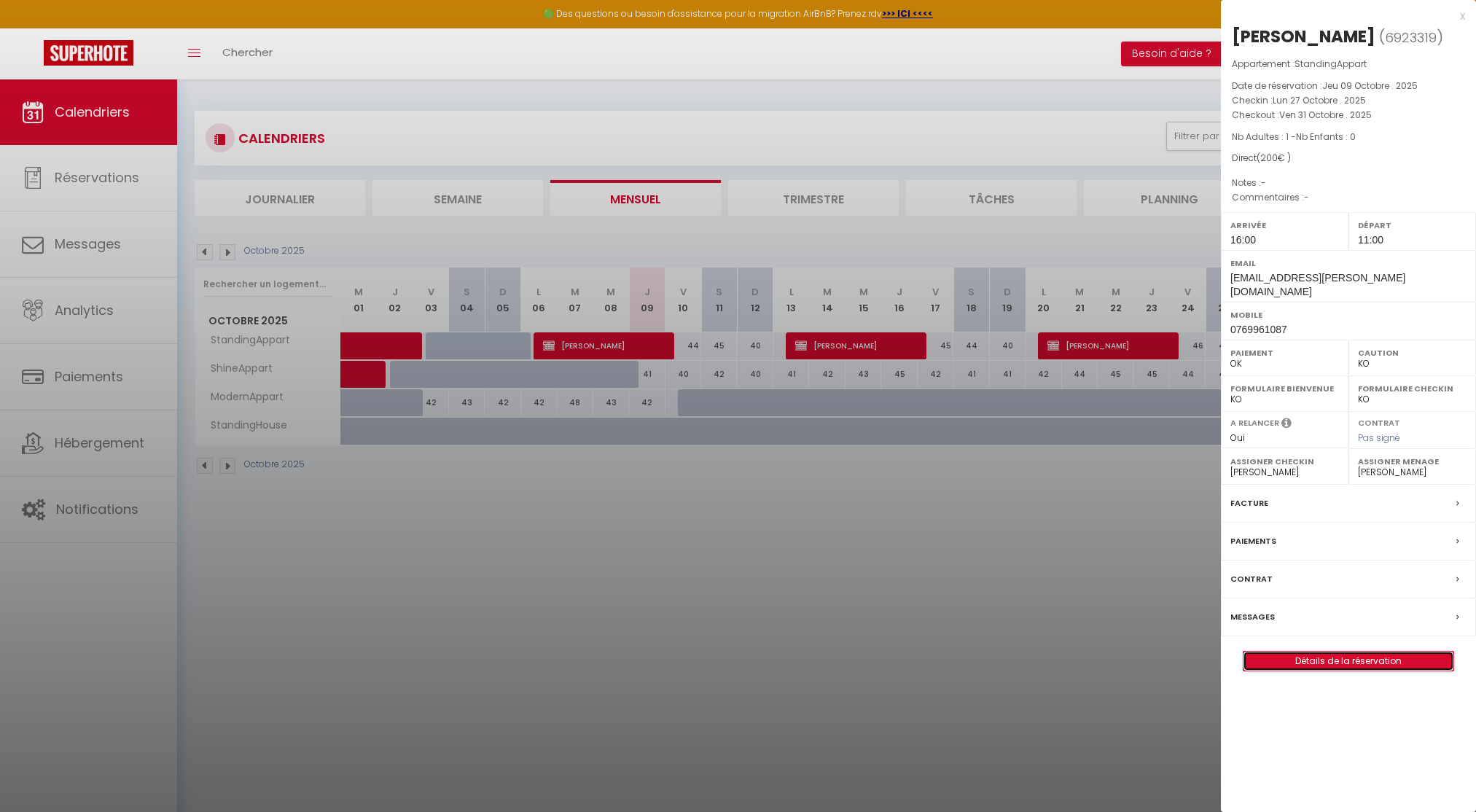
click at [1298, 652] on link "Détails de la réservation" at bounding box center [1348, 661] width 210 height 19
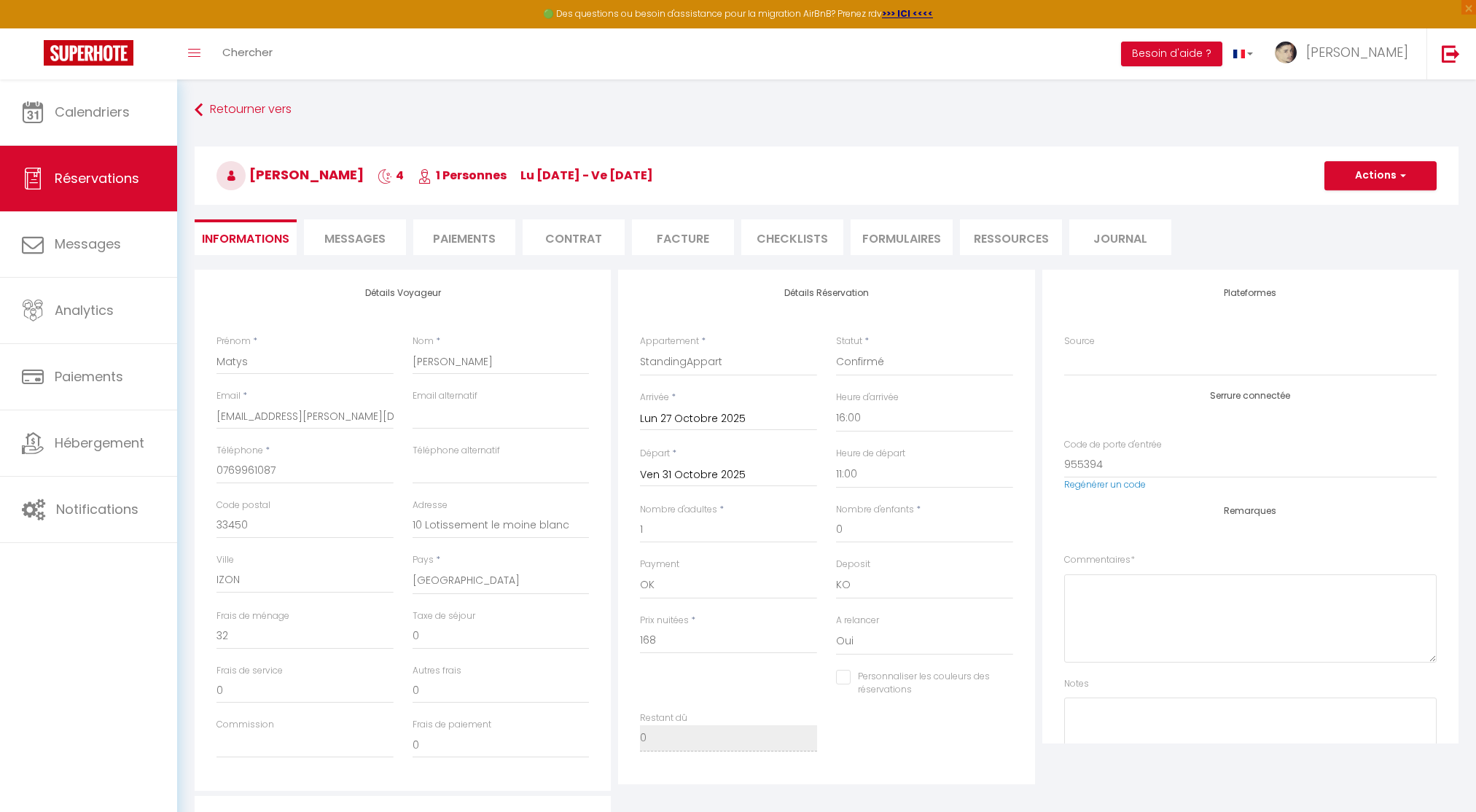
click at [578, 231] on li "Contrat" at bounding box center [573, 237] width 102 height 35
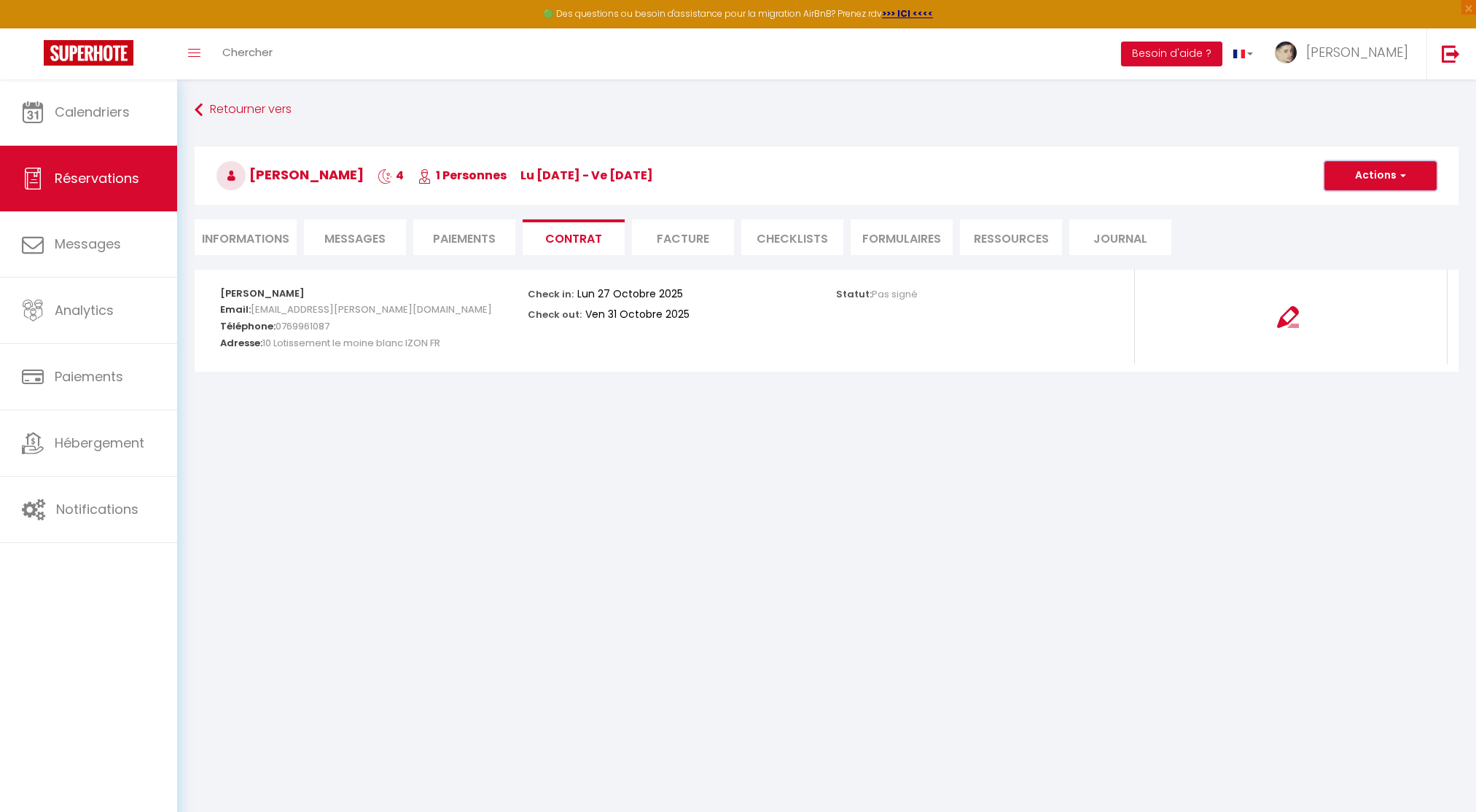
click at [1395, 169] on button "Actions" at bounding box center [1380, 176] width 112 height 30
click at [1338, 207] on link "Voir le contrat" at bounding box center [1369, 207] width 122 height 19
click at [69, 139] on link "Calendriers" at bounding box center [88, 112] width 177 height 66
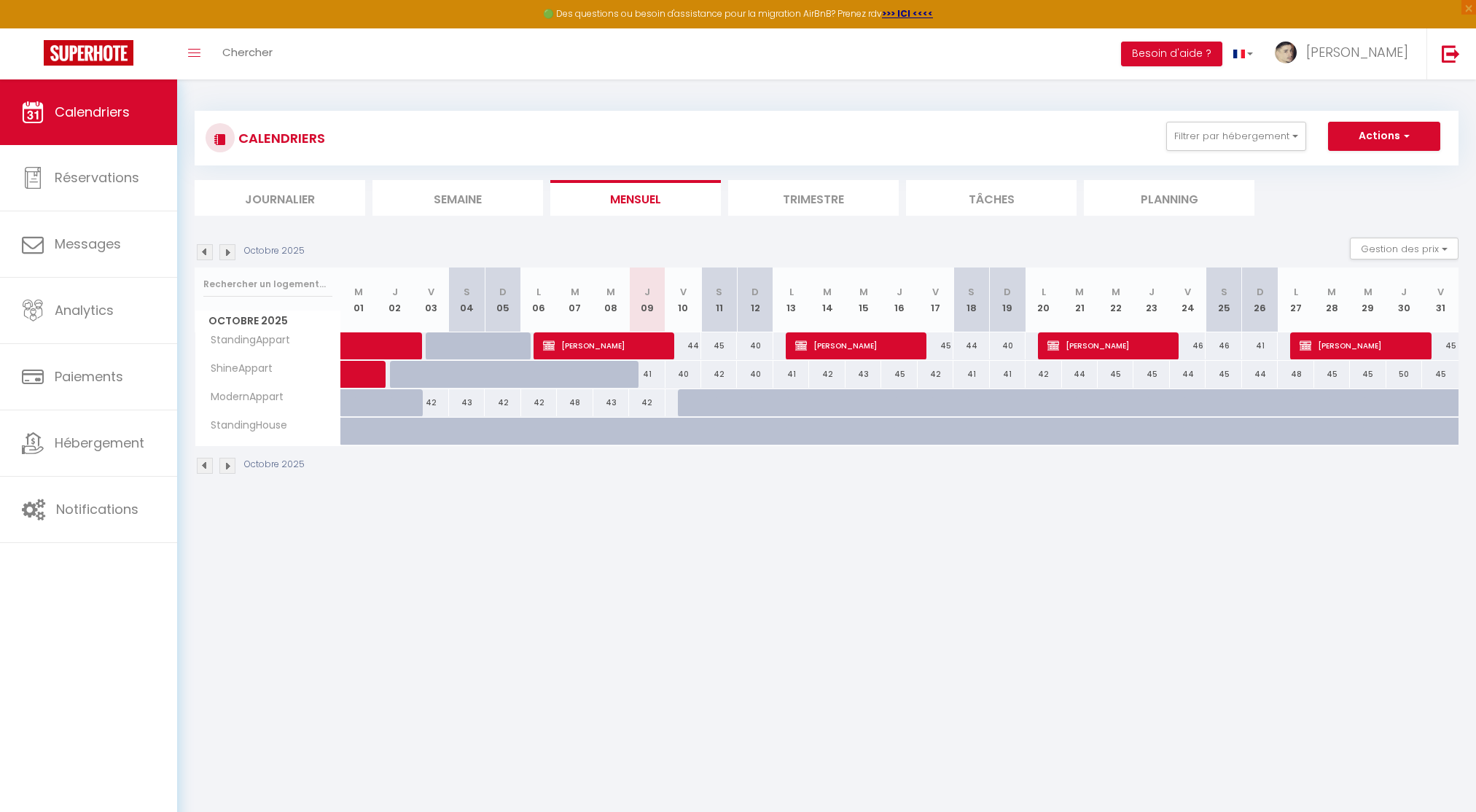
click at [232, 256] on img at bounding box center [227, 252] width 16 height 16
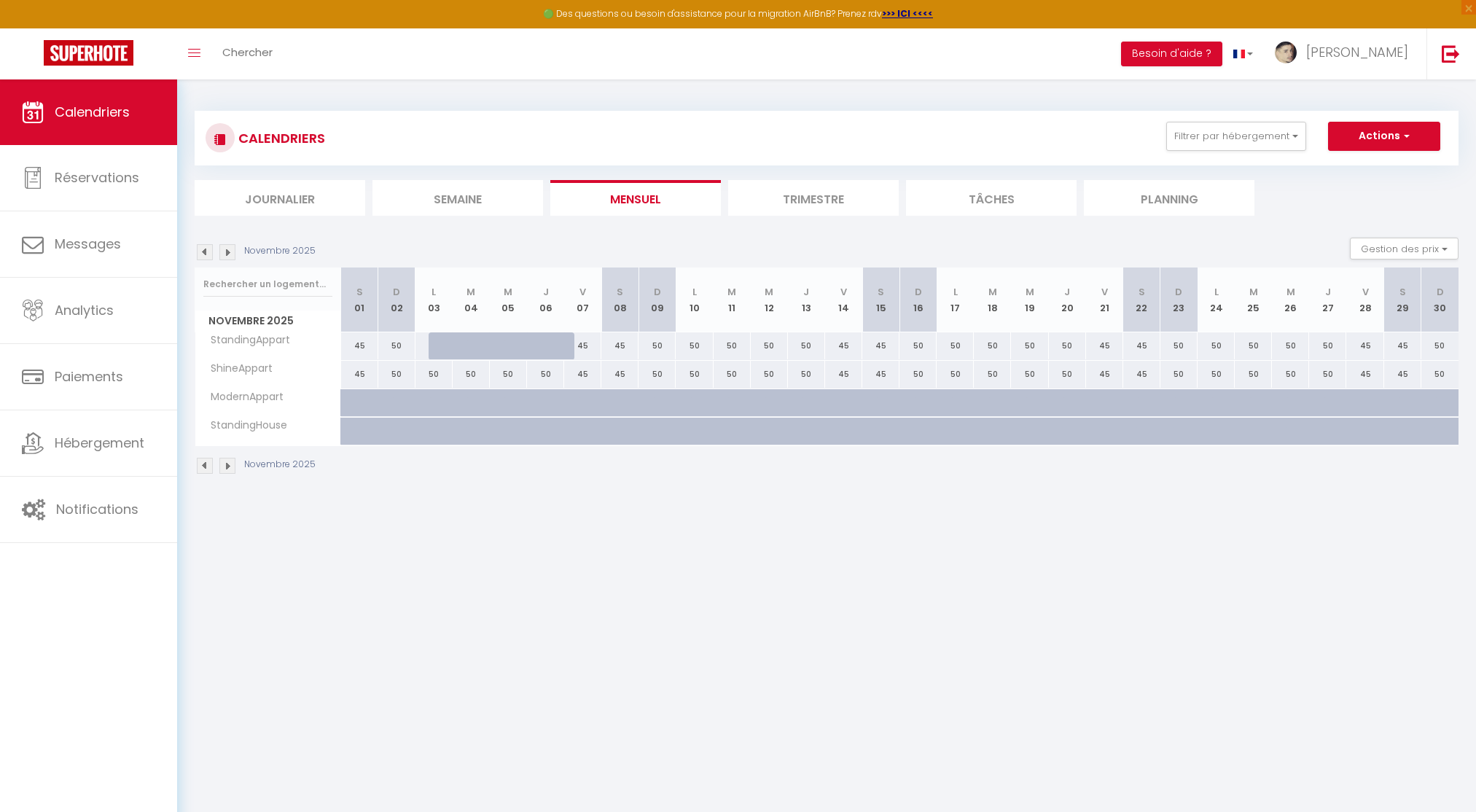
click at [200, 254] on img at bounding box center [204, 252] width 16 height 16
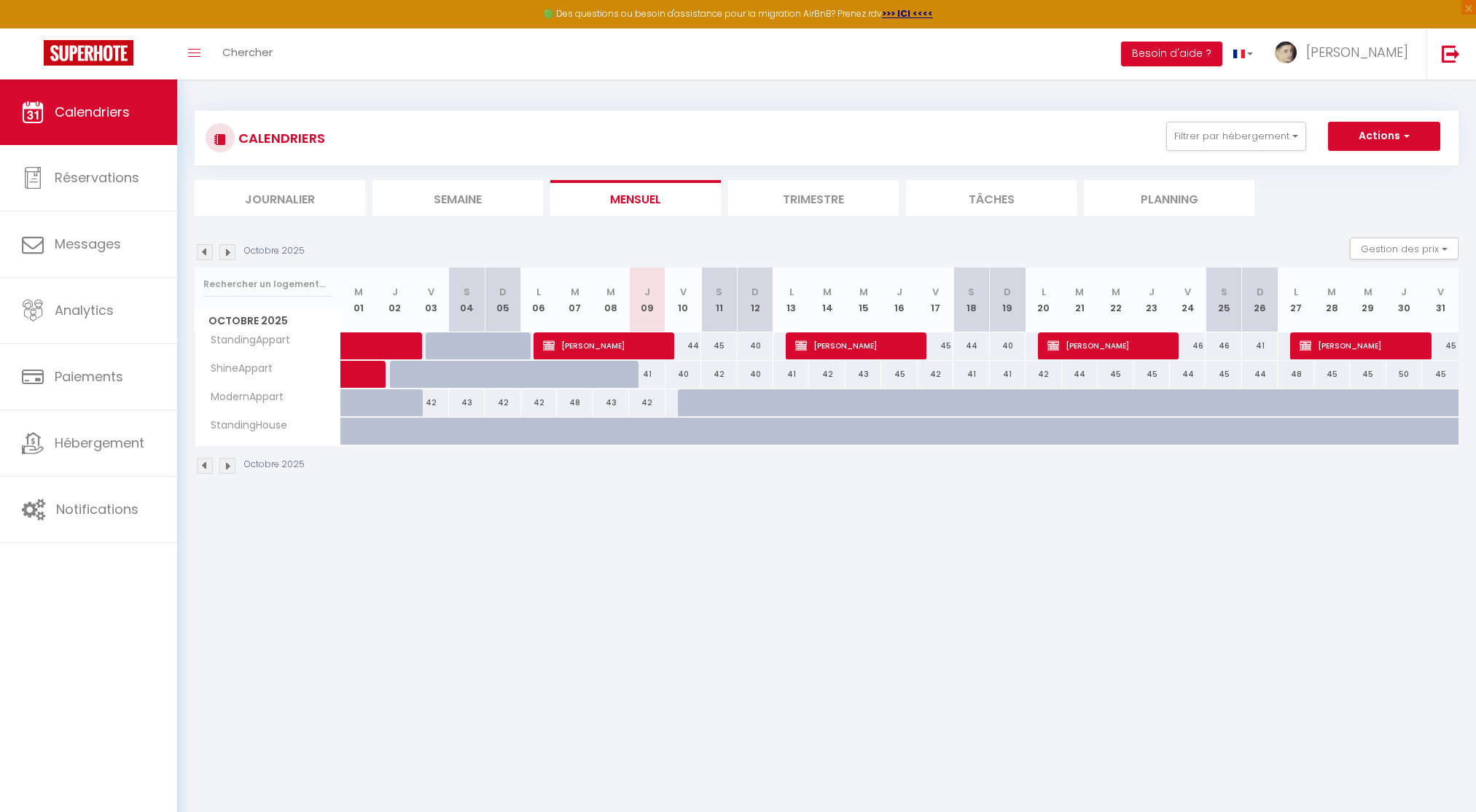
click at [223, 254] on img at bounding box center [227, 252] width 16 height 16
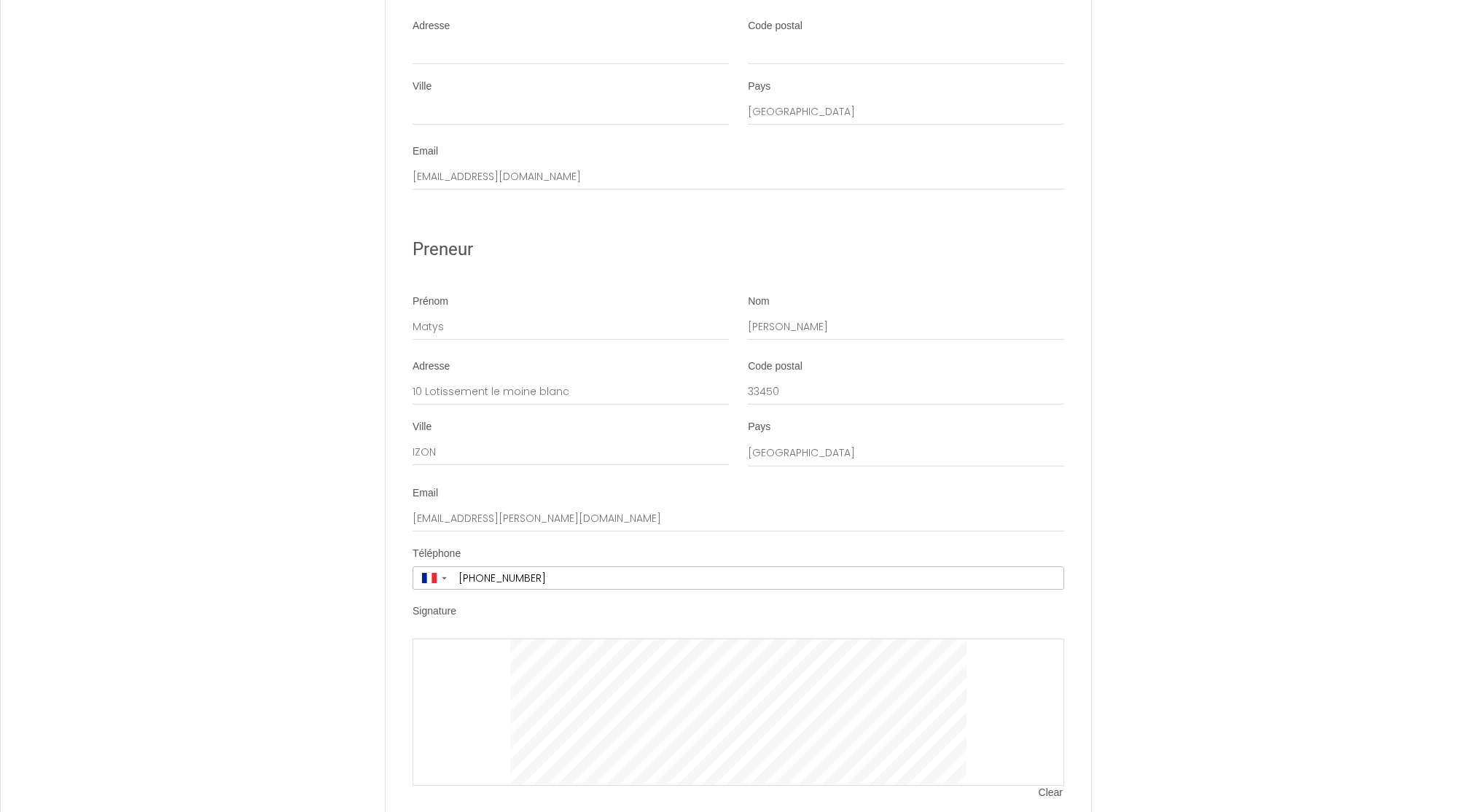
scroll to position [2418, 0]
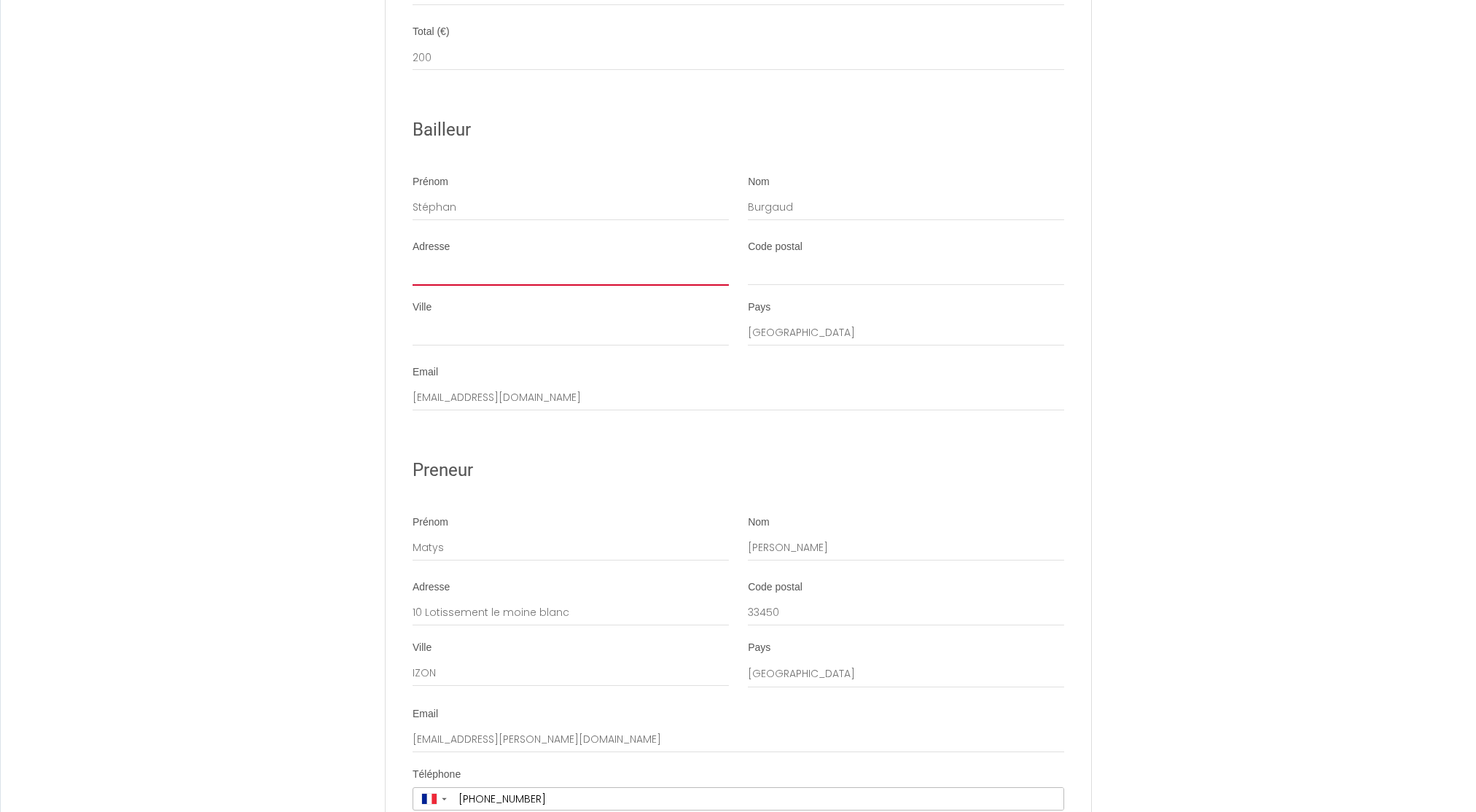
click at [479, 286] on input "Adresse" at bounding box center [570, 272] width 316 height 26
type input "[STREET_ADDRESS]"
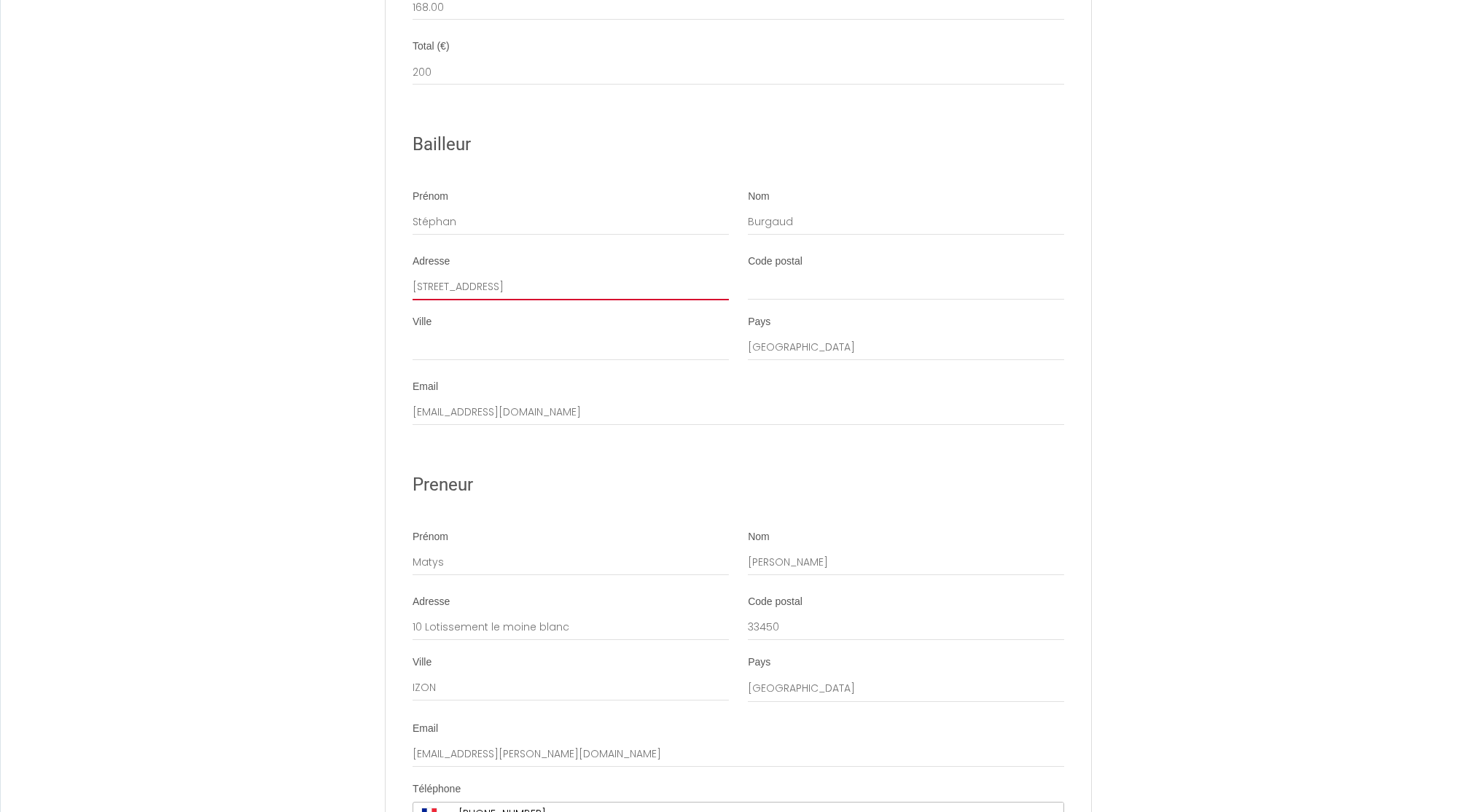
click at [463, 296] on input "[STREET_ADDRESS]" at bounding box center [570, 287] width 316 height 26
click at [980, 288] on div "Code postal" at bounding box center [906, 277] width 316 height 46
